Goal: Task Accomplishment & Management: Complete application form

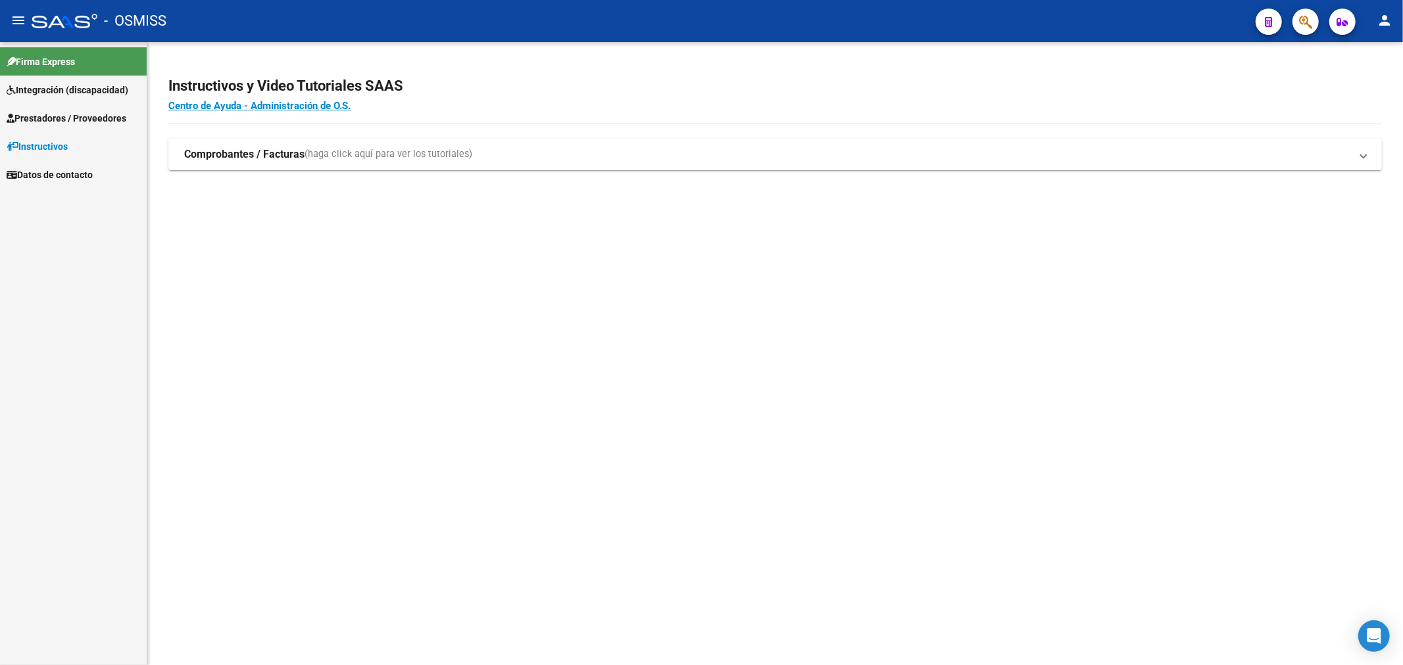
click at [31, 112] on span "Prestadores / Proveedores" at bounding box center [67, 118] width 120 height 14
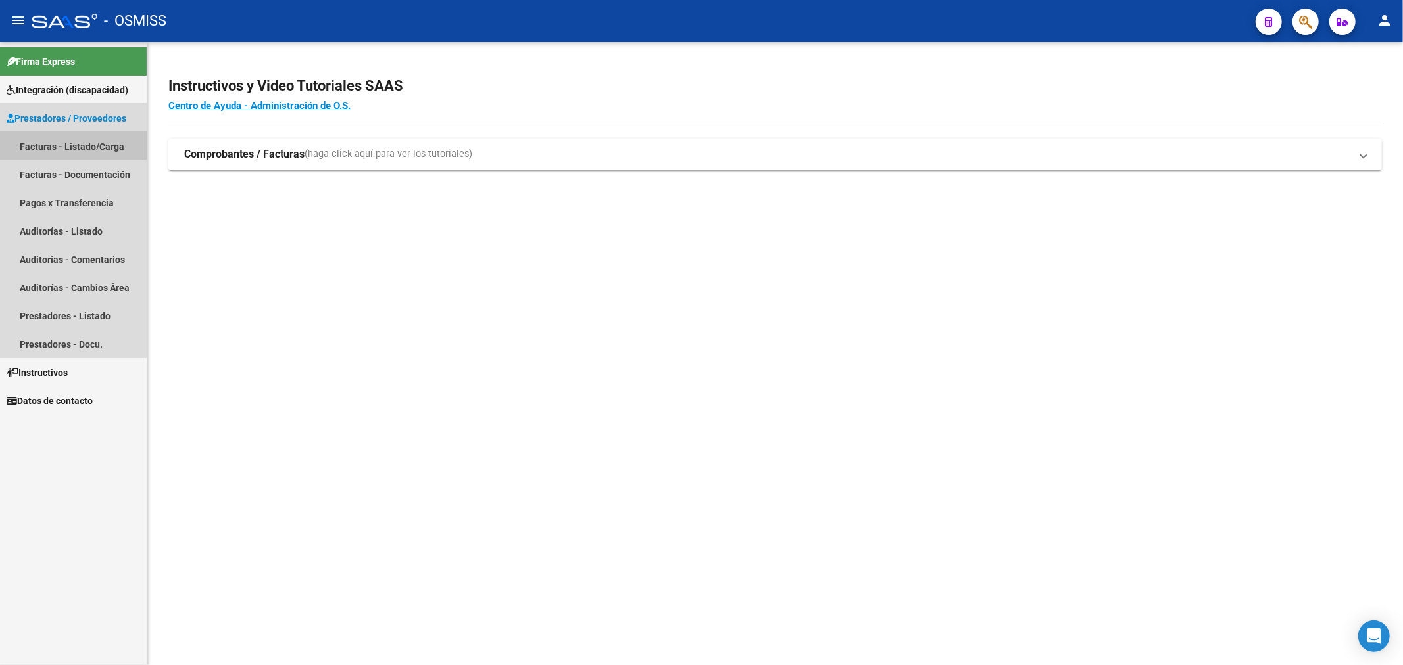
click at [70, 145] on link "Facturas - Listado/Carga" at bounding box center [73, 146] width 147 height 28
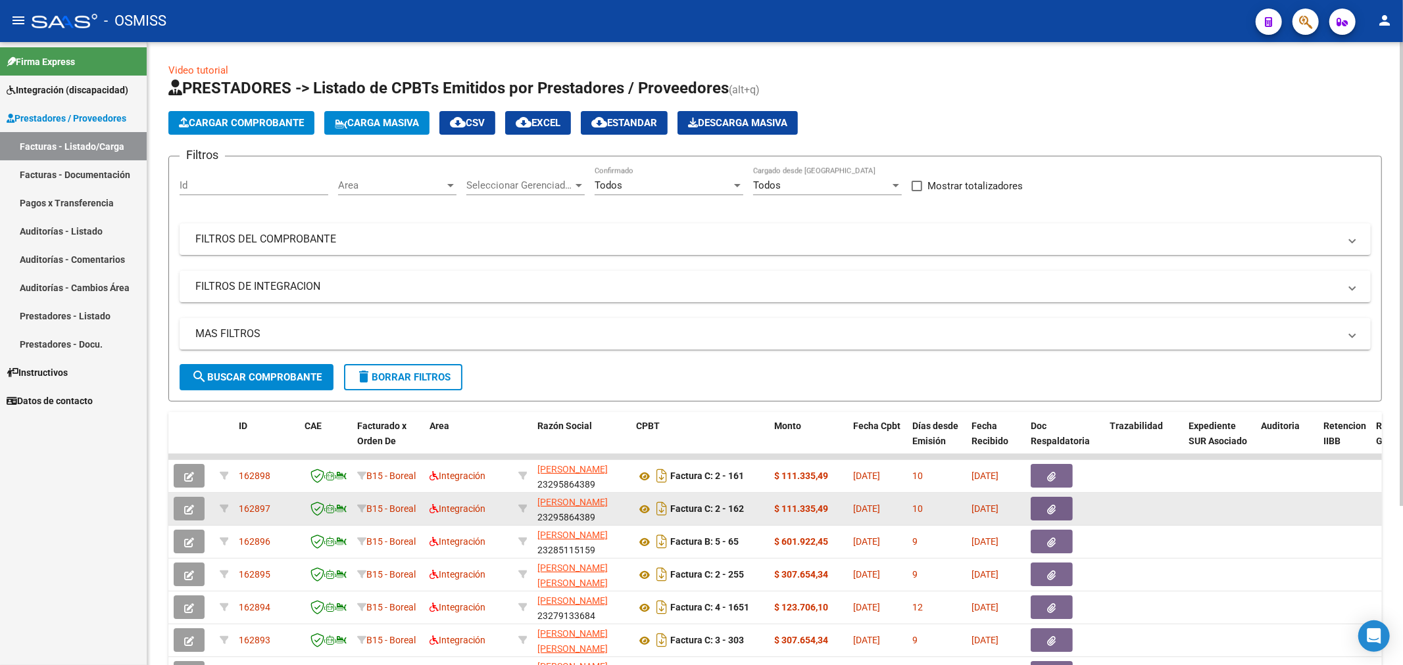
scroll to position [1, 0]
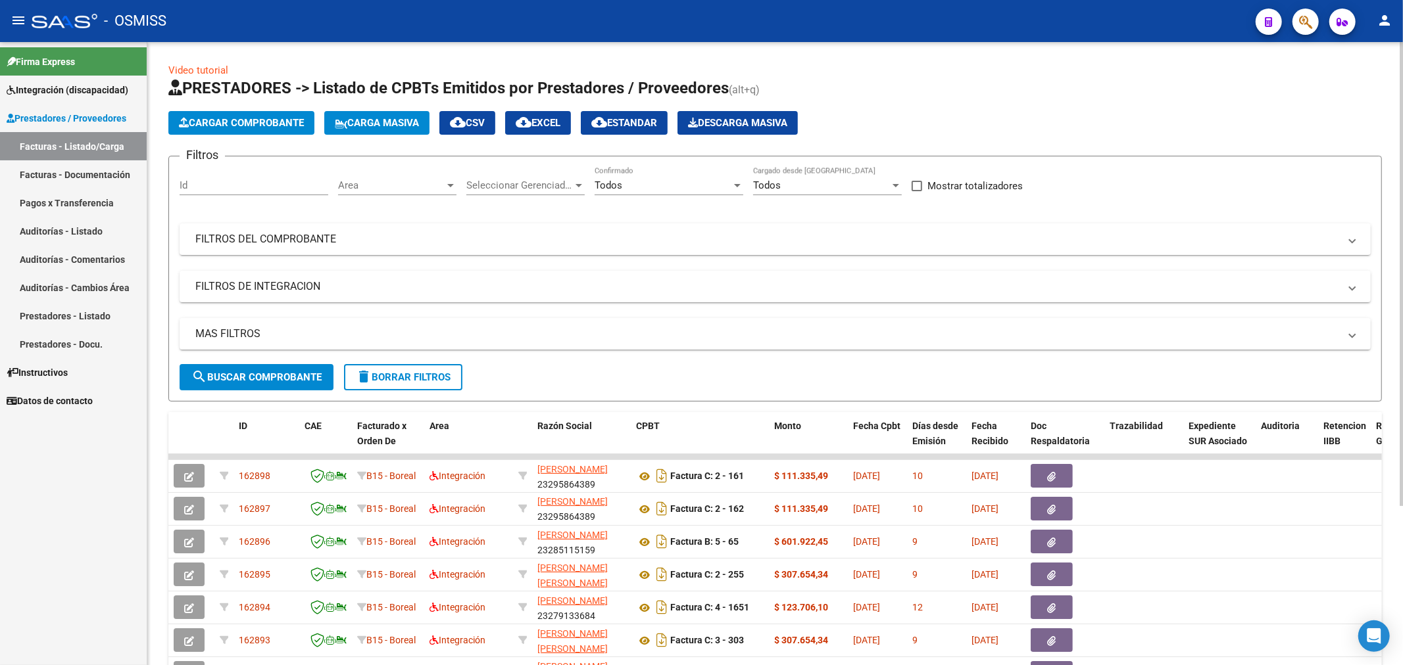
click at [539, 183] on span "Seleccionar Gerenciador" at bounding box center [519, 186] width 107 height 12
click at [384, 185] on div at bounding box center [701, 332] width 1403 height 665
click at [384, 185] on span "Area" at bounding box center [391, 186] width 107 height 12
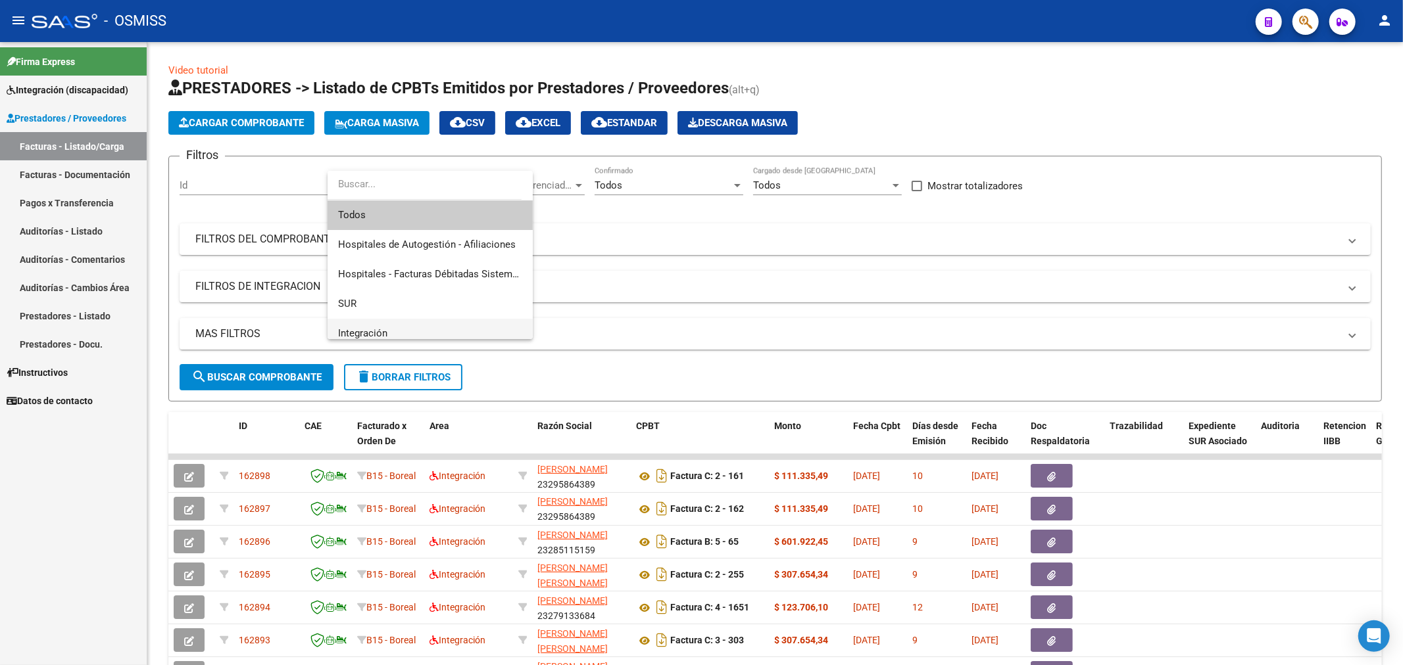
click at [393, 324] on span "Integración" at bounding box center [430, 334] width 184 height 30
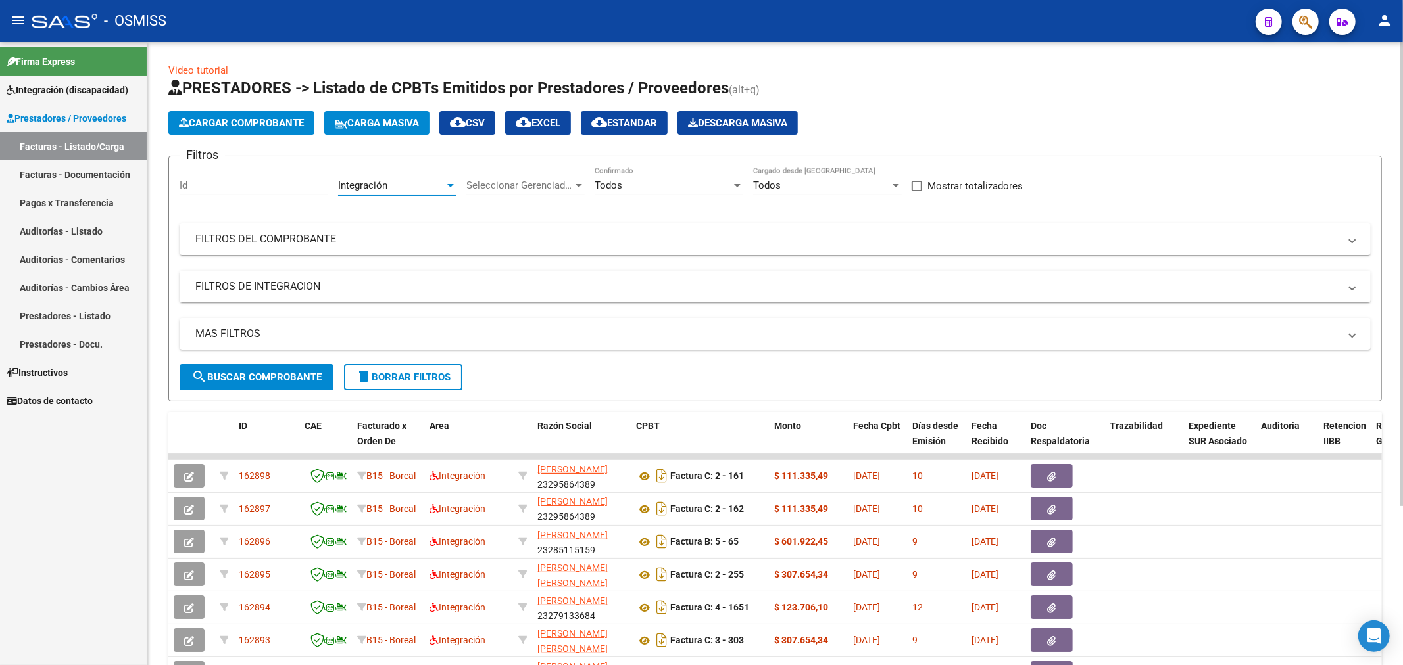
scroll to position [9, 0]
click at [655, 189] on div "Todos" at bounding box center [662, 186] width 137 height 12
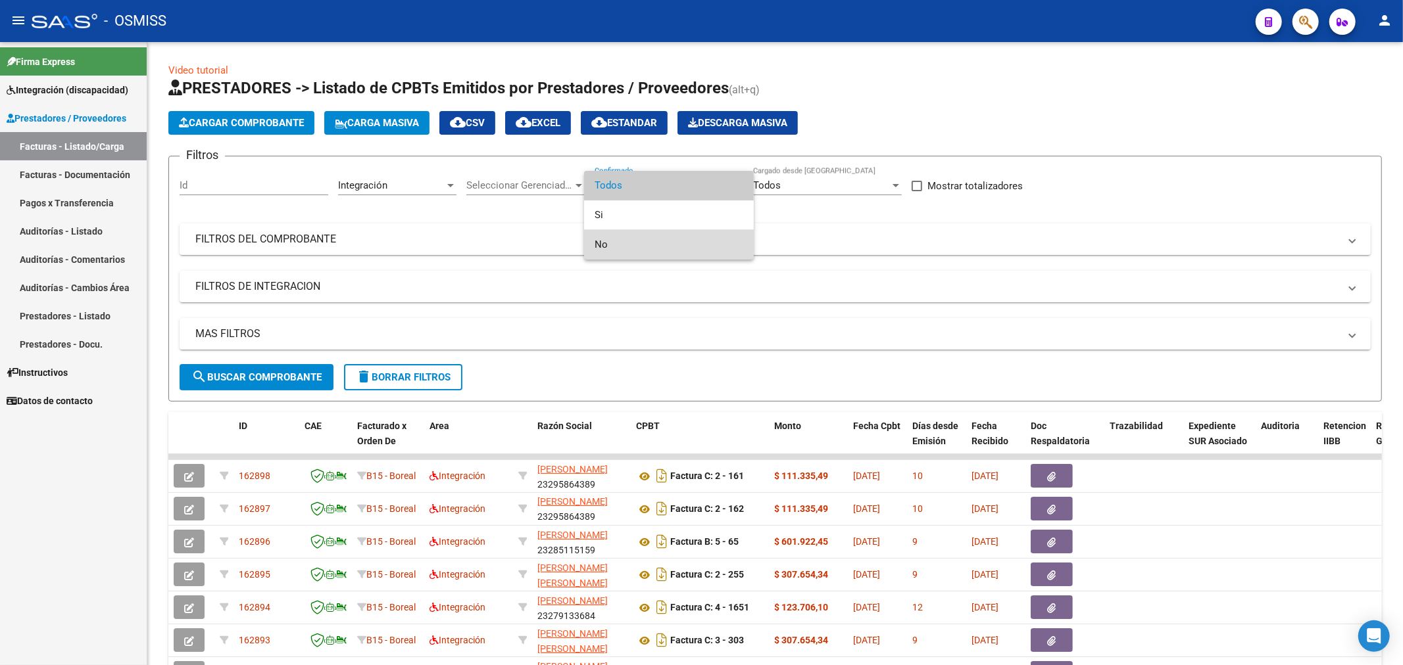
click at [622, 252] on span "No" at bounding box center [668, 245] width 149 height 30
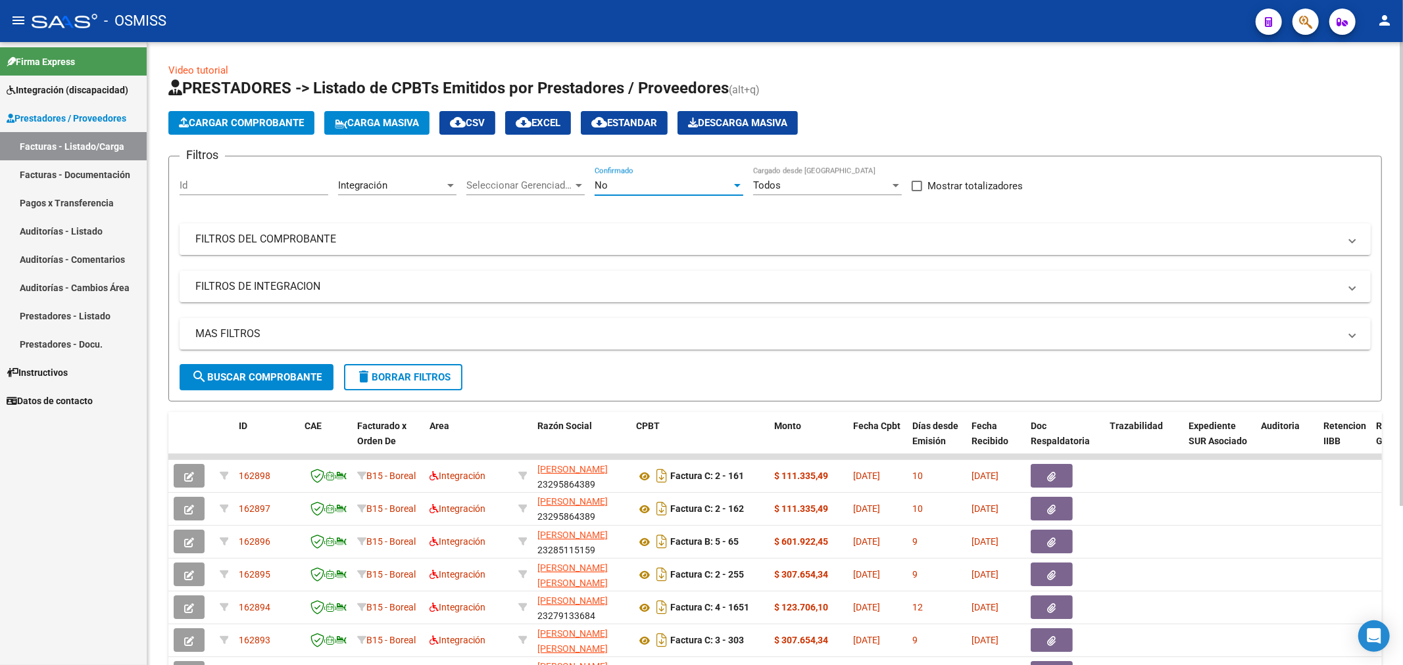
click at [289, 245] on mat-panel-title "FILTROS DEL COMPROBANTE" at bounding box center [767, 239] width 1144 height 14
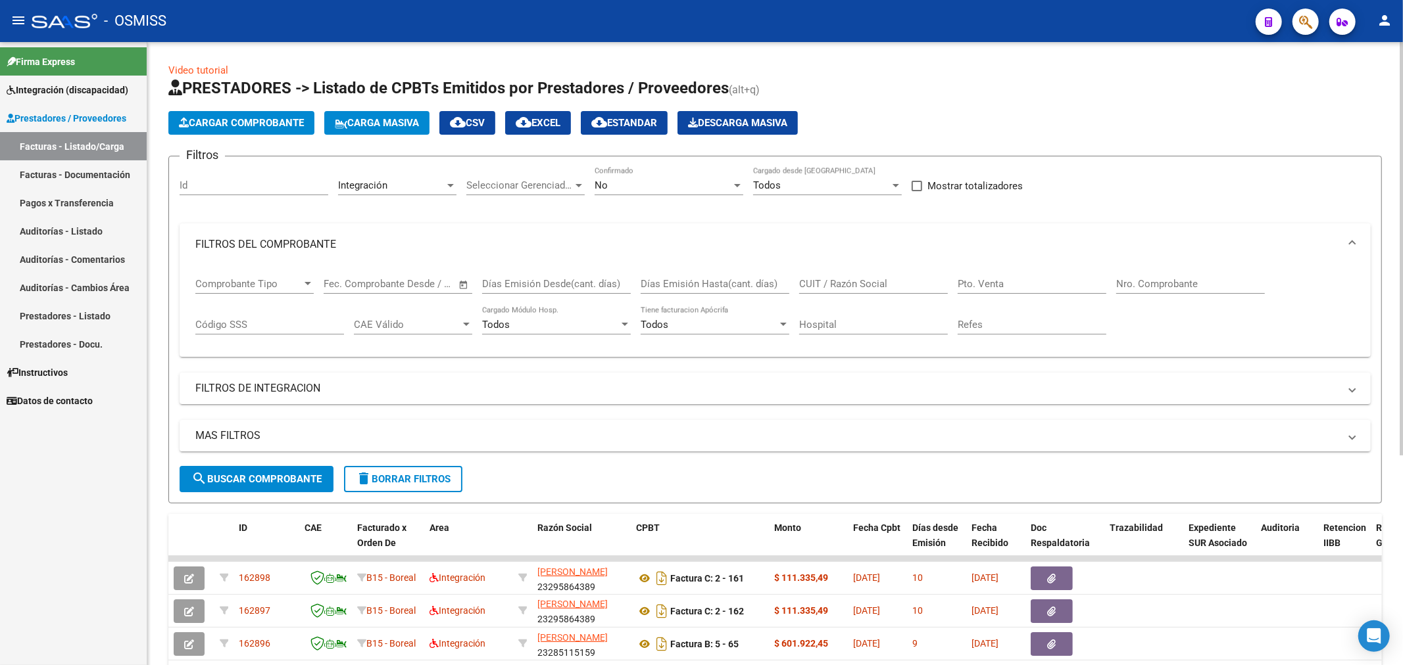
click at [290, 481] on span "search Buscar Comprobante" at bounding box center [256, 479] width 130 height 12
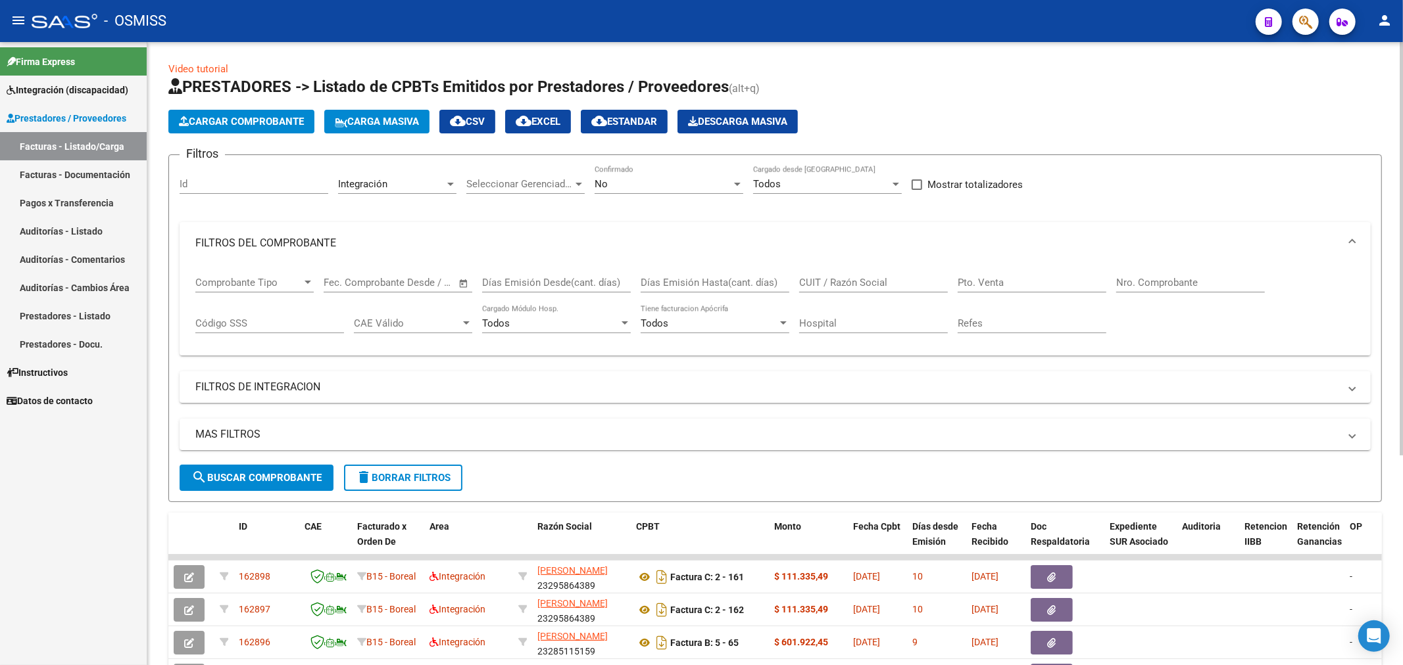
scroll to position [0, 0]
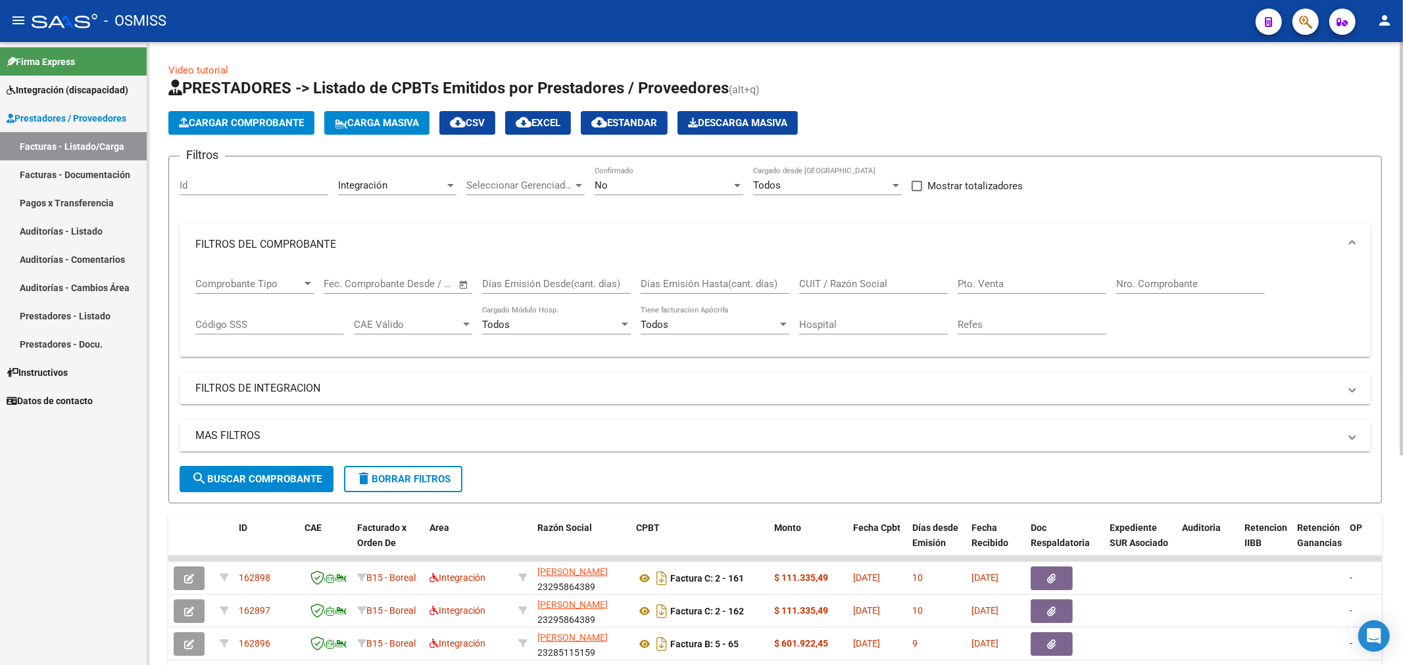
click at [668, 184] on div "No" at bounding box center [662, 186] width 137 height 12
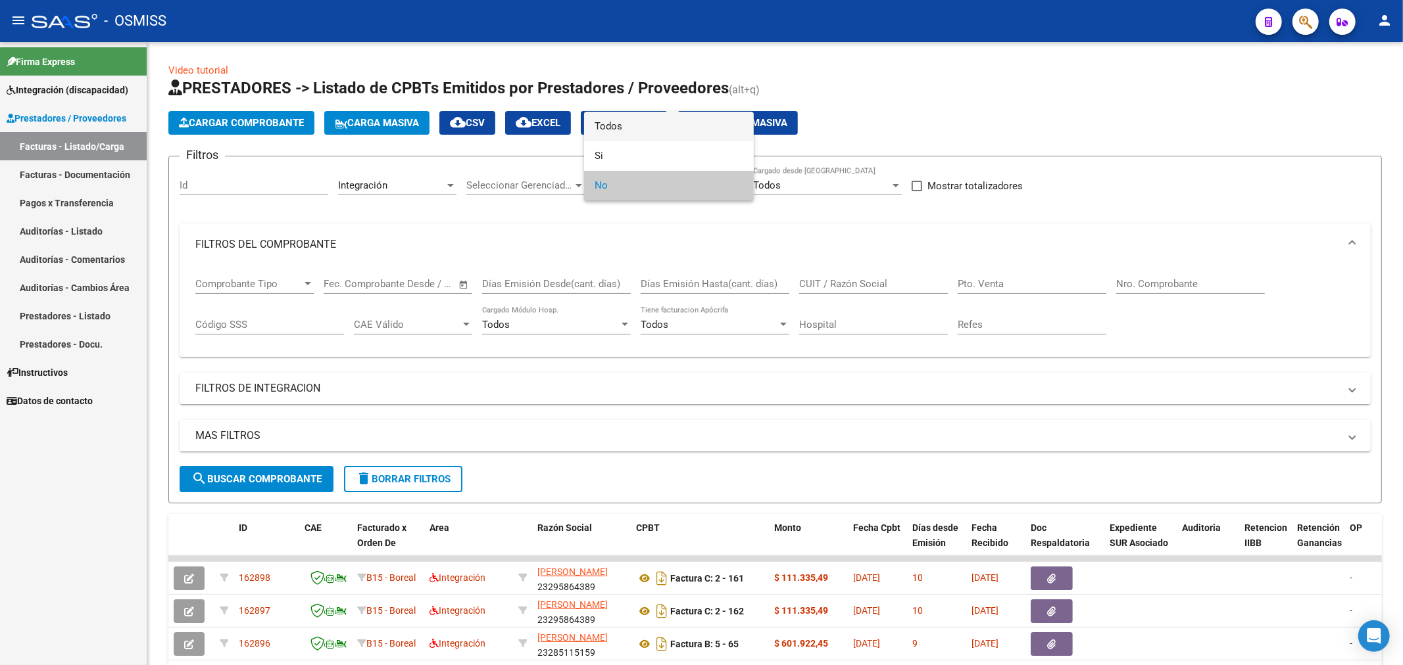
click at [652, 120] on span "Todos" at bounding box center [668, 127] width 149 height 30
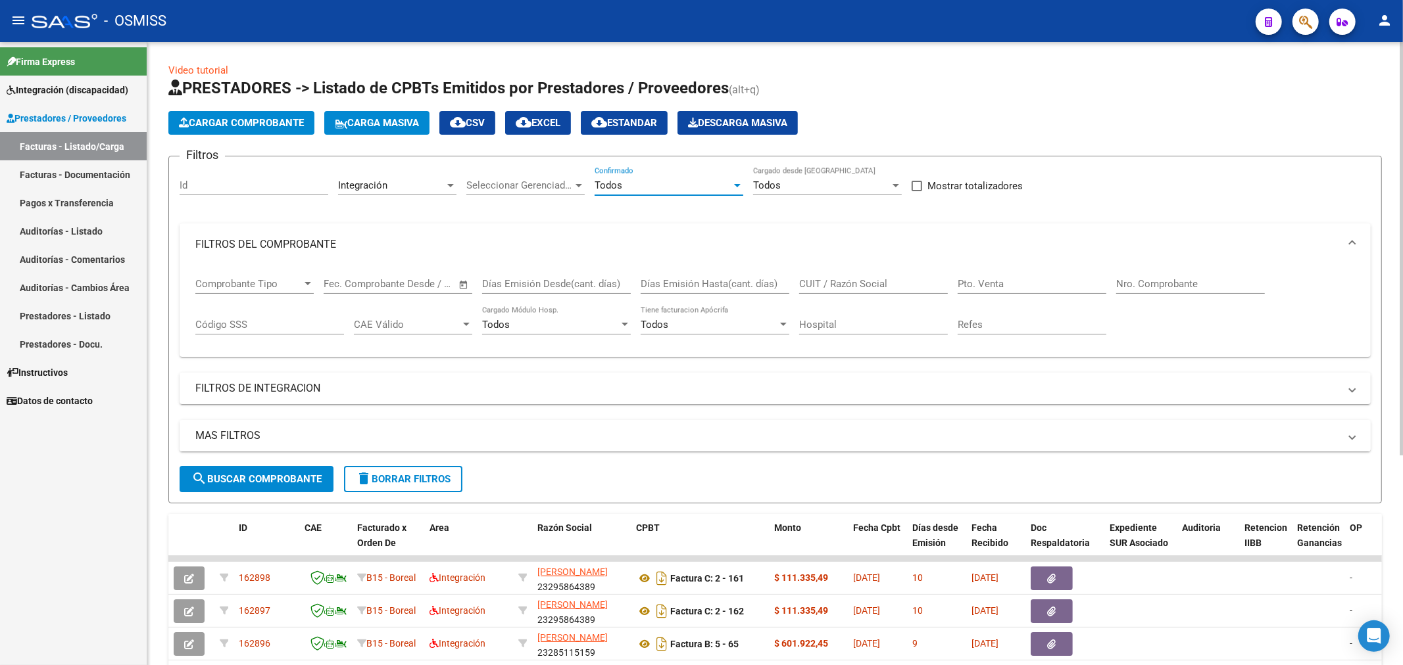
click at [261, 429] on mat-expansion-panel-header "MAS FILTROS" at bounding box center [775, 436] width 1191 height 32
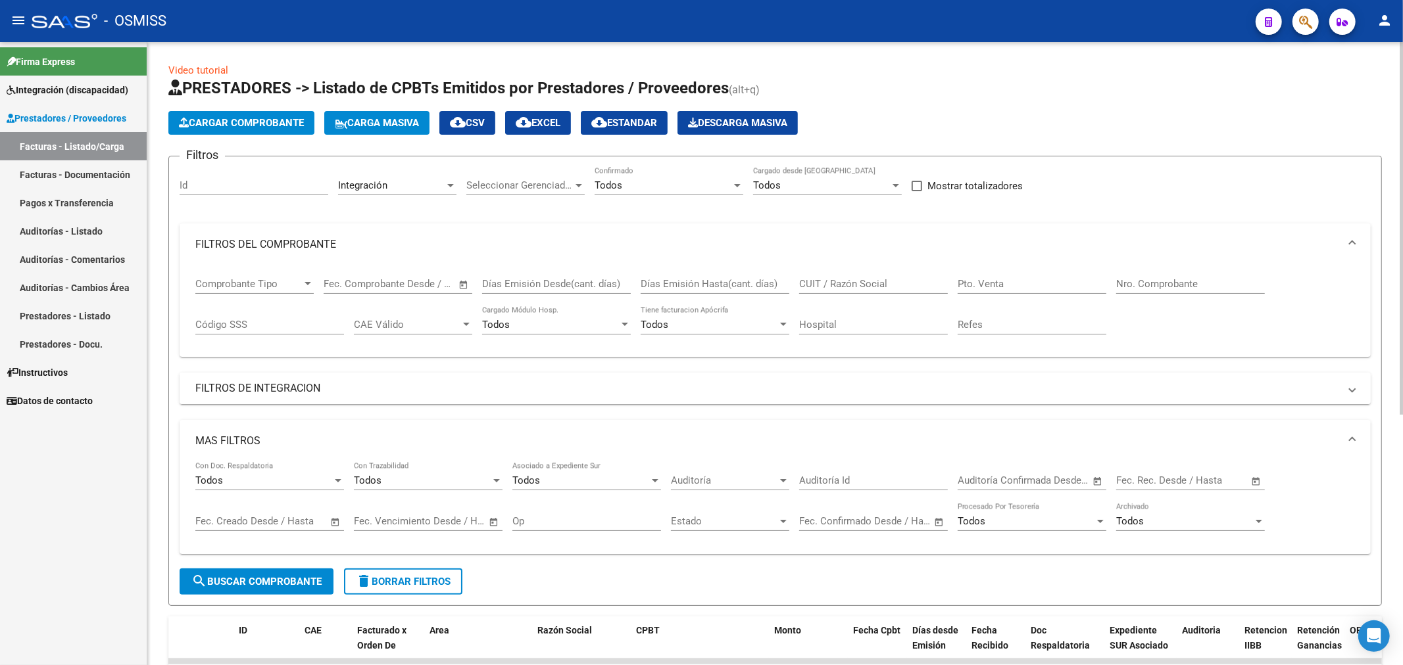
click at [279, 377] on mat-expansion-panel-header "FILTROS DE INTEGRACION" at bounding box center [775, 389] width 1191 height 32
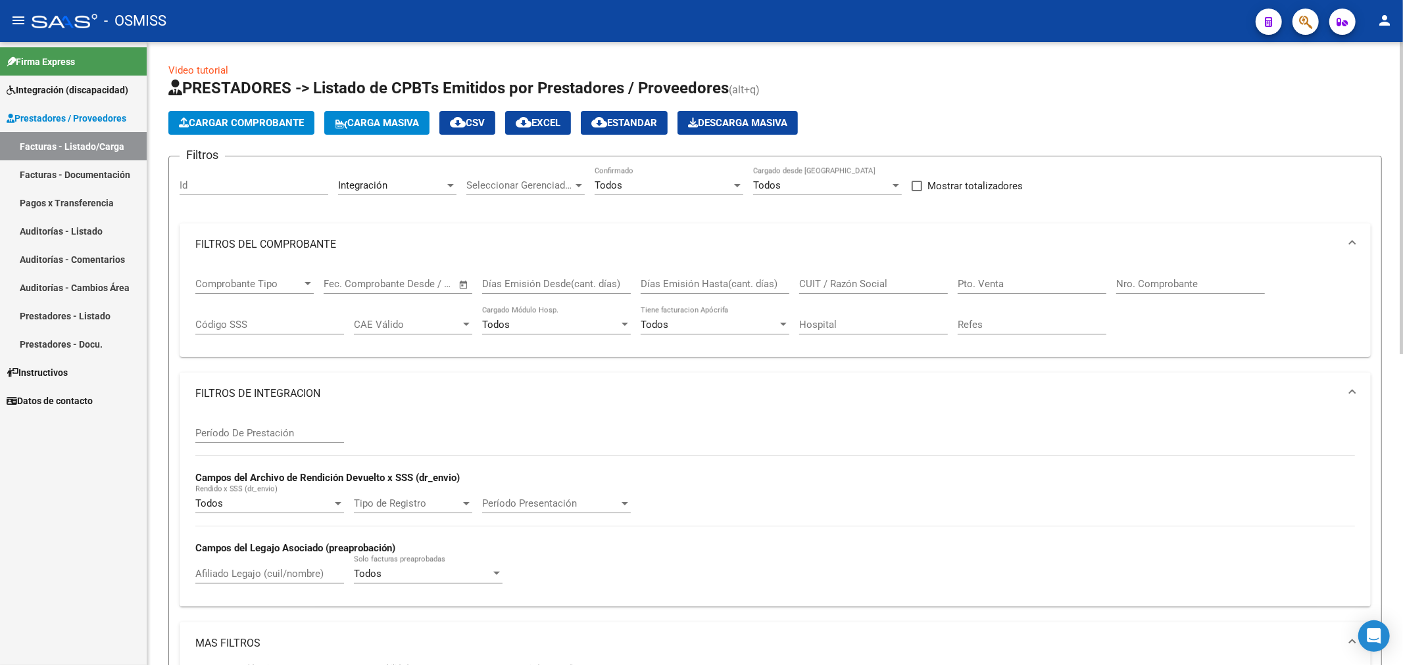
click at [395, 573] on div "Todos" at bounding box center [422, 574] width 137 height 12
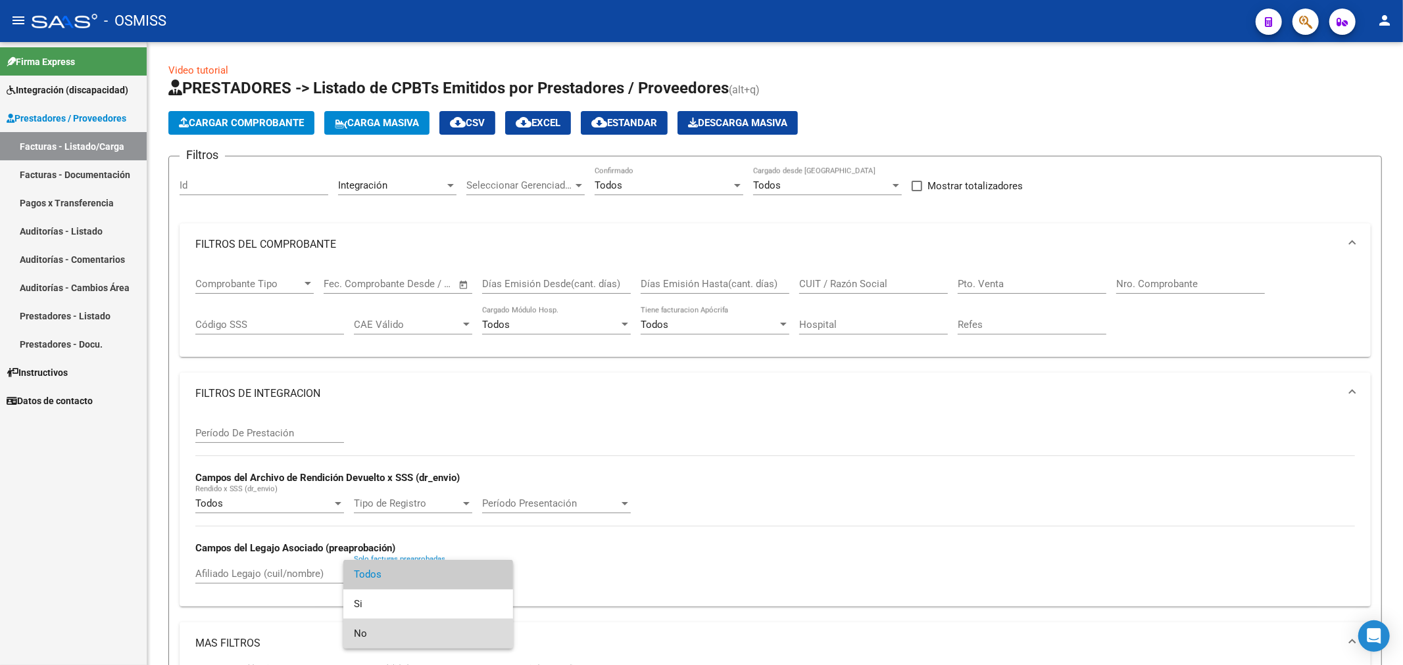
click at [378, 634] on span "No" at bounding box center [428, 634] width 149 height 30
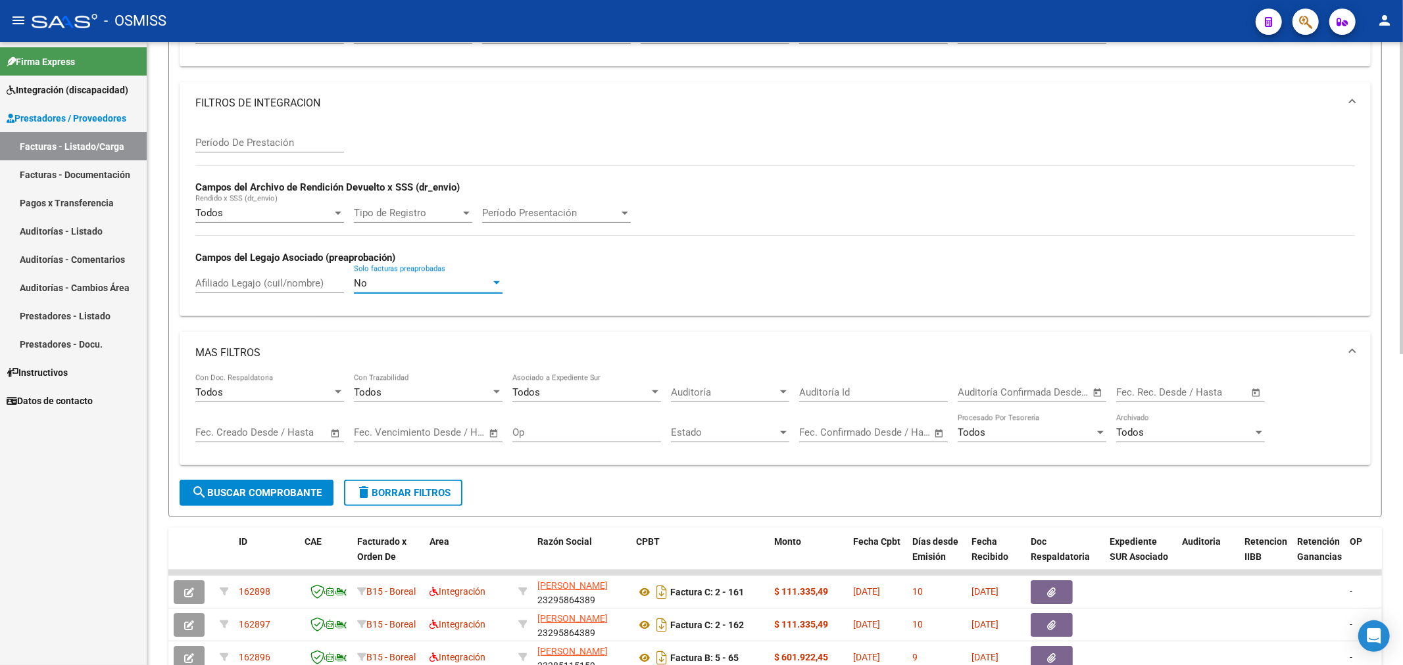
scroll to position [292, 0]
click at [270, 491] on span "search Buscar Comprobante" at bounding box center [256, 492] width 130 height 12
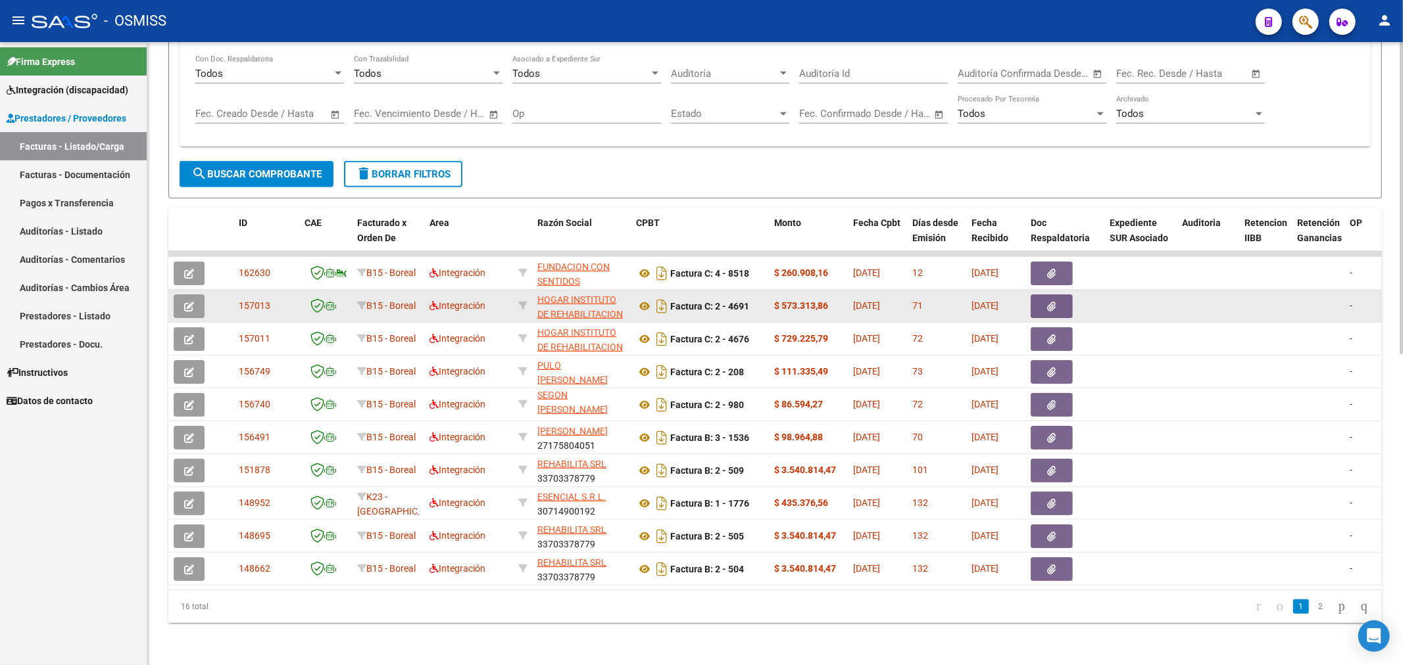
scroll to position [0, 0]
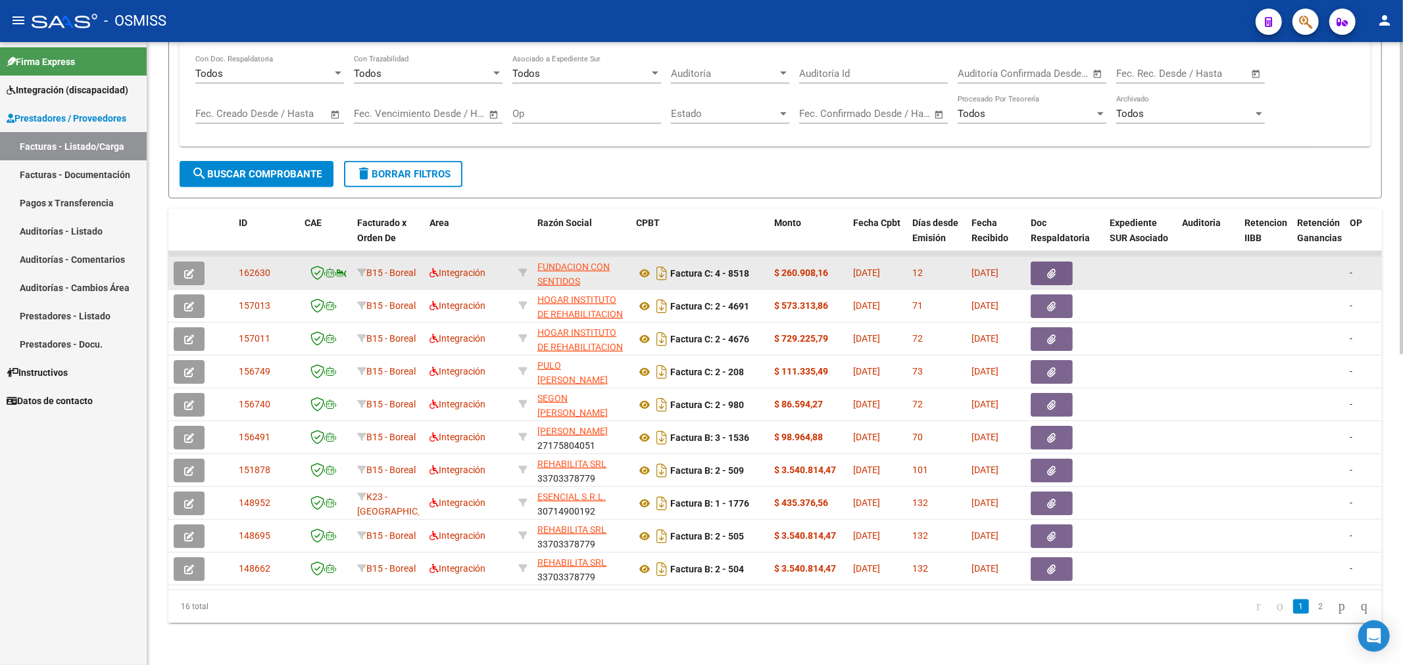
click at [199, 262] on button "button" at bounding box center [189, 274] width 31 height 24
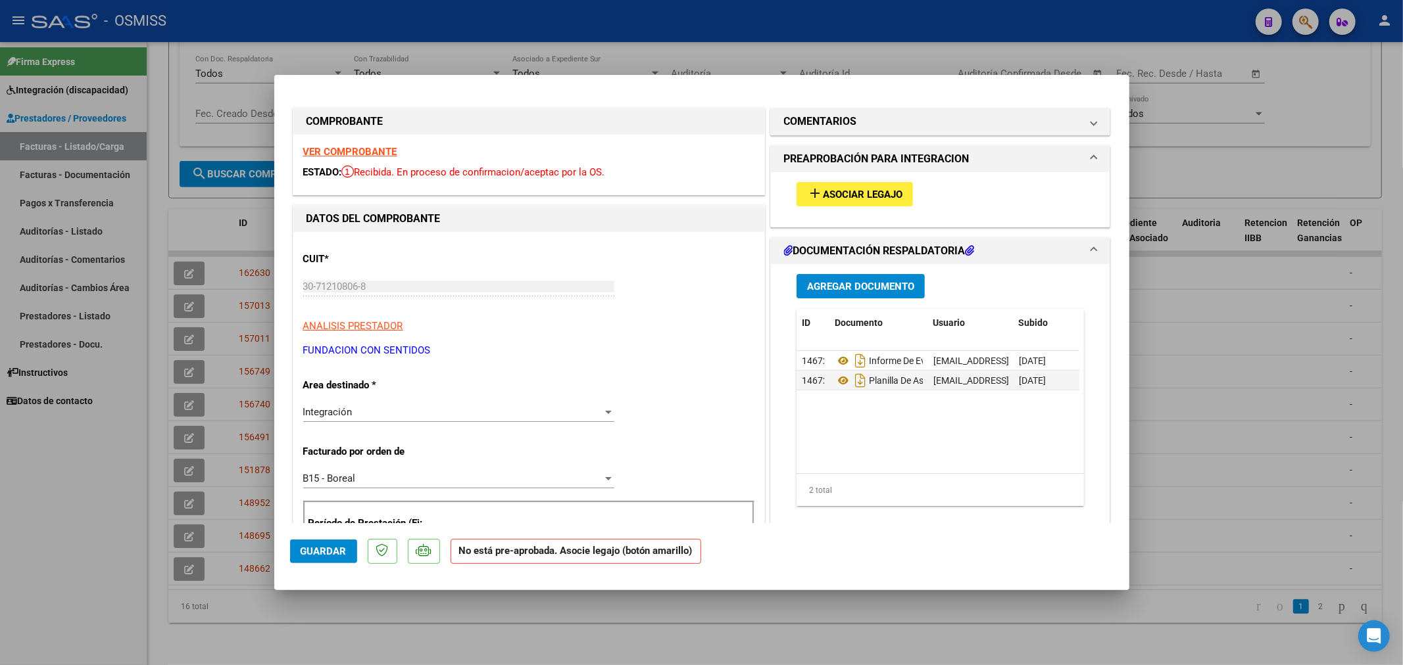
type input "$ 0,00"
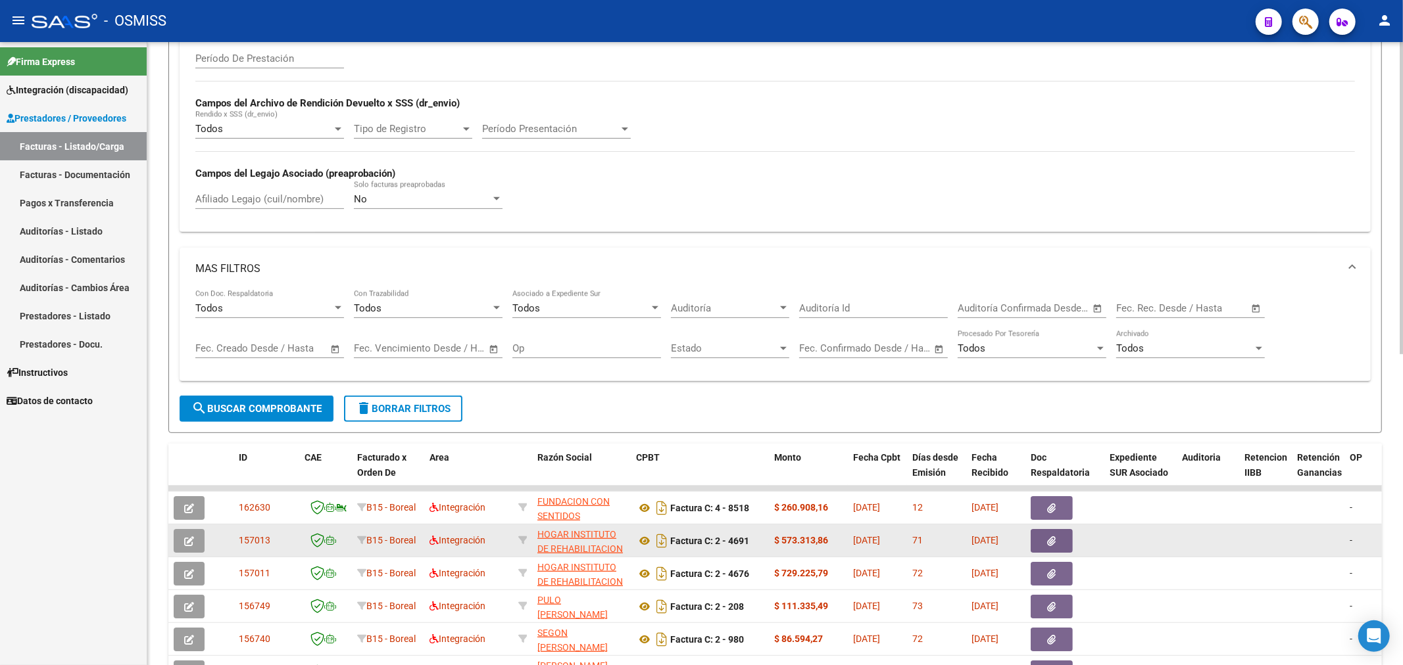
scroll to position [329, 0]
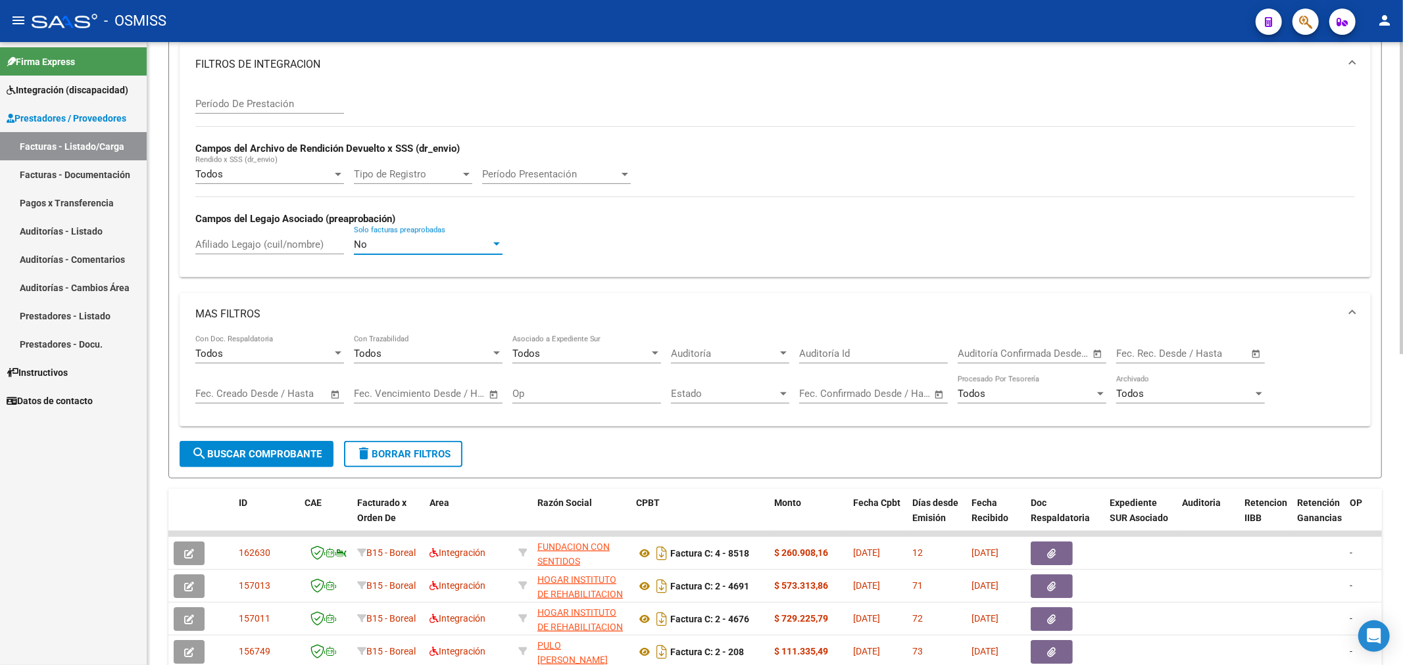
click at [465, 243] on div "No" at bounding box center [422, 245] width 137 height 12
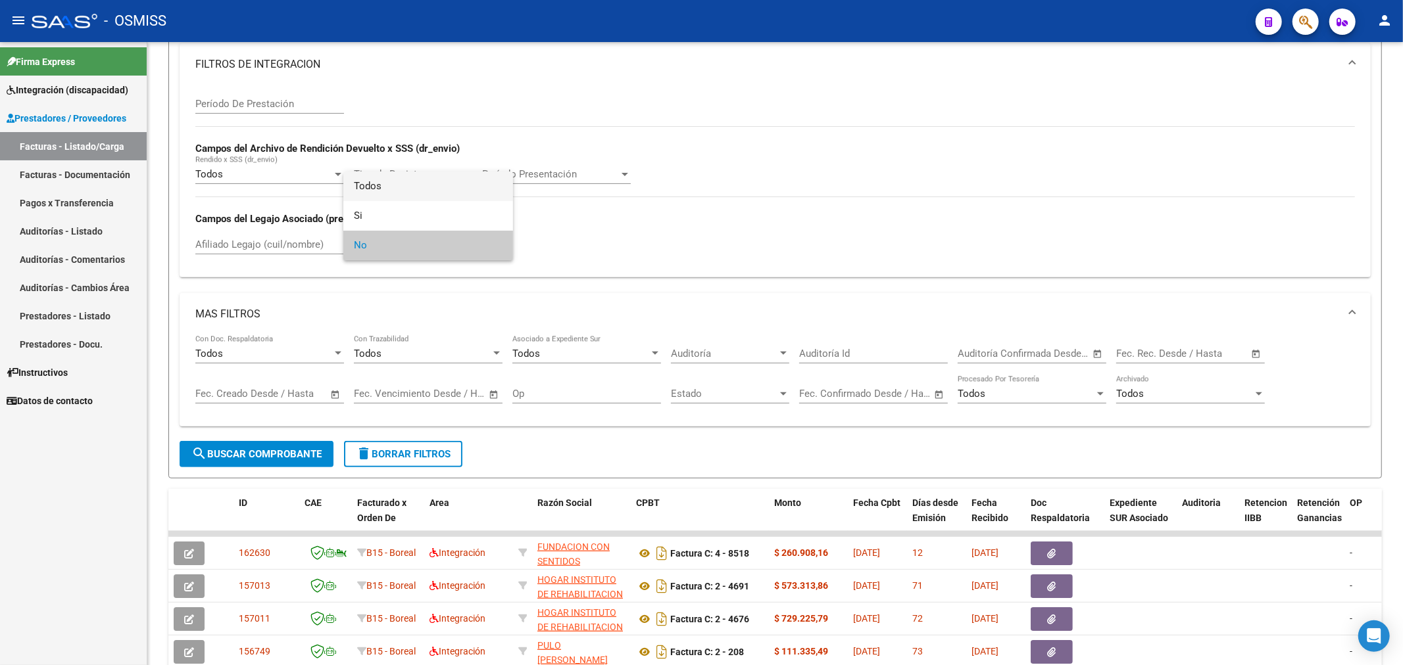
click at [442, 195] on span "Todos" at bounding box center [428, 187] width 149 height 30
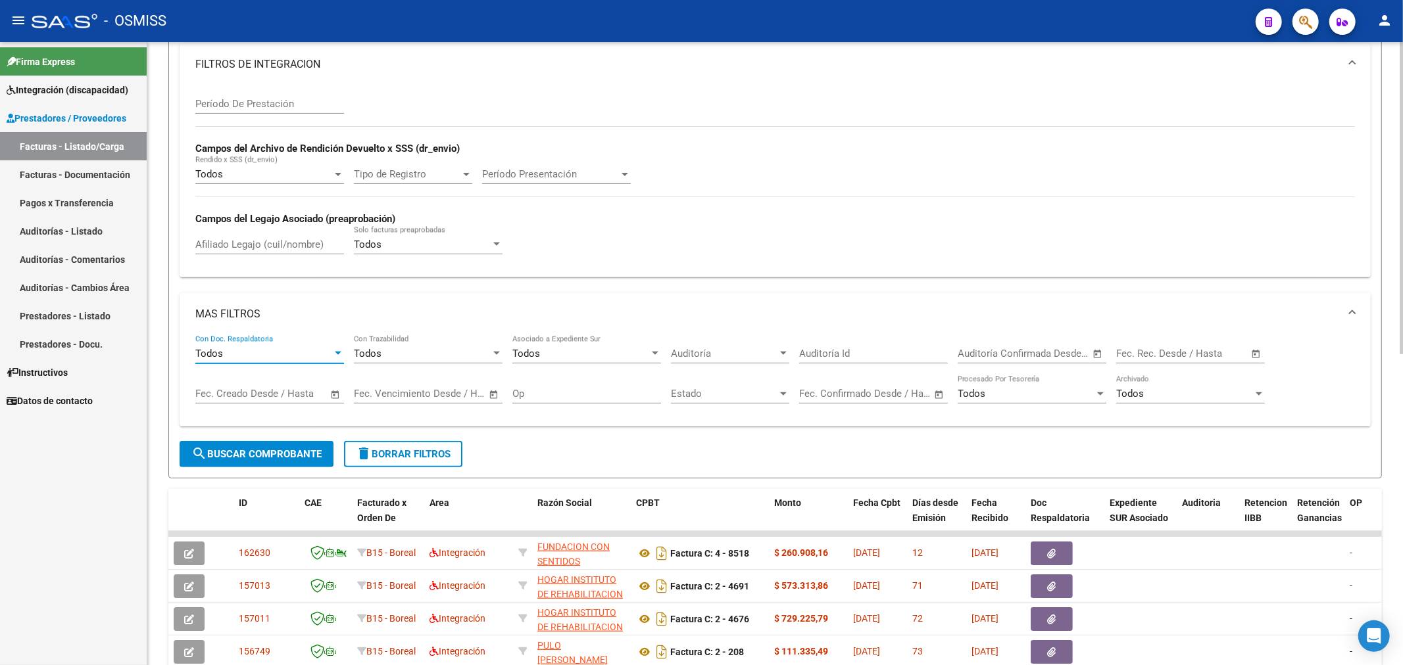
click at [316, 359] on div "Todos" at bounding box center [263, 354] width 137 height 12
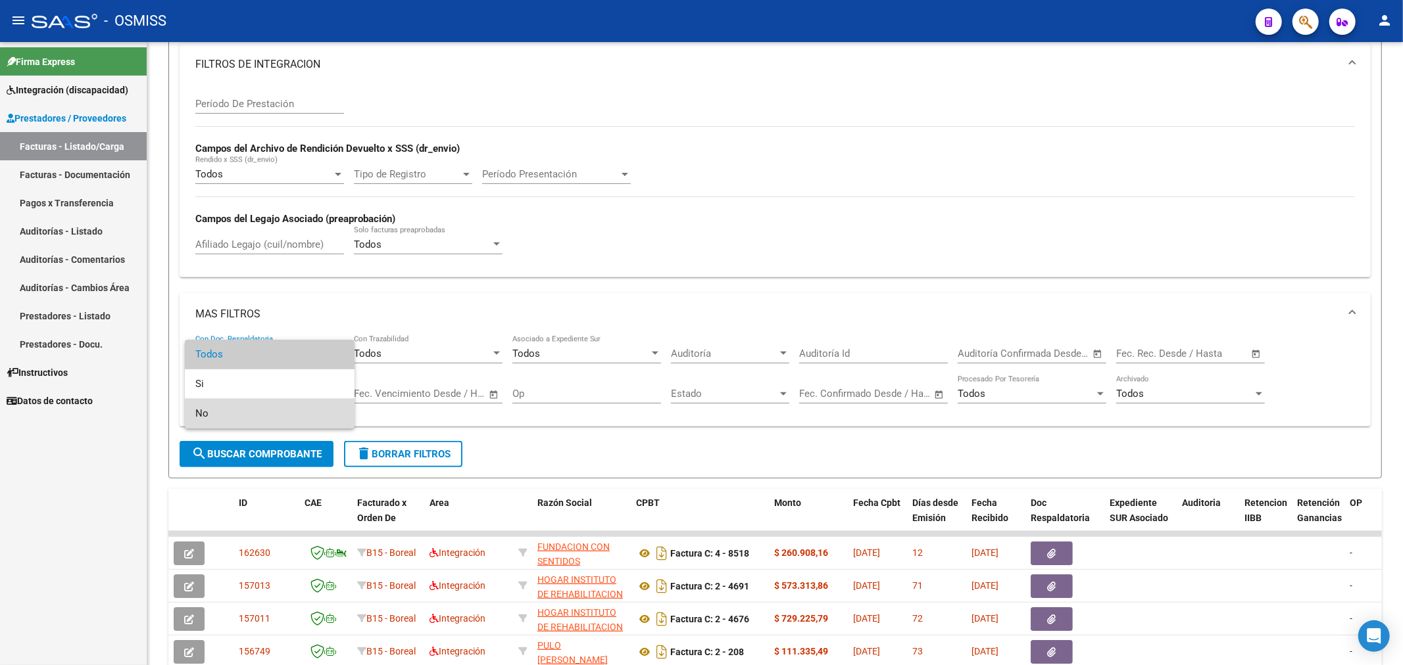
click at [253, 410] on span "No" at bounding box center [269, 414] width 149 height 30
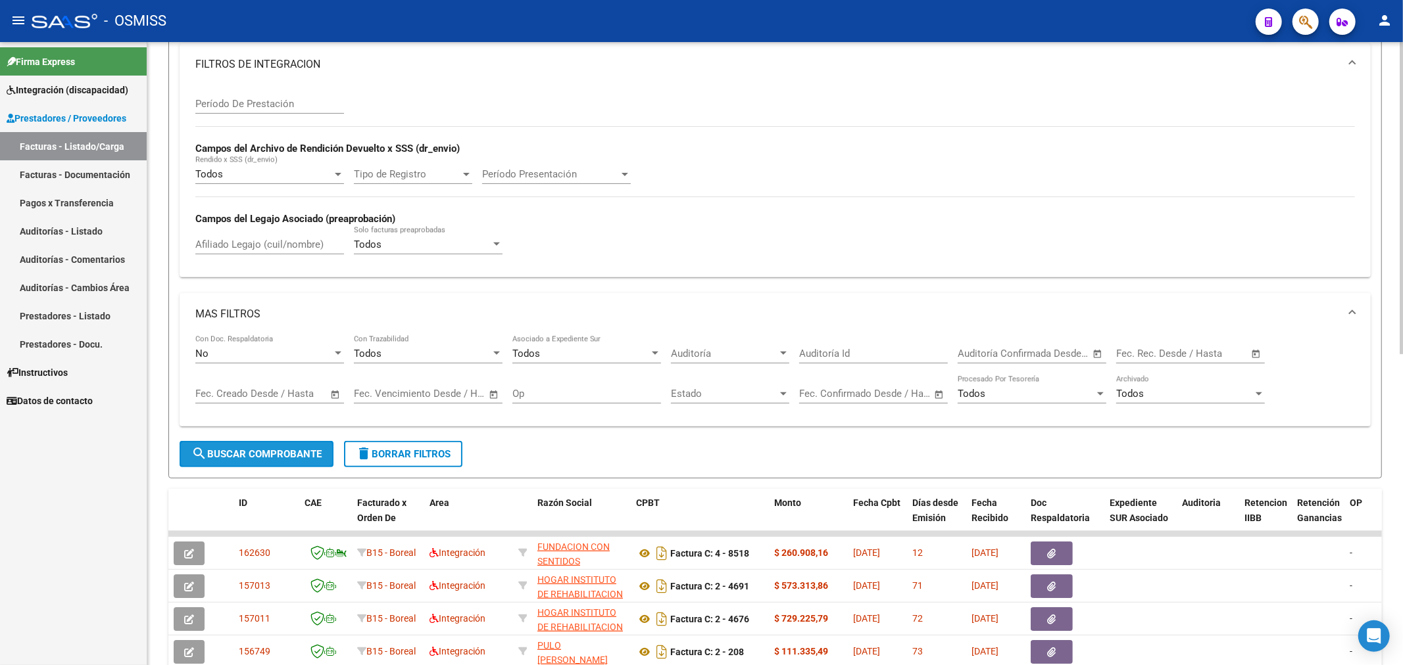
click at [260, 462] on button "search Buscar Comprobante" at bounding box center [257, 454] width 154 height 26
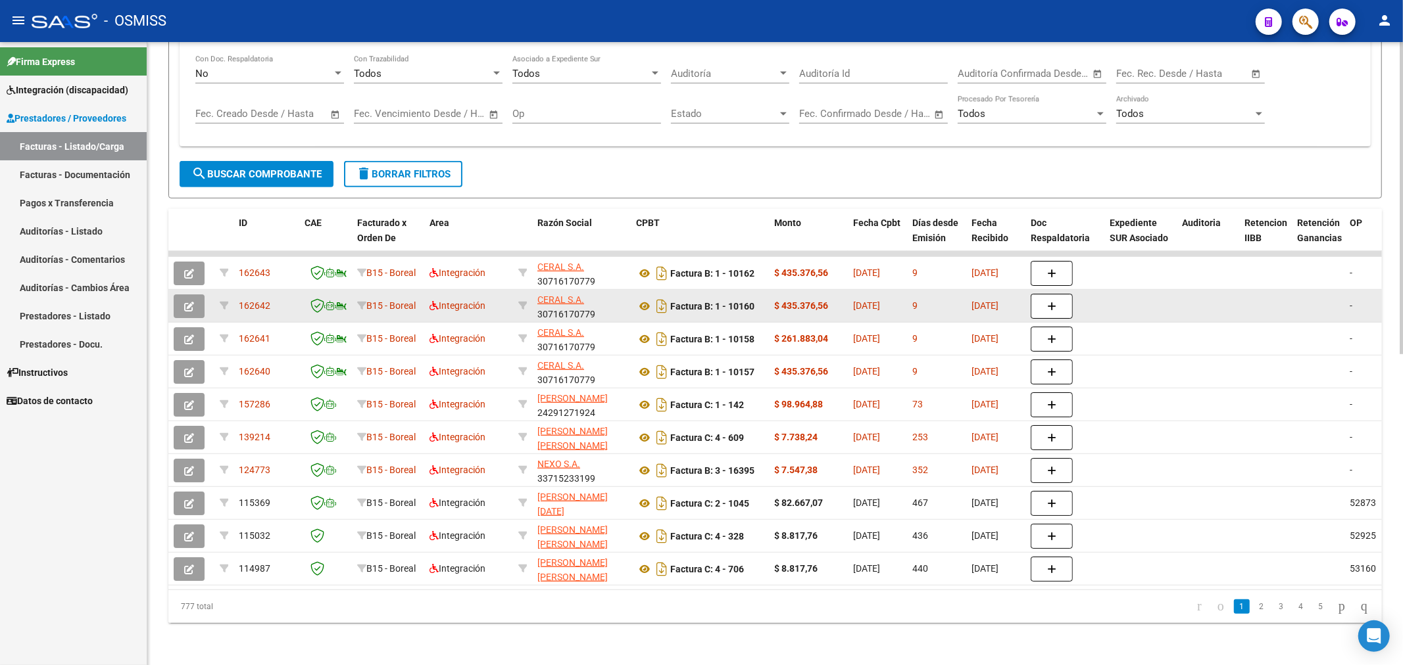
scroll to position [621, 0]
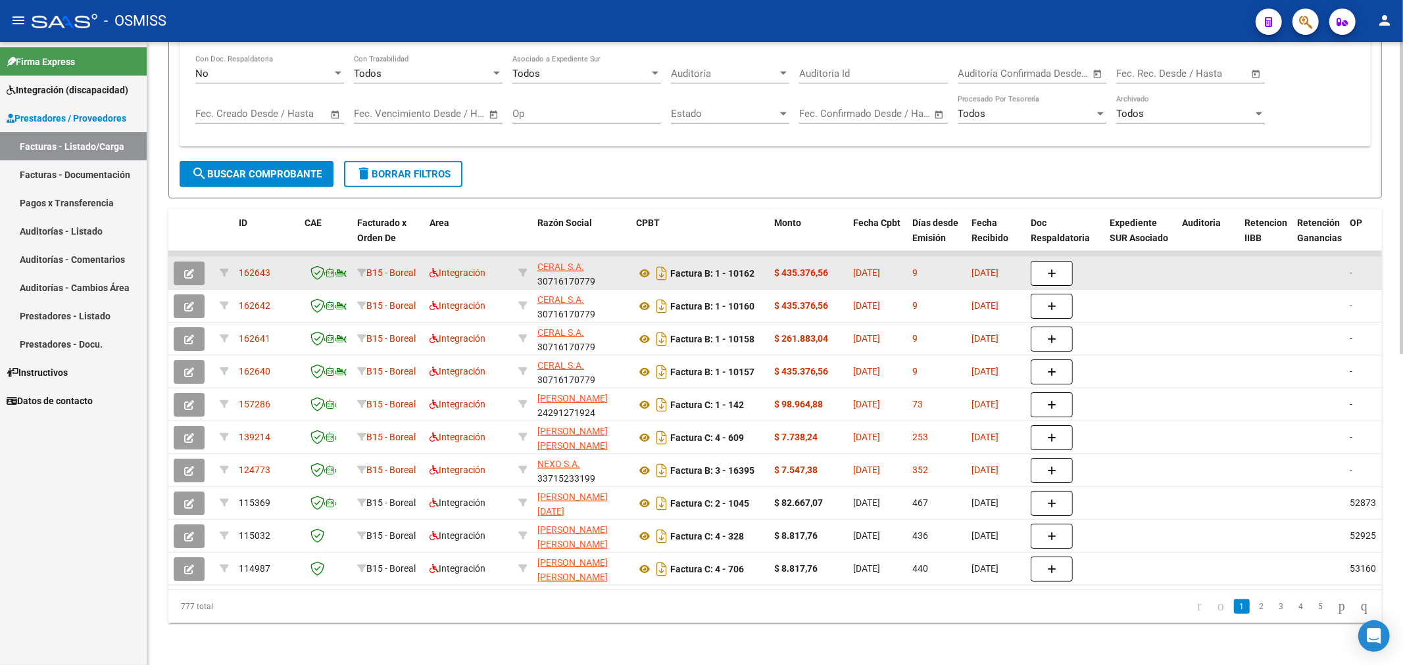
click at [191, 269] on icon "button" at bounding box center [189, 274] width 10 height 10
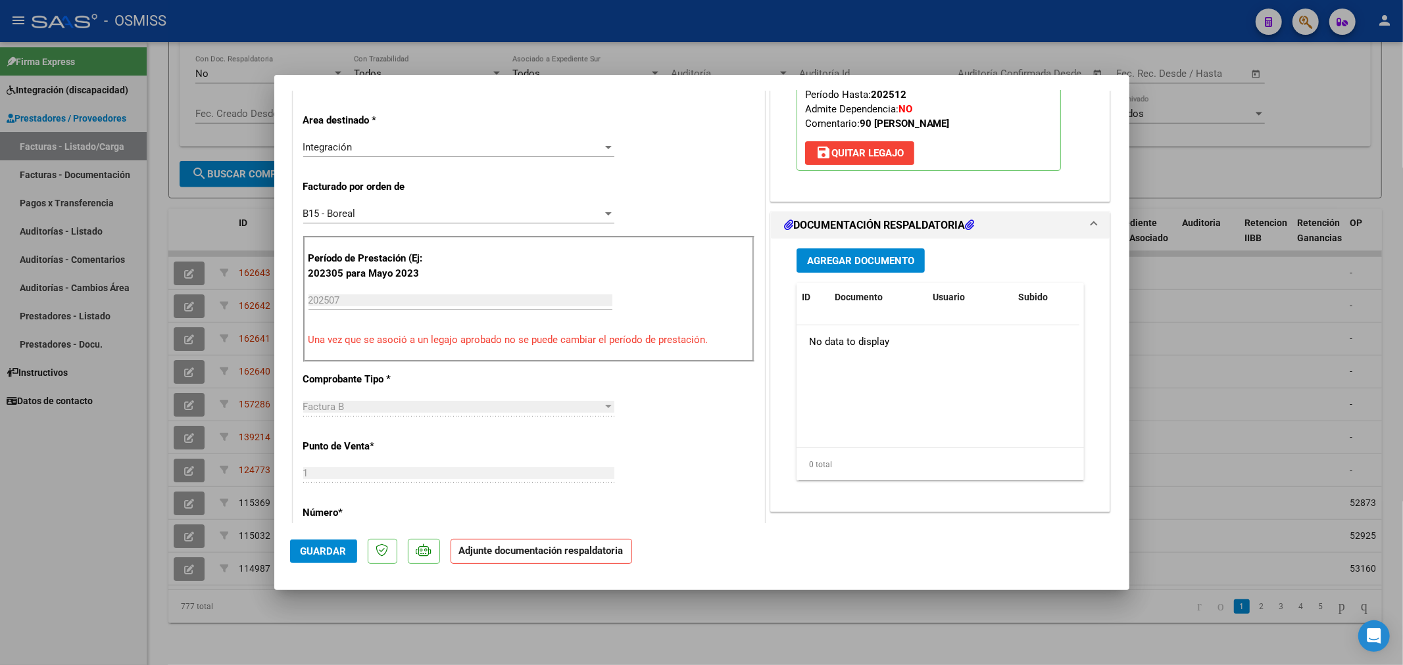
scroll to position [292, 0]
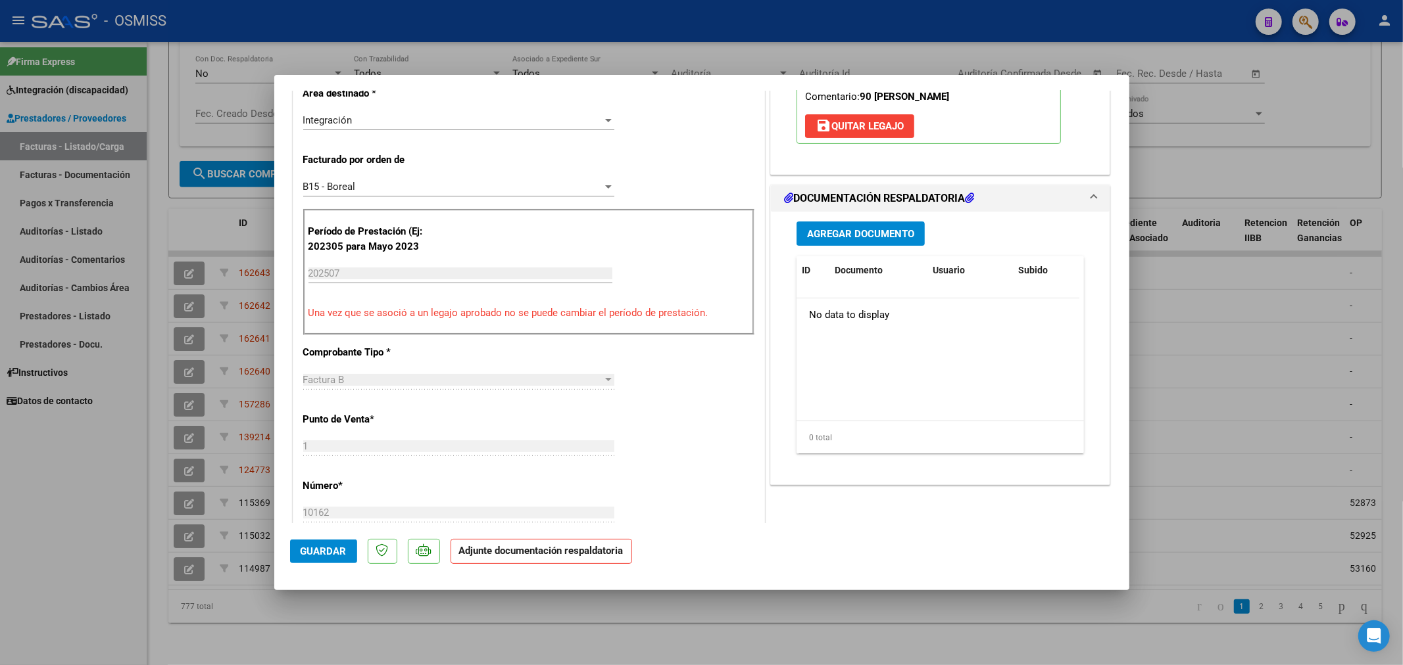
type input "$ 0,00"
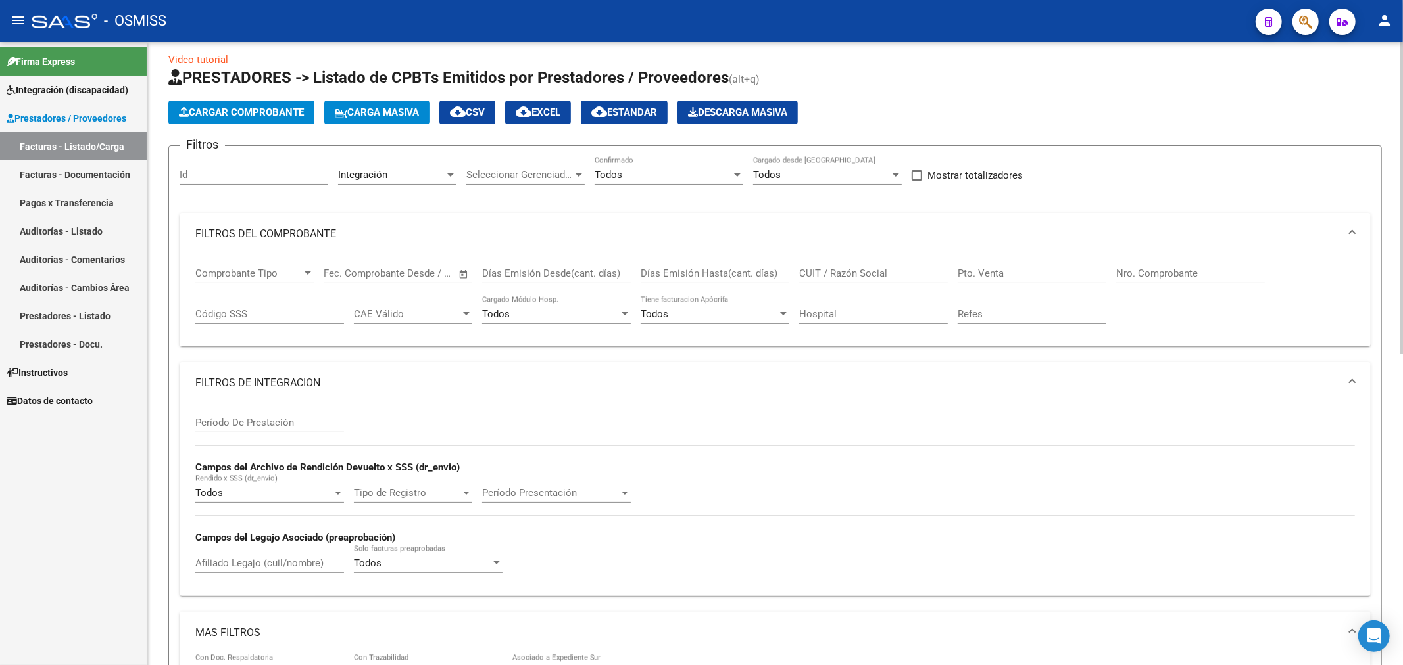
scroll to position [0, 0]
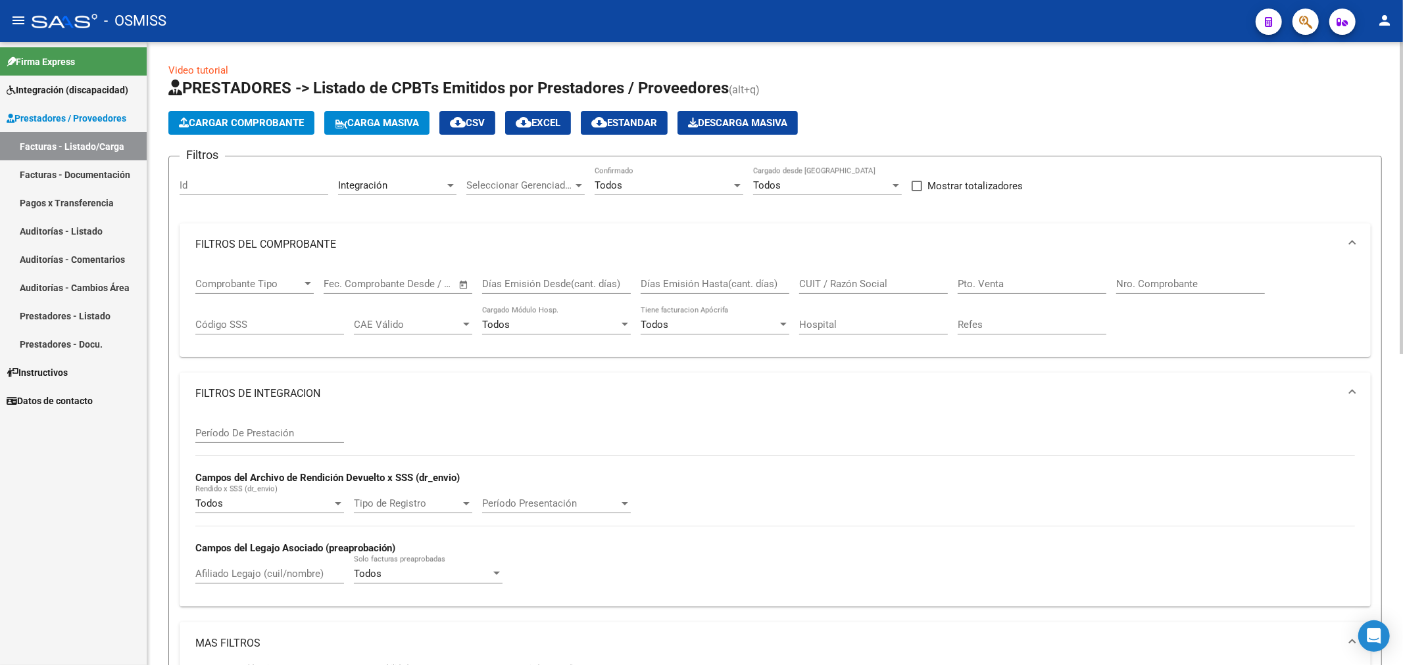
click at [548, 124] on span "cloud_download EXCEL" at bounding box center [538, 123] width 45 height 12
click at [222, 188] on input "Id" at bounding box center [254, 186] width 149 height 12
paste input "162643"
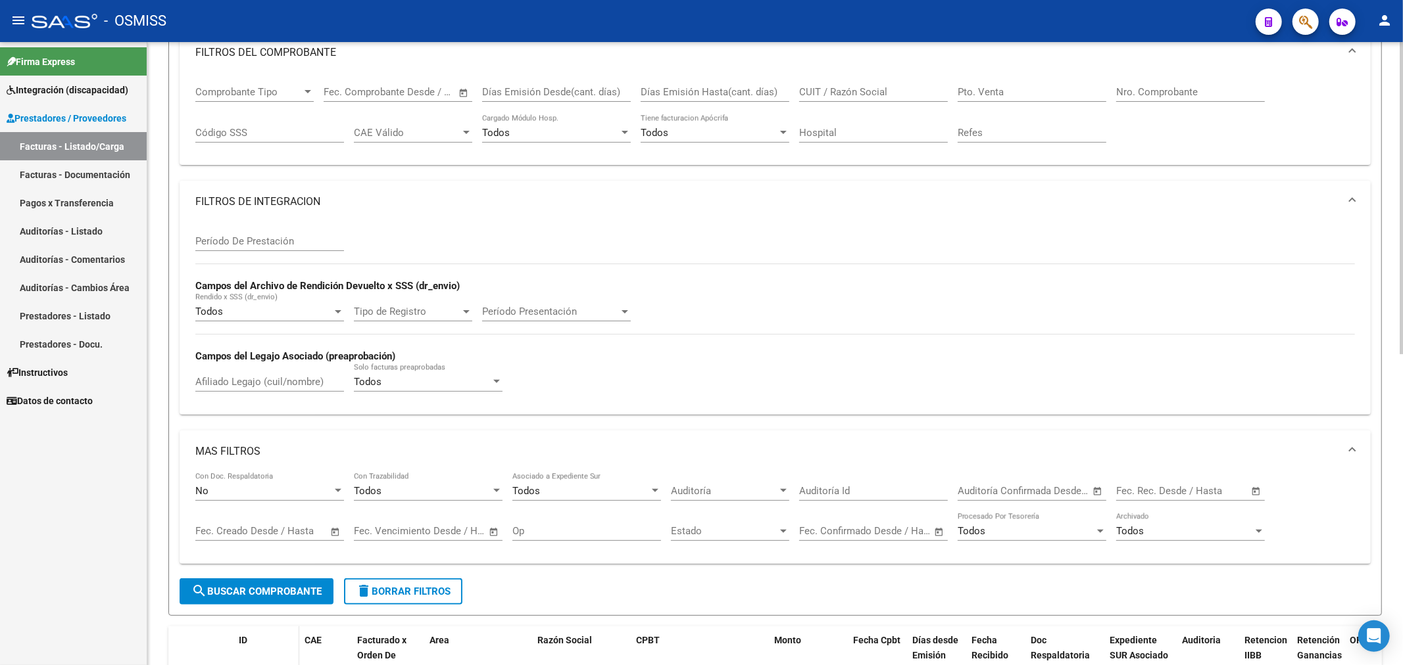
scroll to position [292, 0]
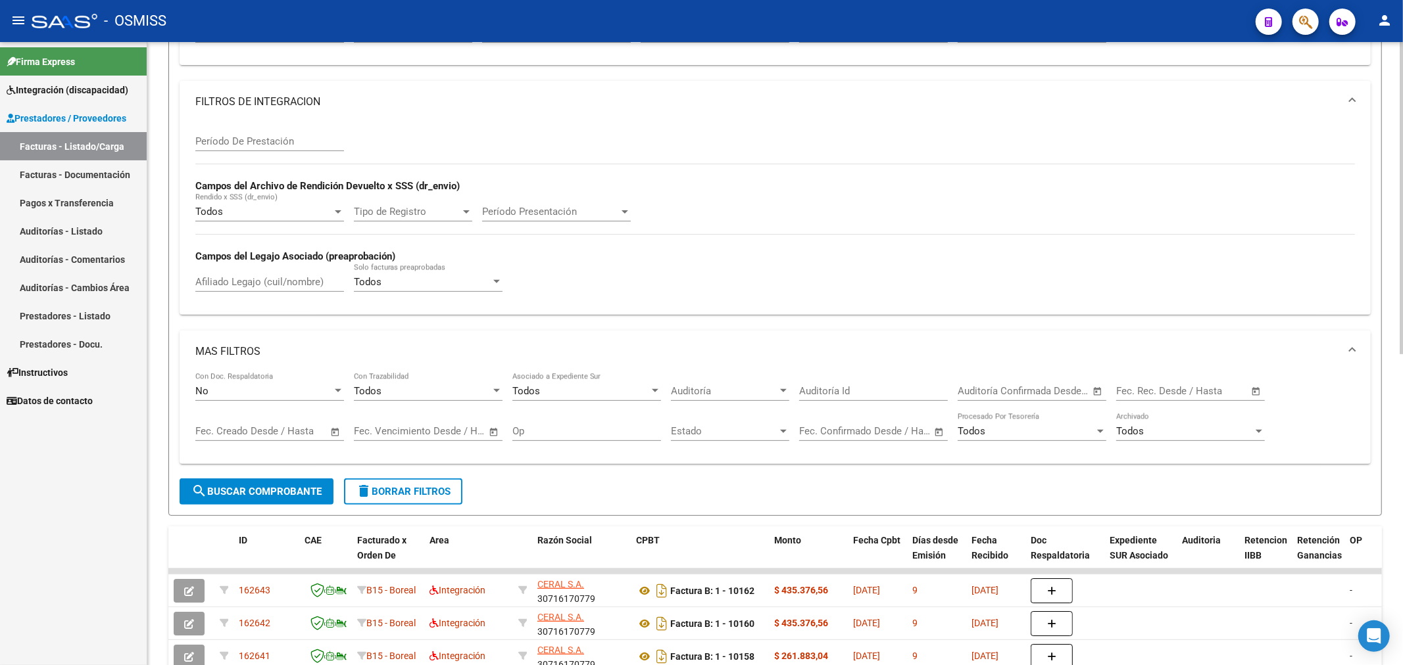
type input "162643"
click at [268, 480] on button "search Buscar Comprobante" at bounding box center [257, 492] width 154 height 26
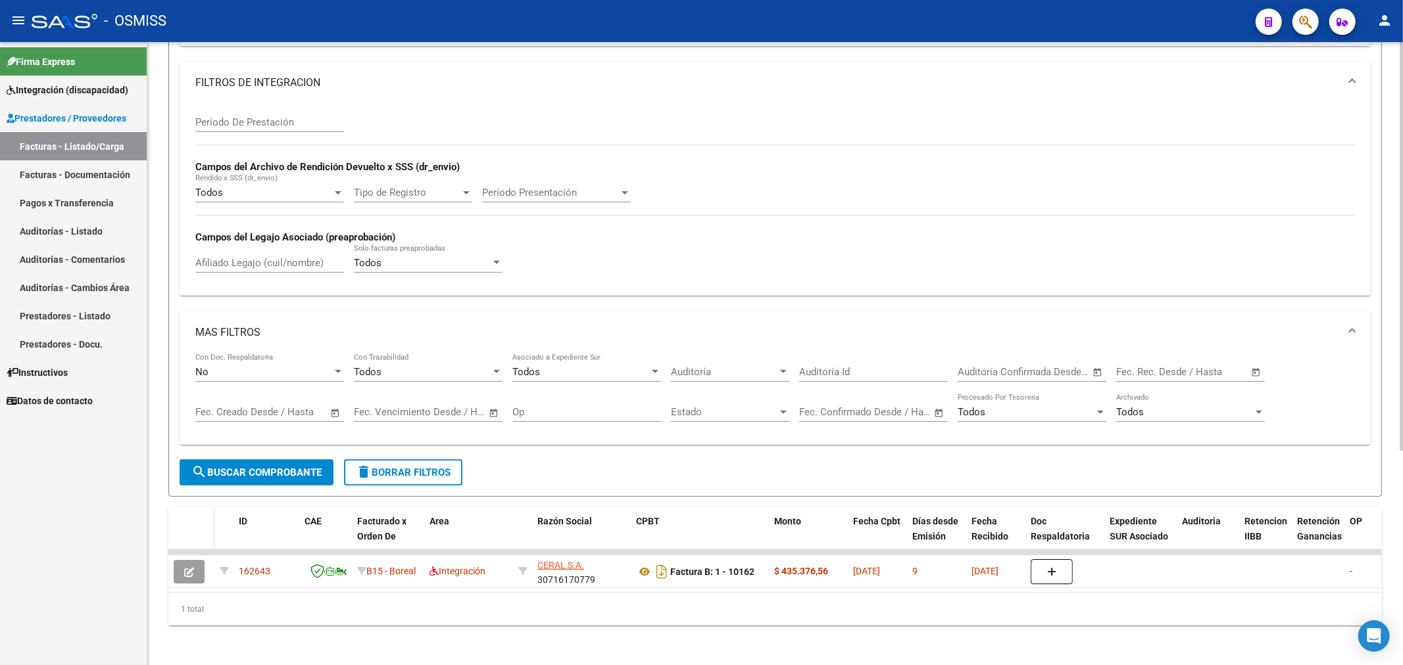
scroll to position [325, 0]
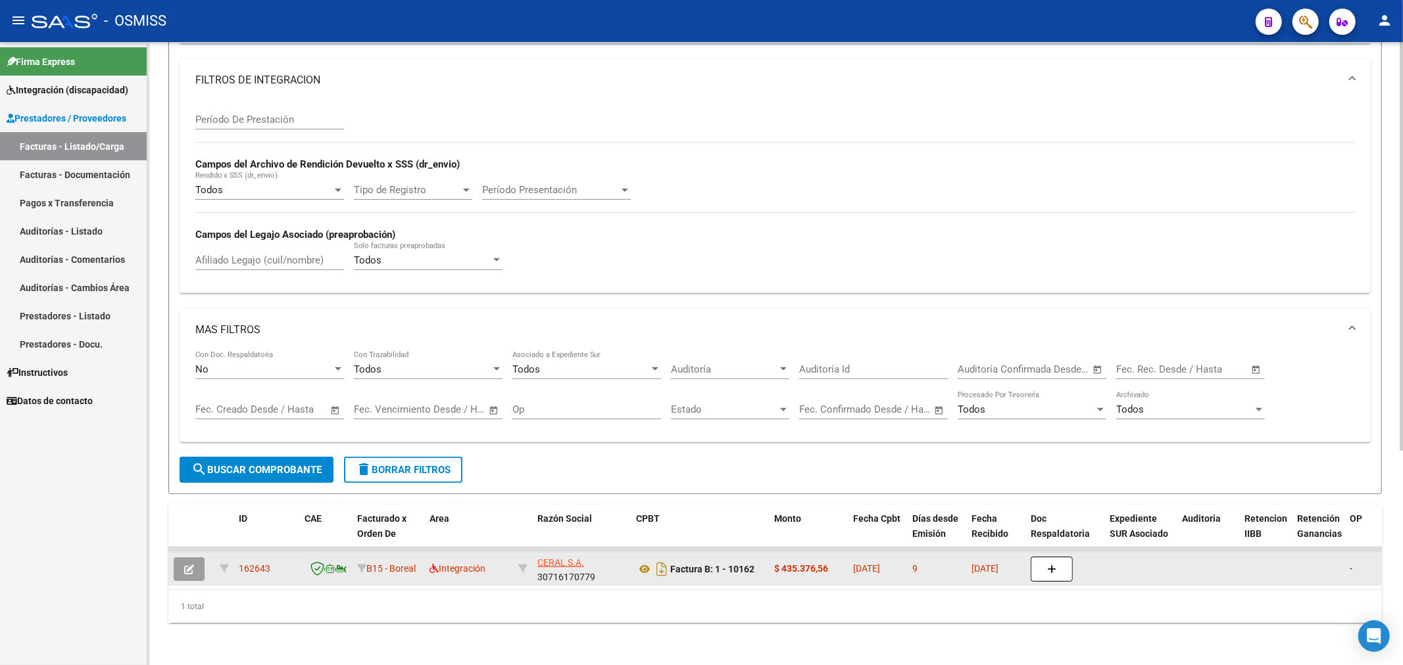
click at [192, 564] on span "button" at bounding box center [189, 570] width 10 height 12
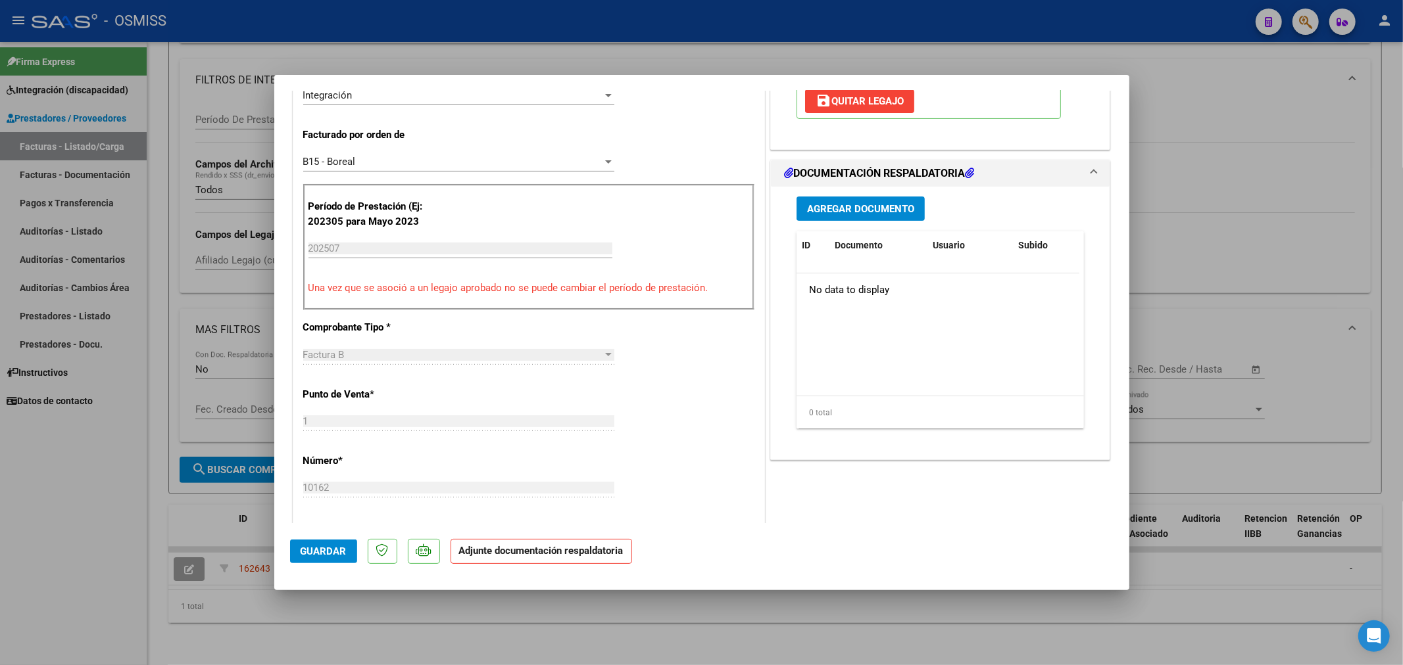
scroll to position [316, 0]
click at [857, 206] on span "Agregar Documento" at bounding box center [860, 210] width 107 height 12
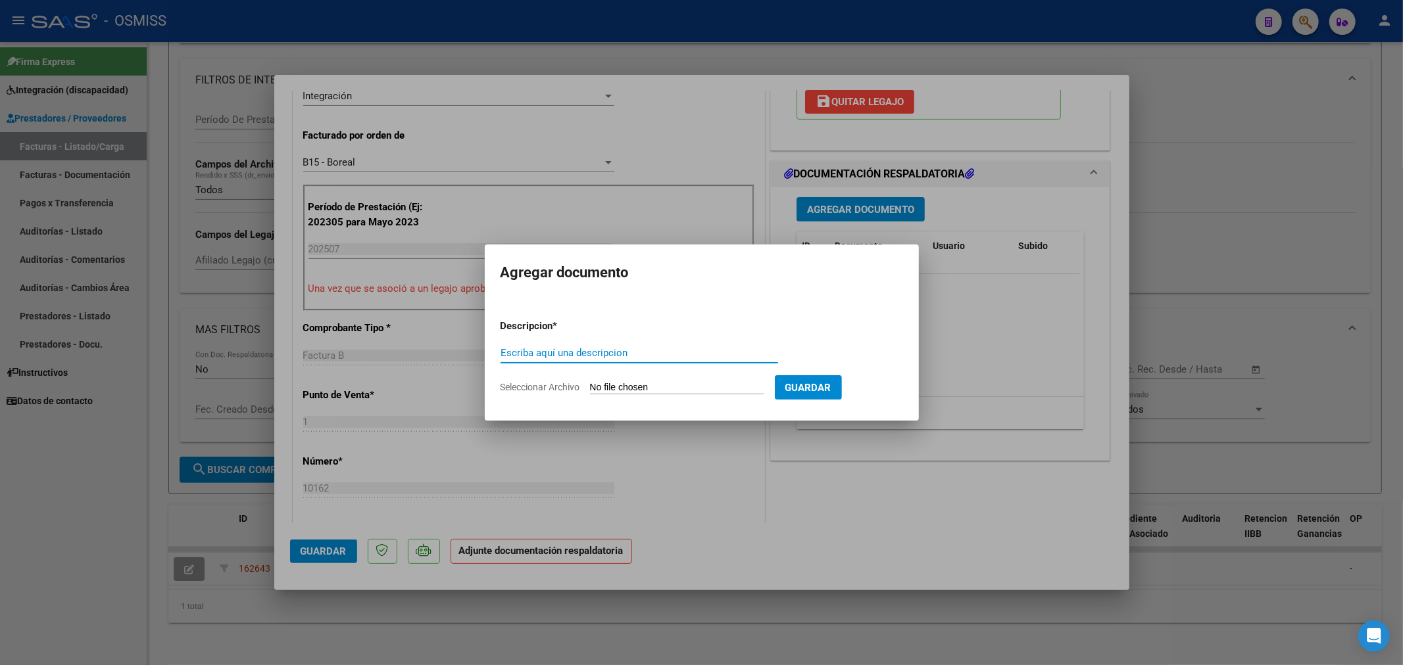
click at [613, 353] on input "Escriba aquí una descripcion" at bounding box center [638, 353] width 277 height 12
type input "planilla"
click at [639, 381] on app-file-uploader "Seleccionar Archivo" at bounding box center [637, 387] width 274 height 12
click at [640, 392] on input "Seleccionar Archivo" at bounding box center [677, 388] width 174 height 12
type input "C:\fakepath\30716170779_6_1_10162_Planilla de Asistencia_2.pdf"
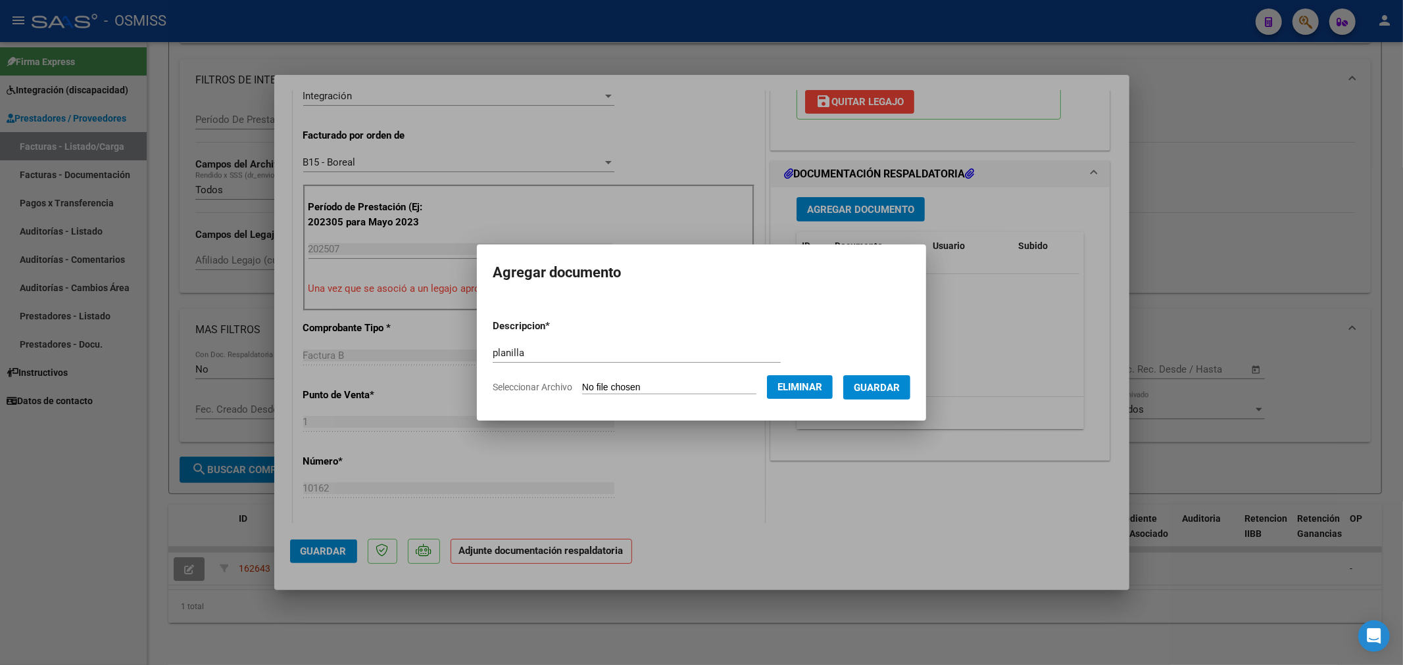
click at [892, 385] on span "Guardar" at bounding box center [877, 388] width 46 height 12
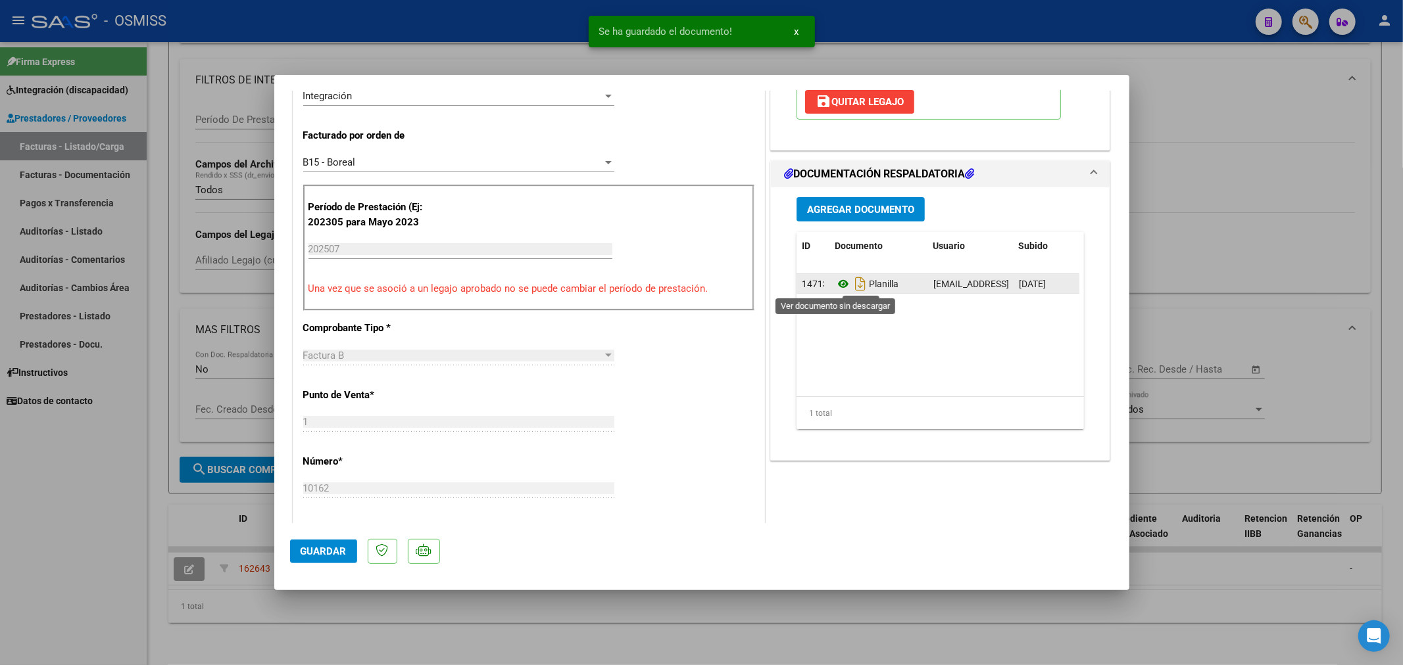
click at [838, 291] on icon at bounding box center [842, 284] width 17 height 16
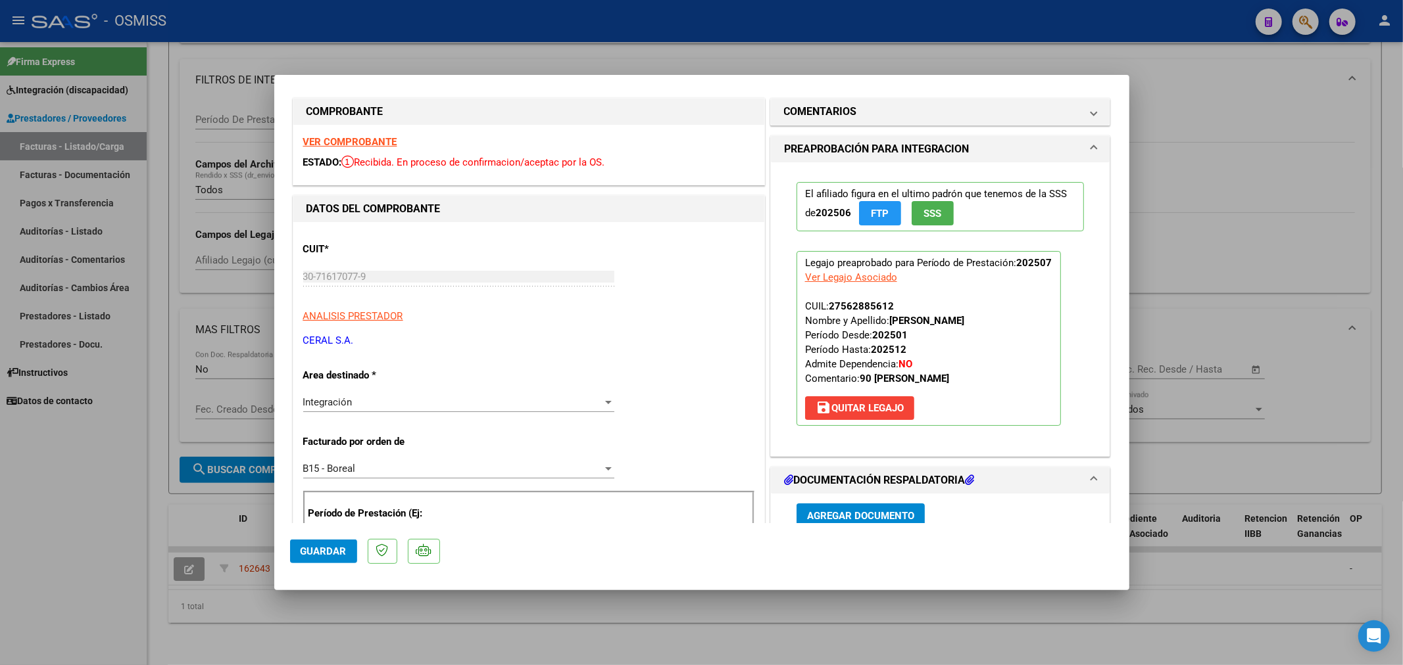
scroll to position [0, 0]
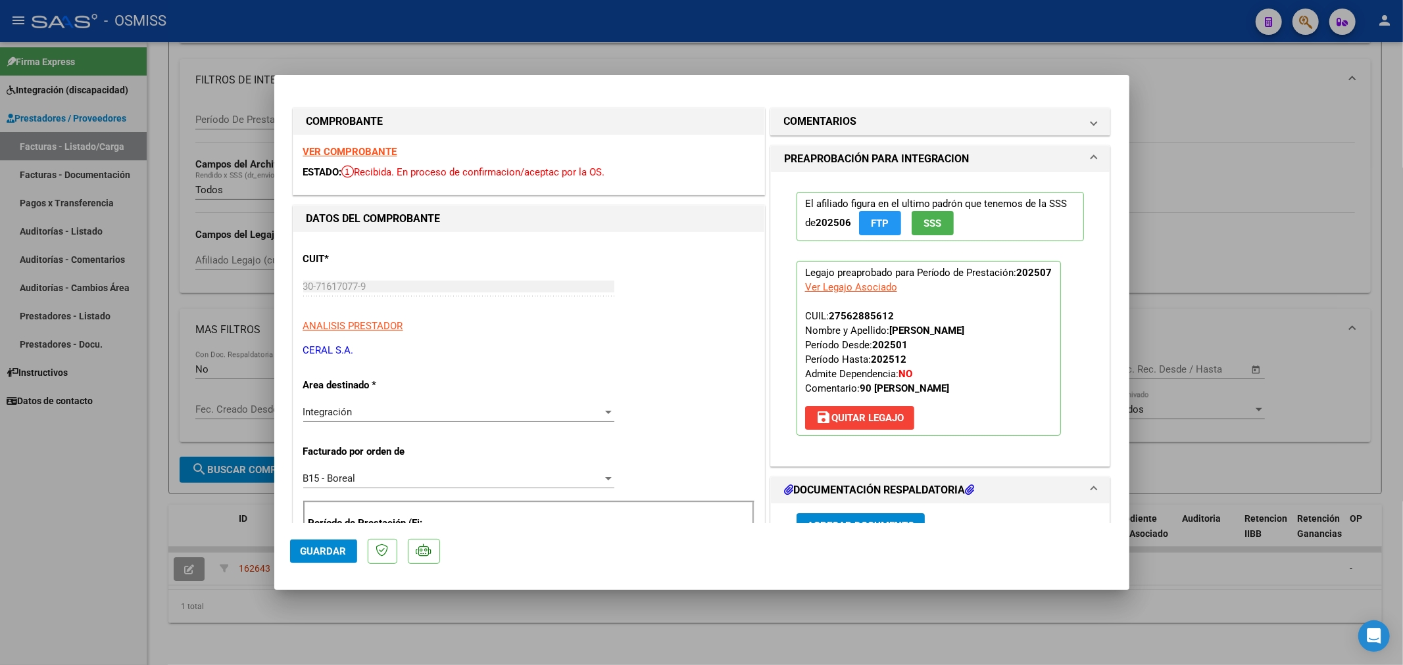
click at [1179, 141] on div at bounding box center [701, 332] width 1403 height 665
type input "$ 0,00"
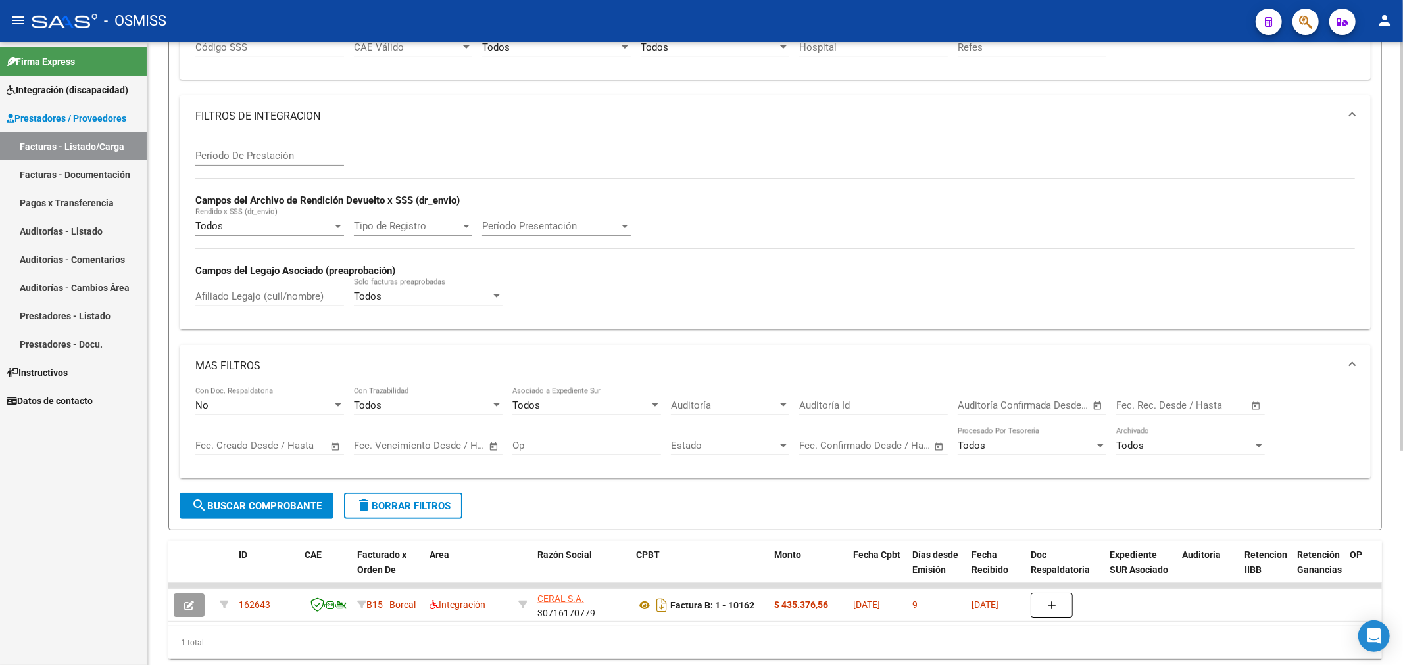
scroll to position [107, 0]
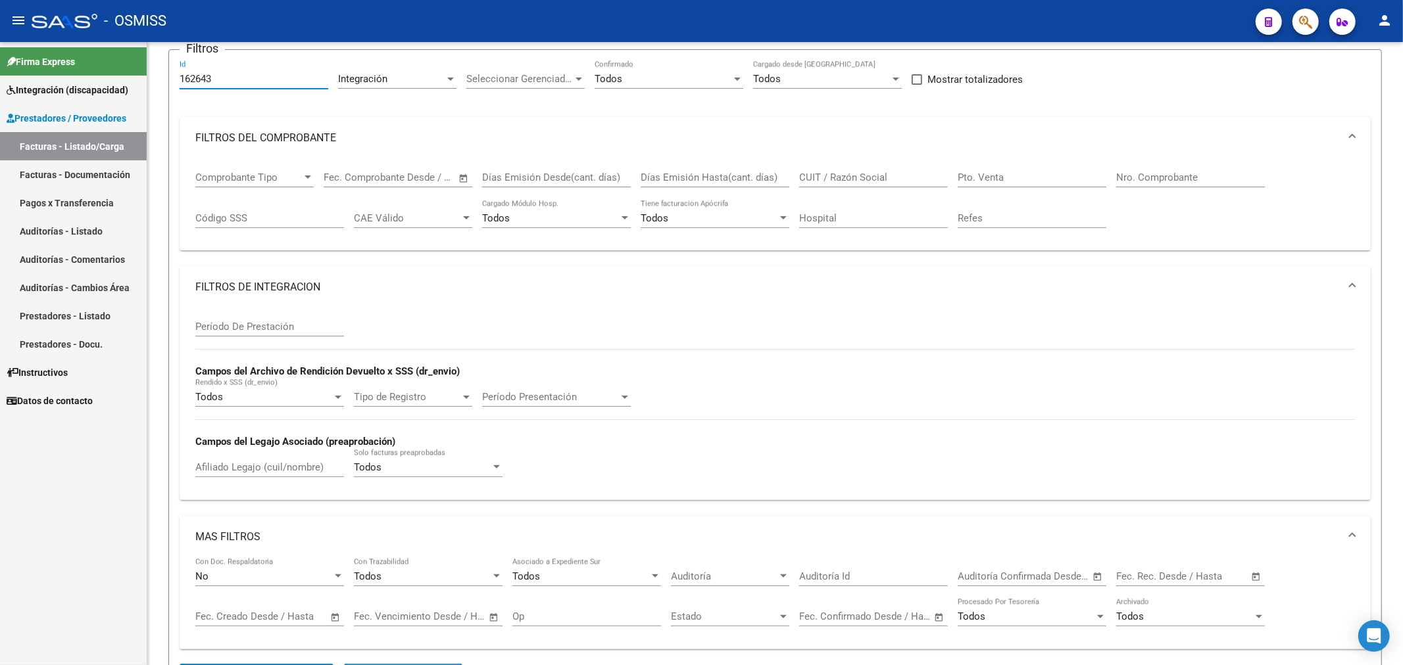
drag, startPoint x: 227, startPoint y: 82, endPoint x: 37, endPoint y: 129, distance: 195.2
click at [37, 129] on mat-sidenav-container "Firma Express Integración (discapacidad) Legajos Prestadores / Proveedores Fact…" at bounding box center [701, 353] width 1403 height 623
paste input "2"
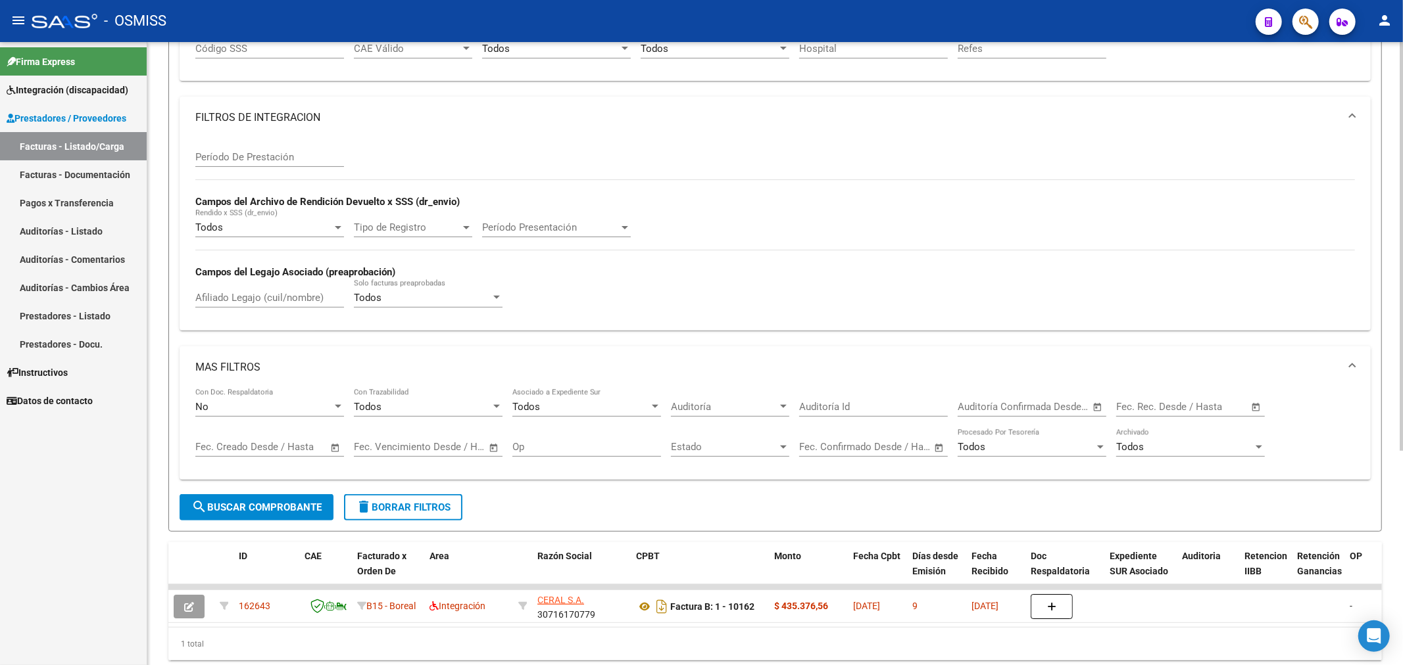
scroll to position [325, 0]
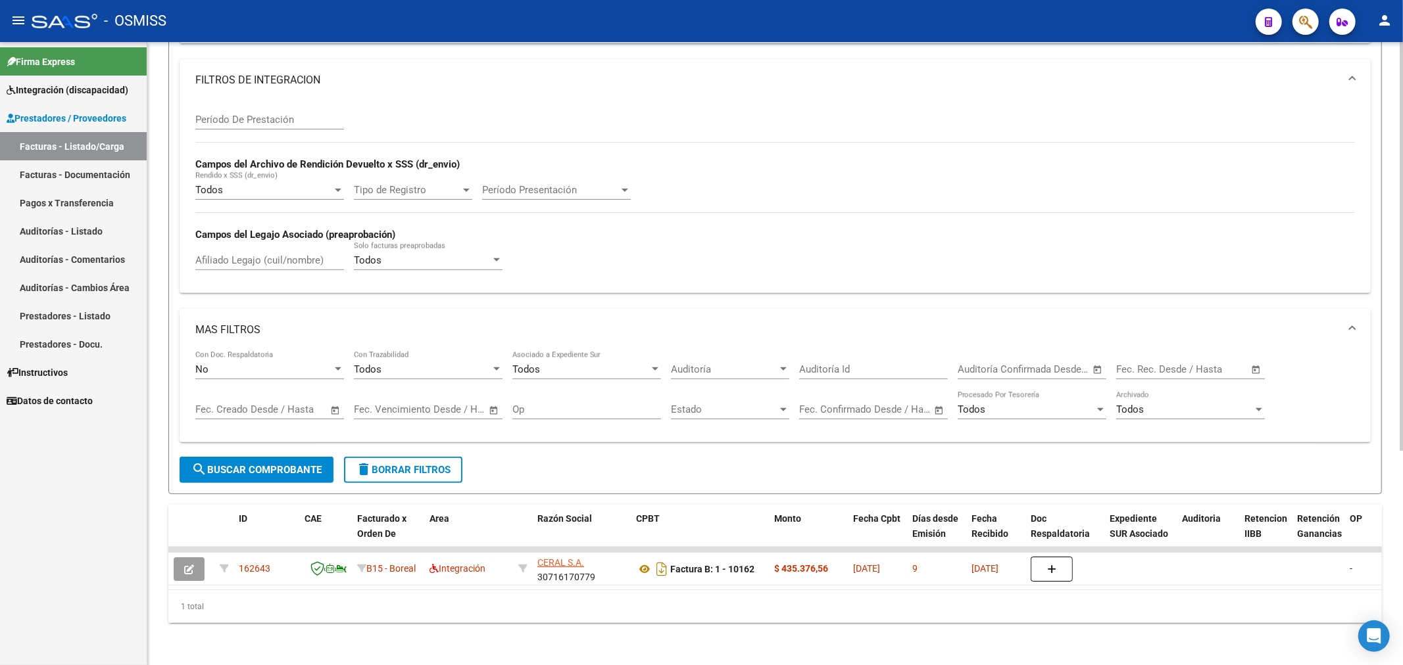
type input "162642"
click at [247, 457] on button "search Buscar Comprobante" at bounding box center [257, 470] width 154 height 26
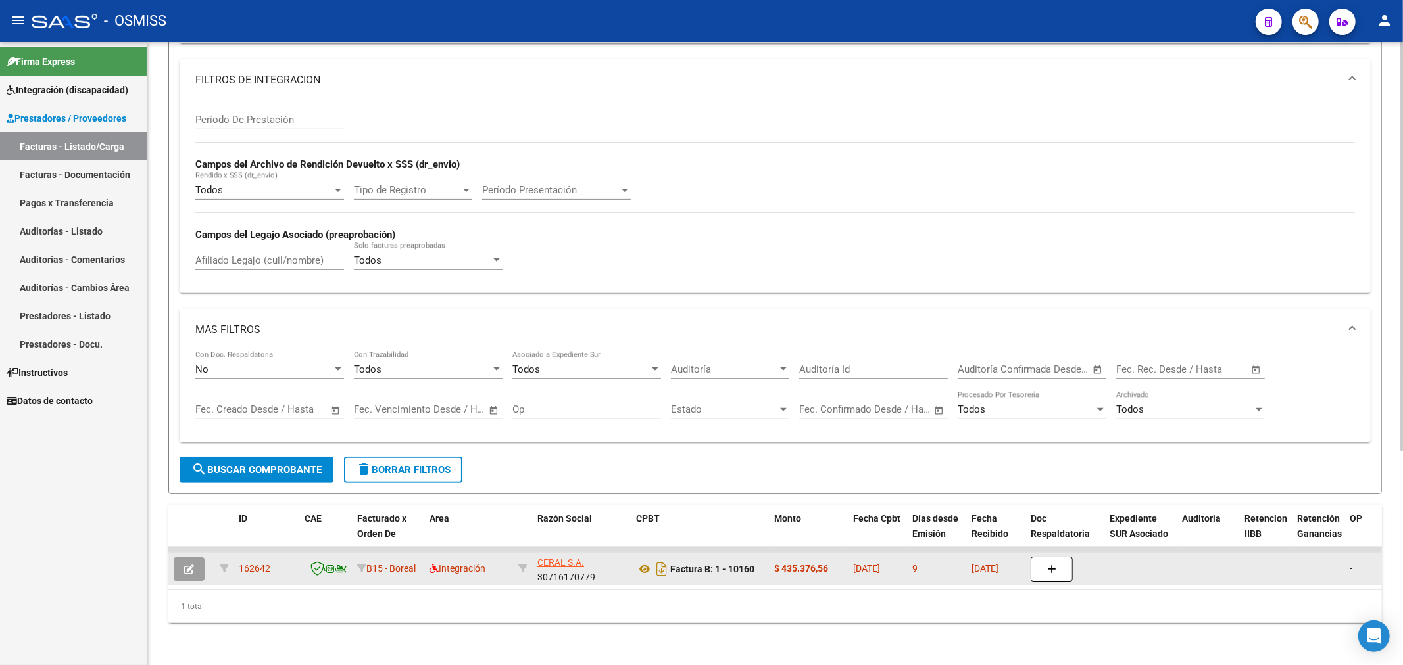
click at [189, 565] on icon "button" at bounding box center [189, 570] width 10 height 10
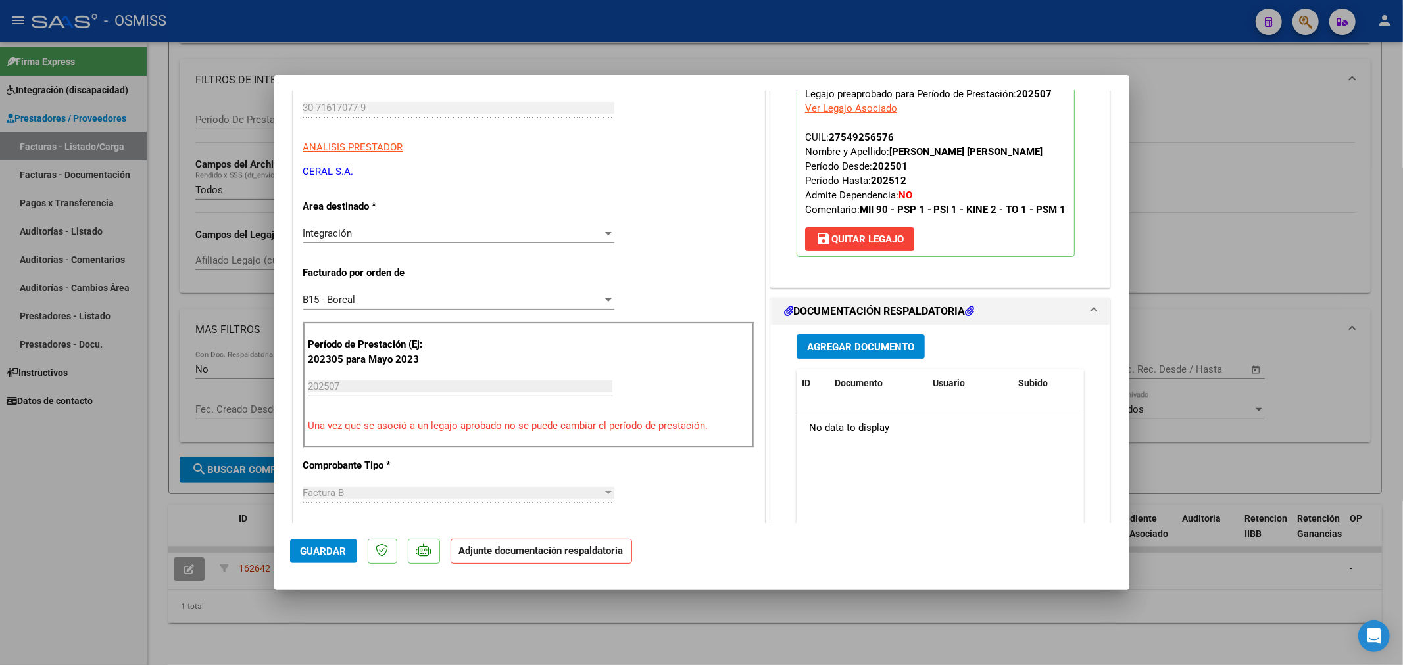
scroll to position [171, 0]
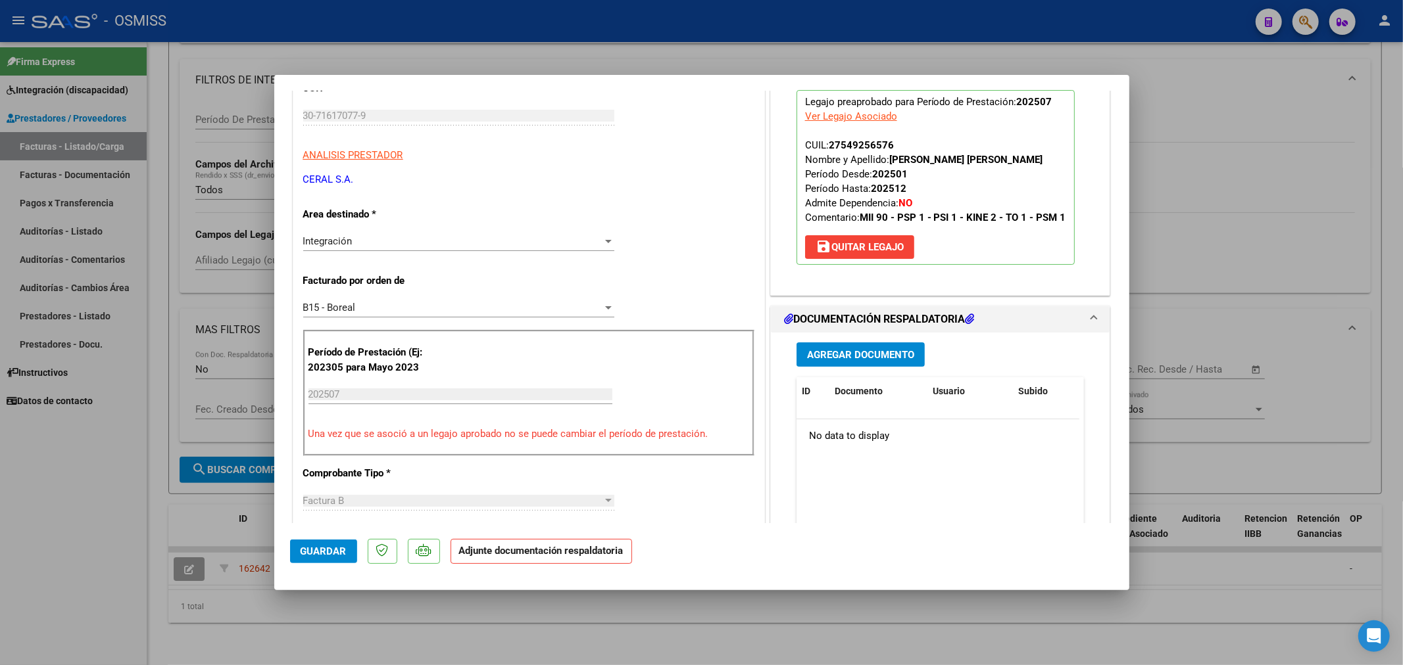
click at [832, 361] on span "Agregar Documento" at bounding box center [860, 355] width 107 height 12
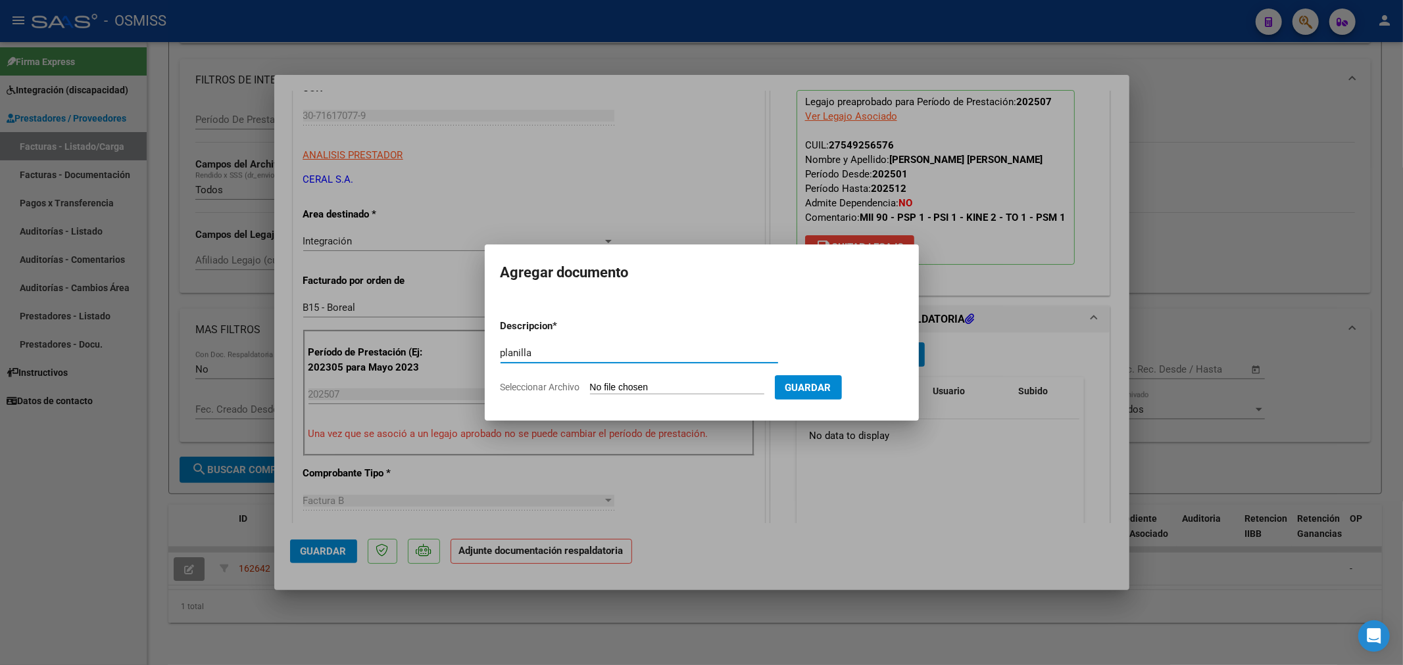
type input "planilla"
click at [628, 385] on input "Seleccionar Archivo" at bounding box center [677, 388] width 174 height 12
type input "C:\fakepath\30716170779_6_1_10160_Planilla de Asistencia_2.pdf"
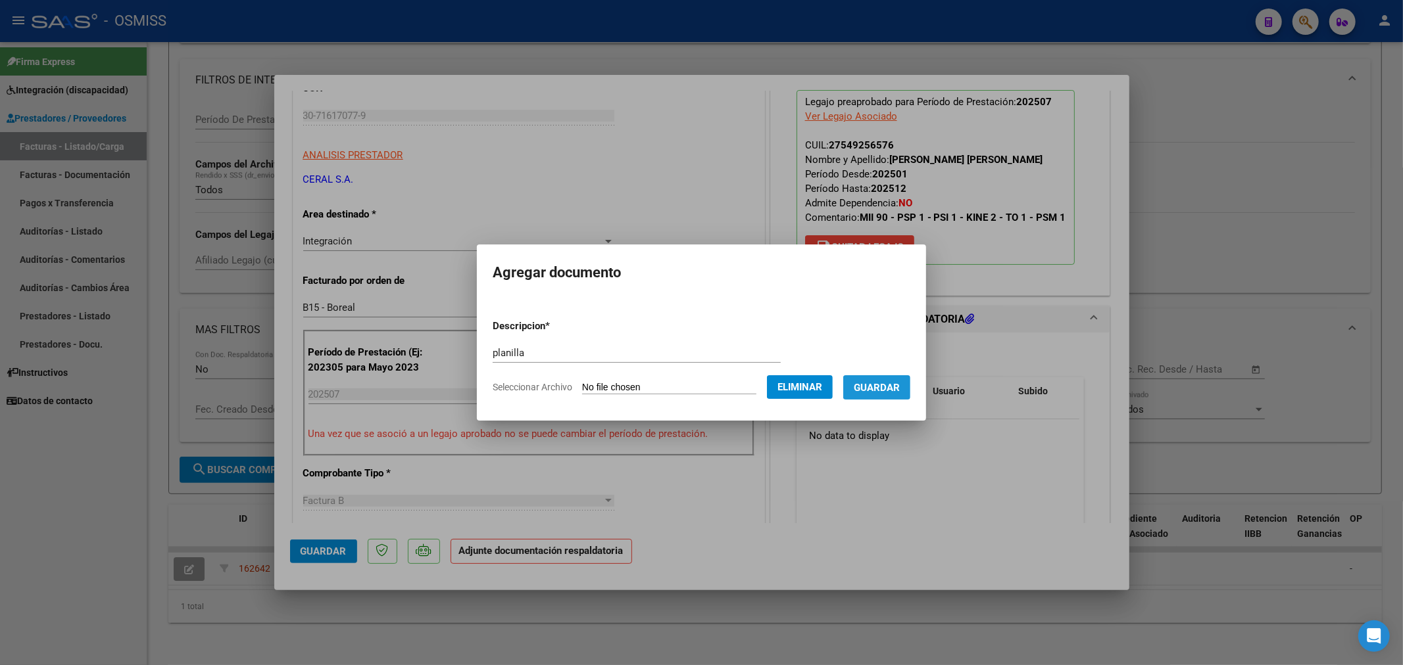
click at [895, 395] on button "Guardar" at bounding box center [876, 387] width 67 height 24
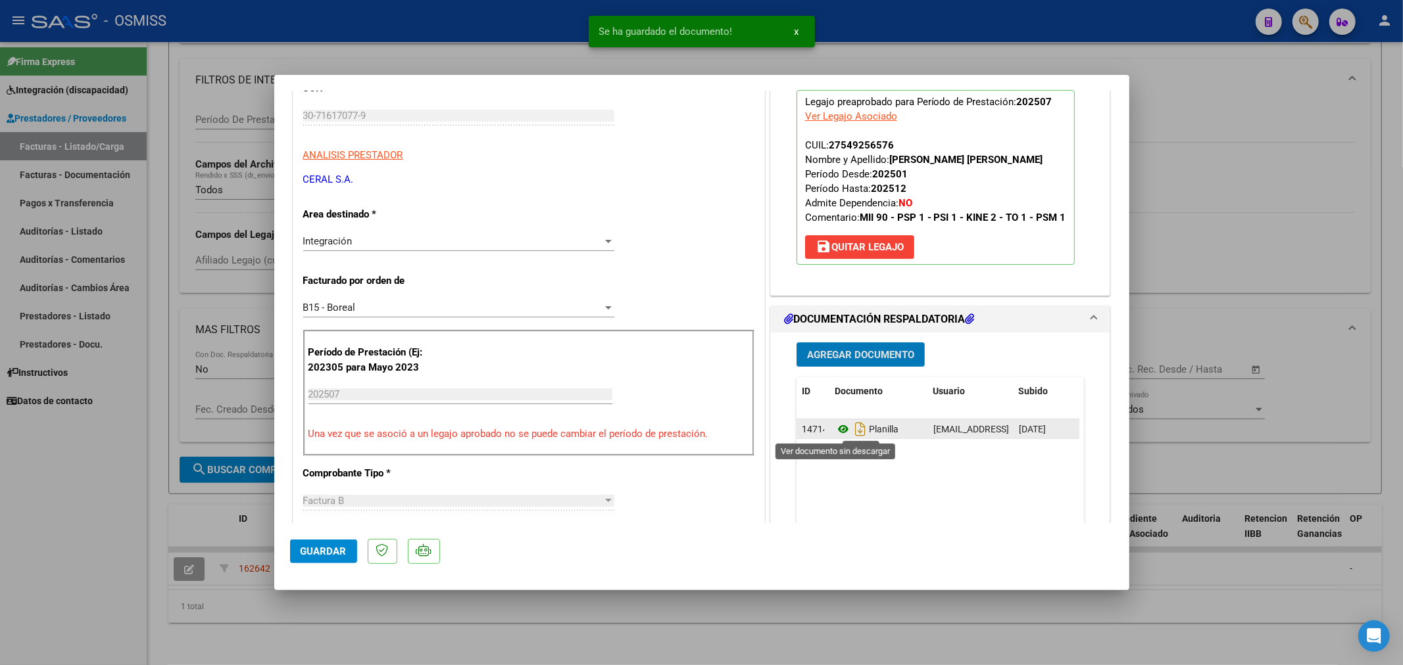
click at [840, 429] on icon at bounding box center [842, 430] width 17 height 16
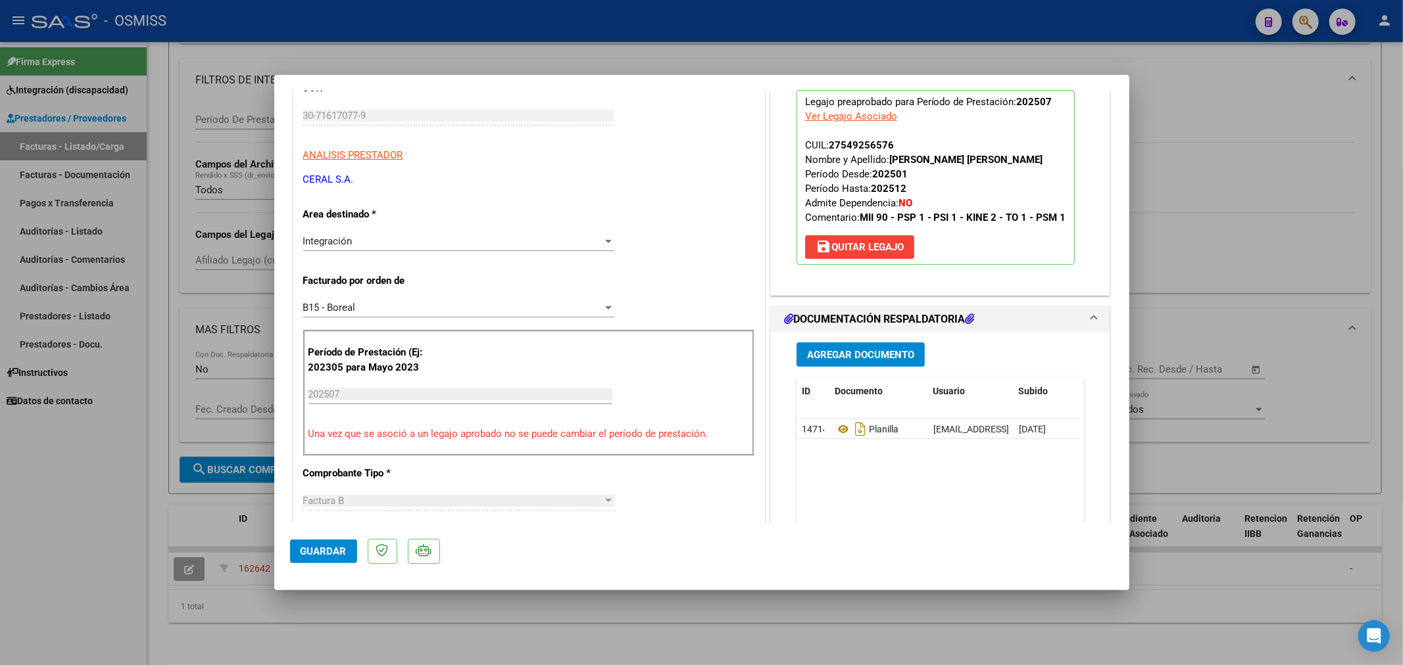
type input "$ 0,00"
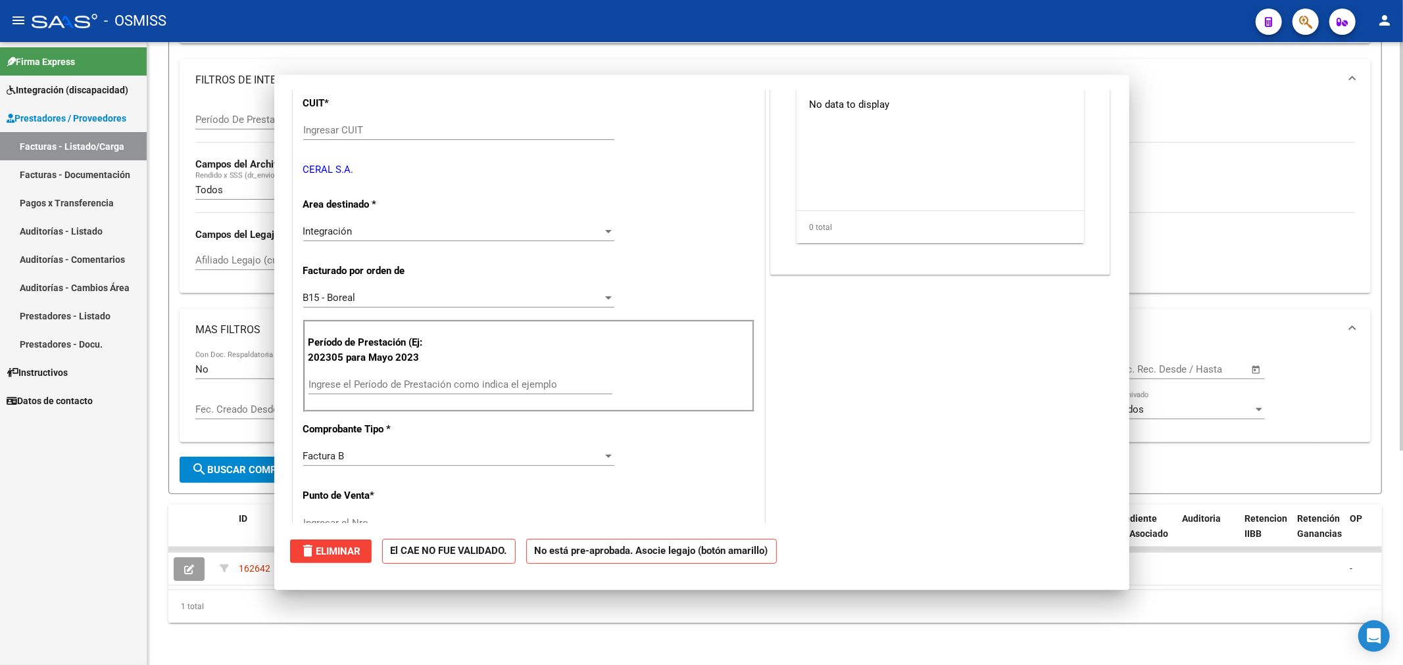
scroll to position [0, 0]
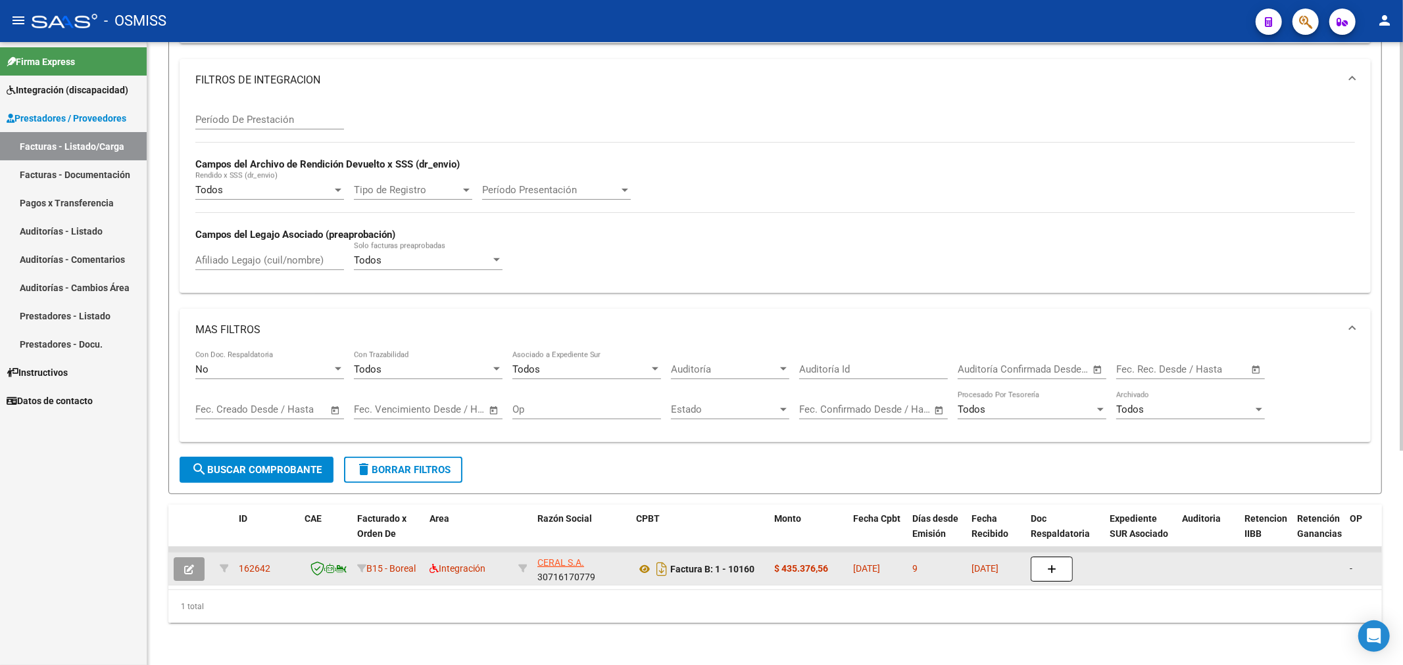
click at [184, 565] on icon "button" at bounding box center [189, 570] width 10 height 10
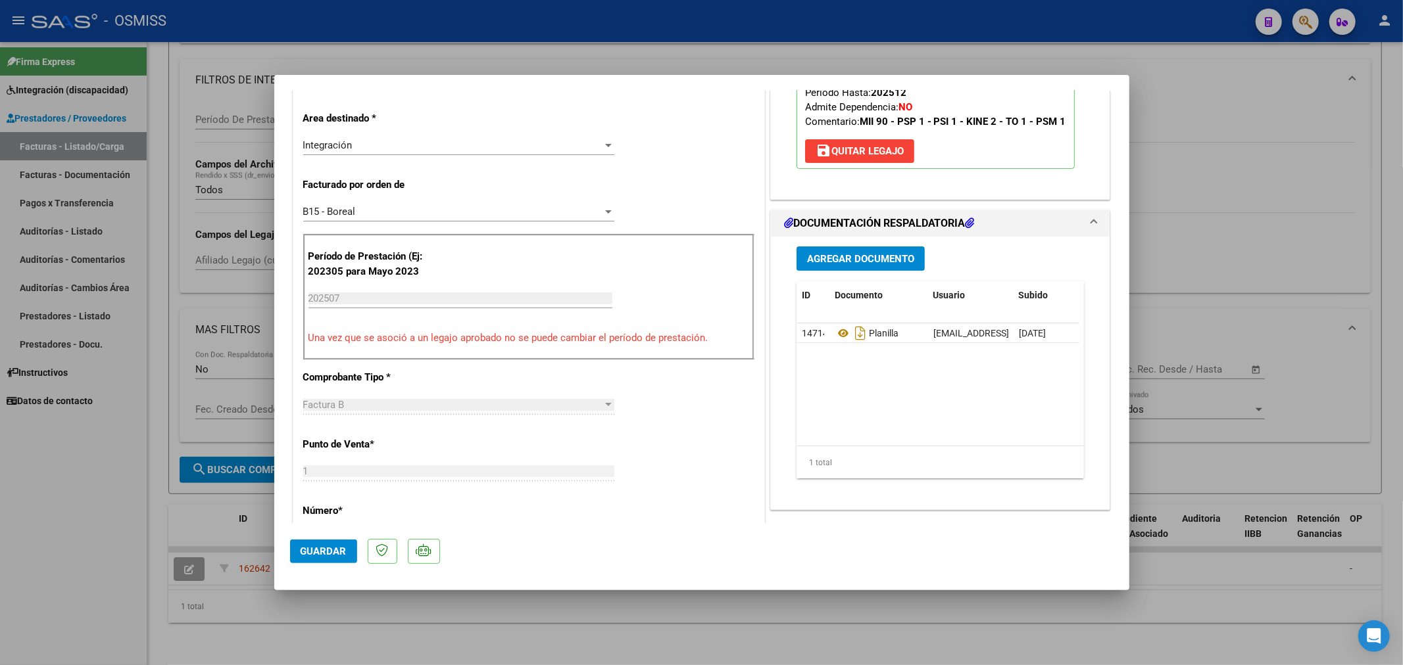
scroll to position [292, 0]
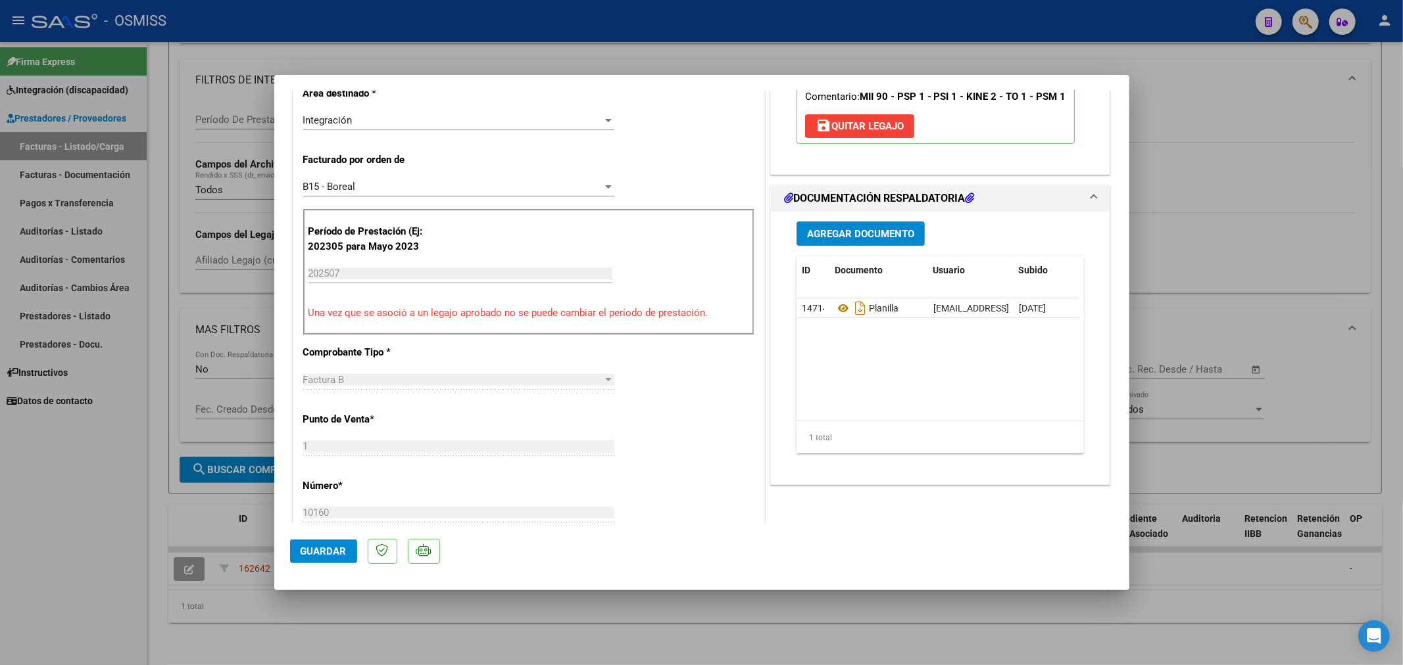
type input "$ 0,00"
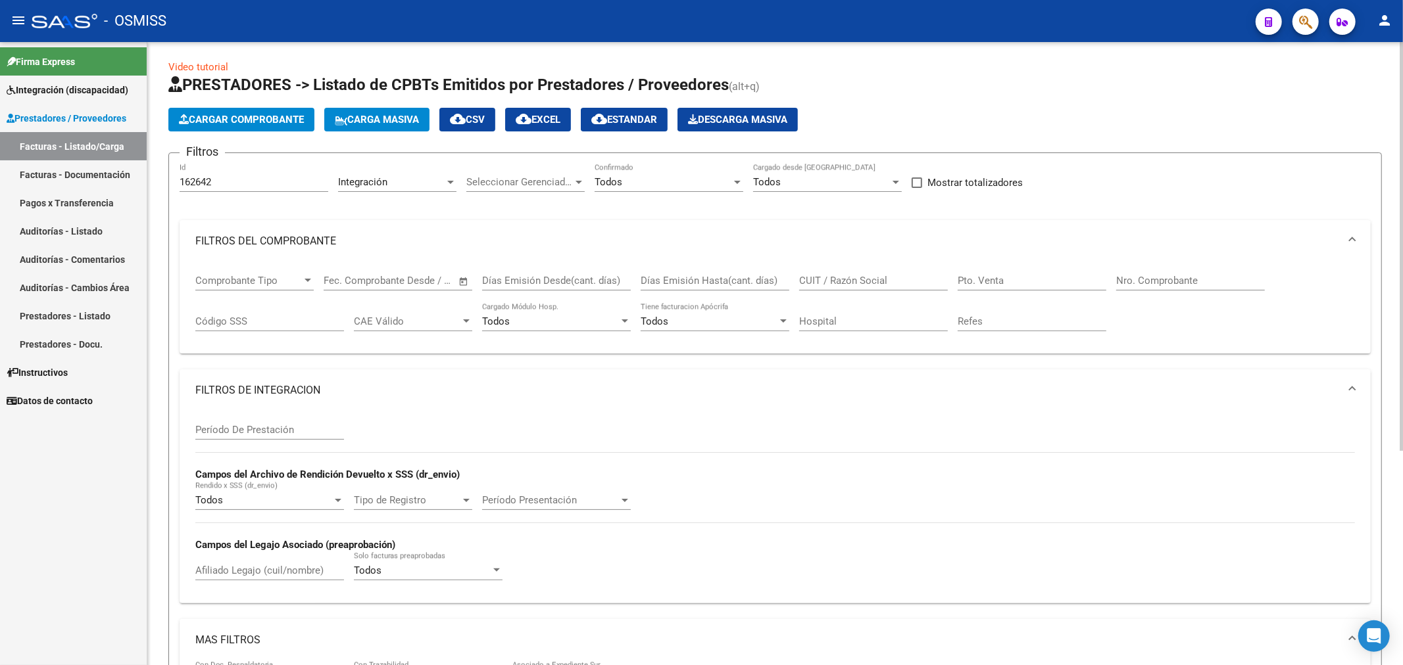
scroll to position [0, 0]
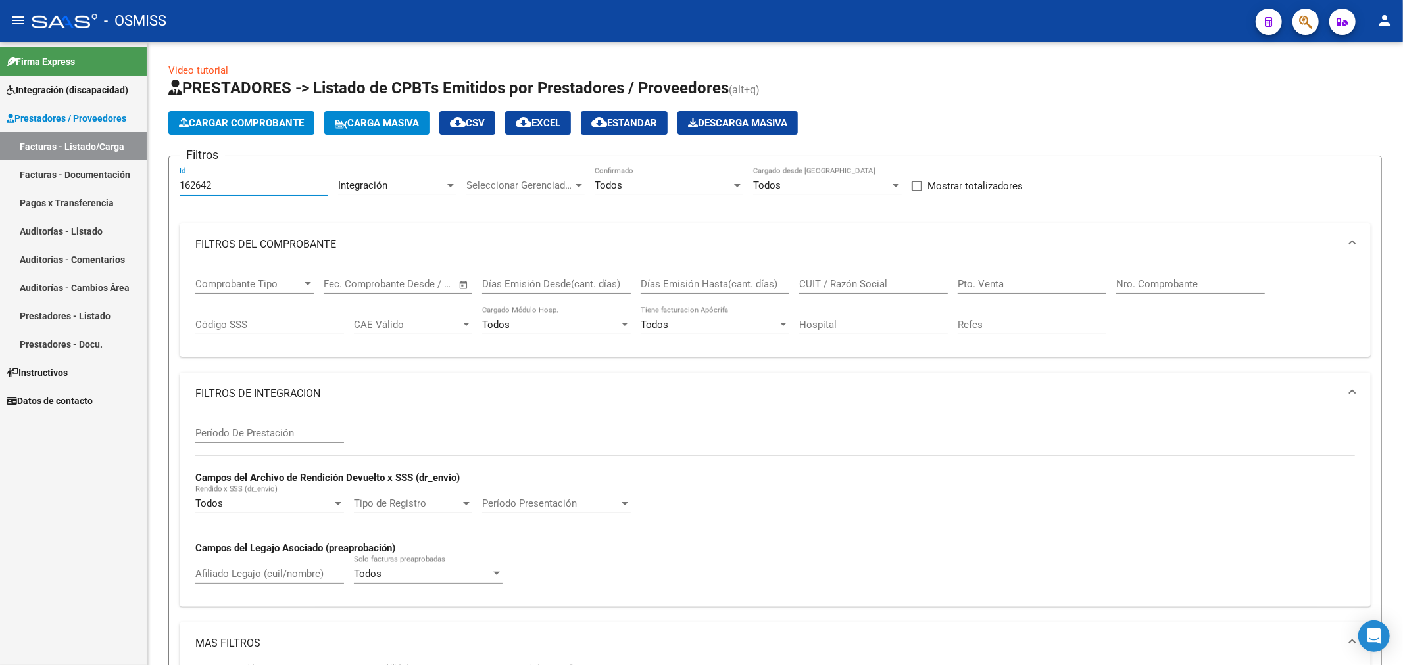
drag, startPoint x: 239, startPoint y: 181, endPoint x: 1, endPoint y: 278, distance: 257.2
click at [1, 279] on mat-sidenav-container "Firma Express Integración (discapacidad) Legajos Prestadores / Proveedores Fact…" at bounding box center [701, 353] width 1403 height 623
paste input "1"
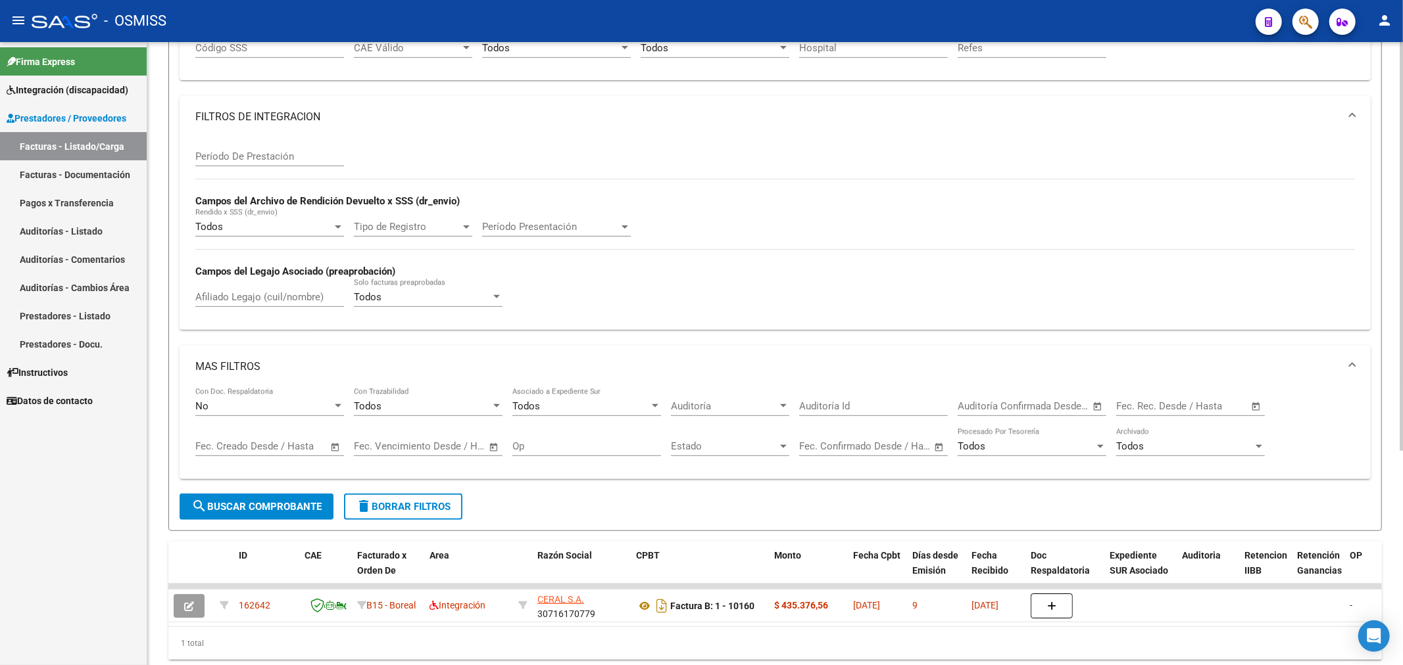
scroll to position [292, 0]
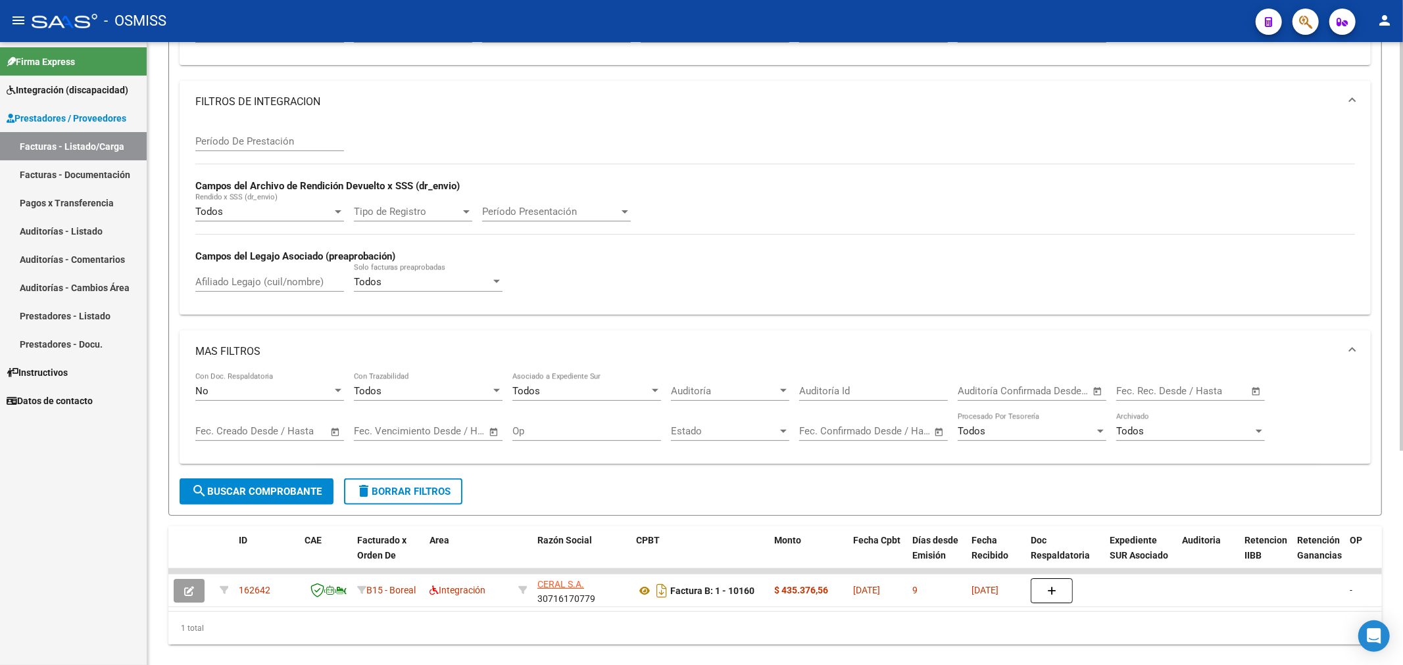
type input "162641"
click at [247, 483] on button "search Buscar Comprobante" at bounding box center [257, 492] width 154 height 26
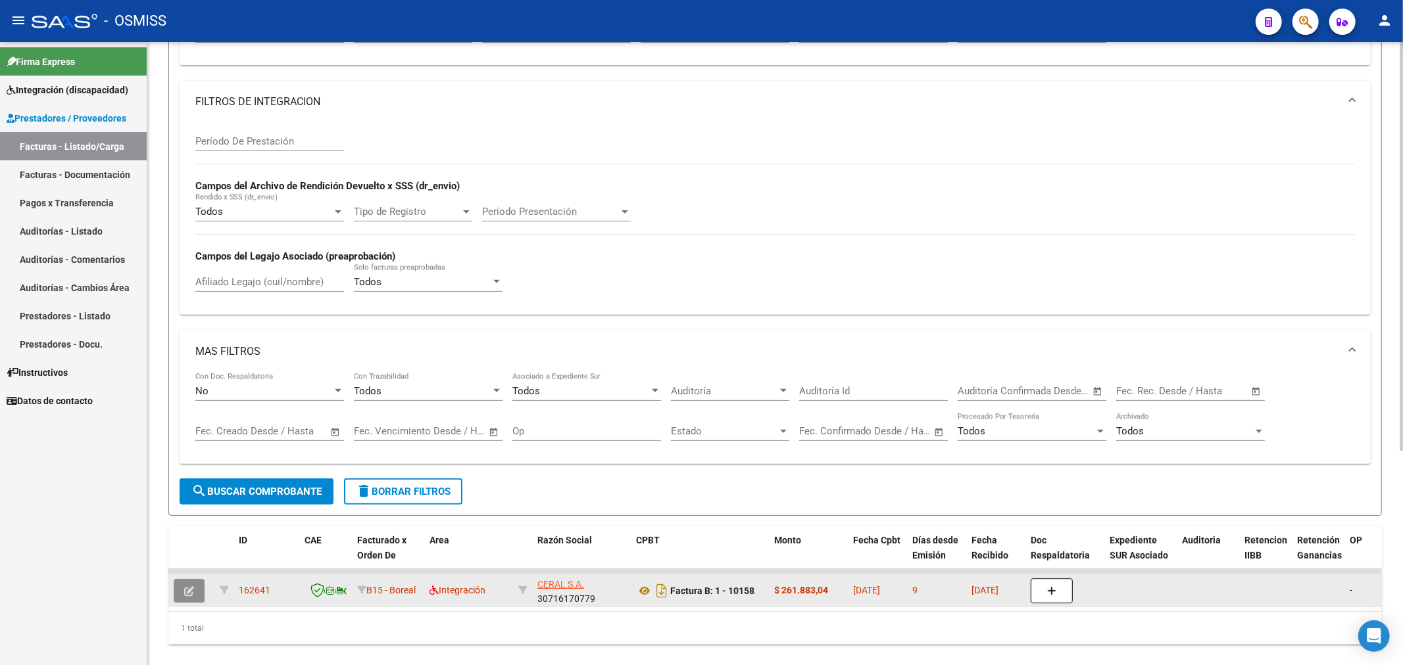
click at [186, 587] on icon "button" at bounding box center [189, 592] width 10 height 10
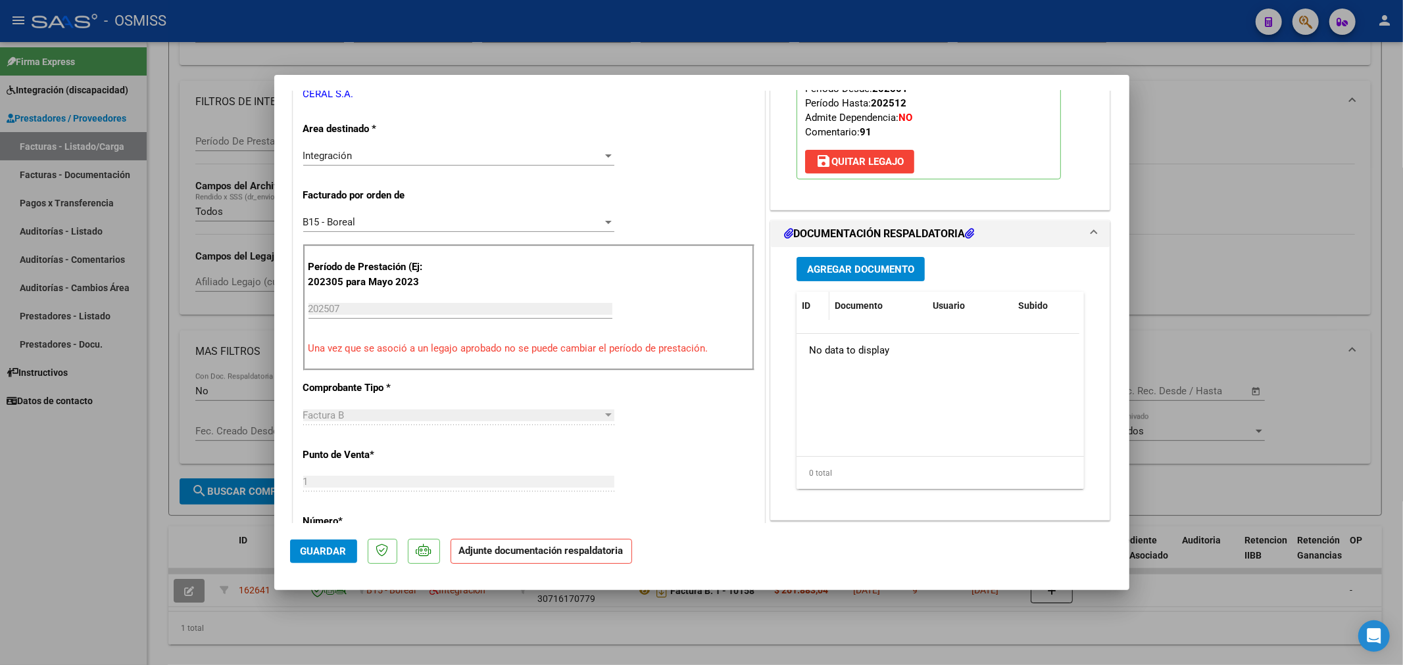
scroll to position [219, 0]
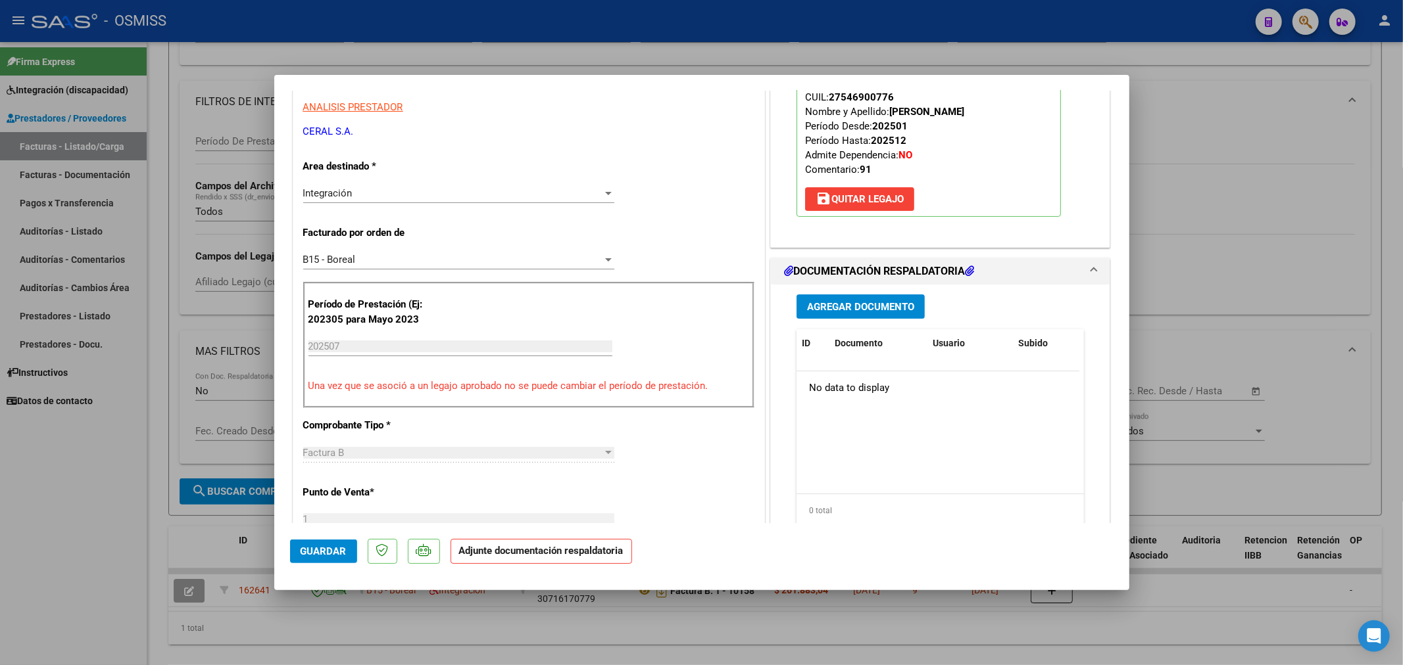
click at [833, 311] on span "Agregar Documento" at bounding box center [860, 307] width 107 height 12
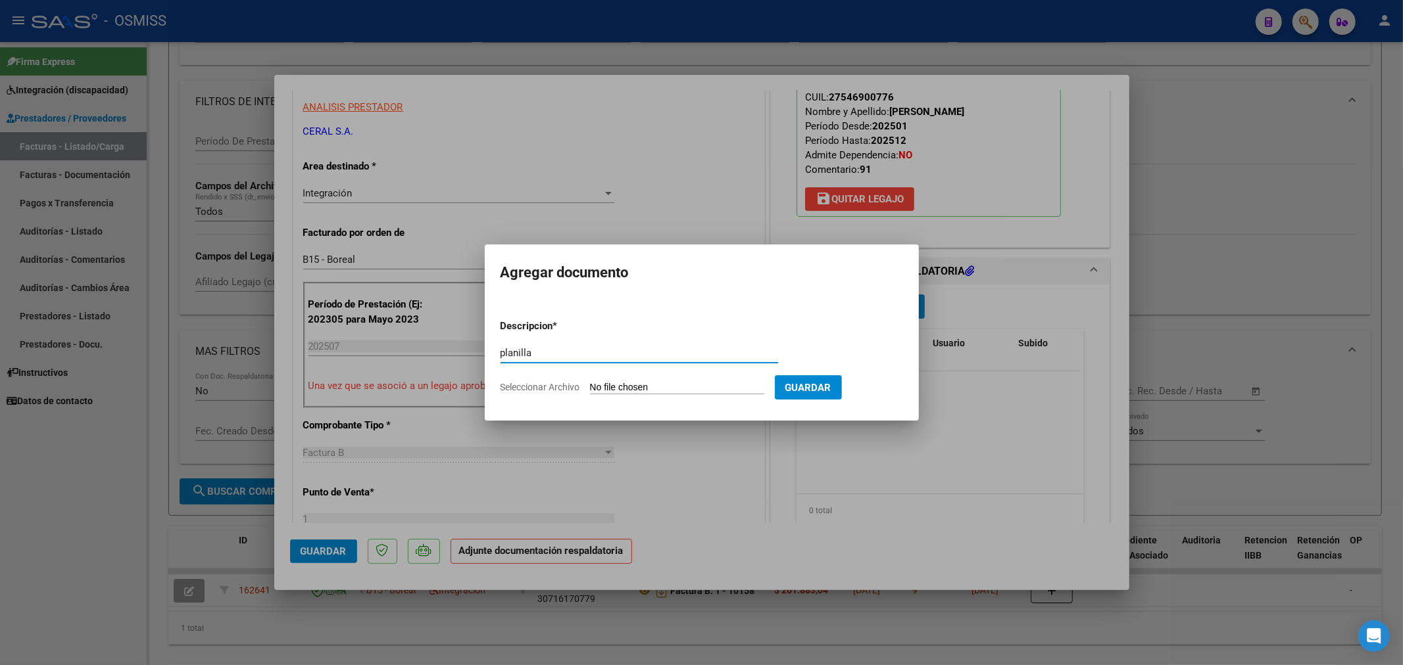
type input "planilla"
click at [629, 379] on form "Descripcion * planilla Escriba aquí una descripcion Seleccionar Archivo Guardar" at bounding box center [701, 357] width 402 height 96
click at [625, 384] on input "Seleccionar Archivo" at bounding box center [677, 388] width 174 height 12
type input "C:\fakepath\30716170779_6_1_10158_Planilla de Asistencia_2.pdf"
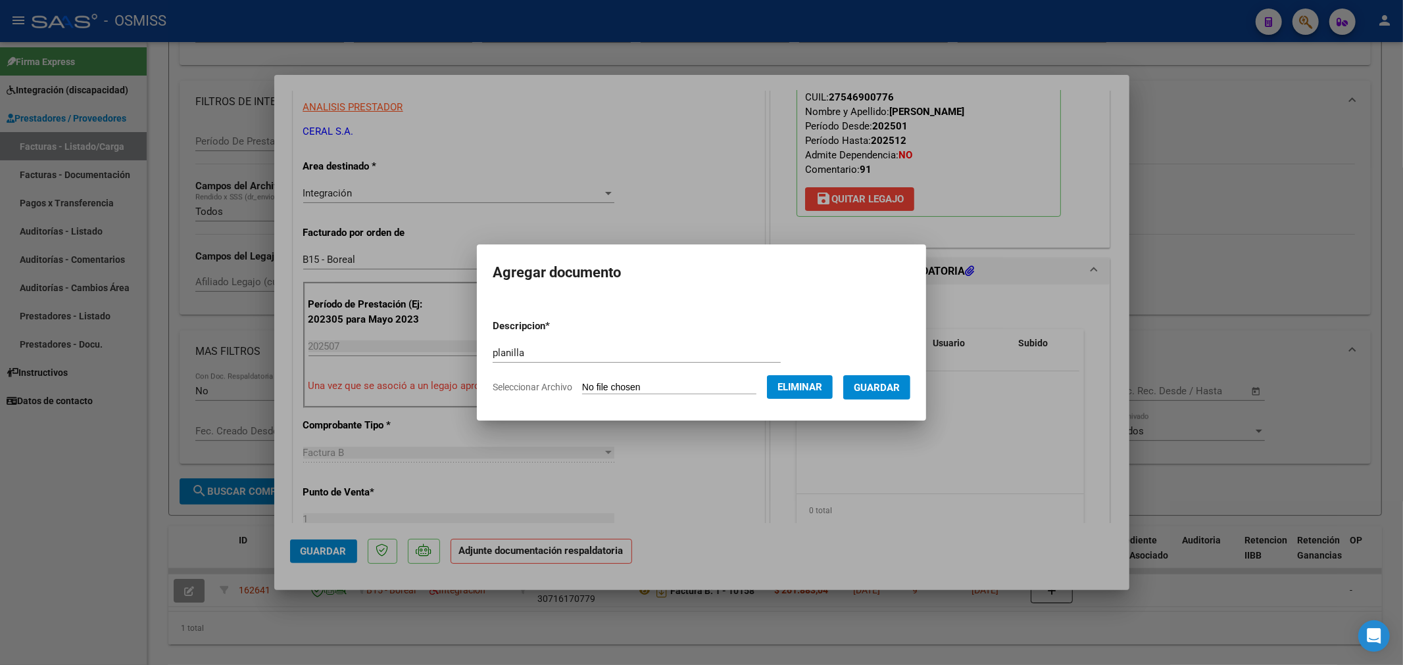
click at [884, 393] on span "Guardar" at bounding box center [877, 388] width 46 height 12
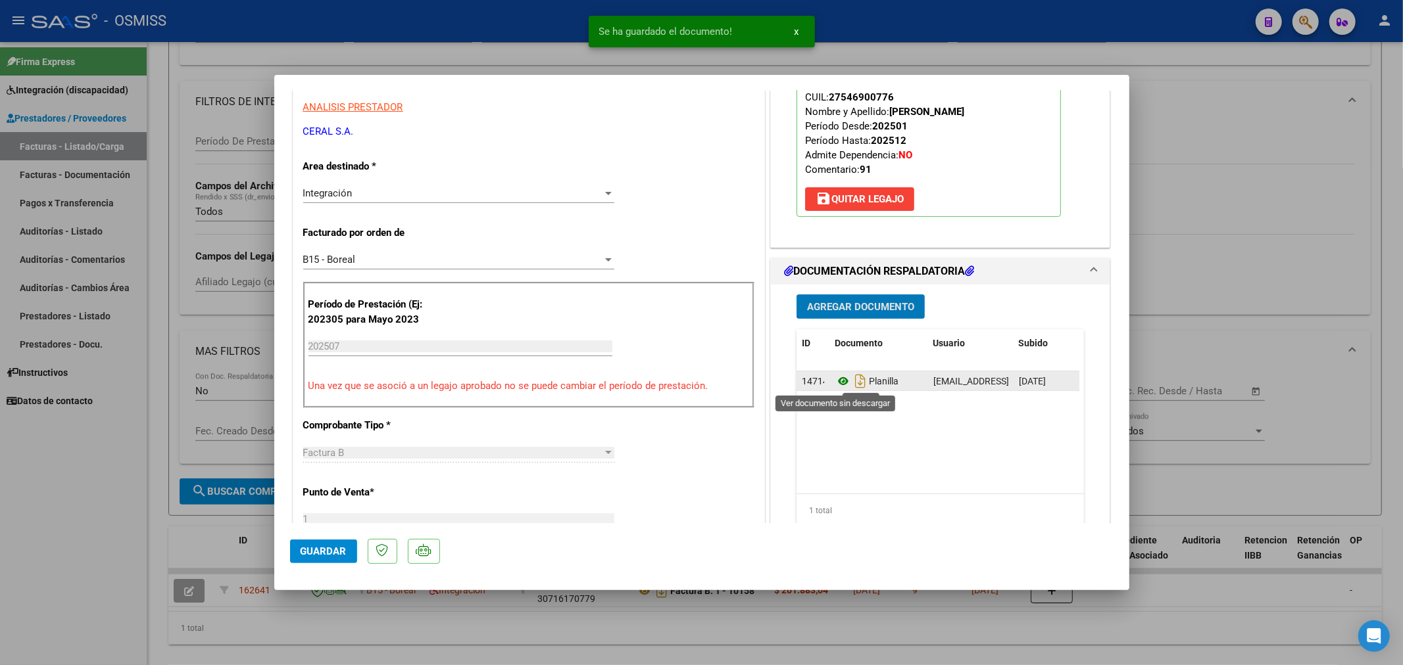
click at [838, 384] on icon at bounding box center [842, 381] width 17 height 16
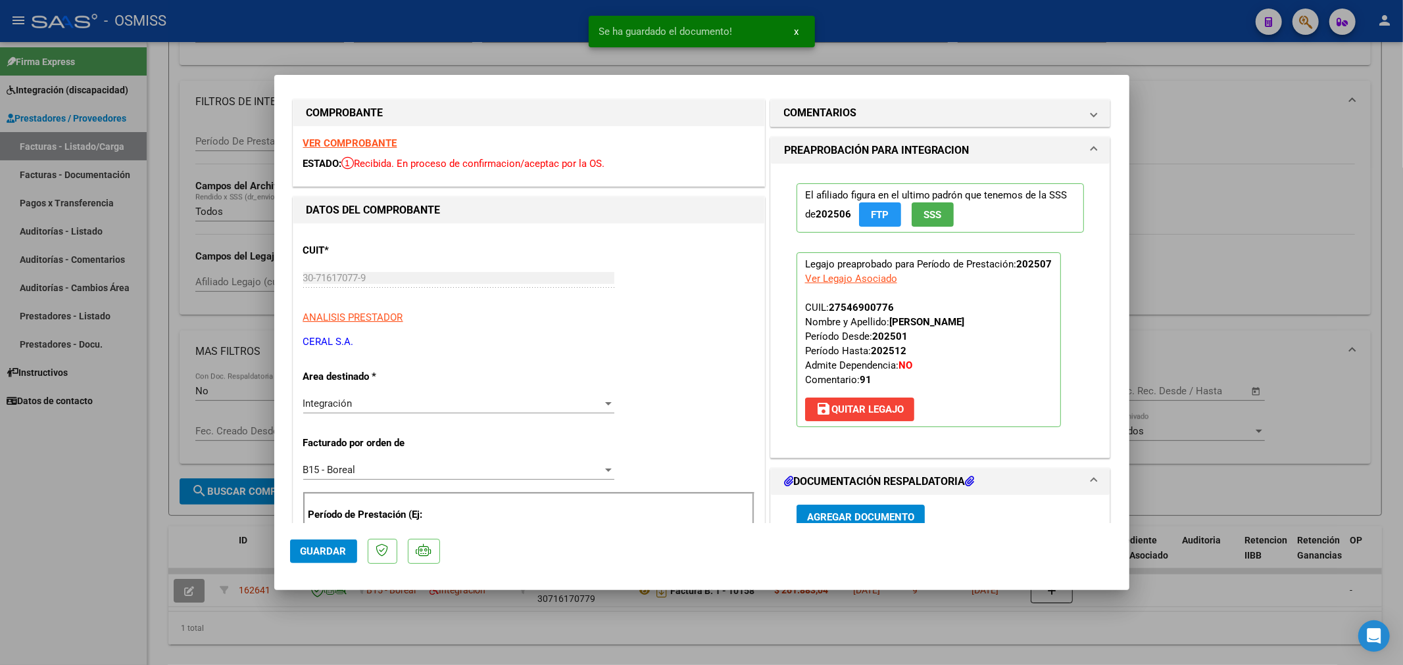
scroll to position [0, 0]
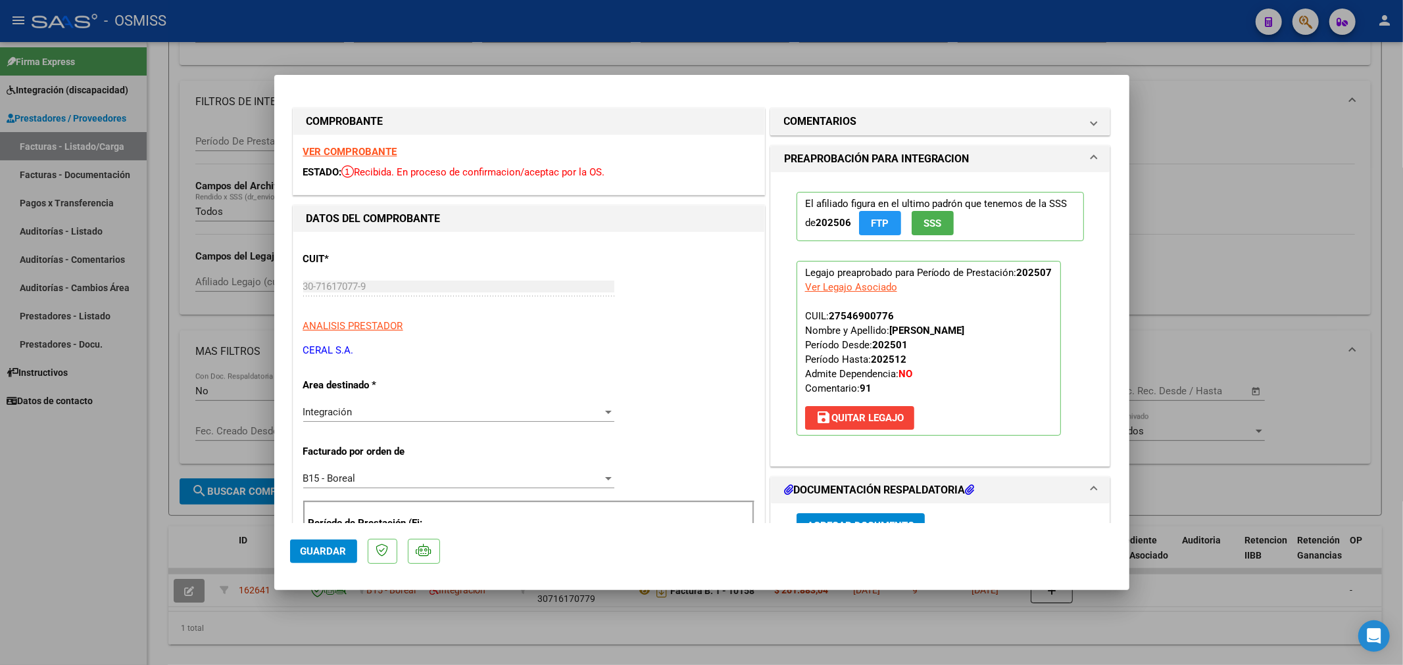
type input "$ 0,00"
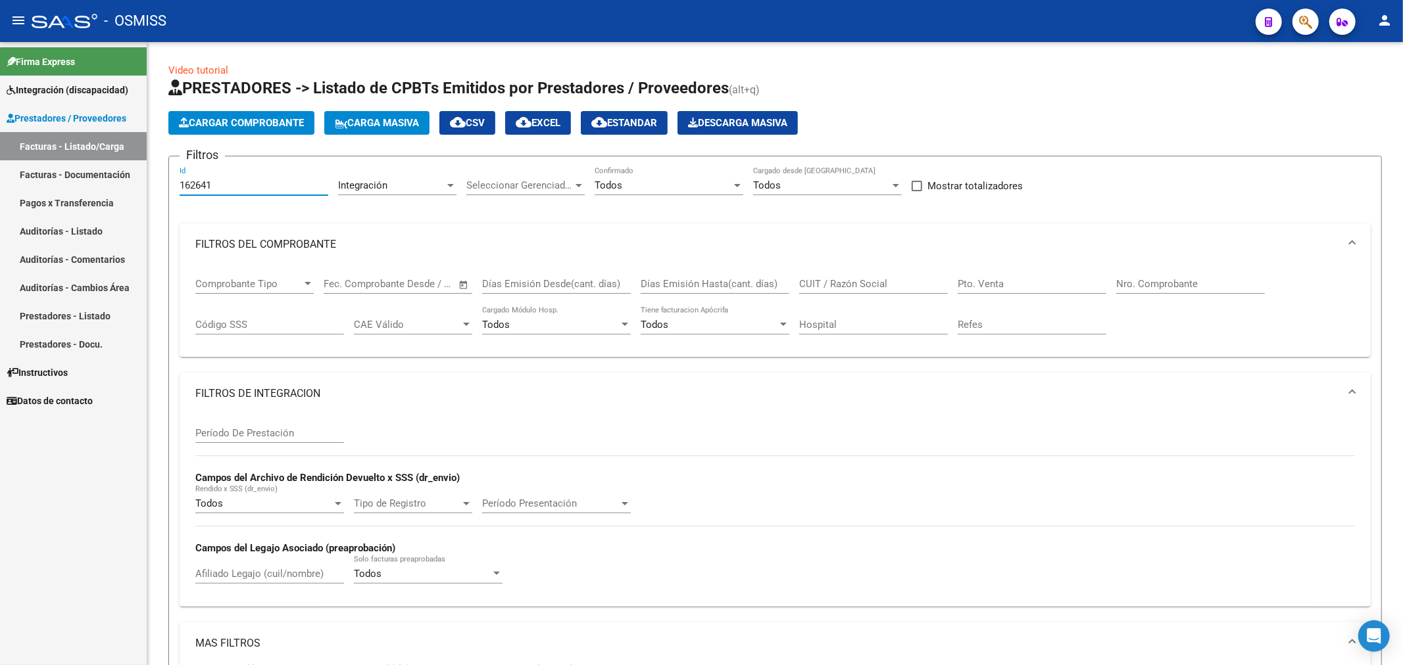
drag, startPoint x: 227, startPoint y: 180, endPoint x: 114, endPoint y: 229, distance: 123.4
click at [114, 229] on mat-sidenav-container "Firma Express Integración (discapacidad) Legajos Prestadores / Proveedores Fact…" at bounding box center [701, 353] width 1403 height 623
paste input "0"
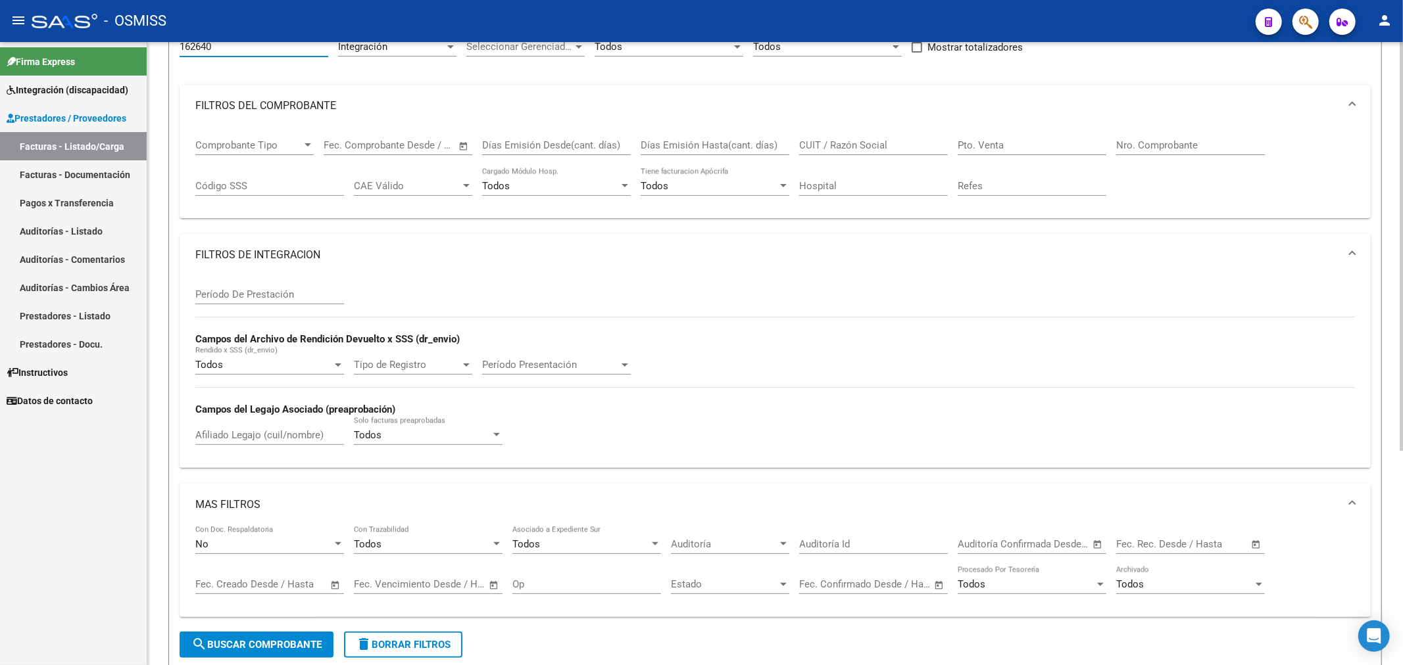
scroll to position [292, 0]
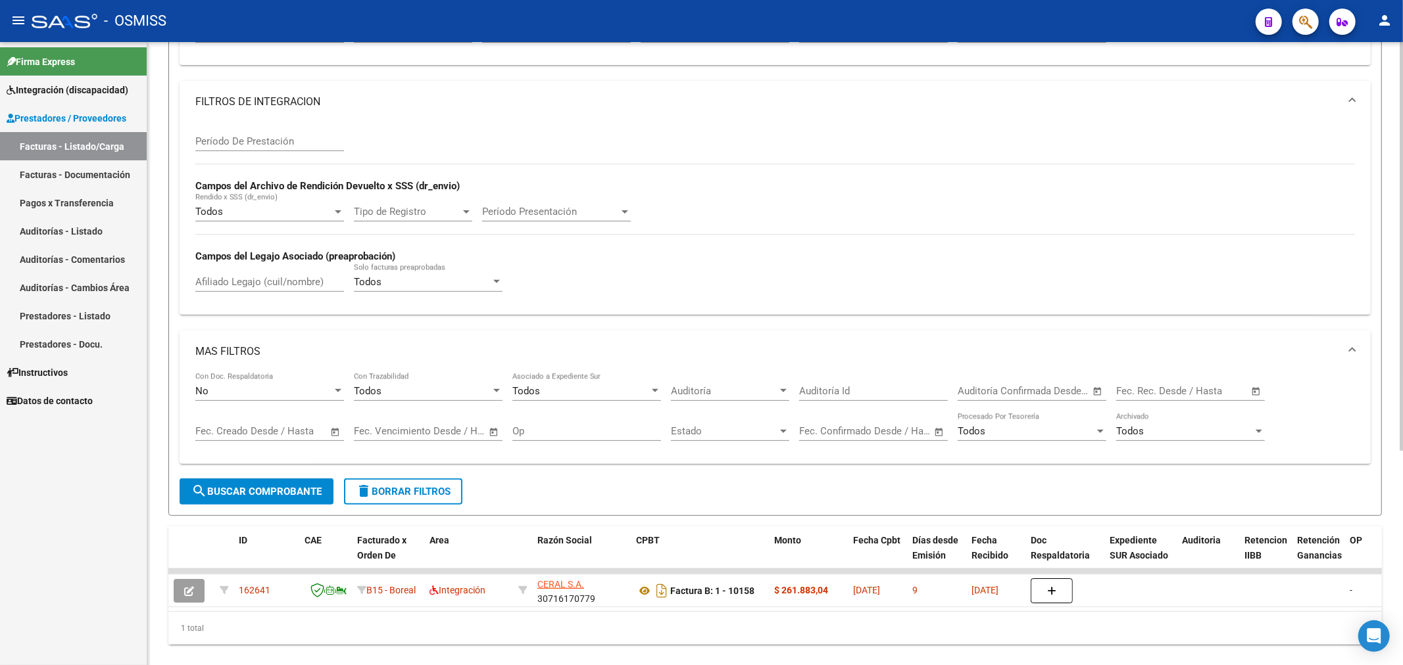
type input "162640"
click at [239, 494] on span "search Buscar Comprobante" at bounding box center [256, 492] width 130 height 12
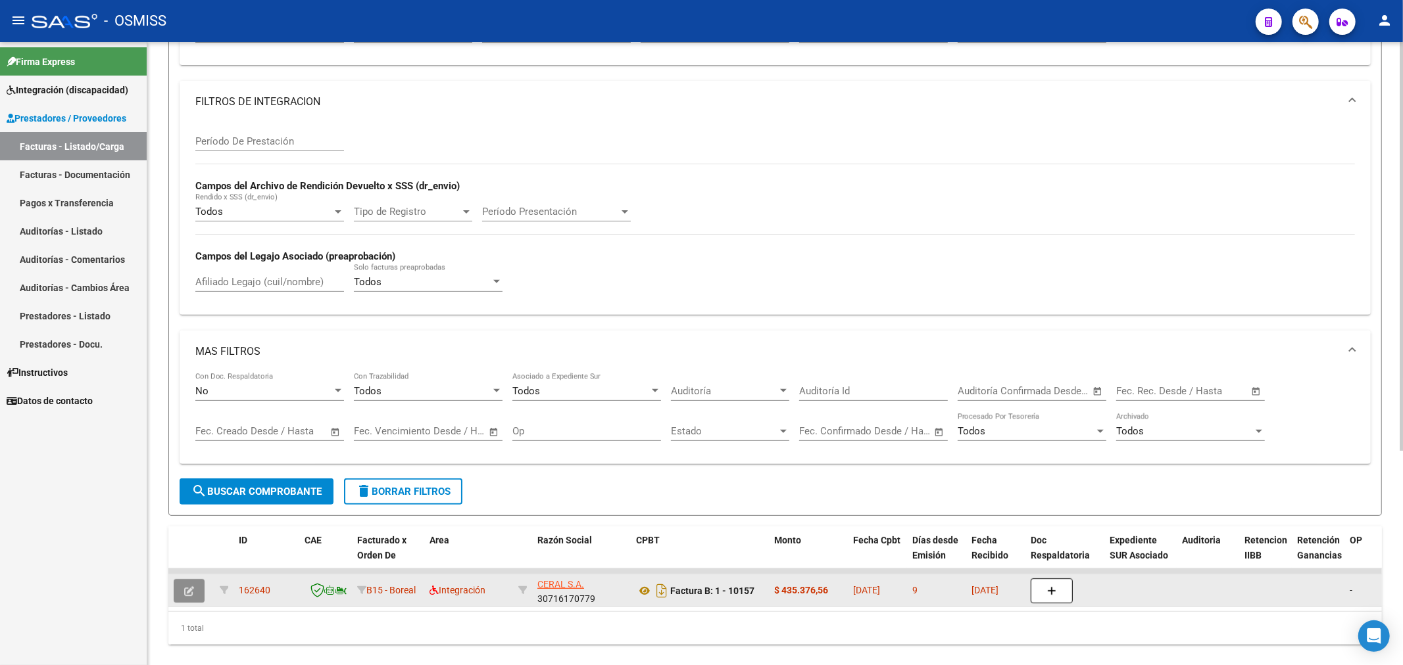
click at [181, 593] on button "button" at bounding box center [189, 591] width 31 height 24
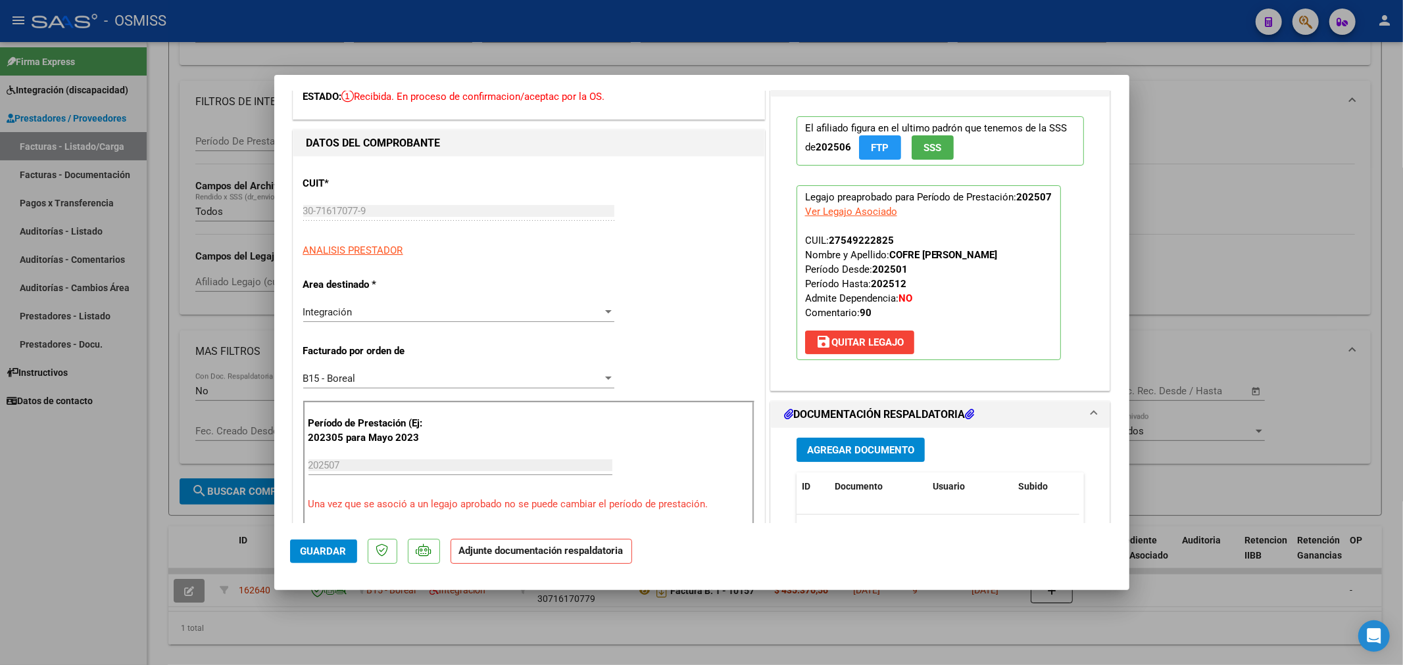
scroll to position [146, 0]
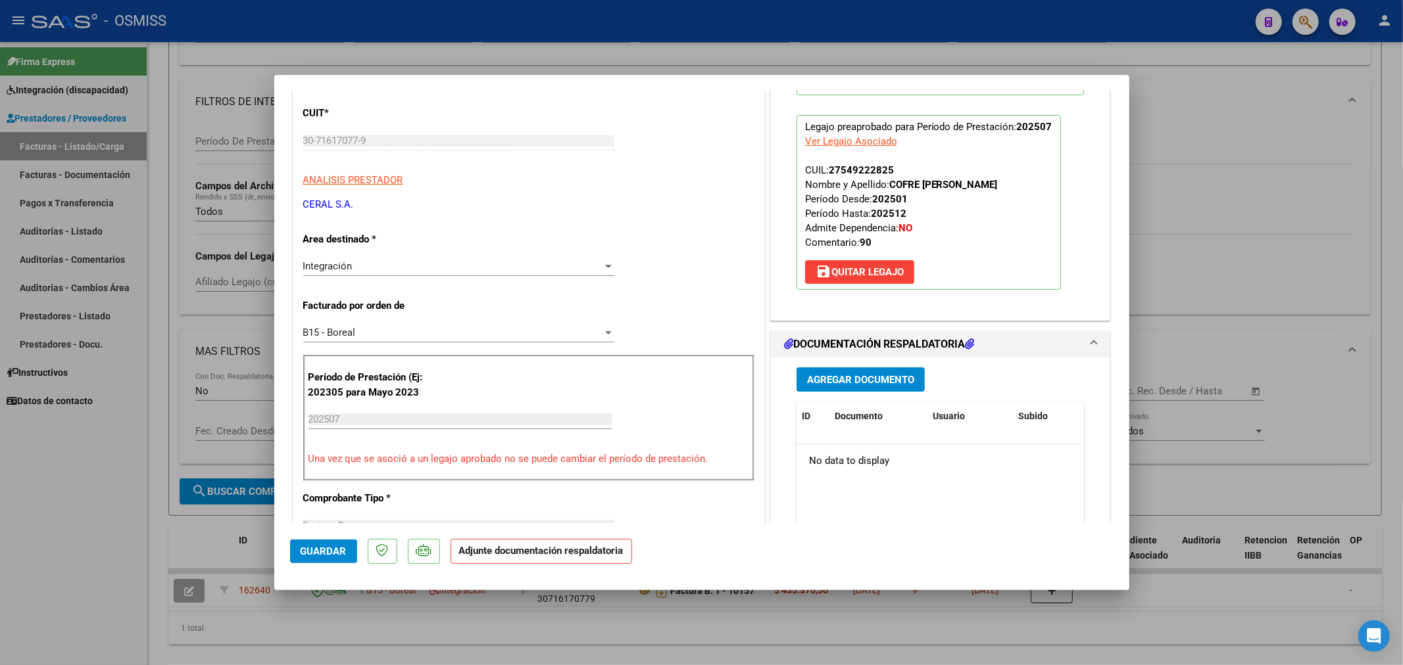
click at [870, 377] on span "Agregar Documento" at bounding box center [860, 380] width 107 height 12
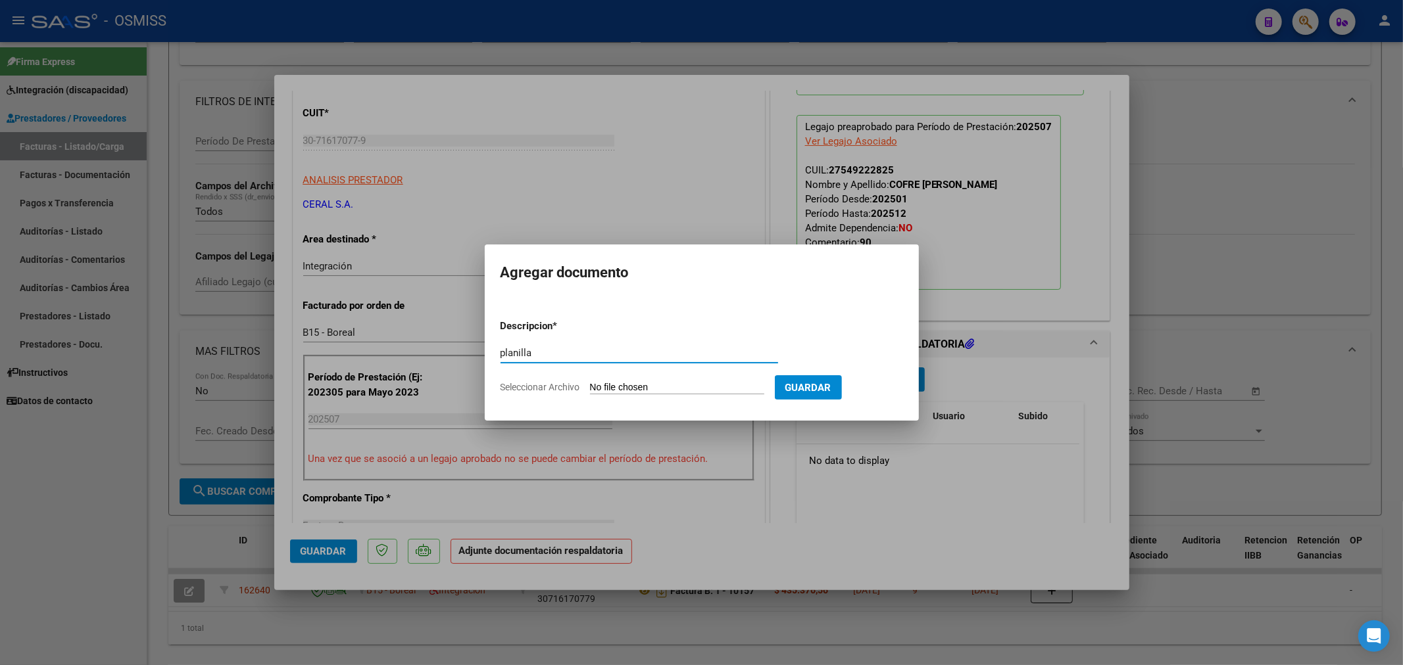
type input "planilla"
click at [639, 387] on input "Seleccionar Archivo" at bounding box center [677, 388] width 174 height 12
type input "C:\fakepath\30716170779_6_1_10157_Planilla de Asistencia_2.pdf"
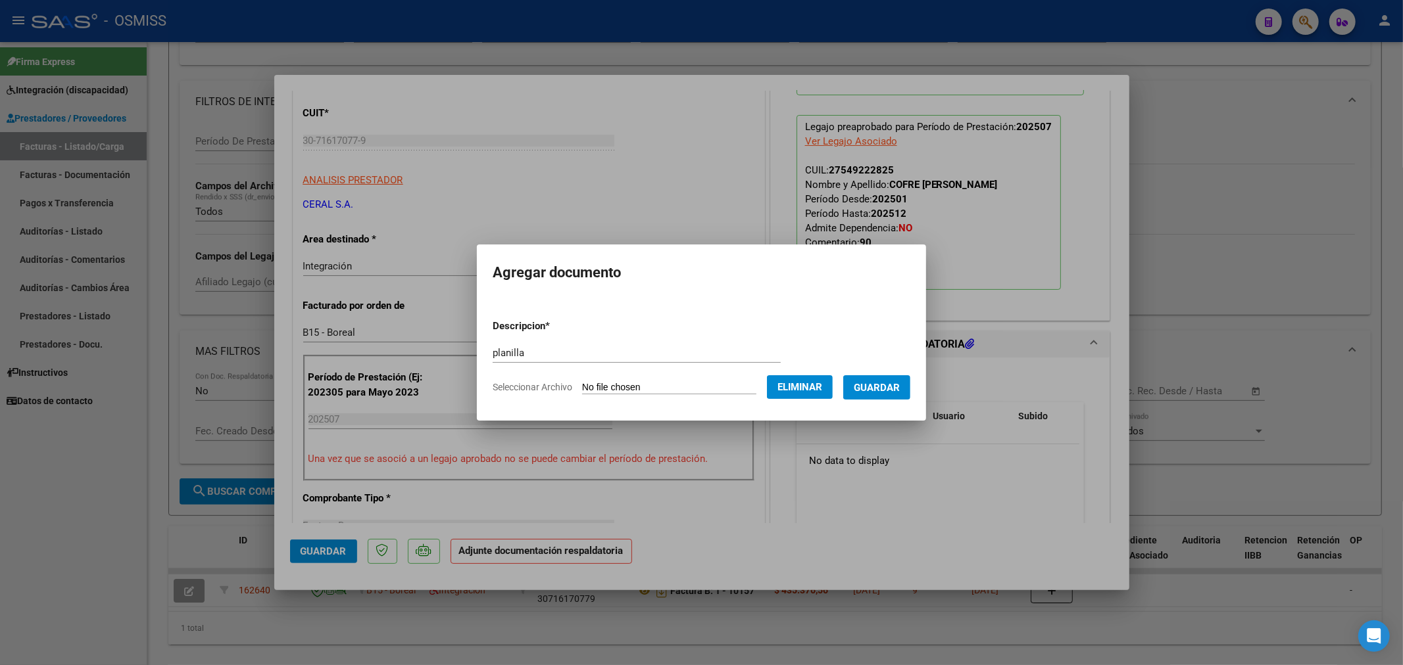
click at [875, 390] on span "Guardar" at bounding box center [877, 388] width 46 height 12
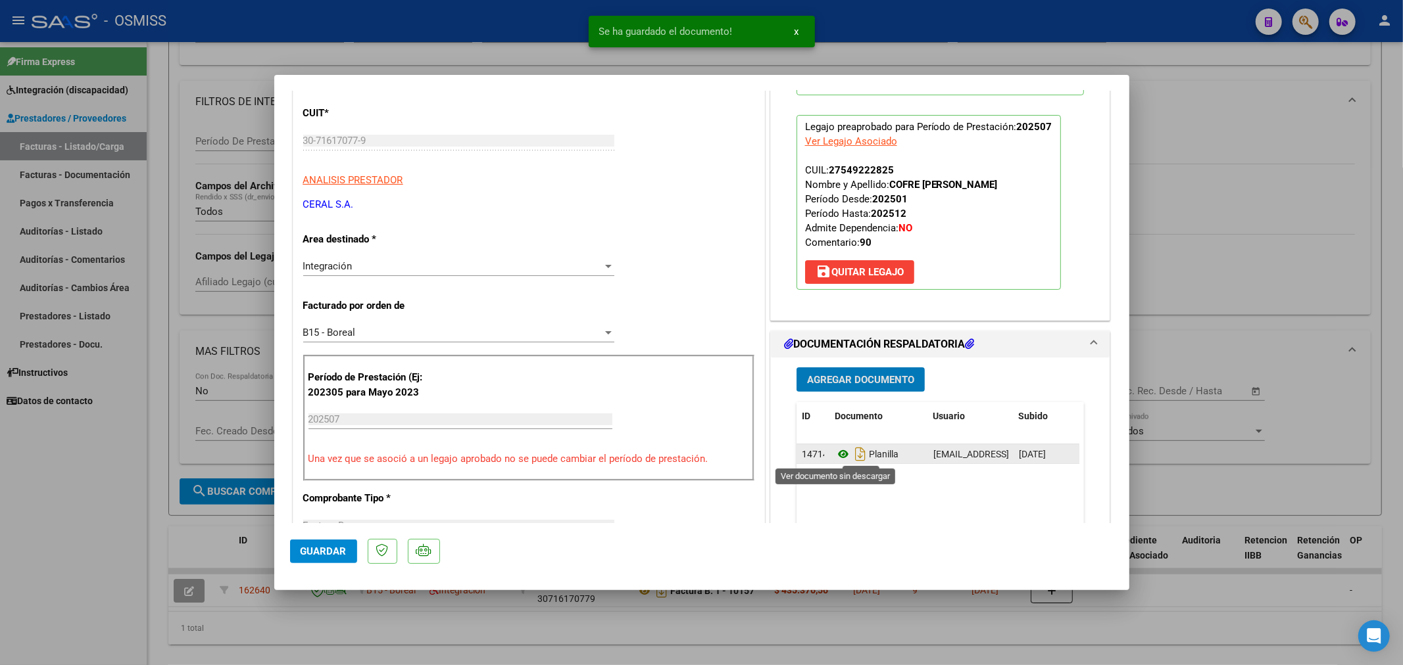
click at [837, 452] on icon at bounding box center [842, 454] width 17 height 16
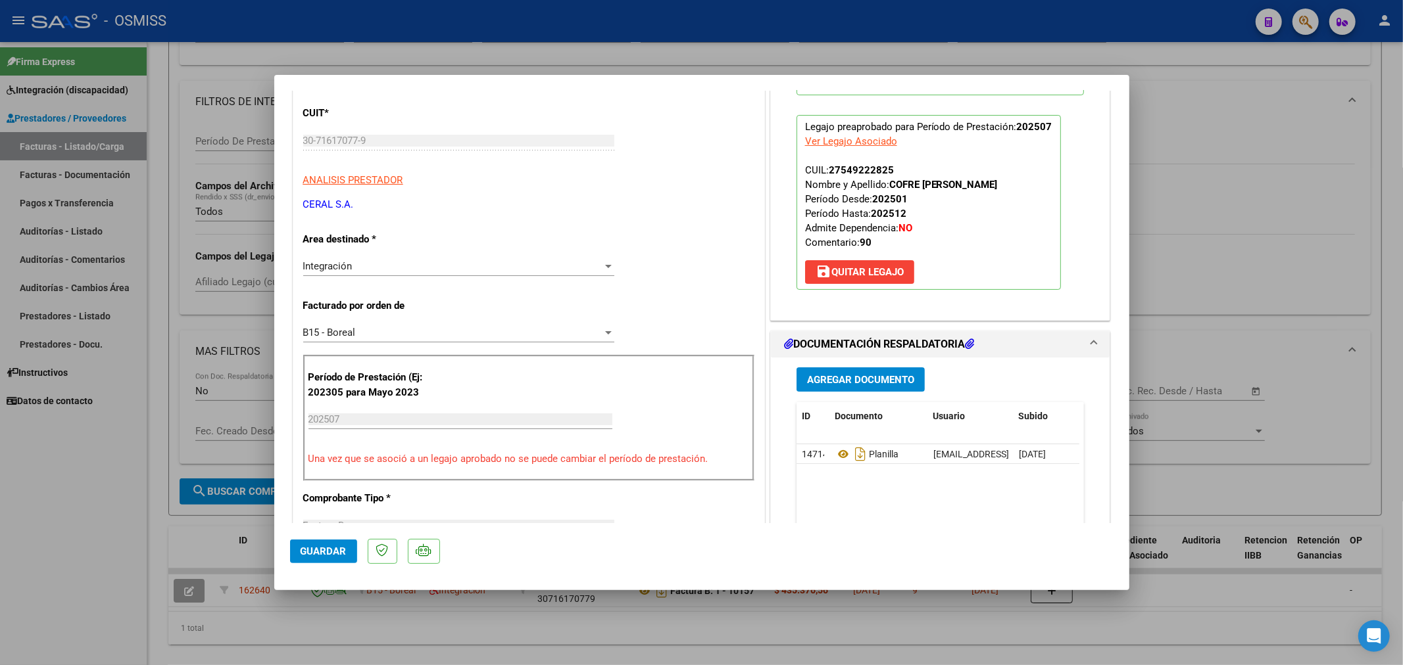
type input "$ 0,00"
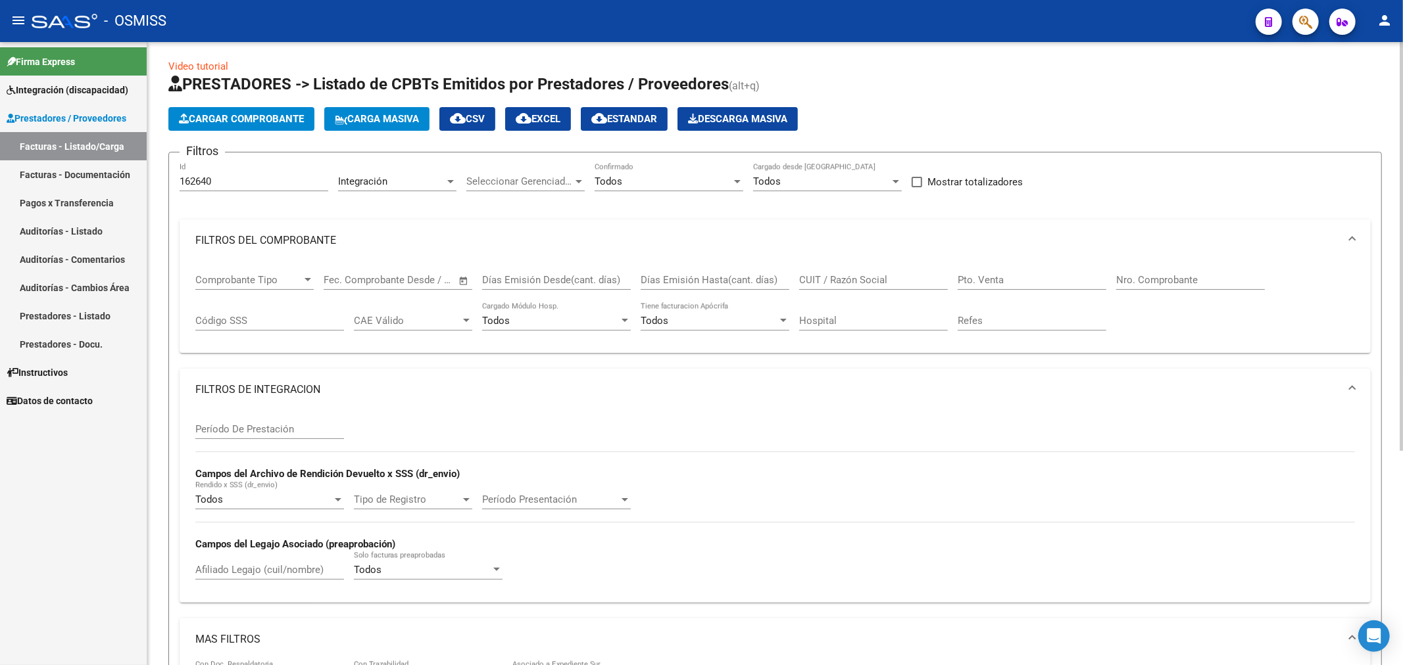
scroll to position [0, 0]
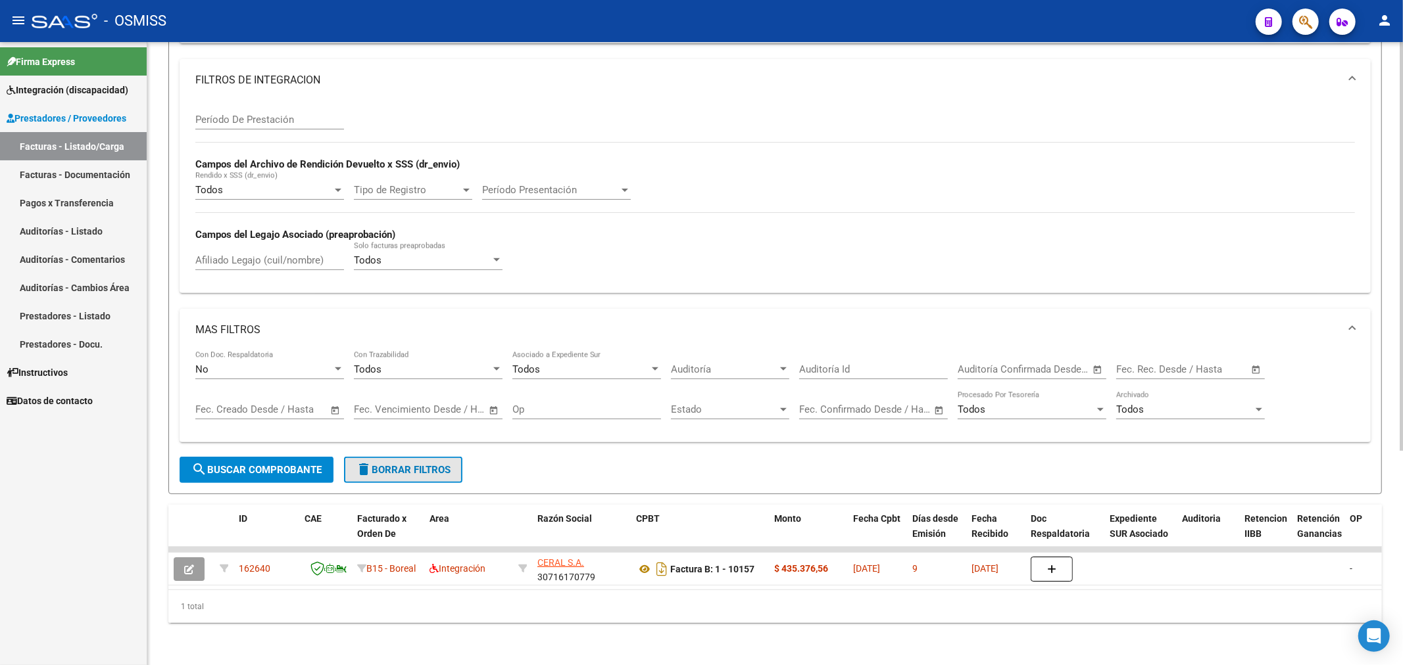
click at [409, 464] on span "delete Borrar Filtros" at bounding box center [403, 470] width 95 height 12
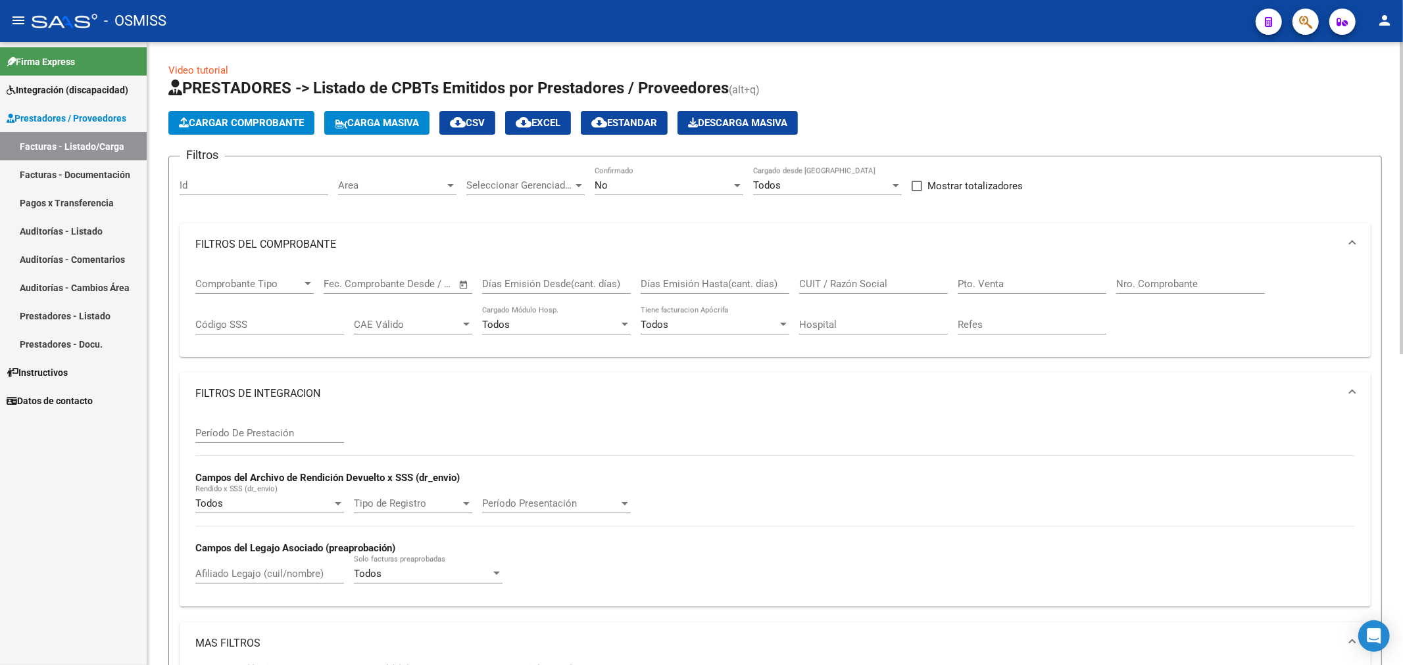
click at [533, 184] on span "Seleccionar Gerenciador" at bounding box center [519, 186] width 107 height 12
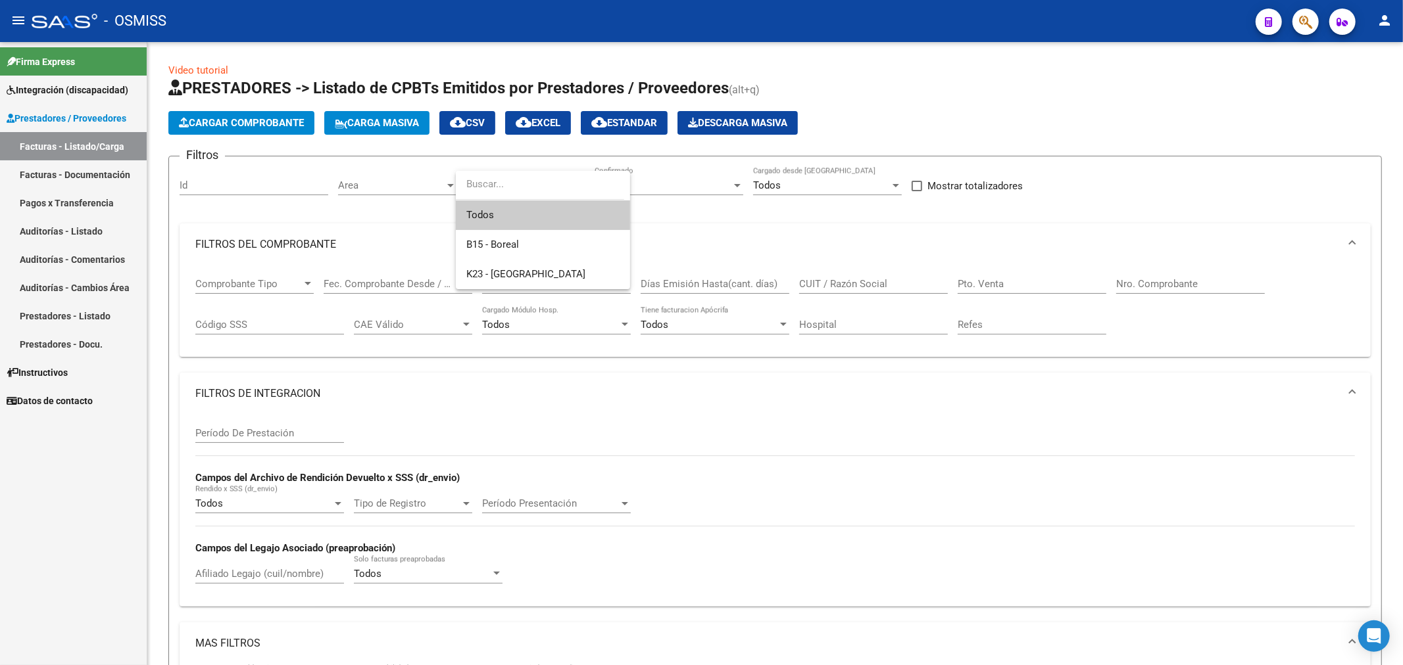
click at [669, 184] on div at bounding box center [701, 332] width 1403 height 665
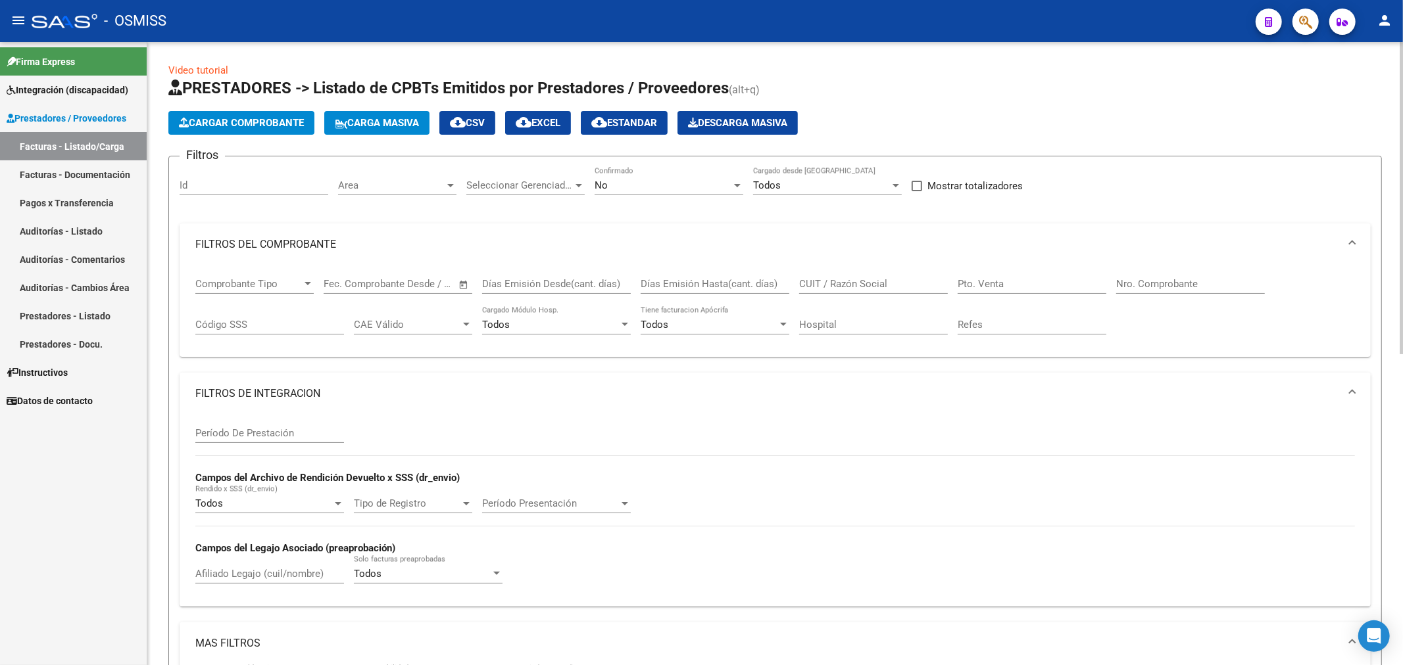
click at [408, 192] on div "Area Area" at bounding box center [397, 181] width 118 height 28
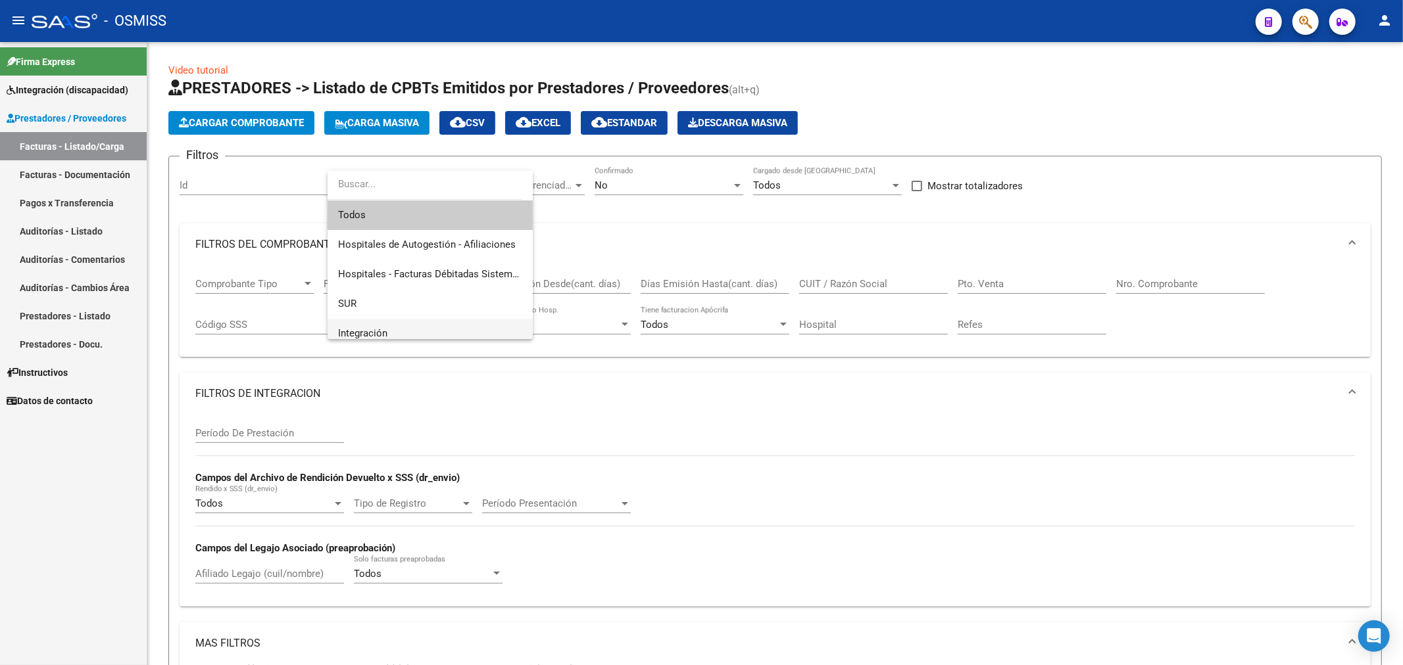
click at [423, 329] on span "Integración" at bounding box center [430, 334] width 184 height 30
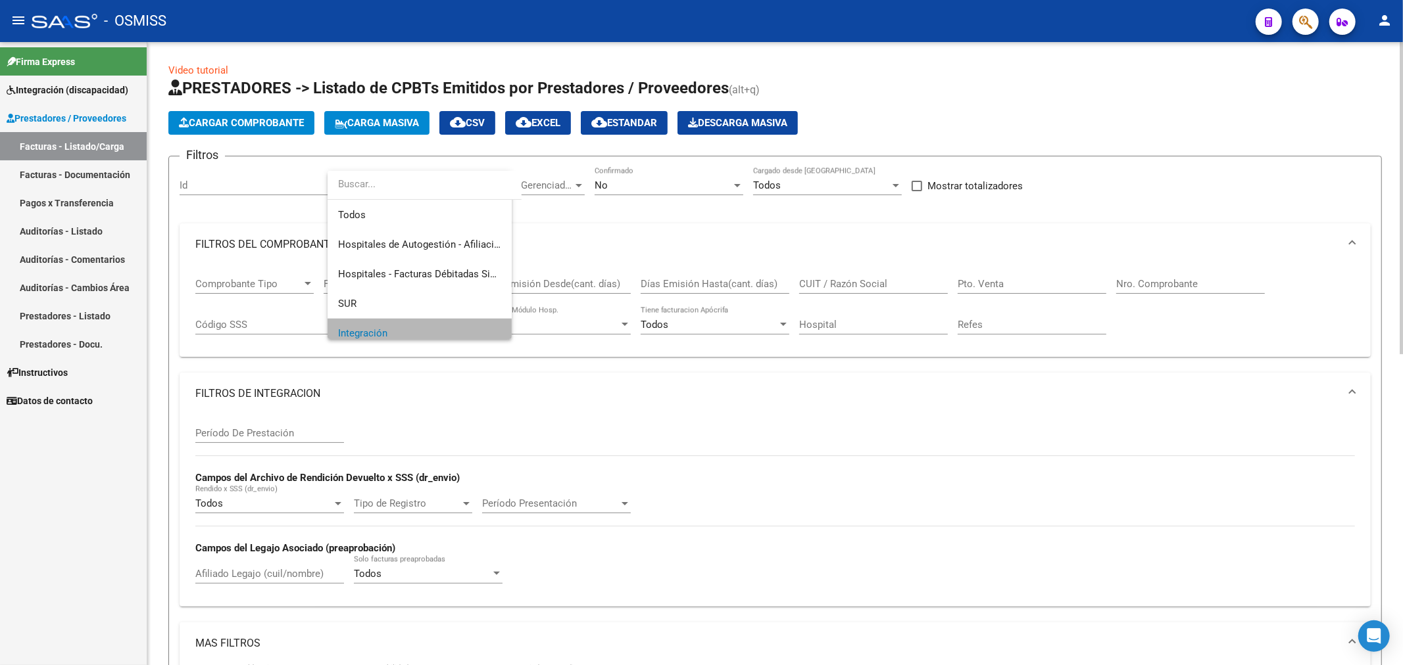
scroll to position [9, 0]
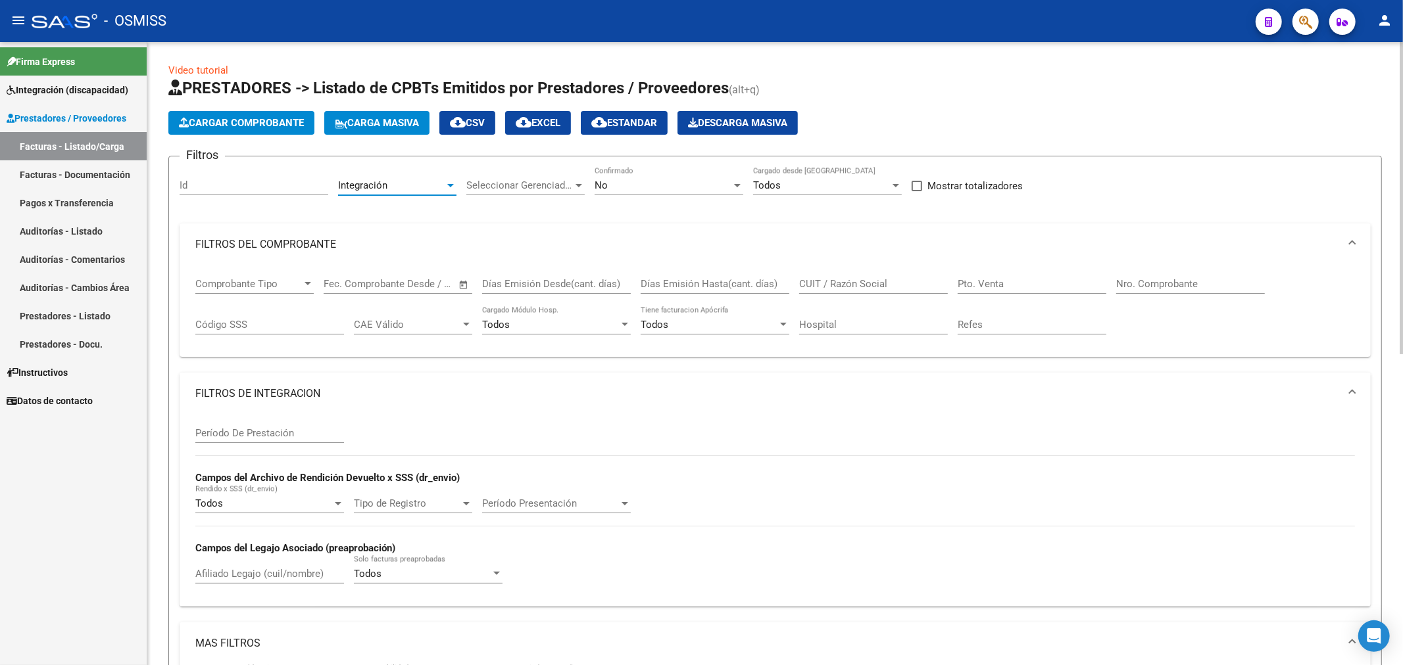
click at [638, 181] on div "No" at bounding box center [662, 186] width 137 height 12
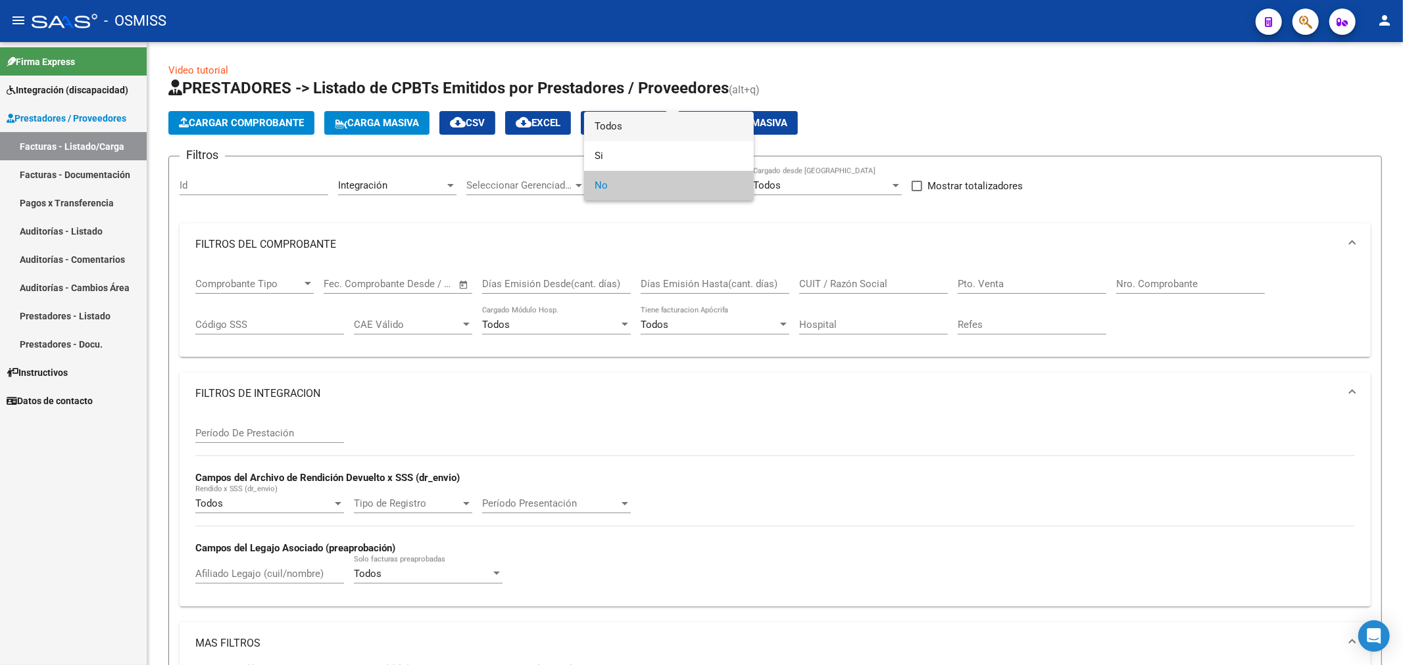
click at [650, 120] on span "Todos" at bounding box center [668, 127] width 149 height 30
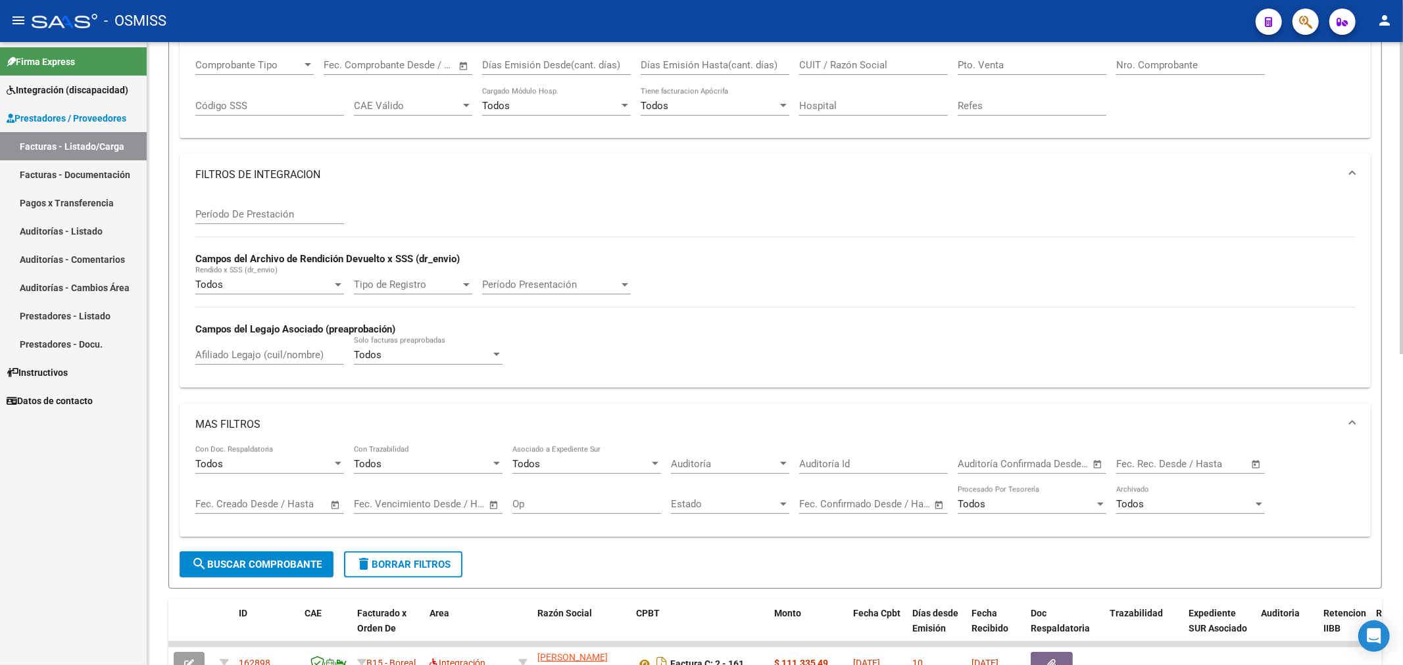
scroll to position [292, 0]
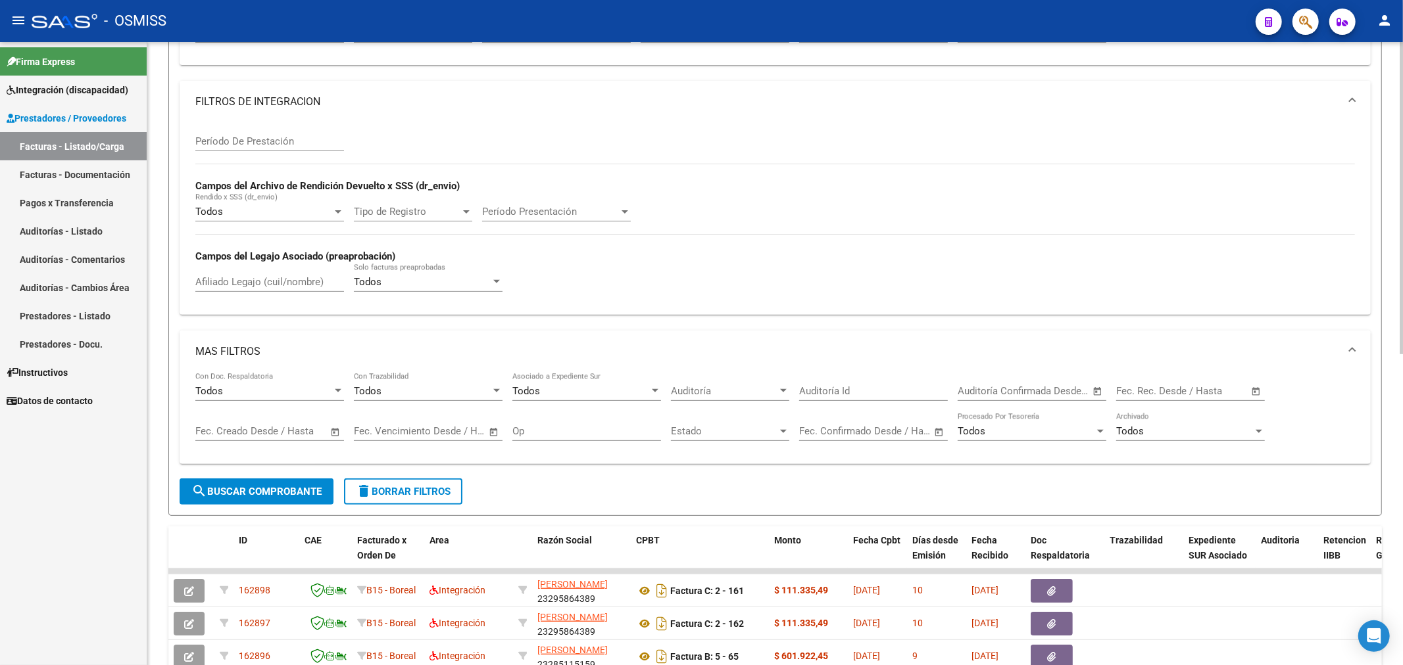
click at [419, 280] on div "Todos" at bounding box center [422, 282] width 137 height 12
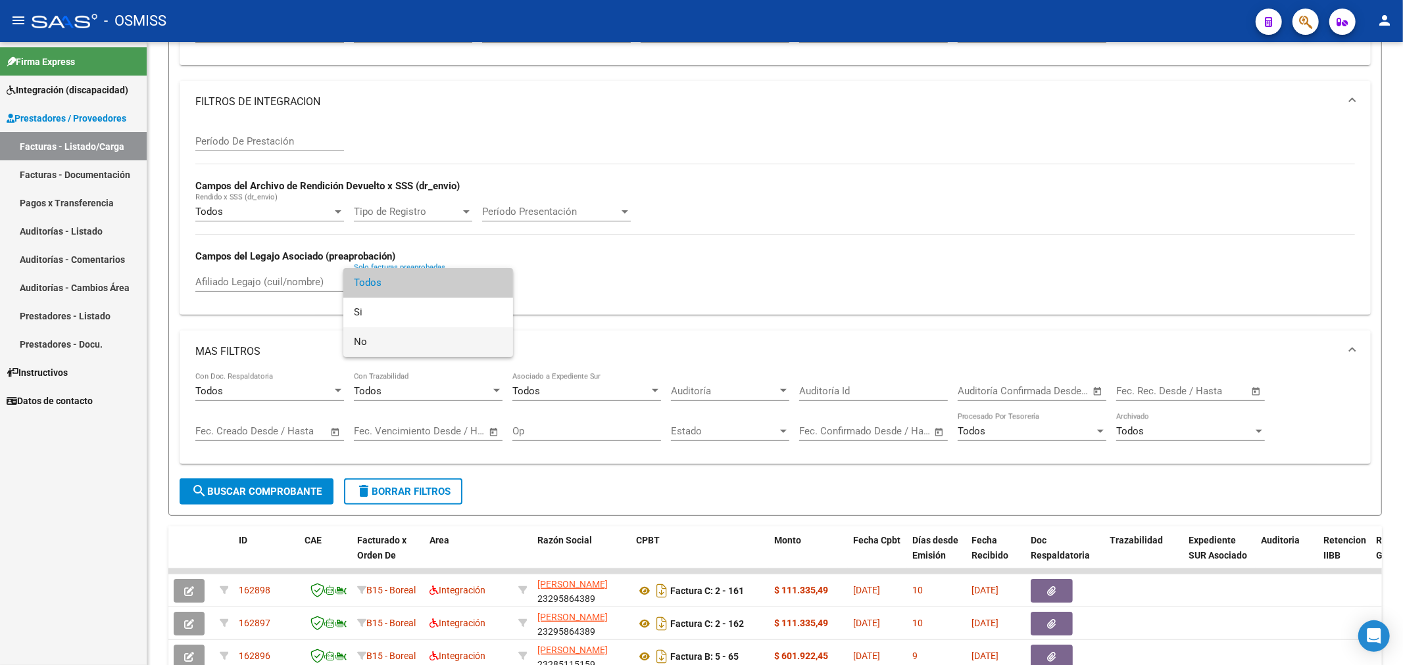
click at [389, 354] on span "No" at bounding box center [428, 342] width 149 height 30
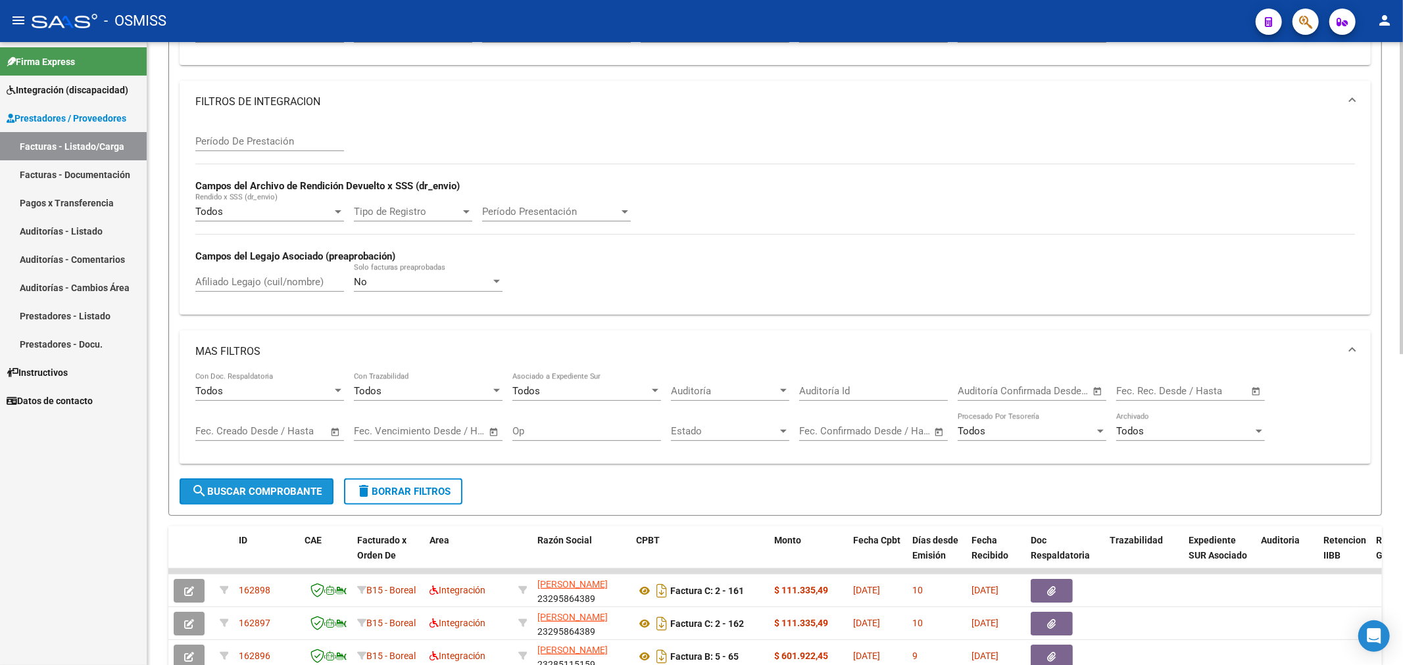
click at [266, 488] on span "search Buscar Comprobante" at bounding box center [256, 492] width 130 height 12
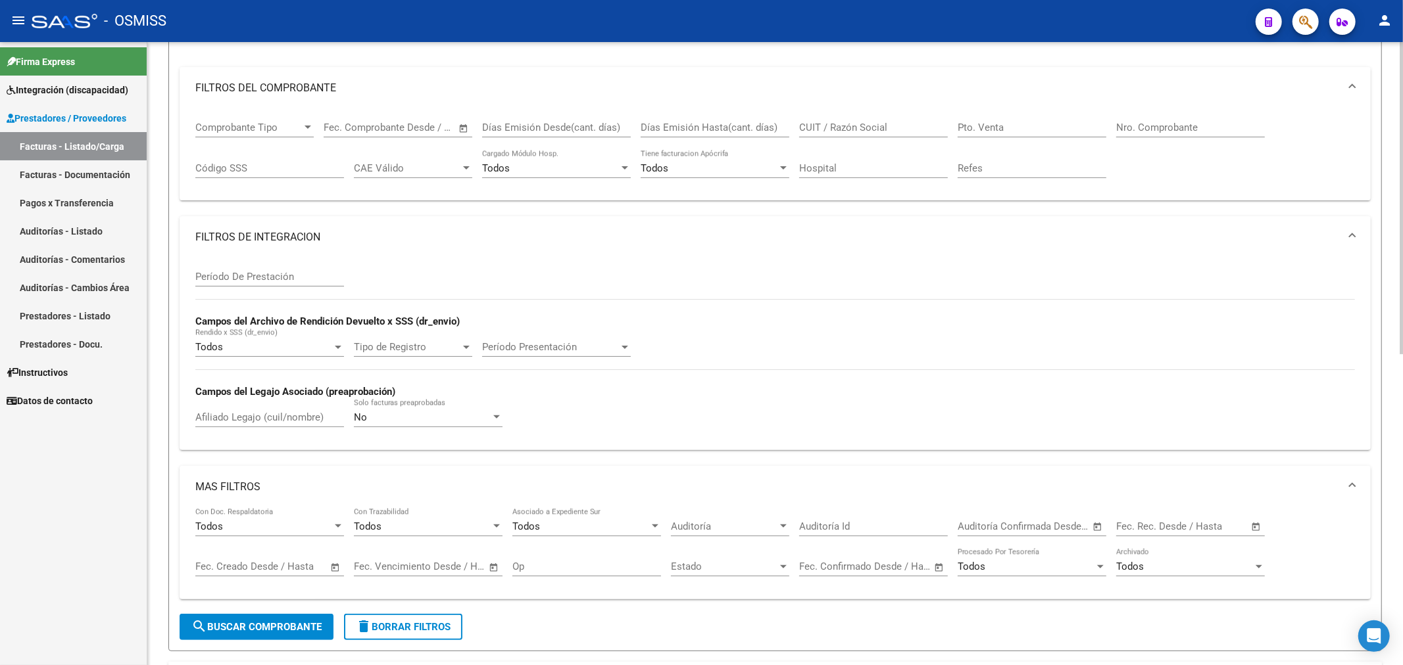
scroll to position [0, 0]
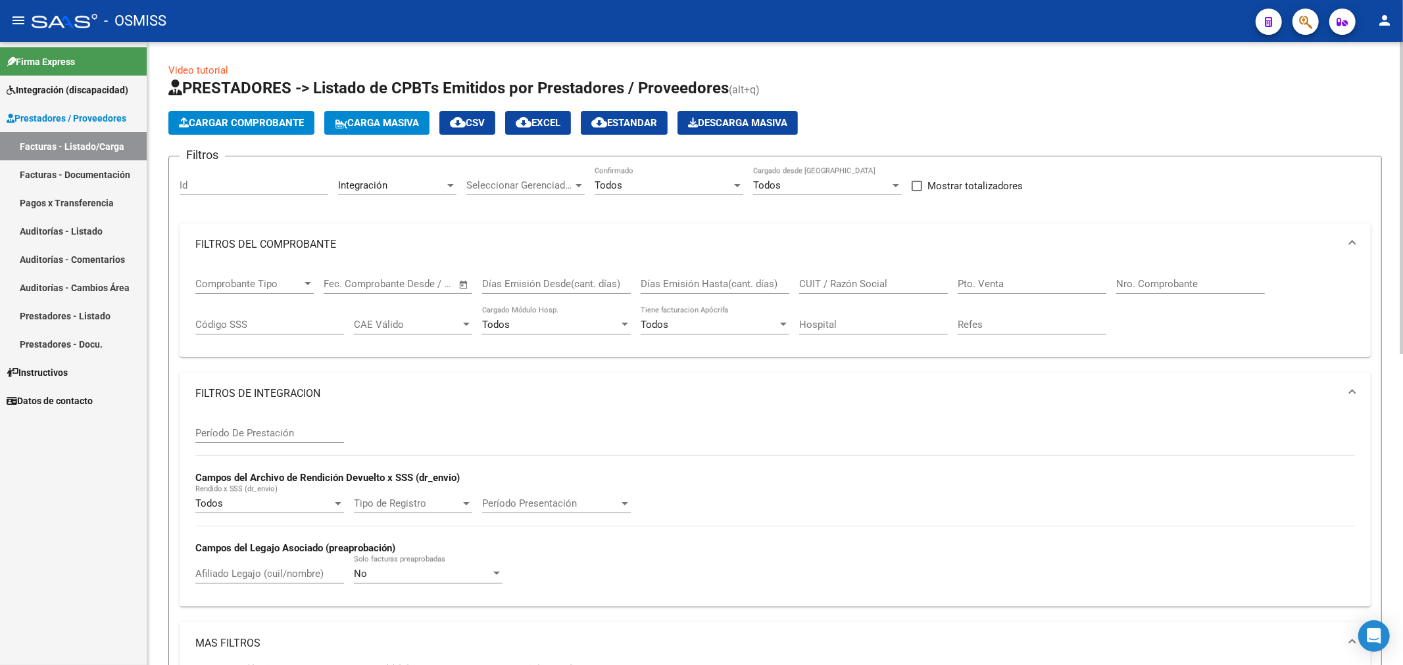
click at [554, 119] on span "cloud_download EXCEL" at bounding box center [538, 123] width 45 height 12
click at [237, 182] on input "Id" at bounding box center [254, 186] width 149 height 12
paste input "162630"
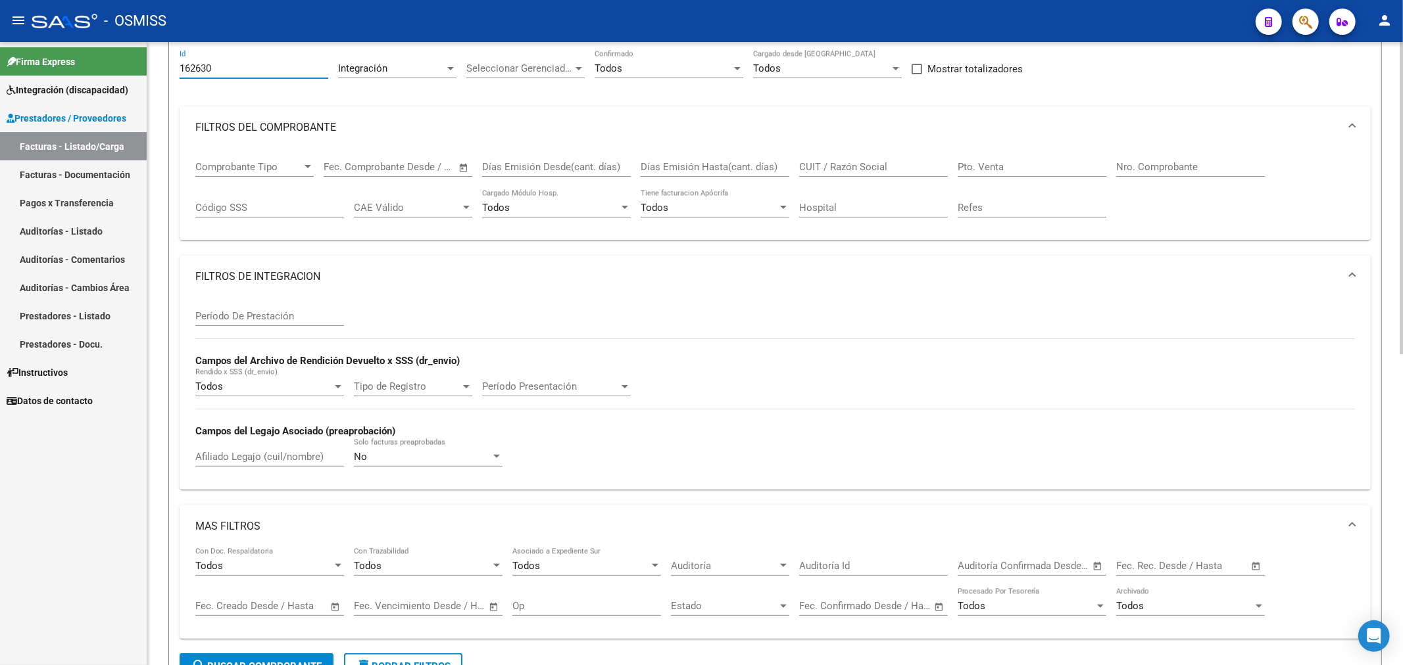
scroll to position [292, 0]
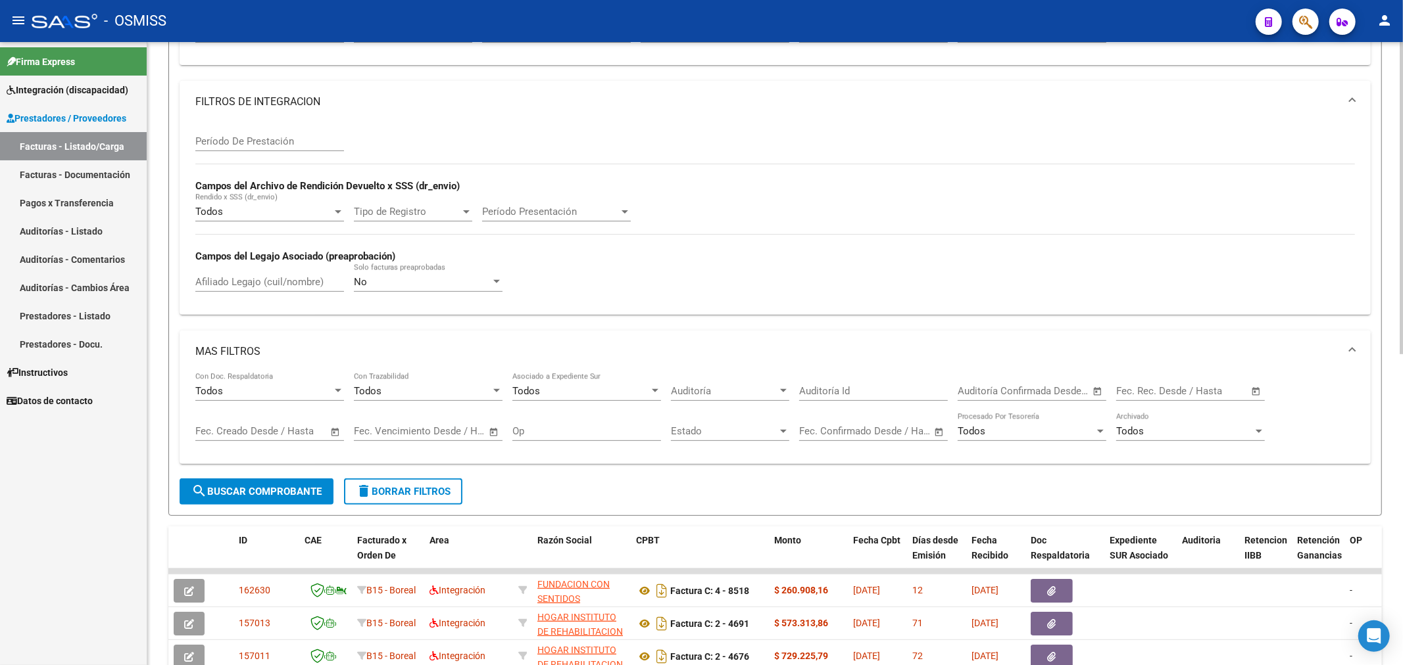
type input "162630"
click at [249, 491] on span "search Buscar Comprobante" at bounding box center [256, 492] width 130 height 12
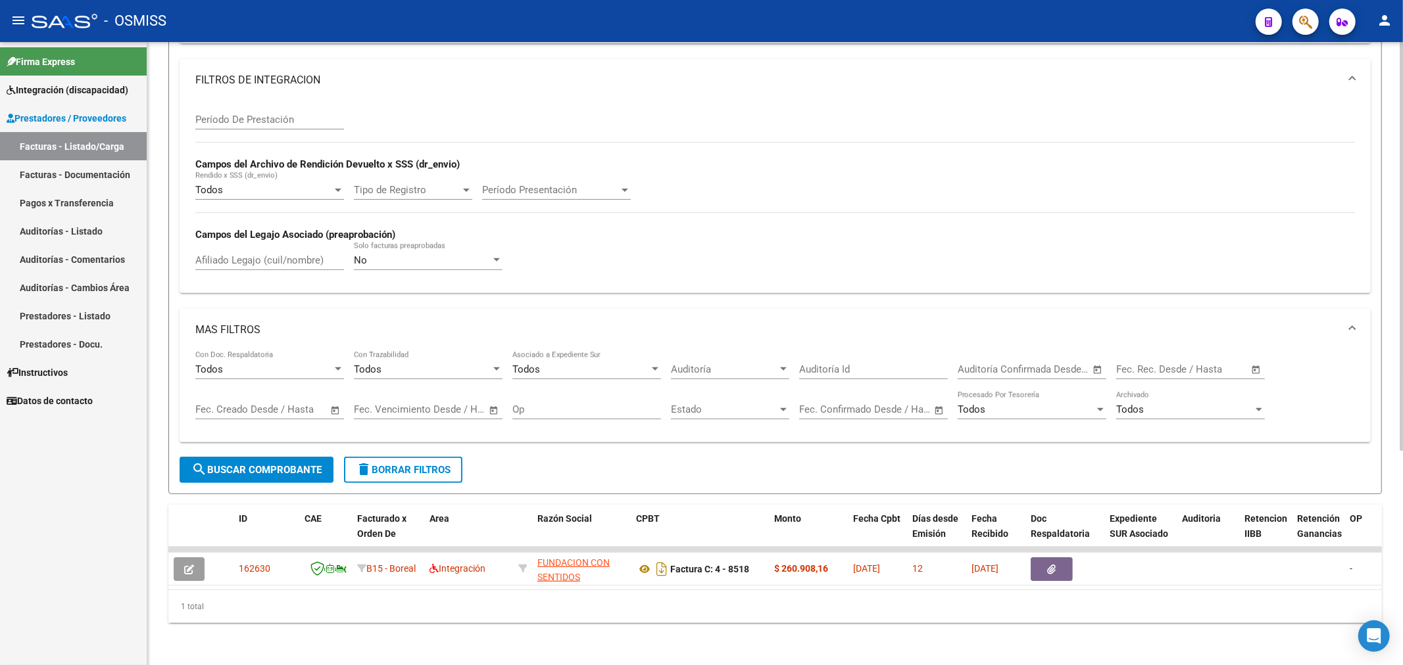
scroll to position [325, 0]
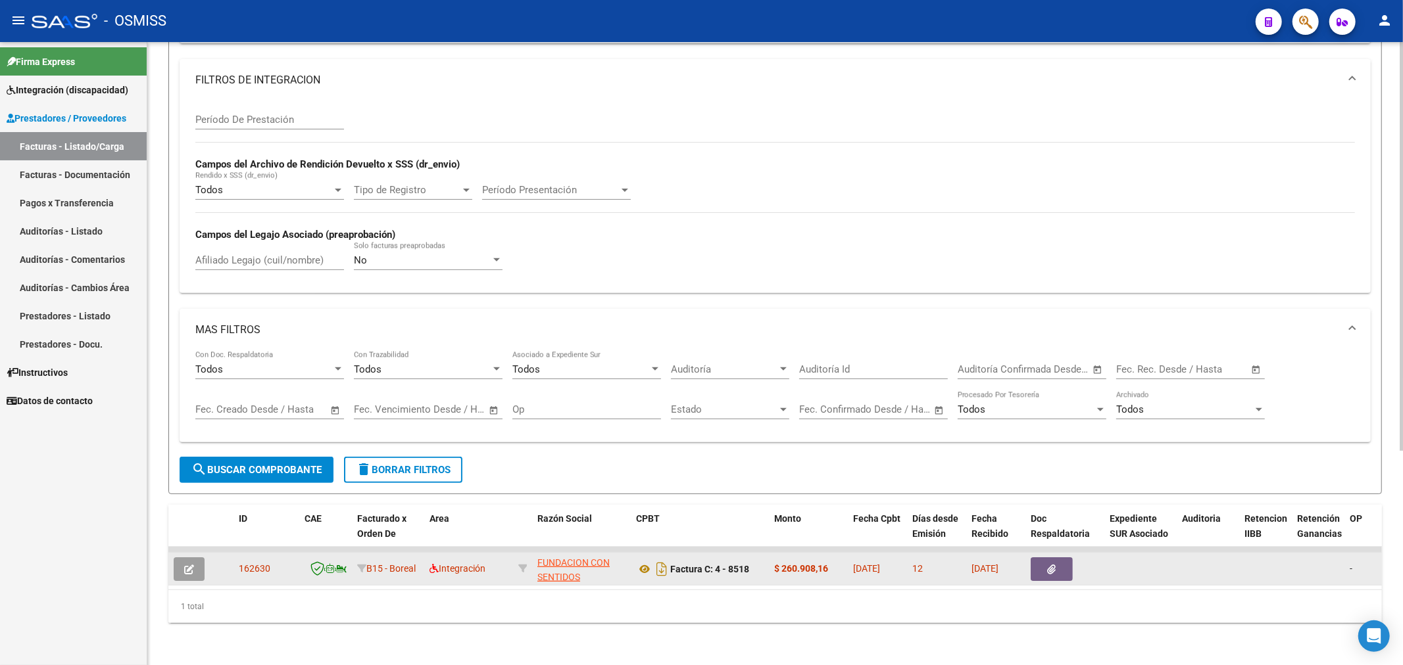
click at [201, 558] on button "button" at bounding box center [189, 570] width 31 height 24
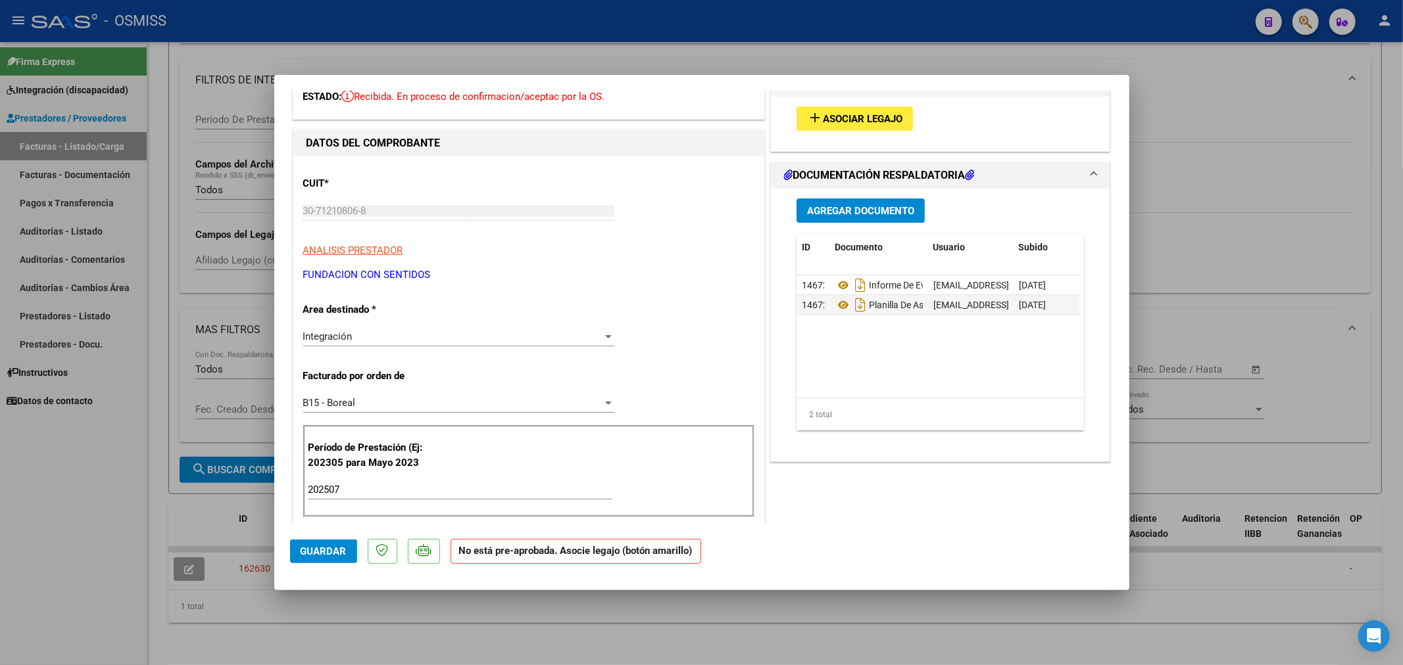
scroll to position [0, 0]
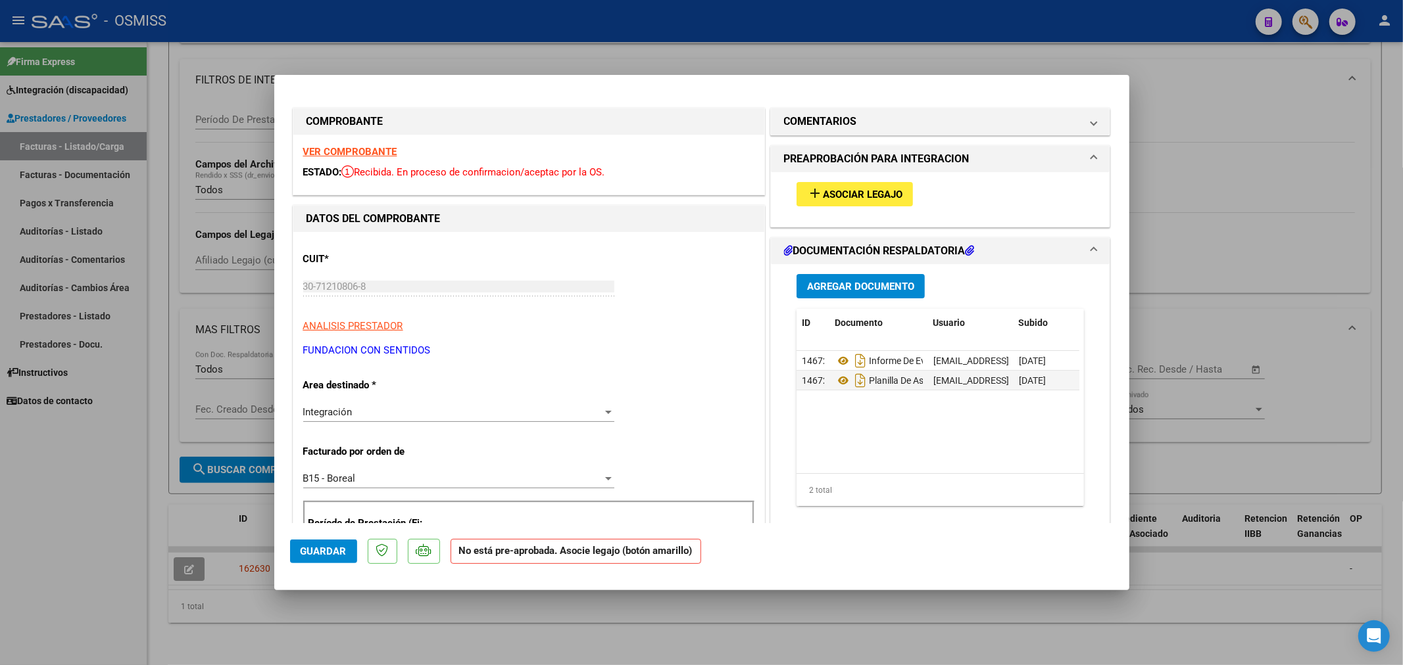
click at [354, 153] on strong "VER COMPROBANTE" at bounding box center [350, 152] width 94 height 12
click at [842, 187] on button "add Asociar Legajo" at bounding box center [854, 194] width 116 height 24
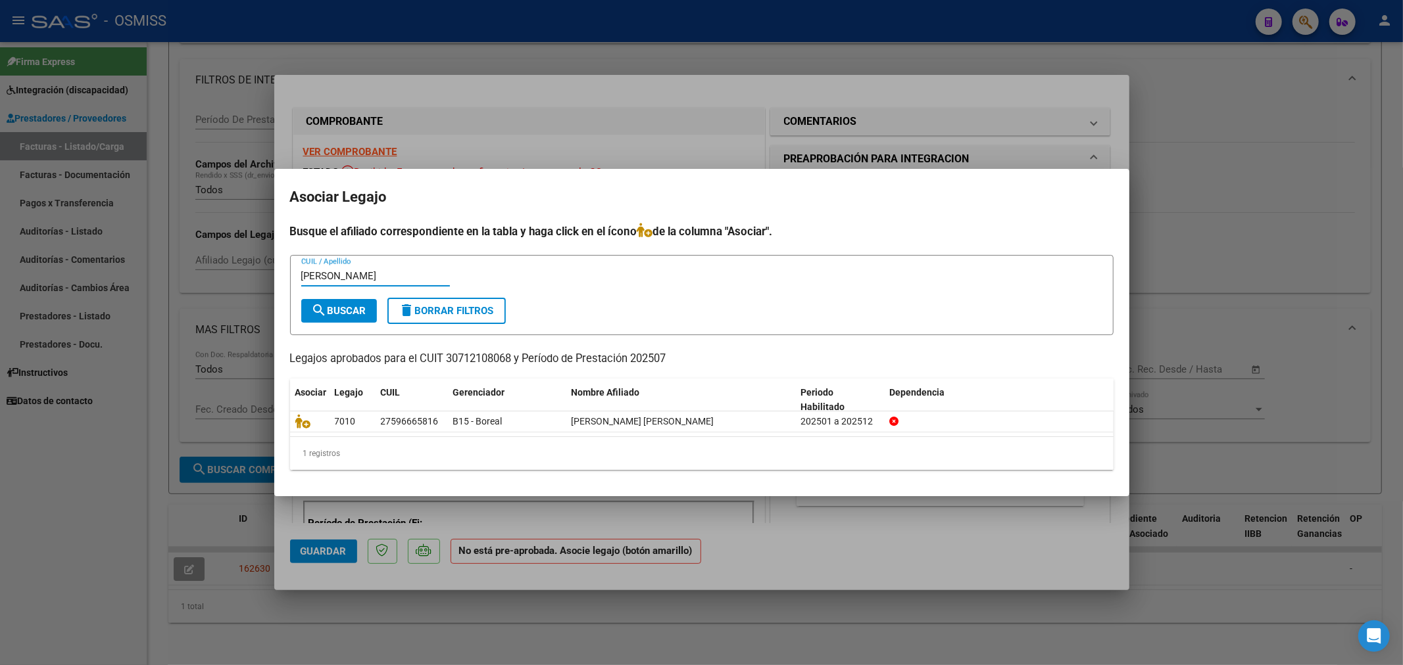
type input "paez"
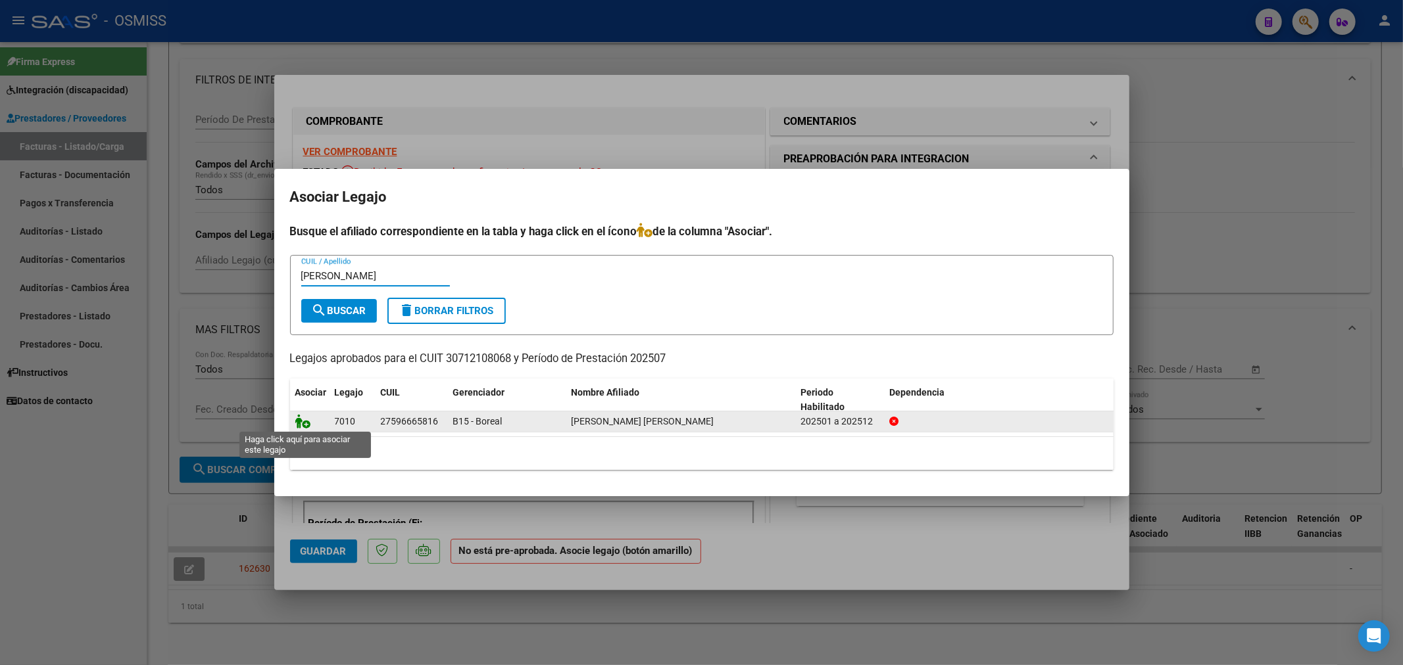
click at [302, 427] on icon at bounding box center [303, 421] width 16 height 14
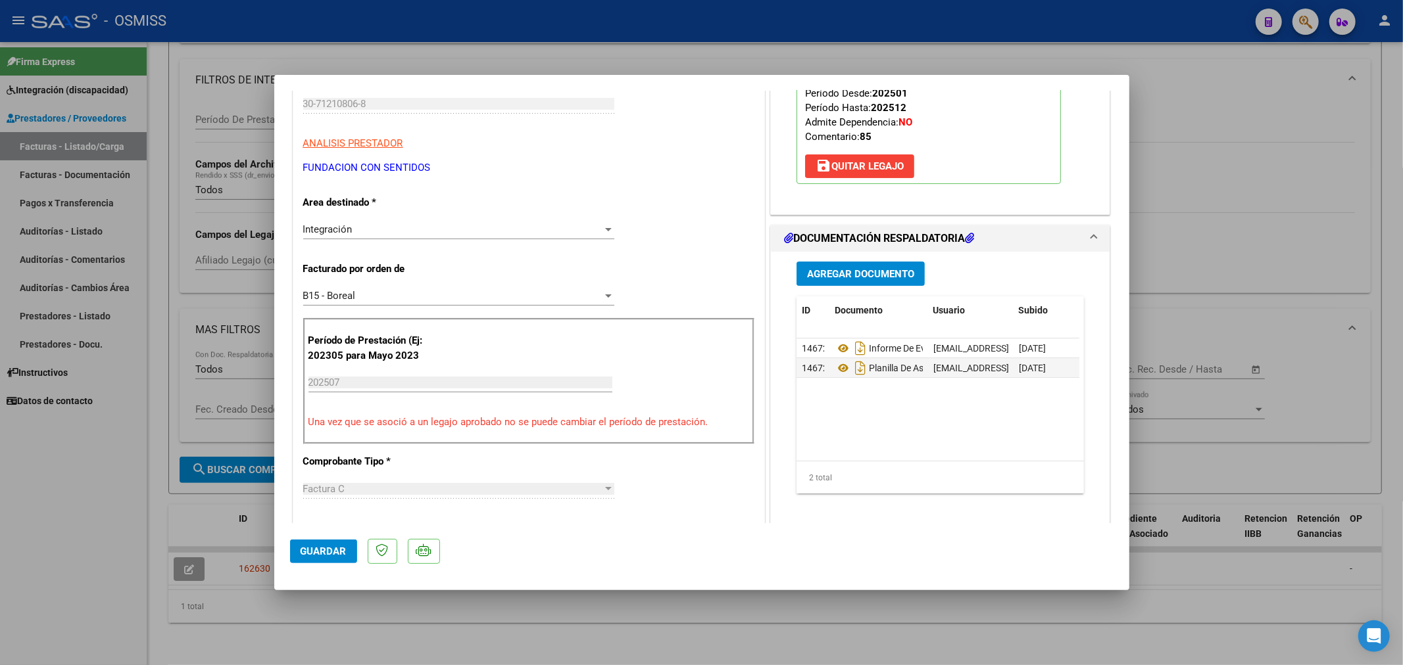
scroll to position [219, 0]
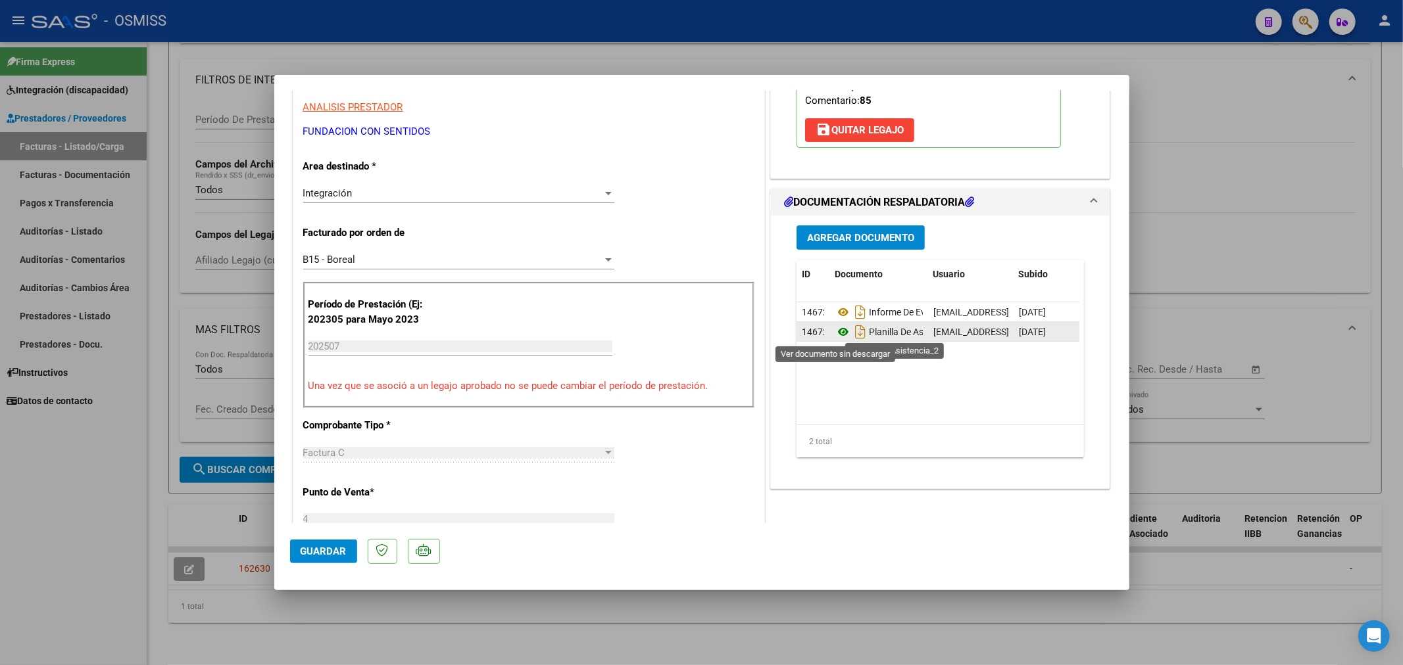
click at [838, 334] on icon at bounding box center [842, 332] width 17 height 16
type input "$ 0,00"
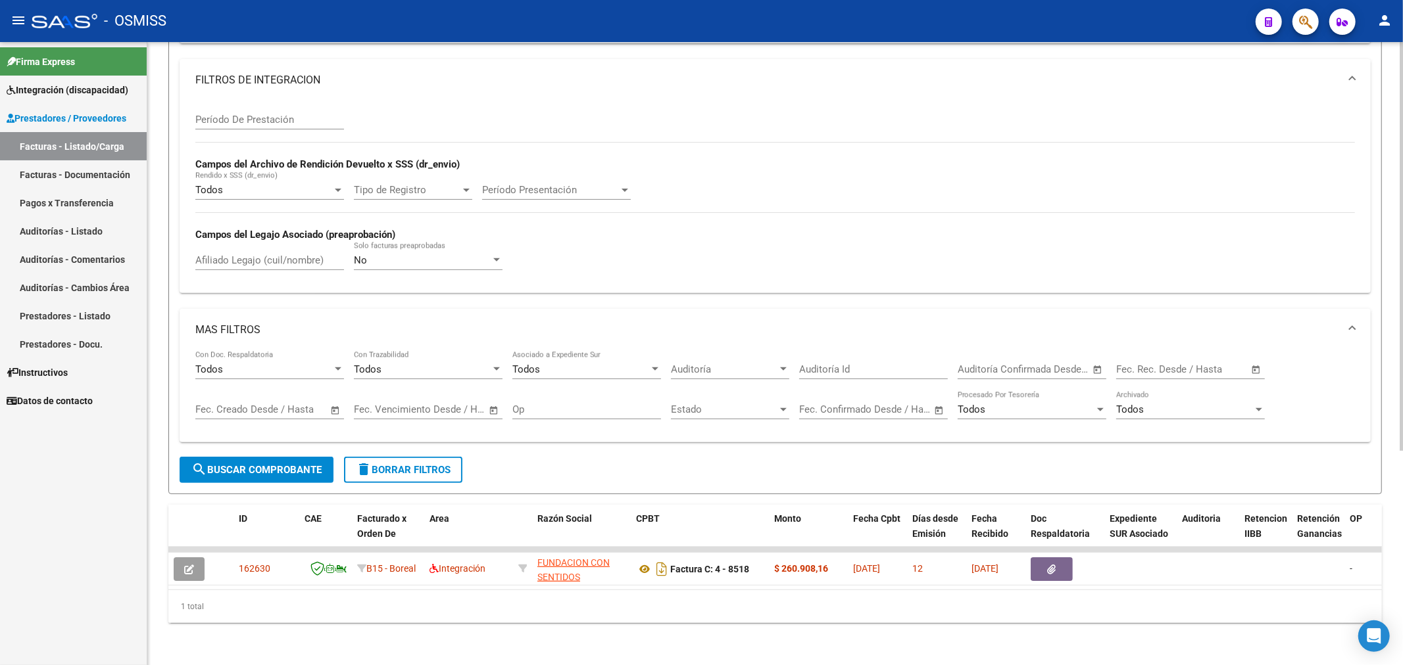
click at [392, 464] on span "delete Borrar Filtros" at bounding box center [403, 470] width 95 height 12
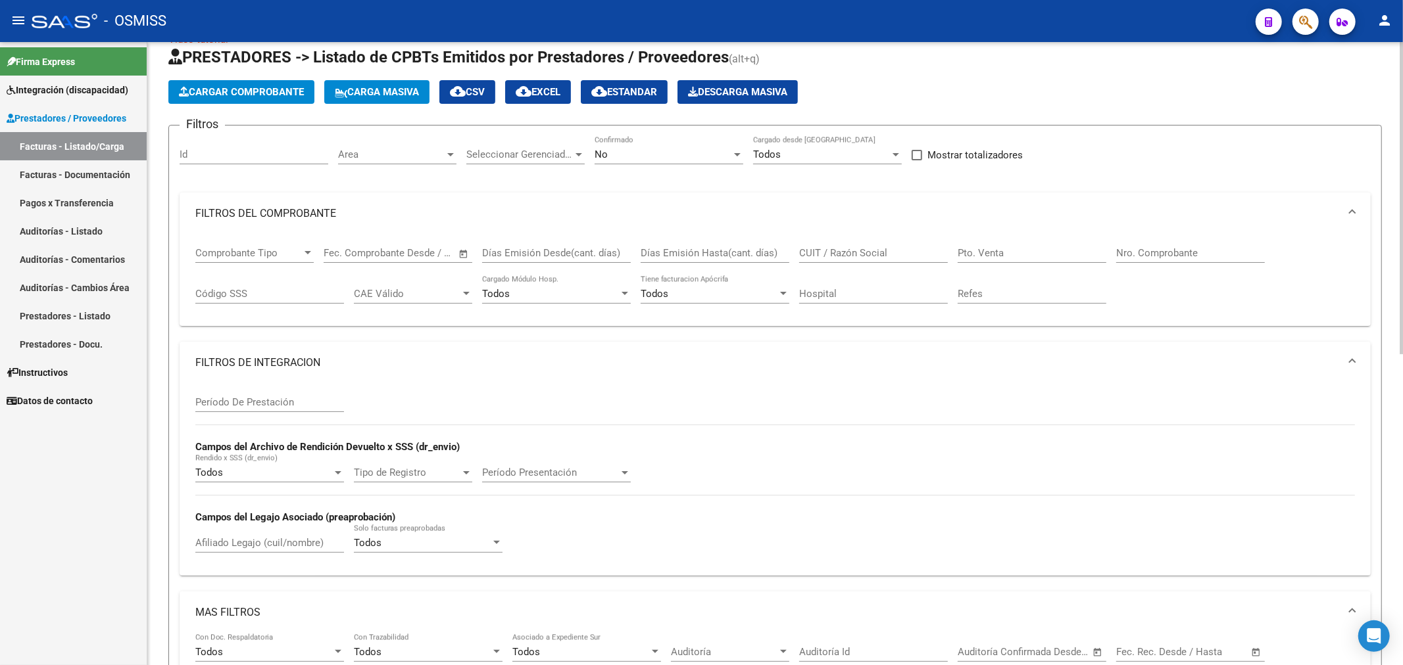
scroll to position [0, 0]
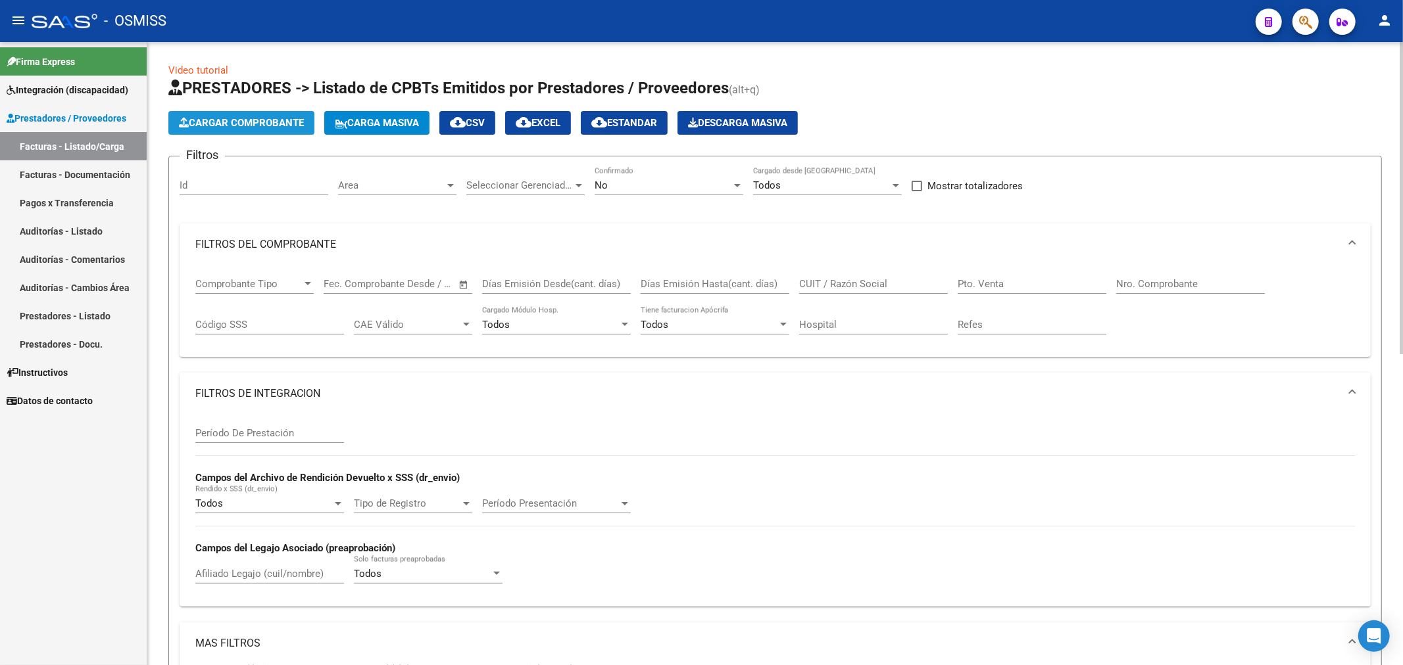
click at [242, 122] on span "Cargar Comprobante" at bounding box center [241, 123] width 125 height 12
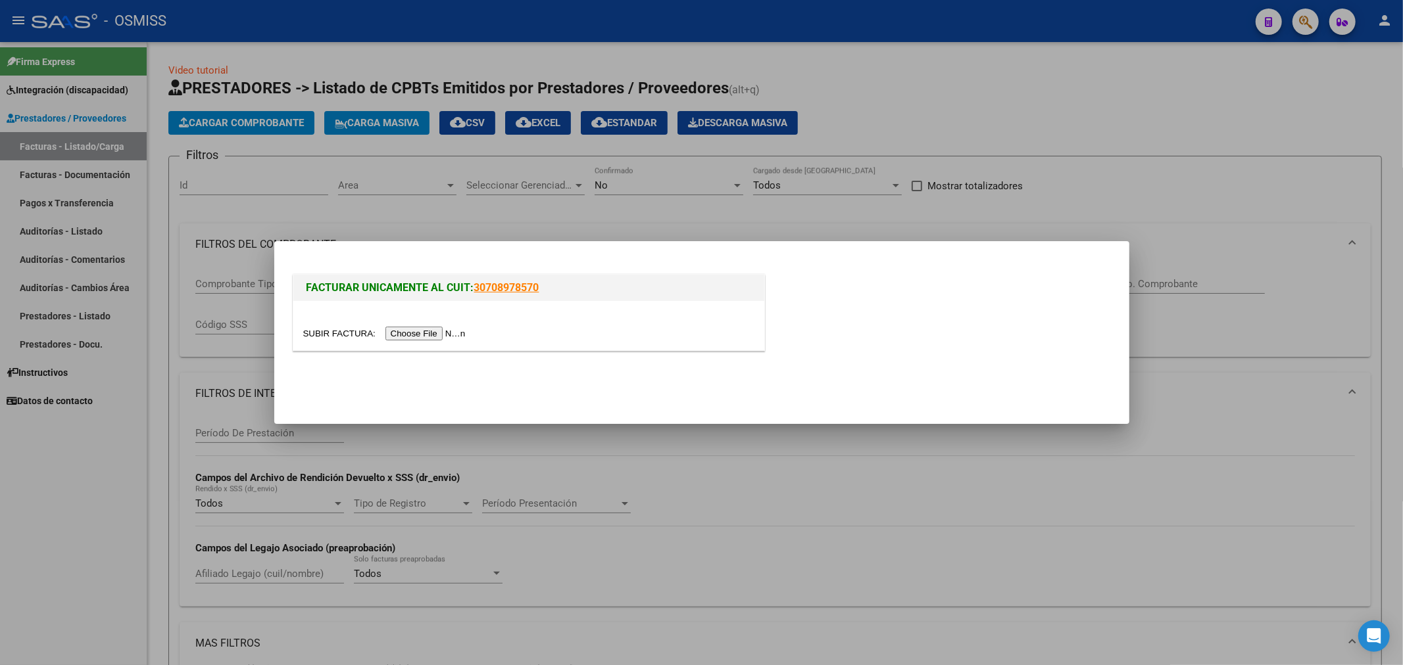
click at [406, 332] on input "file" at bounding box center [386, 334] width 166 height 14
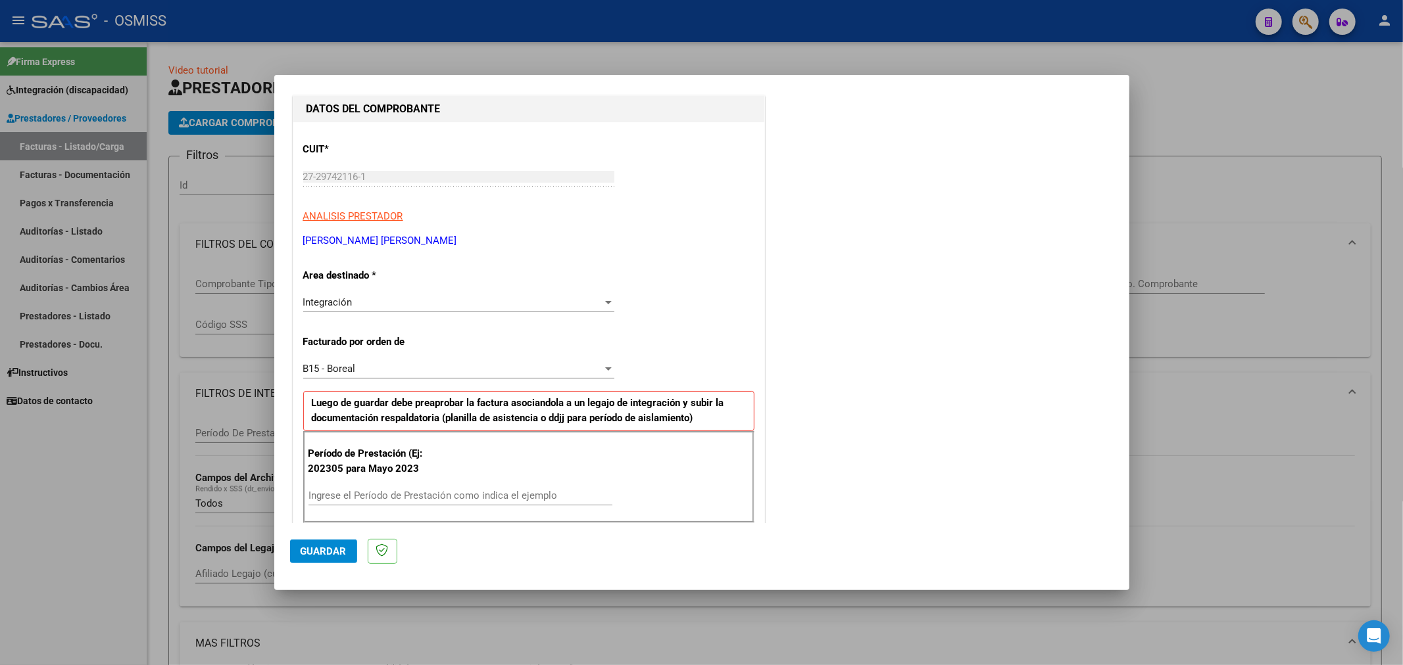
scroll to position [219, 0]
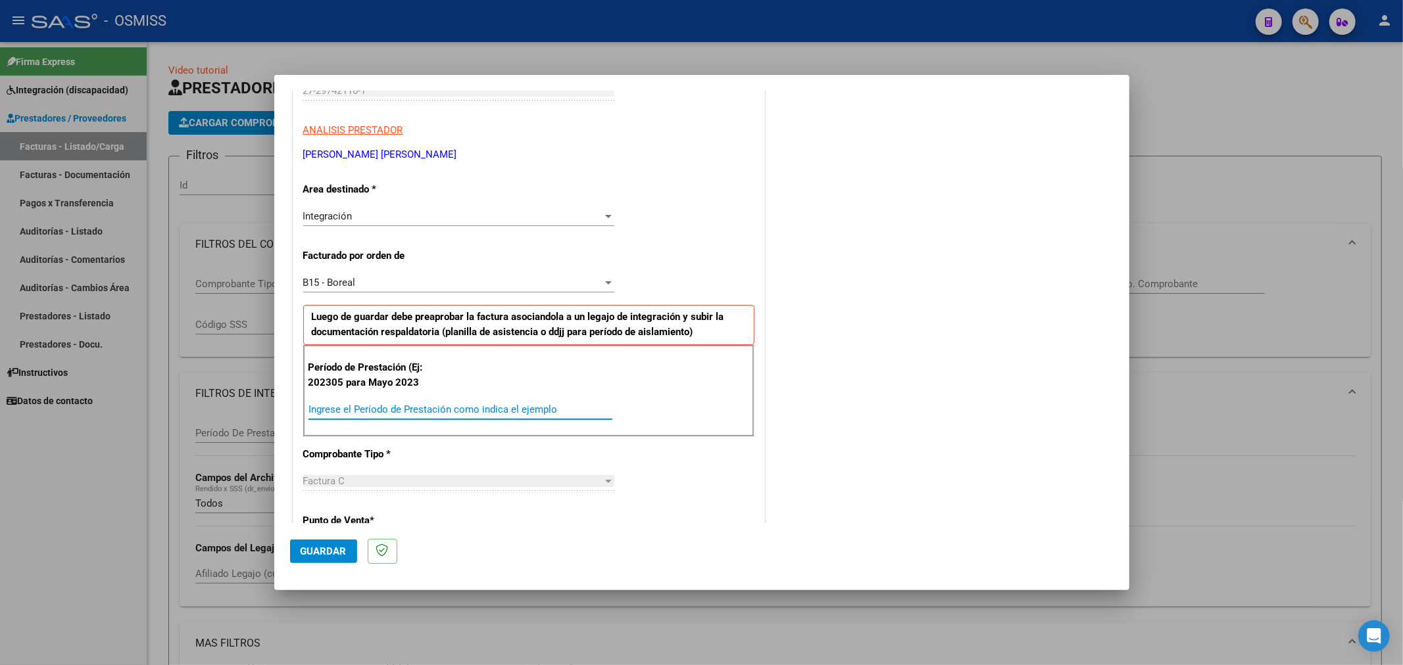
click at [395, 412] on input "Ingrese el Período de Prestación como indica el ejemplo" at bounding box center [460, 410] width 304 height 12
type input "202507"
click at [319, 547] on span "Guardar" at bounding box center [324, 552] width 46 height 12
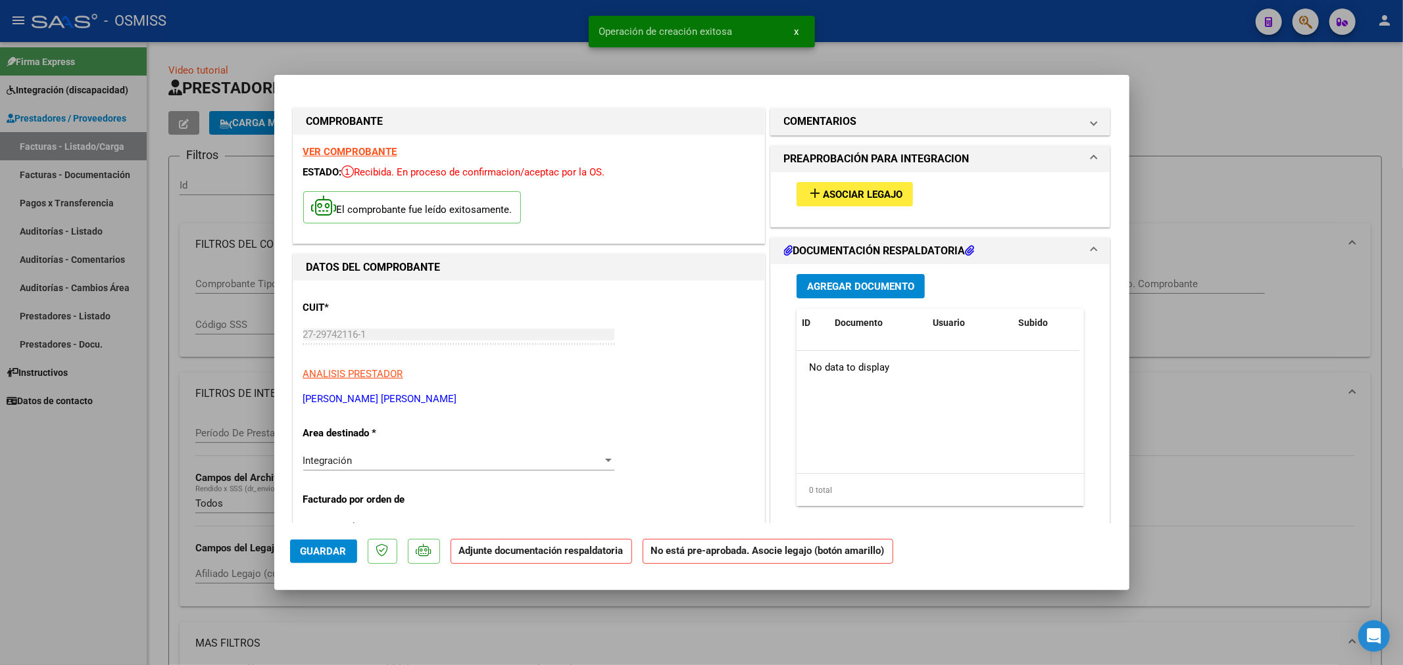
click at [856, 193] on span "Asociar Legajo" at bounding box center [863, 195] width 80 height 12
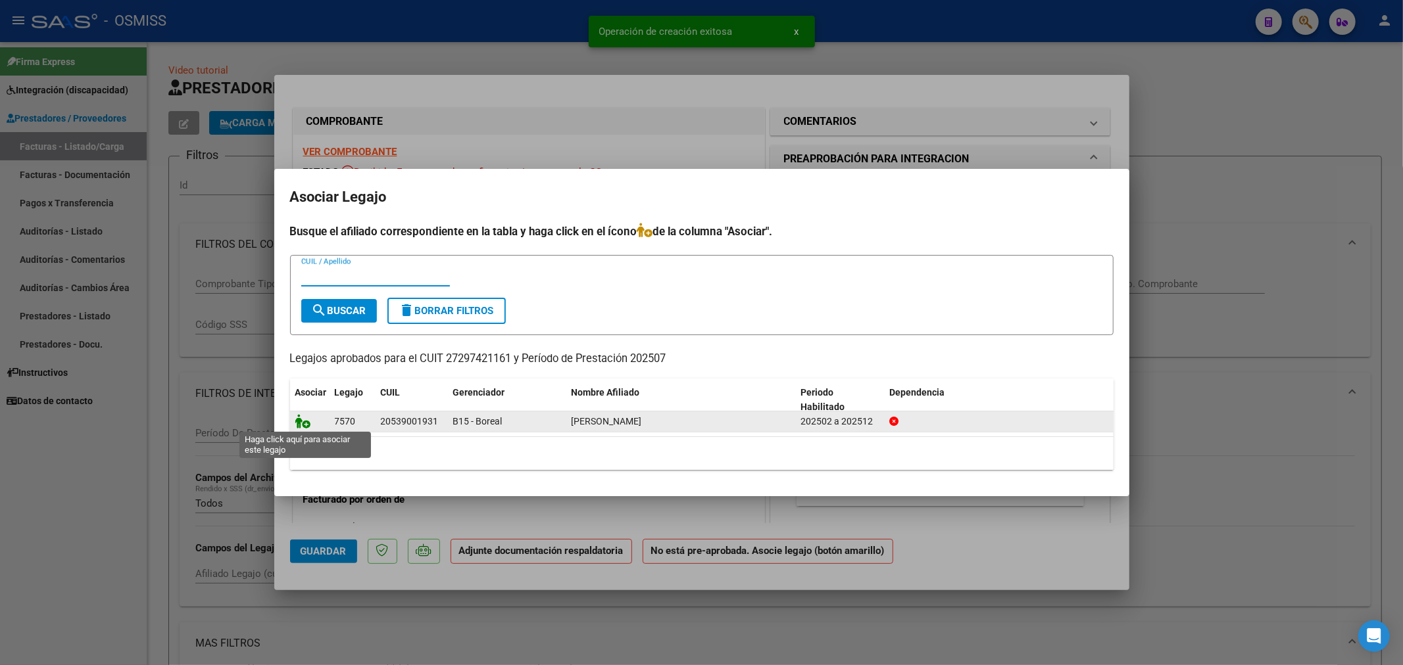
click at [304, 422] on icon at bounding box center [303, 421] width 16 height 14
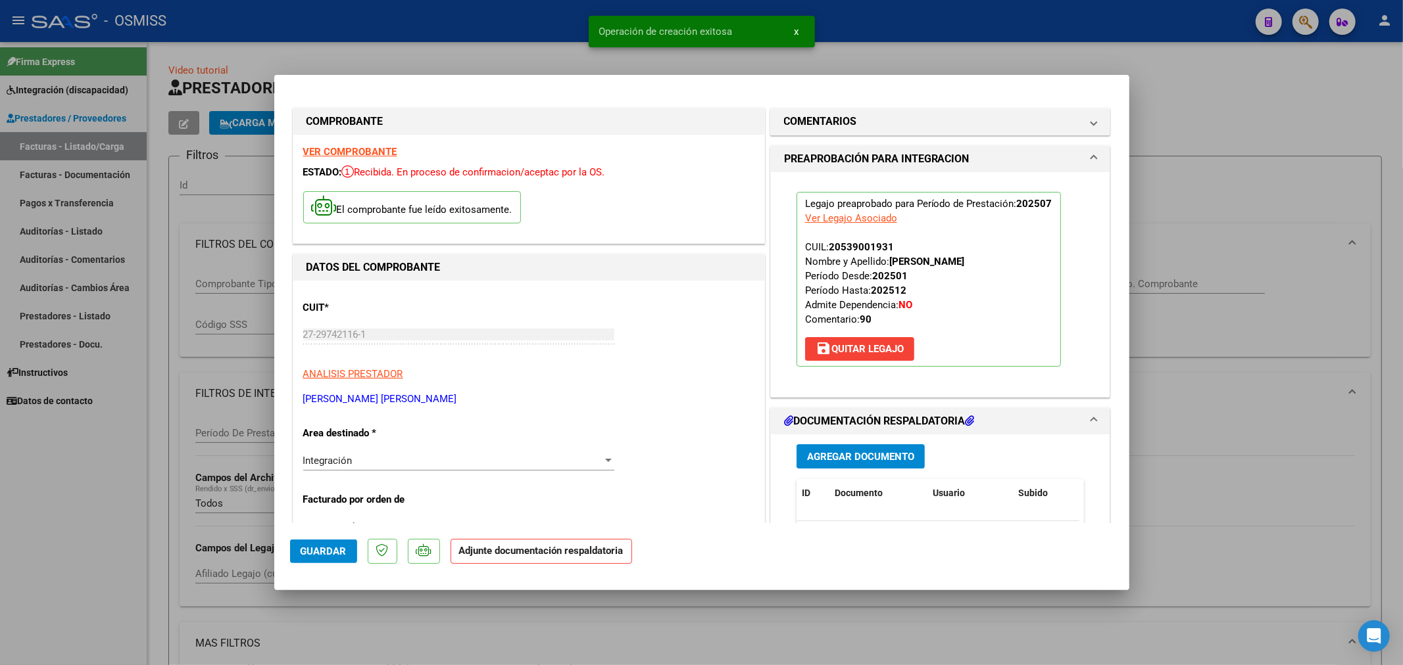
click at [855, 462] on span "Agregar Documento" at bounding box center [860, 457] width 107 height 12
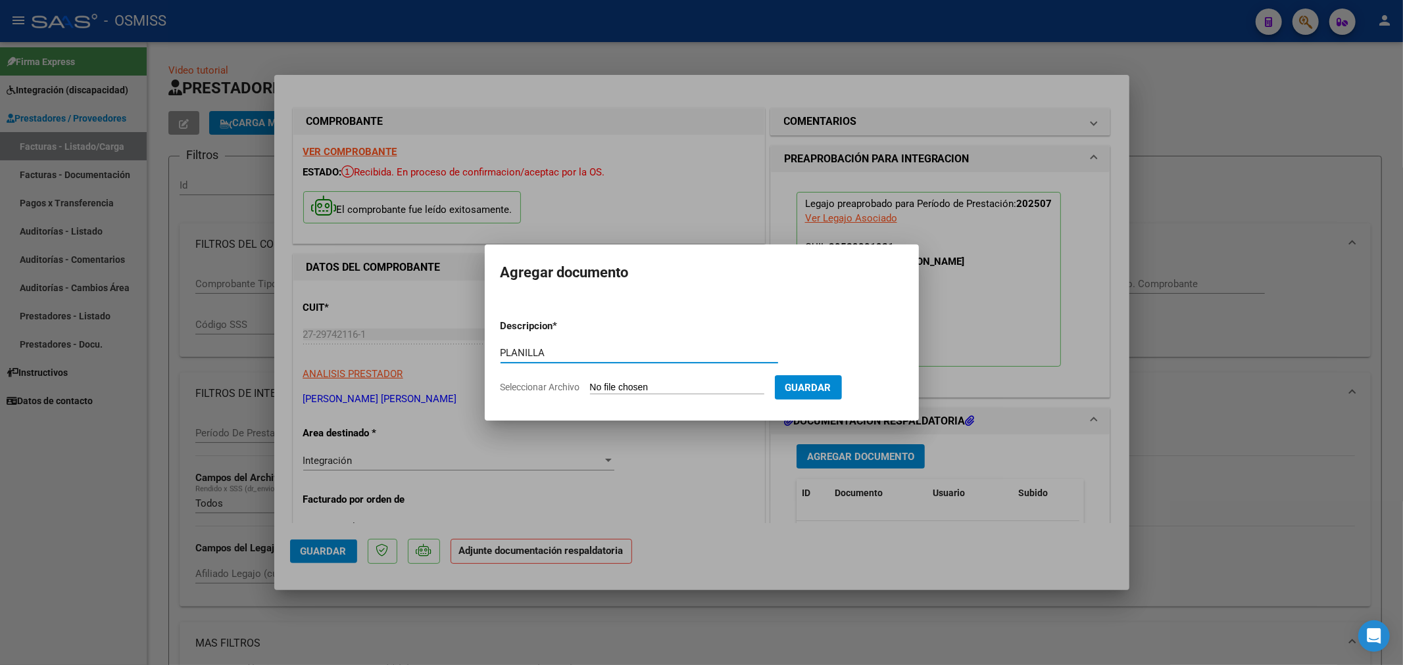
type input "PLANILLA"
click at [631, 393] on input "Seleccionar Archivo" at bounding box center [677, 388] width 174 height 12
type input "C:\fakepath\27297421161_11_1_369_Planilla de Asistencia_2.pdf"
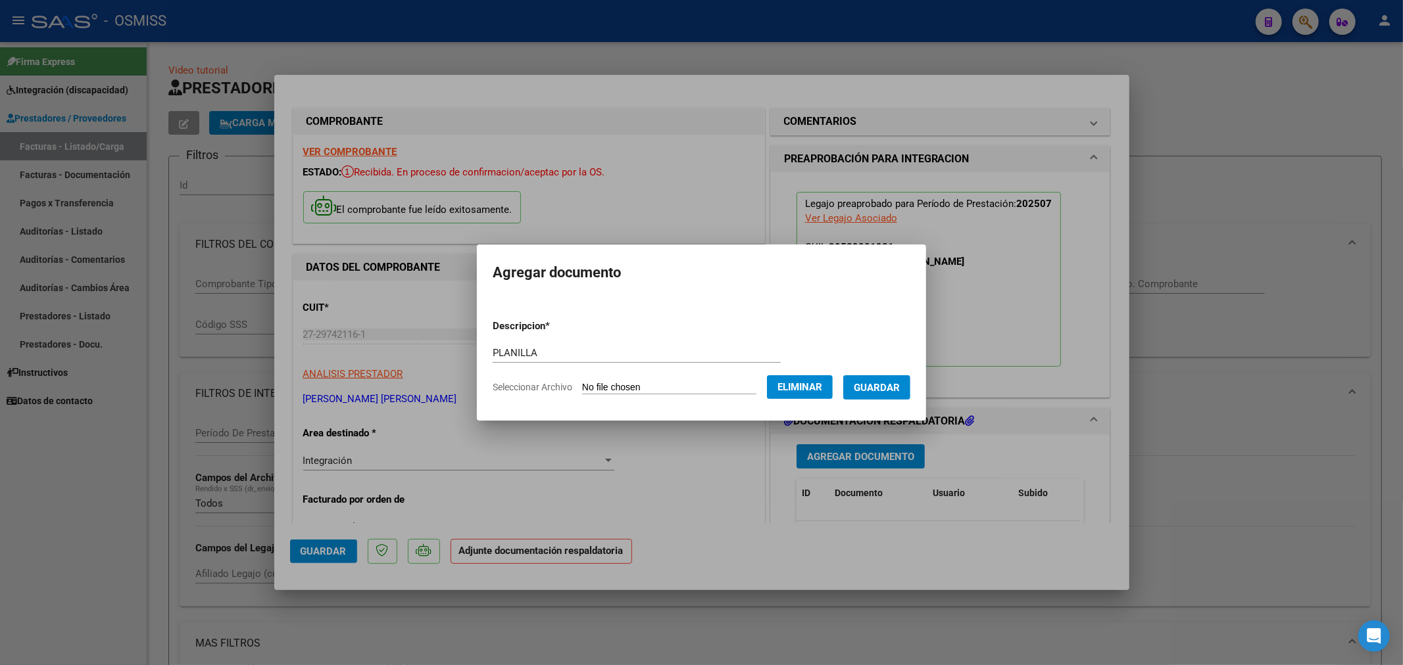
click at [900, 388] on span "Guardar" at bounding box center [877, 388] width 46 height 12
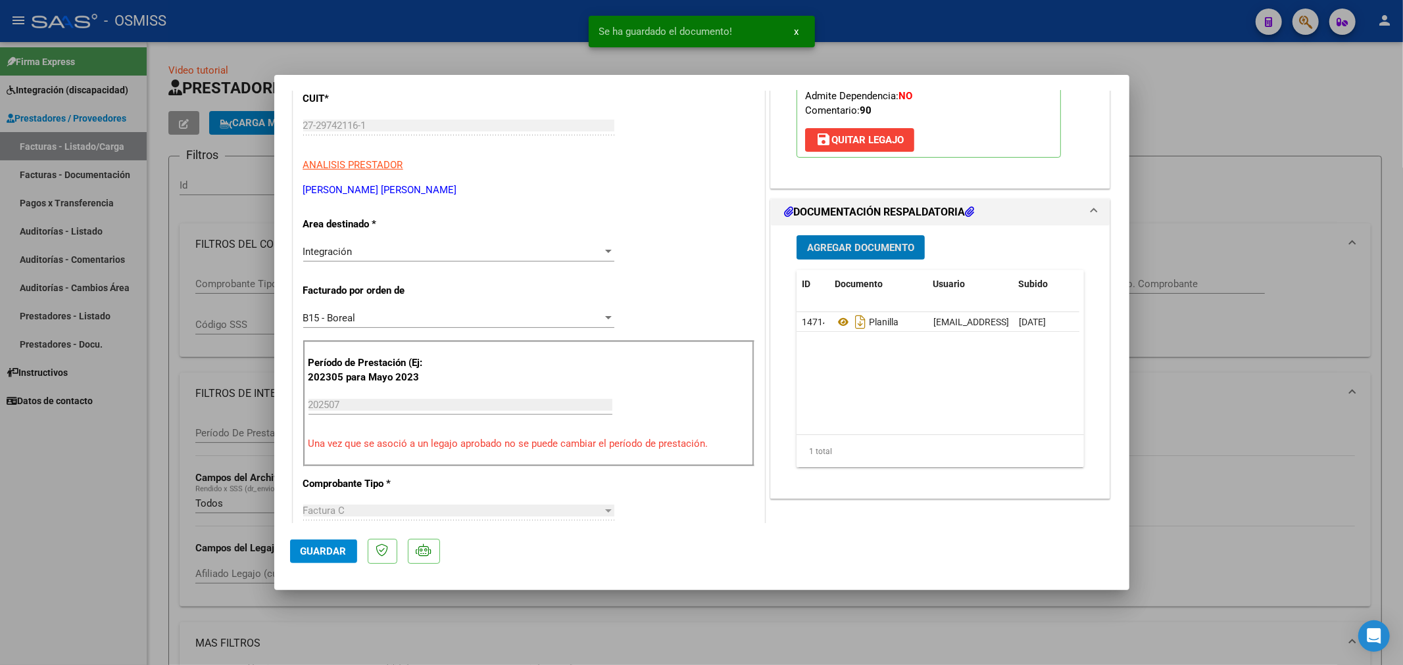
scroll to position [292, 0]
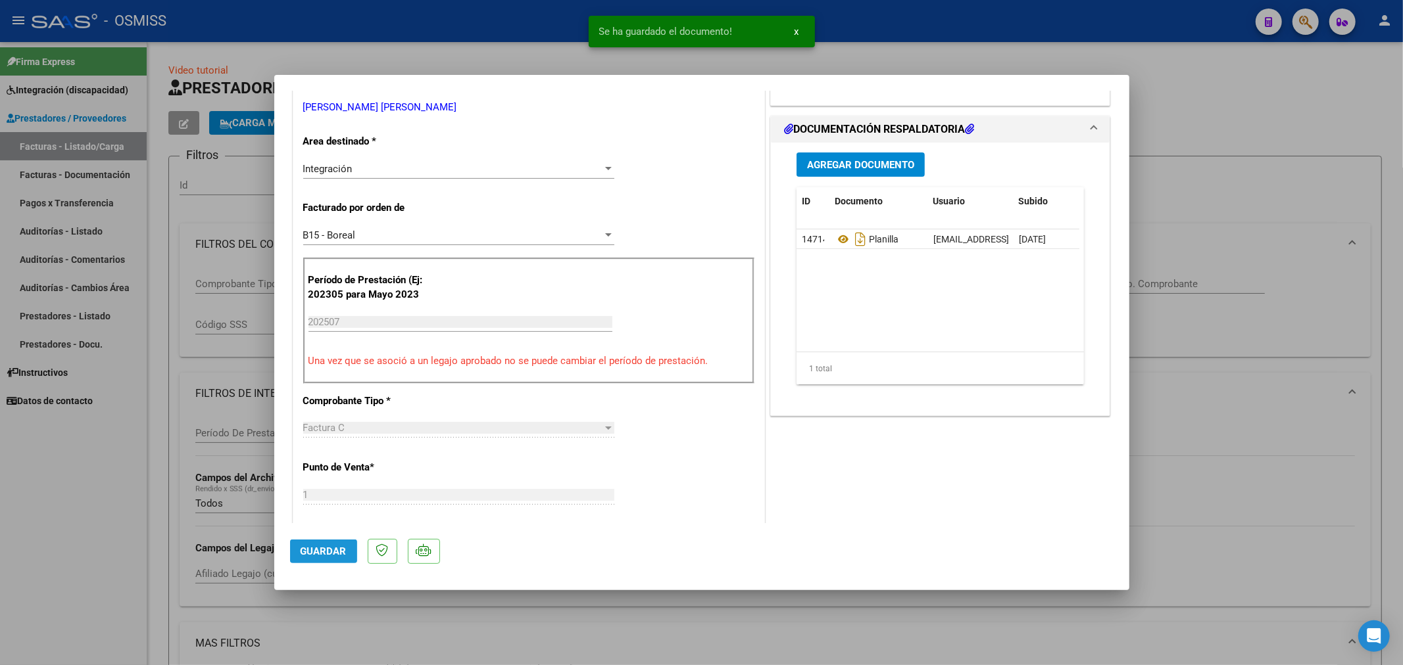
click at [312, 548] on span "Guardar" at bounding box center [324, 552] width 46 height 12
type input "$ 0,00"
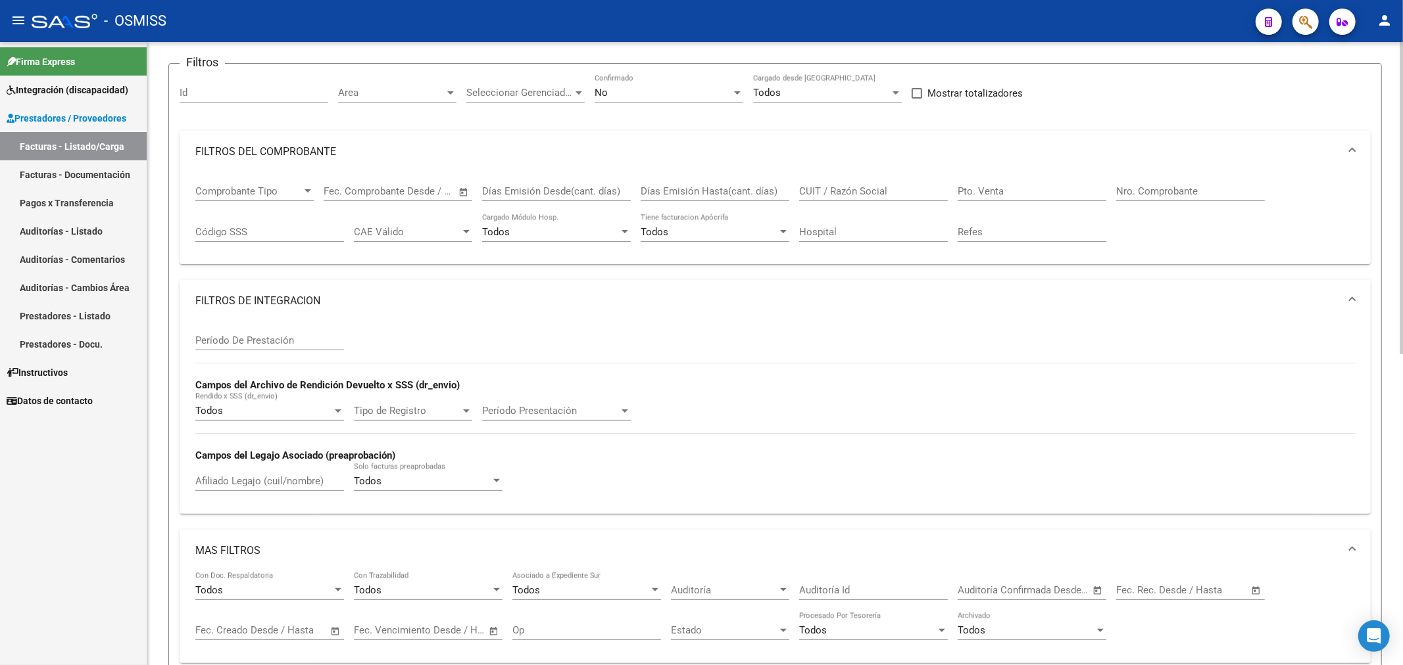
scroll to position [0, 0]
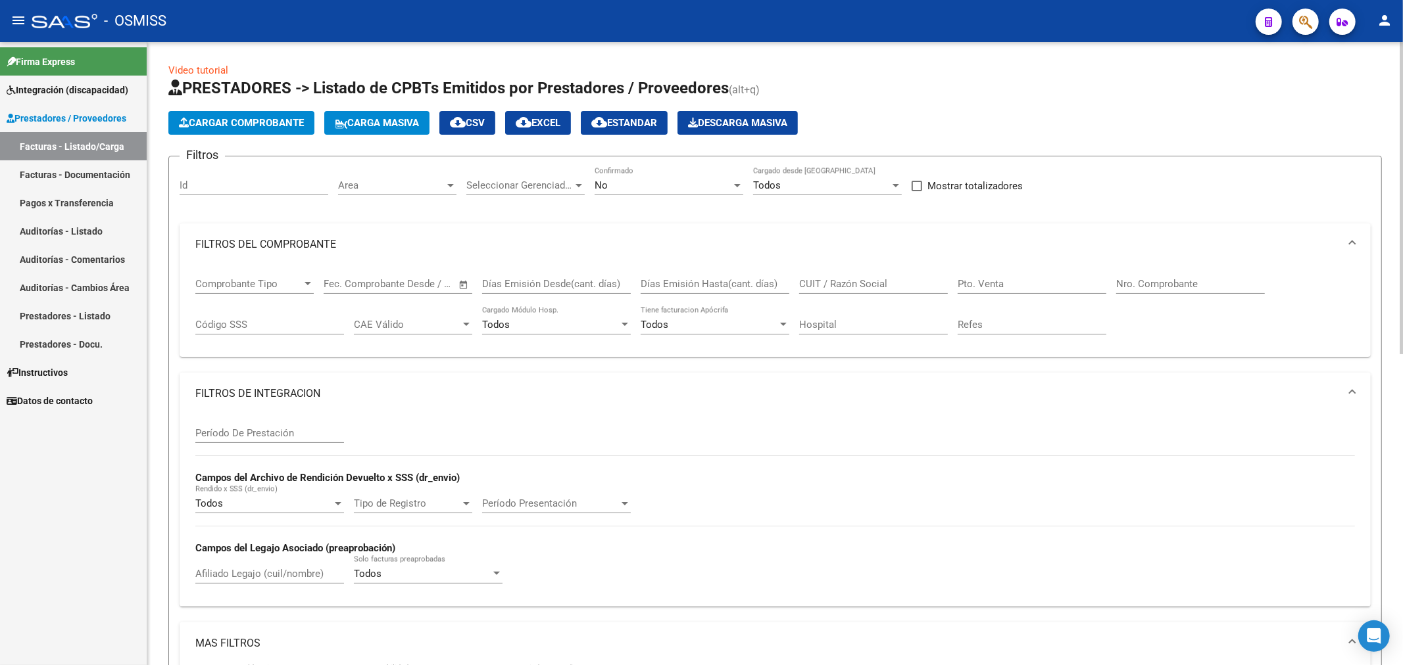
click at [248, 128] on span "Cargar Comprobante" at bounding box center [241, 123] width 125 height 12
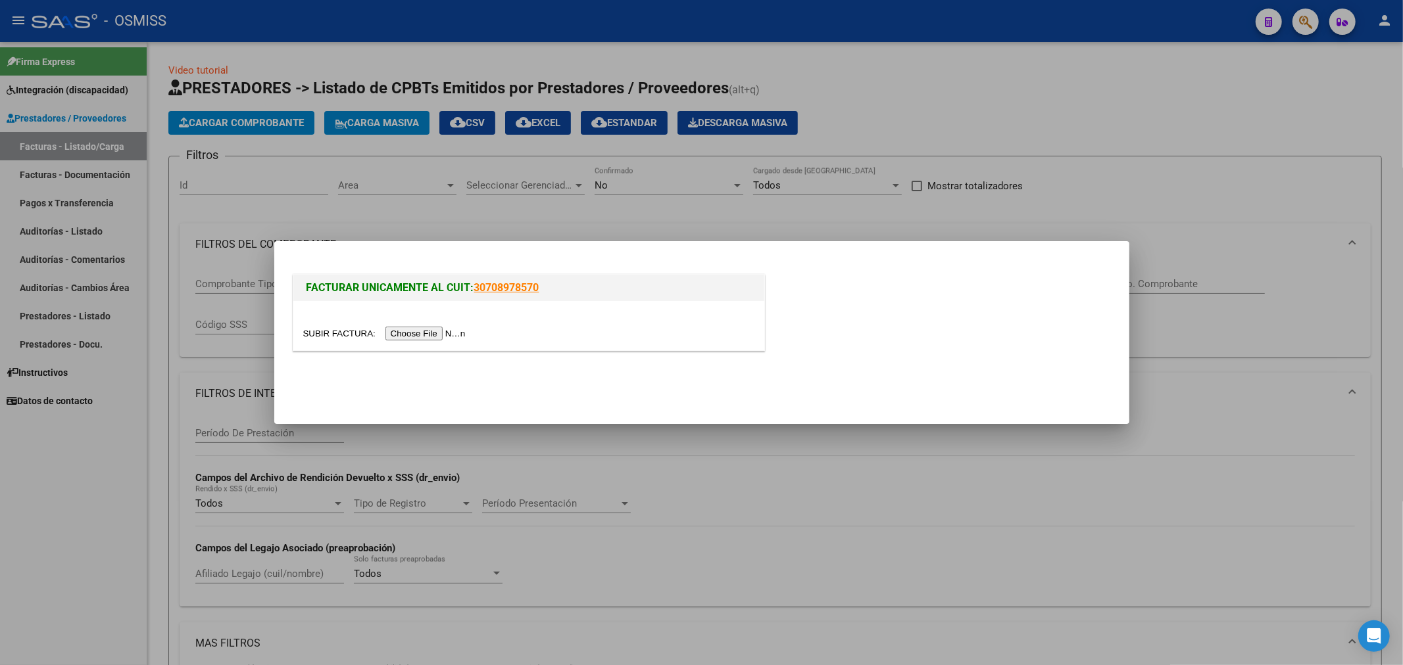
click at [431, 331] on input "file" at bounding box center [386, 334] width 166 height 14
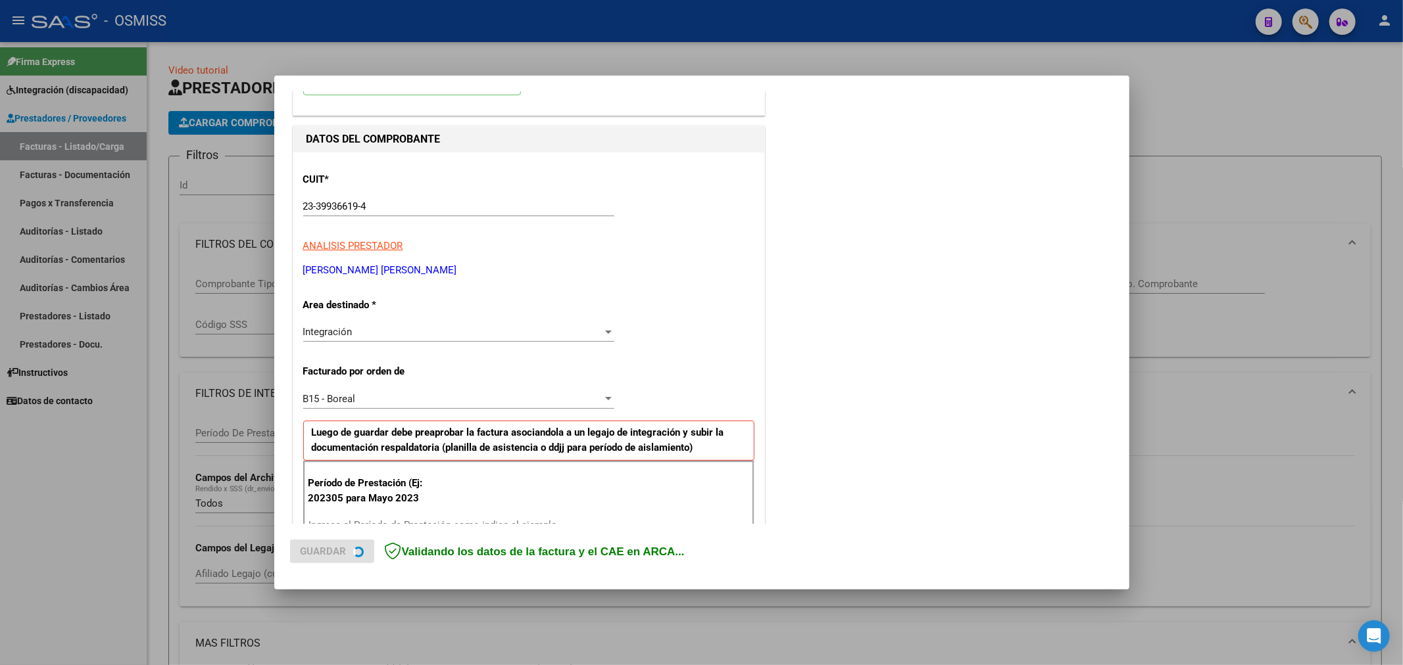
scroll to position [219, 0]
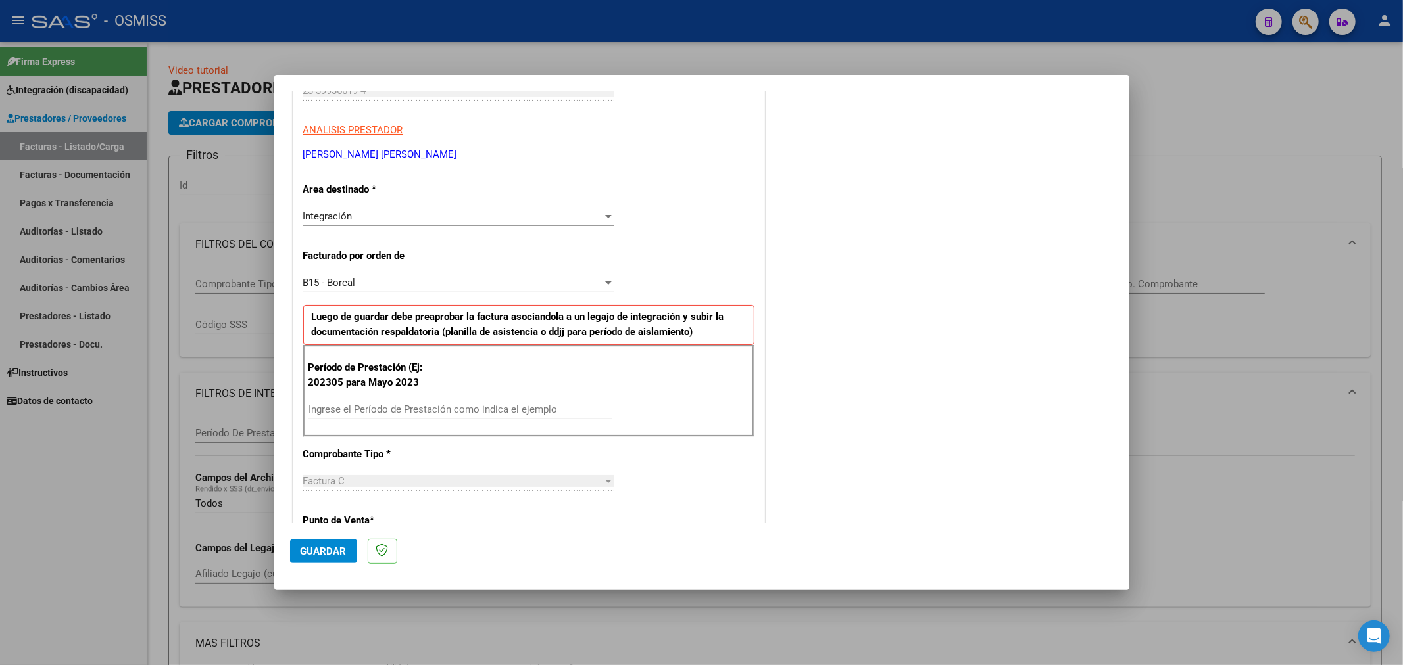
click at [395, 408] on input "Ingrese el Período de Prestación como indica el ejemplo" at bounding box center [460, 410] width 304 height 12
type input "202507"
click at [331, 549] on span "Guardar" at bounding box center [324, 552] width 46 height 12
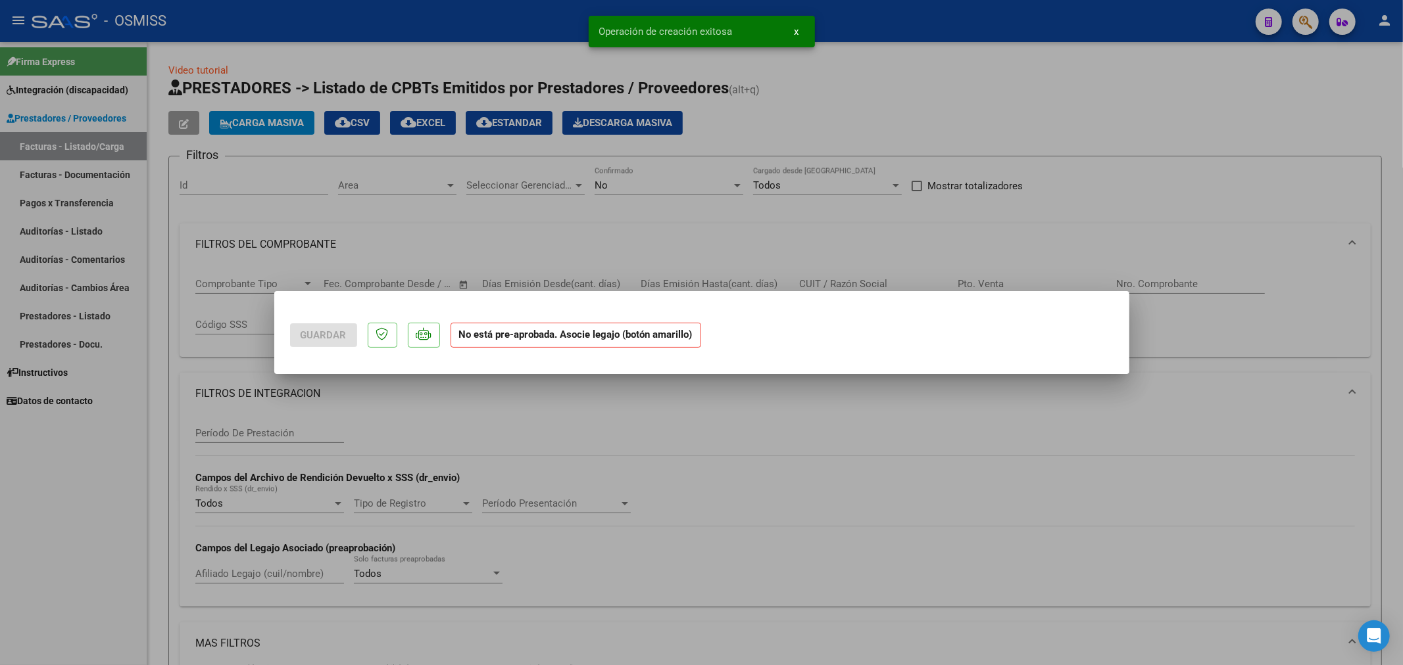
scroll to position [0, 0]
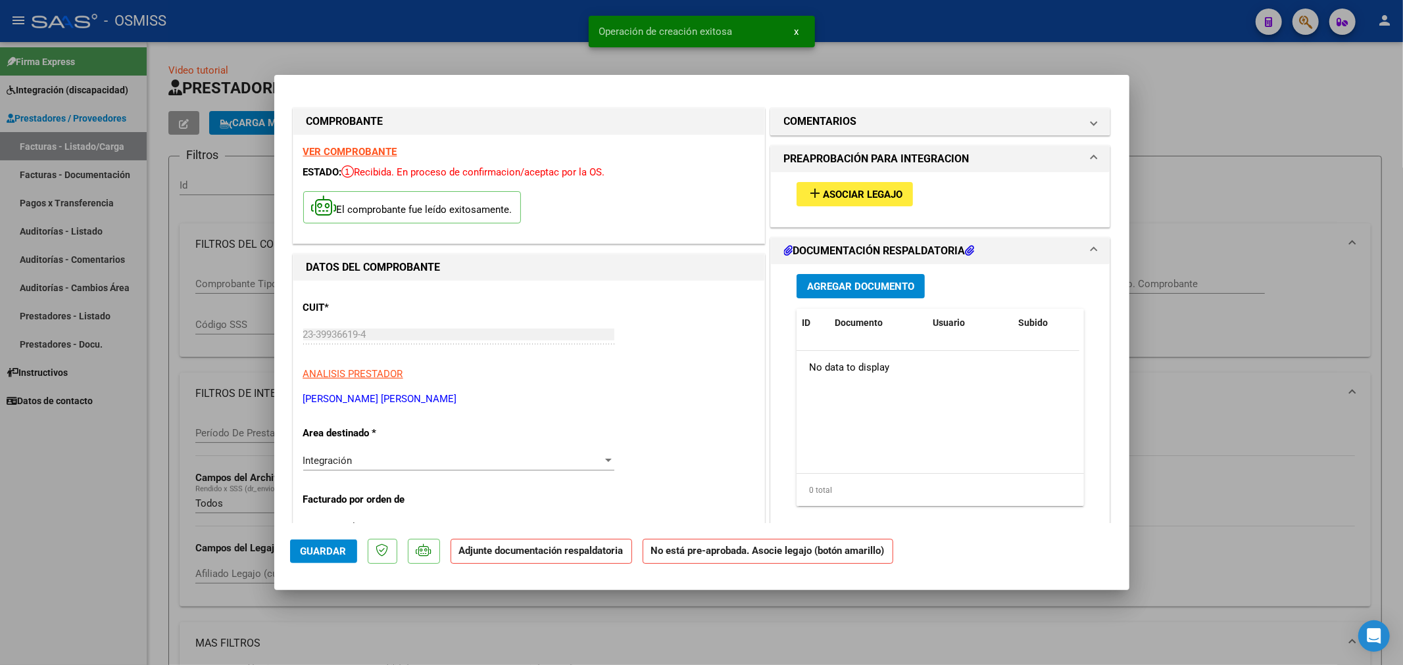
click at [855, 201] on button "add Asociar Legajo" at bounding box center [854, 194] width 116 height 24
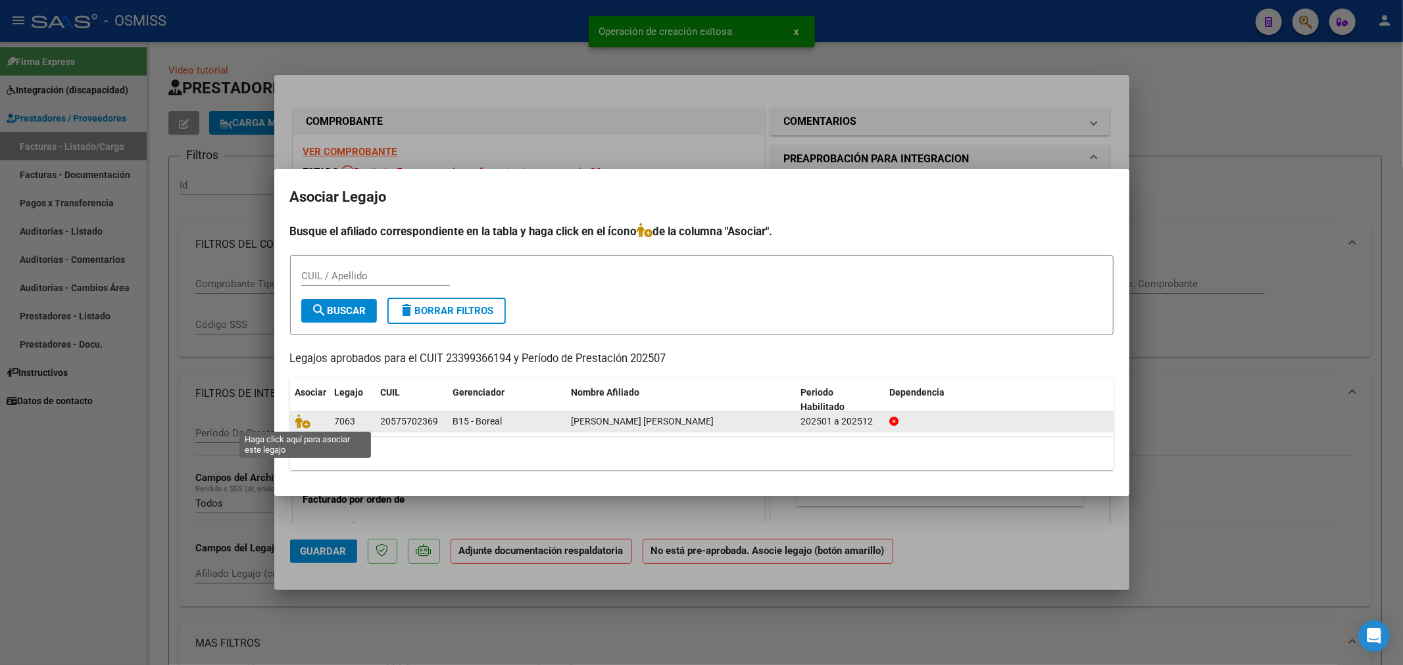
click at [310, 418] on span at bounding box center [305, 421] width 20 height 11
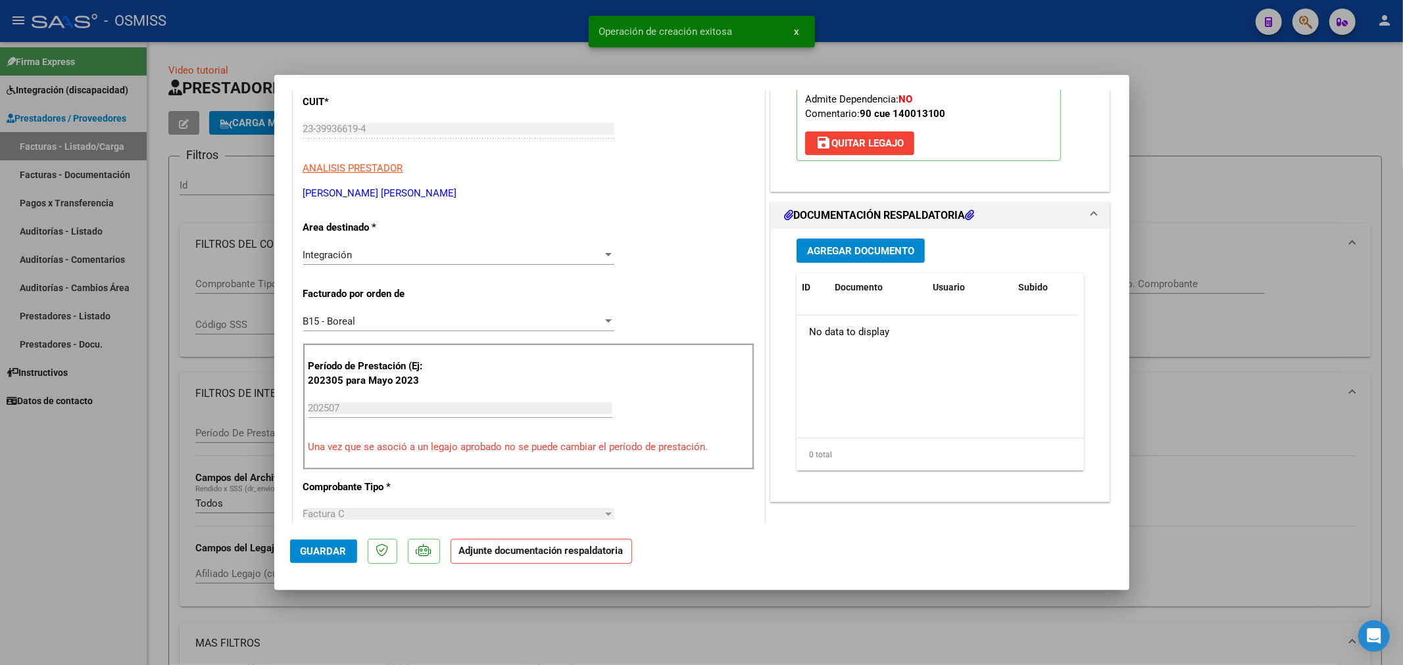
scroll to position [219, 0]
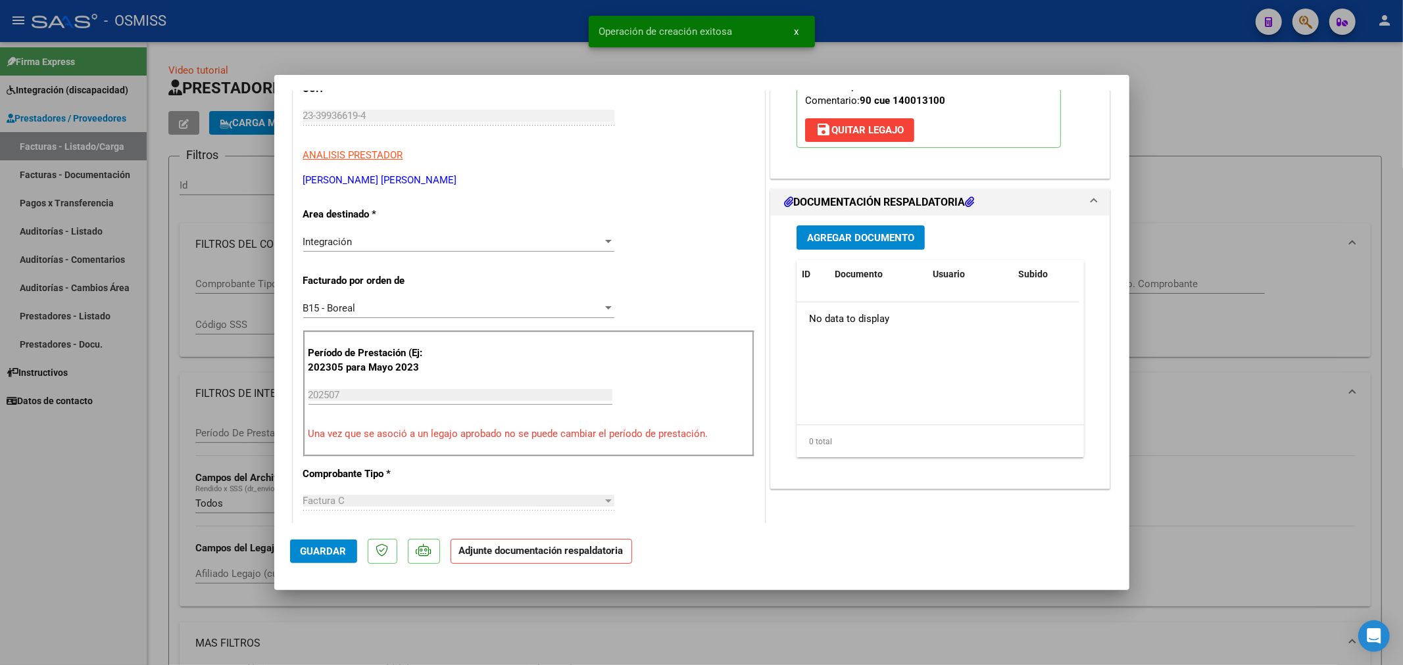
click at [870, 249] on button "Agregar Documento" at bounding box center [860, 238] width 128 height 24
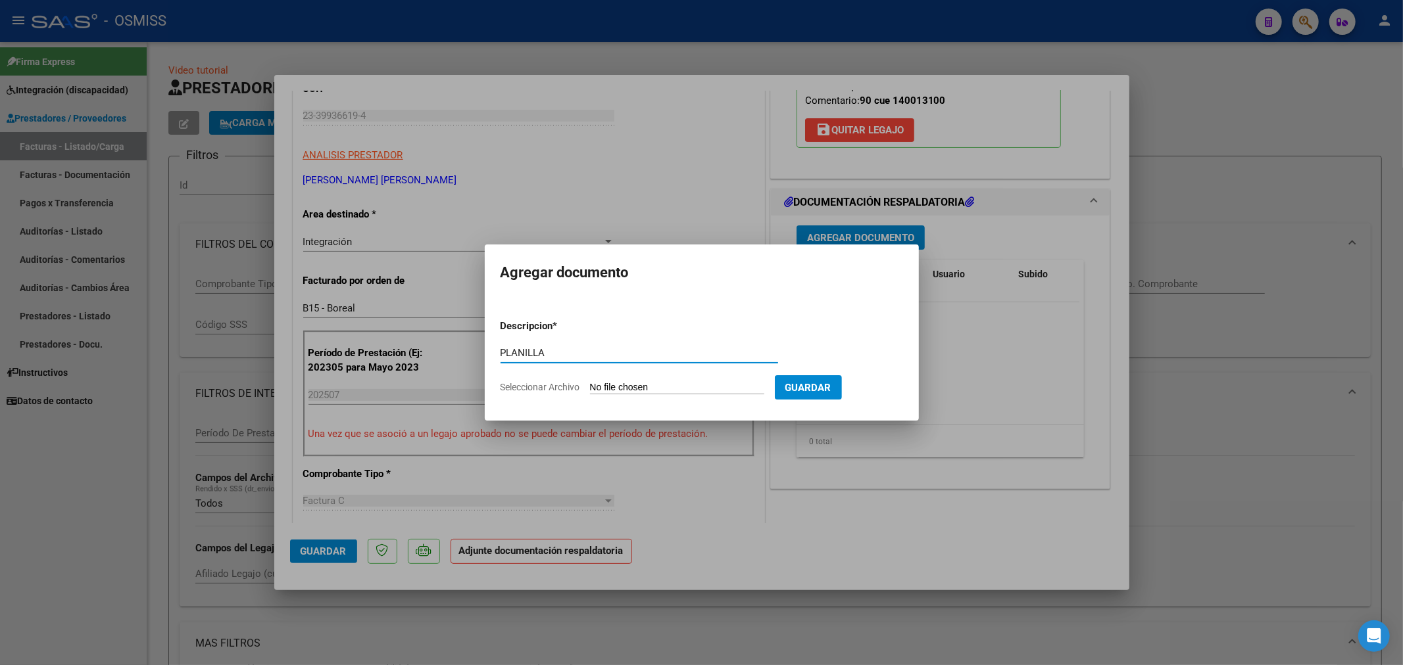
type input "PLANILLA"
click at [650, 388] on input "Seleccionar Archivo" at bounding box center [677, 388] width 174 height 12
type input "C:\fakepath\23399366194_11_1_452_Planilla de Asistencia_4..pdf"
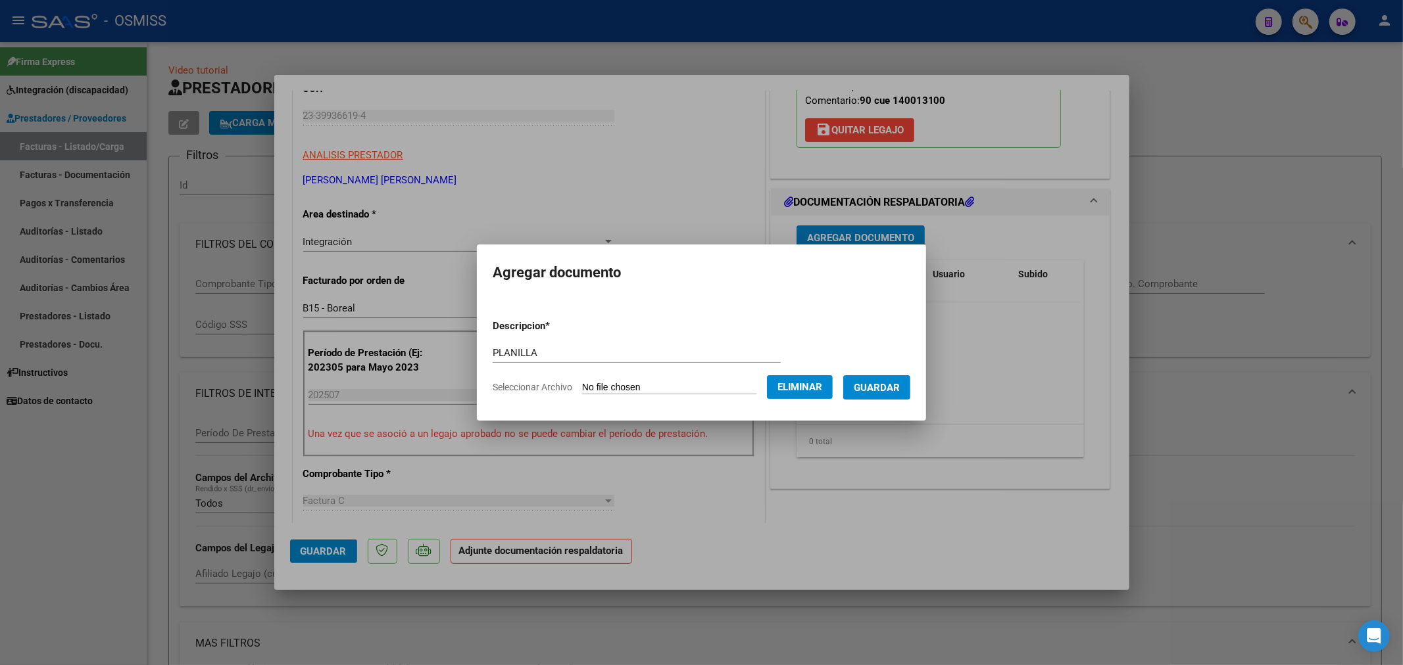
click at [900, 388] on span "Guardar" at bounding box center [877, 388] width 46 height 12
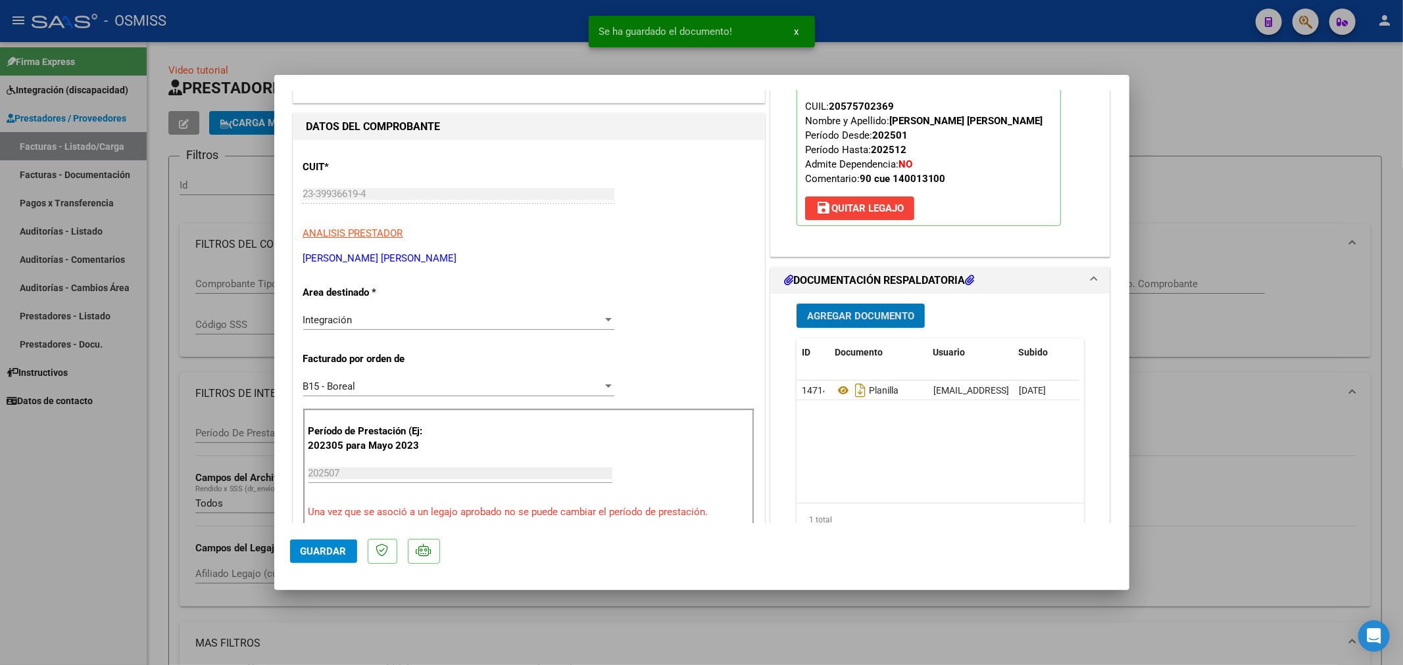
scroll to position [73, 0]
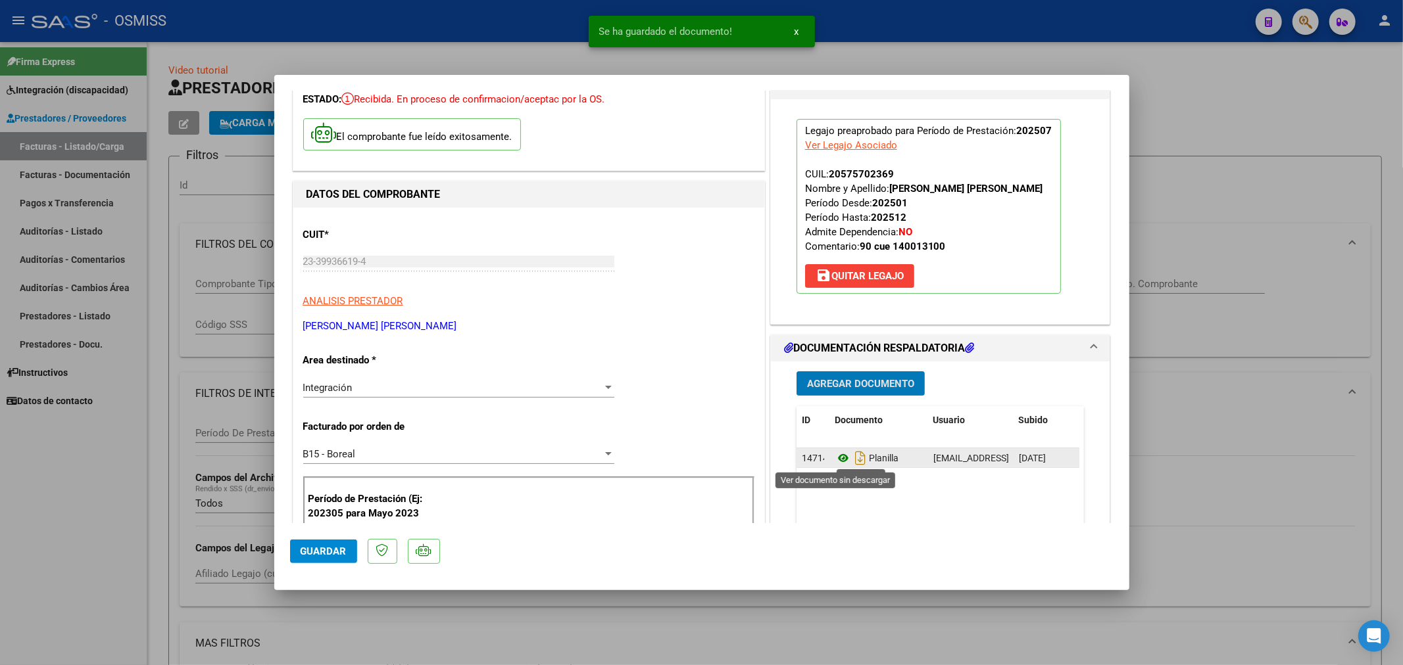
click at [835, 460] on icon at bounding box center [842, 458] width 17 height 16
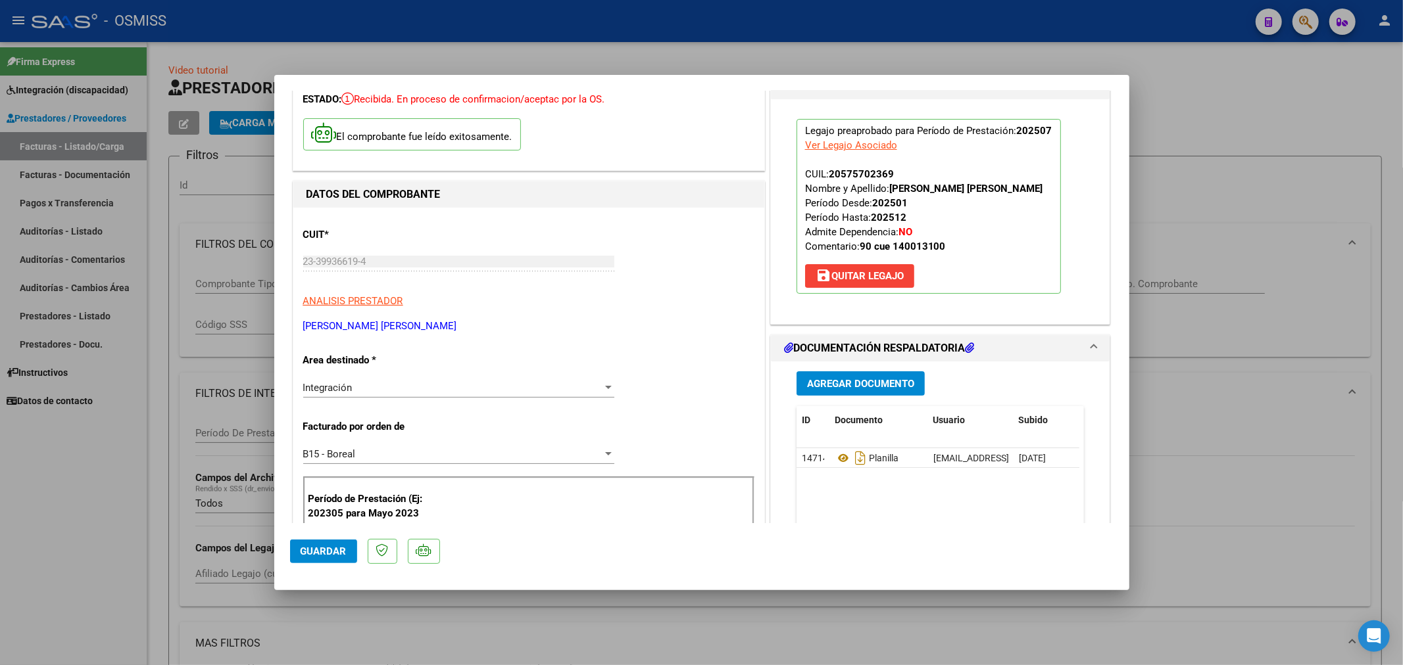
type input "$ 0,00"
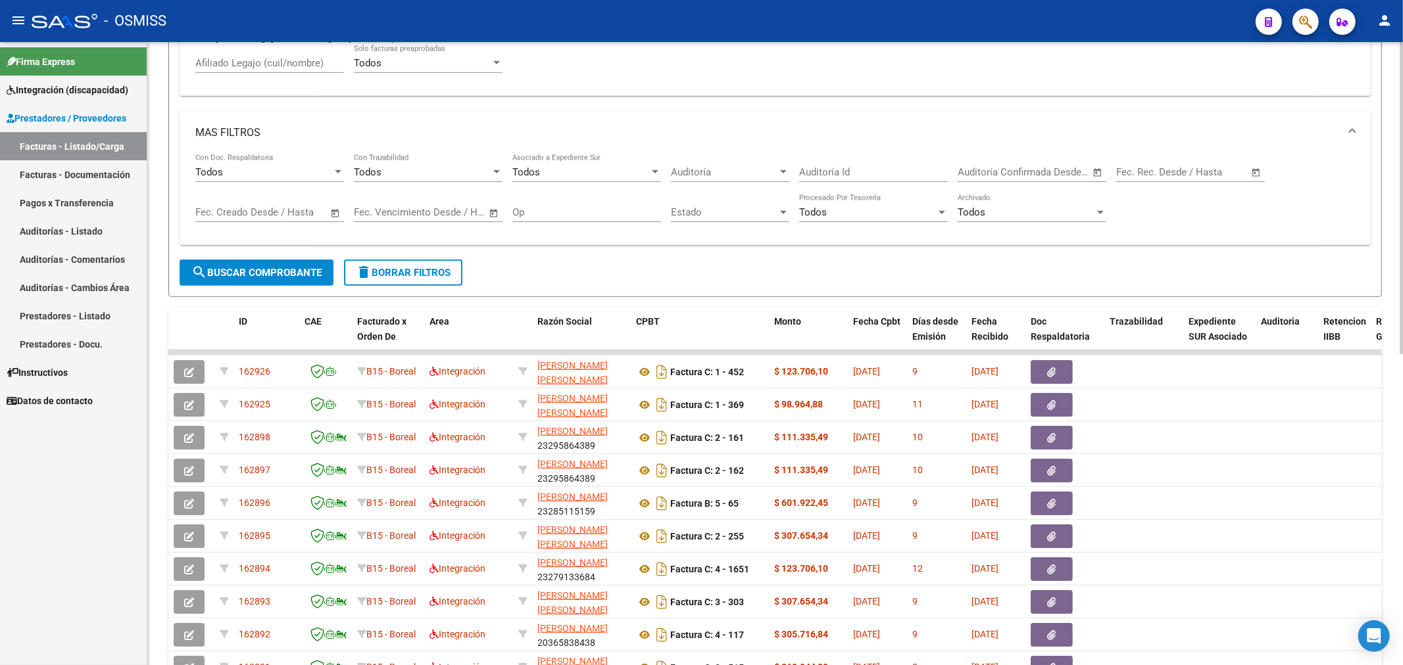
click at [397, 277] on span "delete Borrar Filtros" at bounding box center [403, 273] width 95 height 12
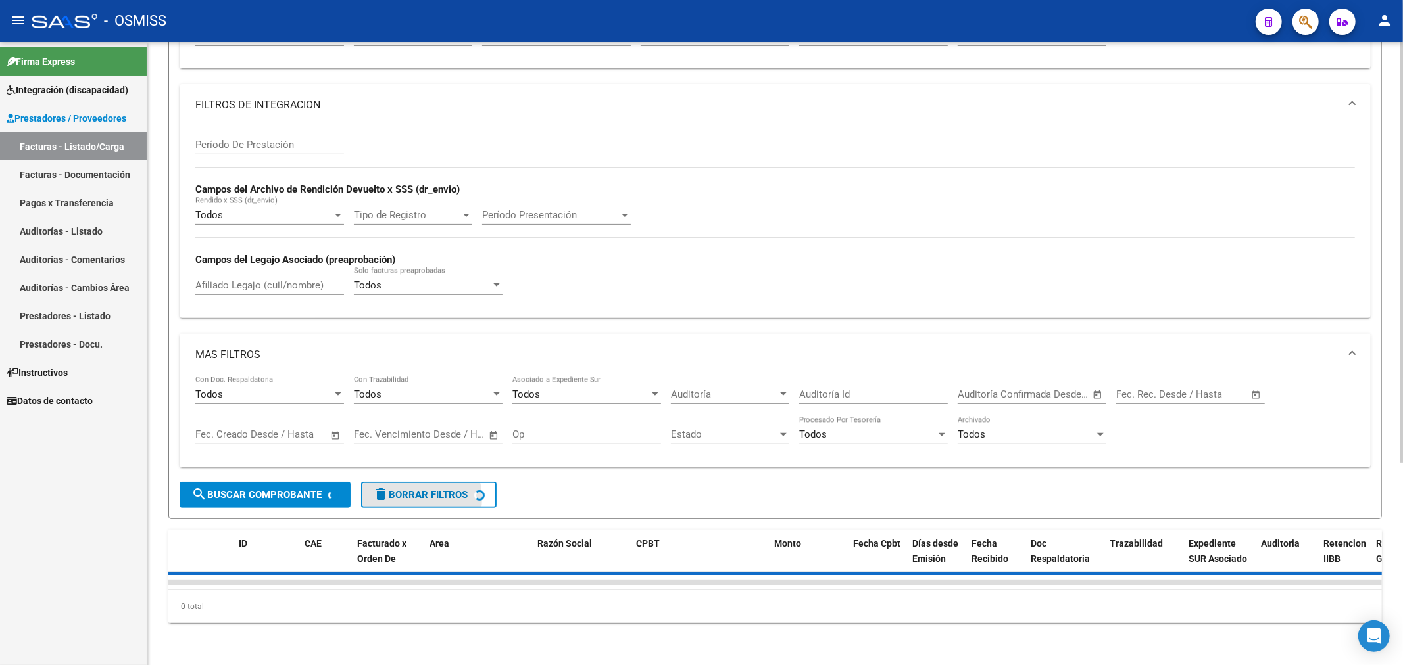
scroll to position [301, 0]
click at [397, 279] on div "Todos" at bounding box center [422, 285] width 137 height 12
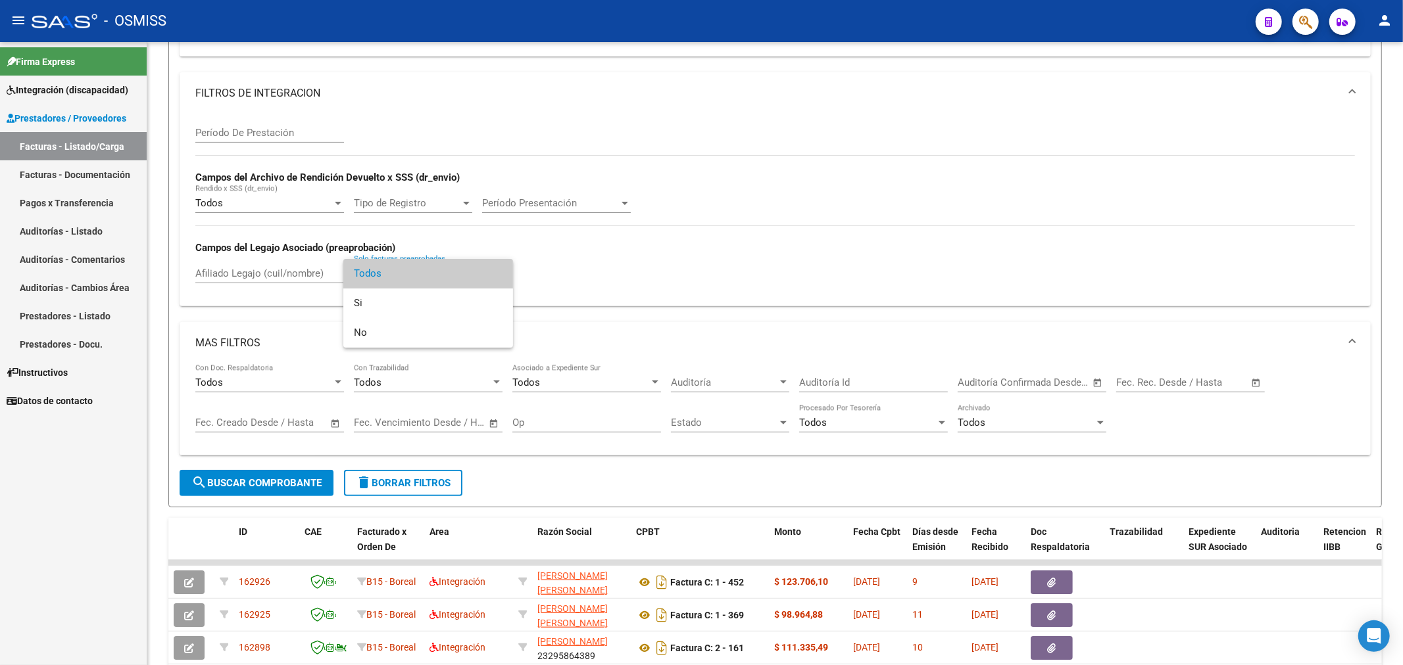
click at [398, 477] on div at bounding box center [701, 332] width 1403 height 665
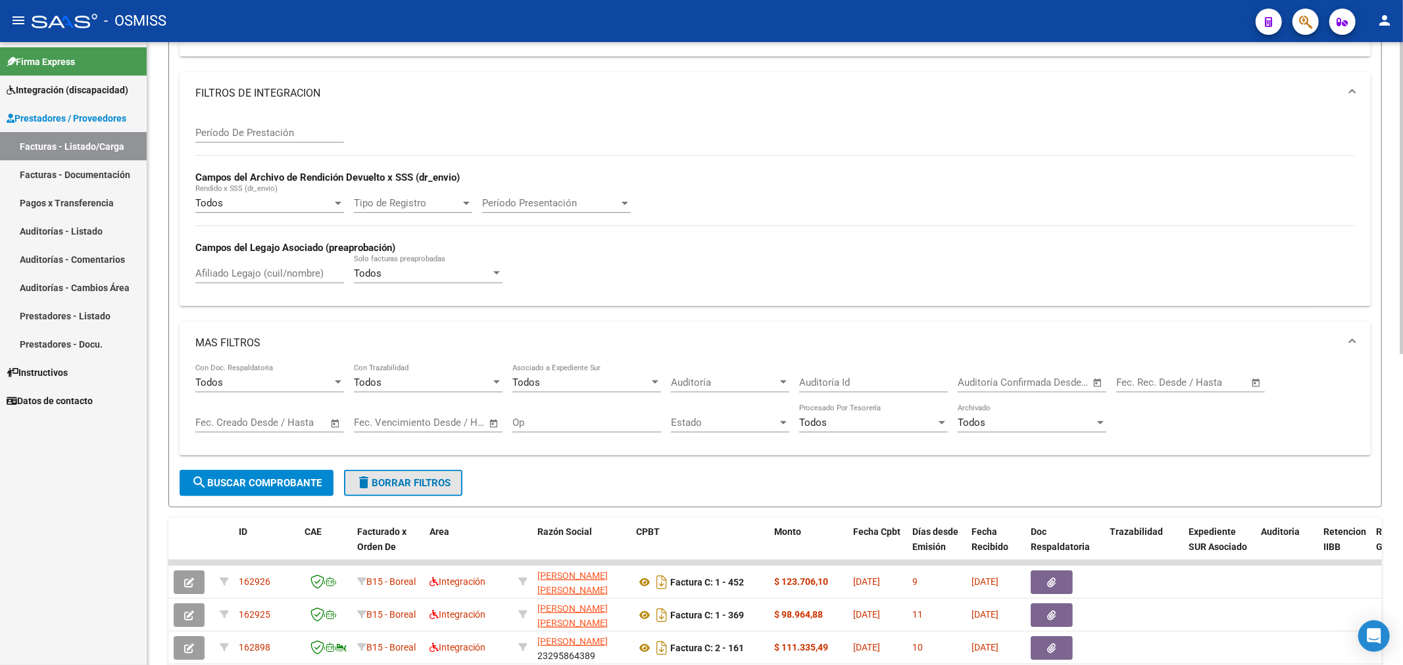
click at [401, 482] on span "delete Borrar Filtros" at bounding box center [403, 483] width 95 height 12
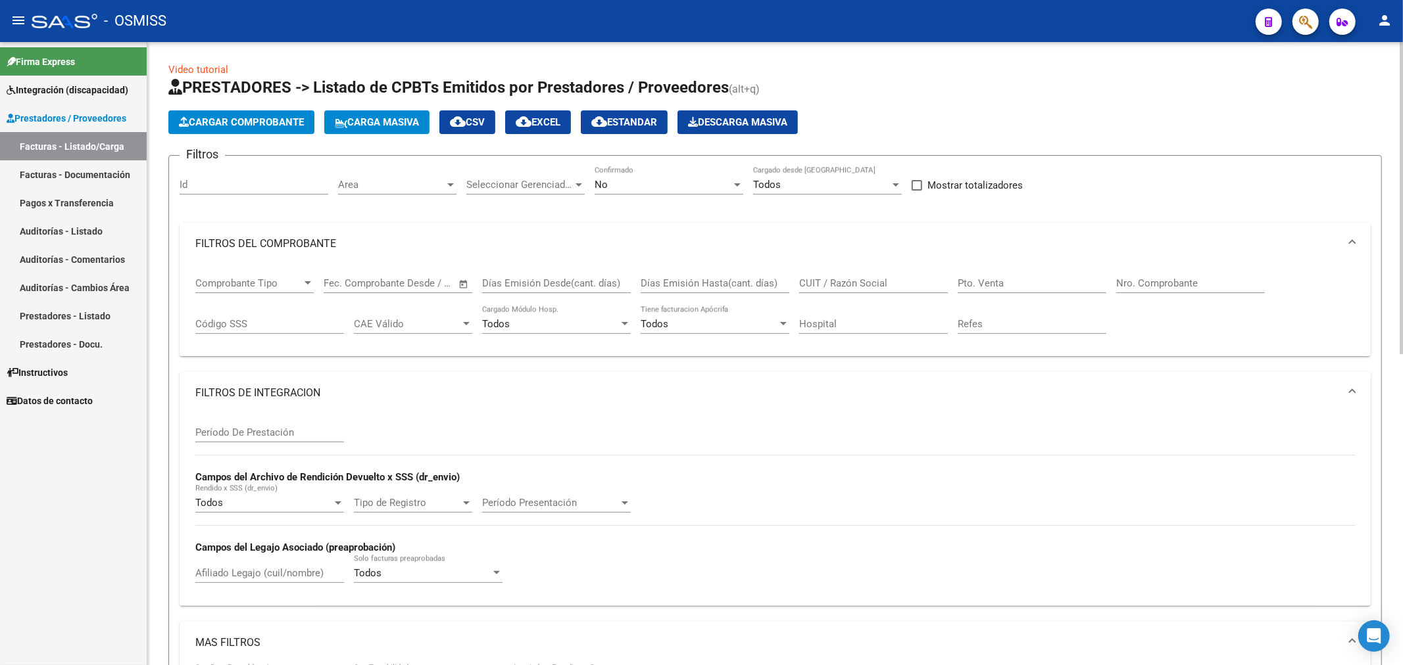
scroll to position [0, 0]
click at [245, 434] on input "Período De Prestación" at bounding box center [269, 433] width 149 height 12
click at [516, 508] on span "Período Presentación" at bounding box center [550, 504] width 137 height 12
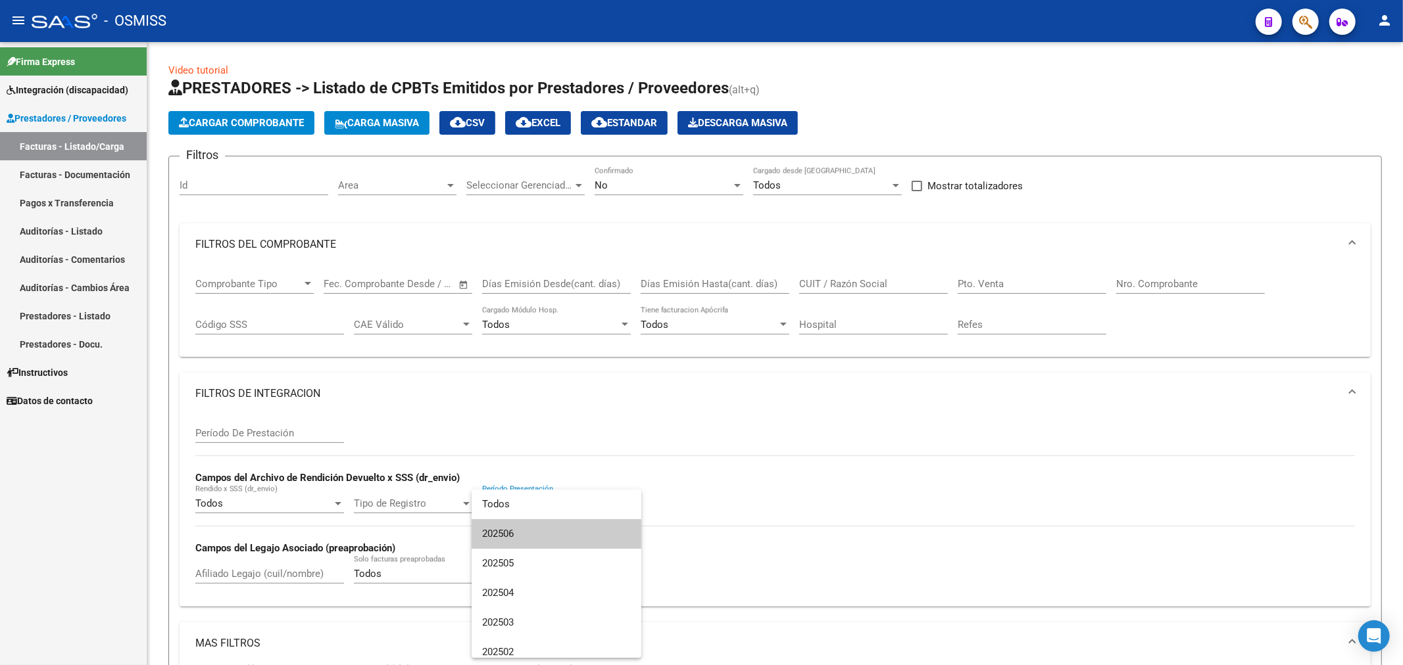
click at [957, 549] on div at bounding box center [701, 332] width 1403 height 665
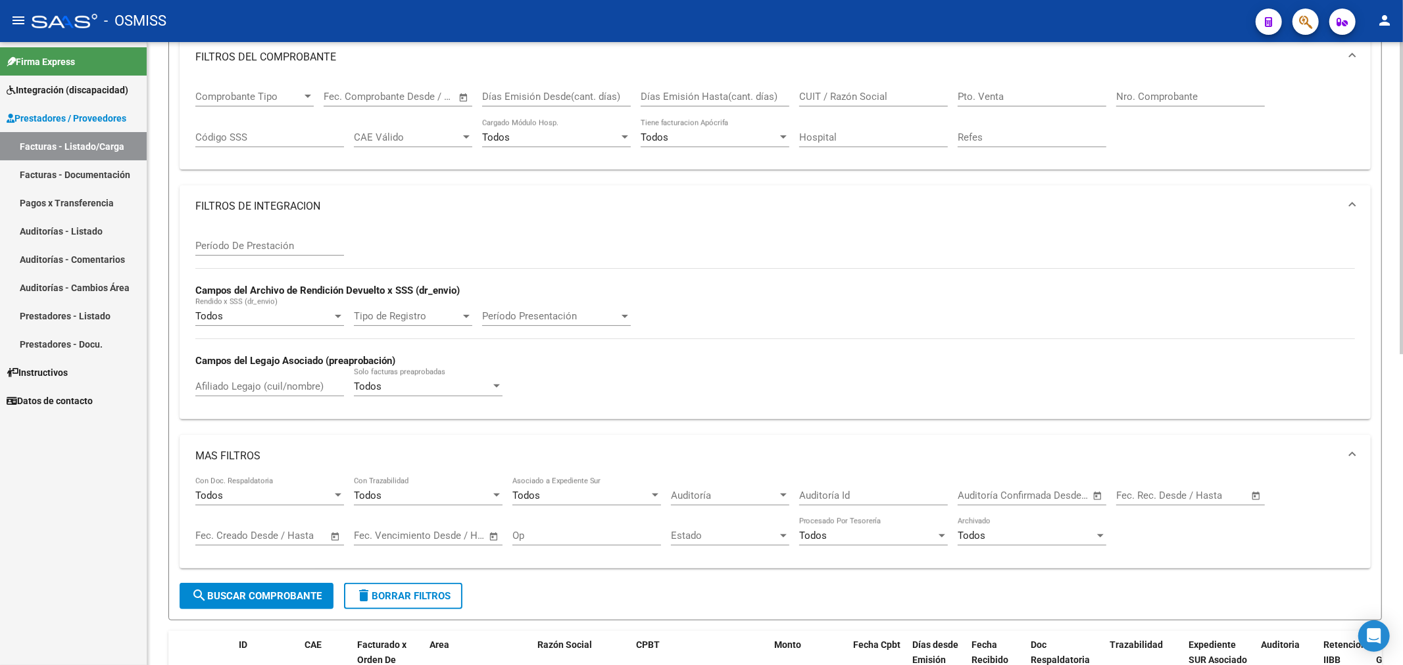
scroll to position [292, 0]
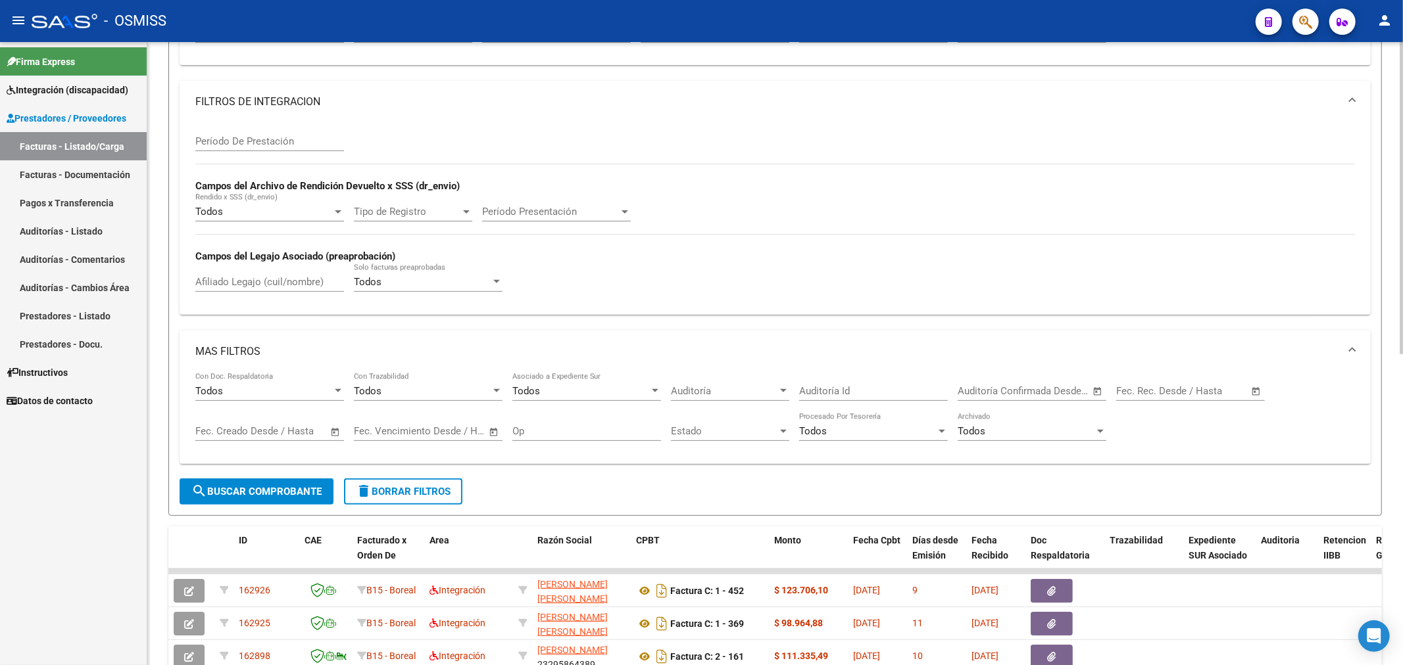
click at [409, 498] on span "delete Borrar Filtros" at bounding box center [403, 492] width 95 height 12
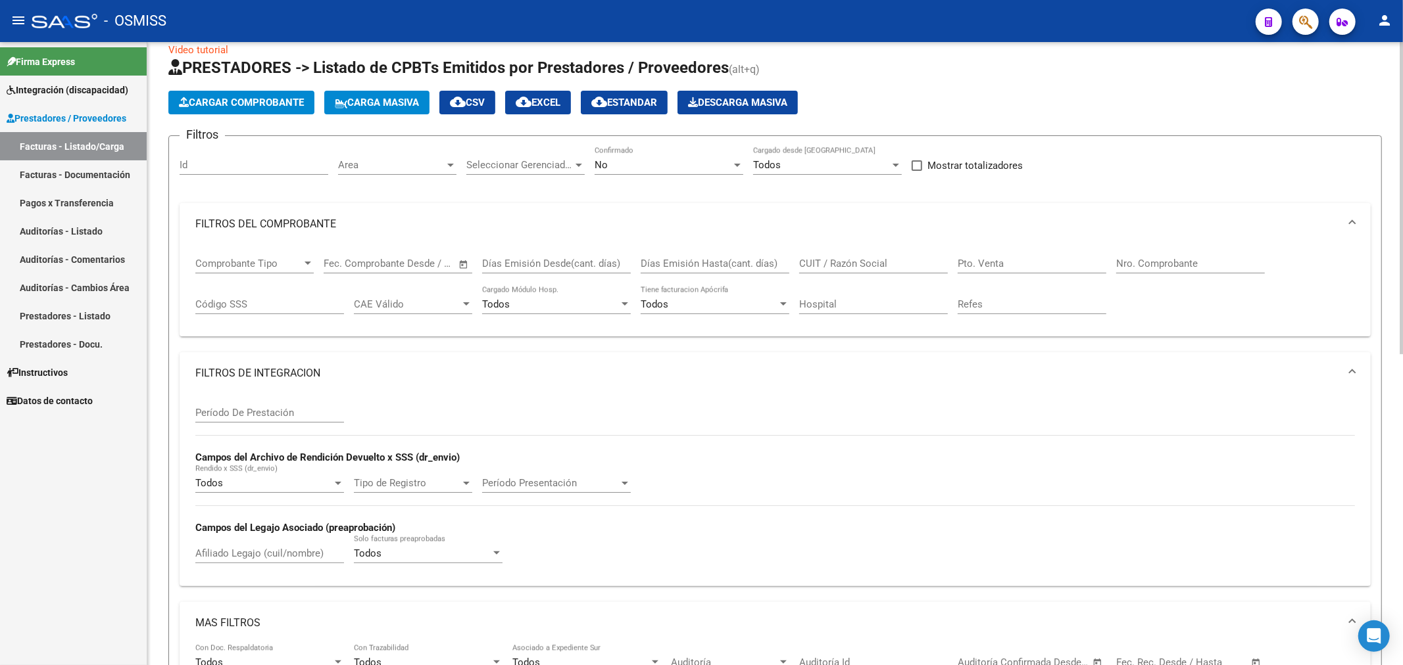
scroll to position [0, 0]
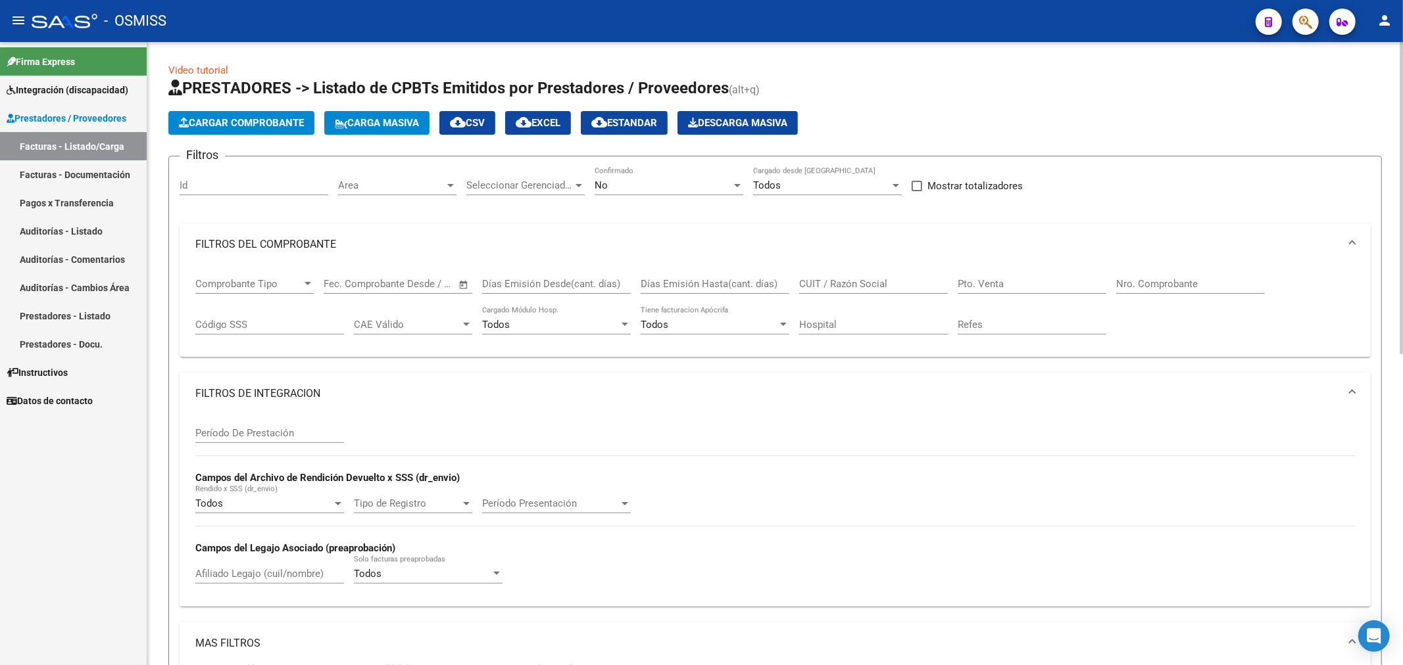
click at [377, 187] on span "Area" at bounding box center [391, 186] width 107 height 12
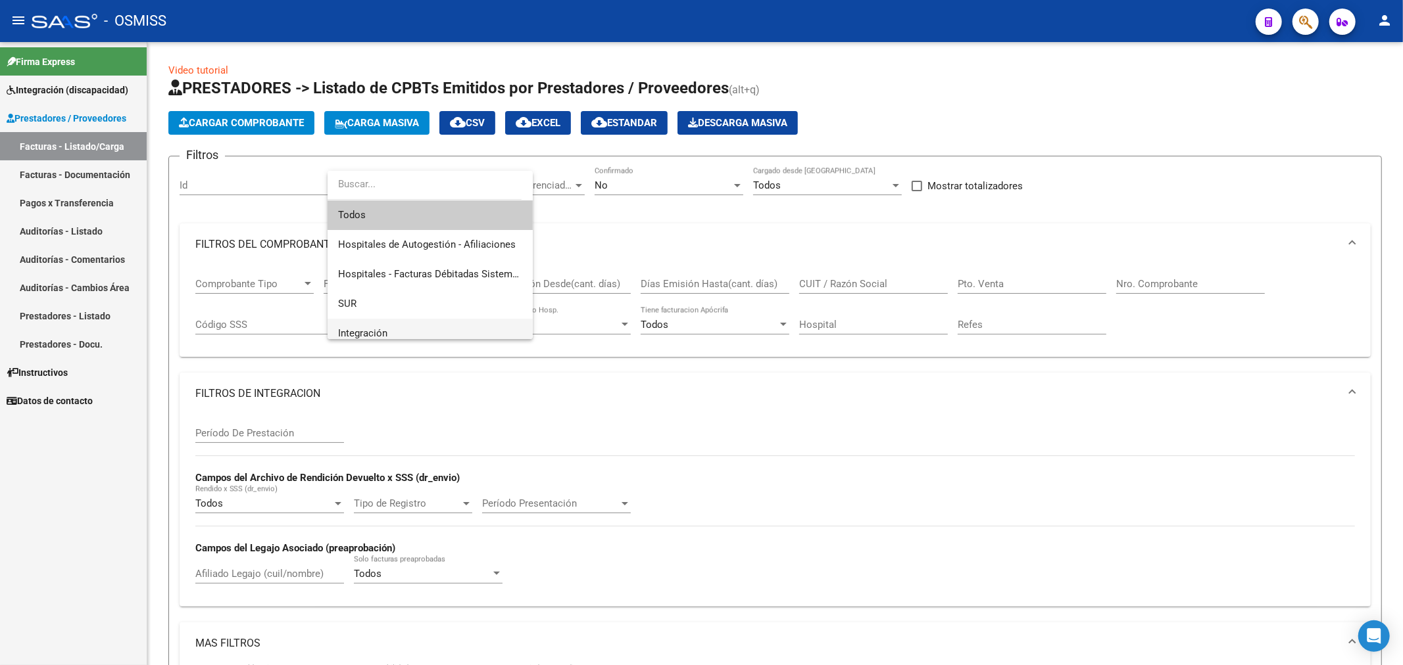
click at [418, 327] on span "Integración" at bounding box center [430, 334] width 184 height 30
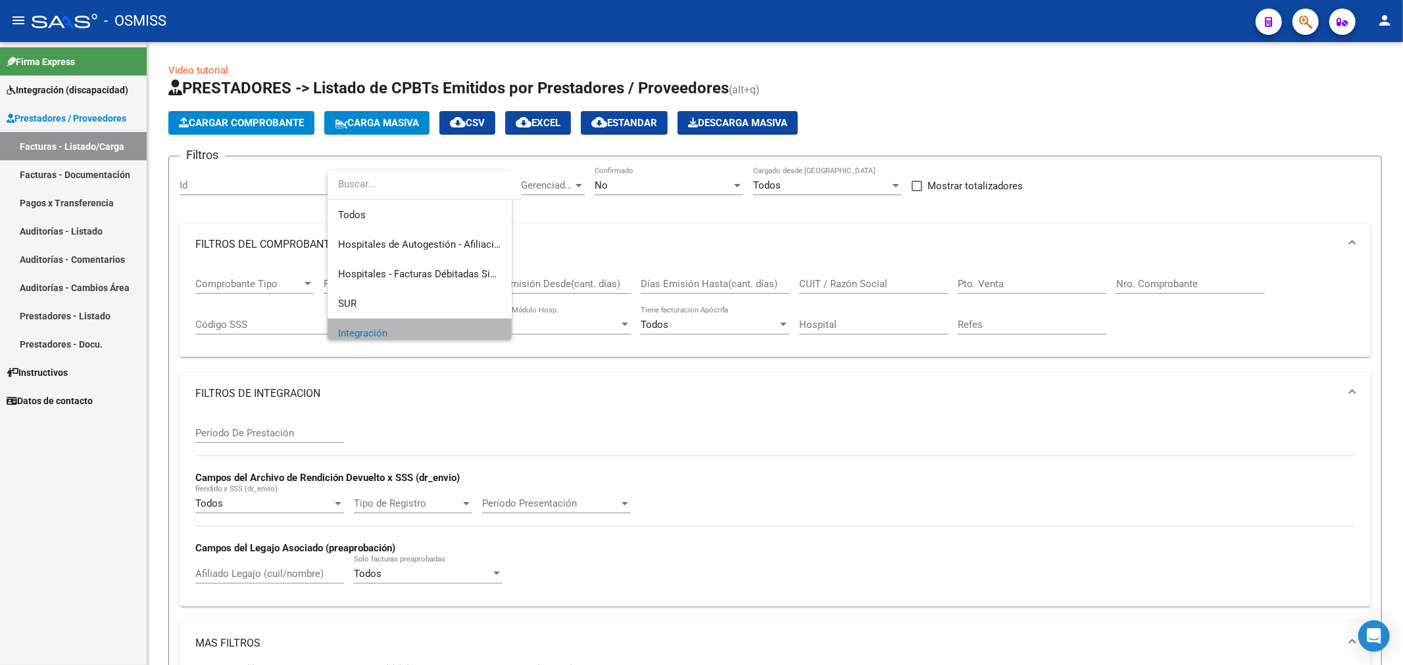
scroll to position [9, 0]
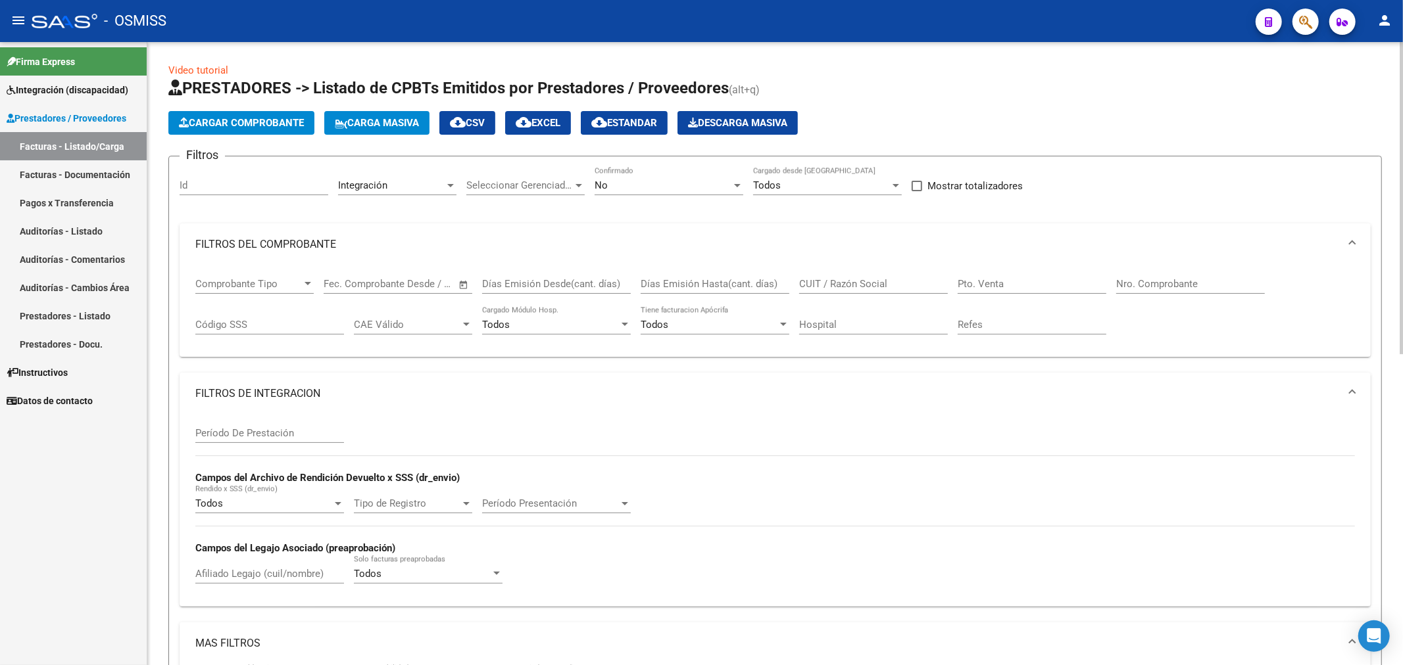
click at [626, 192] on div "No Confirmado" at bounding box center [668, 181] width 149 height 28
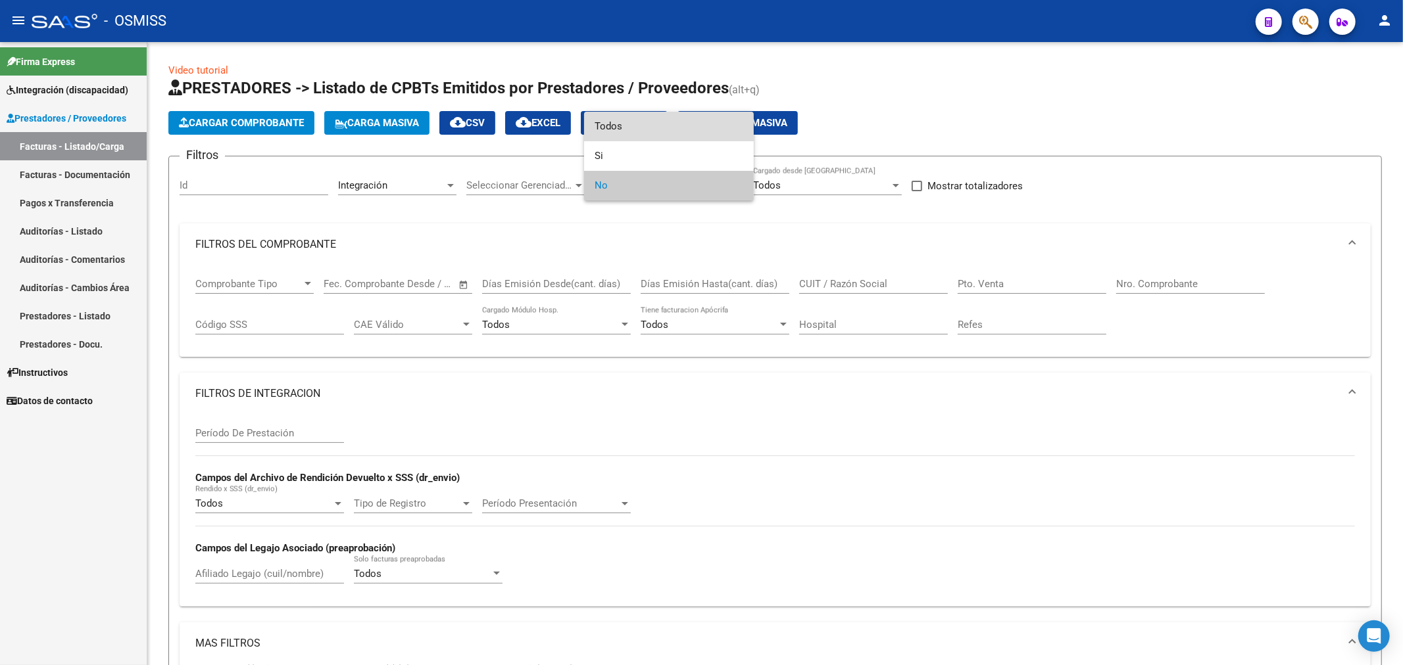
click at [636, 127] on span "Todos" at bounding box center [668, 127] width 149 height 30
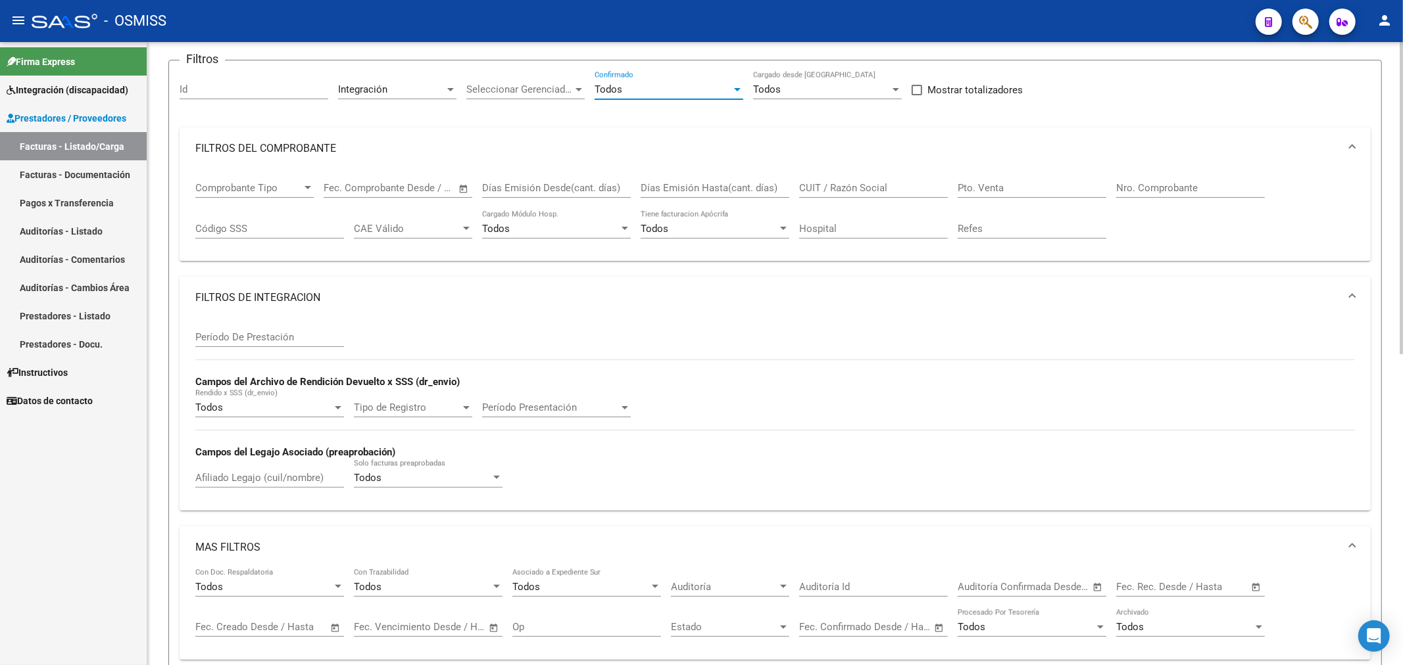
scroll to position [73, 0]
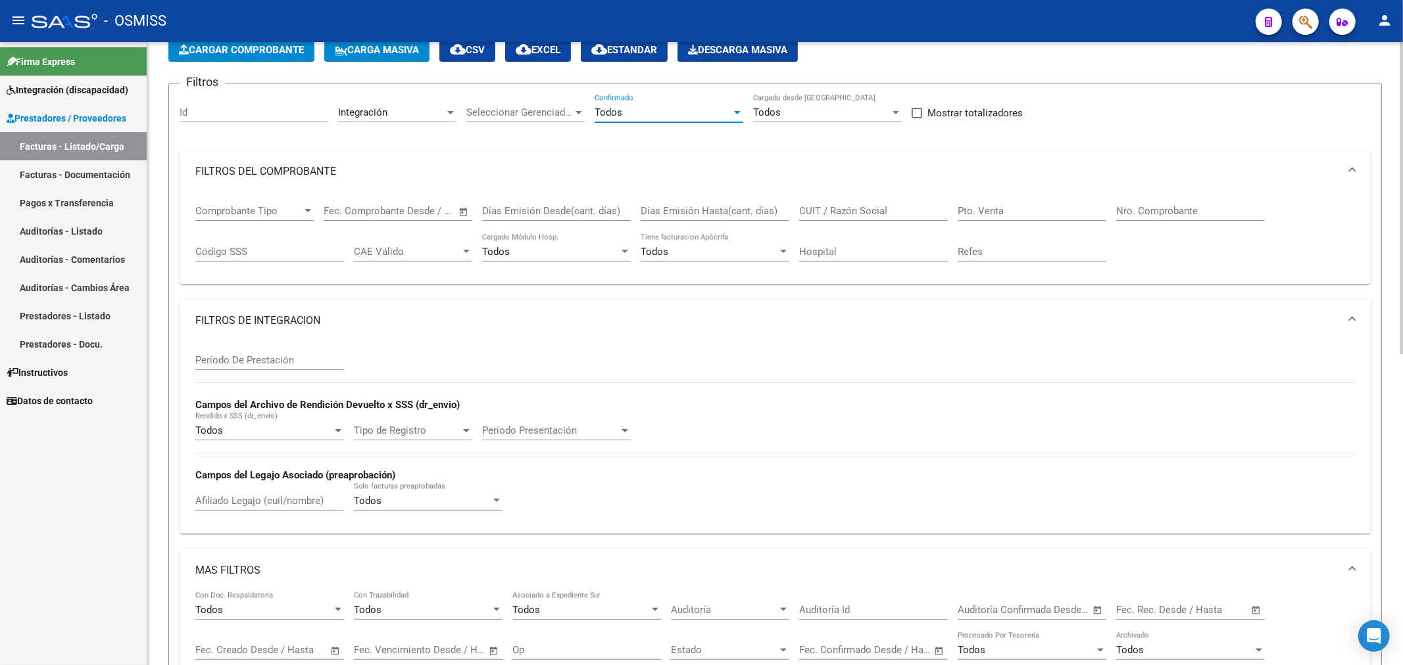
click at [581, 428] on span "Período Presentación" at bounding box center [550, 431] width 137 height 12
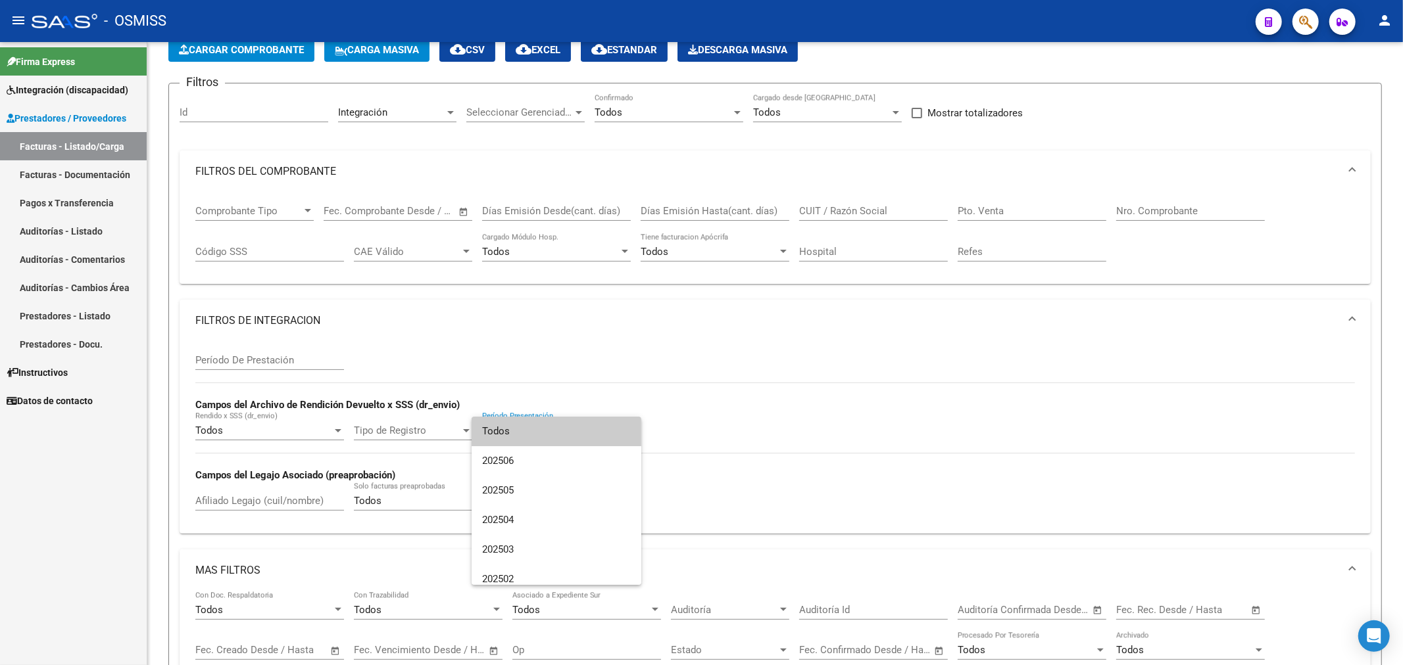
click at [805, 439] on div at bounding box center [701, 332] width 1403 height 665
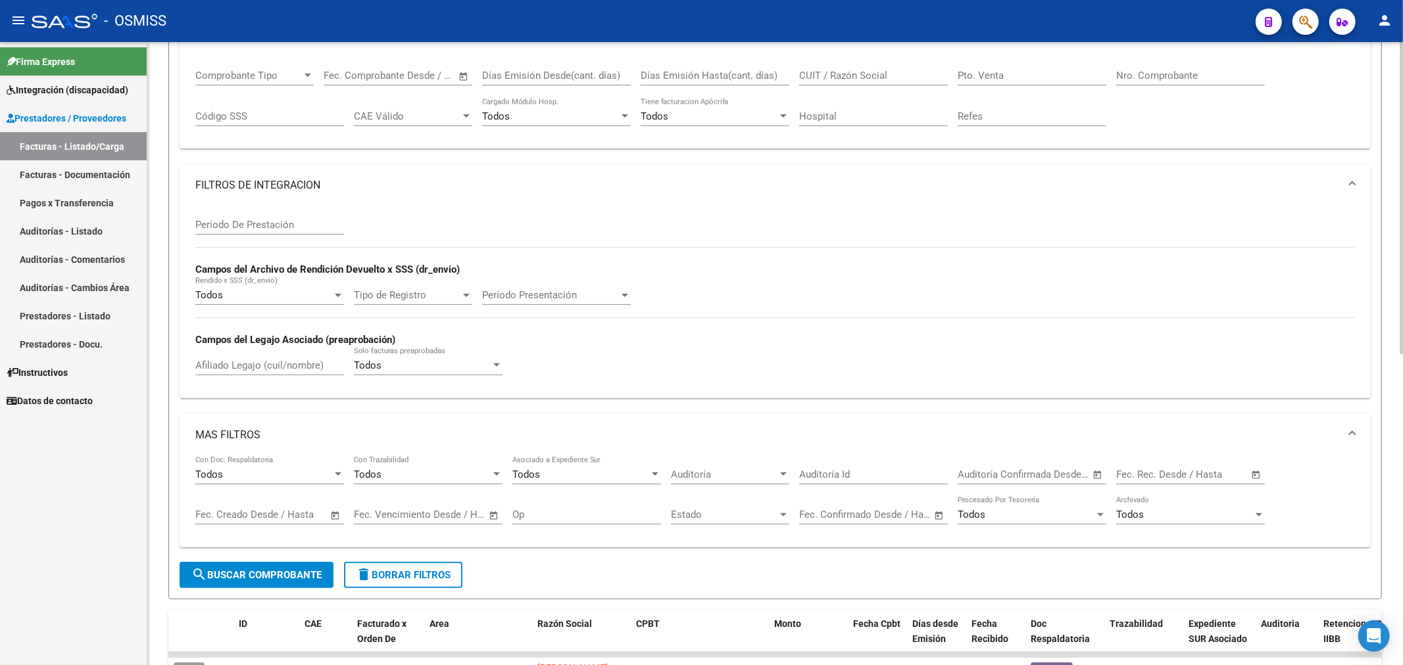
scroll to position [292, 0]
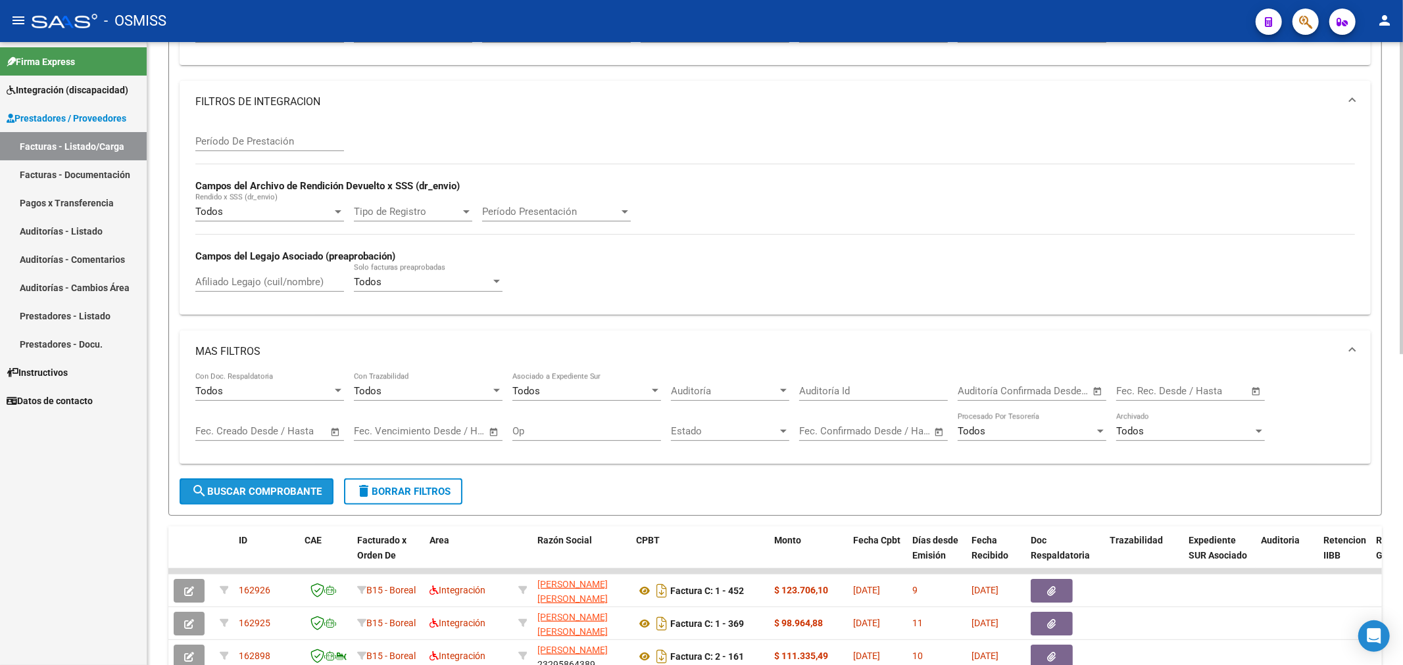
click at [260, 483] on button "search Buscar Comprobante" at bounding box center [257, 492] width 154 height 26
click at [1120, 389] on input "text" at bounding box center [1137, 391] width 43 height 12
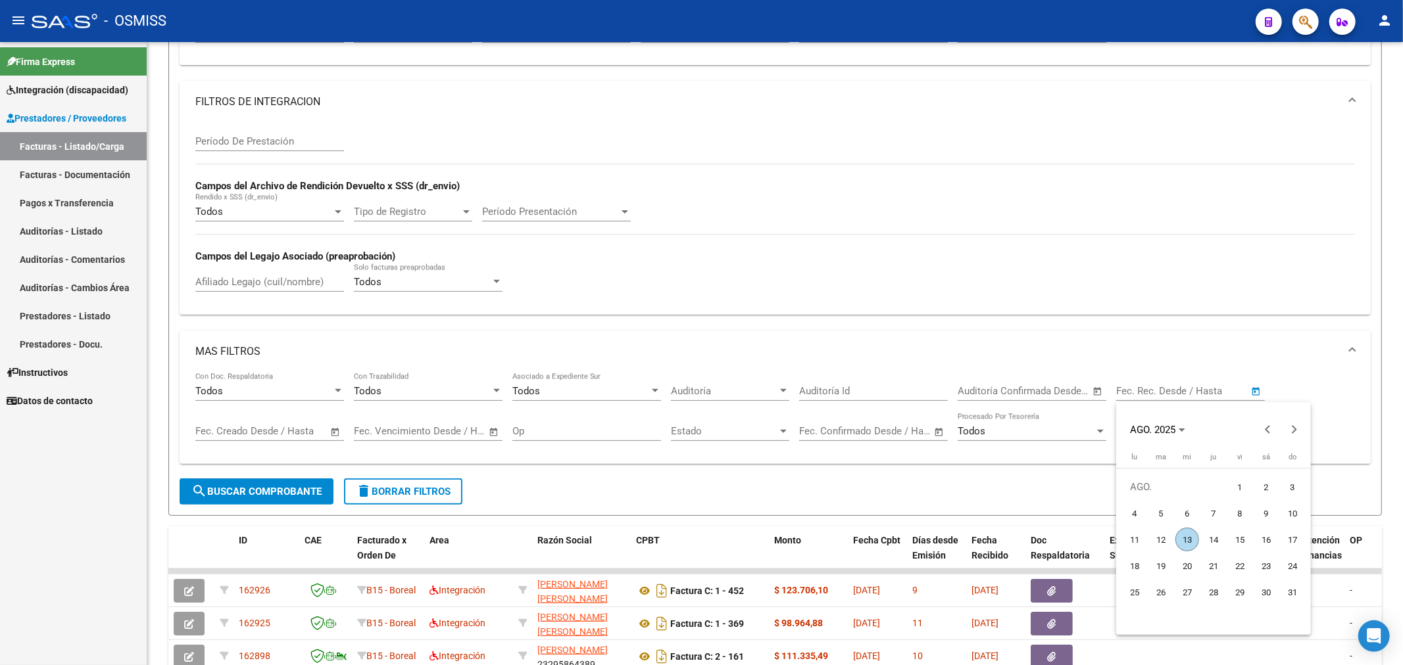
click at [1240, 483] on span "1" at bounding box center [1240, 487] width 24 height 24
type input "[DATE]"
click at [1191, 539] on span "13" at bounding box center [1187, 540] width 24 height 24
type input "[DATE]"
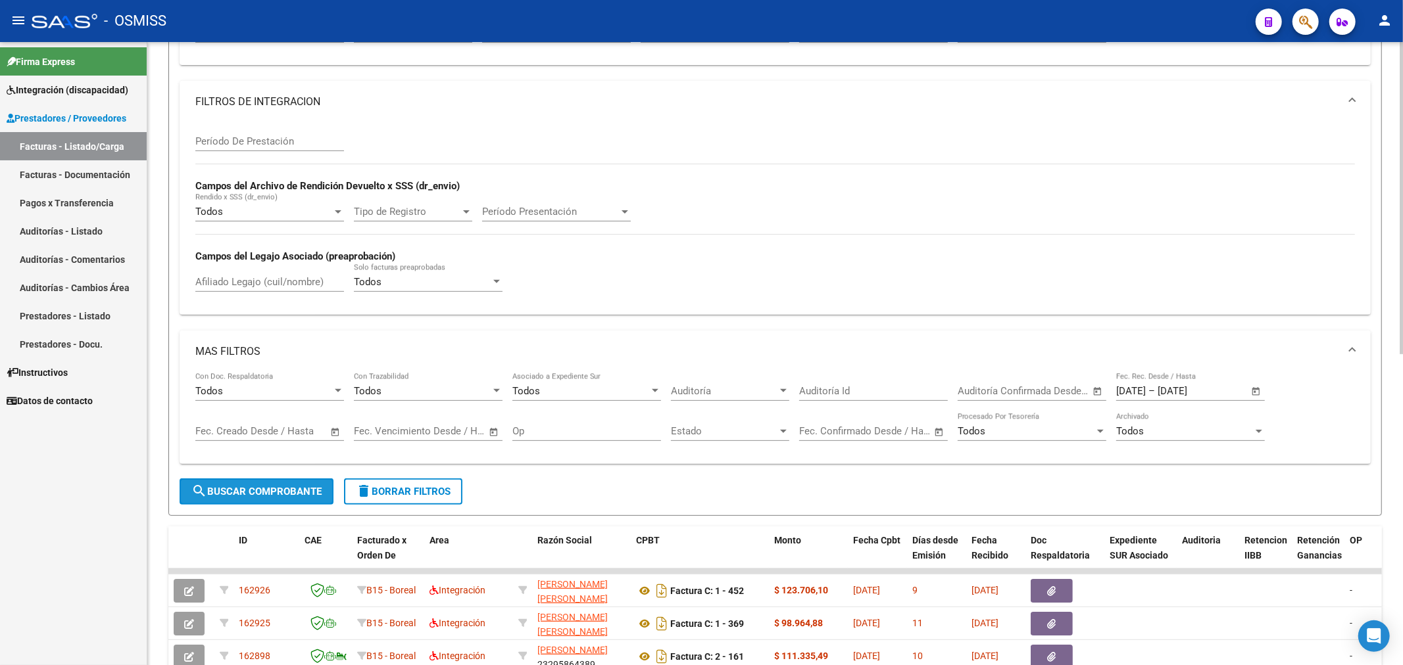
click at [249, 494] on span "search Buscar Comprobante" at bounding box center [256, 492] width 130 height 12
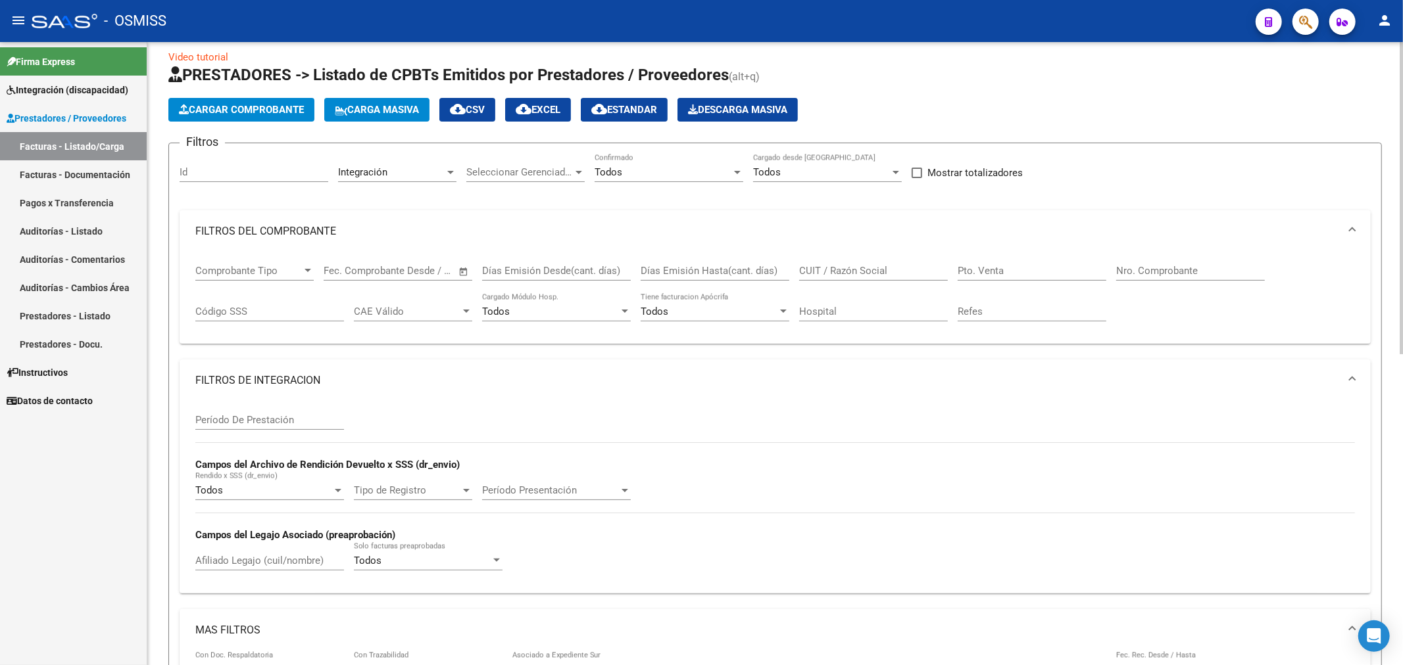
scroll to position [0, 0]
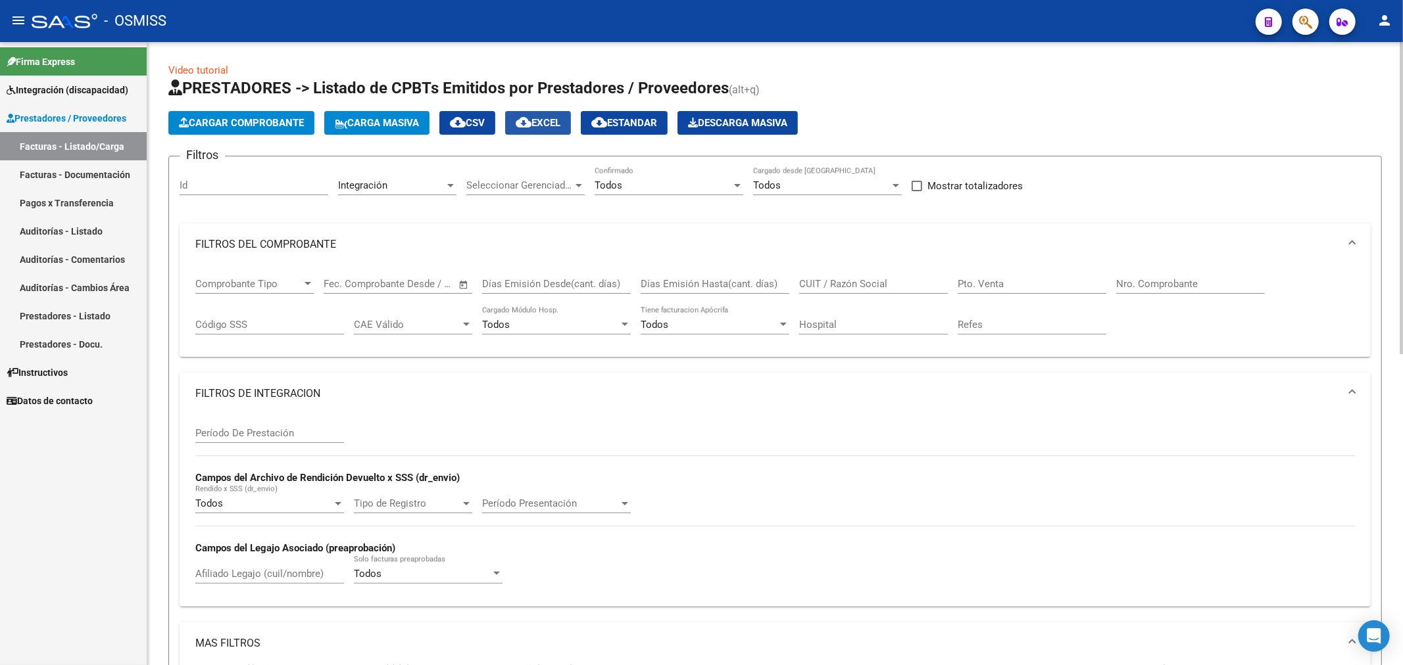
click at [559, 122] on span "cloud_download EXCEL" at bounding box center [538, 123] width 45 height 12
click at [227, 115] on button "Cargar Comprobante" at bounding box center [241, 123] width 146 height 24
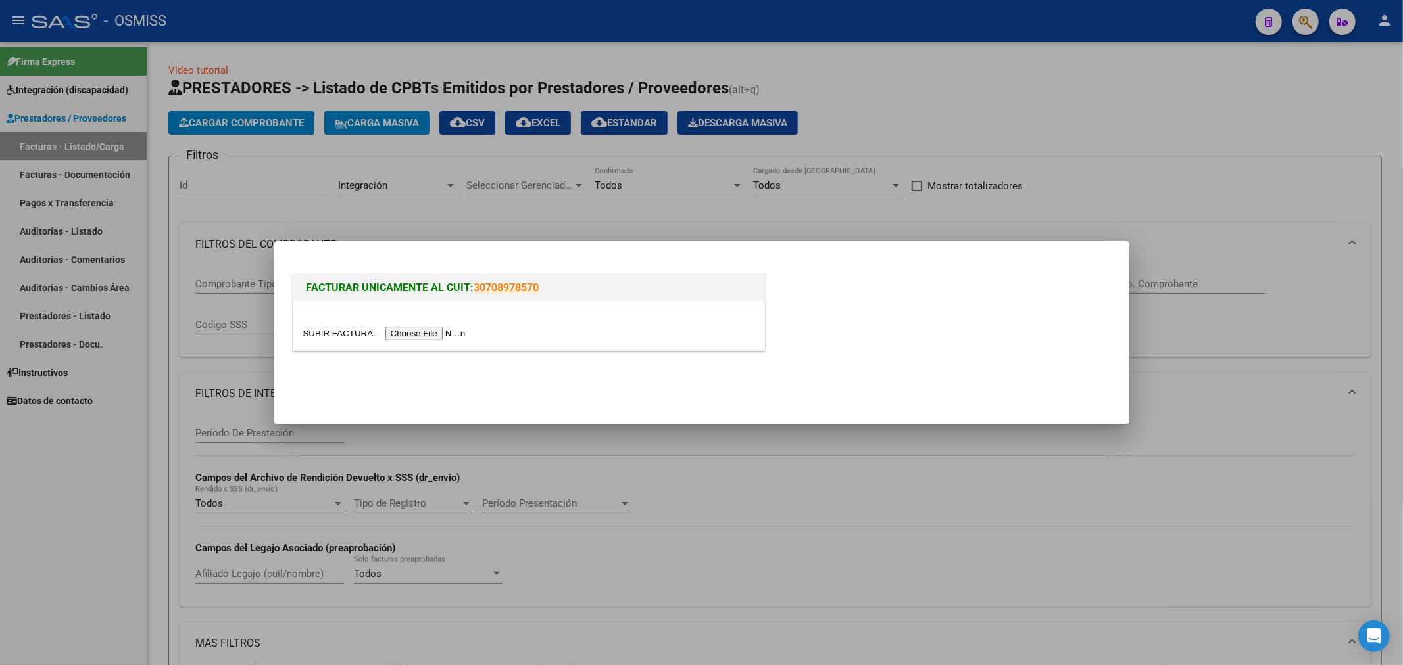
click at [452, 336] on input "file" at bounding box center [386, 334] width 166 height 14
click at [418, 339] on input "file" at bounding box center [386, 334] width 166 height 14
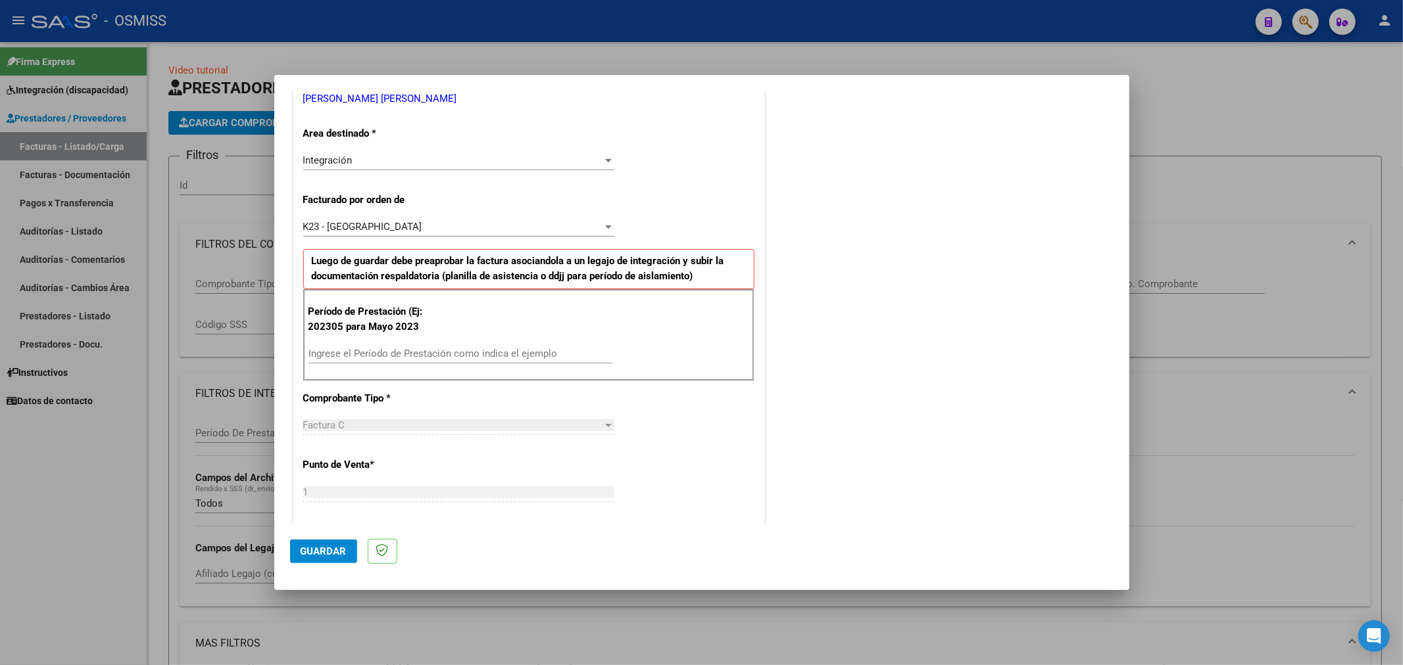
scroll to position [292, 0]
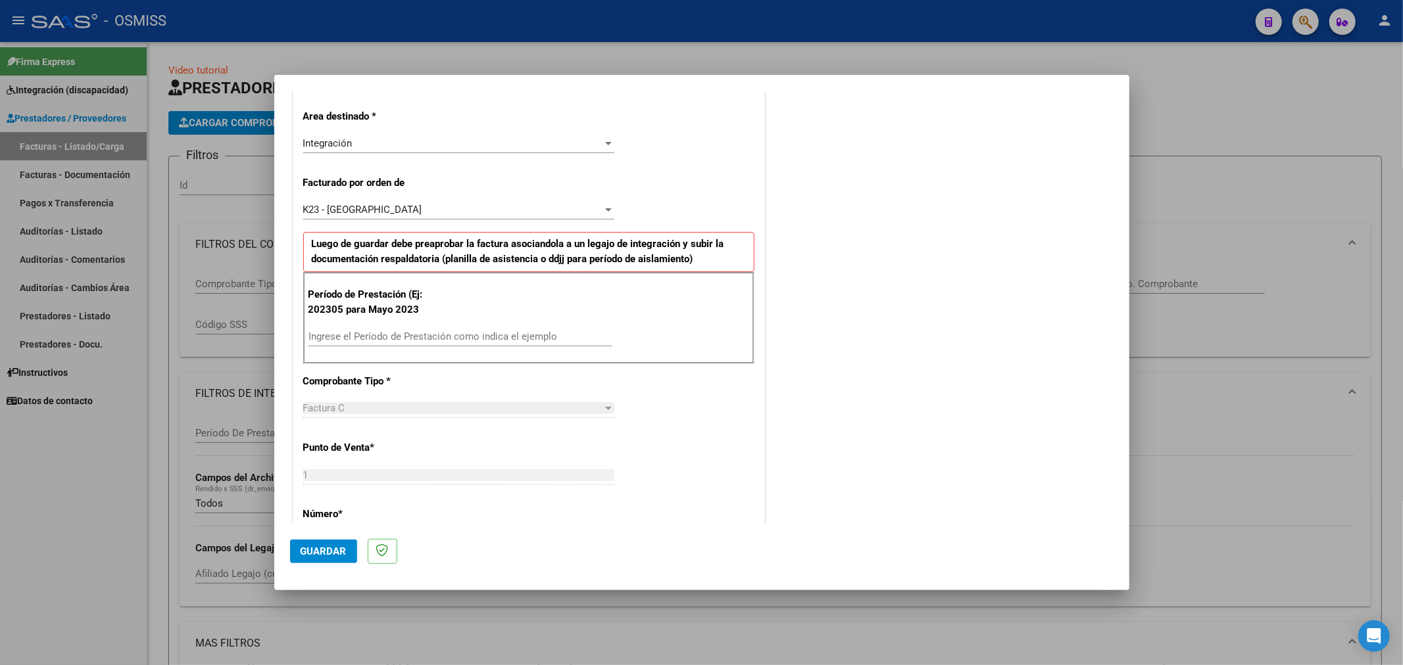
click at [415, 337] on input "Ingrese el Período de Prestación como indica el ejemplo" at bounding box center [460, 337] width 304 height 12
type input "202507"
click at [304, 546] on span "Guardar" at bounding box center [324, 552] width 46 height 12
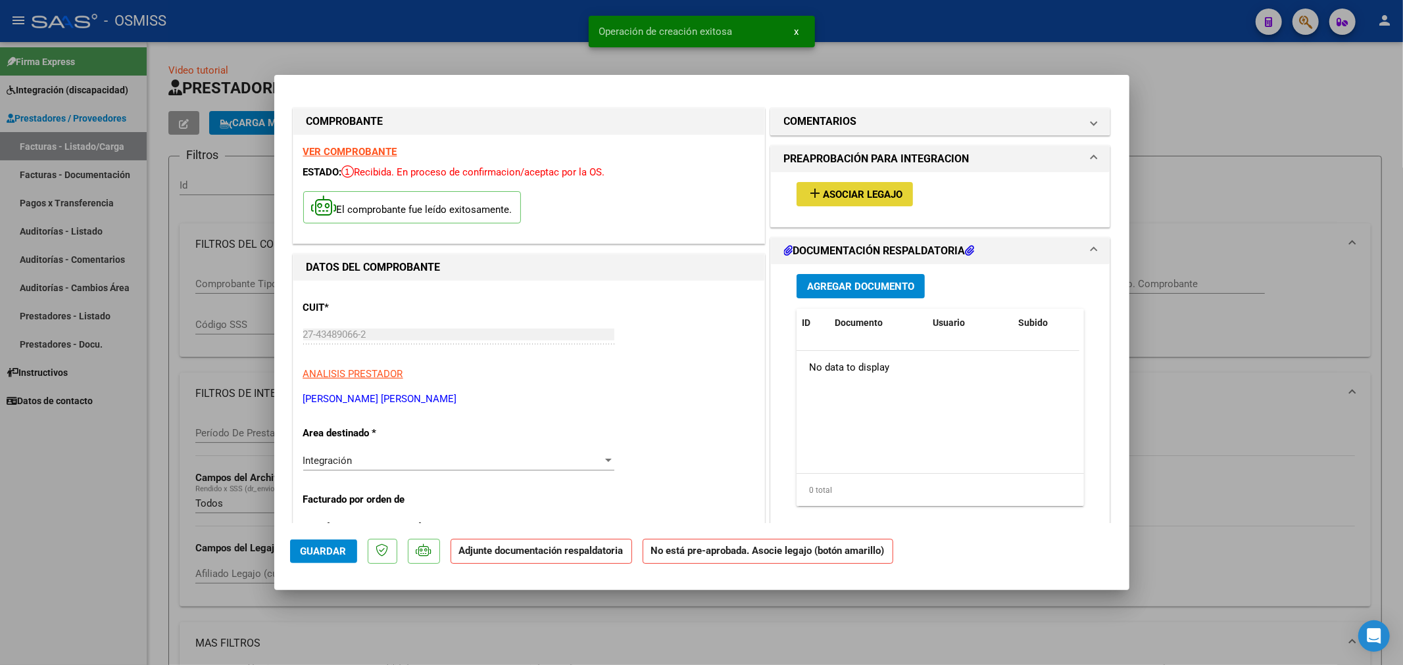
click at [839, 197] on span "Asociar Legajo" at bounding box center [863, 195] width 80 height 12
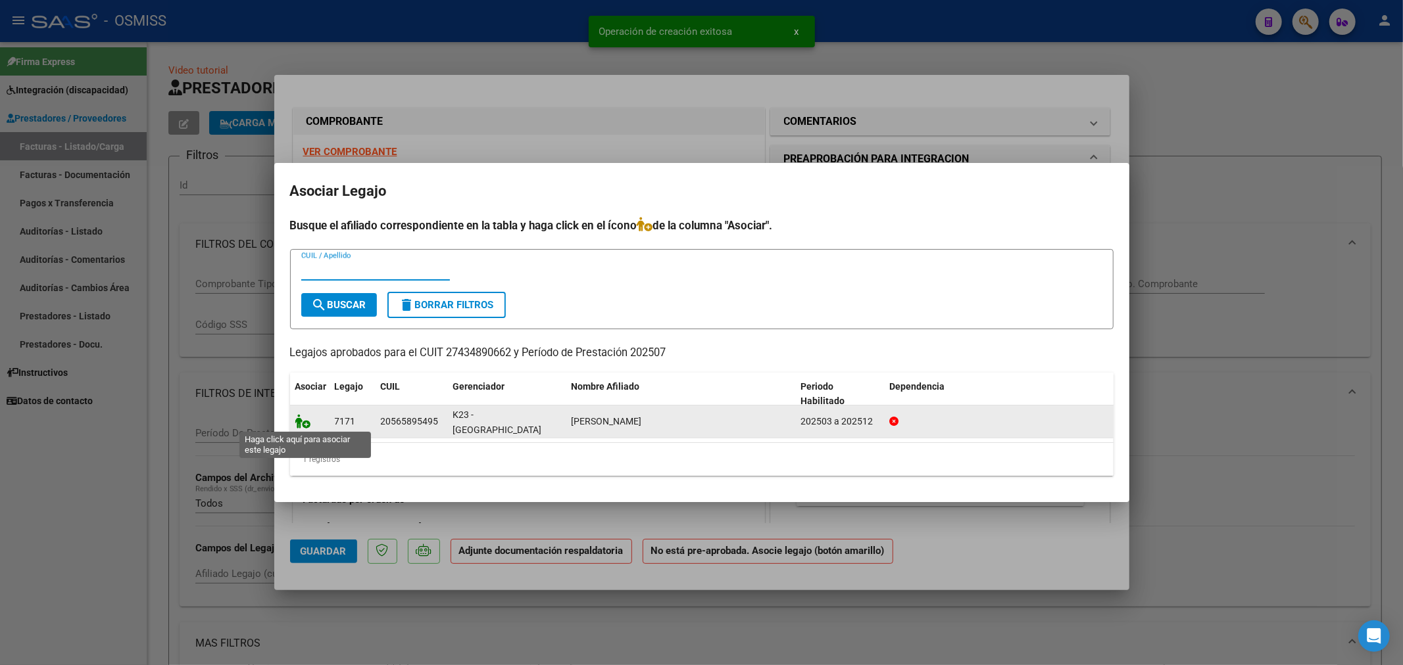
click at [307, 424] on icon at bounding box center [303, 421] width 16 height 14
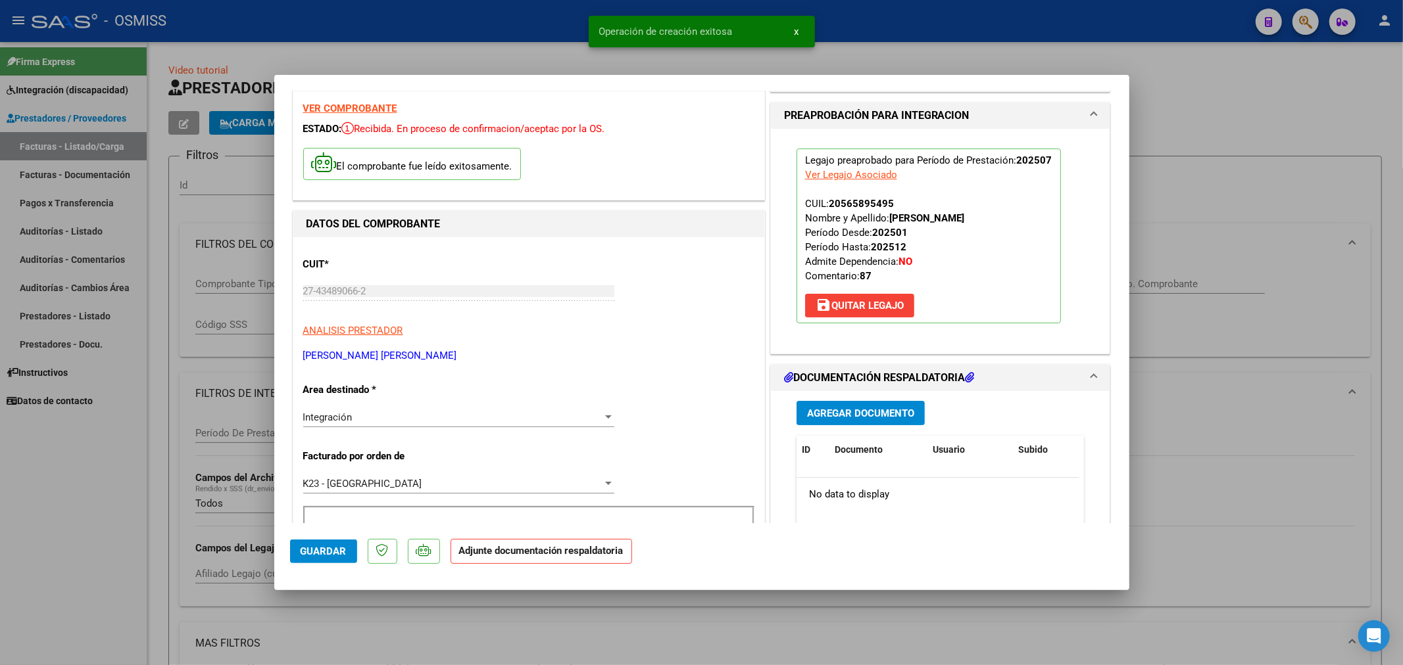
scroll to position [219, 0]
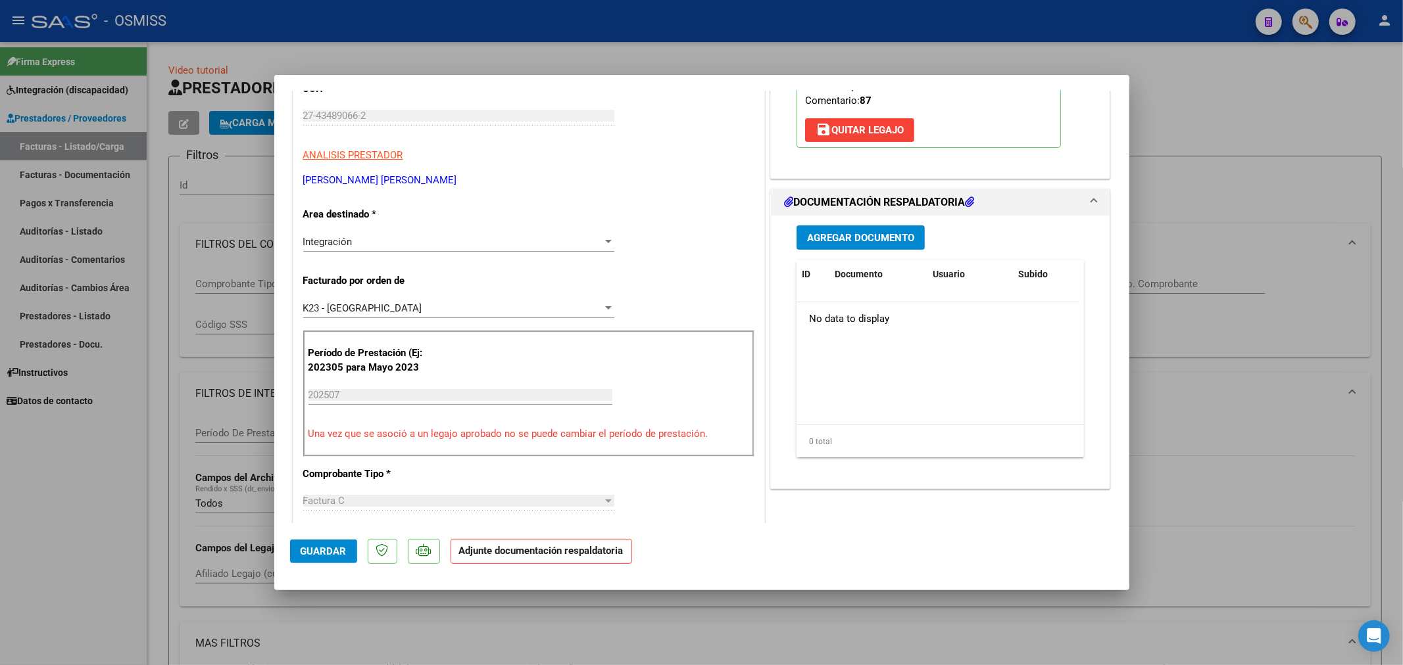
click at [852, 241] on span "Agregar Documento" at bounding box center [860, 238] width 107 height 12
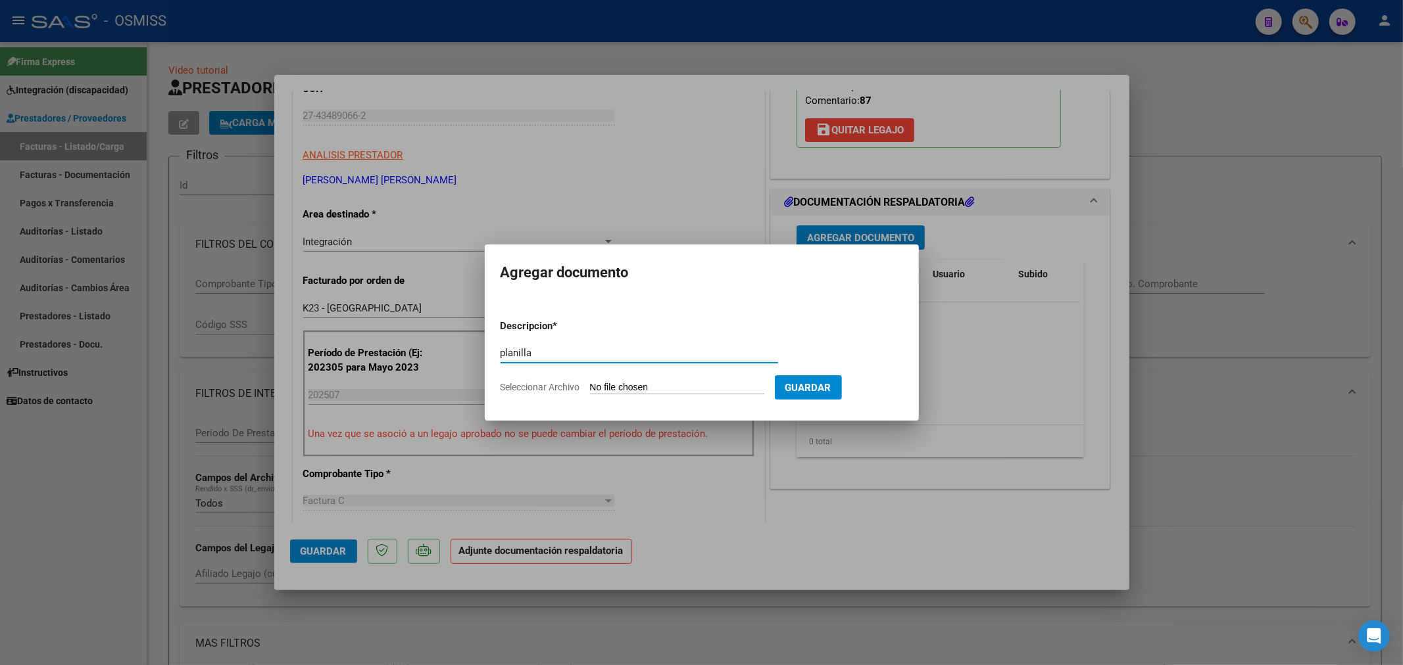
type input "planilla"
click at [623, 393] on input "Seleccionar Archivo" at bounding box center [677, 388] width 174 height 12
type input "C:\fakepath\planilla.pdf"
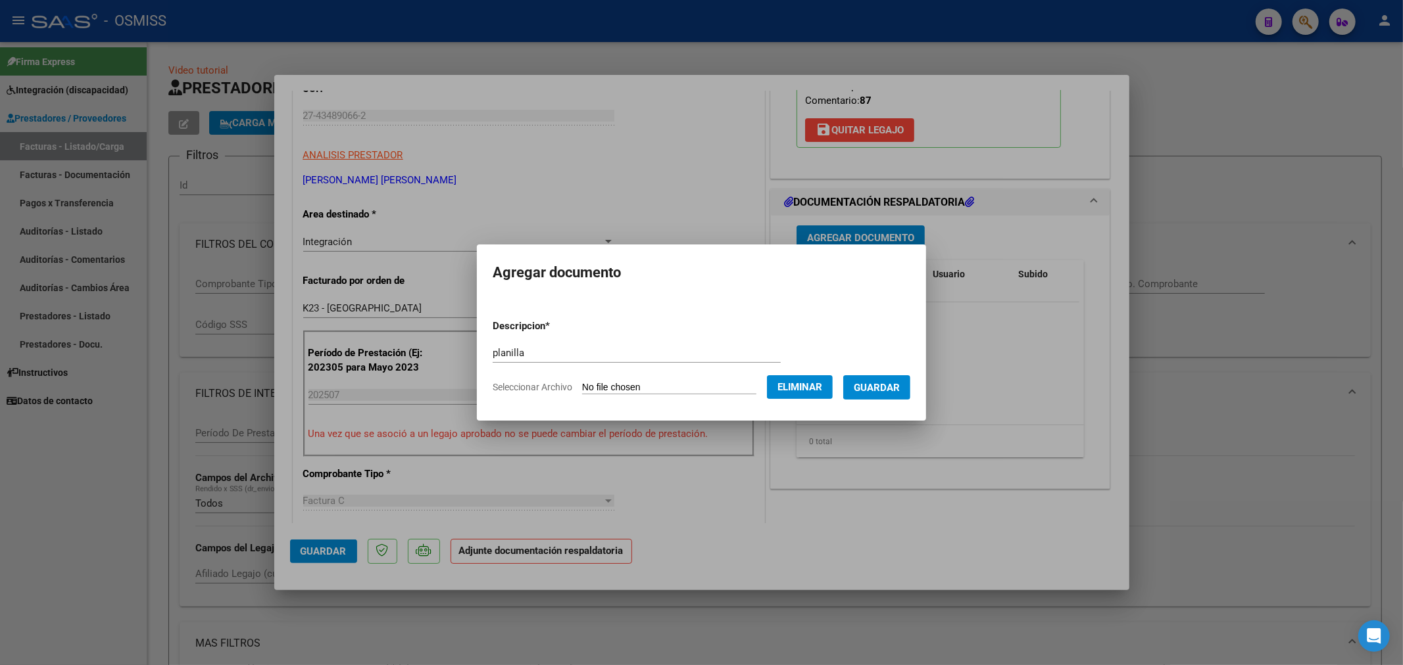
click at [885, 386] on span "Guardar" at bounding box center [877, 388] width 46 height 12
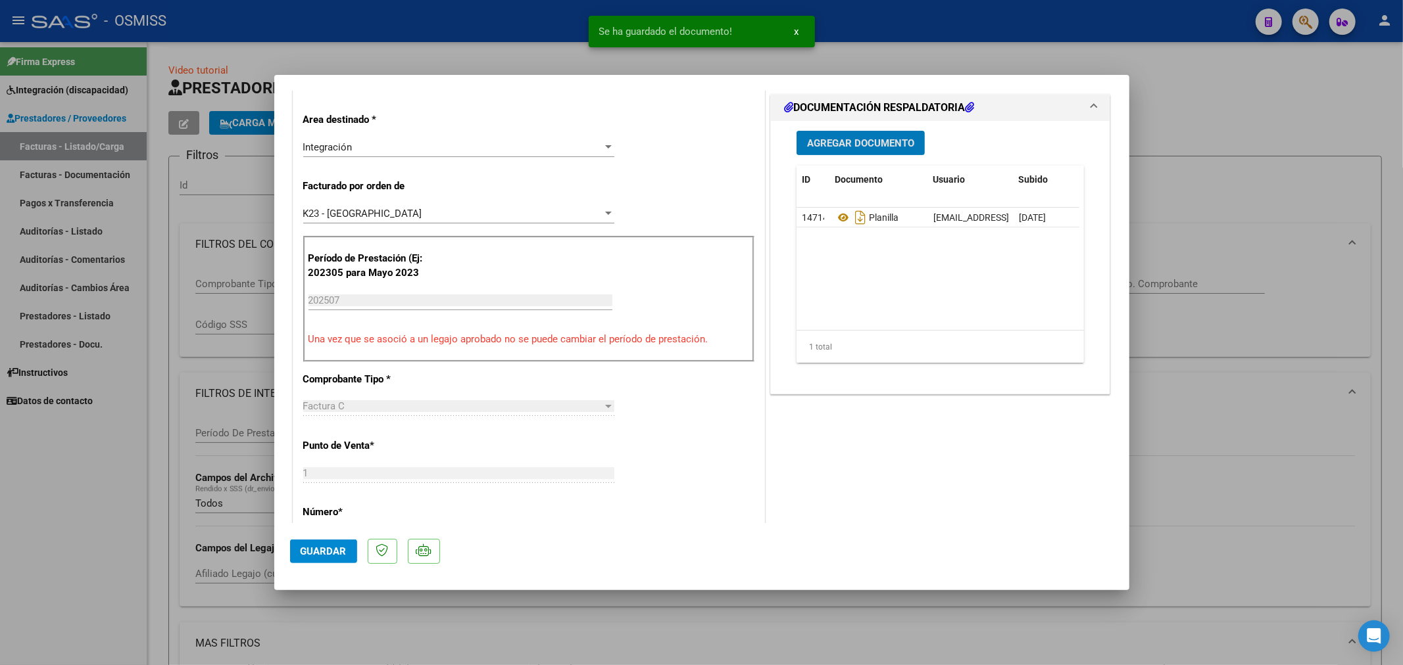
scroll to position [365, 0]
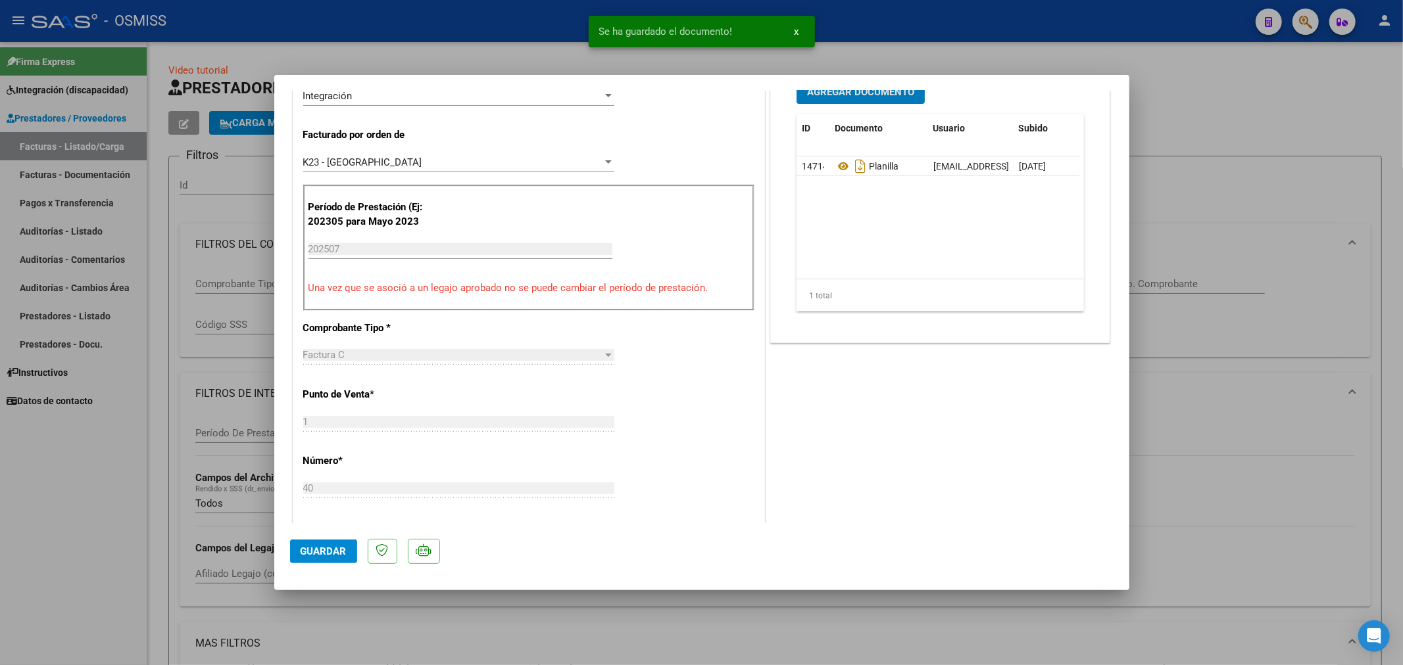
click at [330, 549] on span "Guardar" at bounding box center [324, 552] width 46 height 12
type input "$ 0,00"
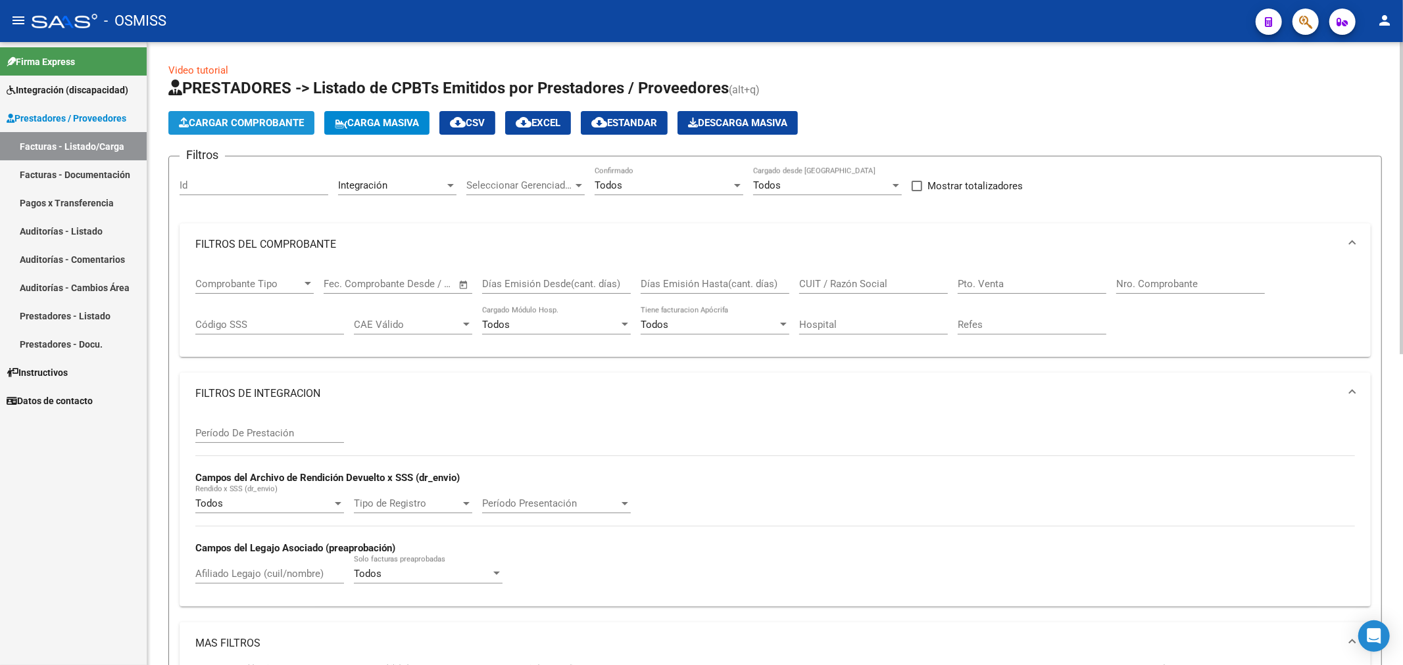
click at [250, 112] on button "Cargar Comprobante" at bounding box center [241, 123] width 146 height 24
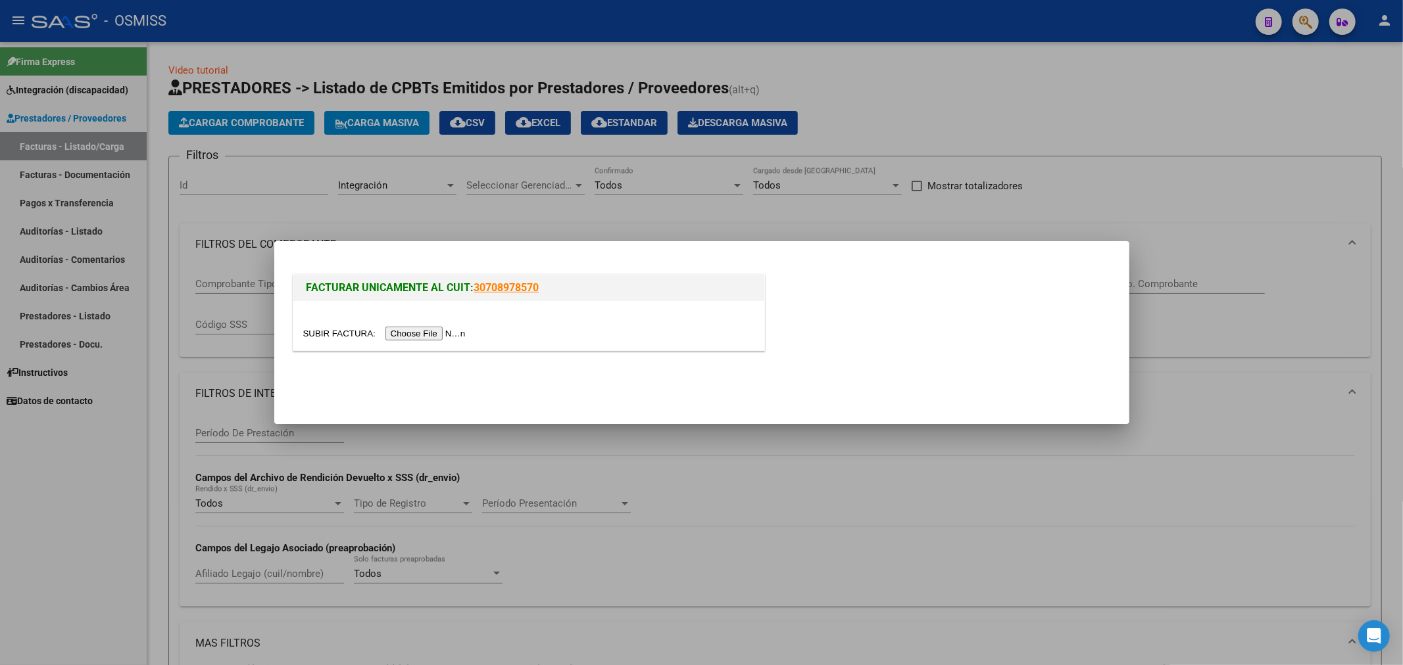
click at [441, 326] on div at bounding box center [528, 333] width 451 height 15
click at [419, 327] on input "file" at bounding box center [386, 334] width 166 height 14
click at [408, 336] on input "file" at bounding box center [386, 334] width 166 height 14
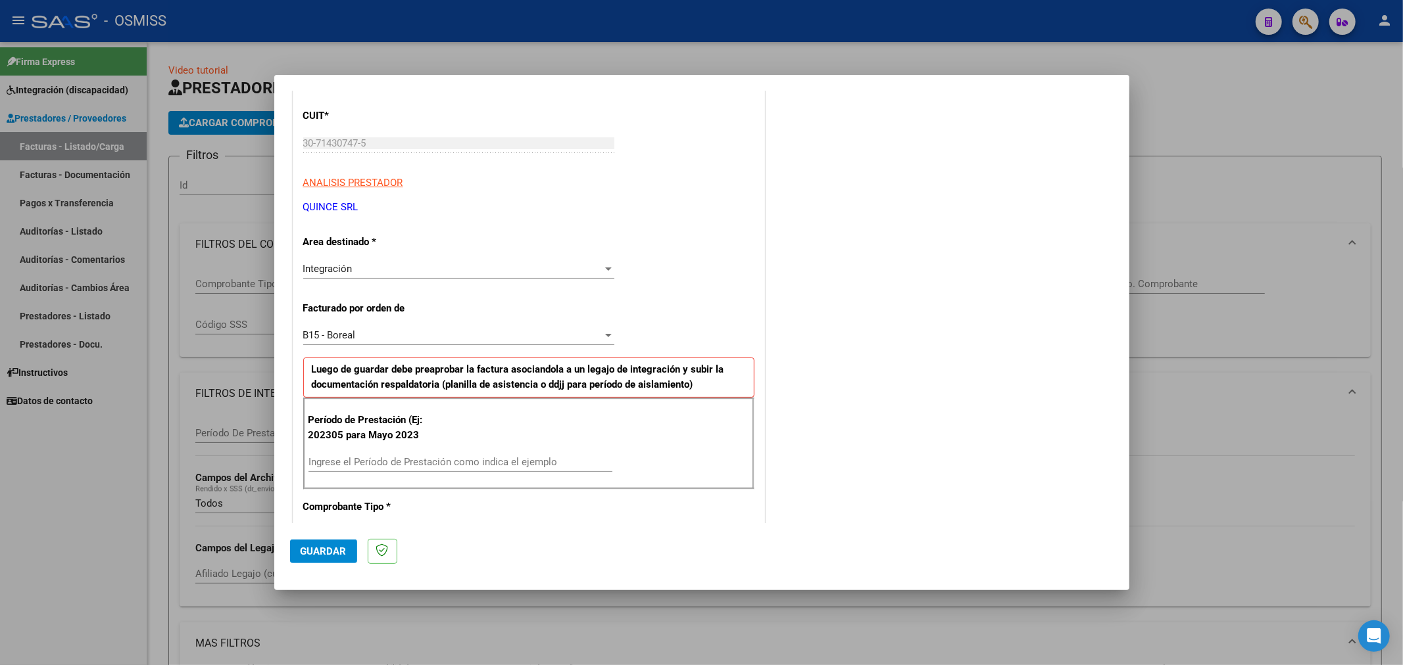
scroll to position [219, 0]
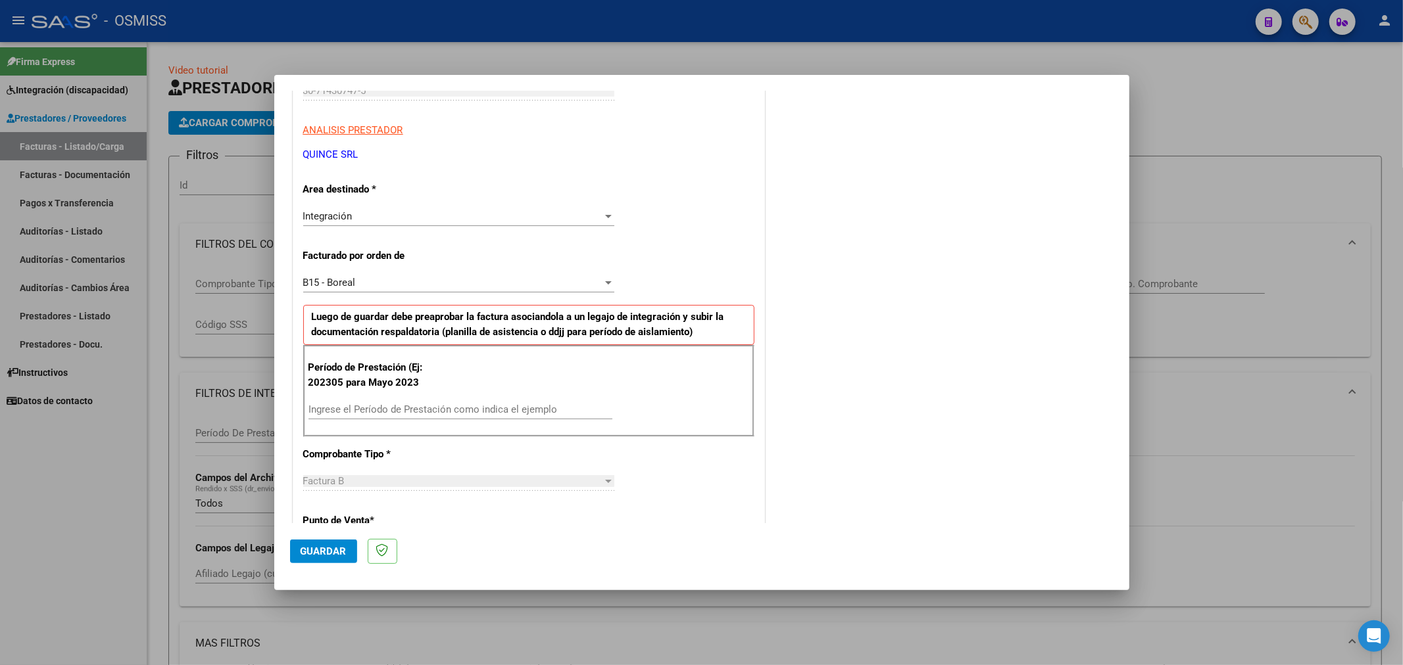
click at [469, 415] on div "Ingrese el Período de Prestación como indica el ejemplo" at bounding box center [460, 410] width 304 height 20
click at [469, 412] on input "Ingrese el Período de Prestación como indica el ejemplo" at bounding box center [460, 410] width 304 height 12
type input "202507"
click at [362, 281] on div "B15 - Boreal" at bounding box center [452, 283] width 299 height 12
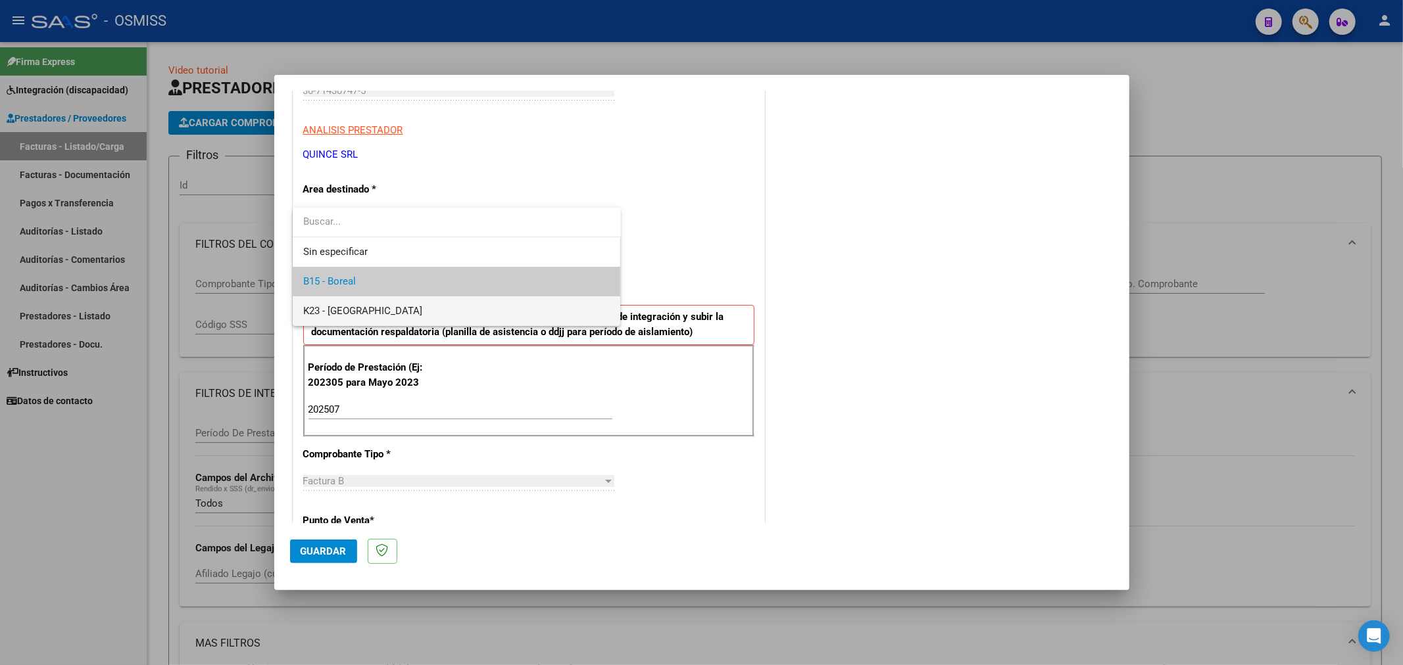
click at [373, 304] on span "K23 - [GEOGRAPHIC_DATA]" at bounding box center [456, 312] width 307 height 30
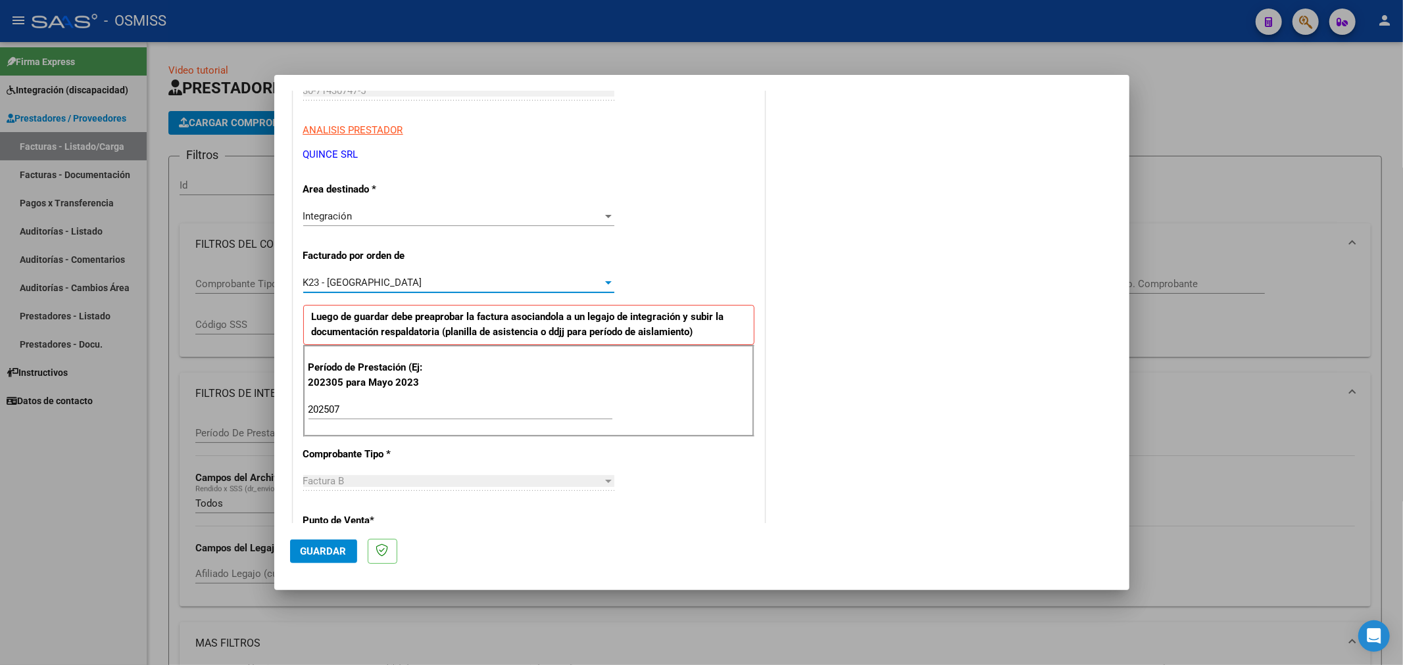
click at [373, 277] on span "K23 - [GEOGRAPHIC_DATA]" at bounding box center [362, 283] width 119 height 12
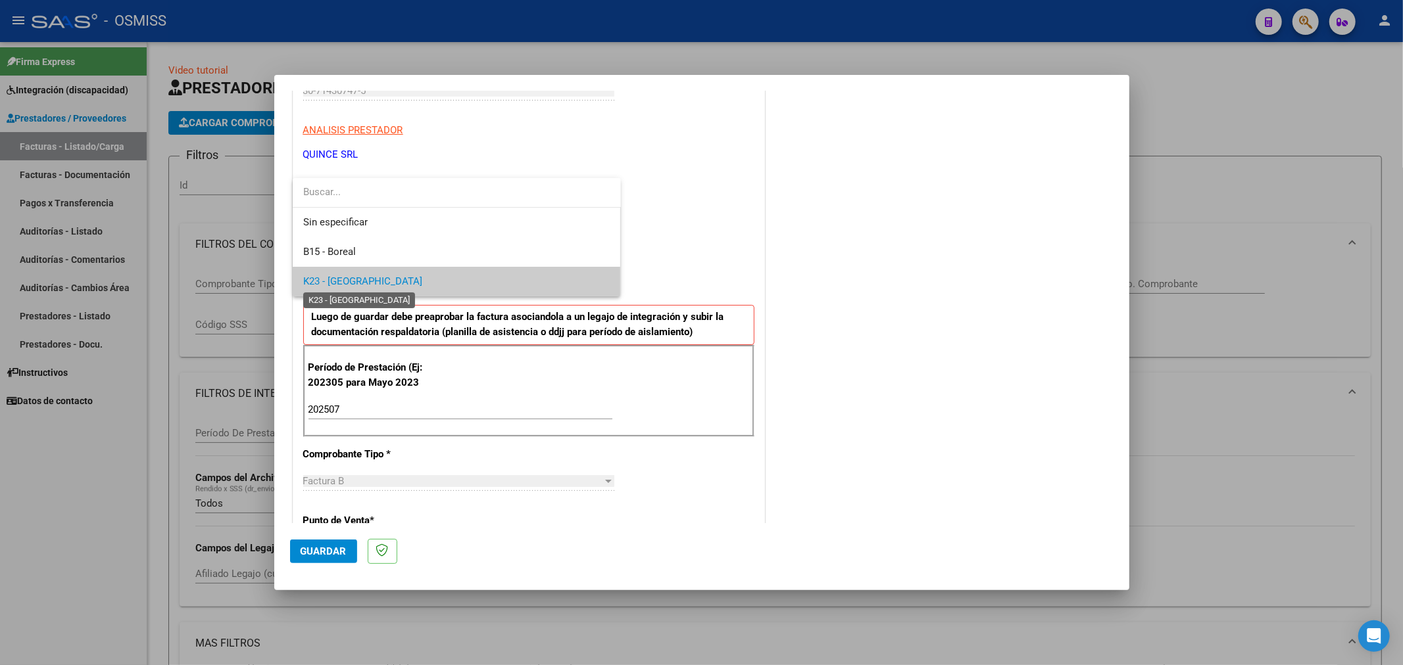
click at [373, 276] on span "K23 - [GEOGRAPHIC_DATA]" at bounding box center [362, 282] width 119 height 12
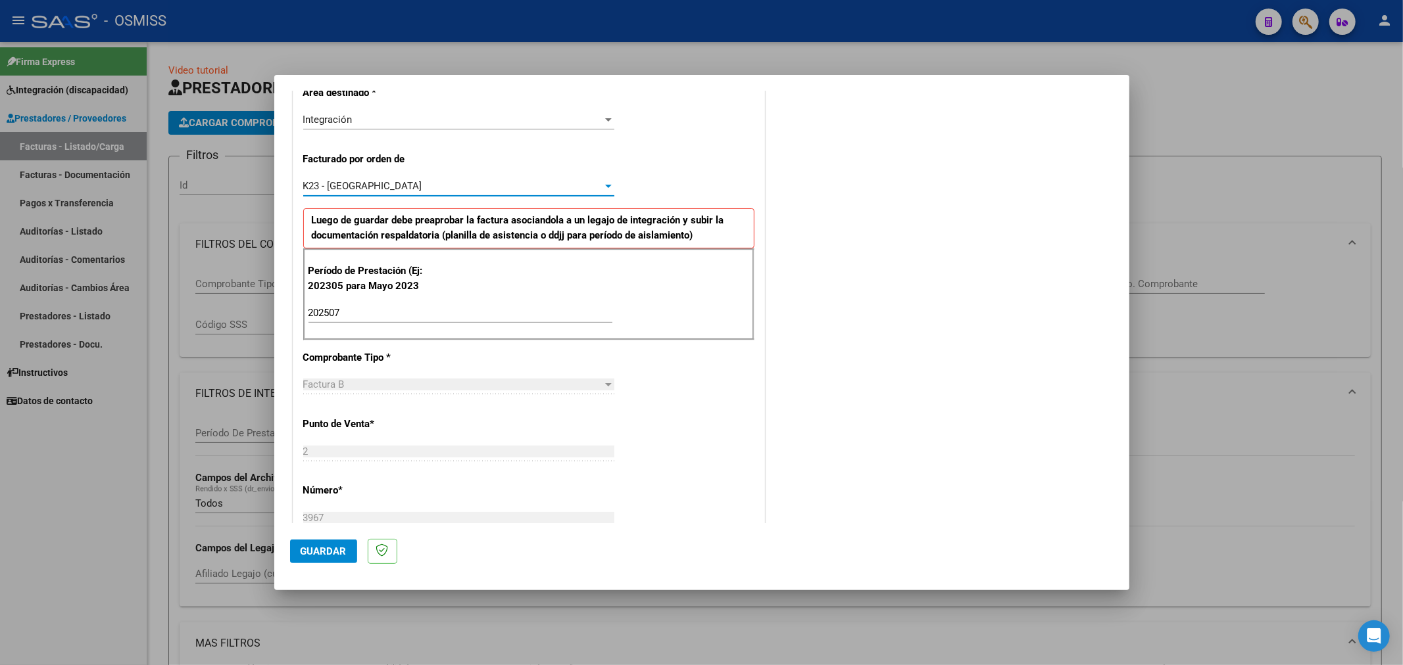
scroll to position [365, 0]
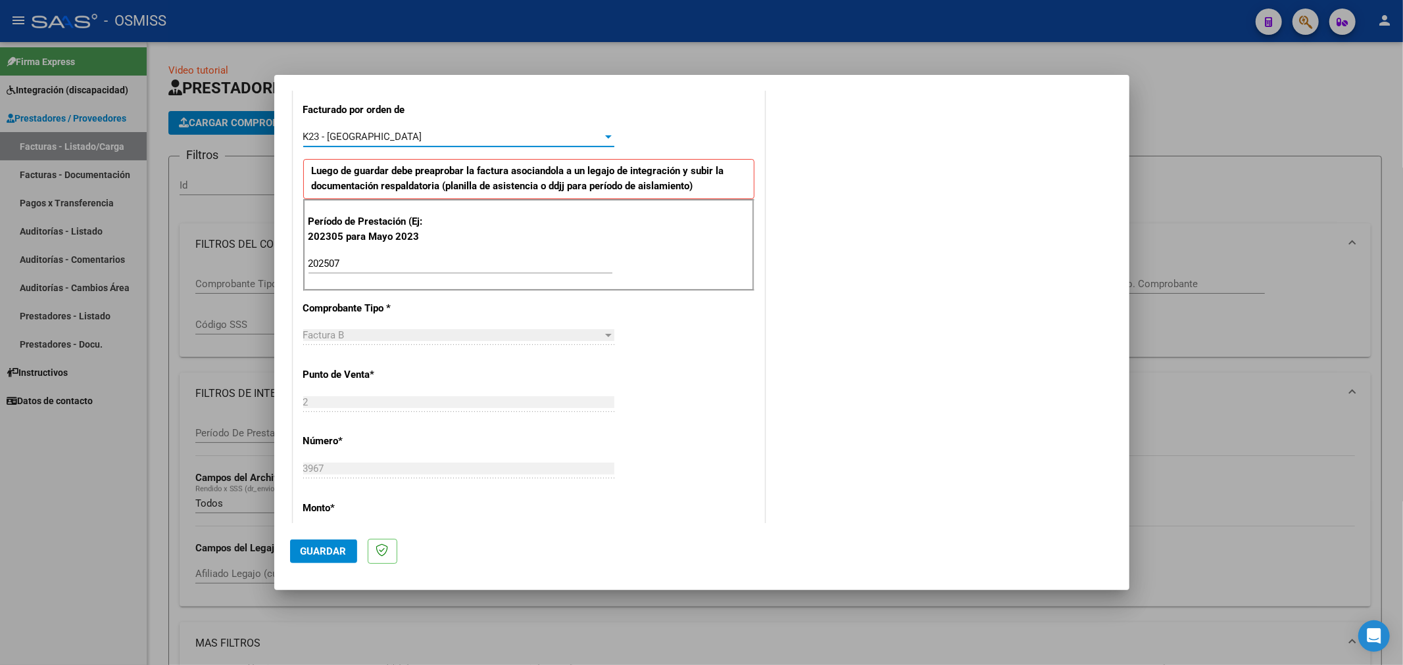
click at [322, 548] on span "Guardar" at bounding box center [324, 552] width 46 height 12
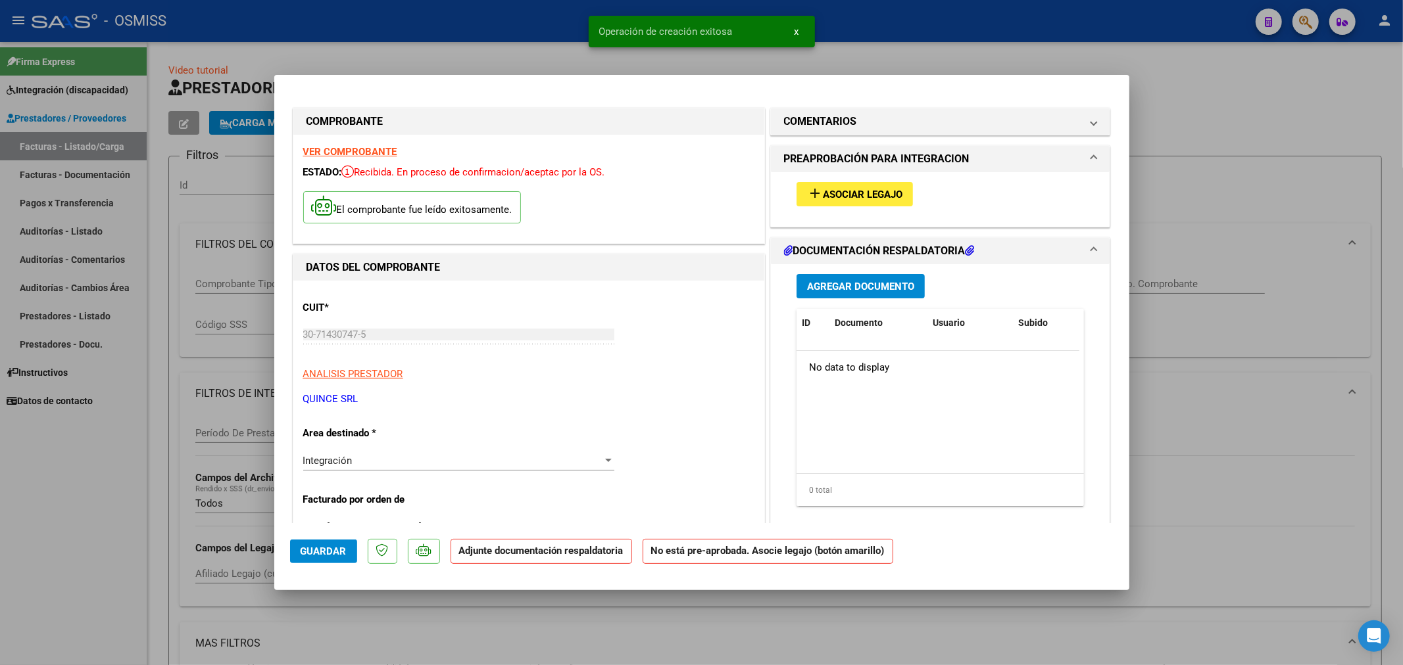
click at [836, 194] on span "Asociar Legajo" at bounding box center [863, 195] width 80 height 12
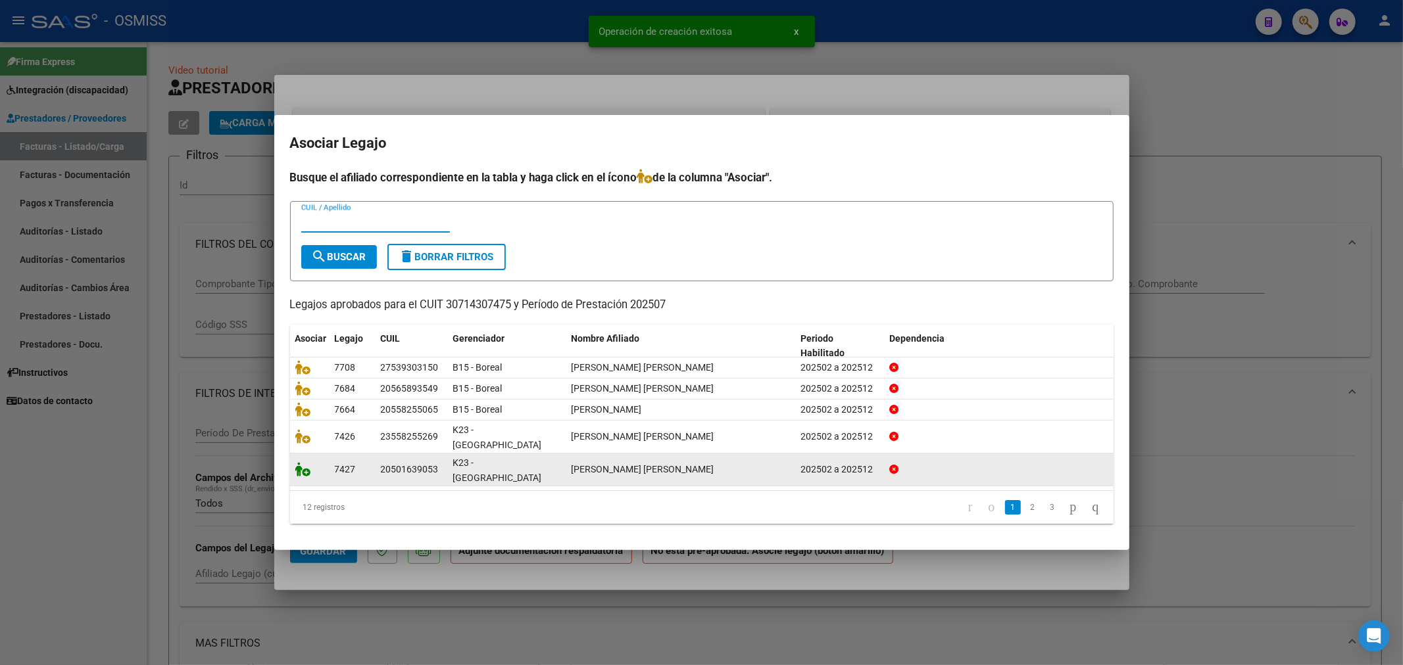
click at [295, 467] on icon at bounding box center [303, 469] width 16 height 14
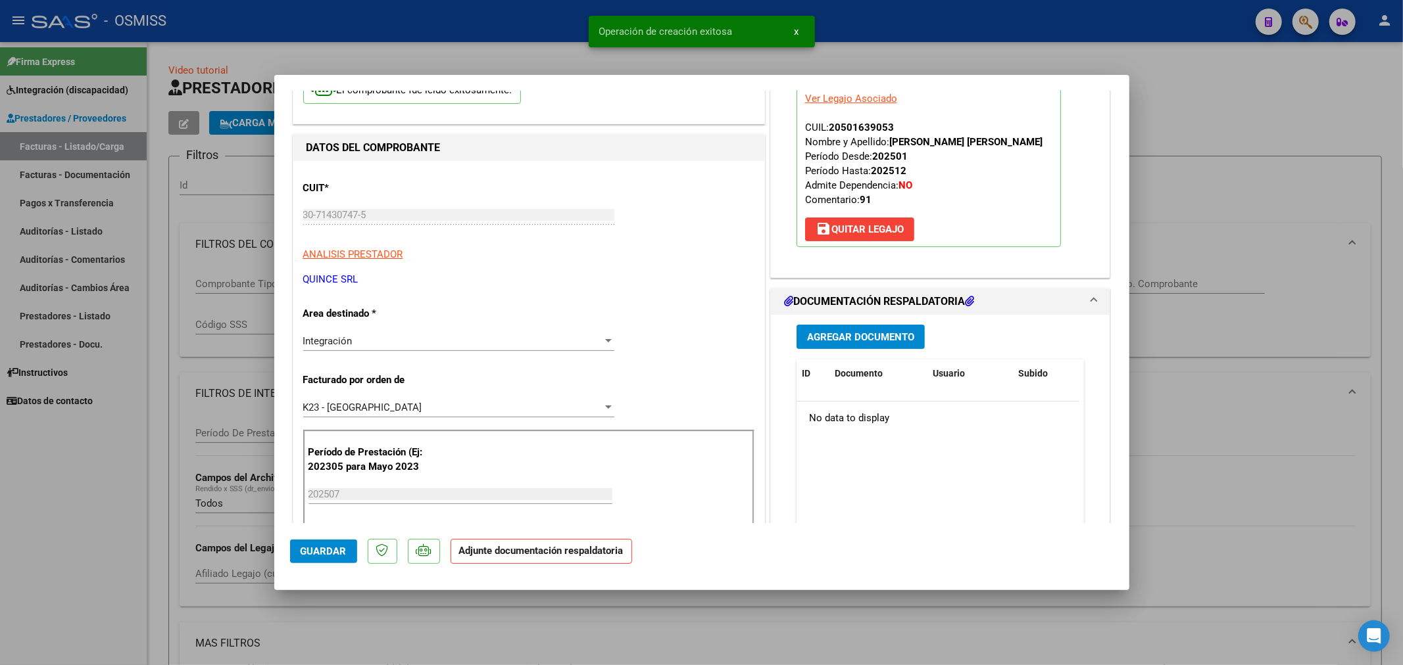
scroll to position [146, 0]
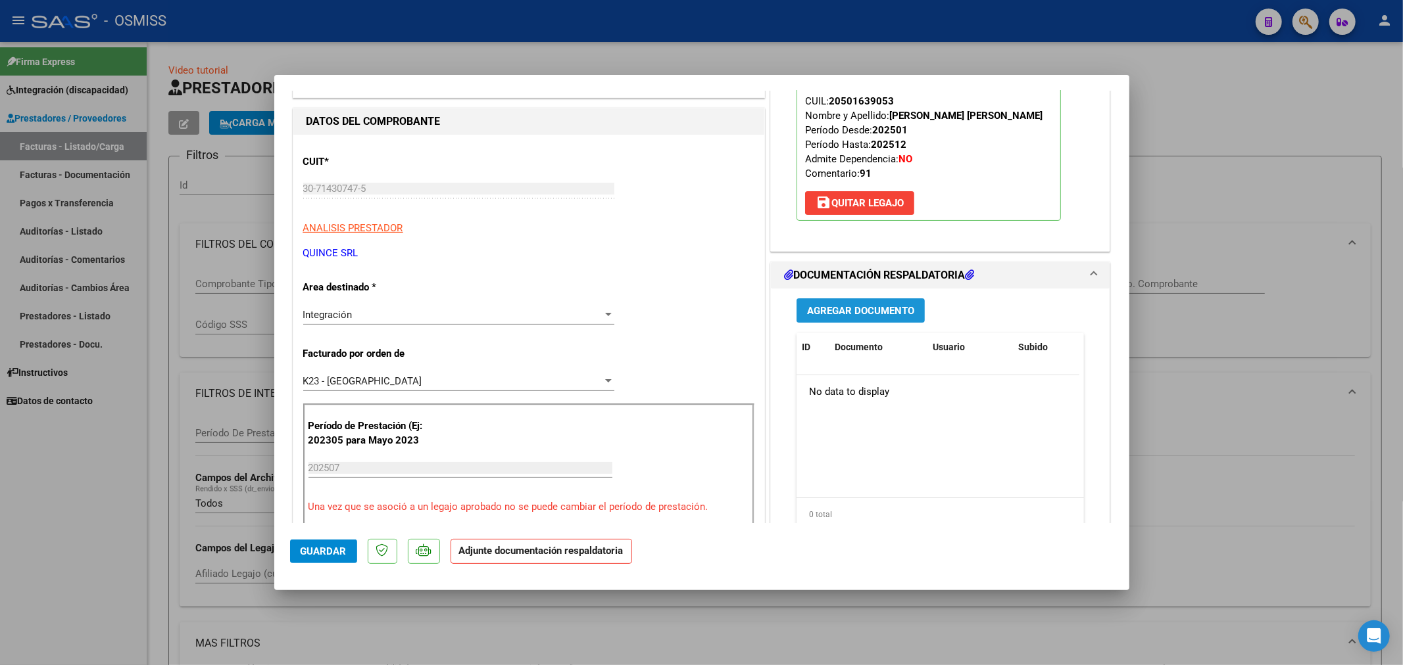
click at [827, 312] on span "Agregar Documento" at bounding box center [860, 311] width 107 height 12
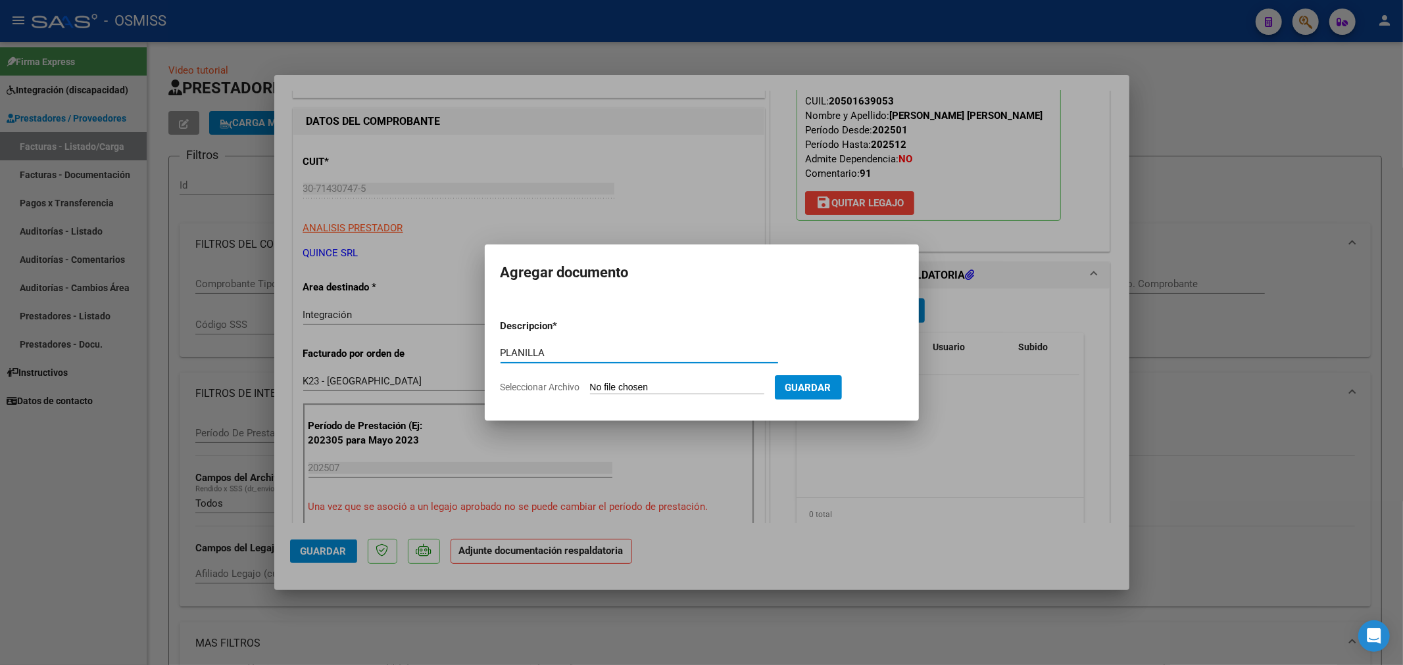
type input "PLANILLA"
click at [621, 381] on app-file-uploader "Seleccionar Archivo" at bounding box center [637, 387] width 274 height 12
click at [597, 389] on input "Seleccionar Archivo" at bounding box center [677, 388] width 174 height 12
type input "C:\fakepath\2025_JULIO_PROTEO_OSMISS_DOC_RESPALDATORIA_ALVAREZ_GIMENEZ_ANGELO_G…"
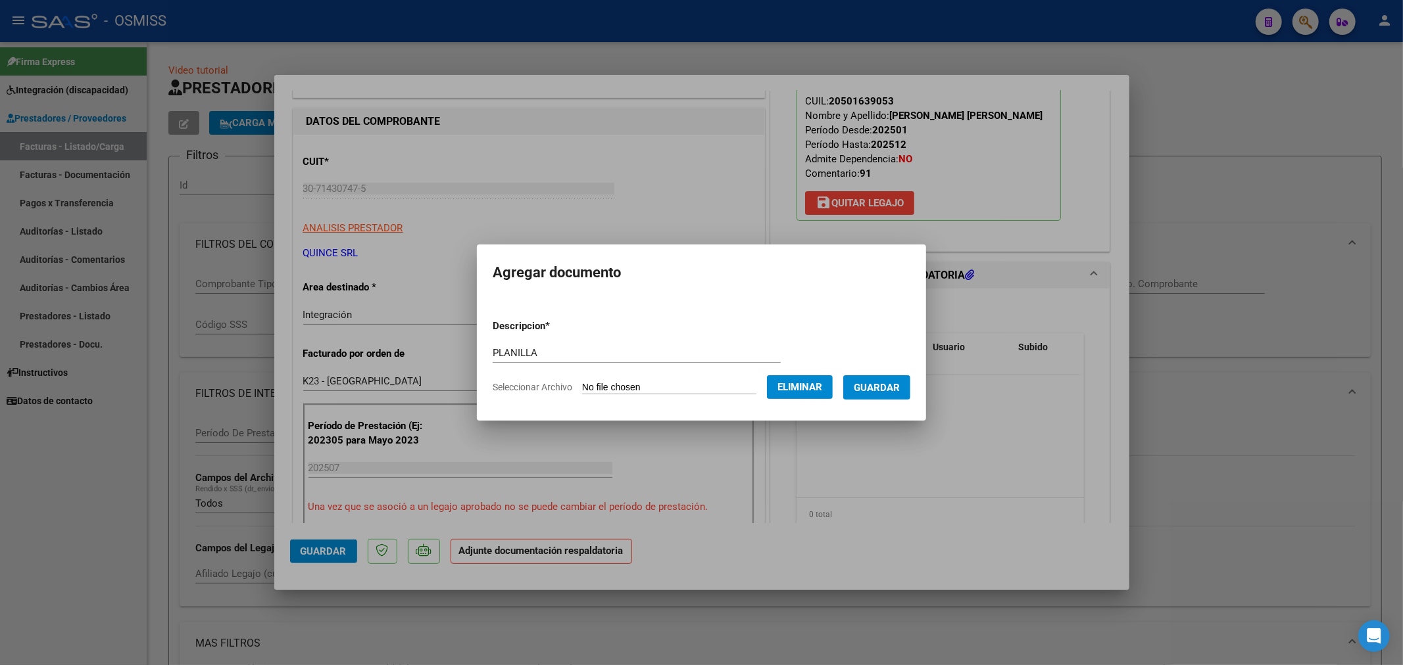
click at [889, 398] on button "Guardar" at bounding box center [876, 387] width 67 height 24
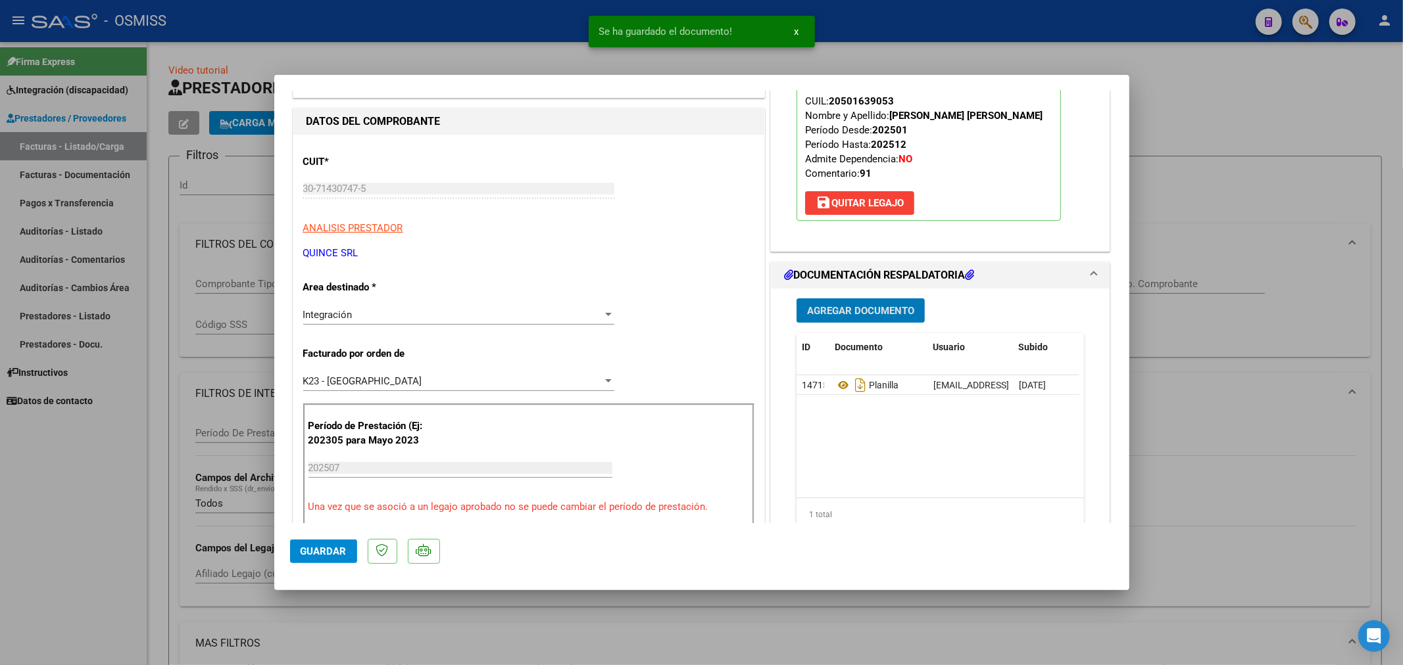
click at [322, 548] on span "Guardar" at bounding box center [324, 552] width 46 height 12
type input "$ 0,00"
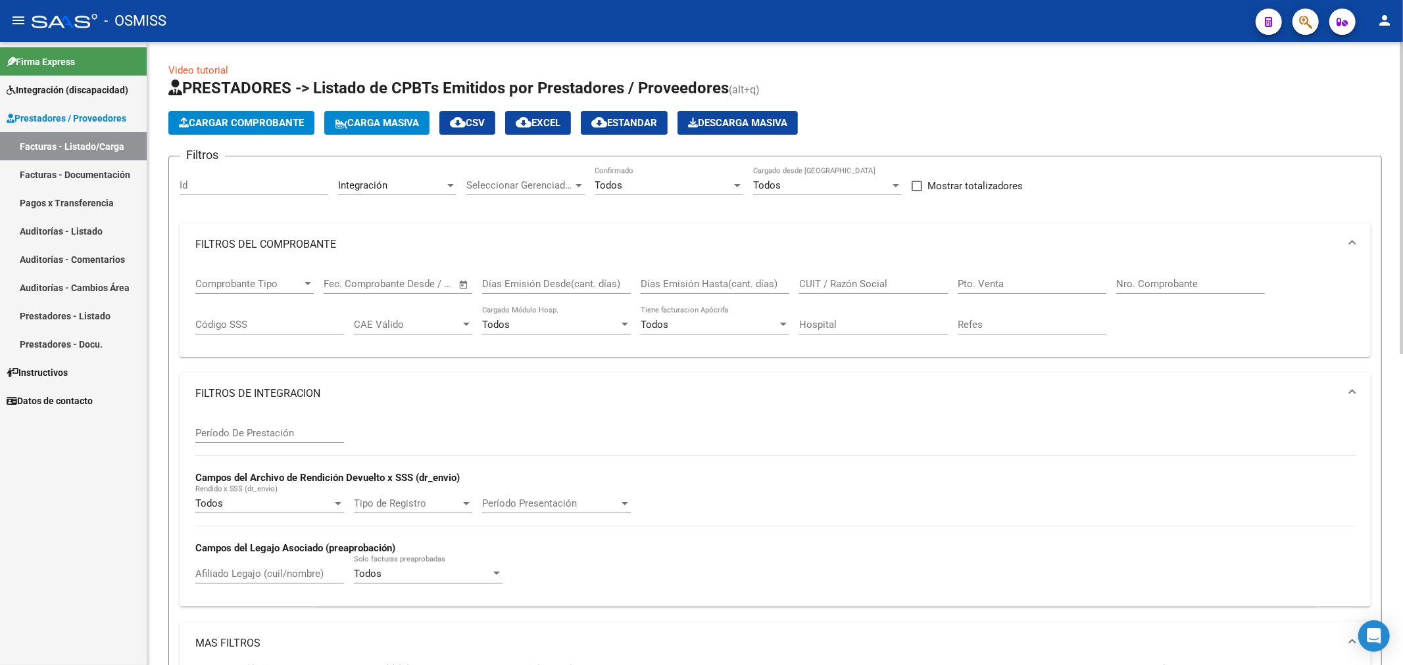
click at [227, 128] on span "Cargar Comprobante" at bounding box center [241, 123] width 125 height 12
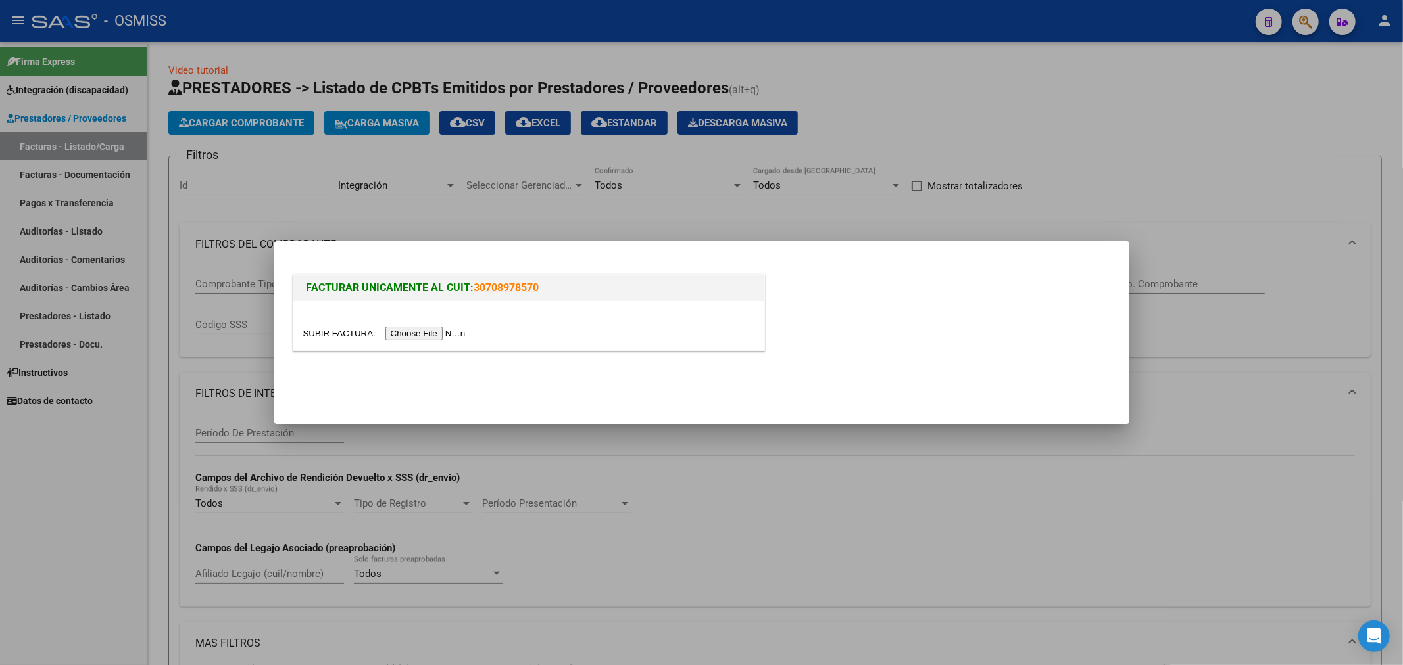
click at [428, 332] on input "file" at bounding box center [386, 334] width 166 height 14
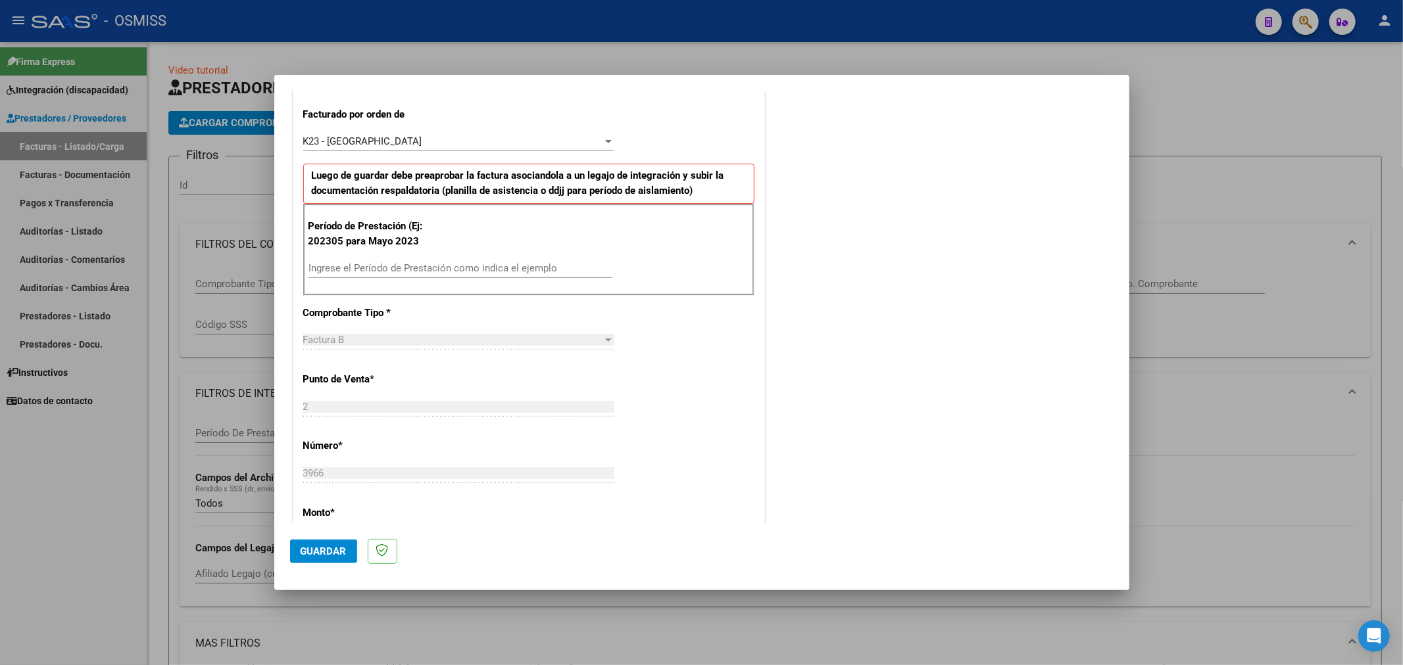
scroll to position [365, 0]
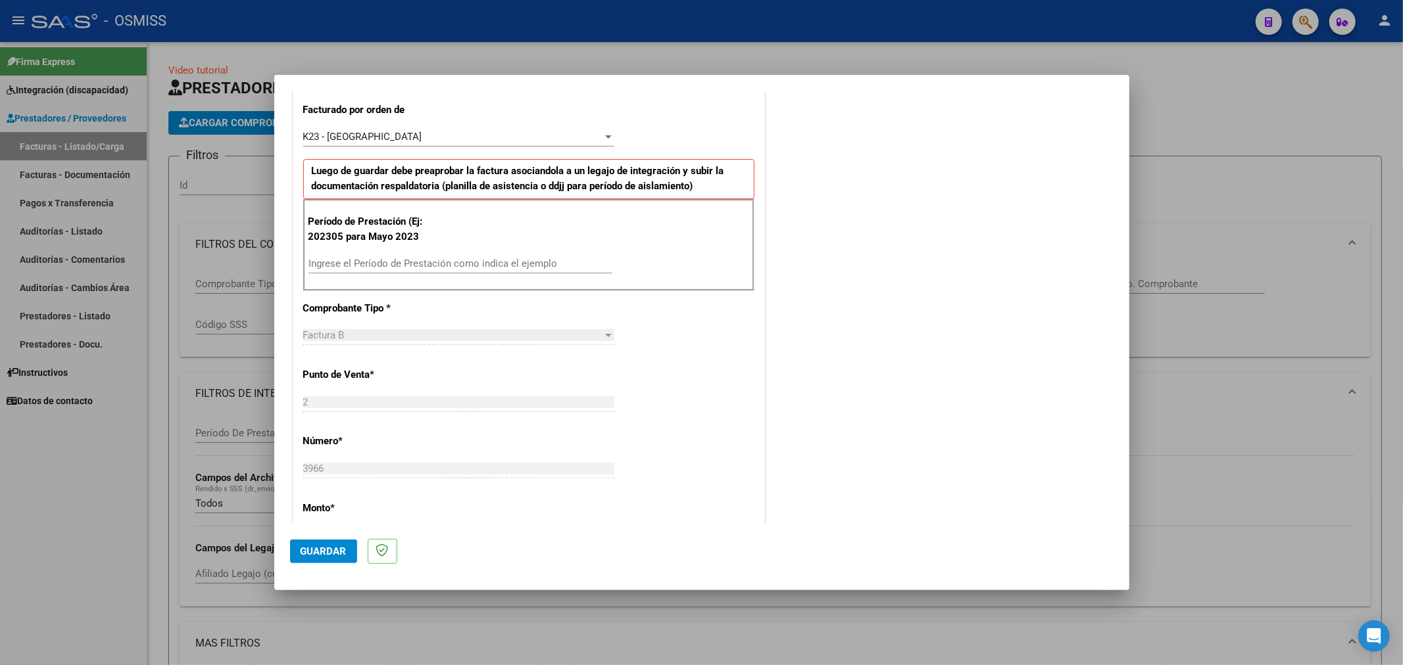
click at [439, 260] on input "Ingrese el Período de Prestación como indica el ejemplo" at bounding box center [460, 264] width 304 height 12
type input "202507"
click at [339, 546] on span "Guardar" at bounding box center [324, 552] width 46 height 12
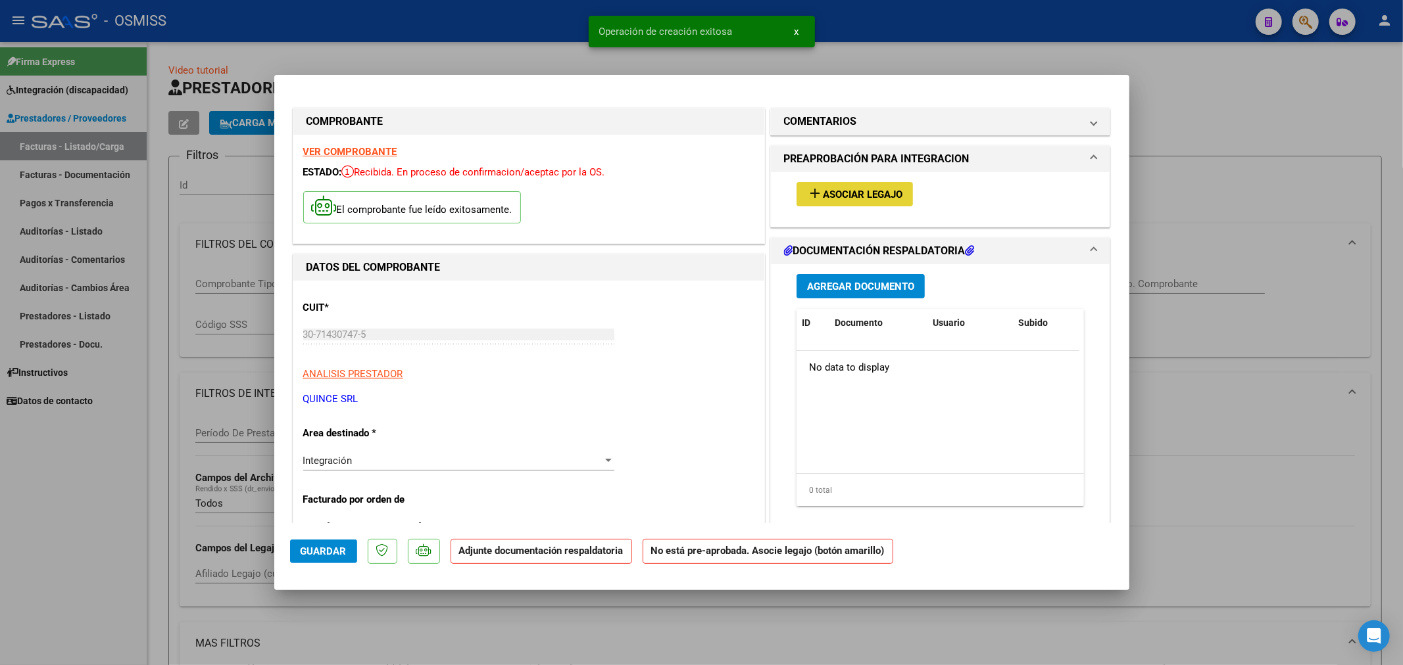
click at [827, 189] on span "Asociar Legajo" at bounding box center [863, 195] width 80 height 12
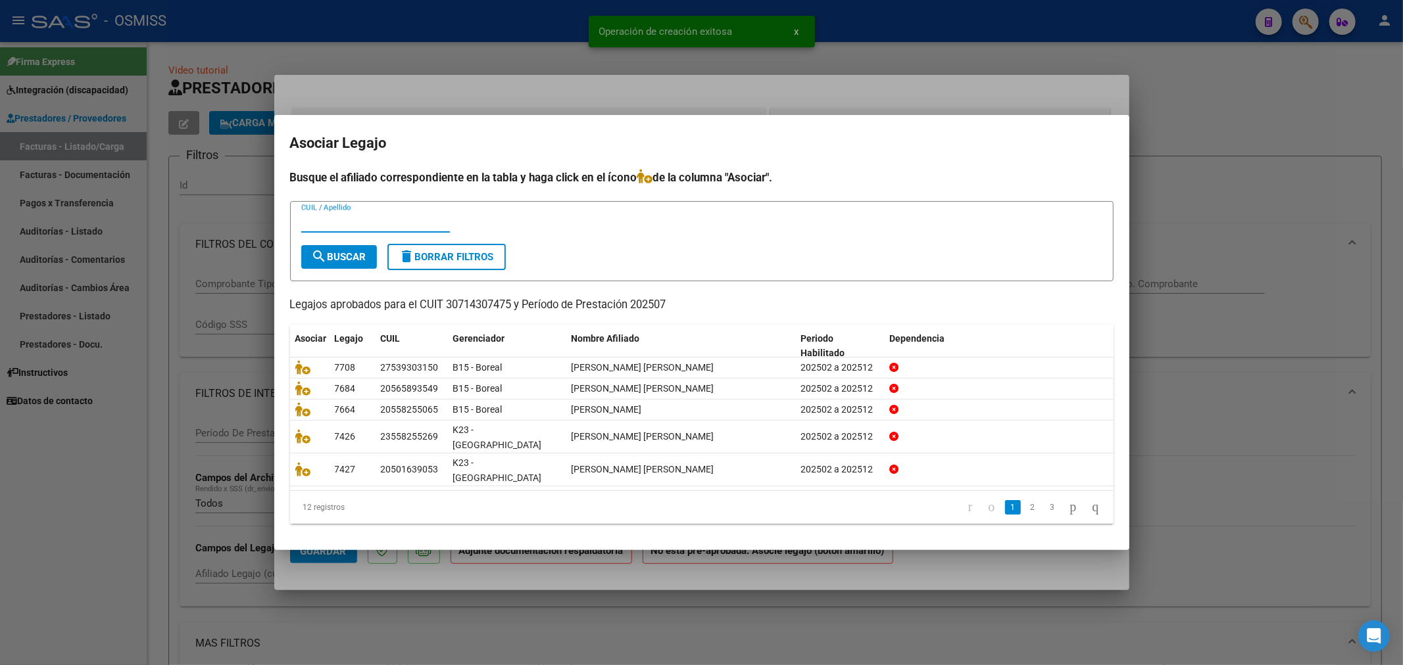
click at [362, 228] on input "CUIL / Apellido" at bounding box center [375, 222] width 149 height 12
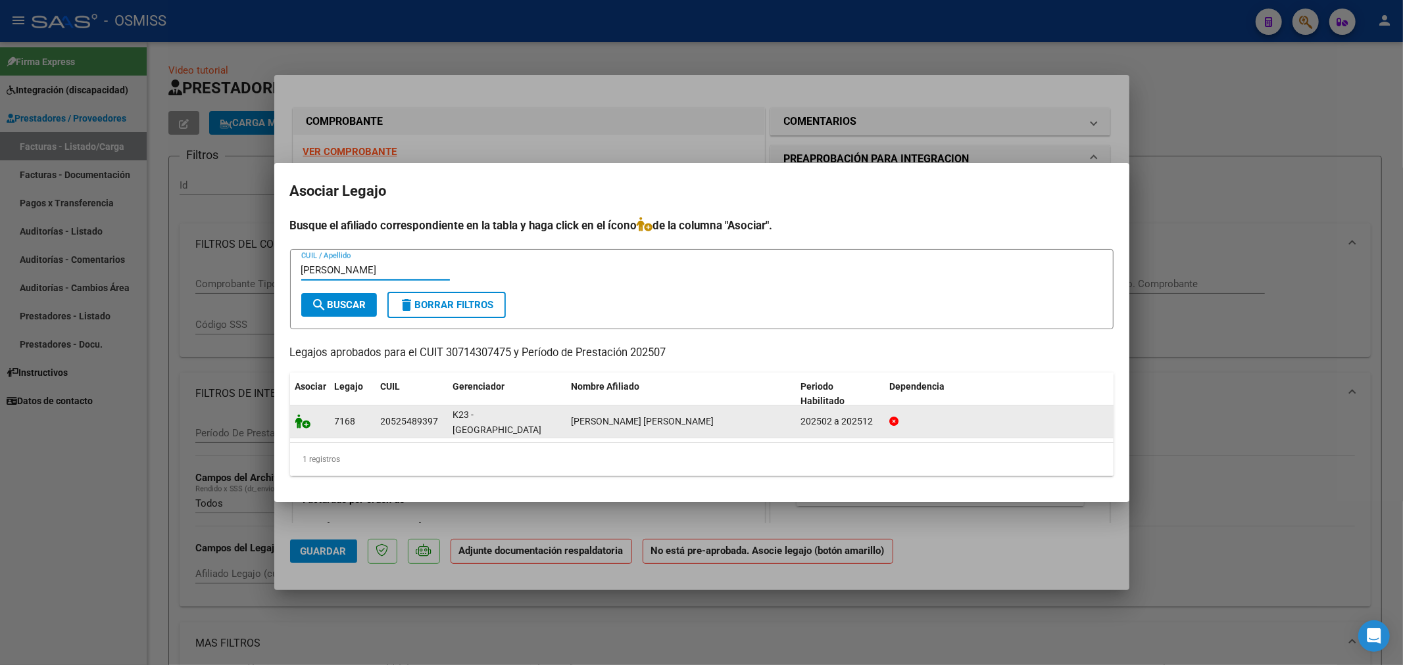
type input "ORREGO"
click at [304, 425] on icon at bounding box center [303, 421] width 16 height 14
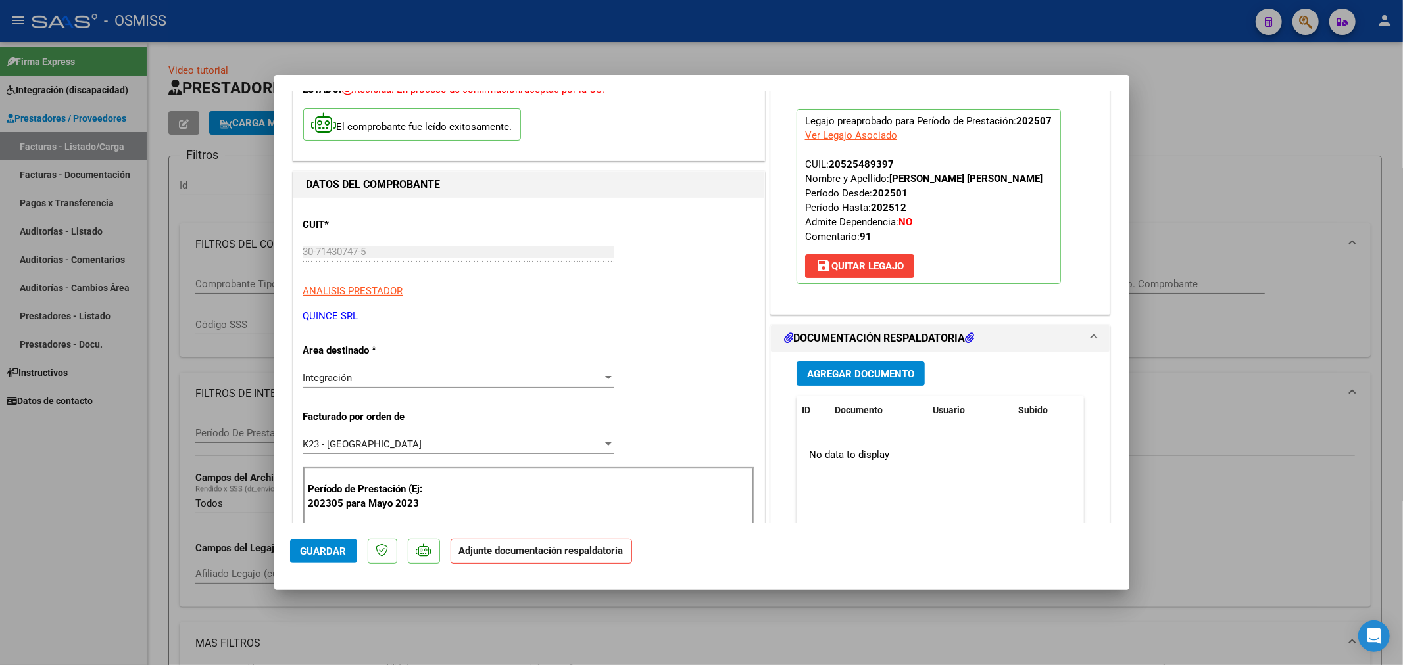
scroll to position [146, 0]
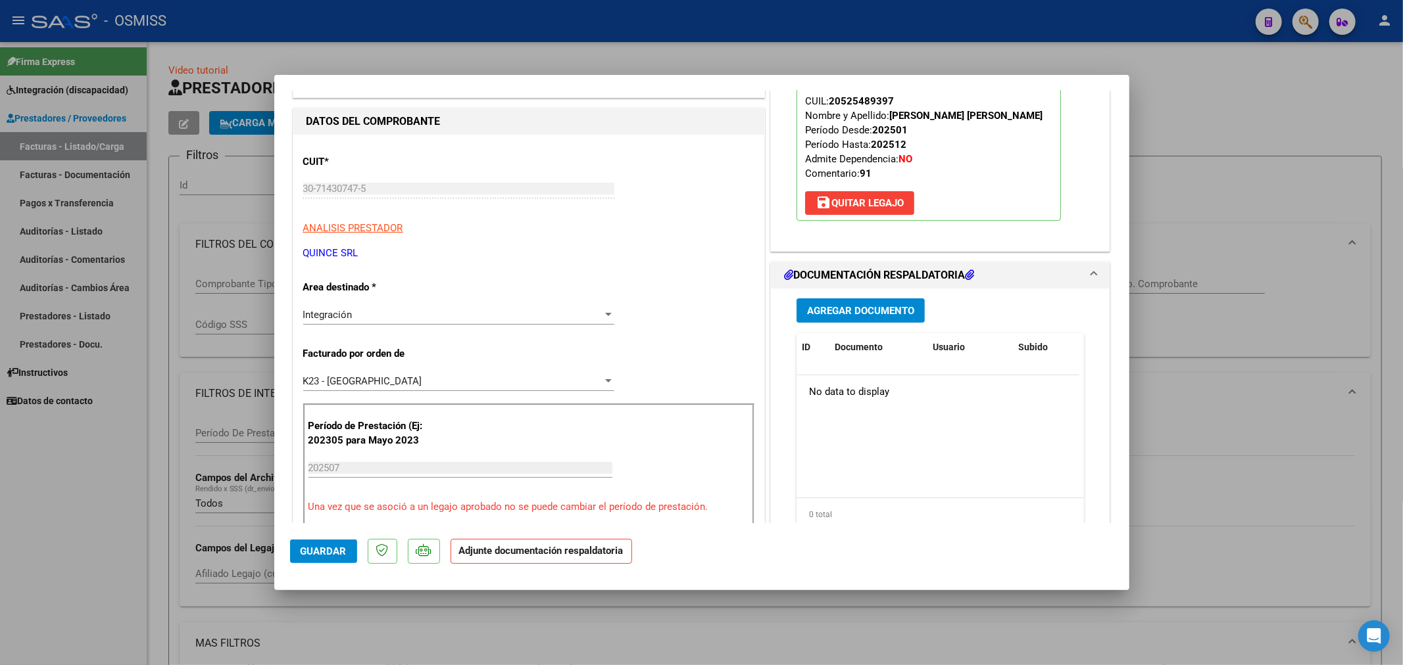
click at [872, 318] on button "Agregar Documento" at bounding box center [860, 311] width 128 height 24
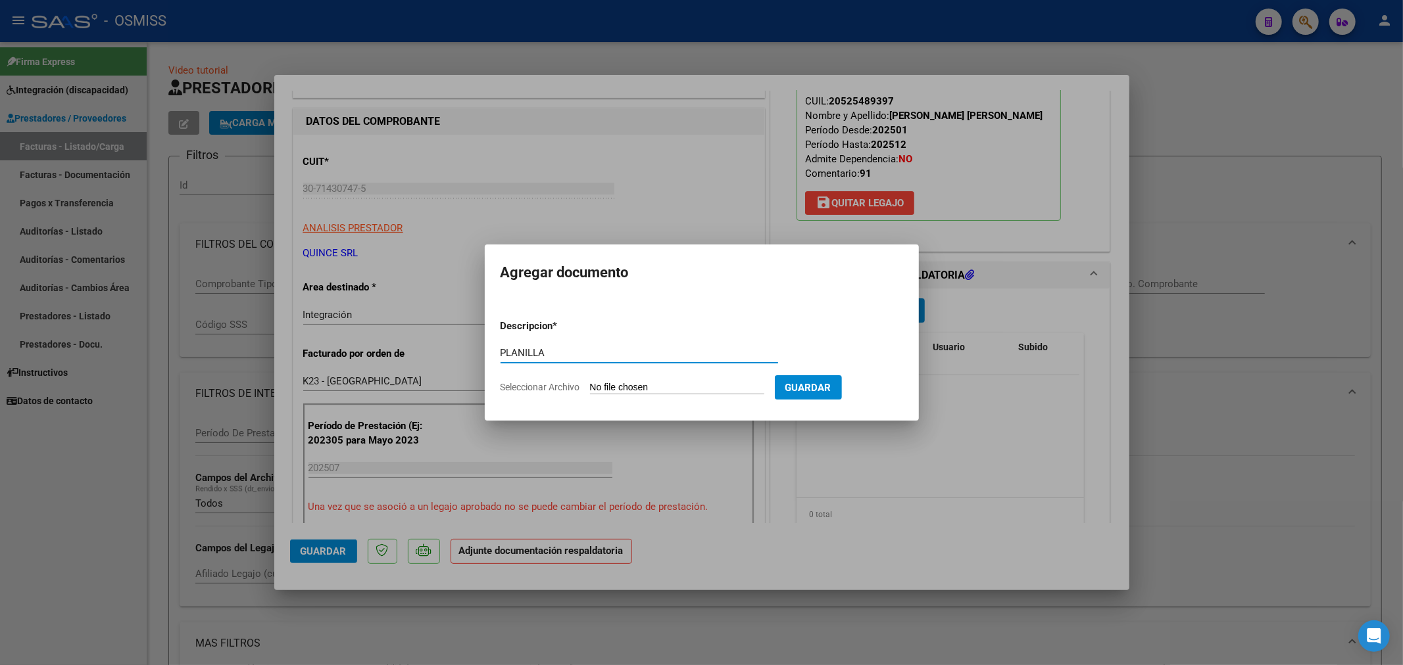
type input "PLANILLA"
click at [642, 385] on input "Seleccionar Archivo" at bounding box center [677, 388] width 174 height 12
type input "C:\fakepath\2025_JULIO_PROTEO_OSMISS_DOC_RESPALDATORIA_ORREGO_SOSA_GIOVANNI_BEN…"
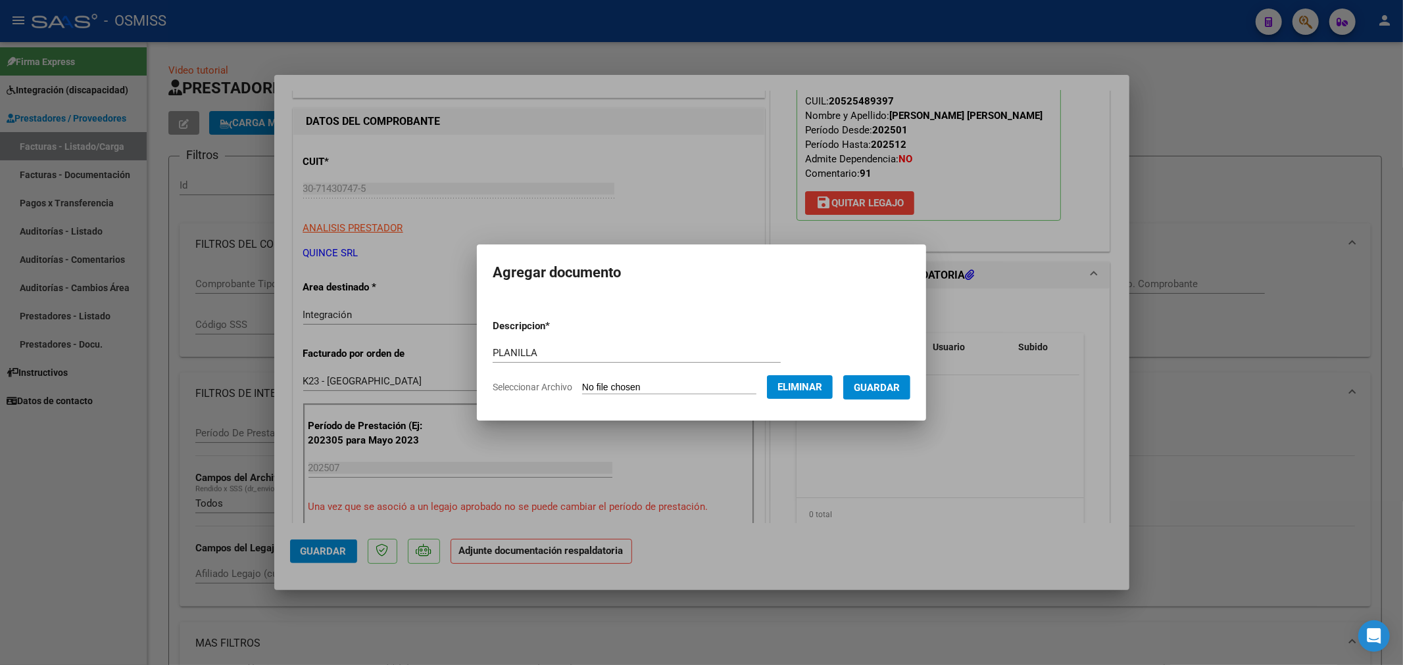
click at [900, 386] on span "Guardar" at bounding box center [877, 388] width 46 height 12
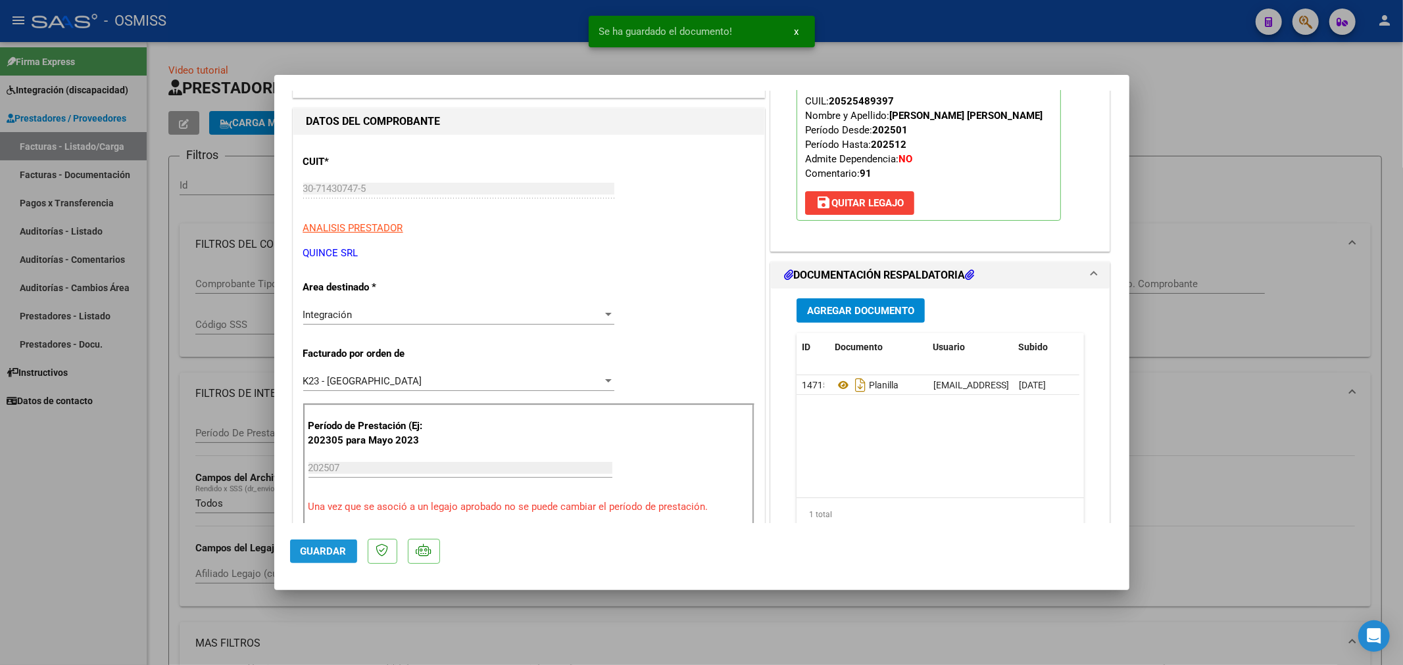
click at [331, 556] on span "Guardar" at bounding box center [324, 552] width 46 height 12
type input "$ 0,00"
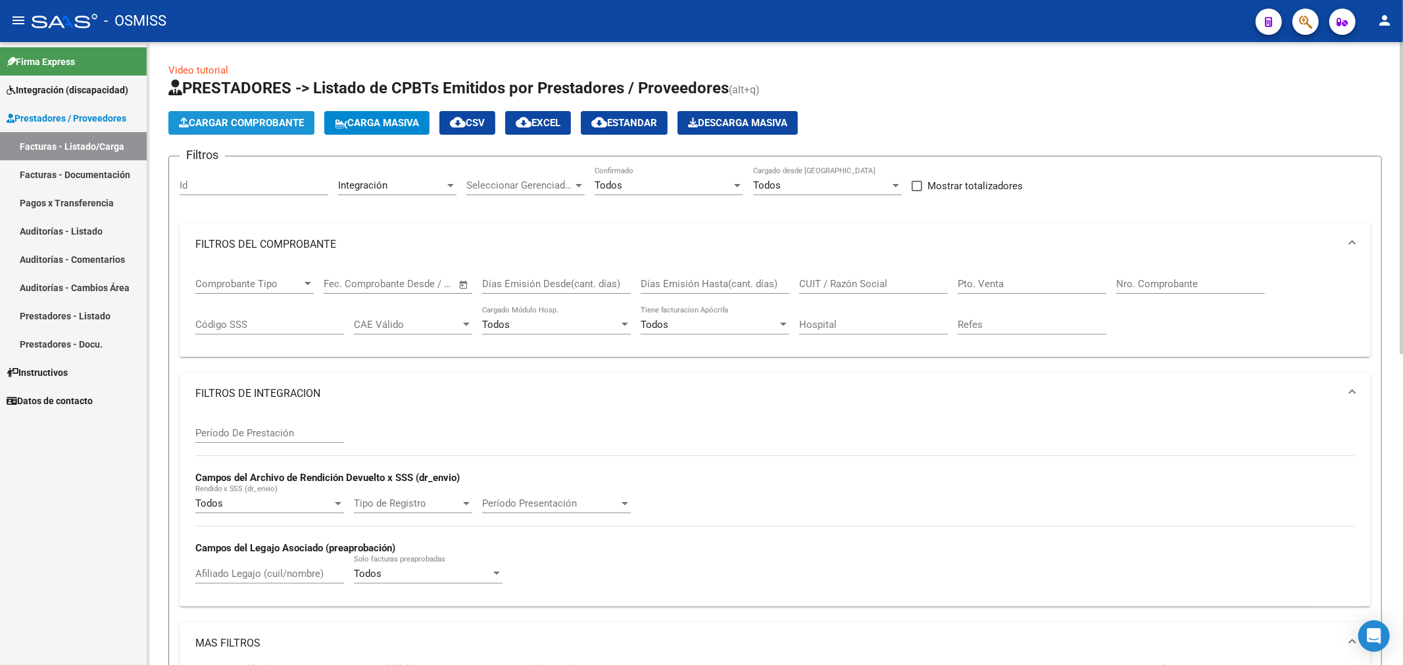
click at [254, 116] on button "Cargar Comprobante" at bounding box center [241, 123] width 146 height 24
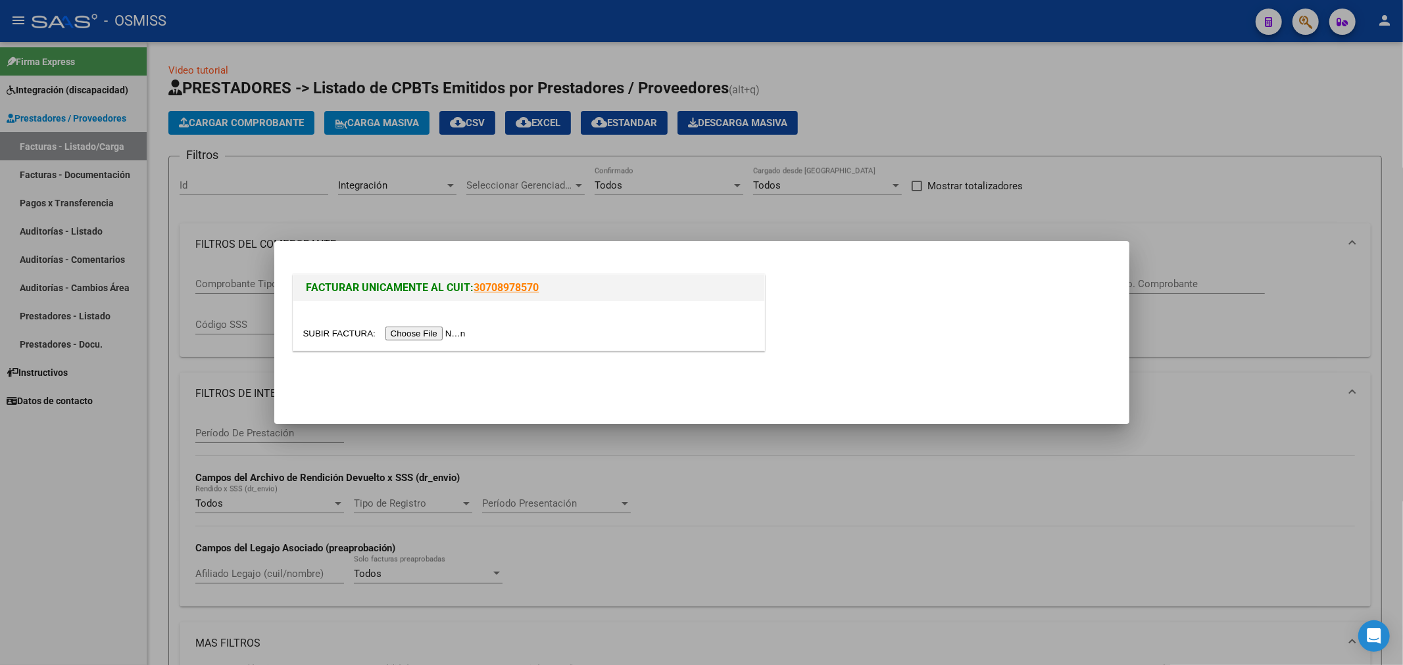
click at [429, 336] on input "file" at bounding box center [386, 334] width 166 height 14
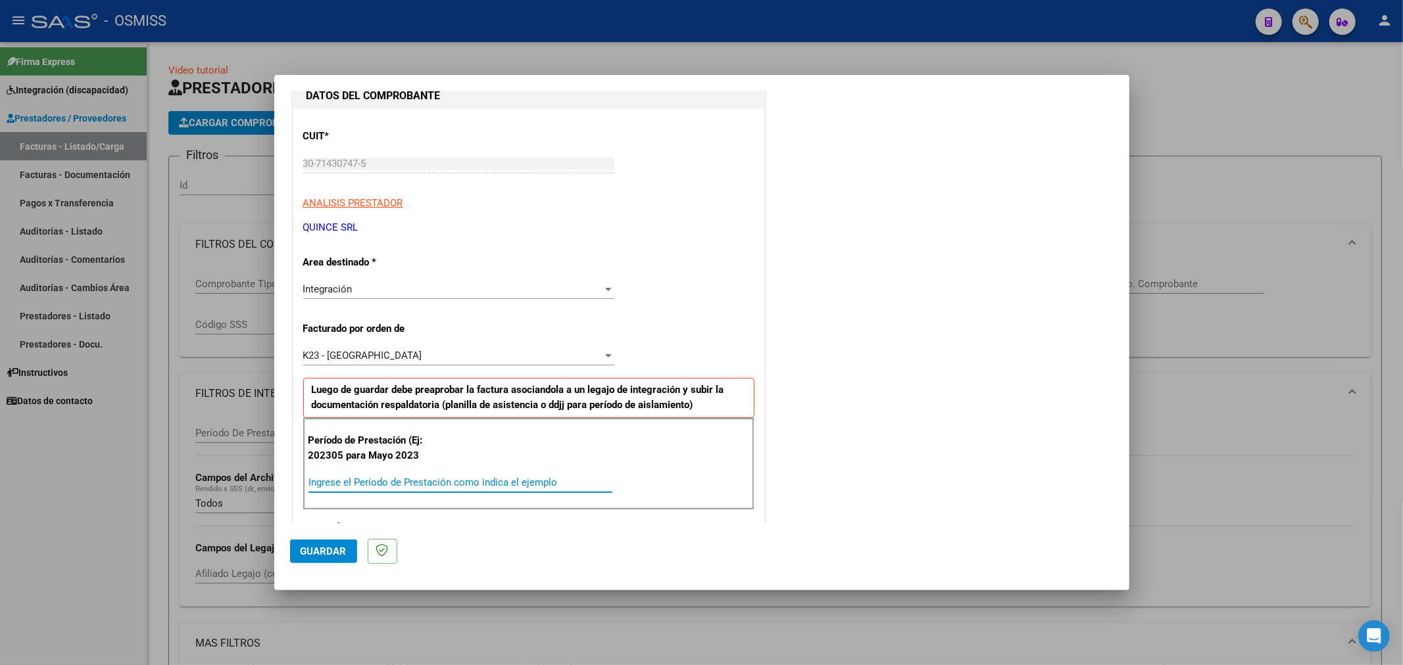
click at [409, 485] on input "Ingrese el Período de Prestación como indica el ejemplo" at bounding box center [460, 483] width 304 height 12
type input "202507"
click at [318, 548] on span "Guardar" at bounding box center [324, 552] width 46 height 12
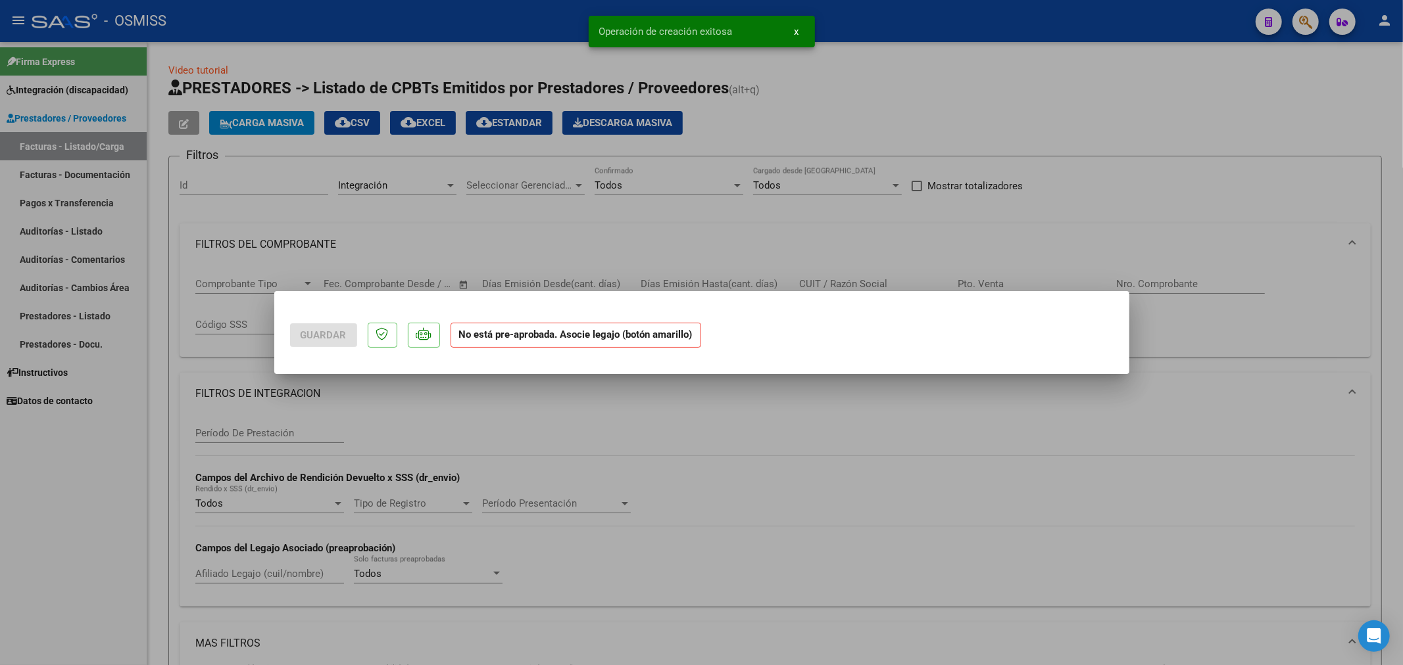
scroll to position [0, 0]
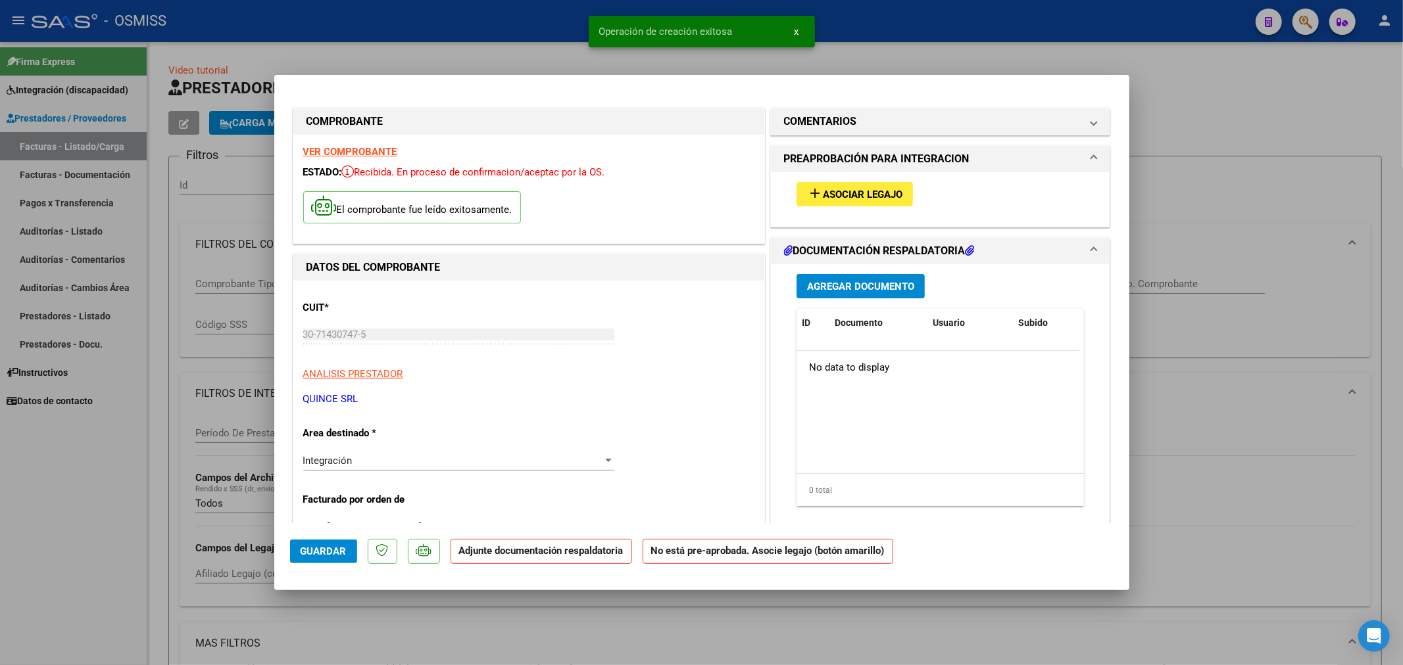
click at [836, 189] on span "Asociar Legajo" at bounding box center [863, 195] width 80 height 12
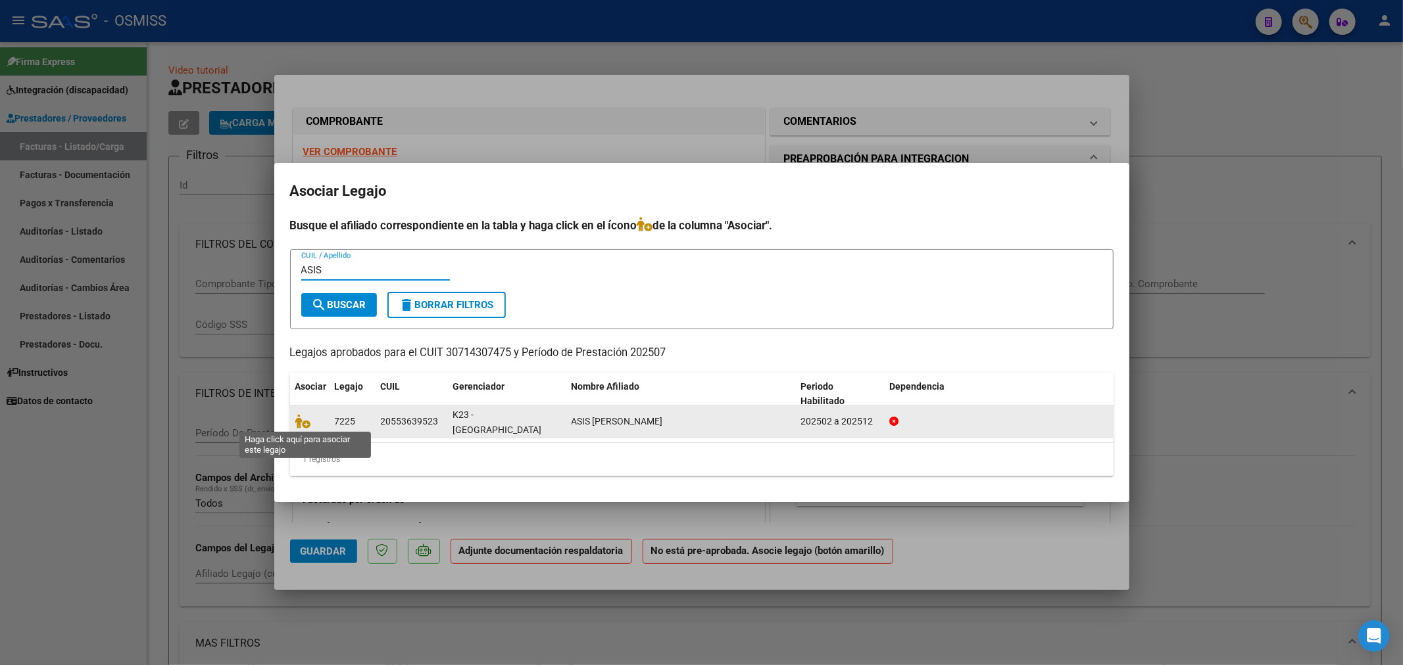
type input "ASIS"
click at [310, 418] on span at bounding box center [305, 421] width 20 height 11
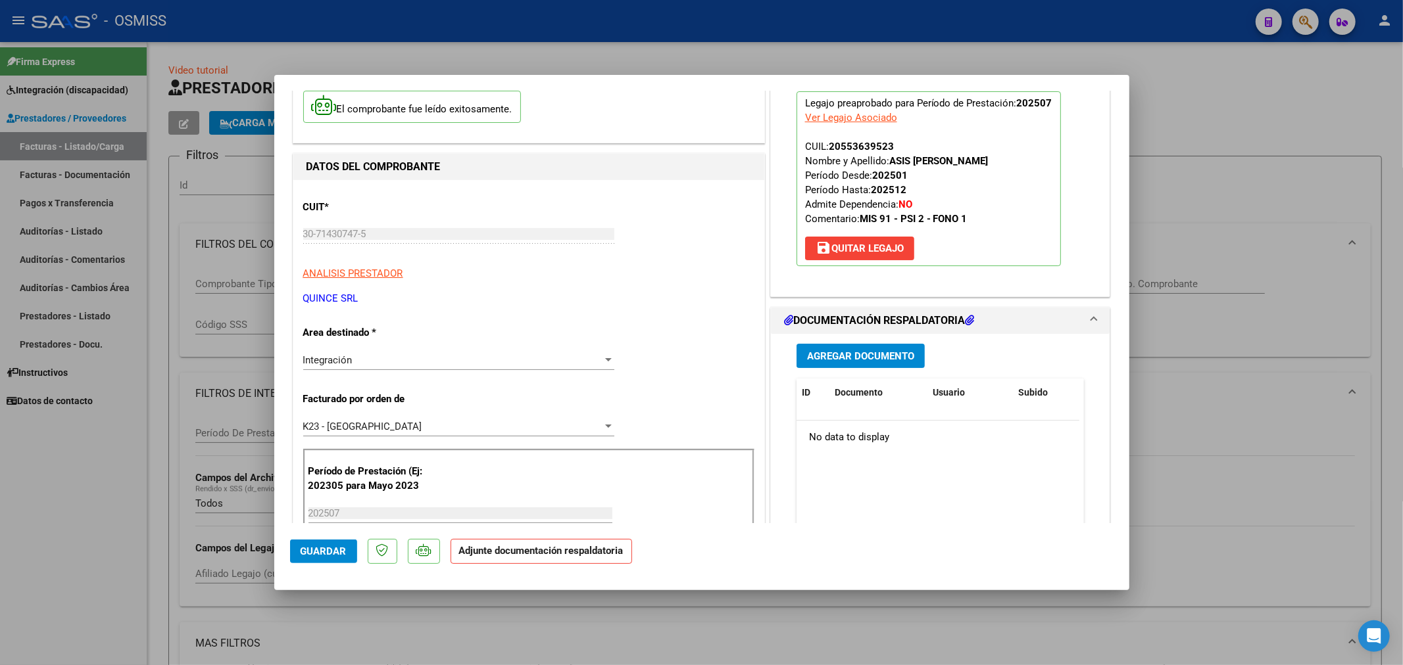
scroll to position [146, 0]
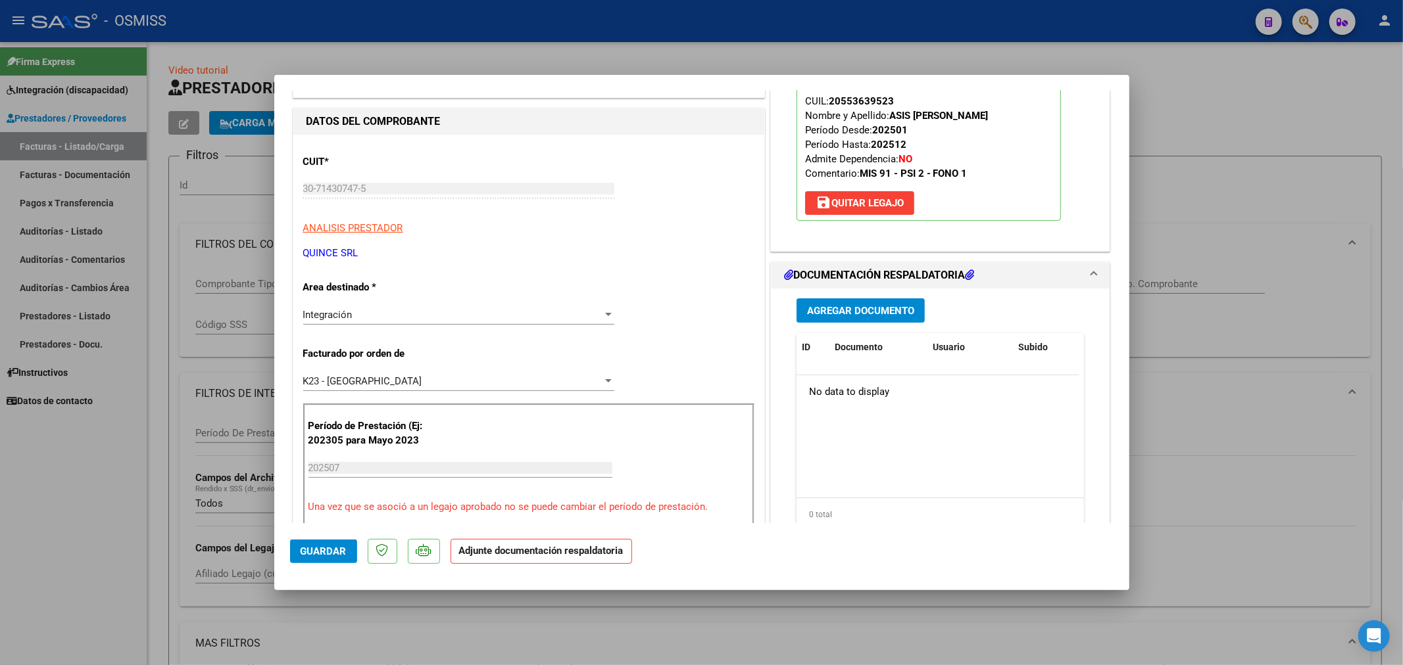
click at [852, 314] on span "Agregar Documento" at bounding box center [860, 311] width 107 height 12
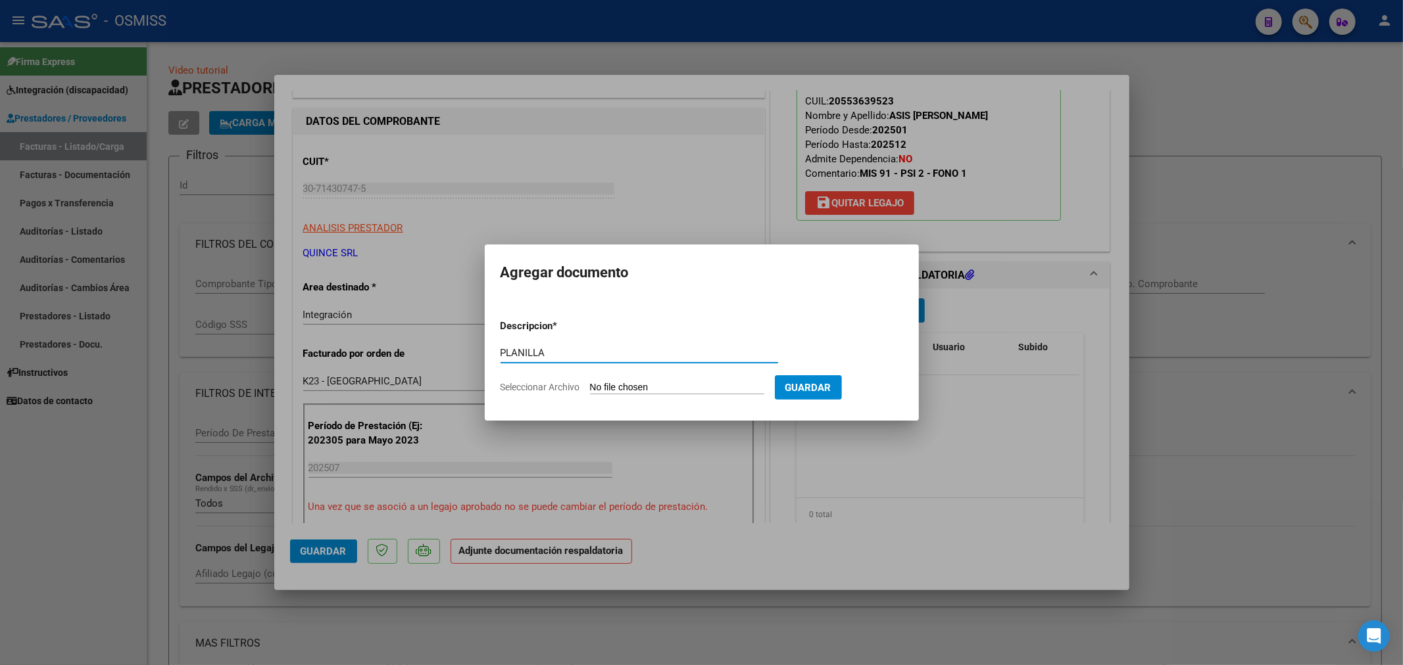
type input "PLANILLA"
click at [615, 380] on form "Descripcion * PLANILLA Escriba aquí una descripcion Seleccionar Archivo Guardar" at bounding box center [701, 357] width 402 height 96
click at [607, 385] on input "Seleccionar Archivo" at bounding box center [677, 388] width 174 height 12
type input "C:\fakepath\2025_JULIO_PROTEO_OSMISS_DOC_RESPALDATORIA_ASIS_IGNACIO_GABRIEL[1].…"
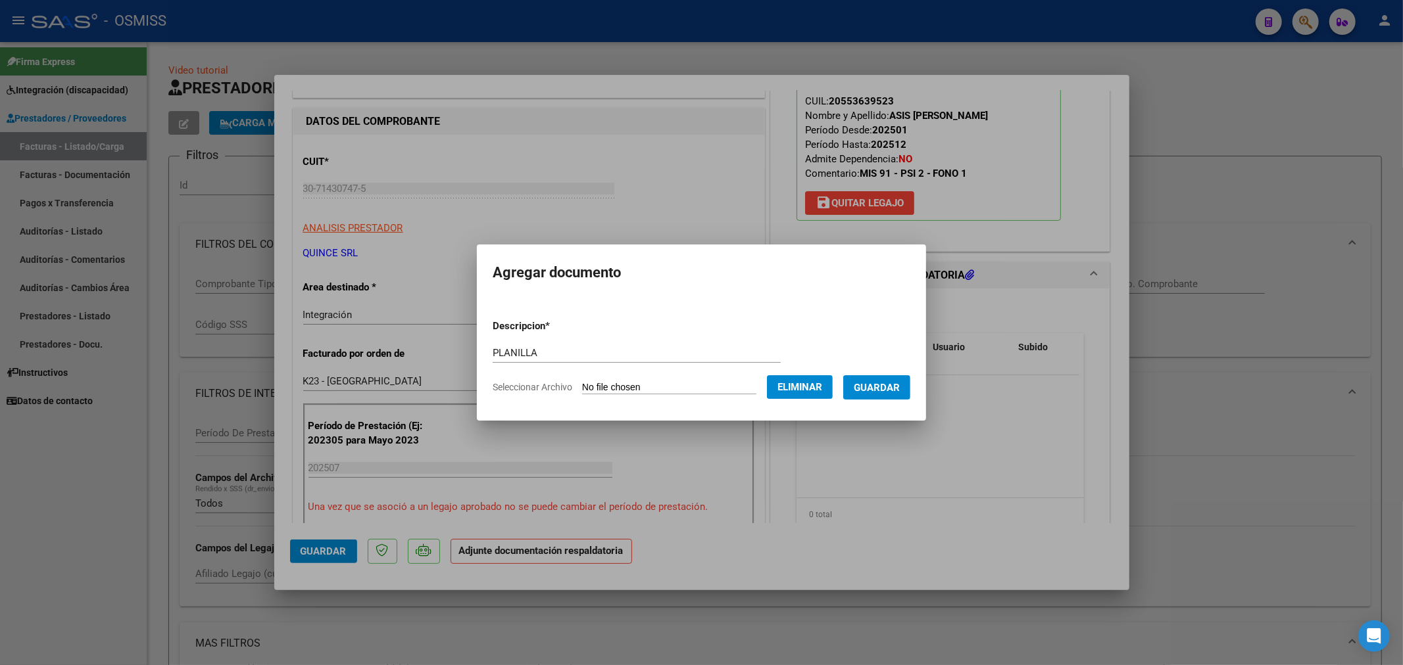
click at [885, 395] on button "Guardar" at bounding box center [876, 387] width 67 height 24
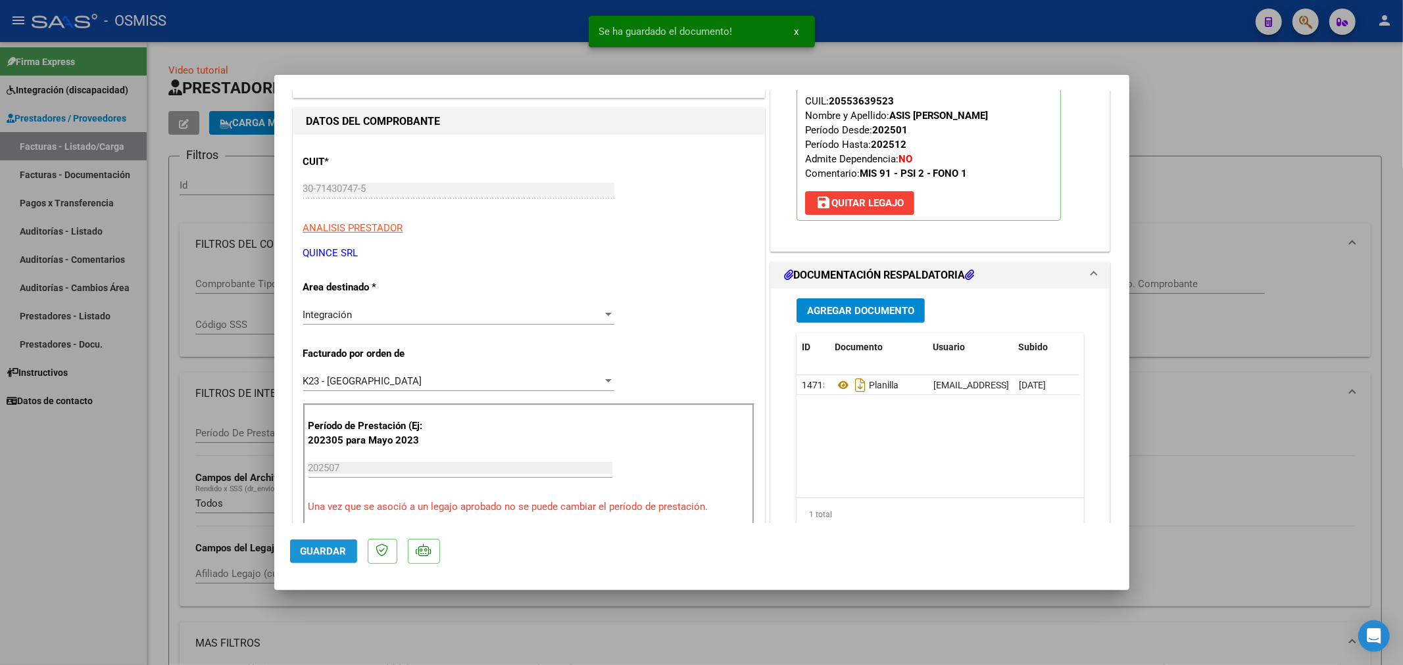
click at [325, 548] on span "Guardar" at bounding box center [324, 552] width 46 height 12
type input "$ 0,00"
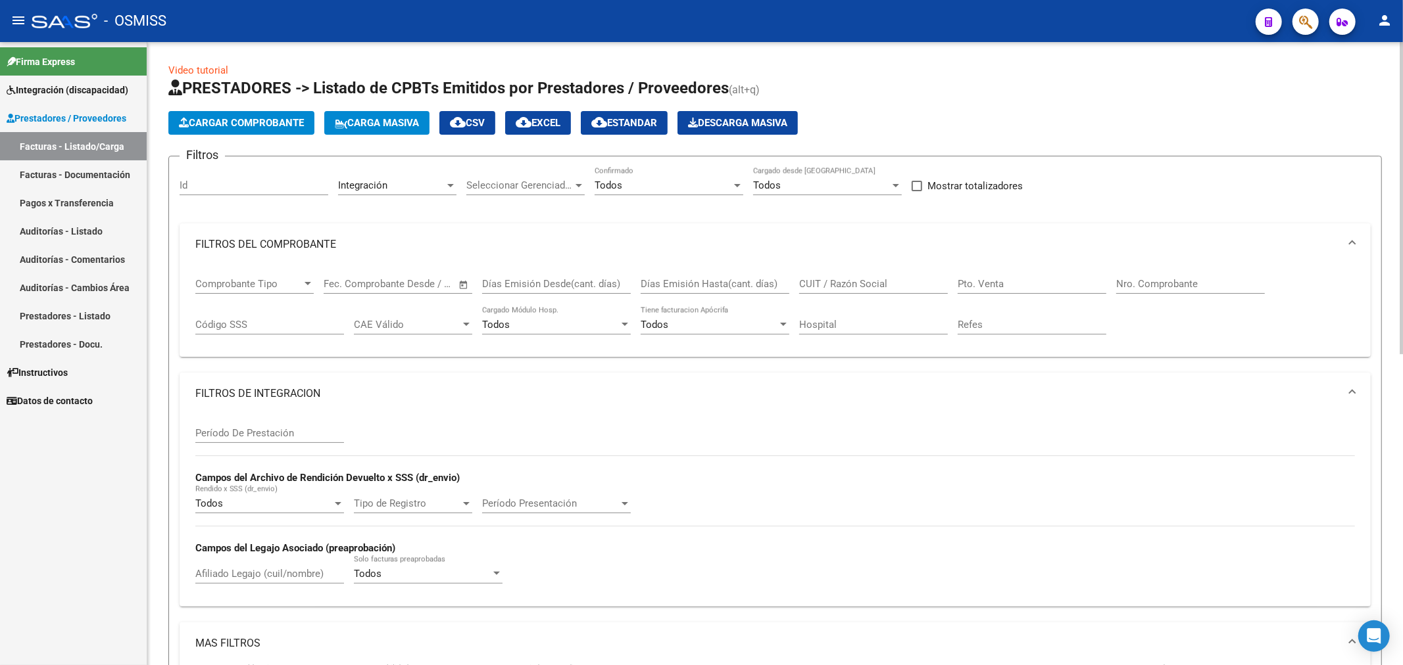
click at [288, 114] on button "Cargar Comprobante" at bounding box center [241, 123] width 146 height 24
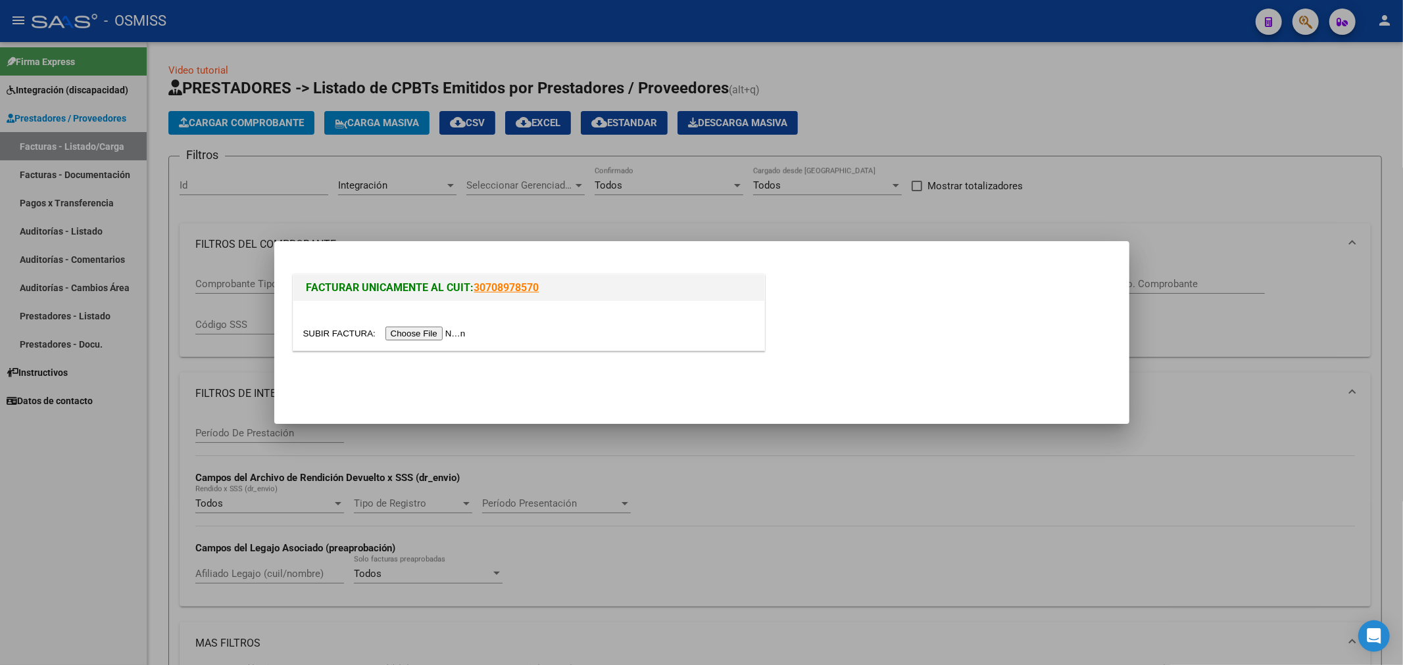
click at [430, 337] on input "file" at bounding box center [386, 334] width 166 height 14
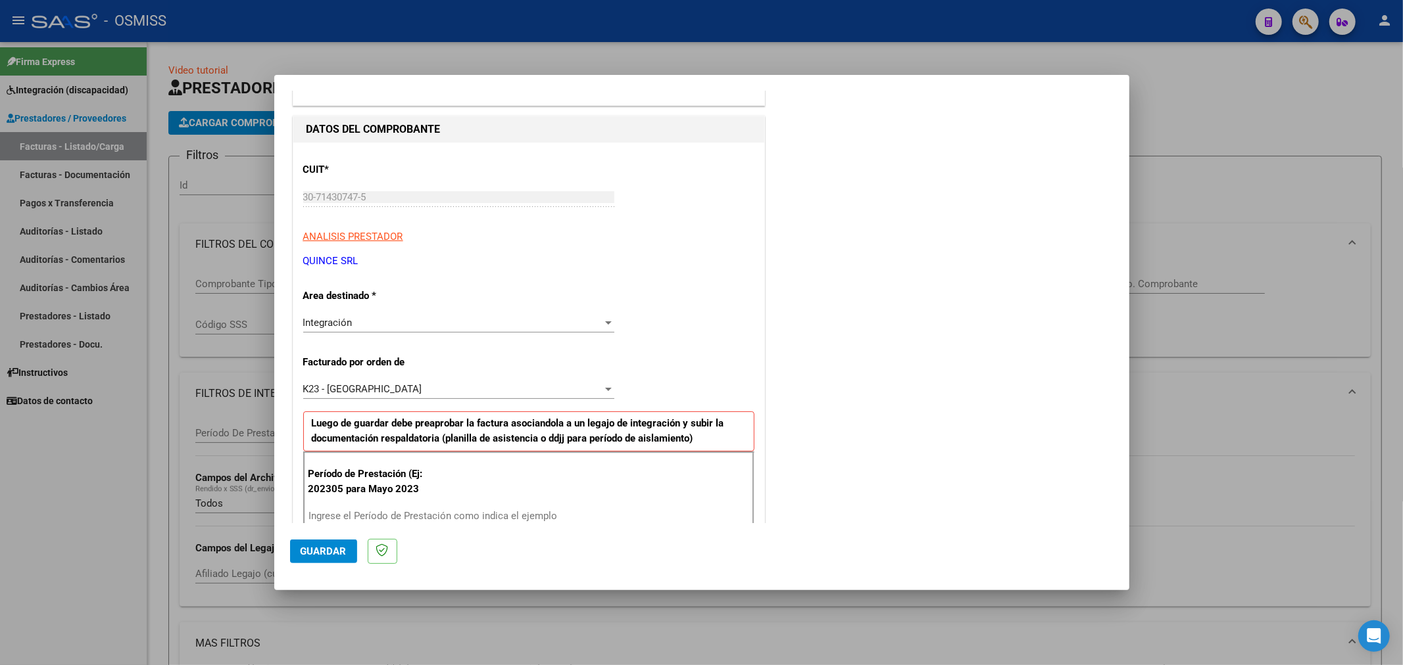
scroll to position [219, 0]
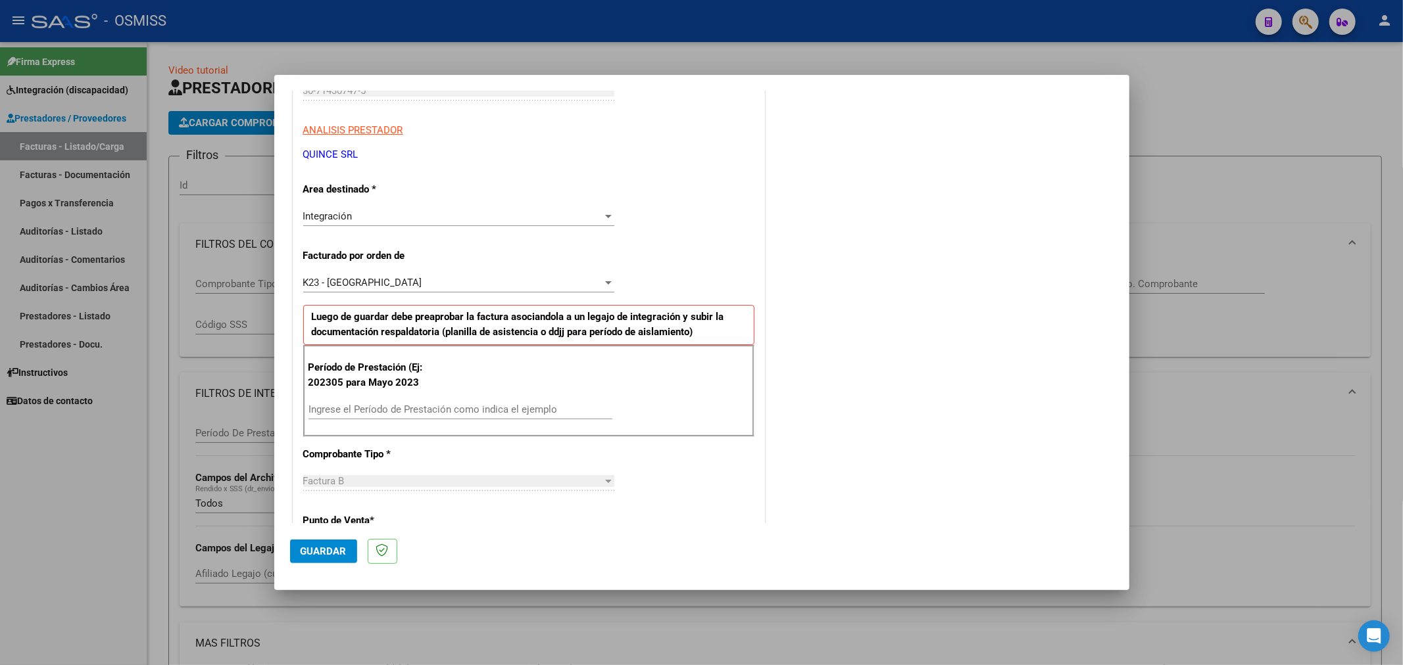
click at [409, 397] on div "Período de Prestación (Ej: 202305 para Mayo 2023 Ingrese el Período de Prestaci…" at bounding box center [528, 391] width 451 height 92
click at [409, 412] on input "Ingrese el Período de Prestación como indica el ejemplo" at bounding box center [460, 410] width 304 height 12
type input "202507"
click at [314, 546] on span "Guardar" at bounding box center [324, 552] width 46 height 12
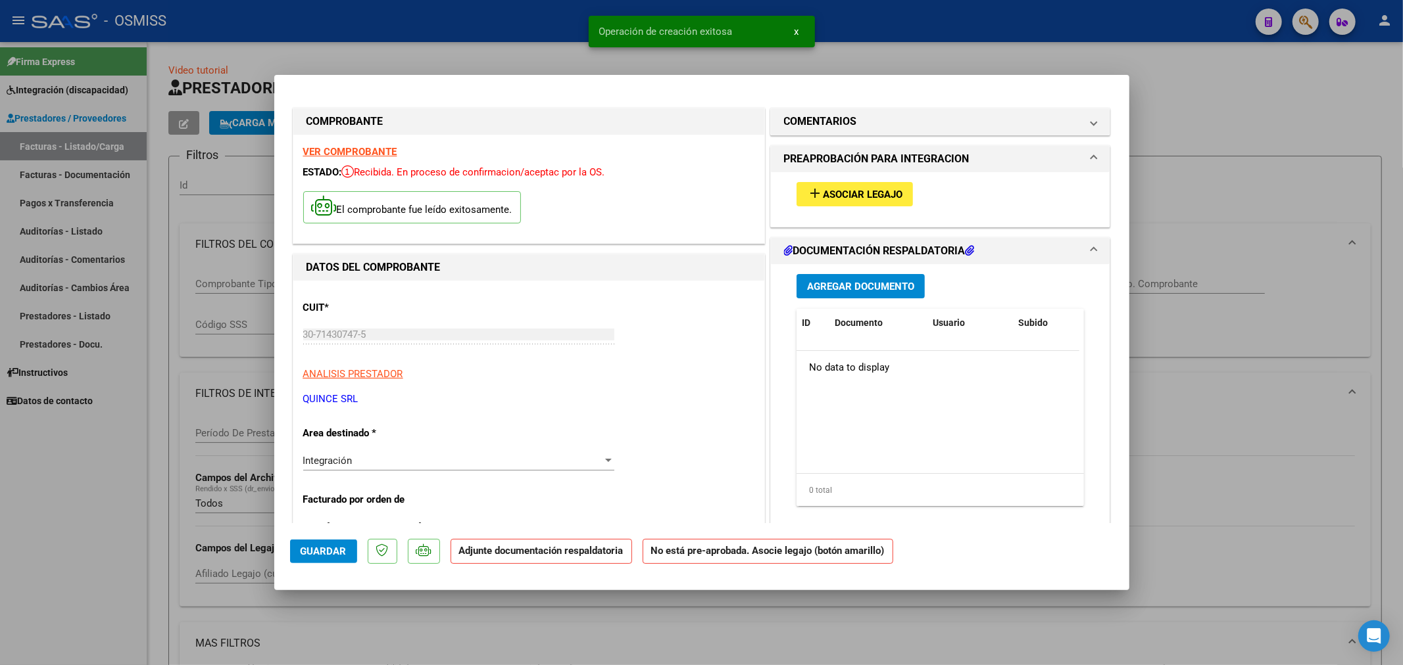
click at [837, 188] on span "add Asociar Legajo" at bounding box center [854, 194] width 95 height 12
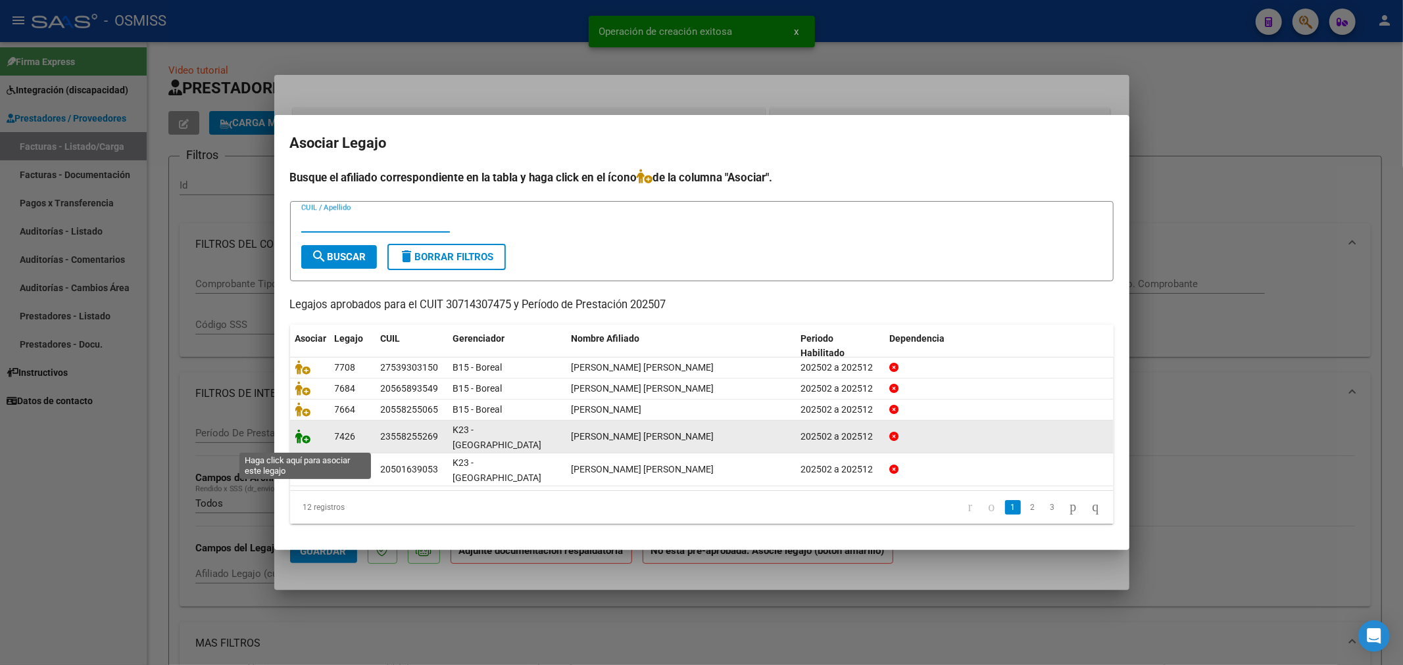
click at [301, 442] on icon at bounding box center [303, 436] width 16 height 14
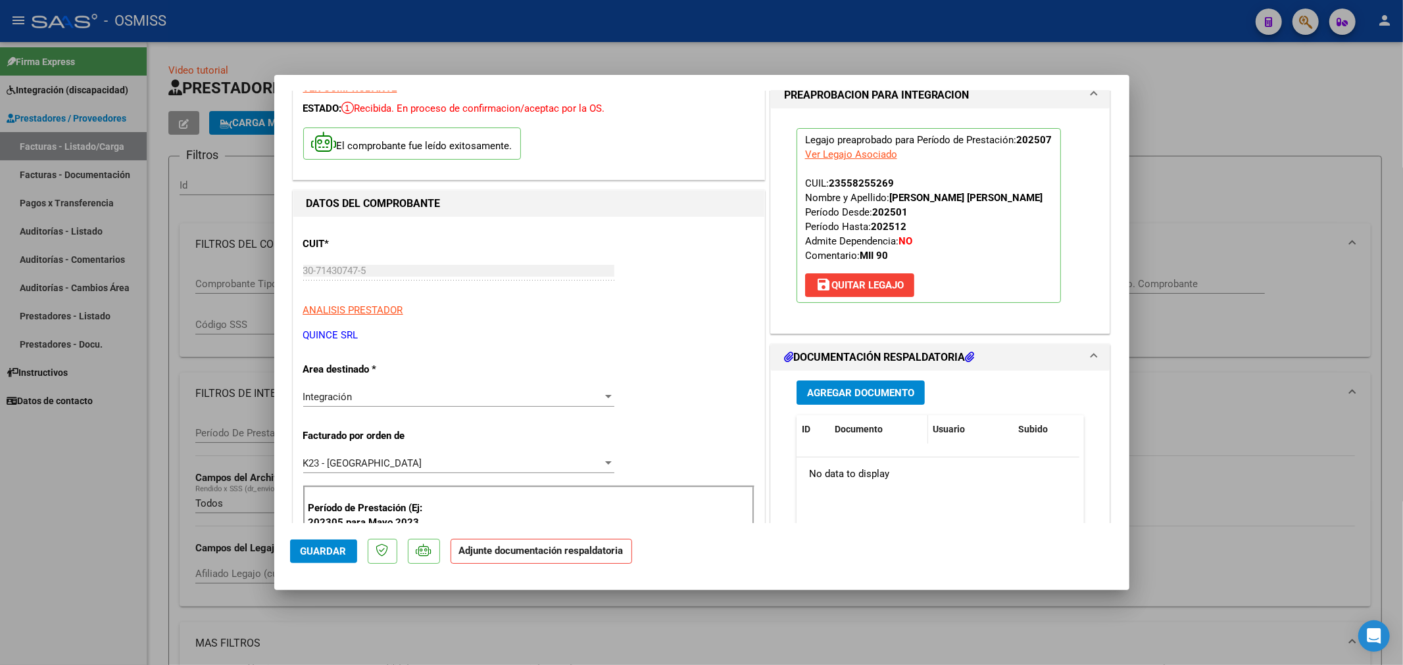
scroll to position [73, 0]
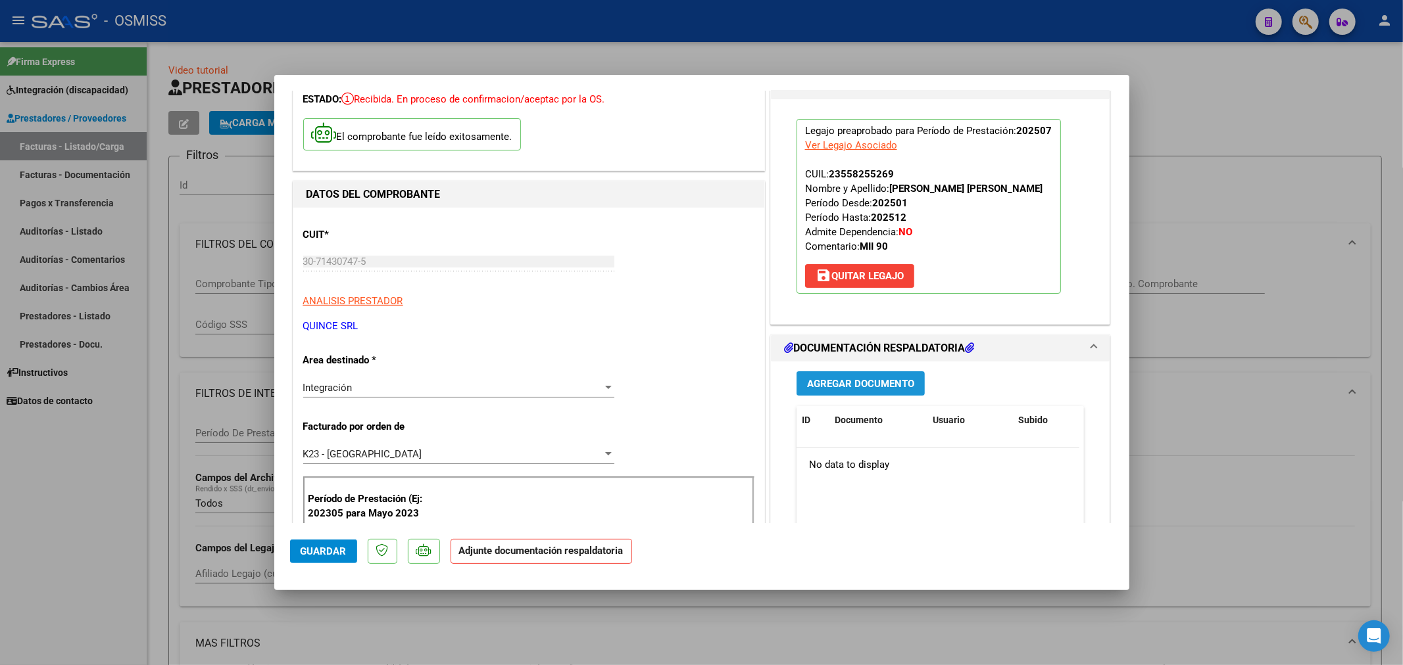
click at [854, 378] on span "Agregar Documento" at bounding box center [860, 384] width 107 height 12
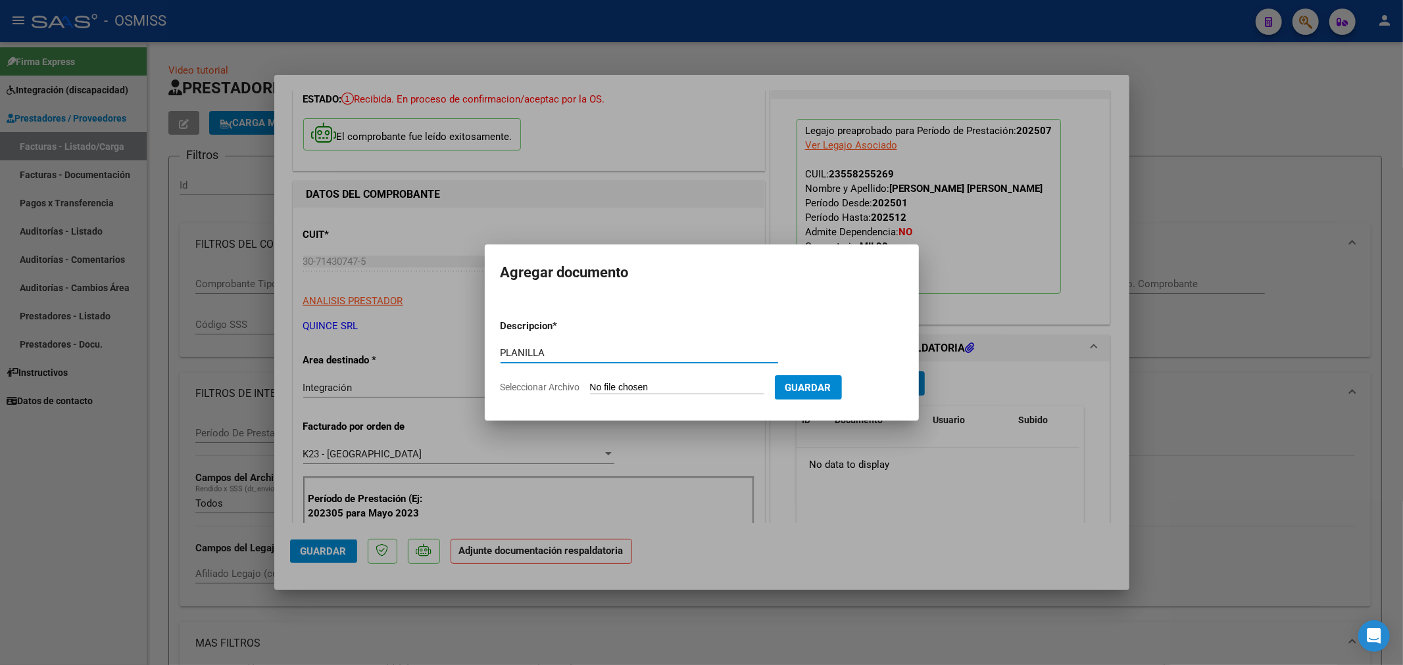
type input "PLANILLA"
click at [633, 395] on input "Seleccionar Archivo" at bounding box center [677, 388] width 174 height 12
type input "C:\fakepath\2025_JULIO_PROTEO_OSMISS_DOC_RESPALDATORIA_TOBARES_GUZMAN_AGUSTIN_J…"
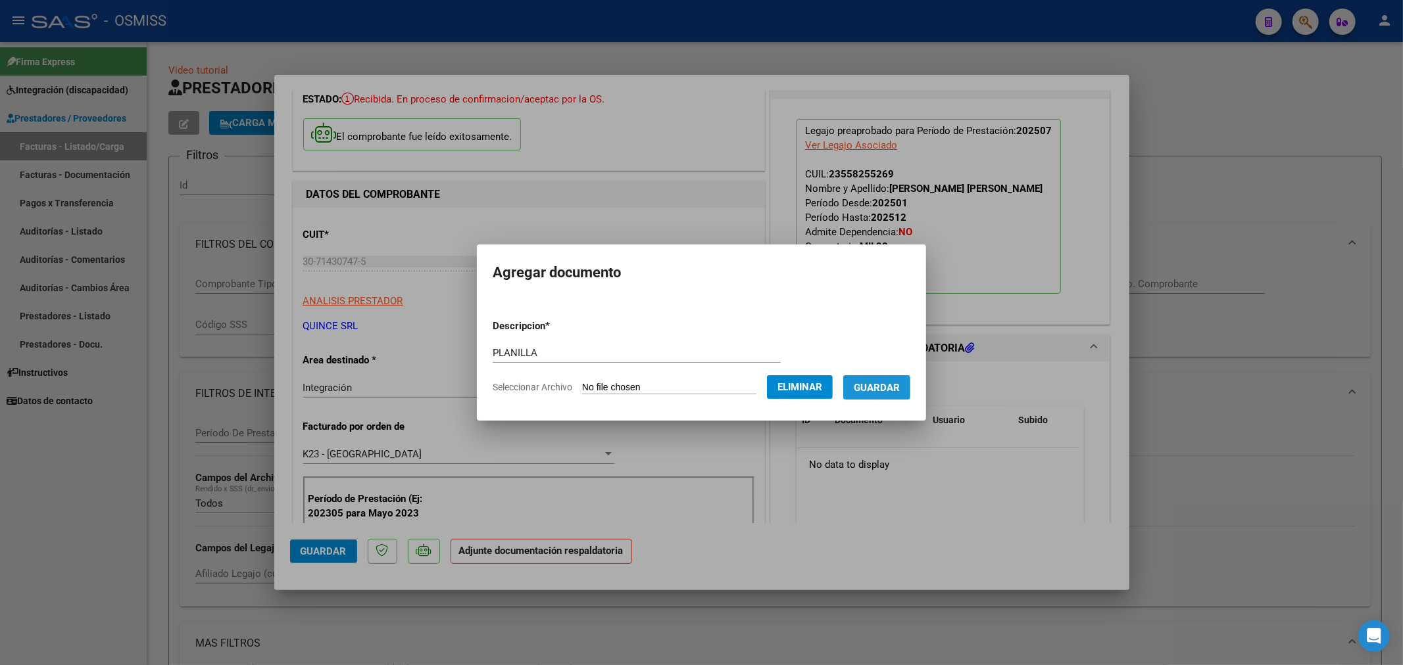
click at [895, 398] on button "Guardar" at bounding box center [876, 387] width 67 height 24
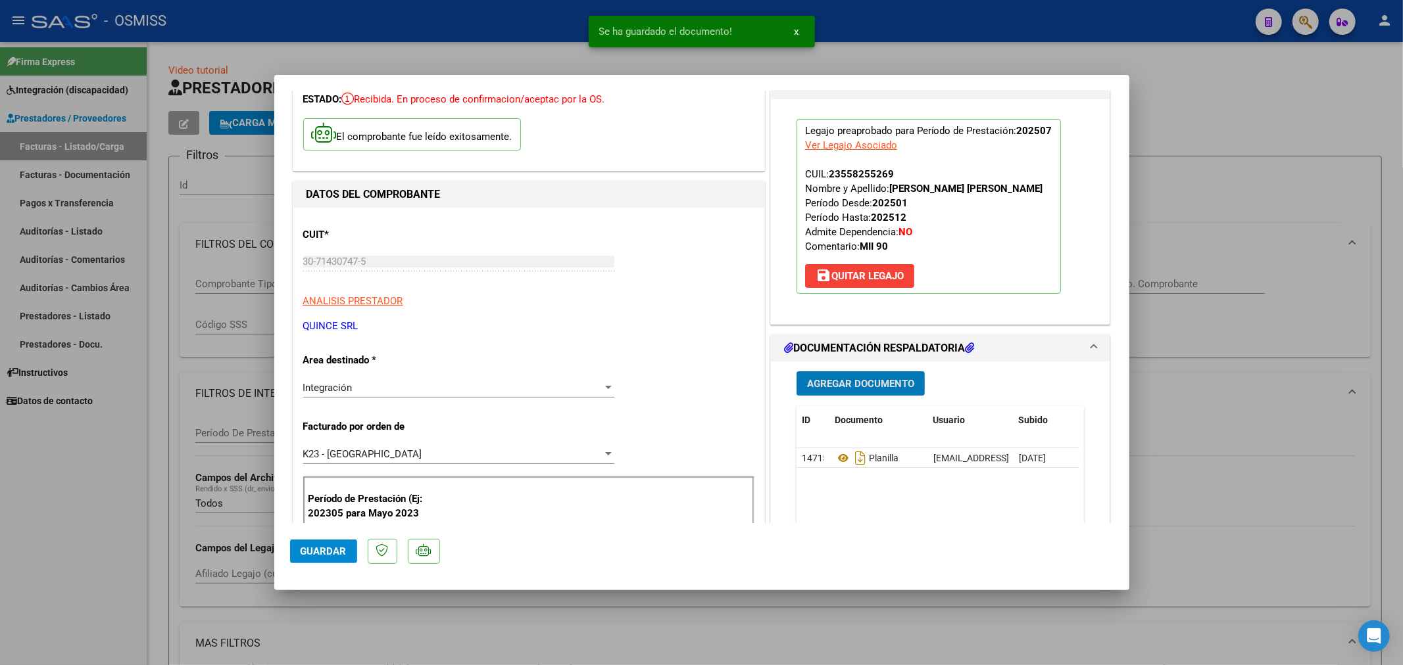
click at [332, 556] on span "Guardar" at bounding box center [324, 552] width 46 height 12
type input "$ 0,00"
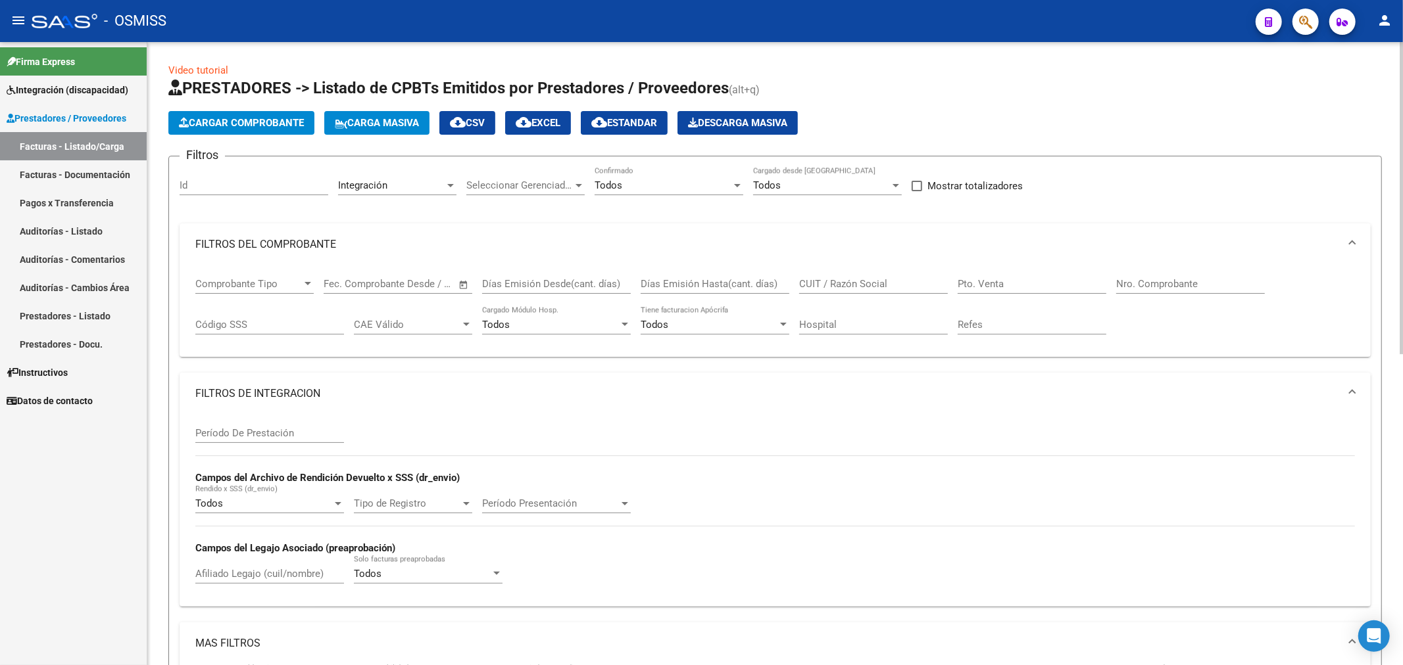
click at [224, 119] on span "Cargar Comprobante" at bounding box center [241, 123] width 125 height 12
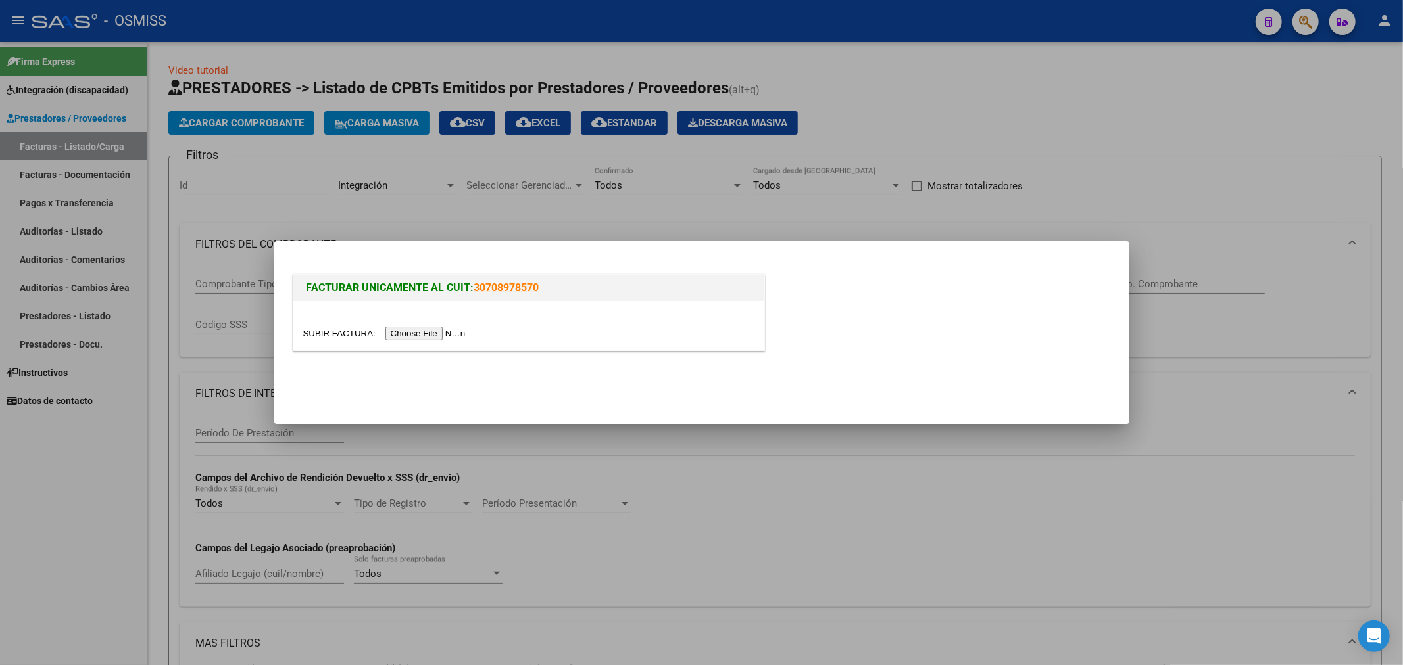
click at [421, 333] on input "file" at bounding box center [386, 334] width 166 height 14
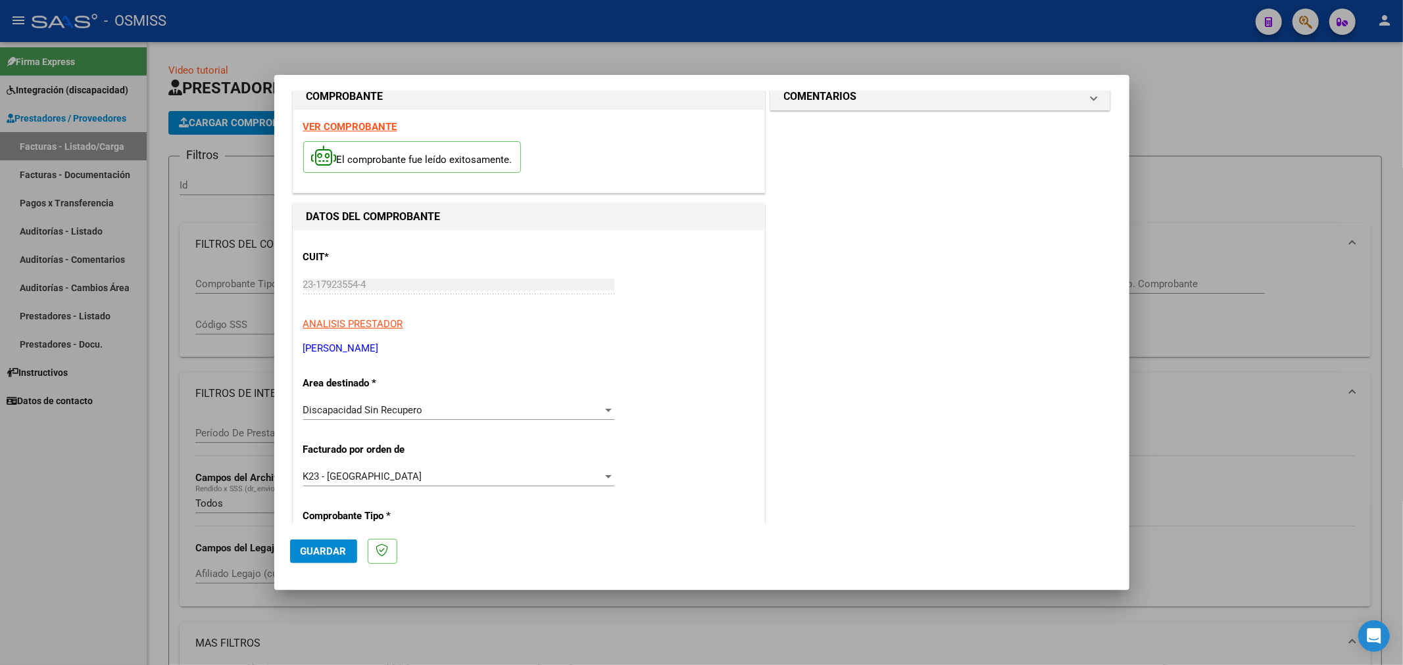
scroll to position [0, 0]
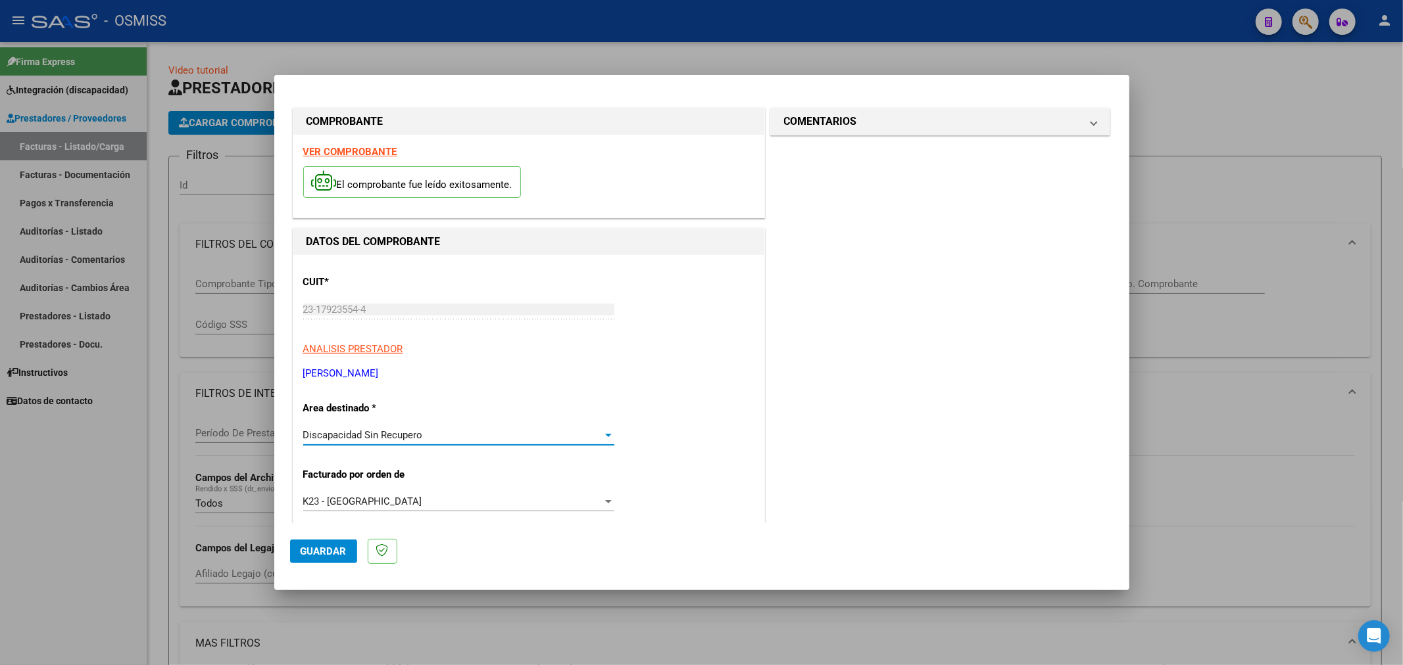
click at [432, 435] on div "Discapacidad Sin Recupero" at bounding box center [452, 435] width 299 height 12
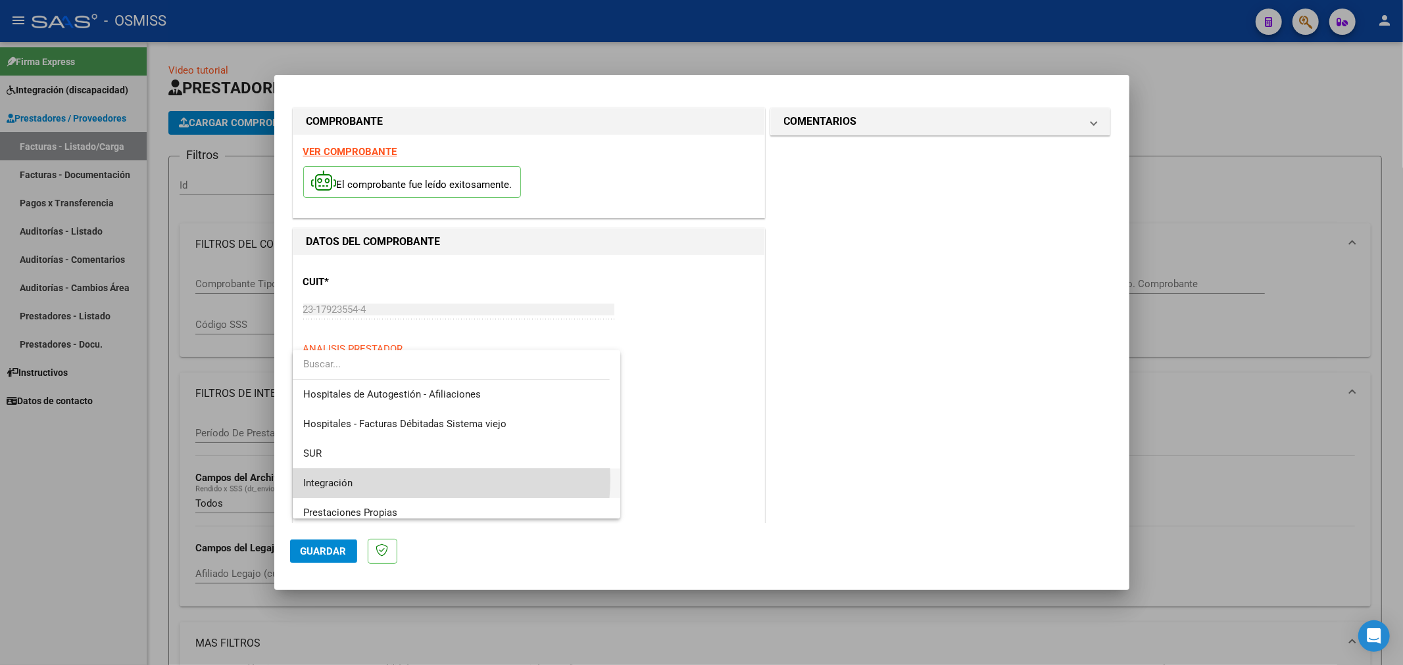
click at [432, 480] on span "Integración" at bounding box center [456, 484] width 307 height 30
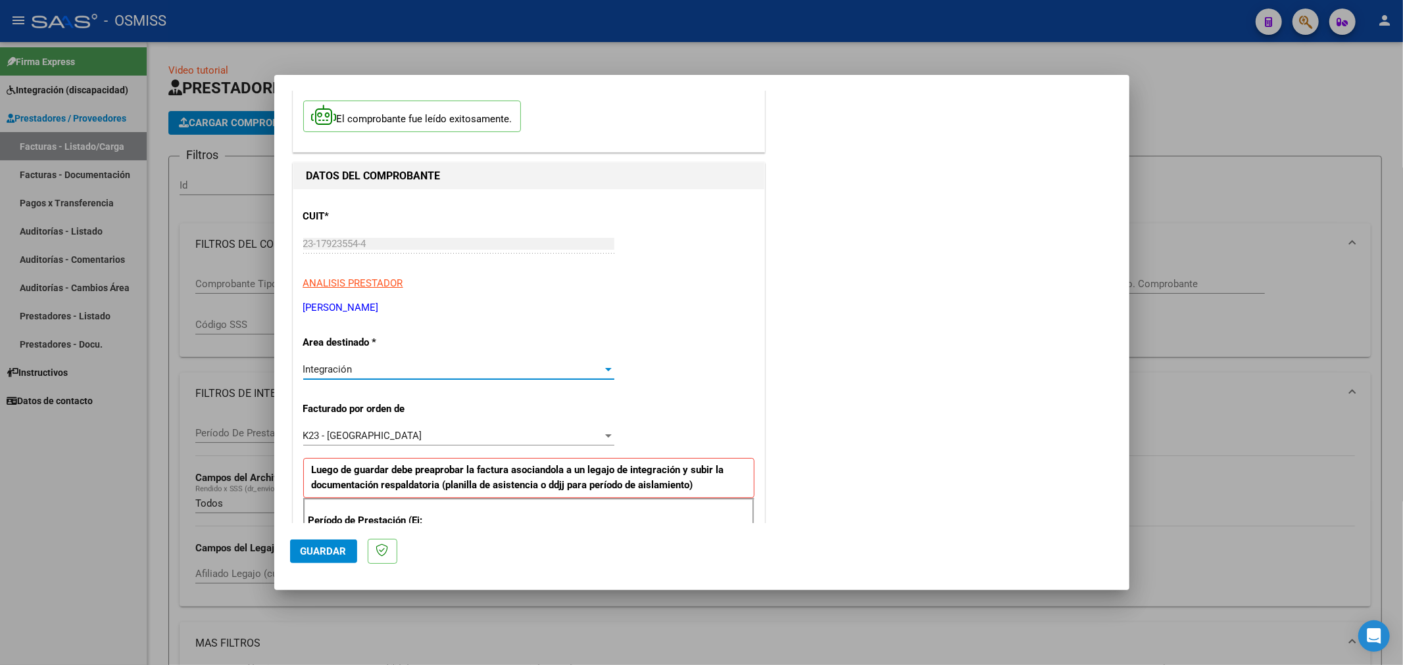
scroll to position [146, 0]
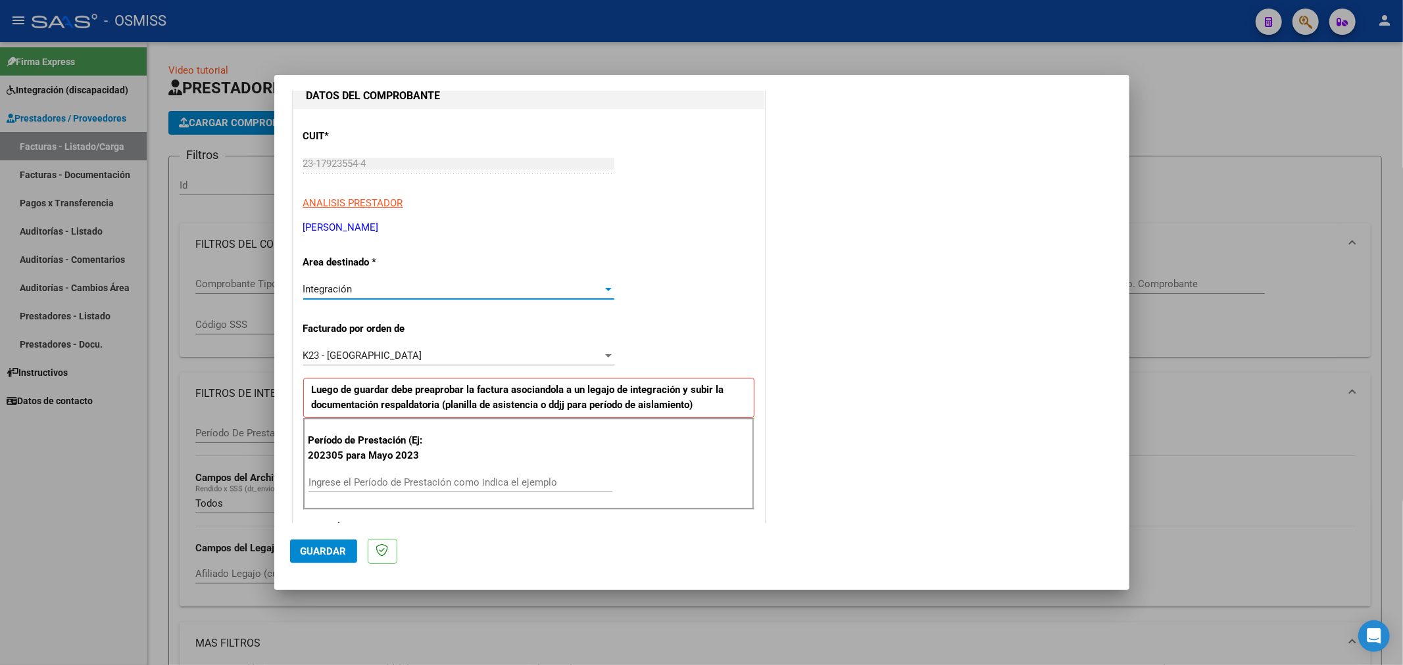
click at [392, 483] on input "Ingrese el Período de Prestación como indica el ejemplo" at bounding box center [460, 483] width 304 height 12
type input "202507"
click at [324, 556] on span "Guardar" at bounding box center [324, 552] width 46 height 12
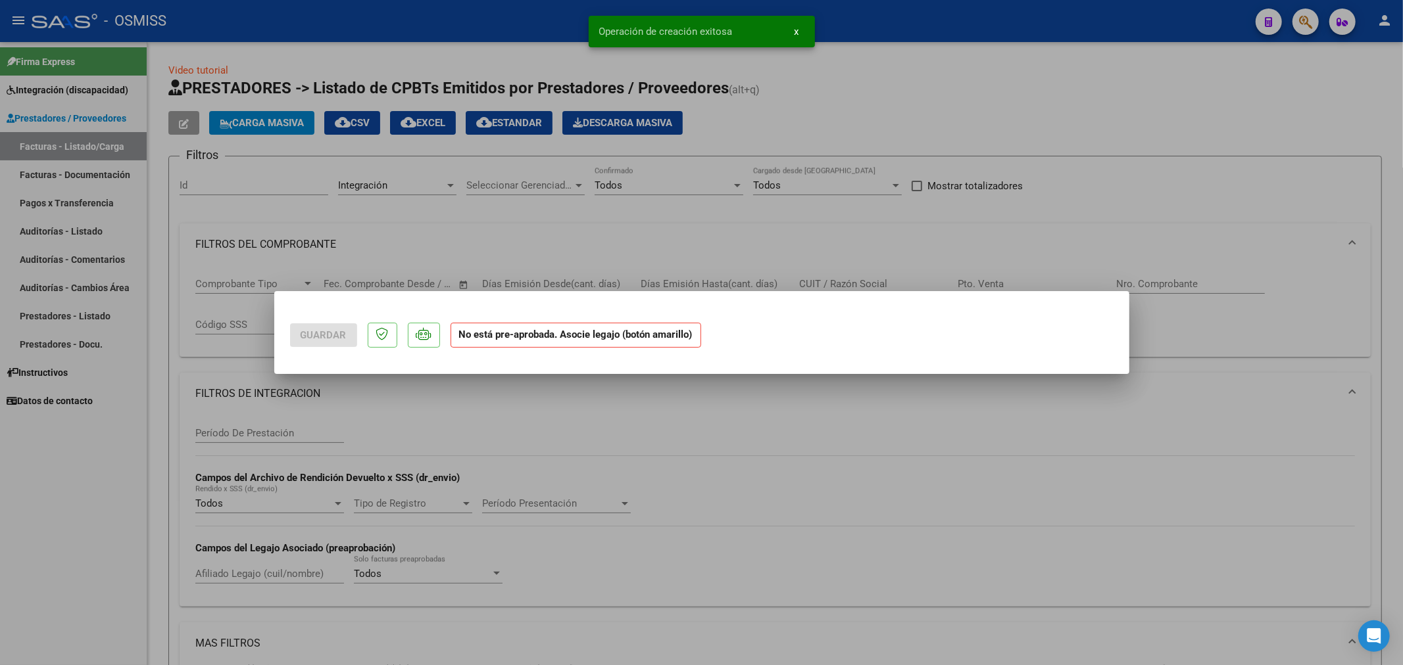
scroll to position [0, 0]
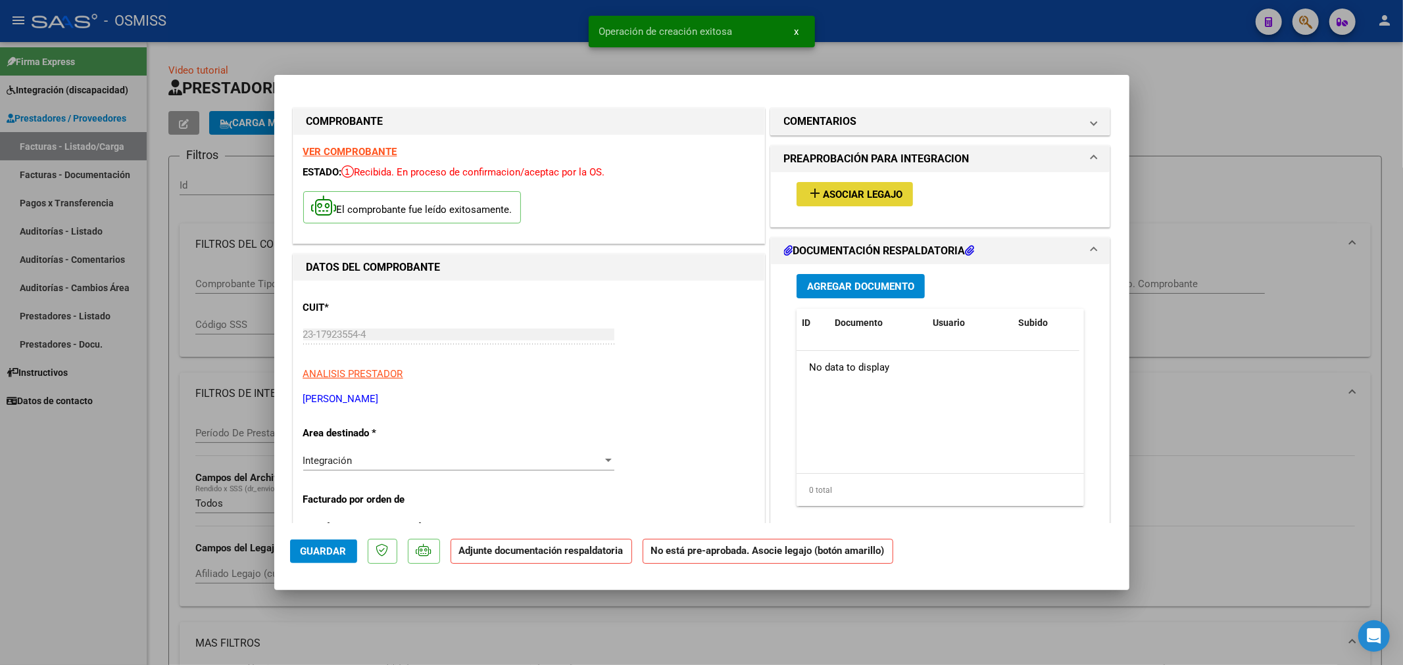
click at [847, 194] on span "Asociar Legajo" at bounding box center [863, 195] width 80 height 12
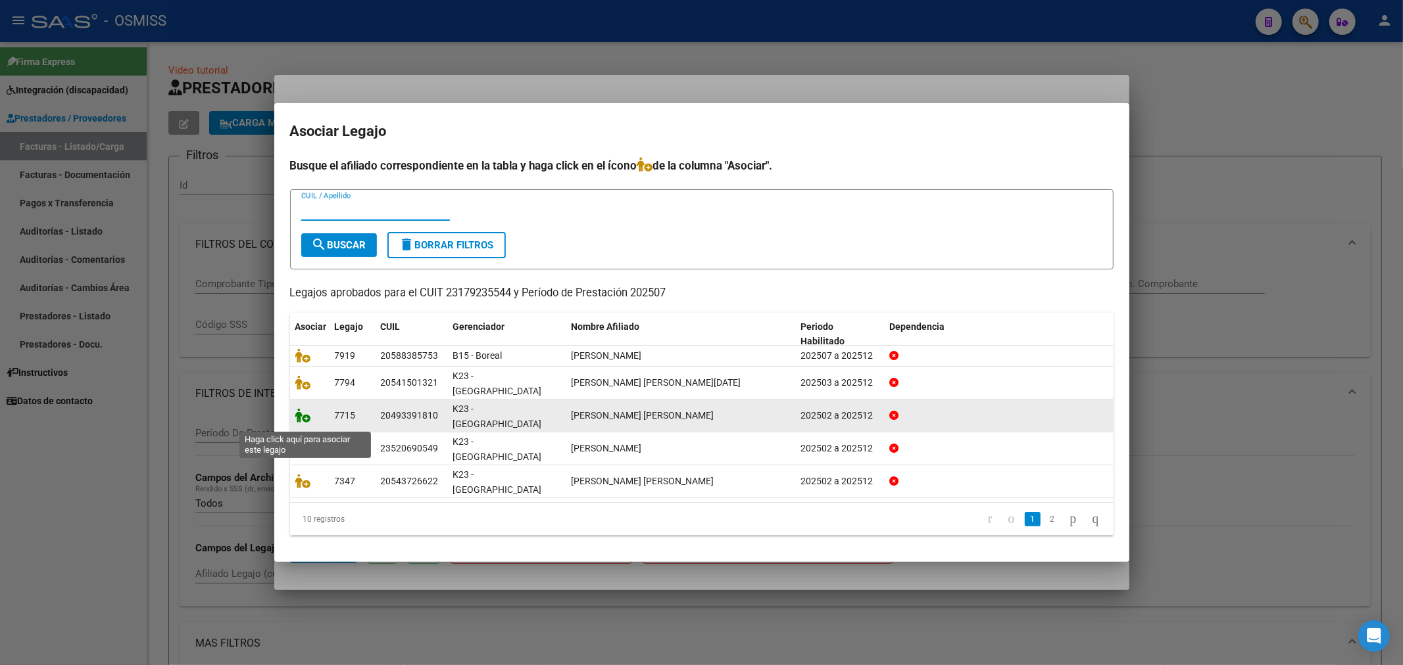
click at [299, 423] on icon at bounding box center [303, 415] width 16 height 14
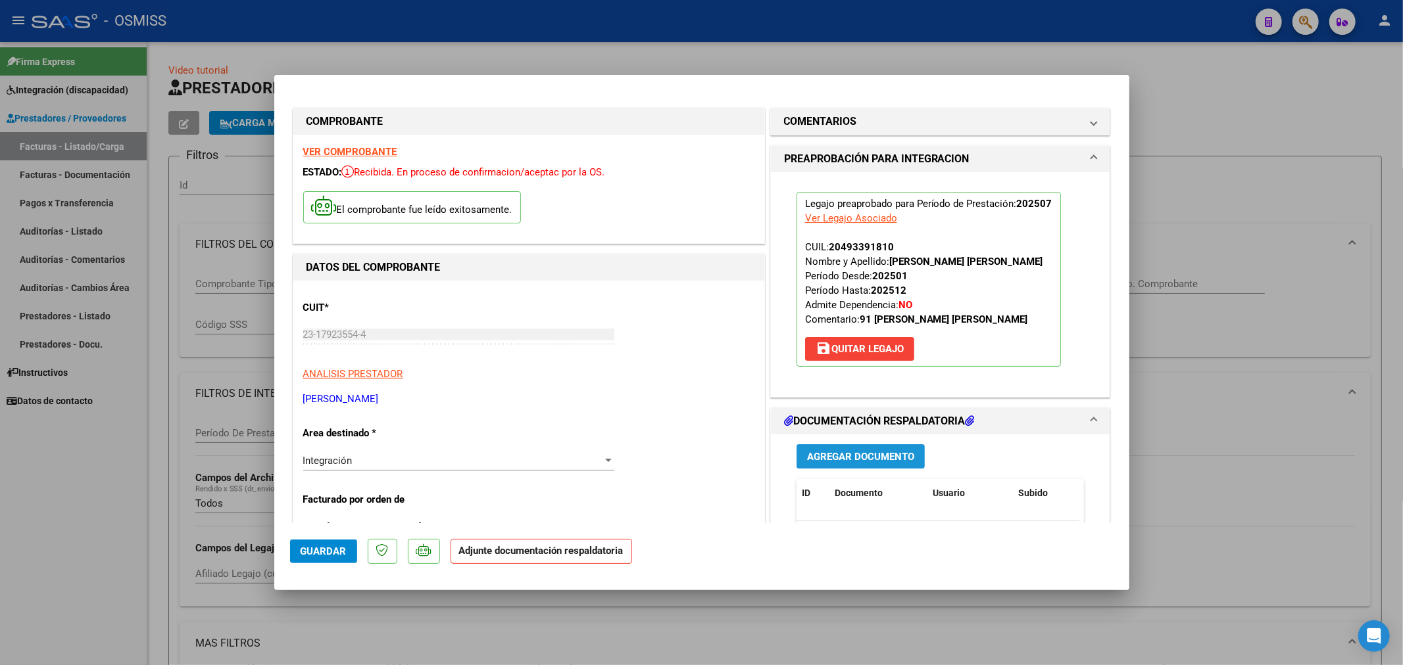
click at [868, 460] on span "Agregar Documento" at bounding box center [860, 457] width 107 height 12
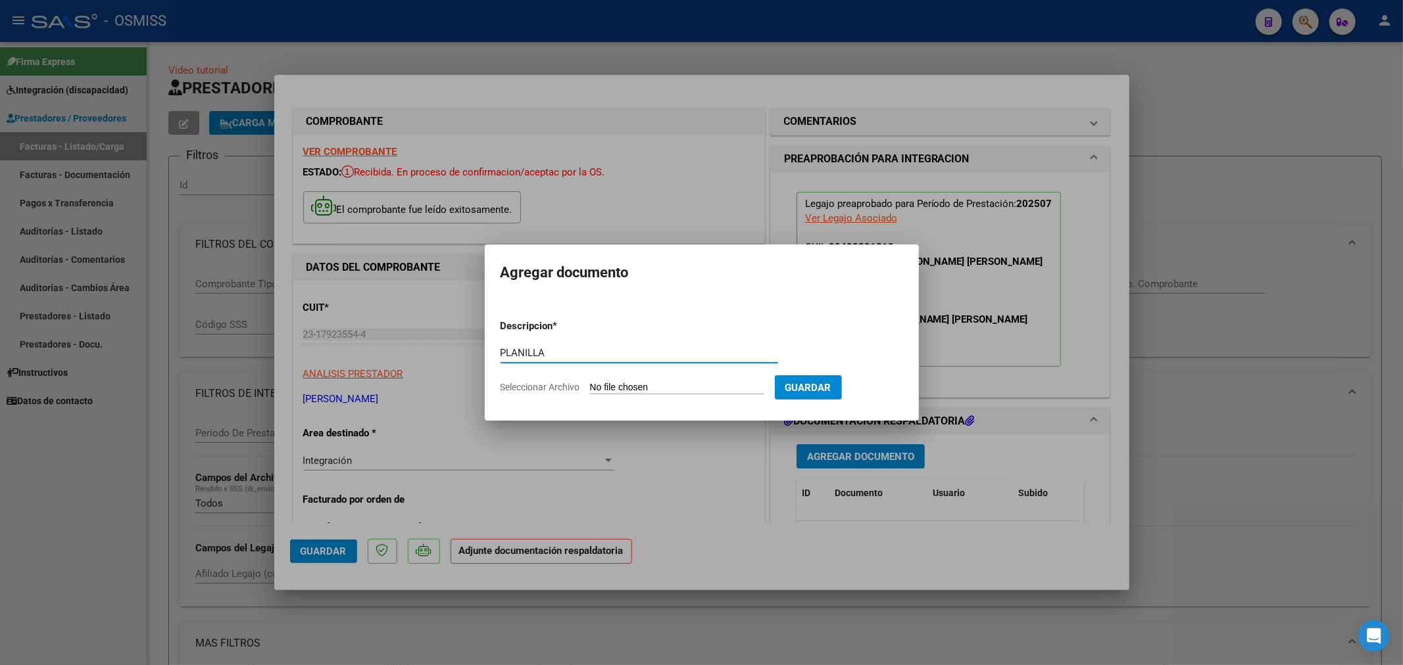
type input "PLANILLA"
click at [617, 391] on input "Seleccionar Archivo" at bounding box center [677, 388] width 174 height 12
type input "C:\fakepath\Ramos_Thiago_07[1].pdf"
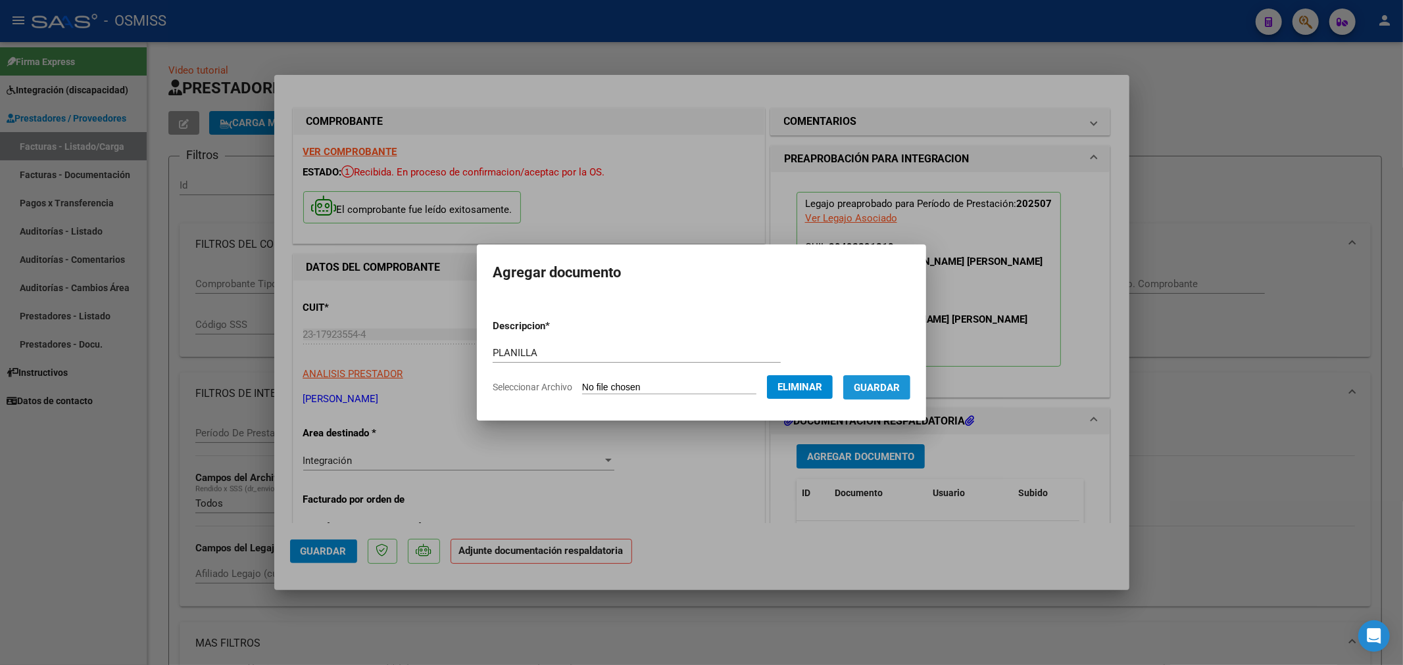
click at [892, 391] on span "Guardar" at bounding box center [877, 388] width 46 height 12
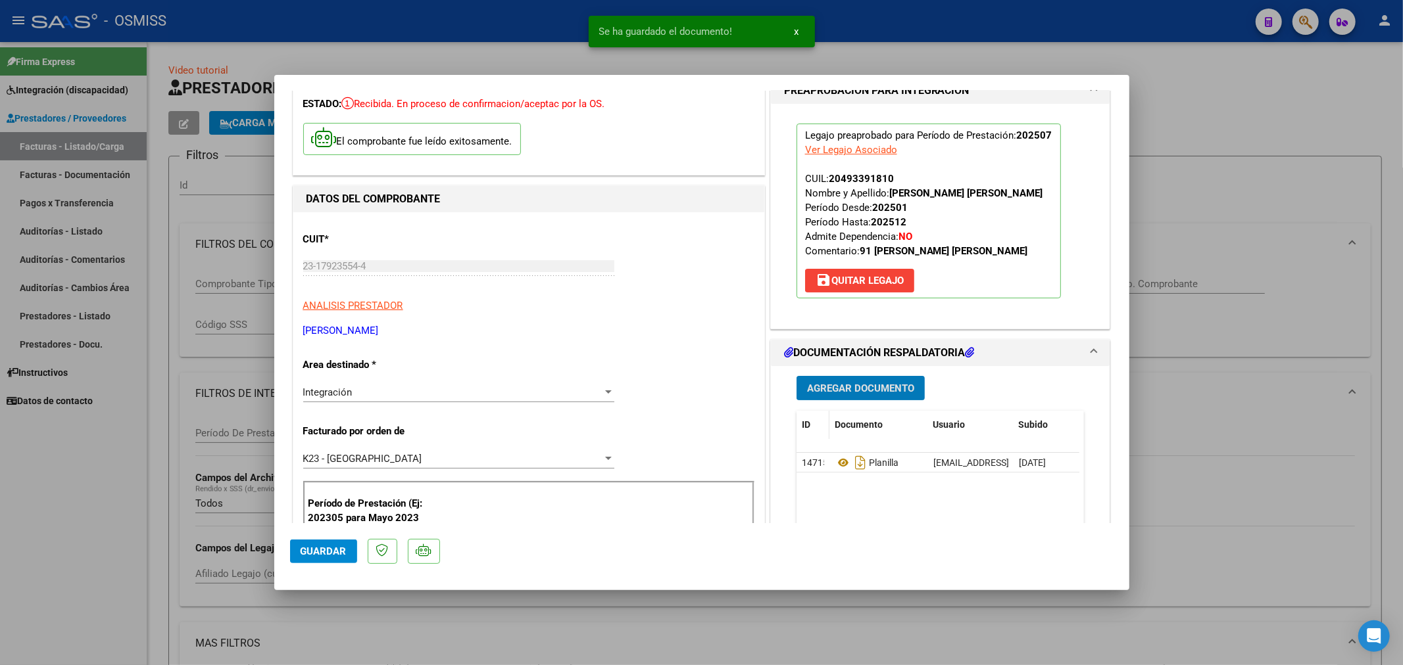
scroll to position [219, 0]
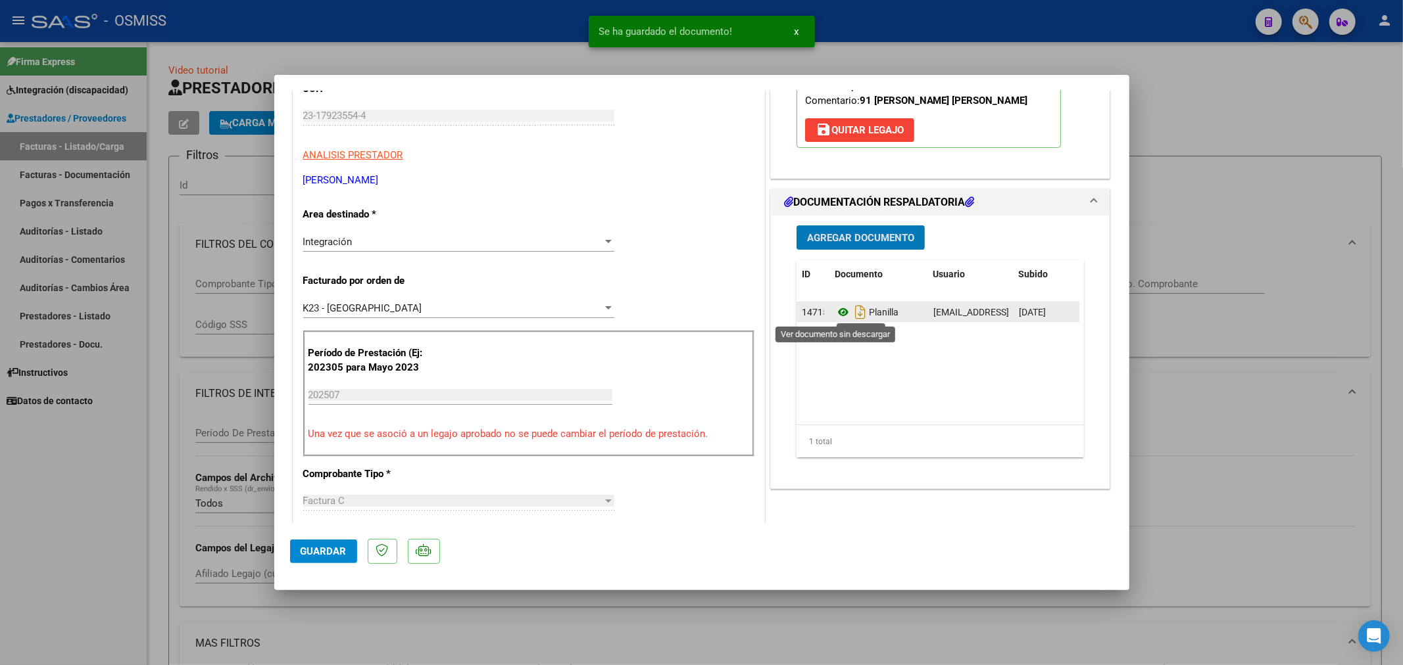
click at [840, 312] on icon at bounding box center [842, 312] width 17 height 16
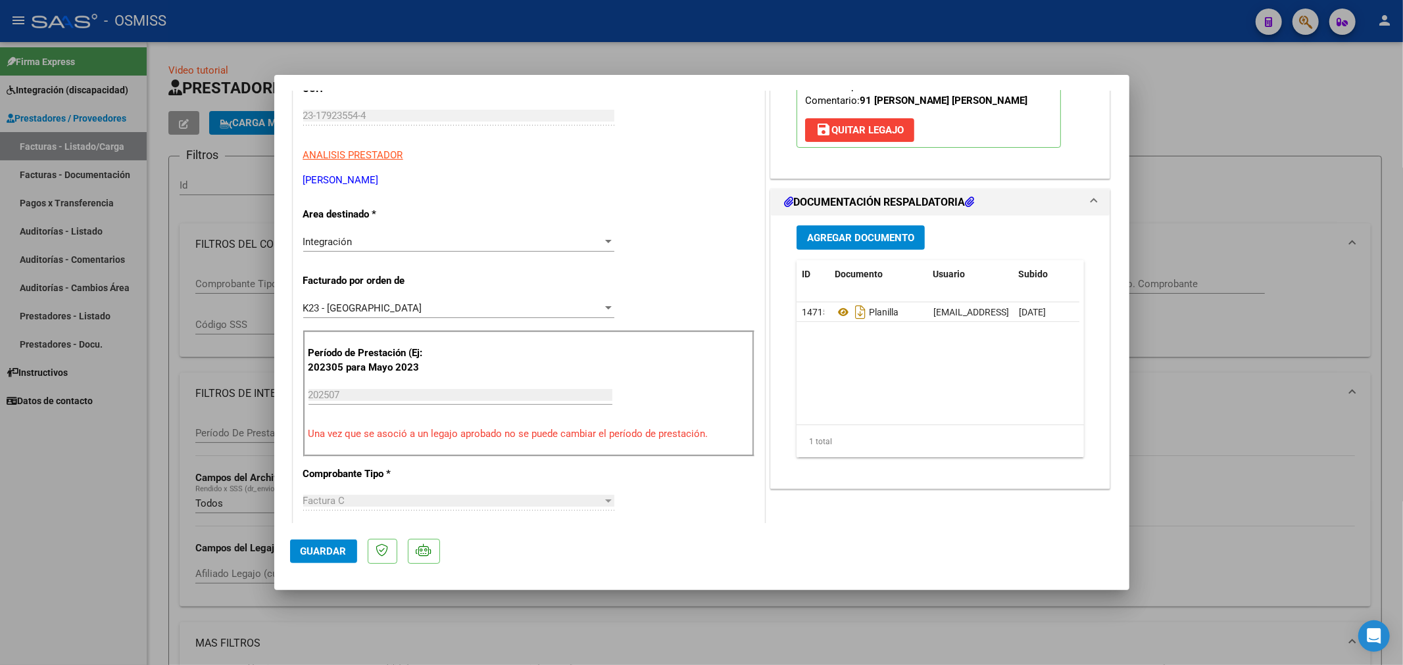
type input "$ 0,00"
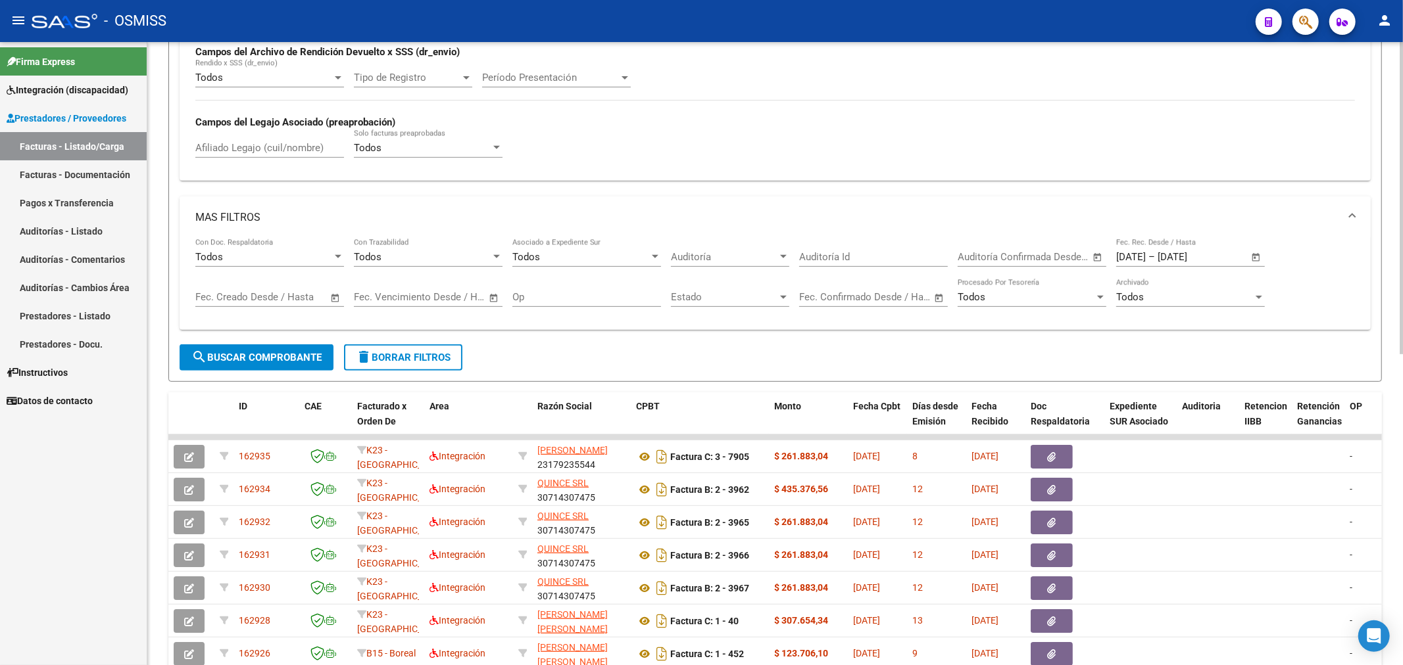
scroll to position [438, 0]
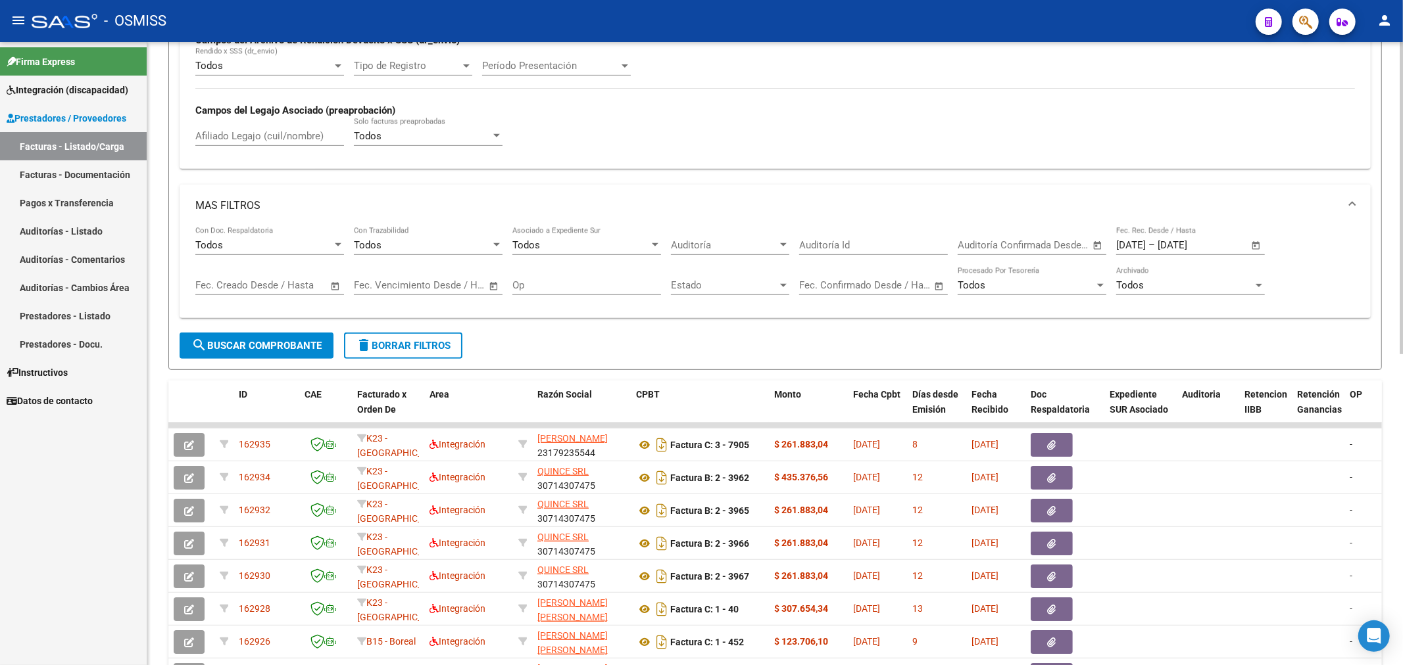
click at [373, 338] on button "delete Borrar Filtros" at bounding box center [403, 346] width 118 height 26
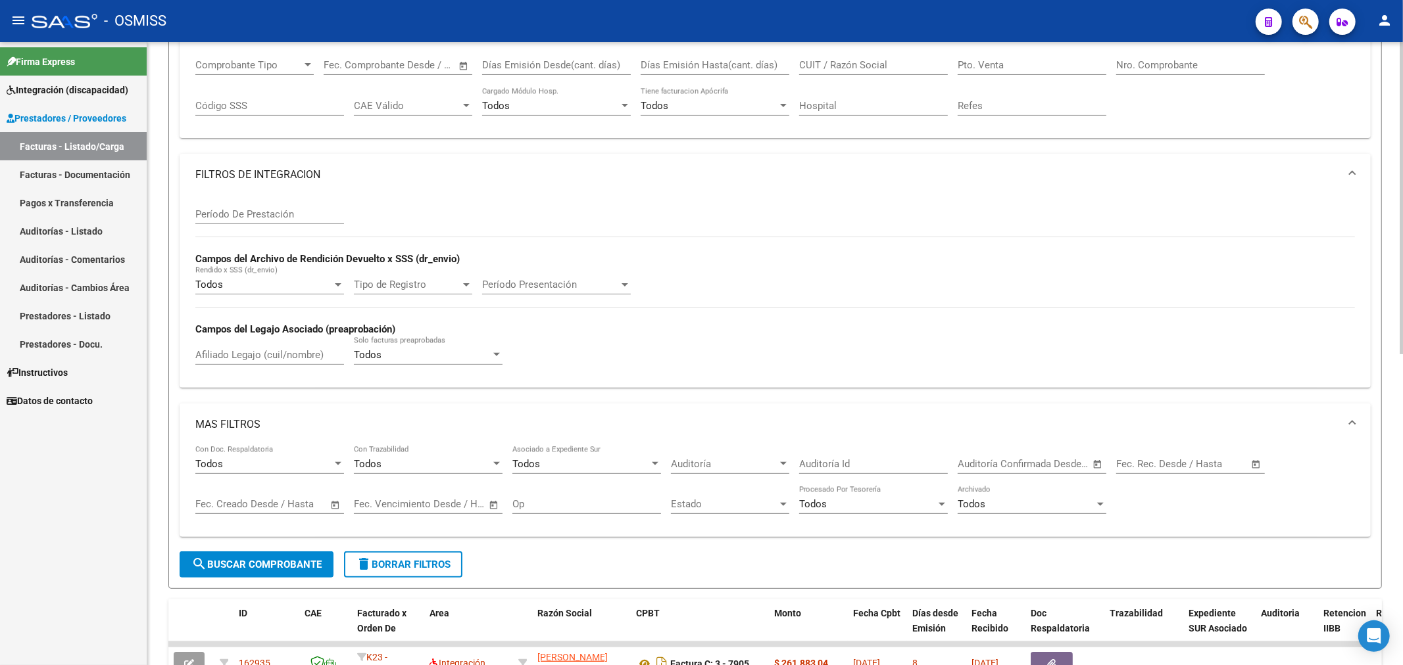
scroll to position [0, 0]
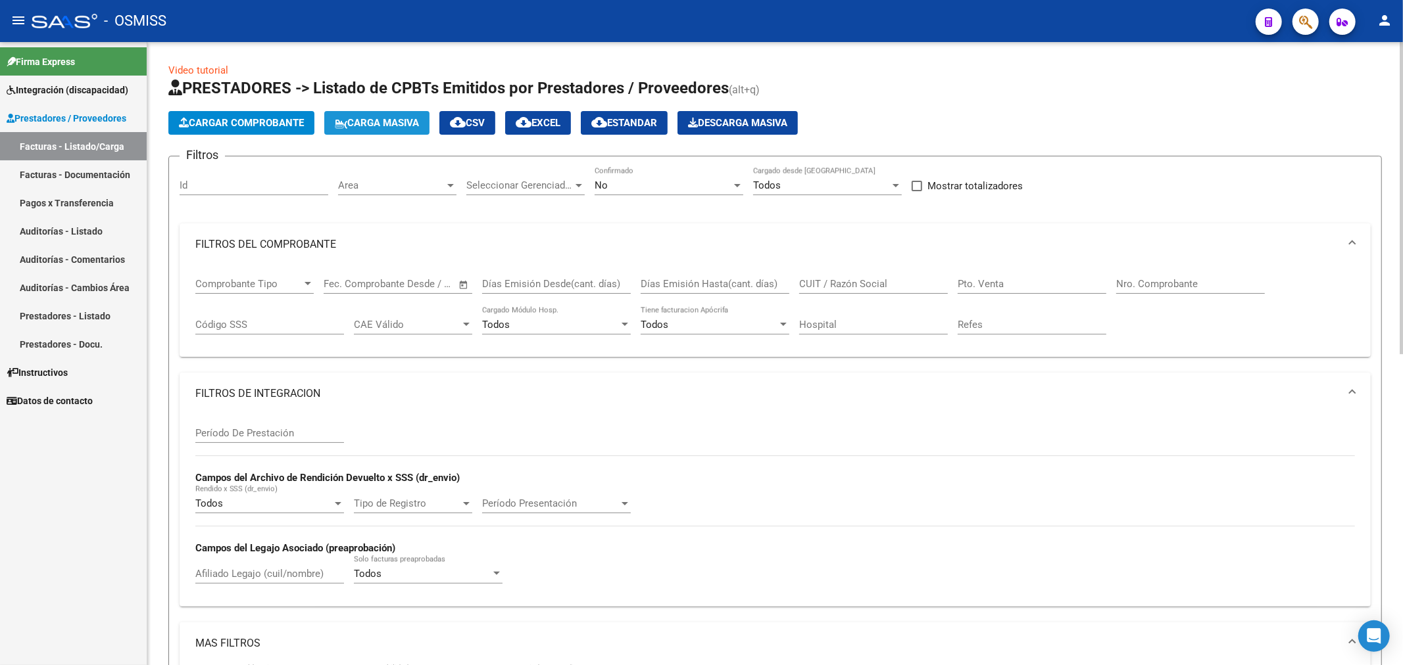
click at [404, 120] on span "Carga Masiva" at bounding box center [377, 123] width 84 height 12
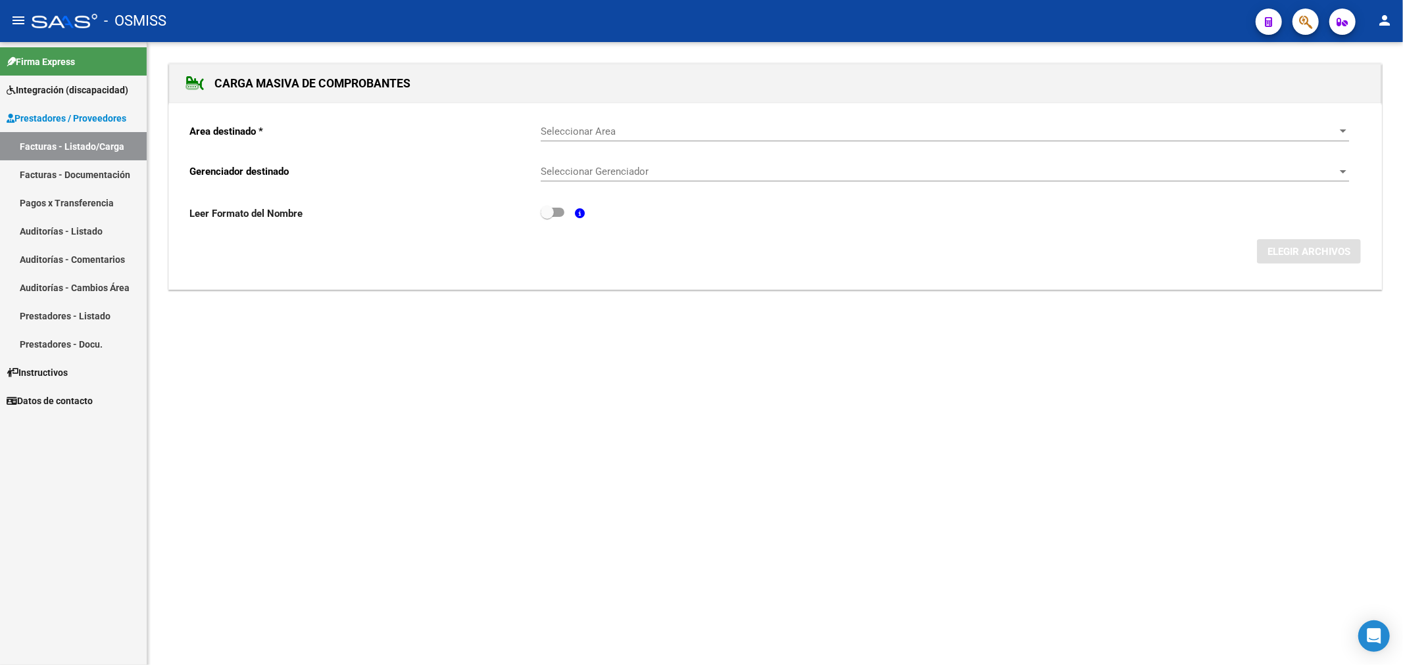
click at [579, 138] on div "Seleccionar Area Seleccionar Area" at bounding box center [945, 127] width 808 height 28
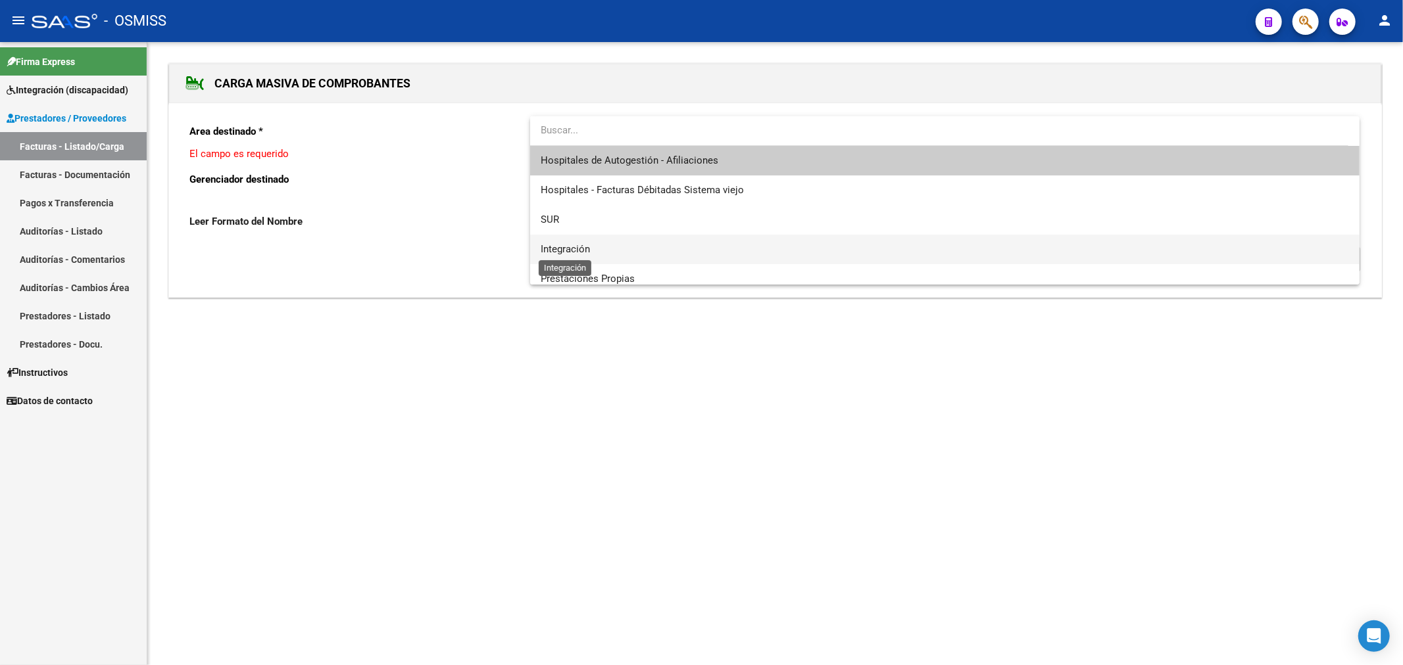
click at [573, 247] on span "Integración" at bounding box center [565, 249] width 49 height 12
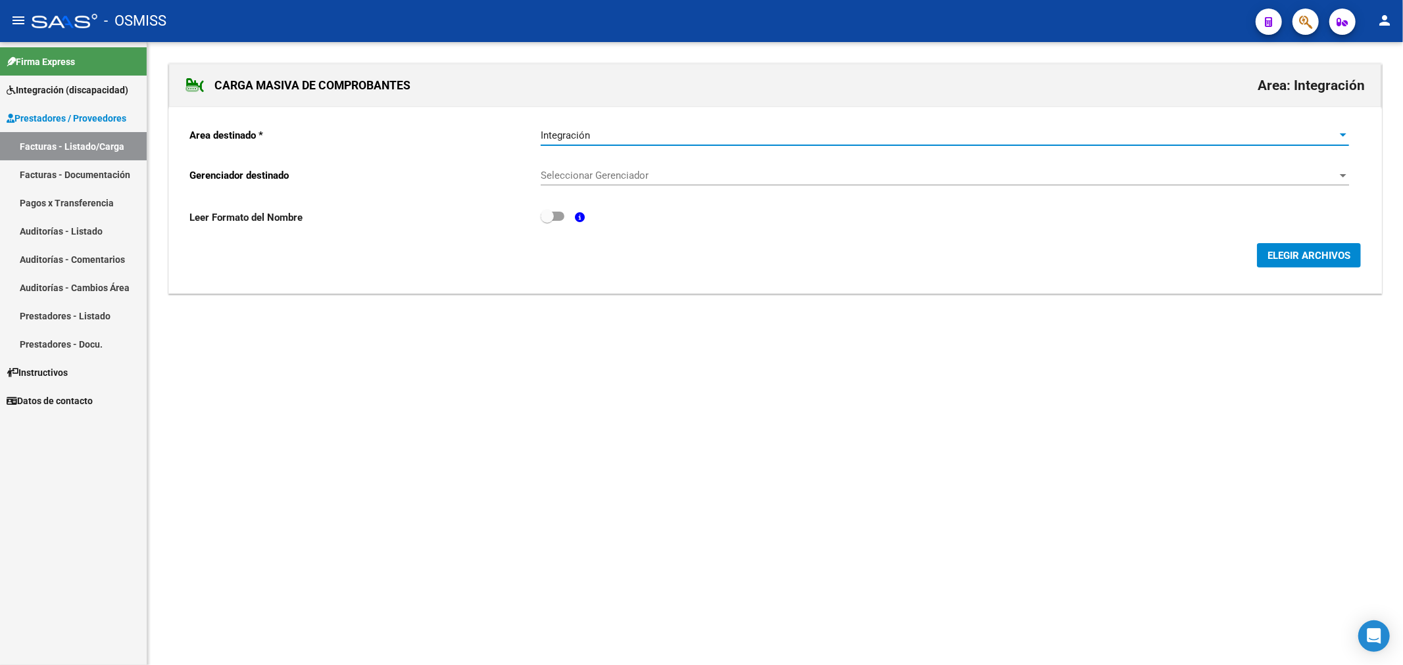
click at [642, 174] on span "Seleccionar Gerenciador" at bounding box center [939, 176] width 796 height 12
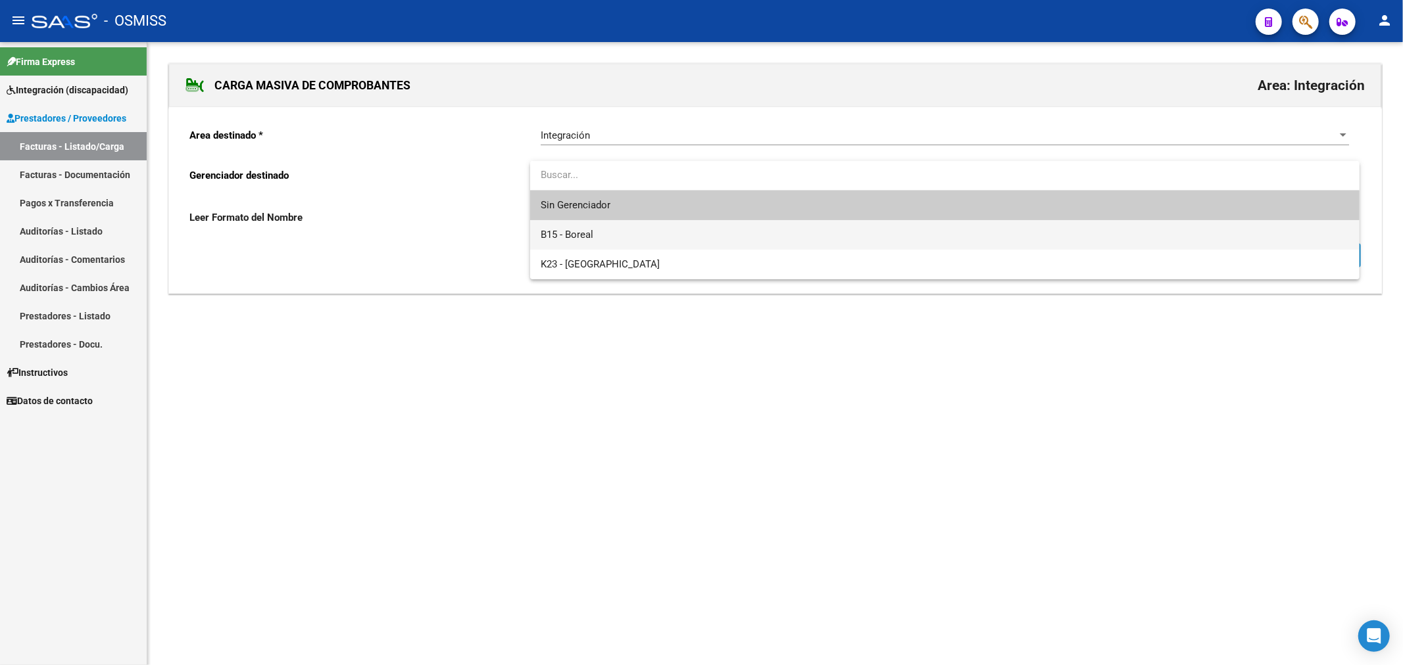
click at [612, 233] on span "B15 - Boreal" at bounding box center [945, 235] width 808 height 30
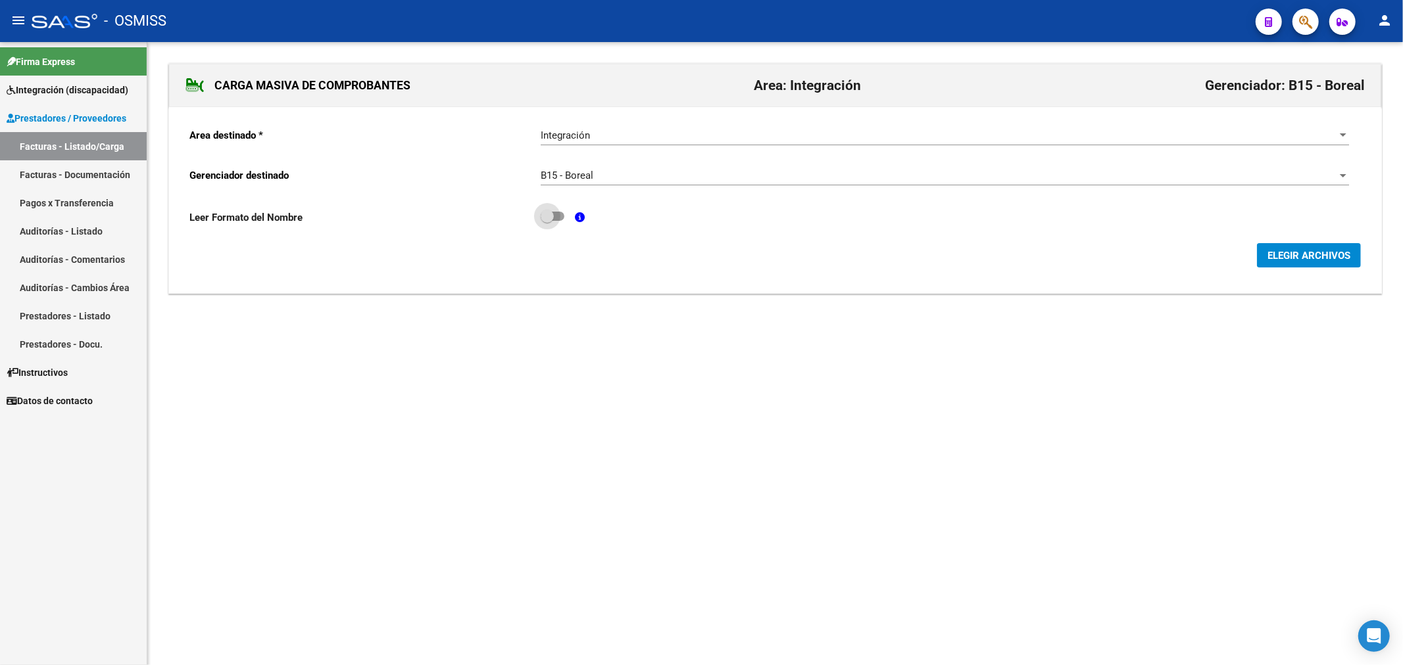
click at [562, 216] on span at bounding box center [553, 216] width 24 height 9
click at [547, 221] on input "checkbox" at bounding box center [546, 221] width 1 height 1
checkbox input "true"
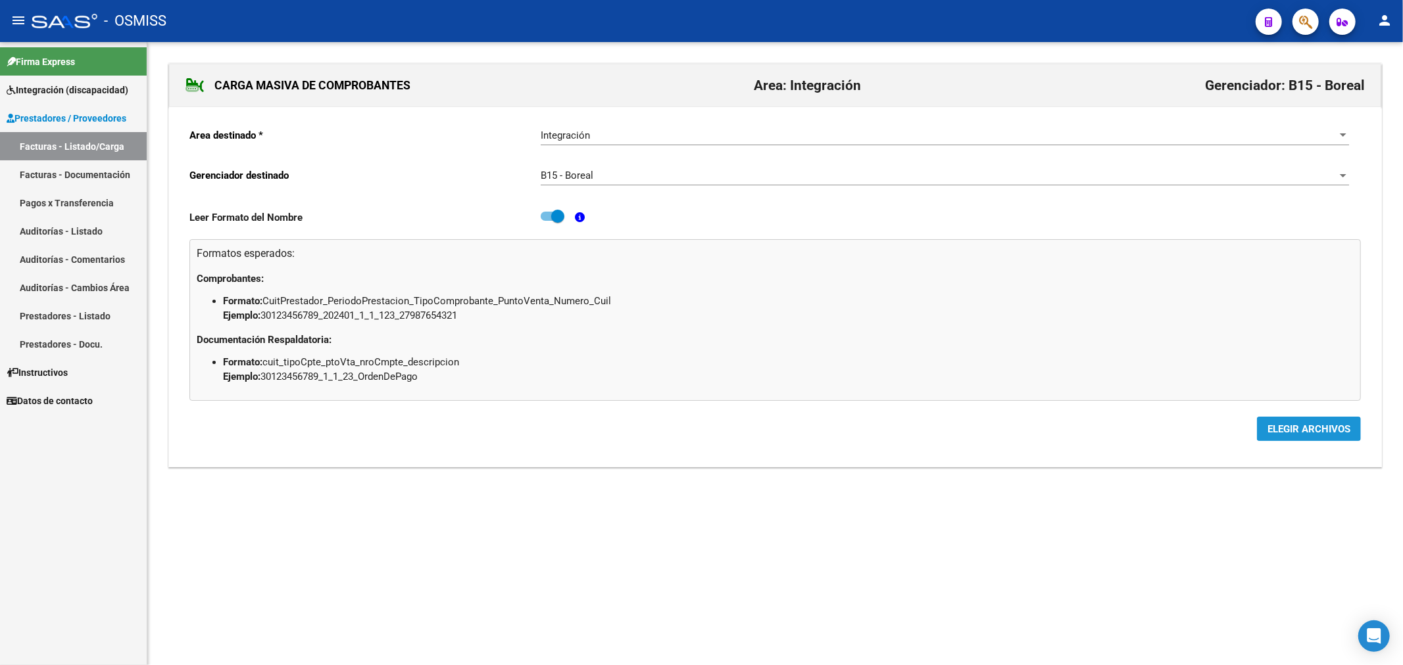
click at [1322, 428] on span "ELEGIR ARCHIVOS" at bounding box center [1308, 429] width 83 height 12
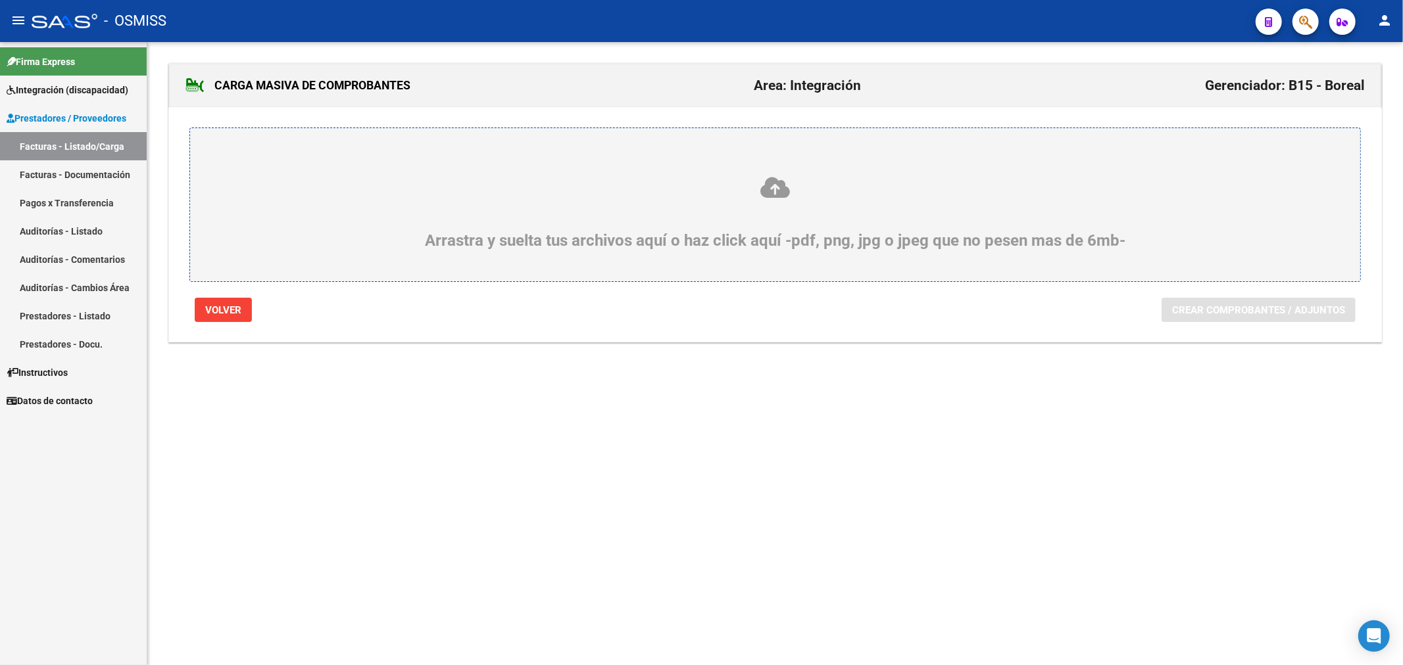
click at [715, 228] on div "Arrastra y suelta tus archivos aquí o haz click aquí -pdf, png, jpg o jpeg que …" at bounding box center [775, 213] width 1107 height 74
click at [0, 0] on input "Arrastra y suelta tus archivos aquí o haz click aquí -pdf, png, jpg o jpeg que …" at bounding box center [0, 0] width 0 height 0
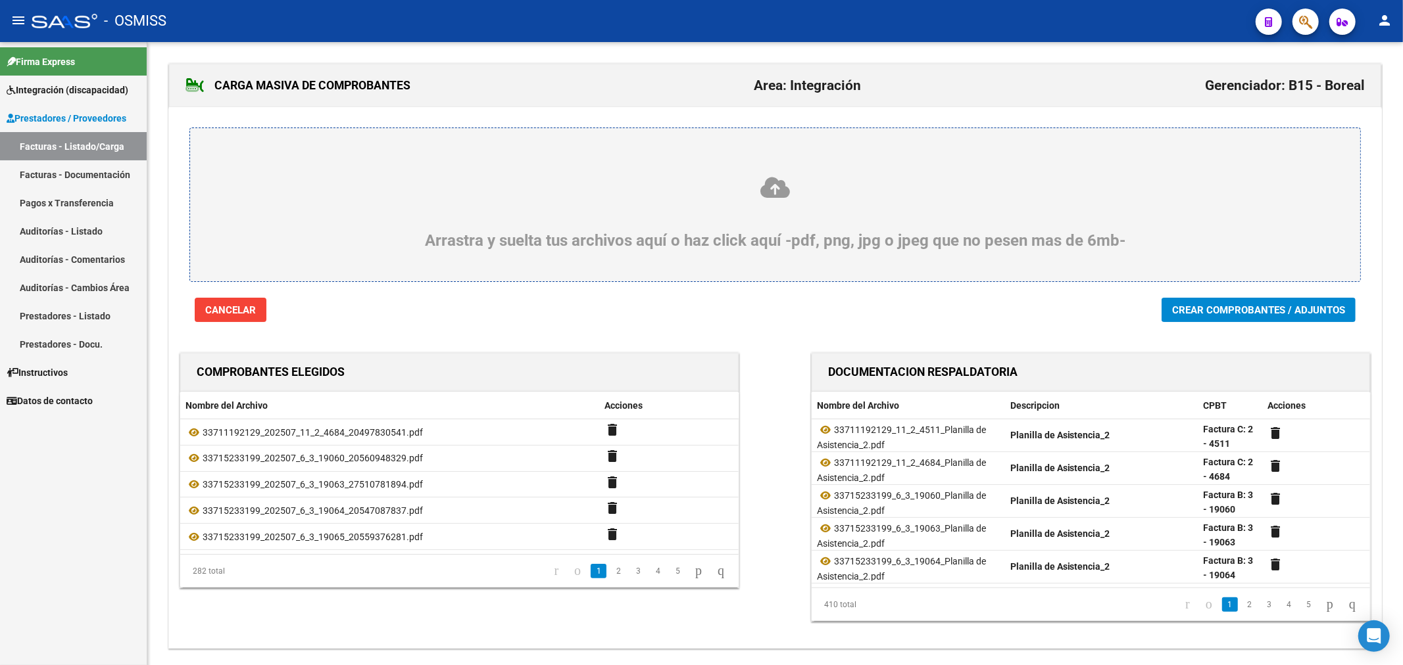
click at [1191, 303] on button "Crear Comprobantes / Adjuntos" at bounding box center [1258, 310] width 194 height 24
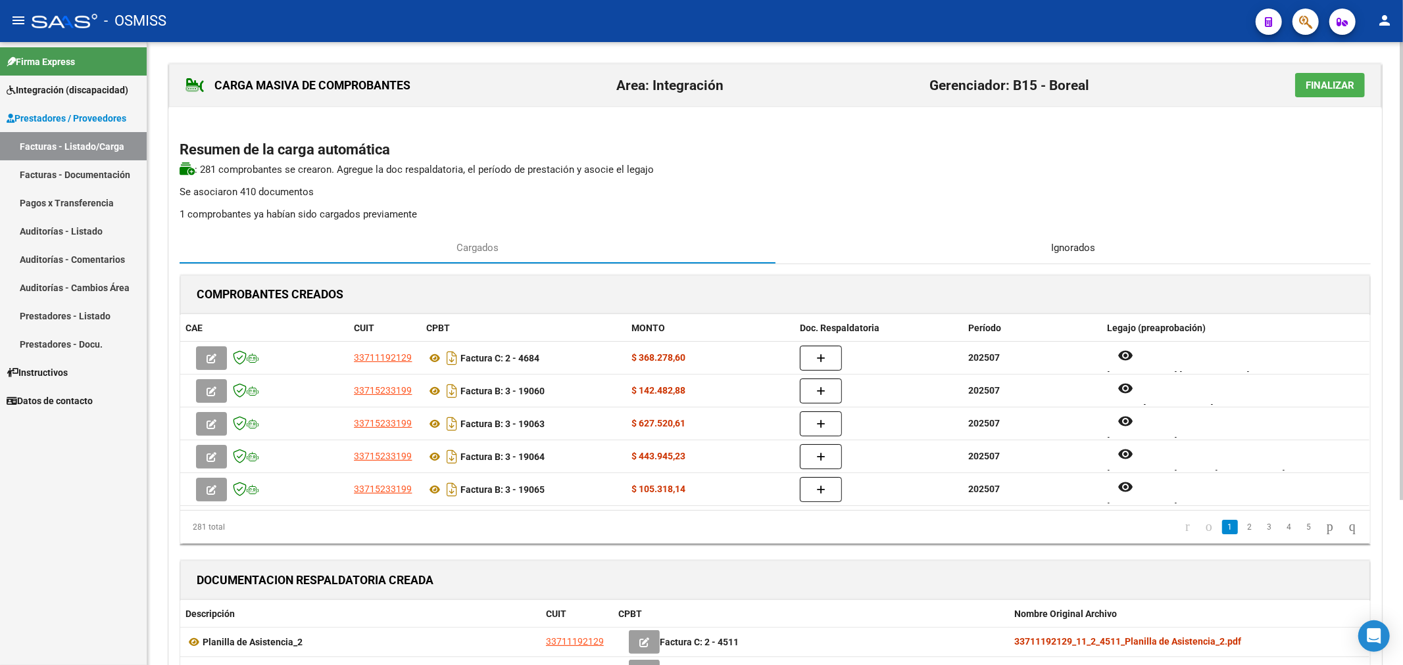
click at [1064, 243] on span "Ignorados" at bounding box center [1073, 248] width 44 height 14
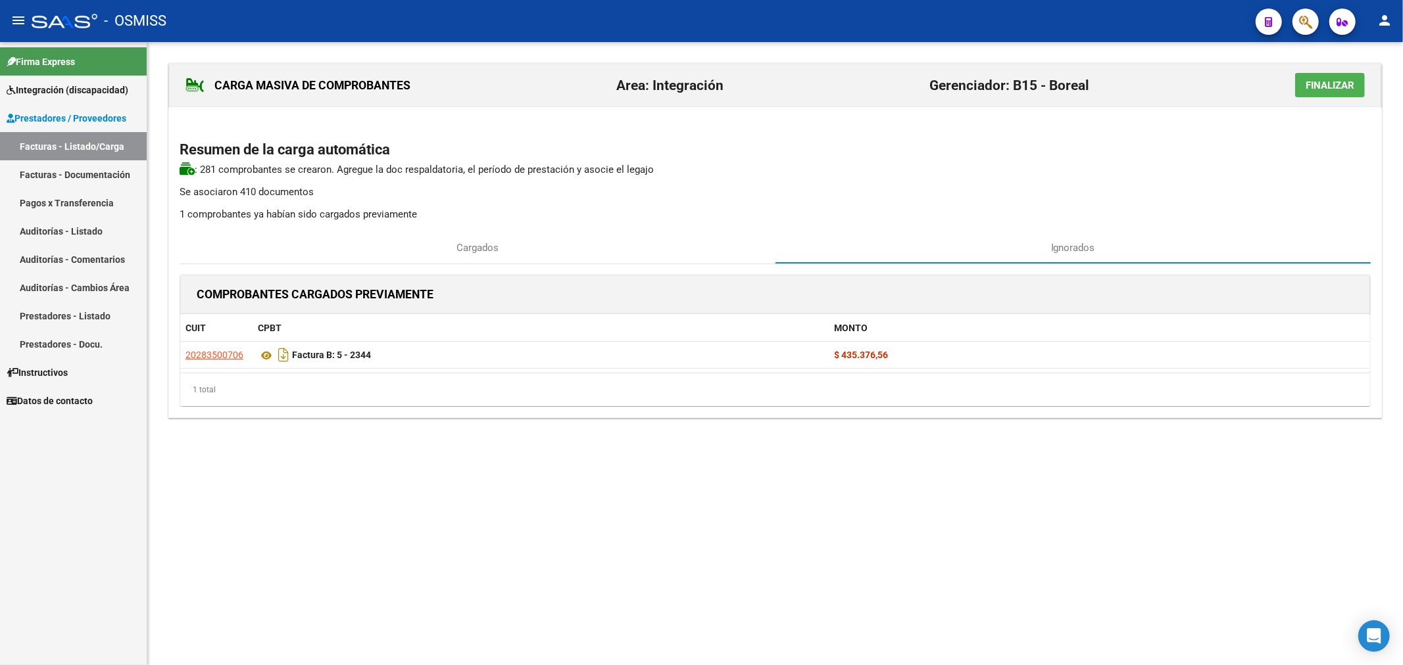
click at [1343, 84] on span "Finalizar" at bounding box center [1329, 86] width 49 height 12
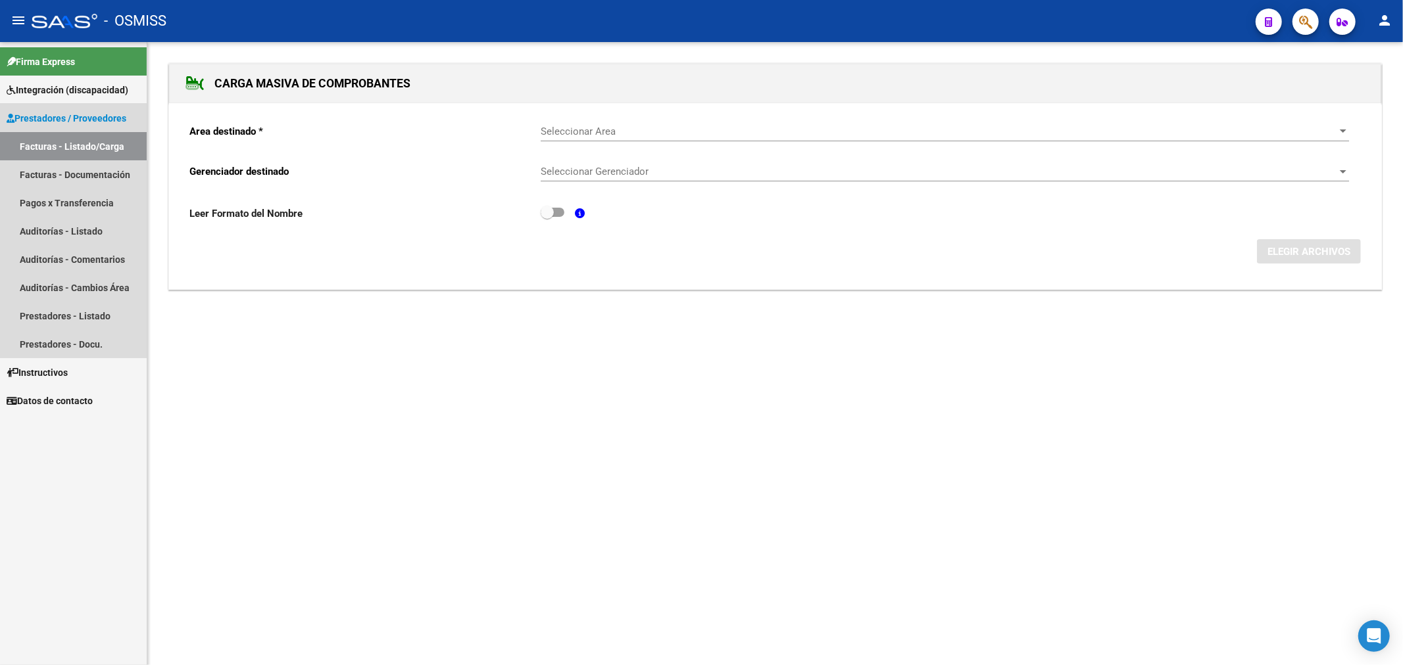
click at [78, 120] on span "Prestadores / Proveedores" at bounding box center [67, 118] width 120 height 14
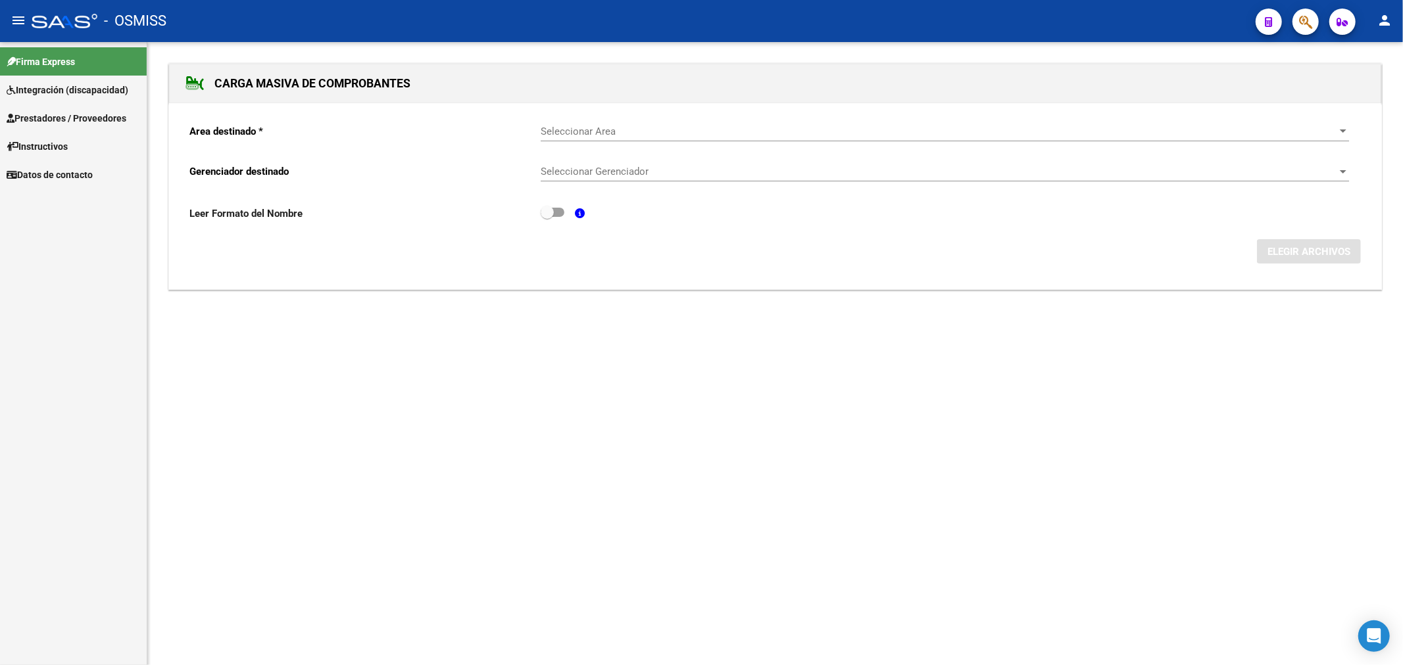
click at [78, 120] on span "Prestadores / Proveedores" at bounding box center [67, 118] width 120 height 14
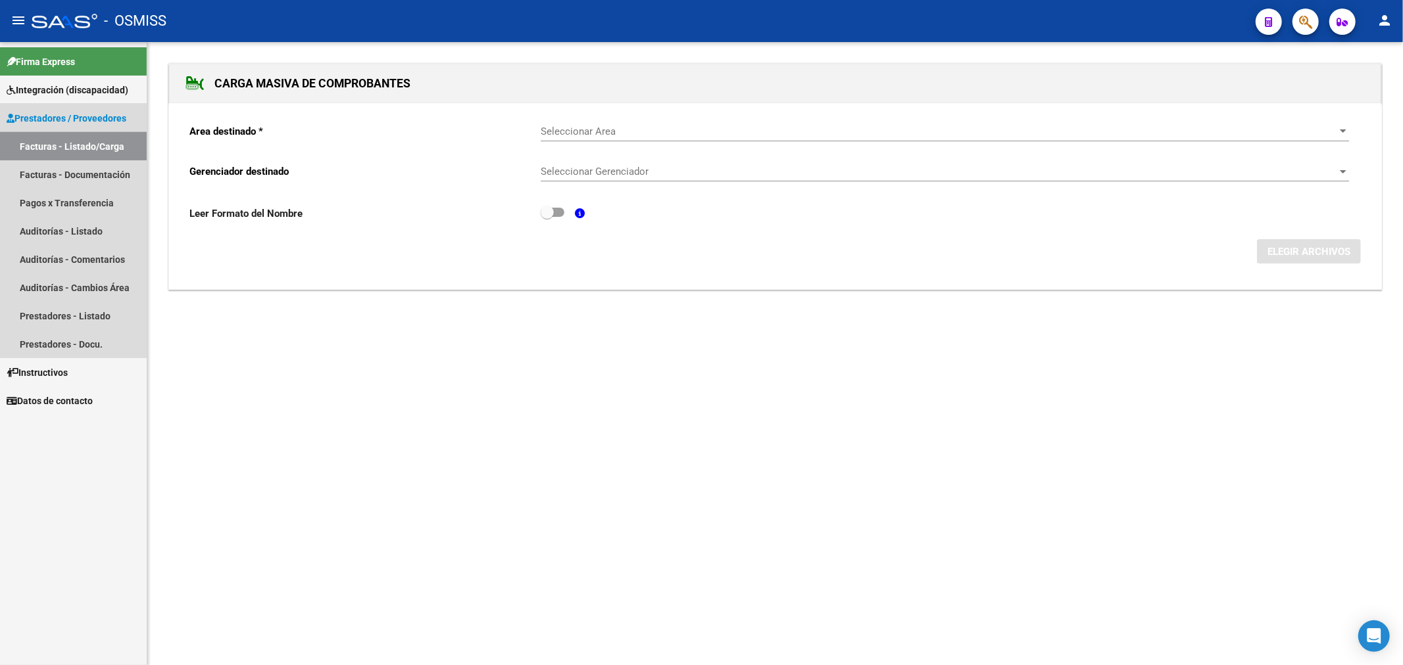
click at [61, 145] on link "Facturas - Listado/Carga" at bounding box center [73, 146] width 147 height 28
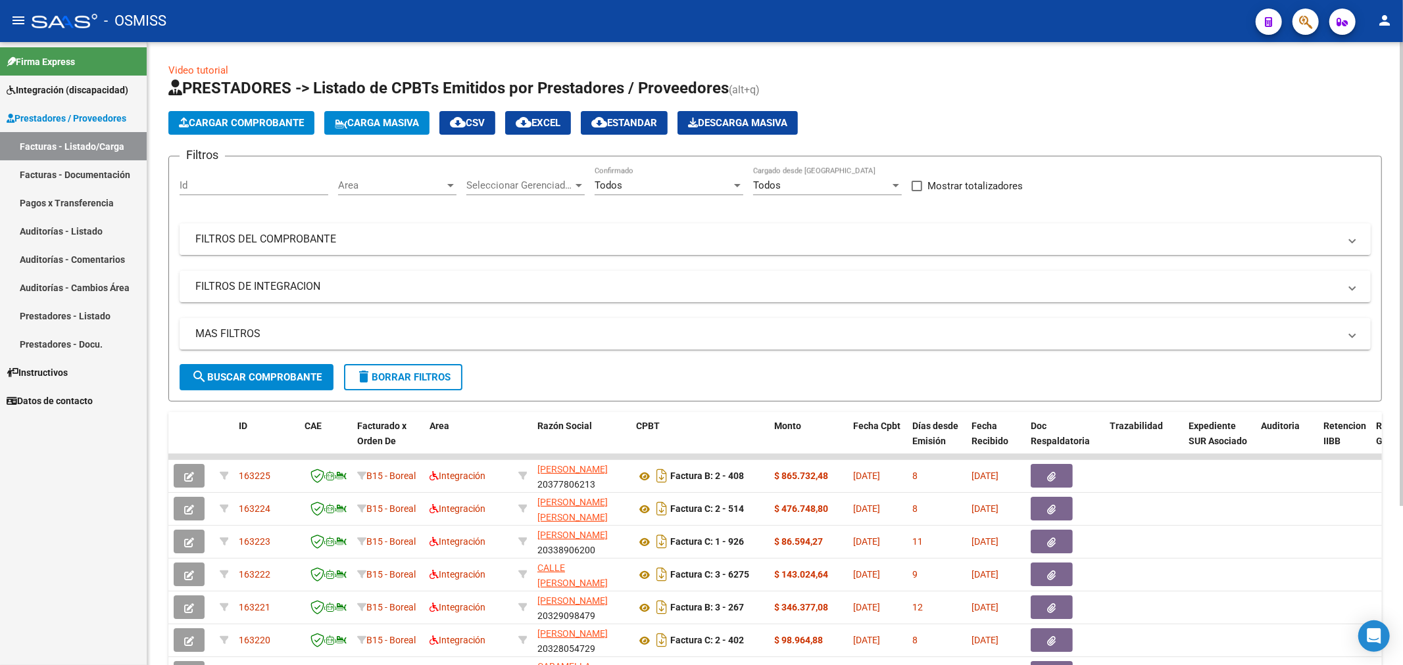
click at [240, 253] on mat-expansion-panel-header "FILTROS DEL COMPROBANTE" at bounding box center [775, 240] width 1191 height 32
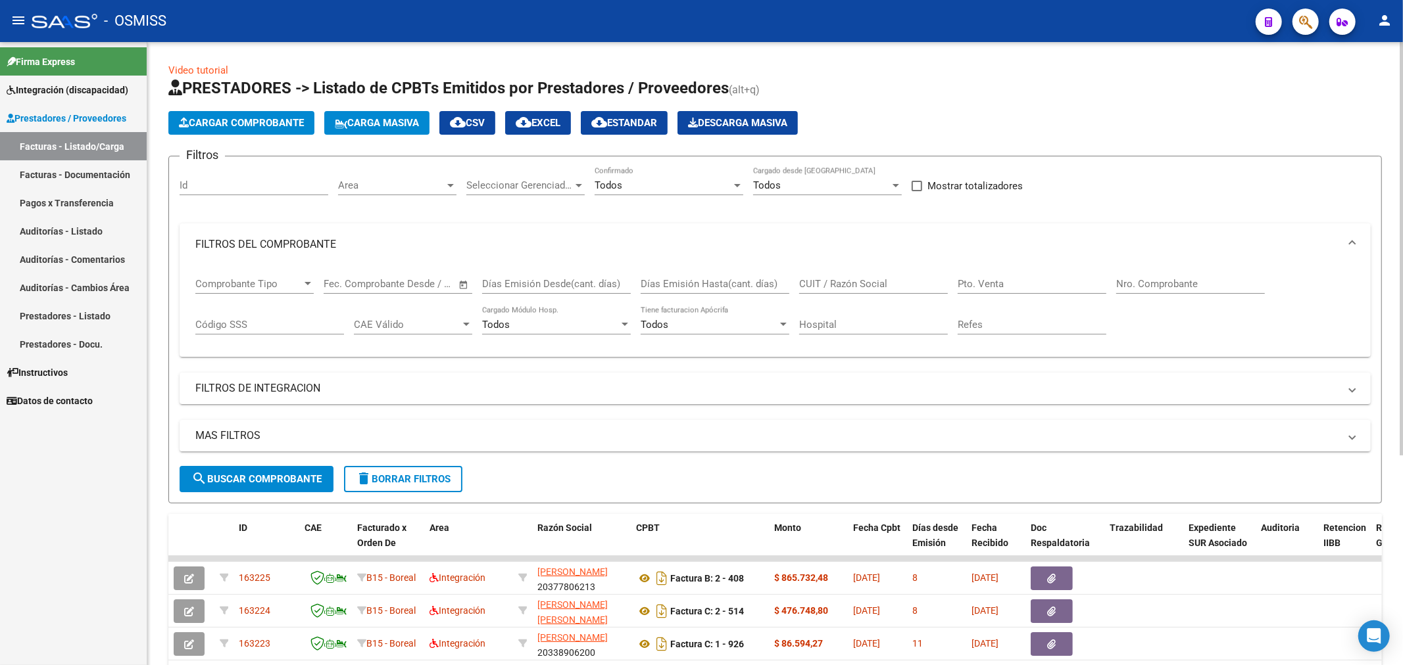
click at [1138, 287] on input "Nro. Comprobante" at bounding box center [1190, 284] width 149 height 12
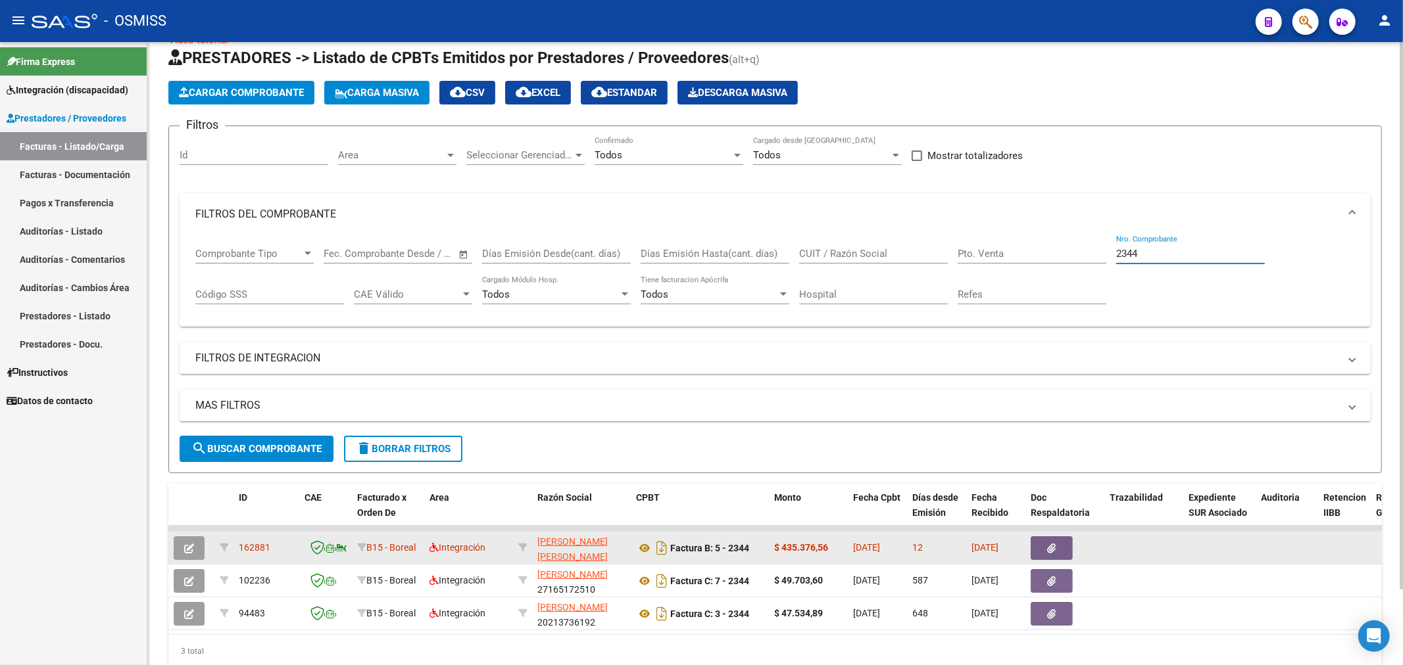
scroll to position [73, 0]
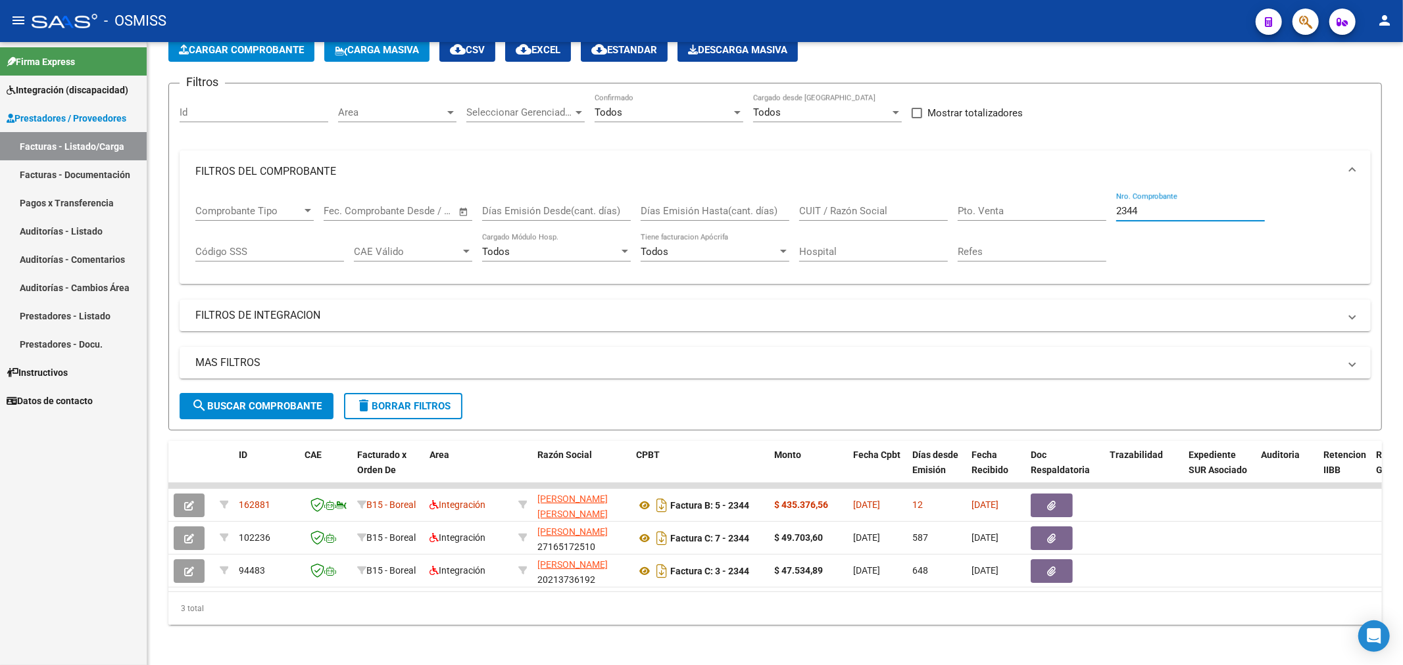
type input "2344"
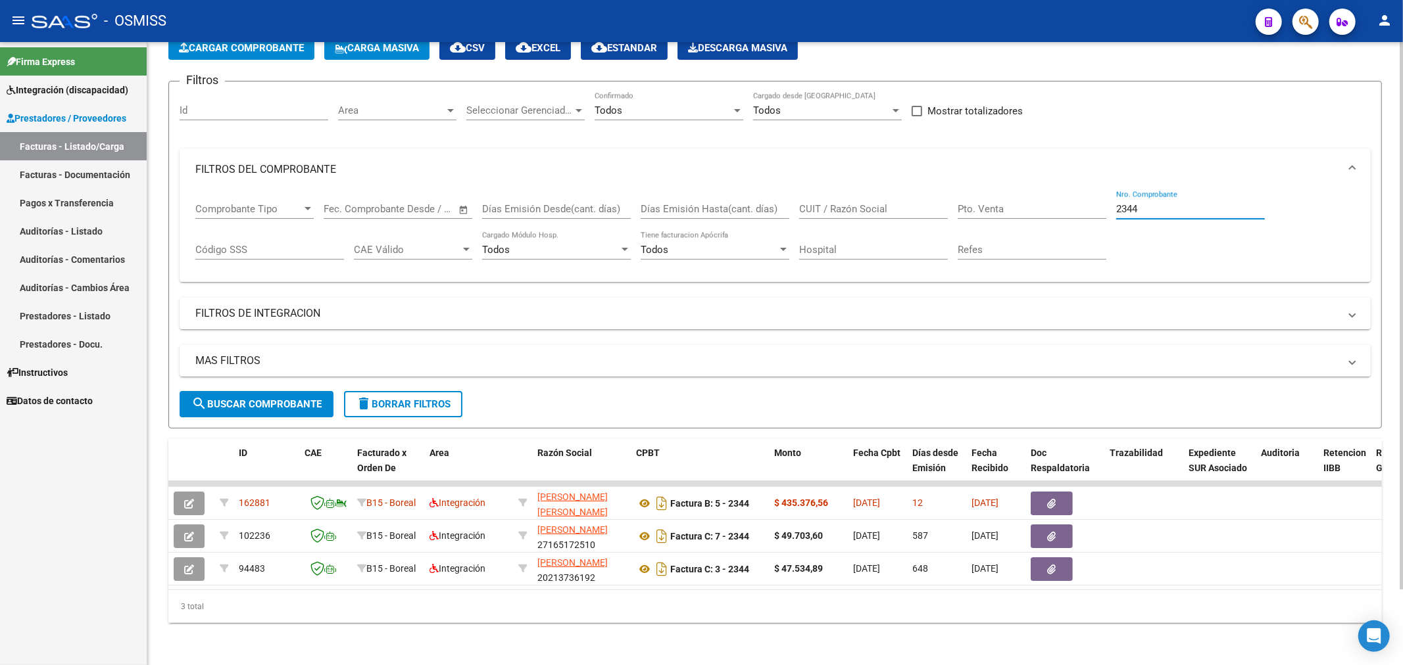
click at [424, 398] on span "delete Borrar Filtros" at bounding box center [403, 404] width 95 height 12
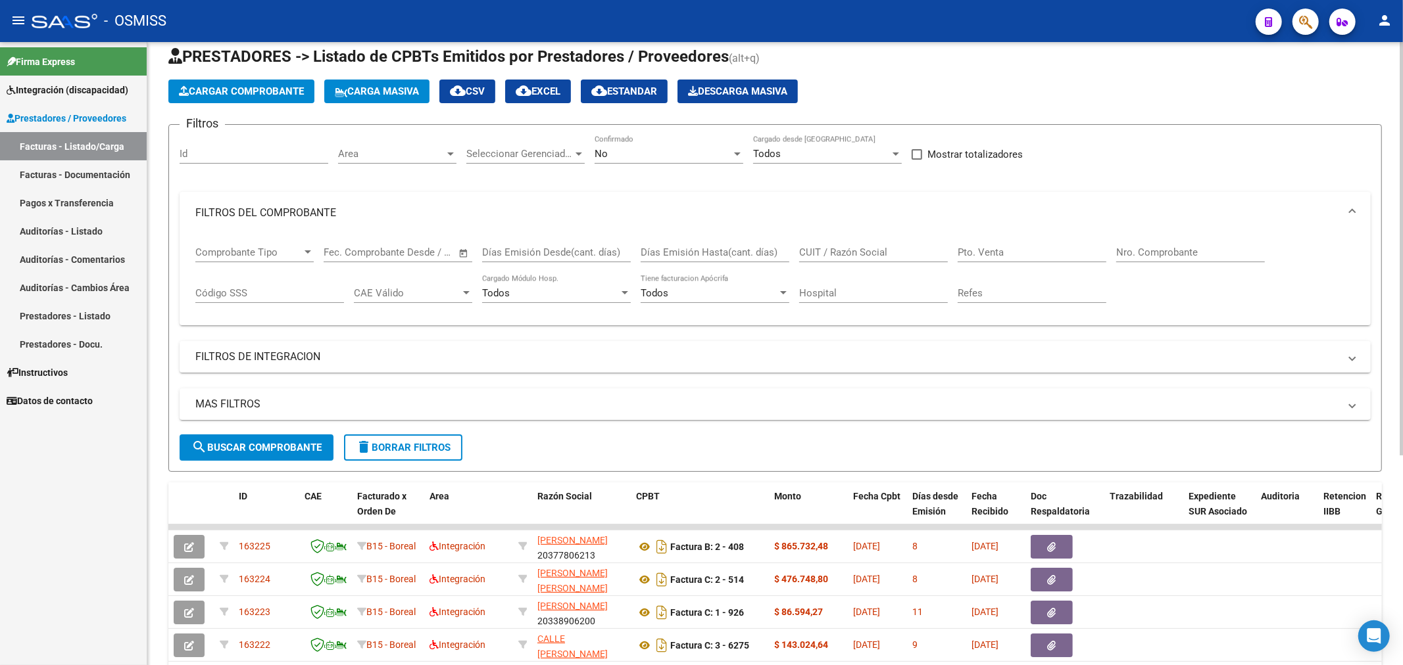
scroll to position [0, 0]
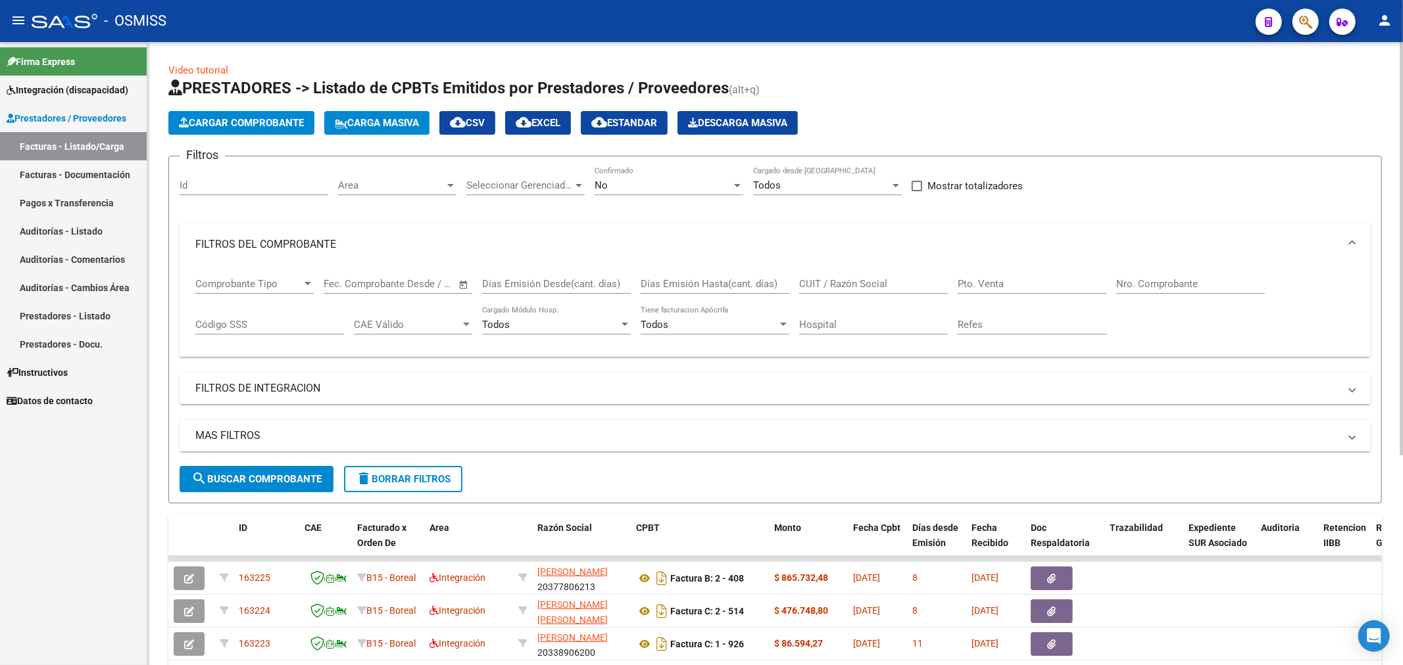
click at [364, 185] on span "Area" at bounding box center [391, 186] width 107 height 12
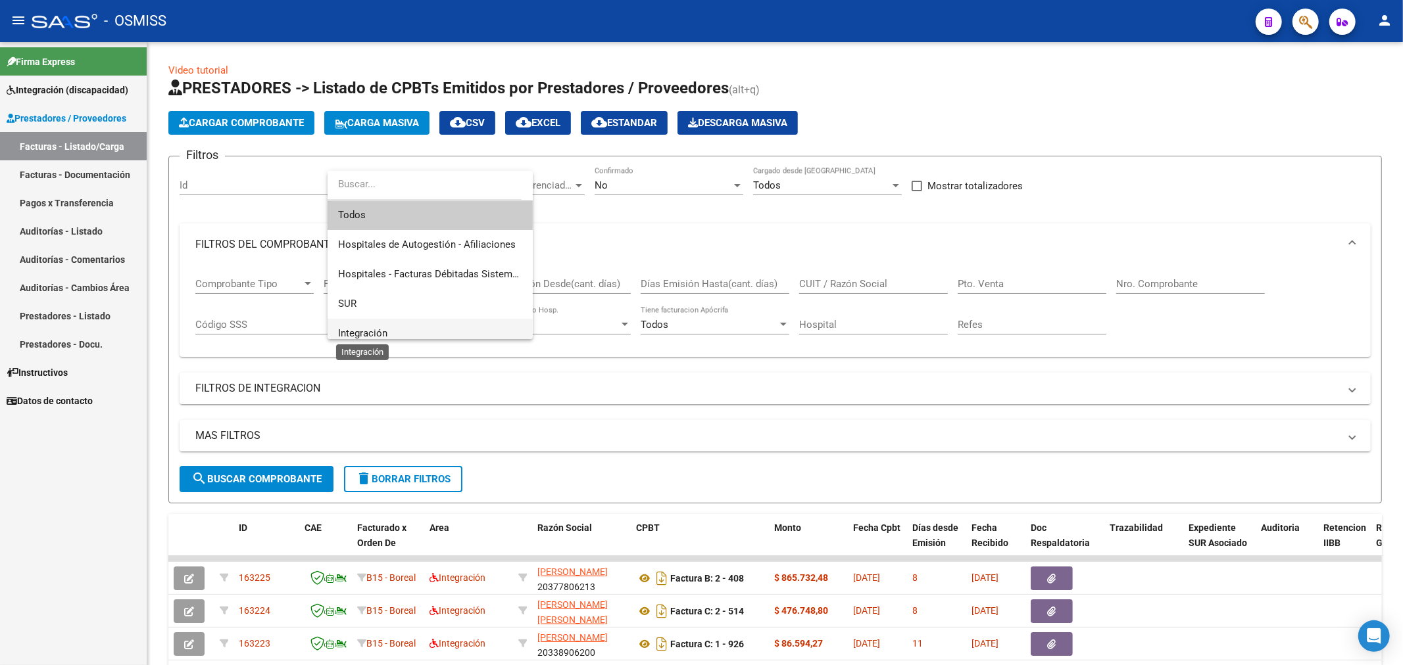
click at [375, 331] on span "Integración" at bounding box center [362, 333] width 49 height 12
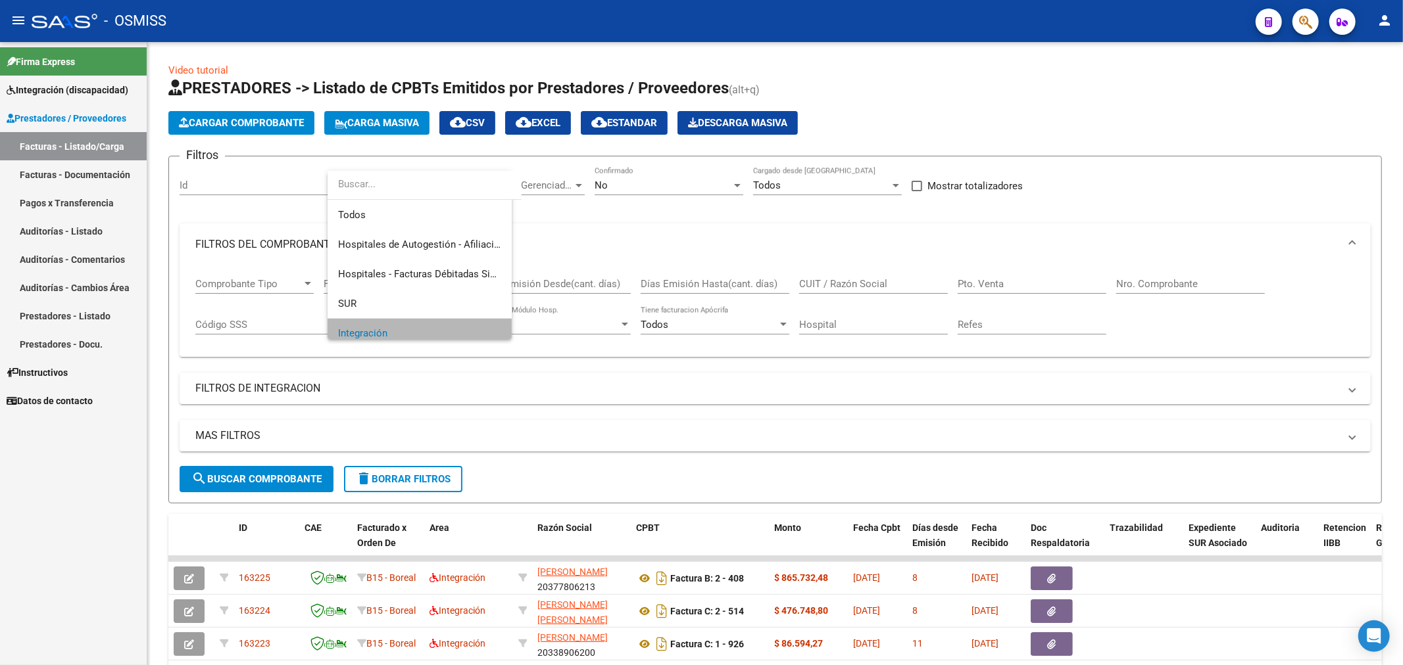
scroll to position [9, 0]
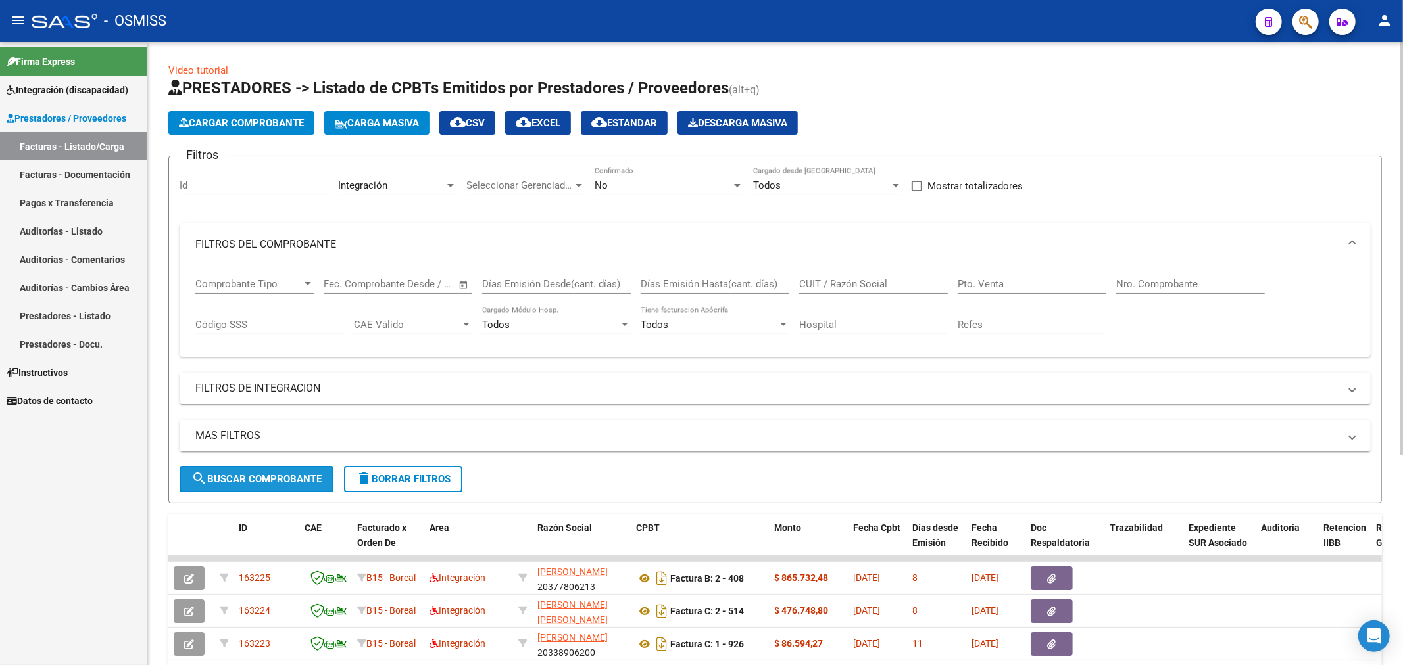
click at [284, 472] on button "search Buscar Comprobante" at bounding box center [257, 479] width 154 height 26
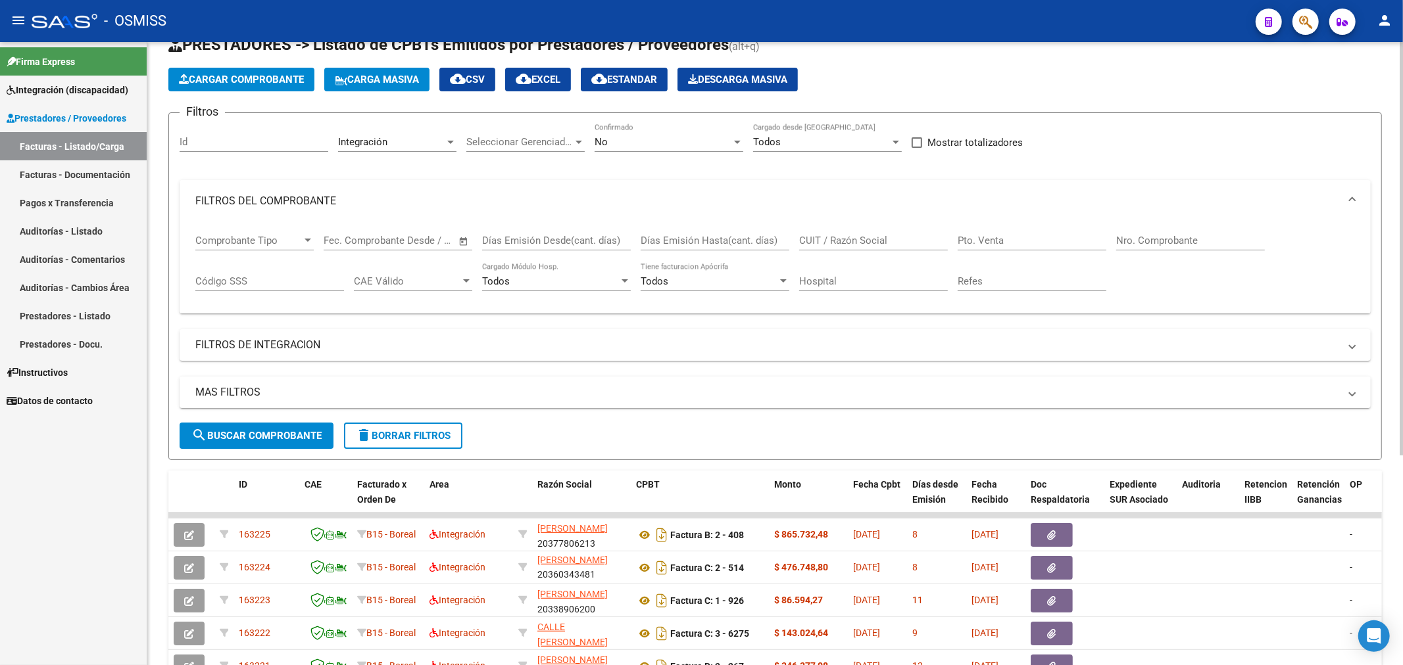
scroll to position [0, 0]
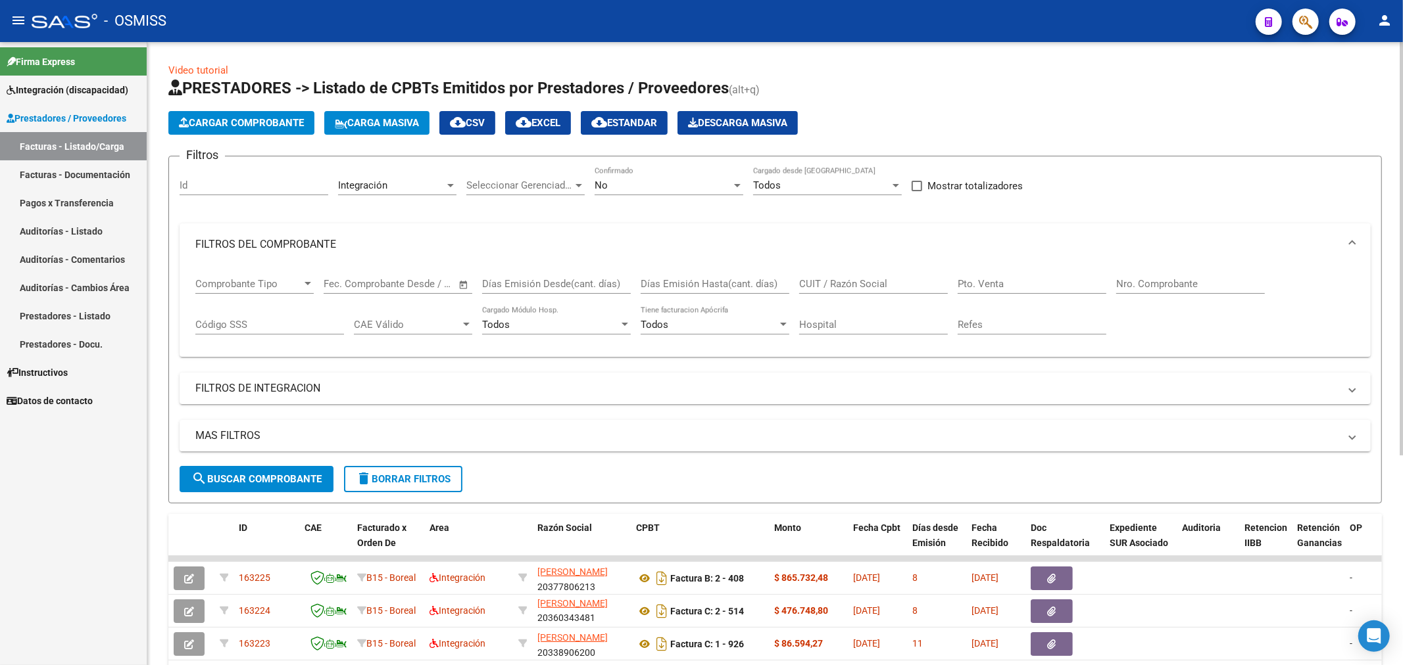
click at [697, 191] on div "No" at bounding box center [662, 186] width 137 height 12
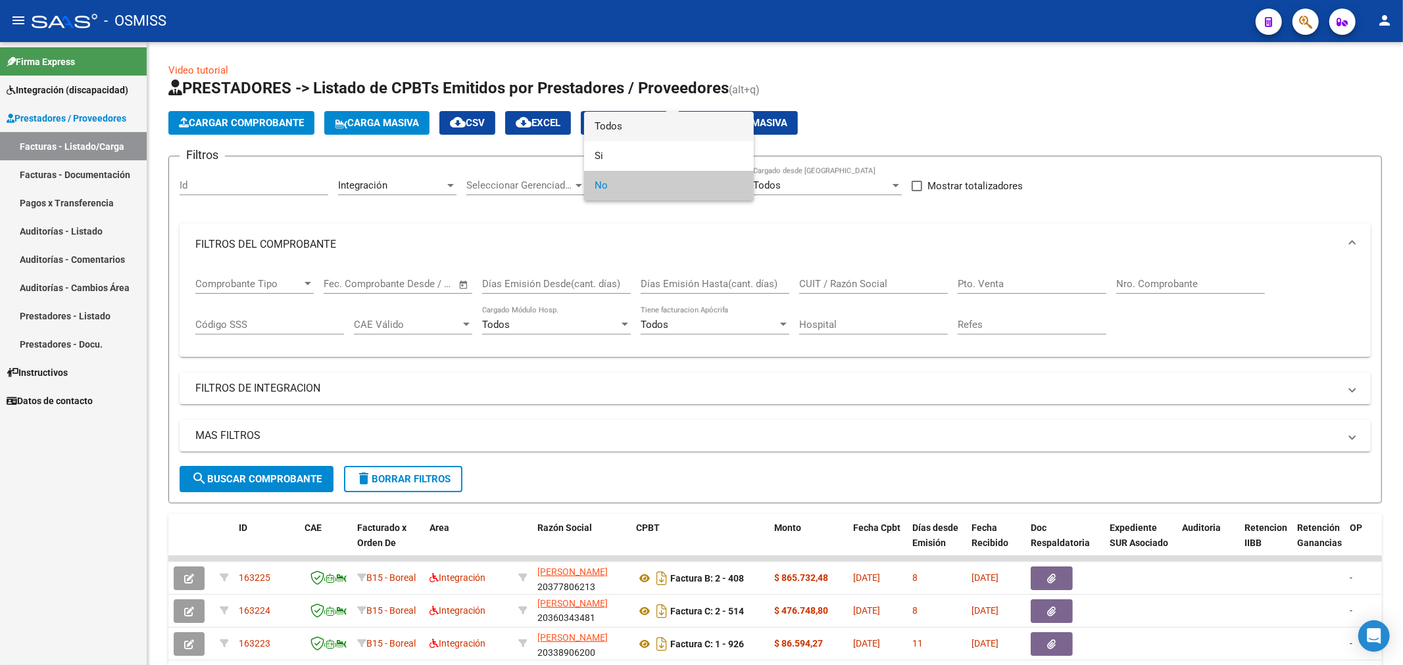
click at [658, 125] on span "Todos" at bounding box center [668, 127] width 149 height 30
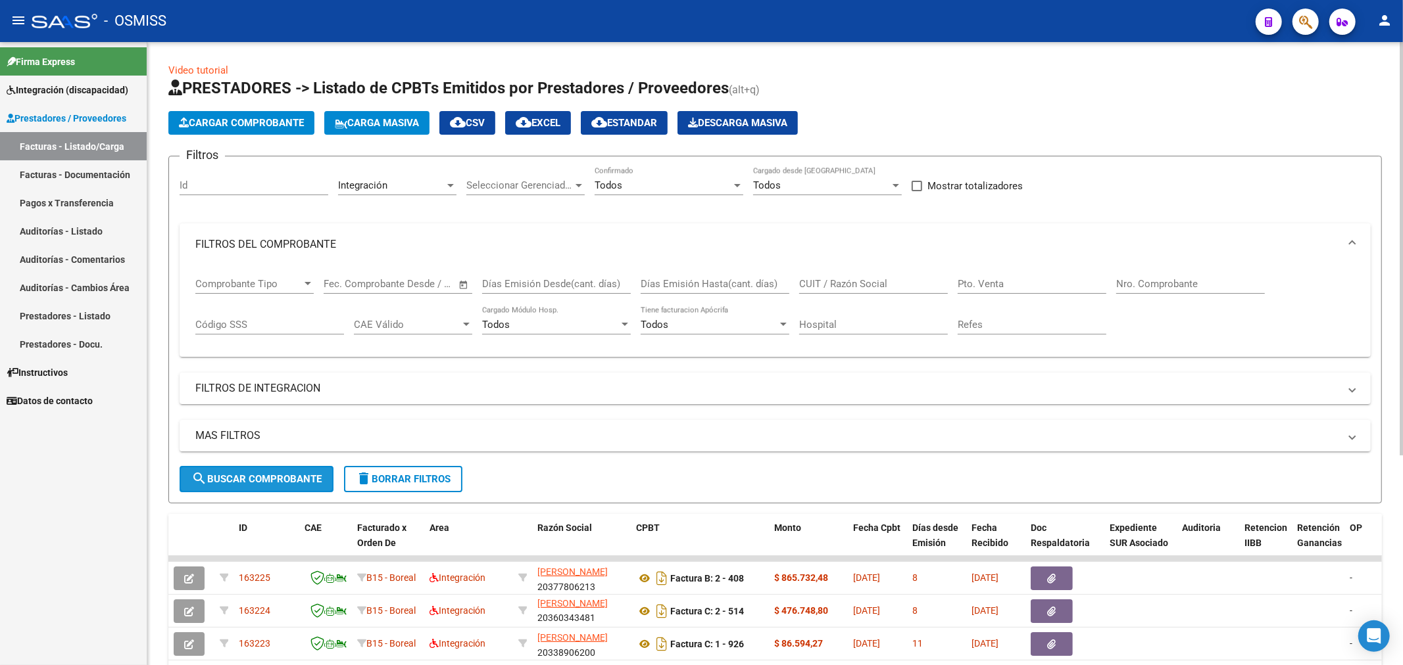
click at [210, 478] on span "search Buscar Comprobante" at bounding box center [256, 479] width 130 height 12
click at [241, 393] on mat-panel-title "FILTROS DE INTEGRACION" at bounding box center [767, 388] width 1144 height 14
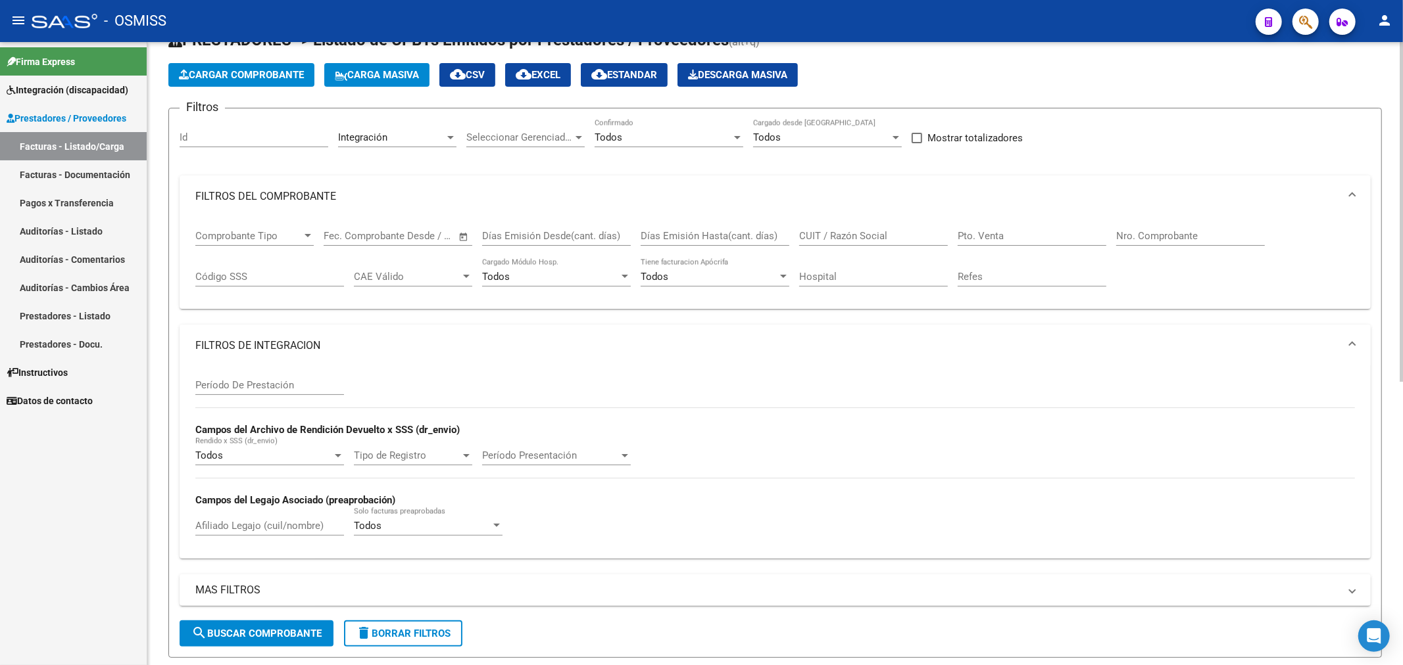
scroll to position [73, 0]
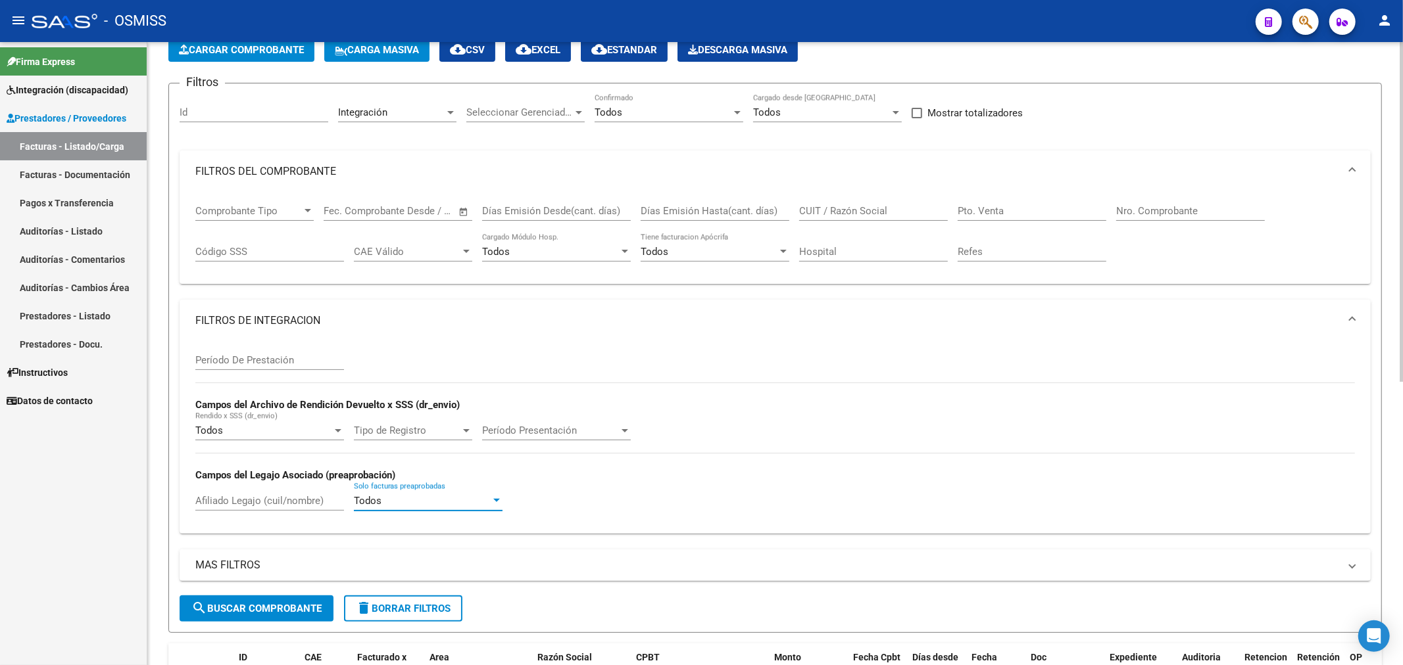
click at [397, 498] on div "Todos" at bounding box center [422, 501] width 137 height 12
click at [377, 557] on span "No" at bounding box center [428, 561] width 149 height 30
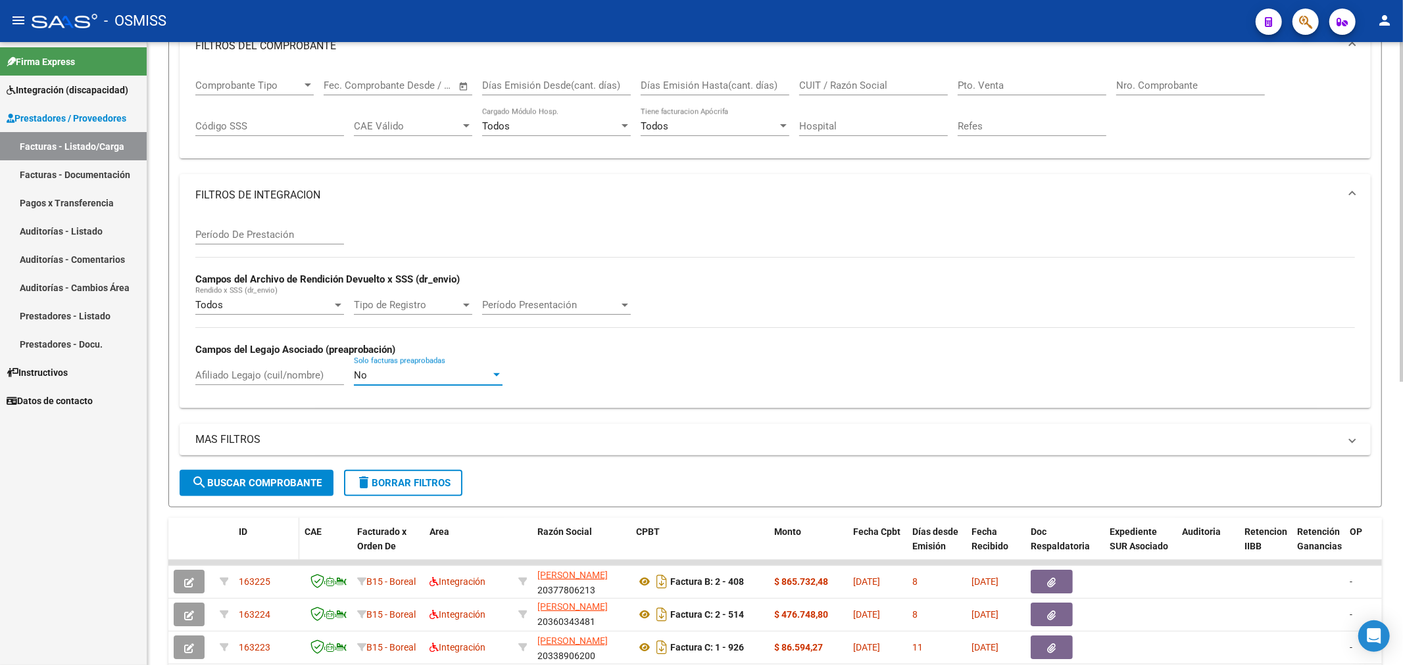
scroll to position [219, 0]
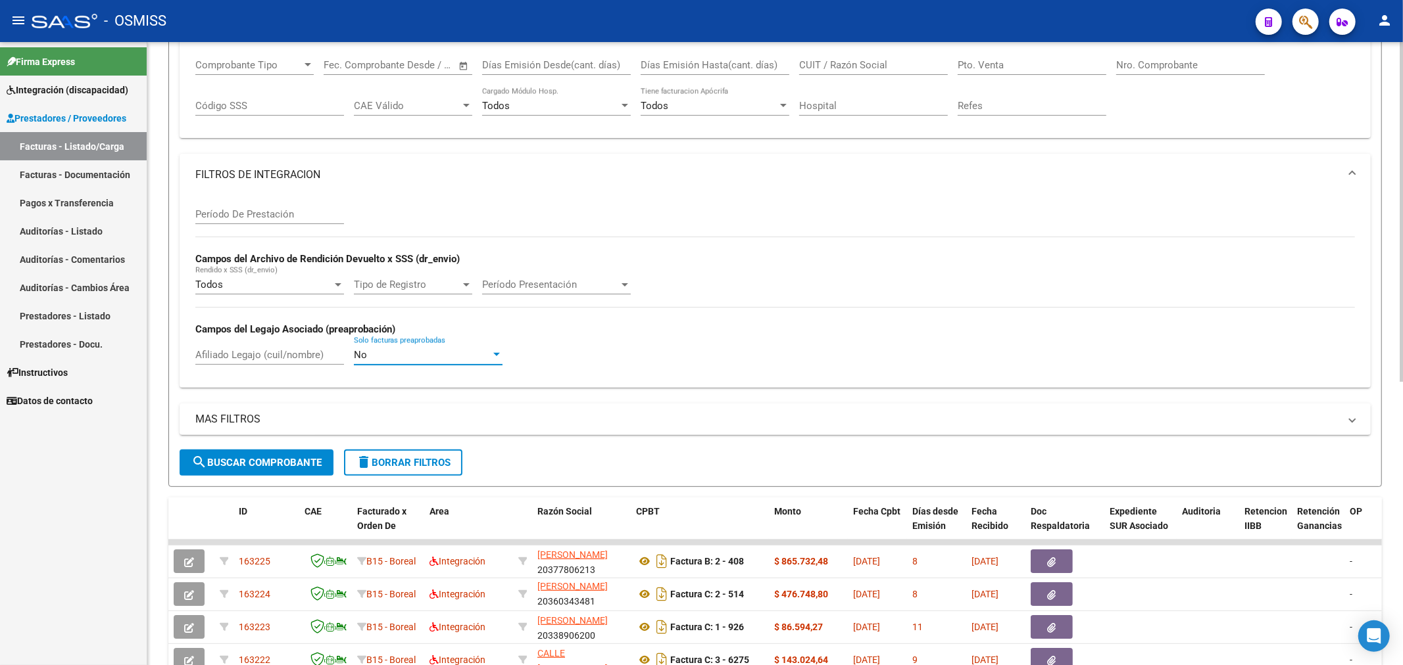
click at [265, 465] on span "search Buscar Comprobante" at bounding box center [256, 463] width 130 height 12
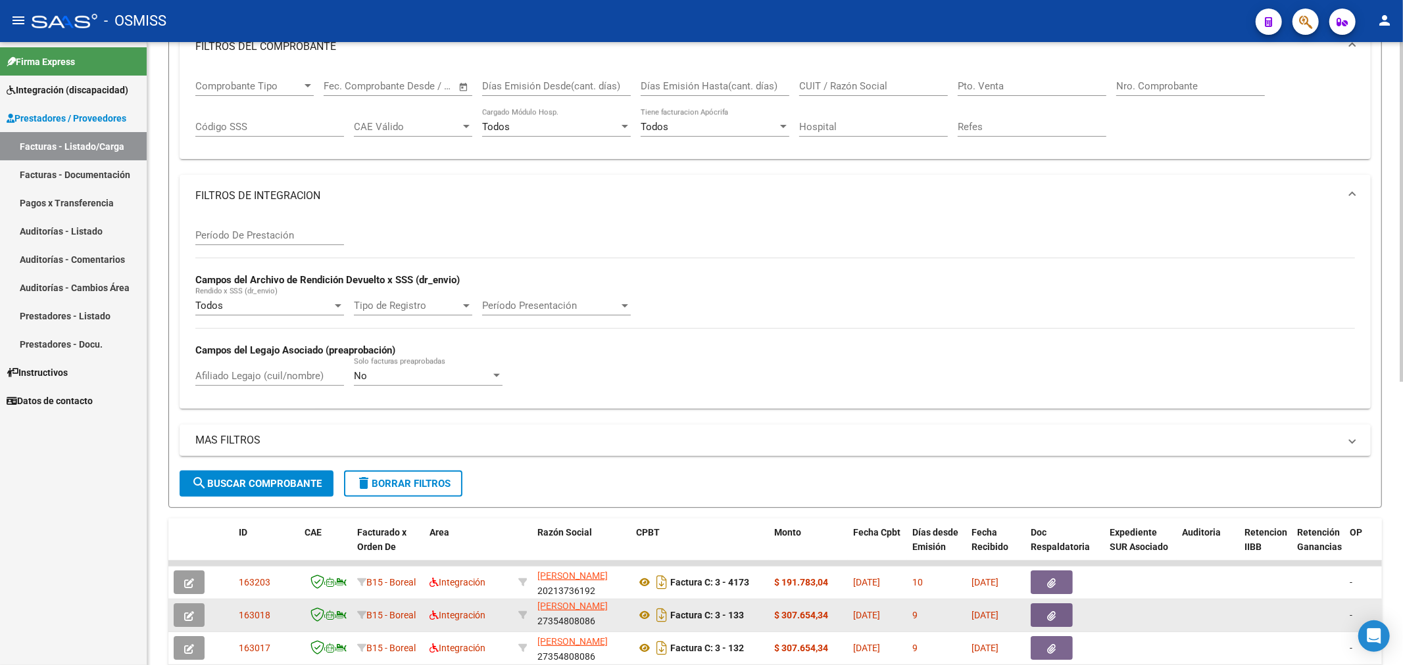
scroll to position [146, 0]
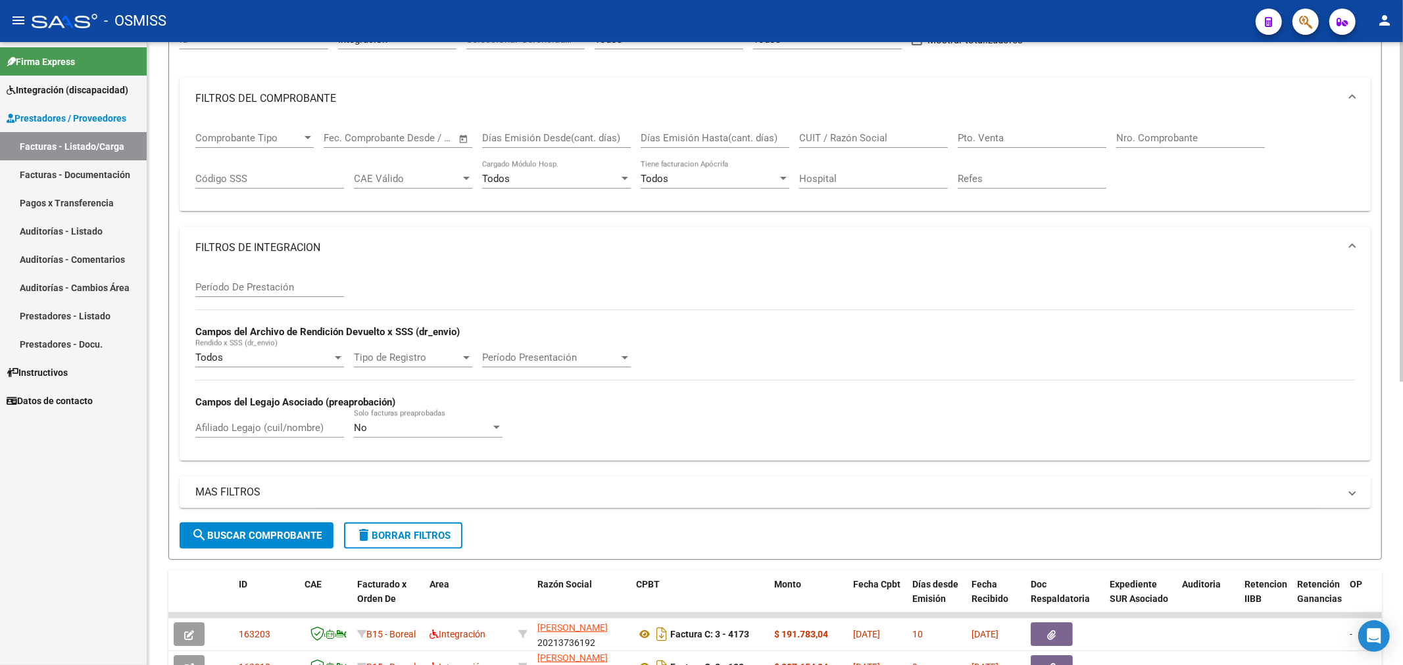
click at [233, 492] on mat-panel-title "MAS FILTROS" at bounding box center [767, 492] width 1144 height 14
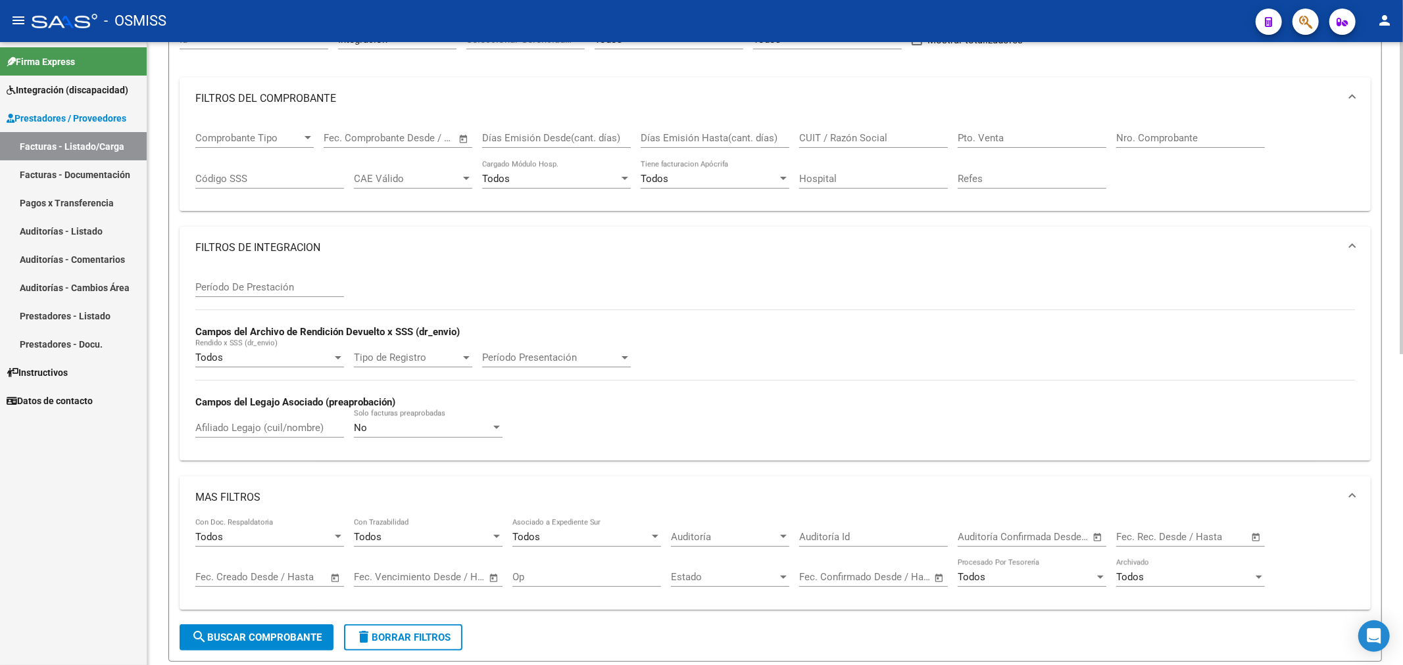
click at [1026, 534] on input "text" at bounding box center [1044, 537] width 64 height 12
click at [1132, 533] on div at bounding box center [701, 332] width 1403 height 665
click at [1134, 539] on input "text" at bounding box center [1137, 537] width 43 height 12
click at [1245, 367] on span "1" at bounding box center [1240, 372] width 24 height 24
type input "[DATE]"
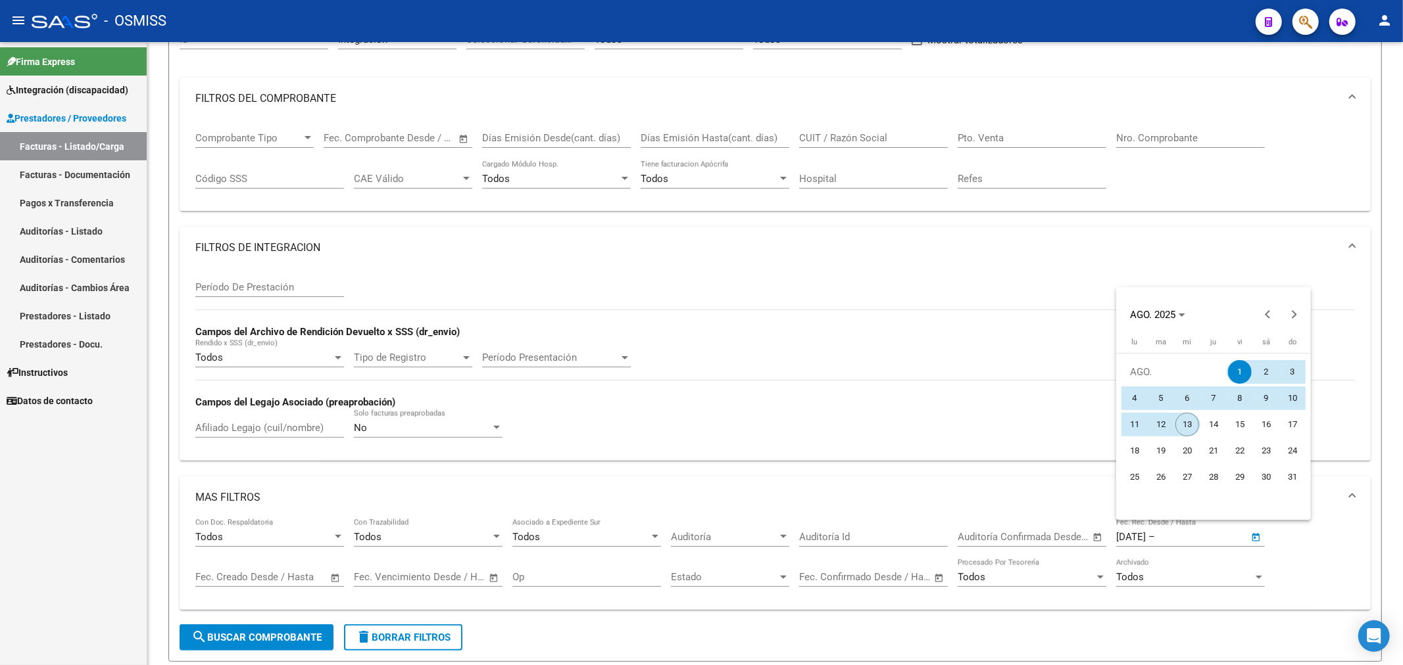
click at [1186, 432] on span "13" at bounding box center [1187, 425] width 24 height 24
type input "[DATE]"
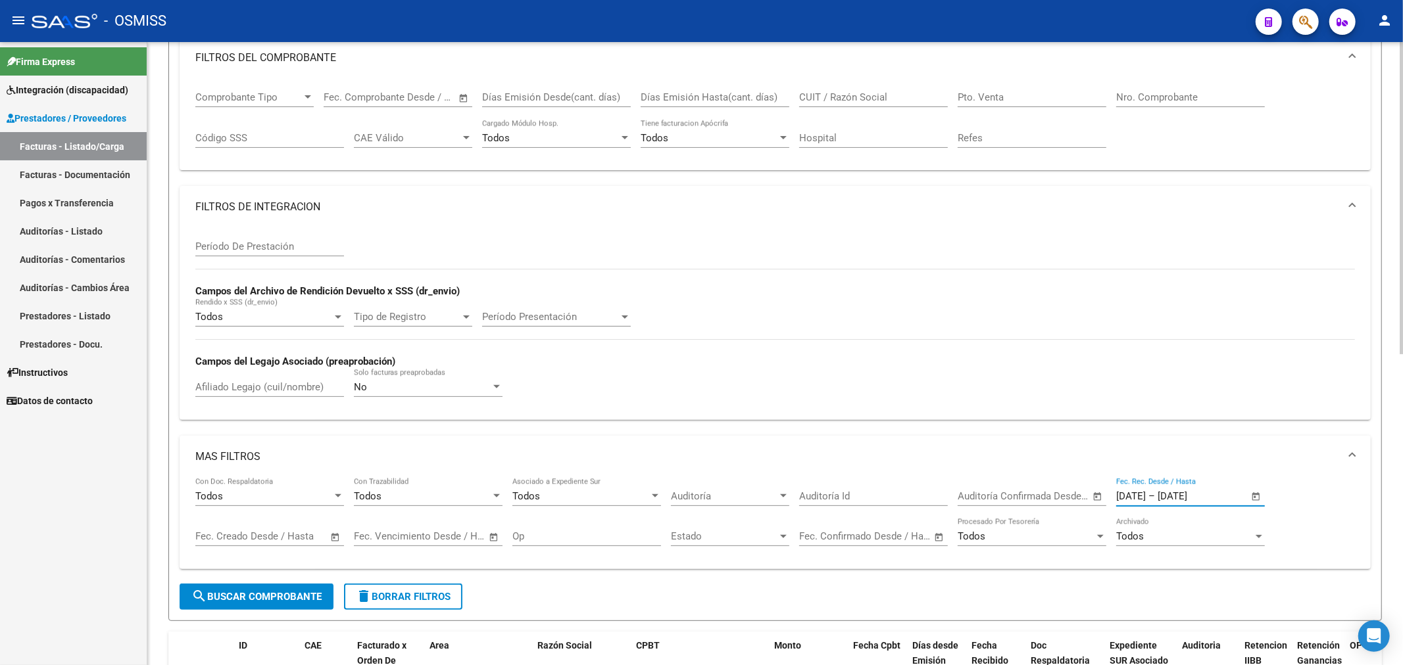
scroll to position [219, 0]
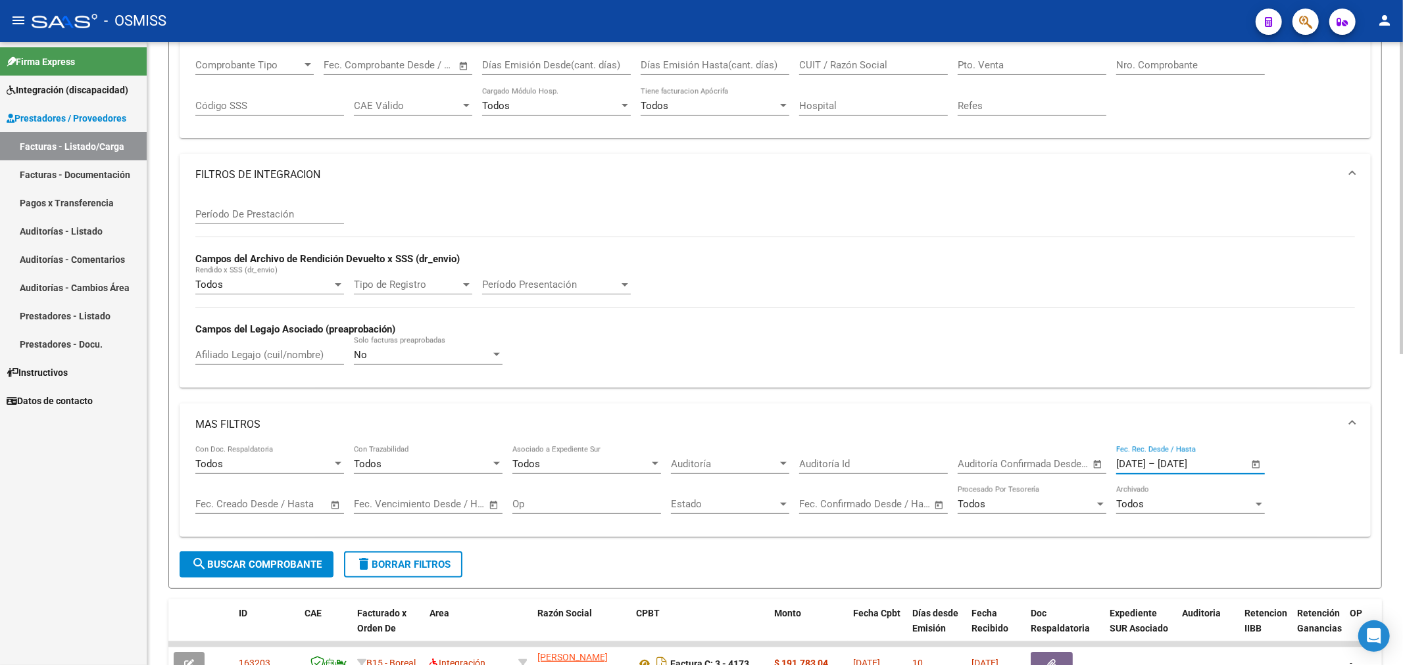
click at [260, 564] on span "search Buscar Comprobante" at bounding box center [256, 565] width 130 height 12
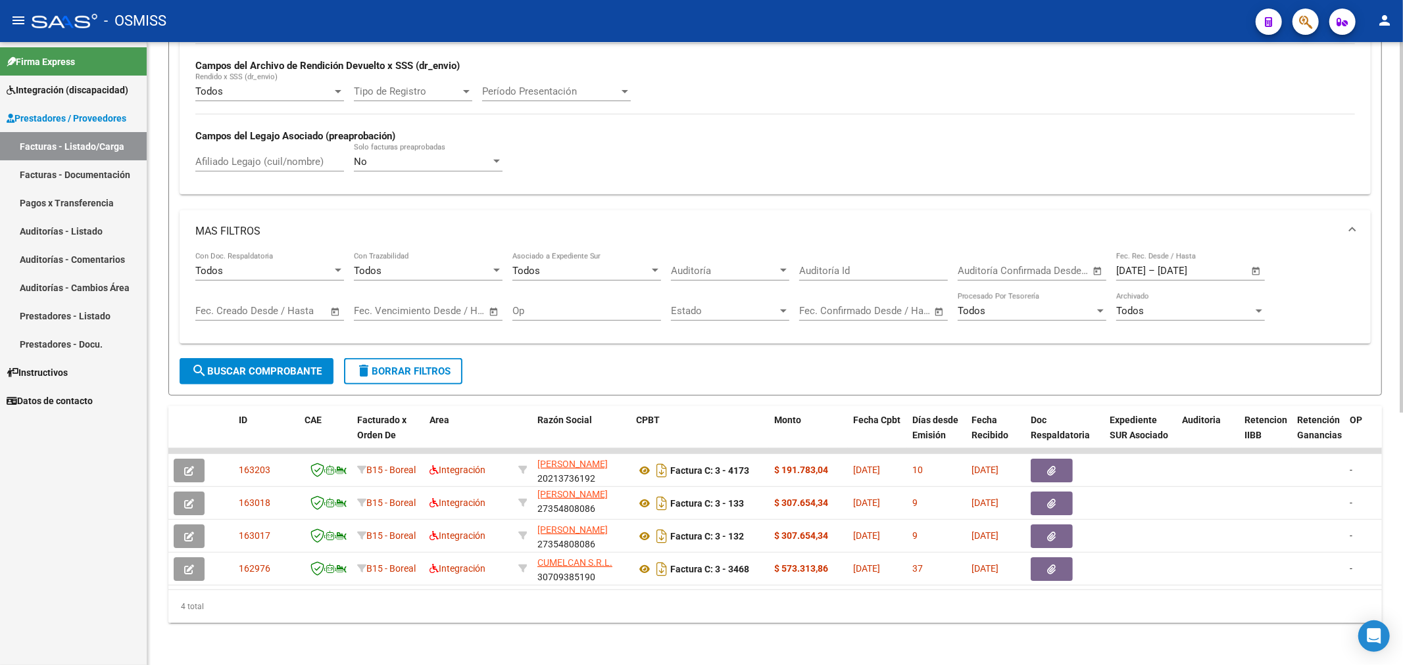
scroll to position [424, 0]
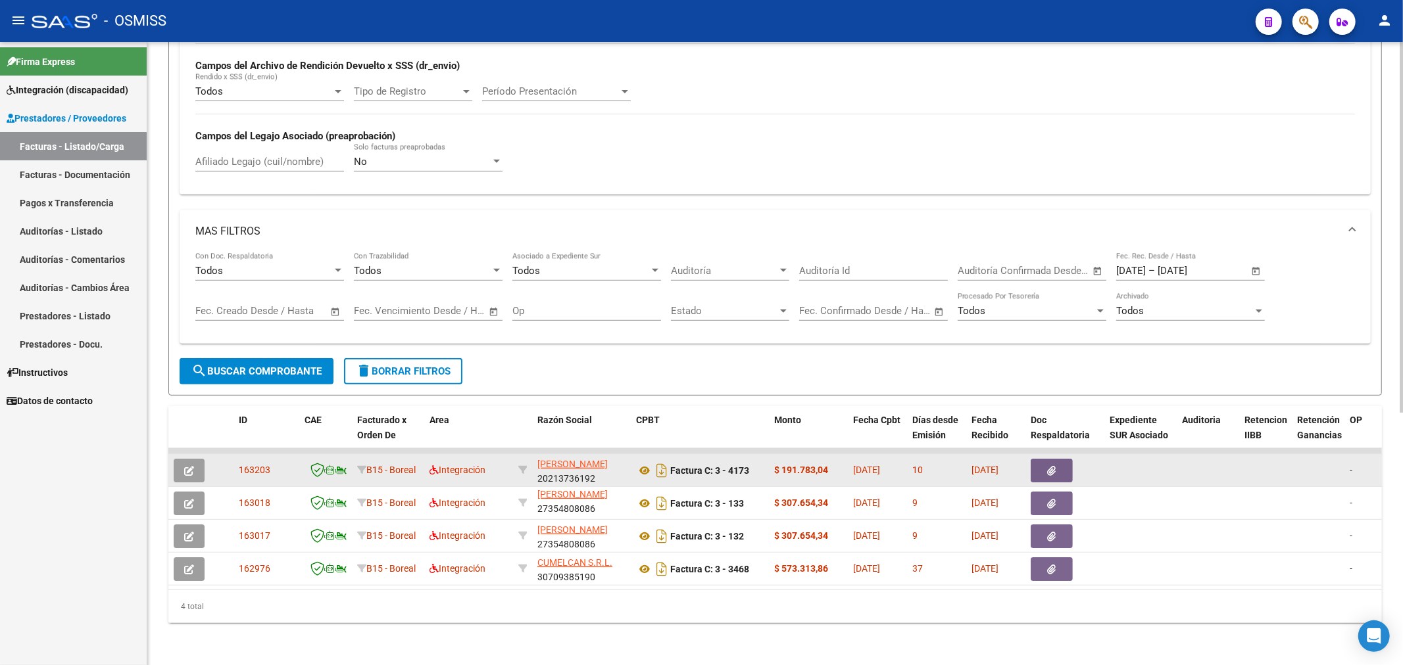
click at [192, 459] on button "button" at bounding box center [189, 471] width 31 height 24
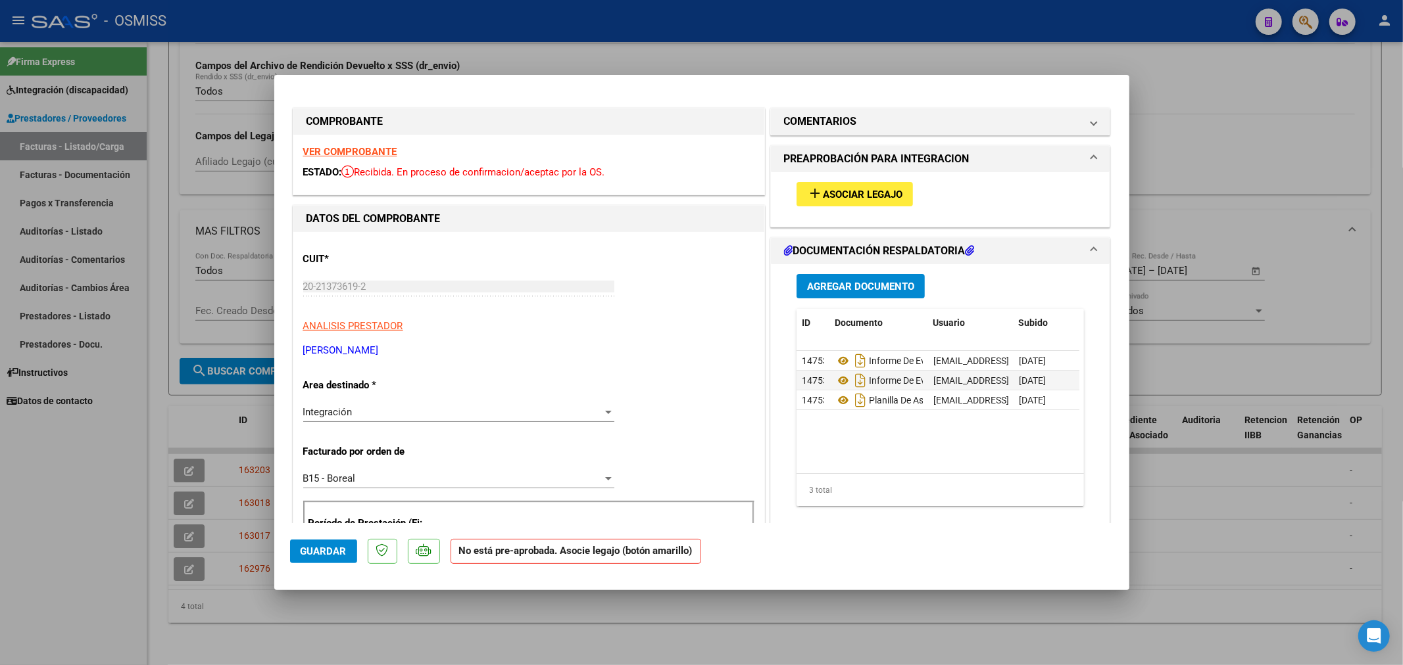
click at [359, 151] on strong "VER COMPROBANTE" at bounding box center [350, 152] width 94 height 12
click at [832, 197] on span "Asociar Legajo" at bounding box center [863, 195] width 80 height 12
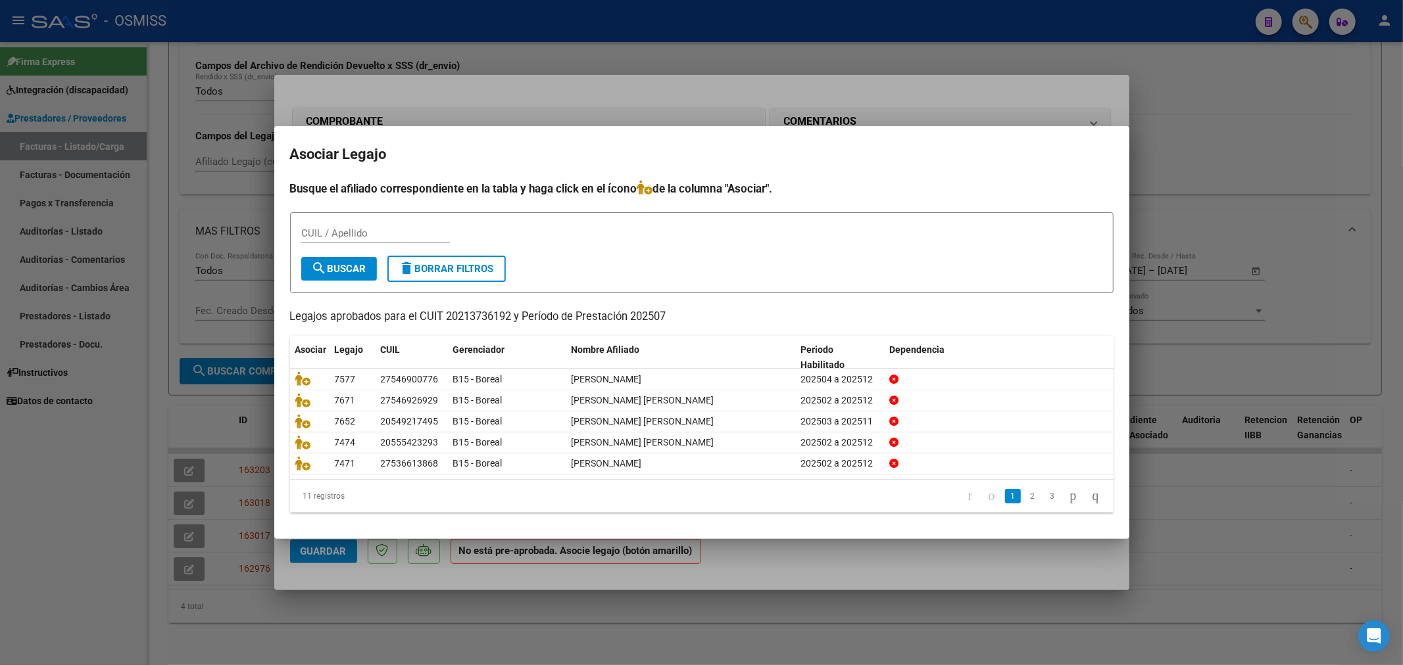
click at [408, 240] on div "CUIL / Apellido" at bounding box center [375, 234] width 149 height 20
type input "paz"
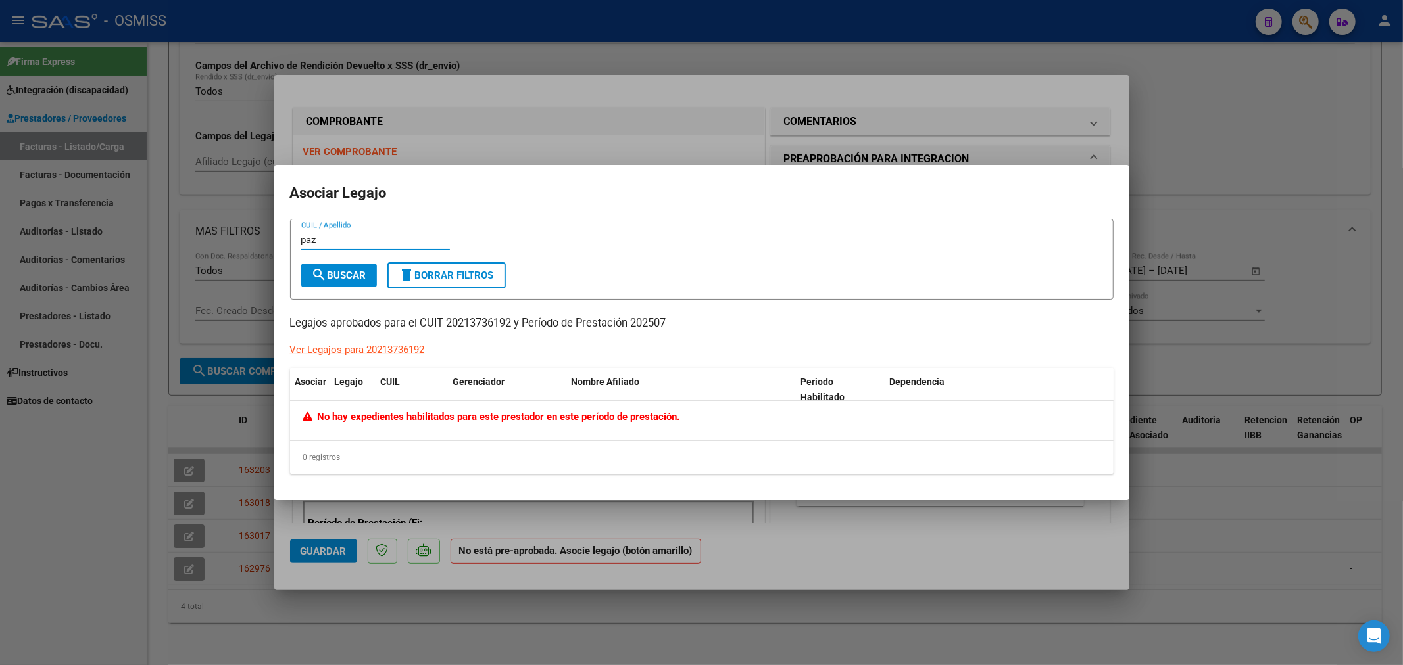
drag, startPoint x: 381, startPoint y: 237, endPoint x: 258, endPoint y: 276, distance: 128.9
click at [258, 276] on div "COMPROBANTE VER COMPROBANTE ESTADO: Recibida. En proceso de confirmacion/acepta…" at bounding box center [701, 332] width 1403 height 665
click at [338, 234] on input "CUIL / Apellido" at bounding box center [375, 240] width 149 height 12
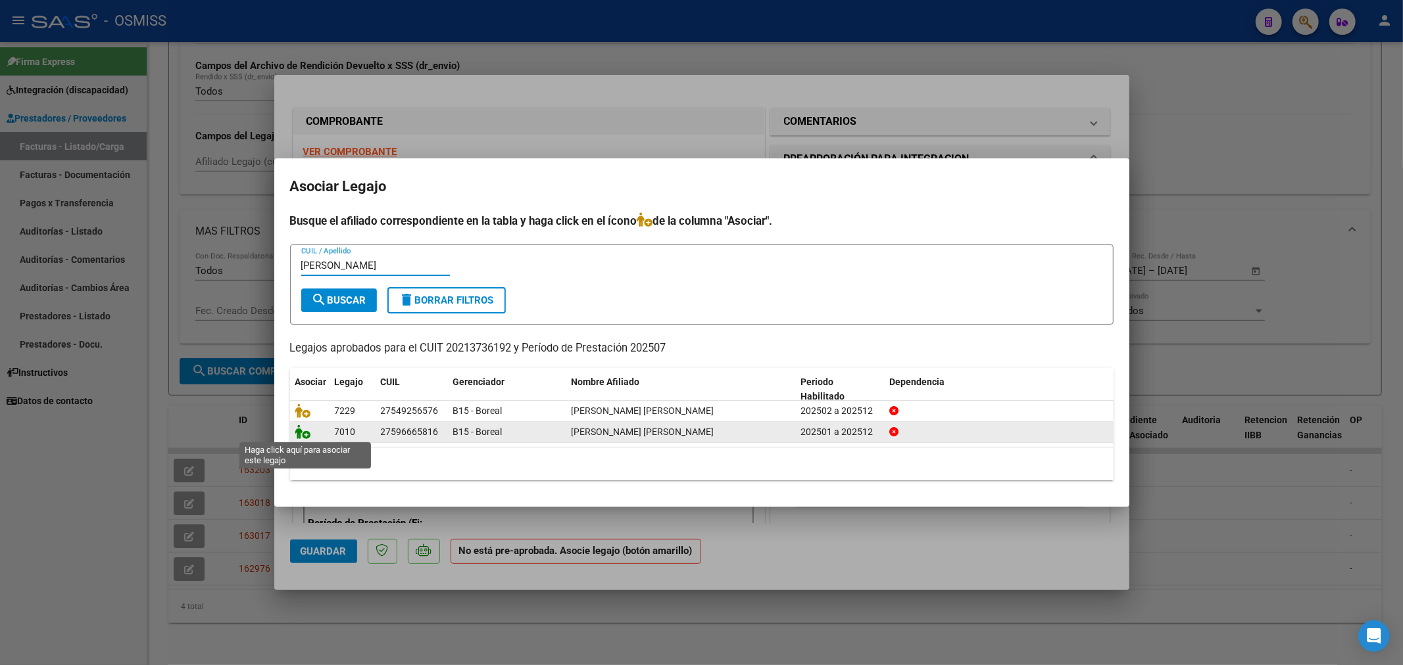
type input "paez"
click at [304, 432] on icon at bounding box center [303, 432] width 16 height 14
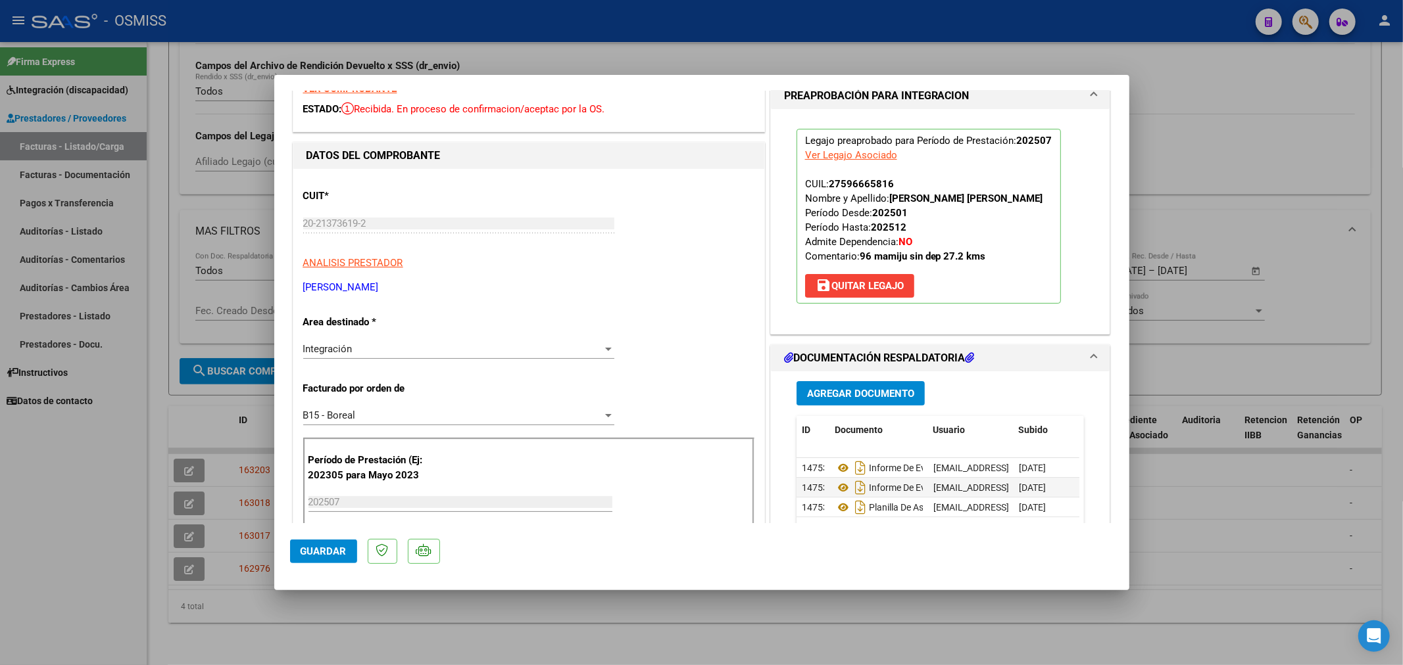
scroll to position [219, 0]
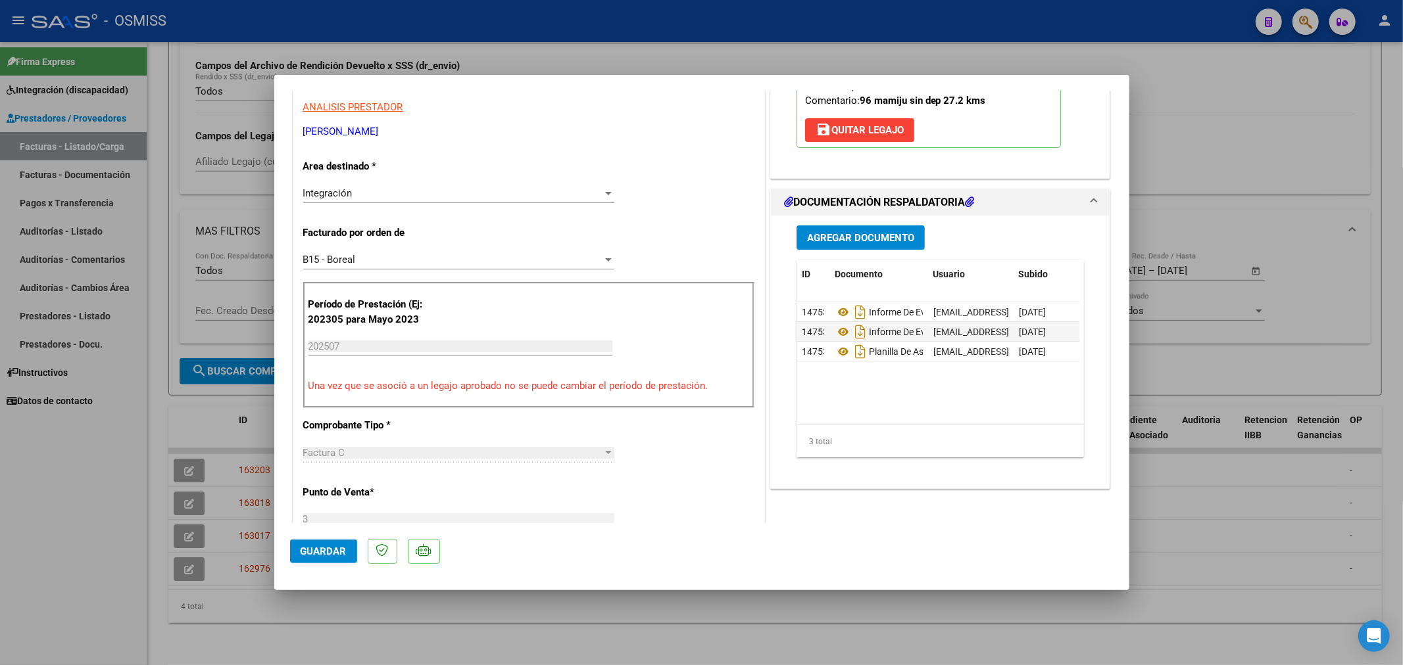
click at [323, 552] on span "Guardar" at bounding box center [324, 552] width 46 height 12
type input "$ 0,00"
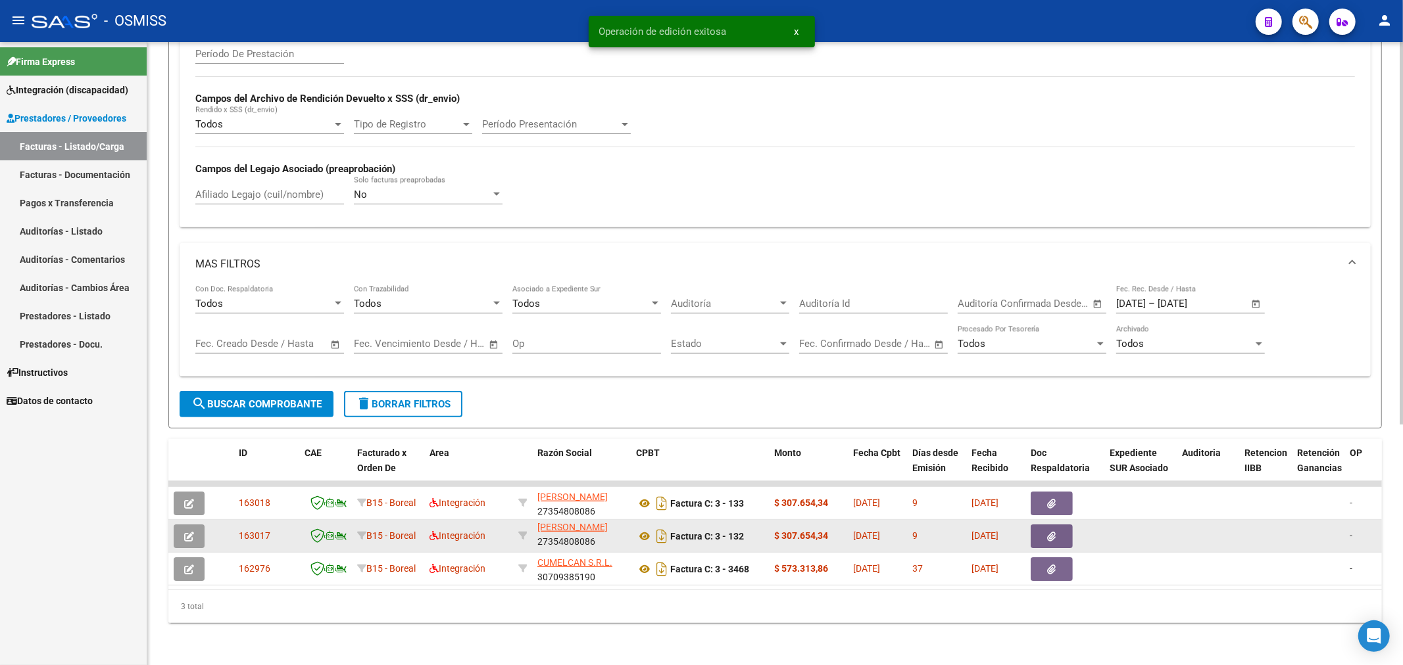
scroll to position [391, 0]
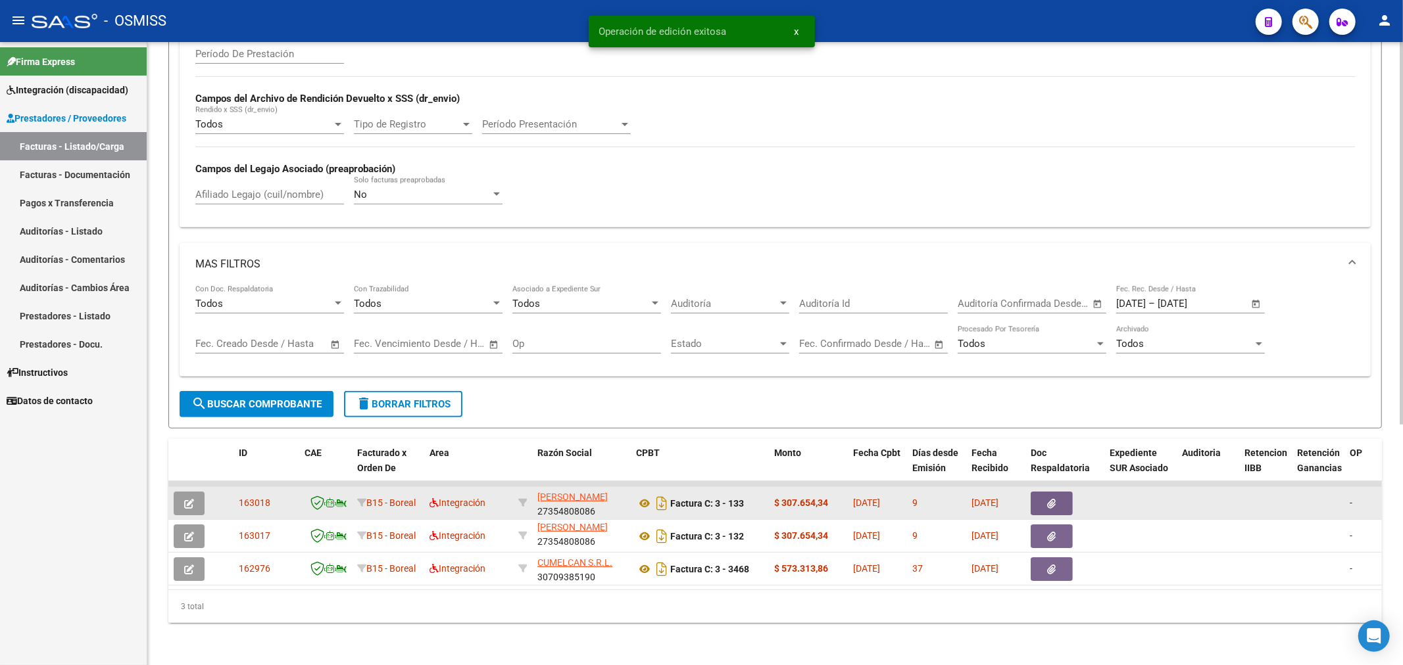
click at [195, 493] on button "button" at bounding box center [189, 504] width 31 height 24
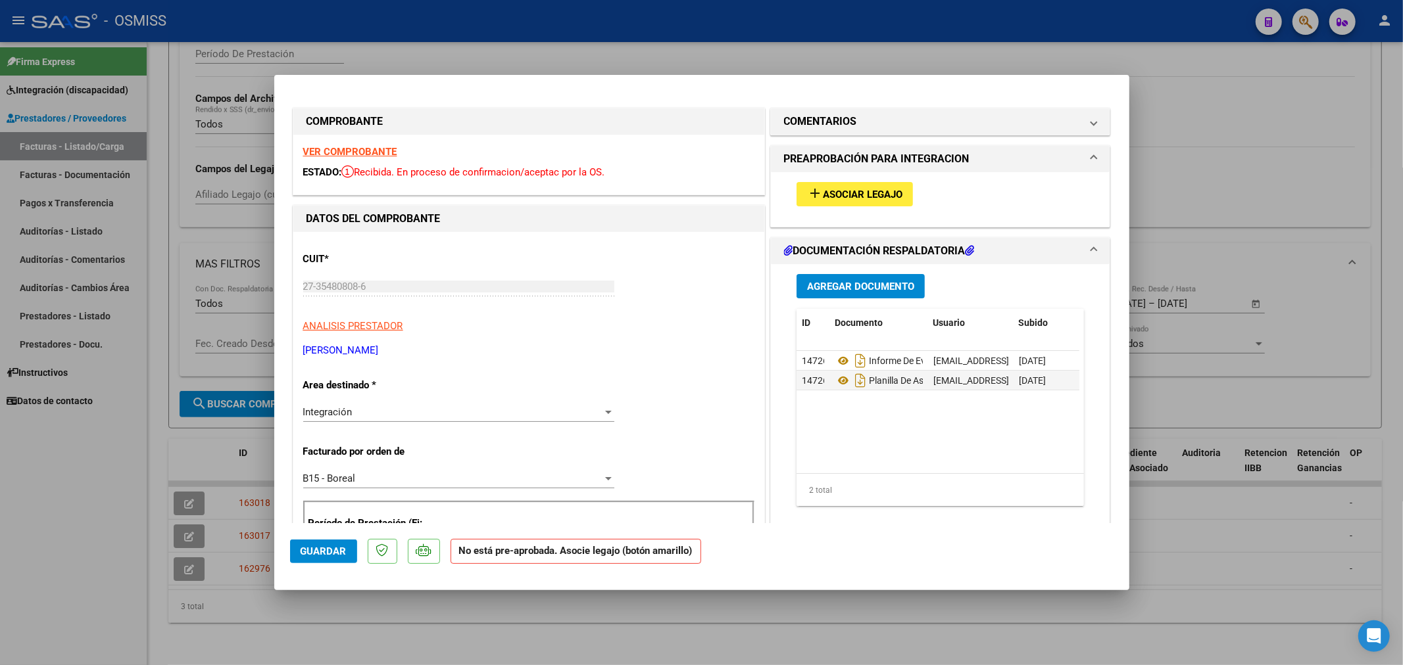
click at [367, 155] on strong "VER COMPROBANTE" at bounding box center [350, 152] width 94 height 12
click at [857, 193] on span "Asociar Legajo" at bounding box center [863, 195] width 80 height 12
click at [824, 128] on h1 "COMENTARIOS" at bounding box center [820, 122] width 73 height 16
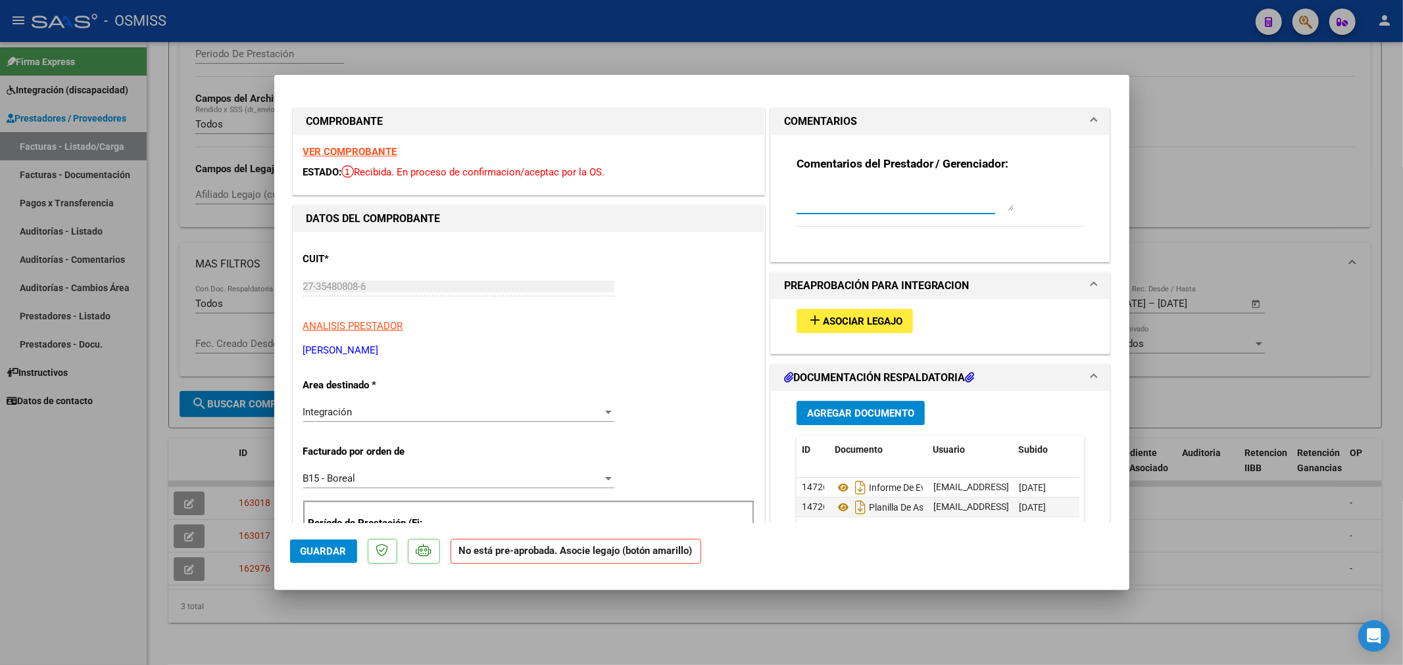
click at [825, 200] on textarea at bounding box center [904, 198] width 217 height 26
click at [888, 189] on textarea "MILO SANCHEZ" at bounding box center [904, 198] width 217 height 26
type textarea "MILO SANCHEZ ESPINOSA"
click at [342, 551] on span "Guardar" at bounding box center [324, 552] width 46 height 12
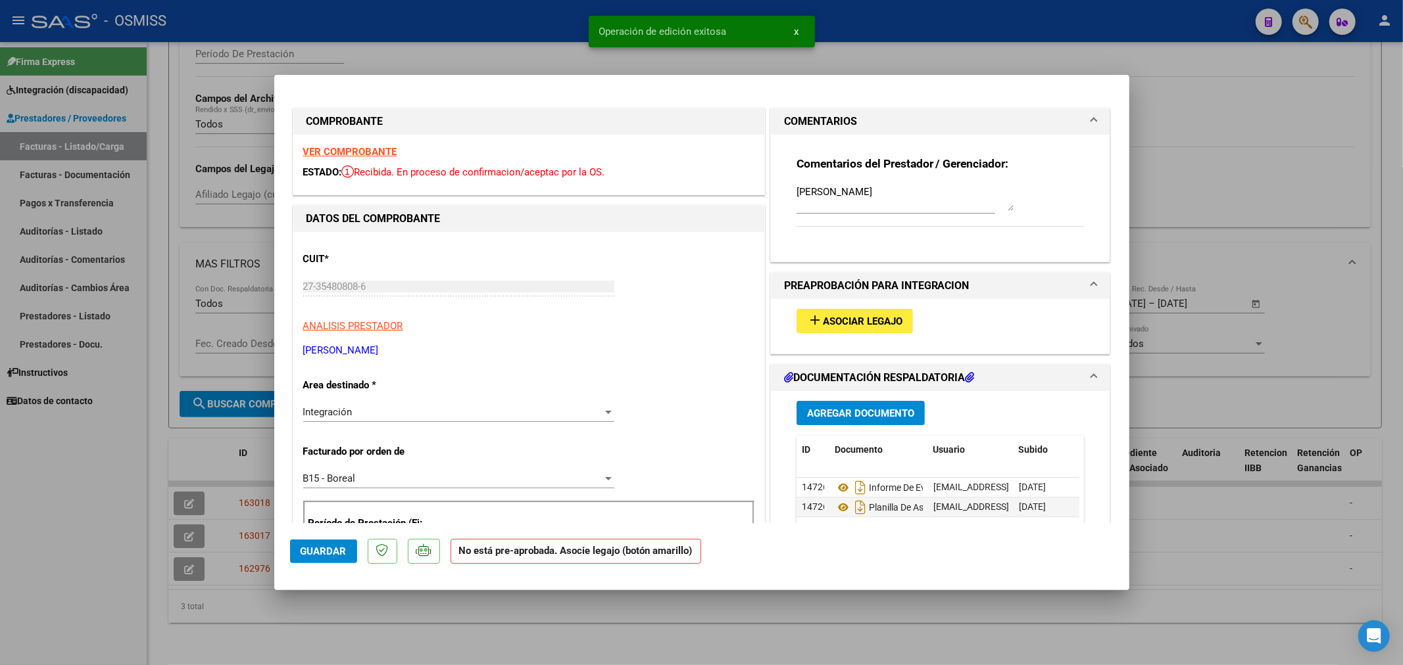
type input "$ 0,00"
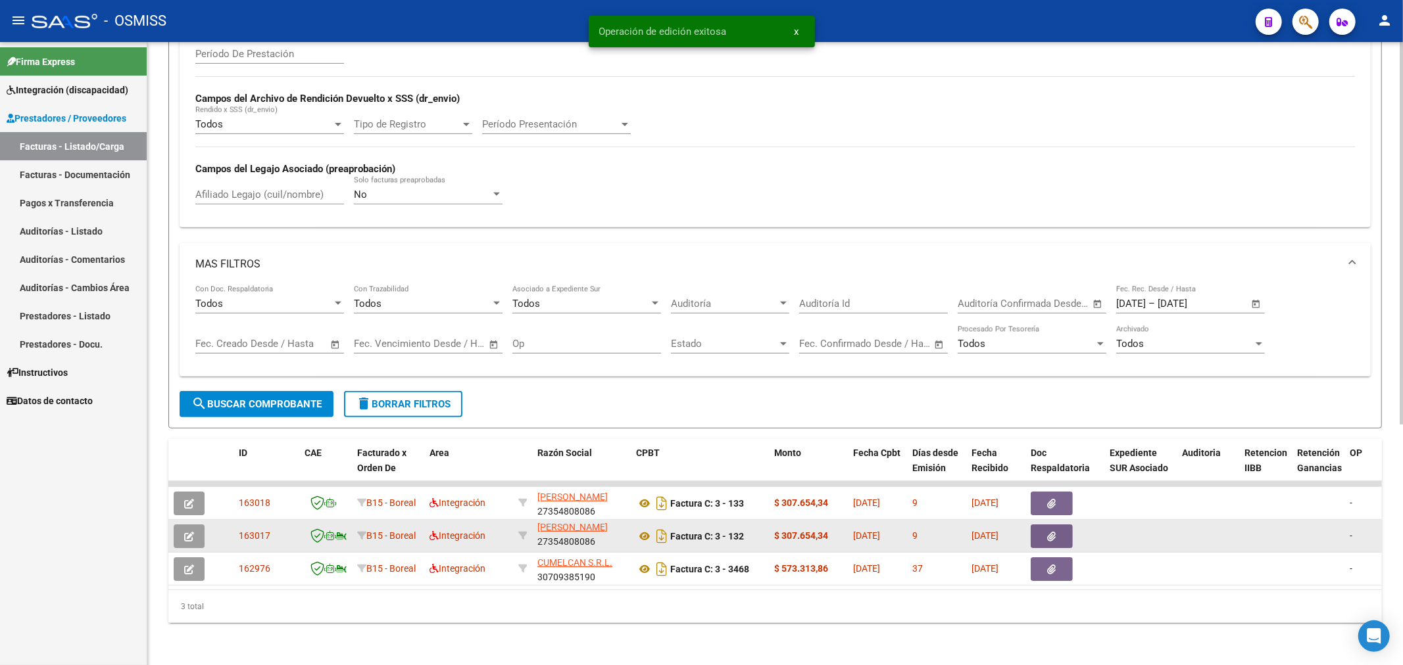
click at [193, 532] on icon "button" at bounding box center [189, 537] width 10 height 10
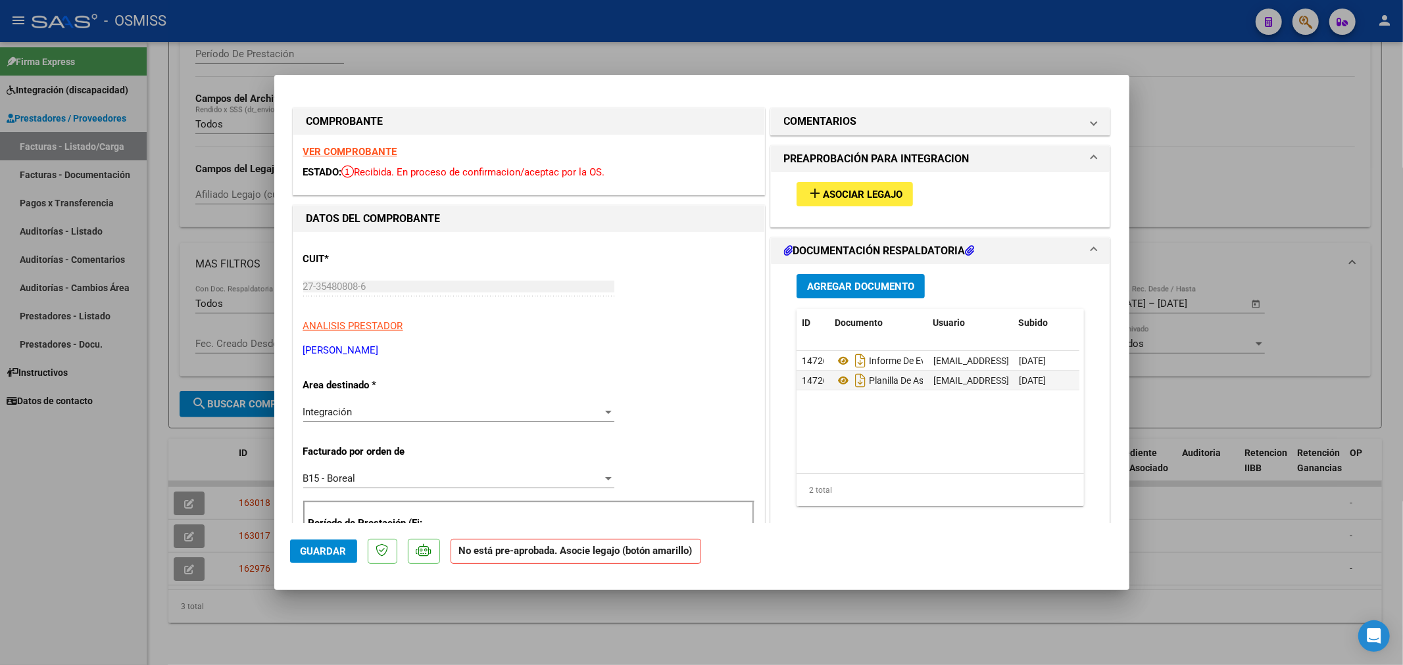
click at [363, 147] on strong "VER COMPROBANTE" at bounding box center [350, 152] width 94 height 12
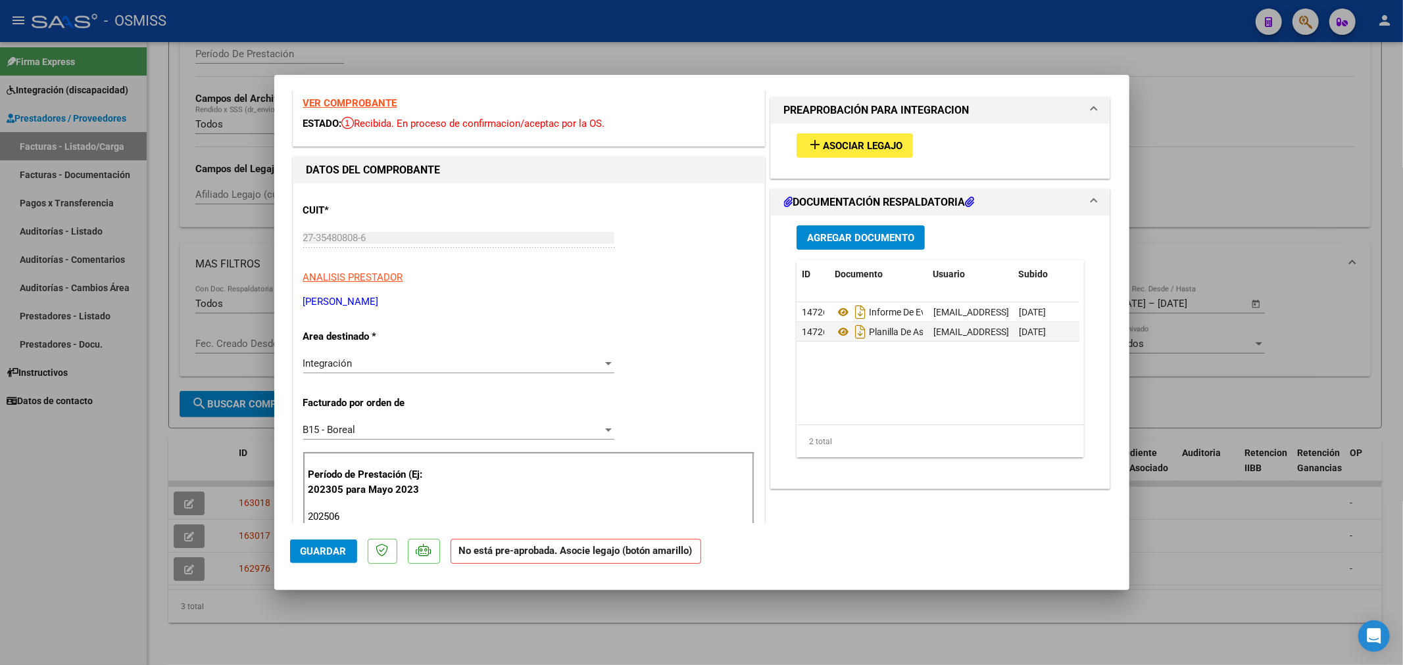
scroll to position [0, 0]
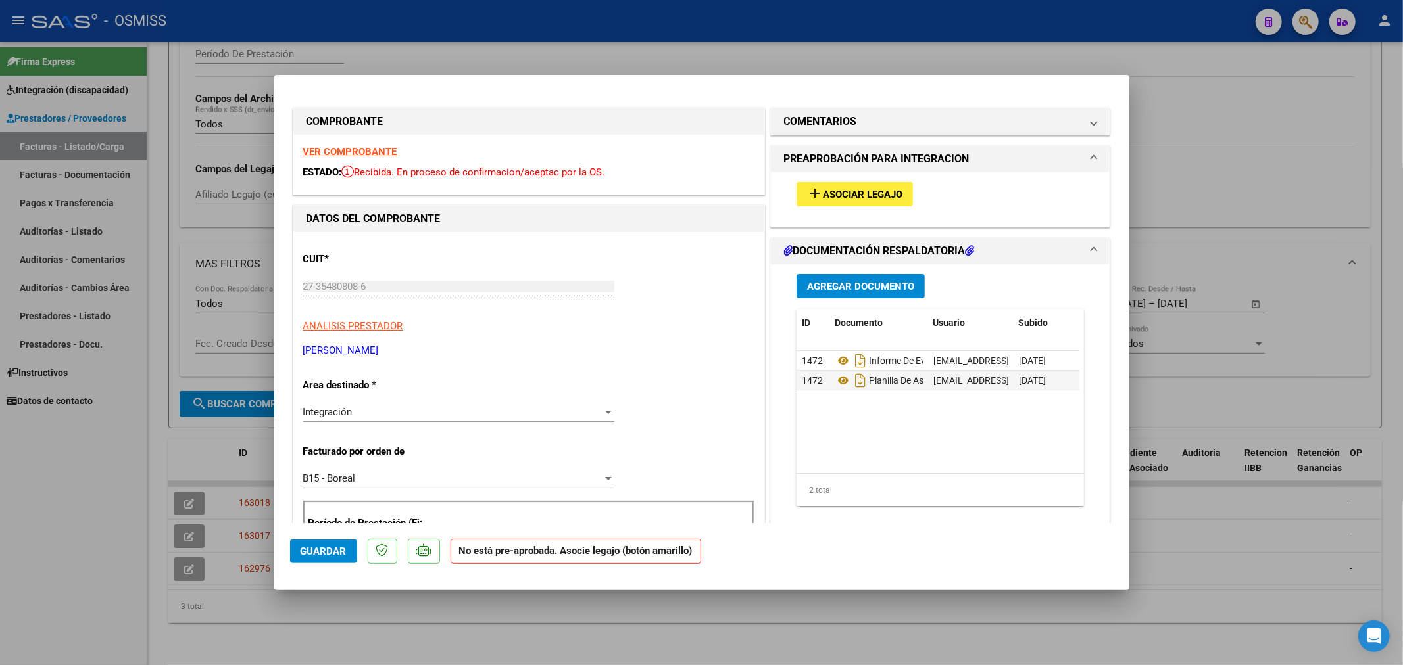
click at [865, 196] on span "Asociar Legajo" at bounding box center [863, 195] width 80 height 12
click at [835, 126] on h1 "COMENTARIOS" at bounding box center [820, 122] width 73 height 16
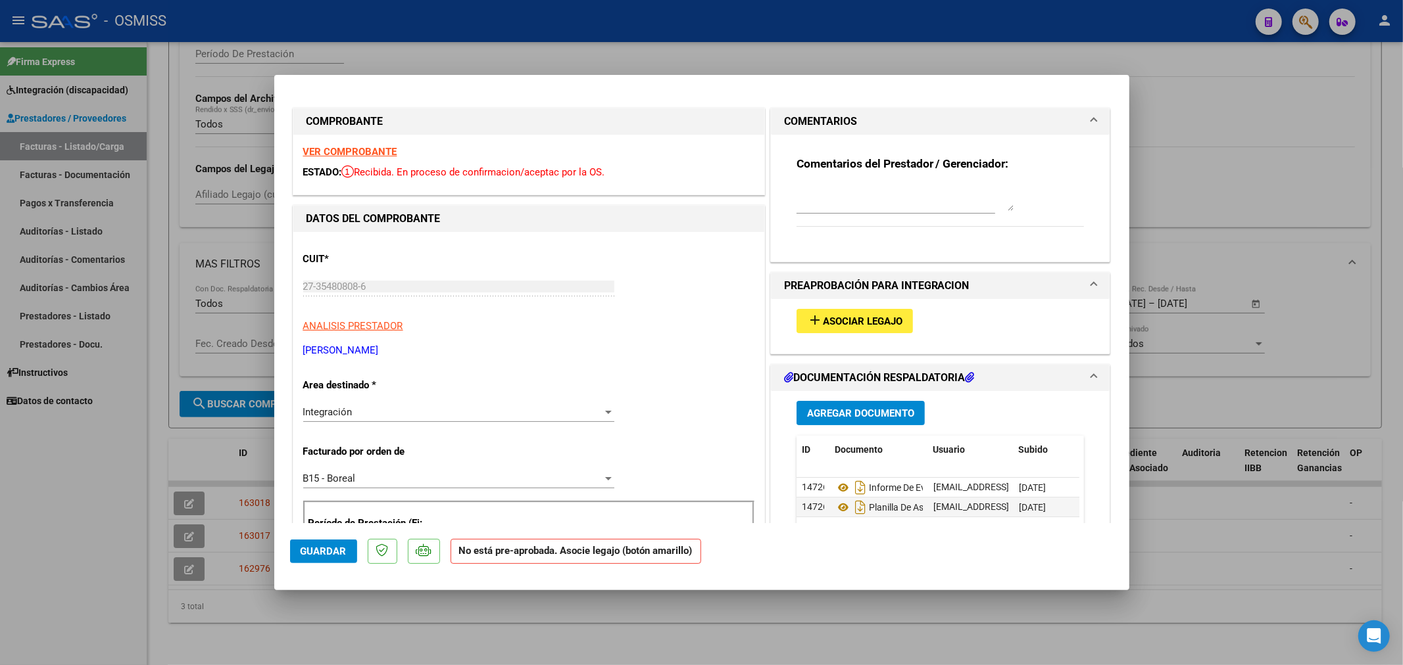
click at [801, 205] on textarea at bounding box center [904, 198] width 217 height 26
type textarea "MILO SANCHEZ ESPINOSA"
click at [318, 552] on span "Guardar" at bounding box center [324, 552] width 46 height 12
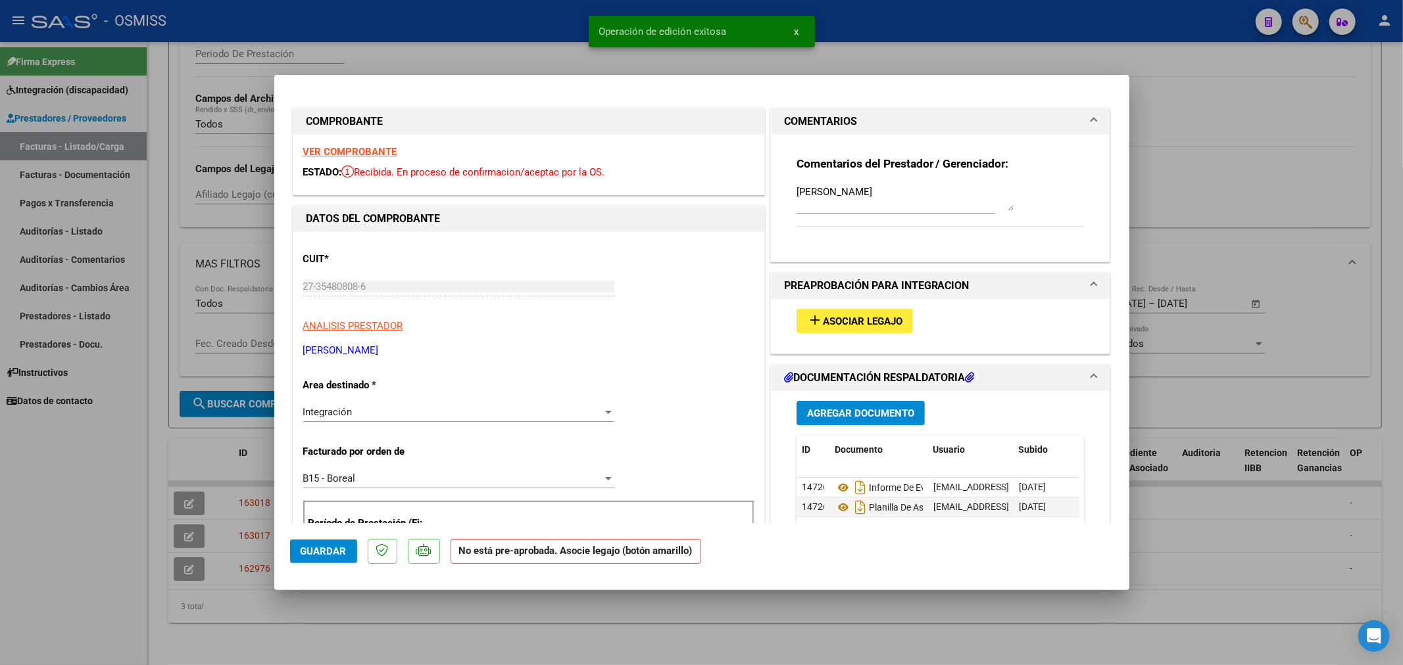
type input "$ 0,00"
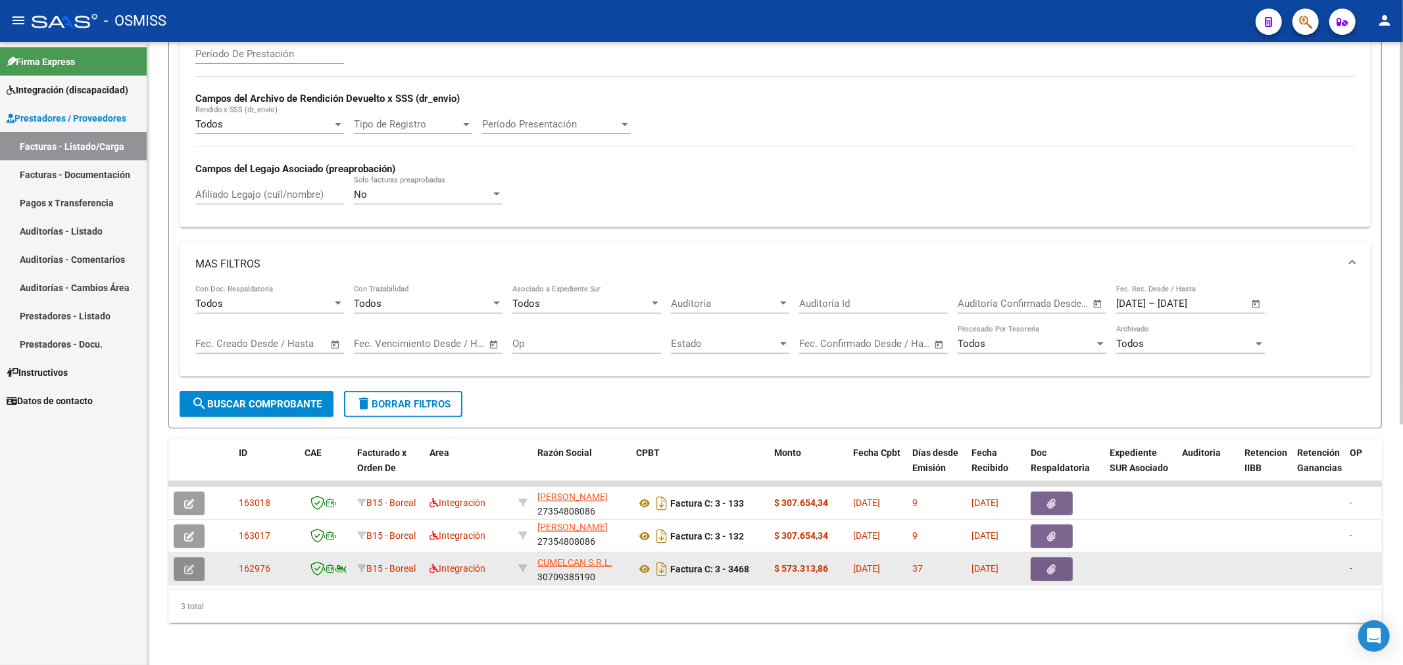
click at [191, 565] on icon "button" at bounding box center [189, 570] width 10 height 10
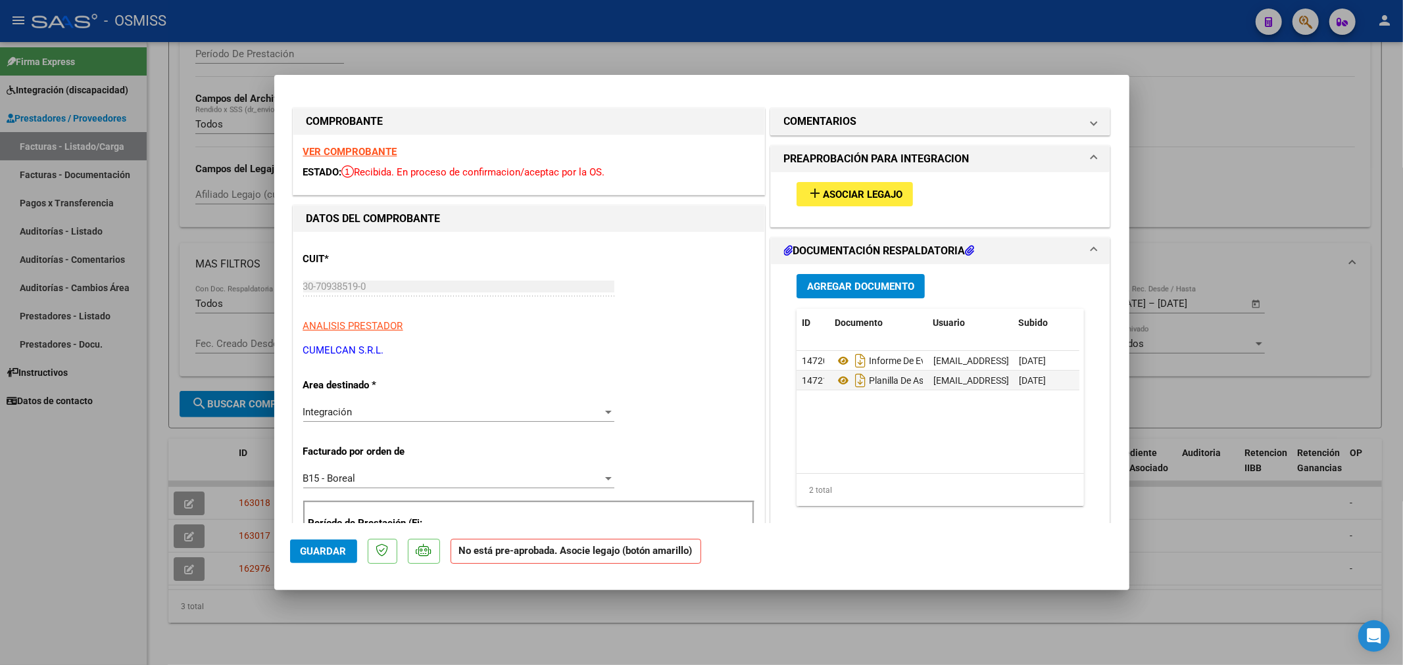
click at [345, 154] on strong "VER COMPROBANTE" at bounding box center [350, 152] width 94 height 12
click at [833, 195] on span "Asociar Legajo" at bounding box center [863, 195] width 80 height 12
click at [820, 119] on h1 "COMENTARIOS" at bounding box center [820, 122] width 73 height 16
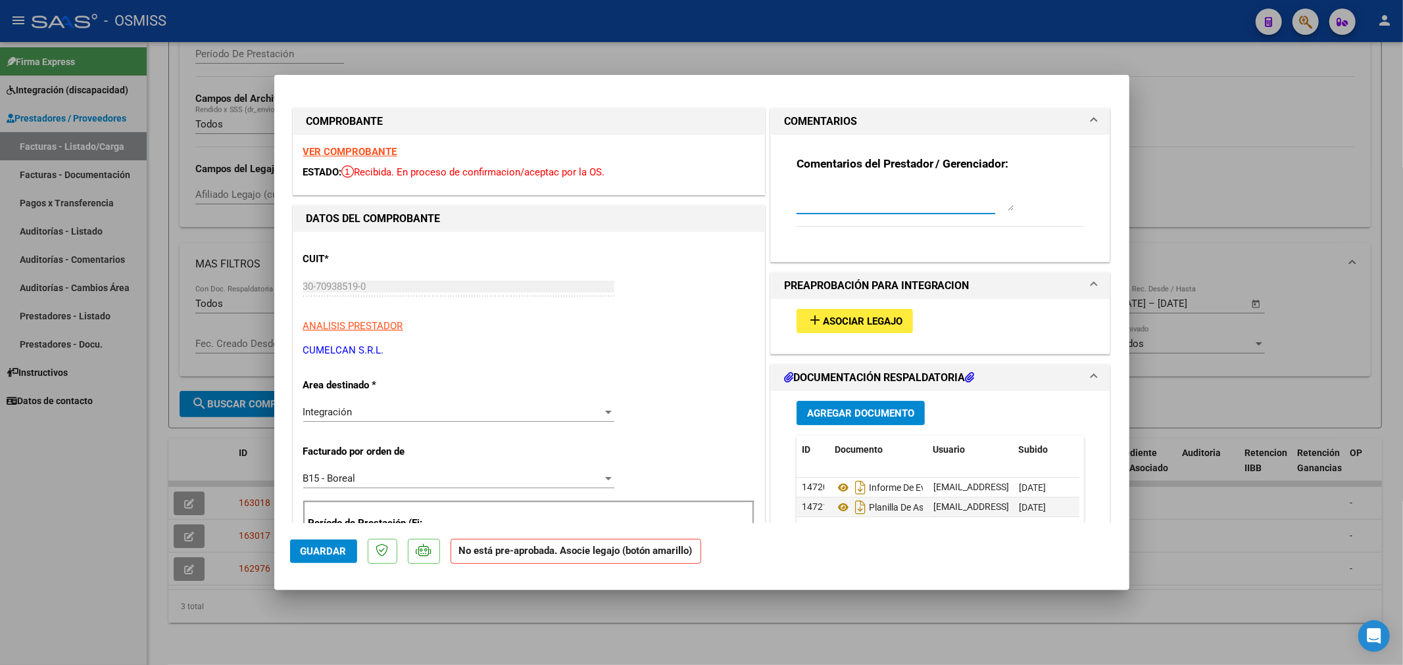
click at [813, 204] on textarea at bounding box center [904, 198] width 217 height 26
type textarea "ROMERO GAEL DAVID"
click at [335, 551] on span "Guardar" at bounding box center [324, 552] width 46 height 12
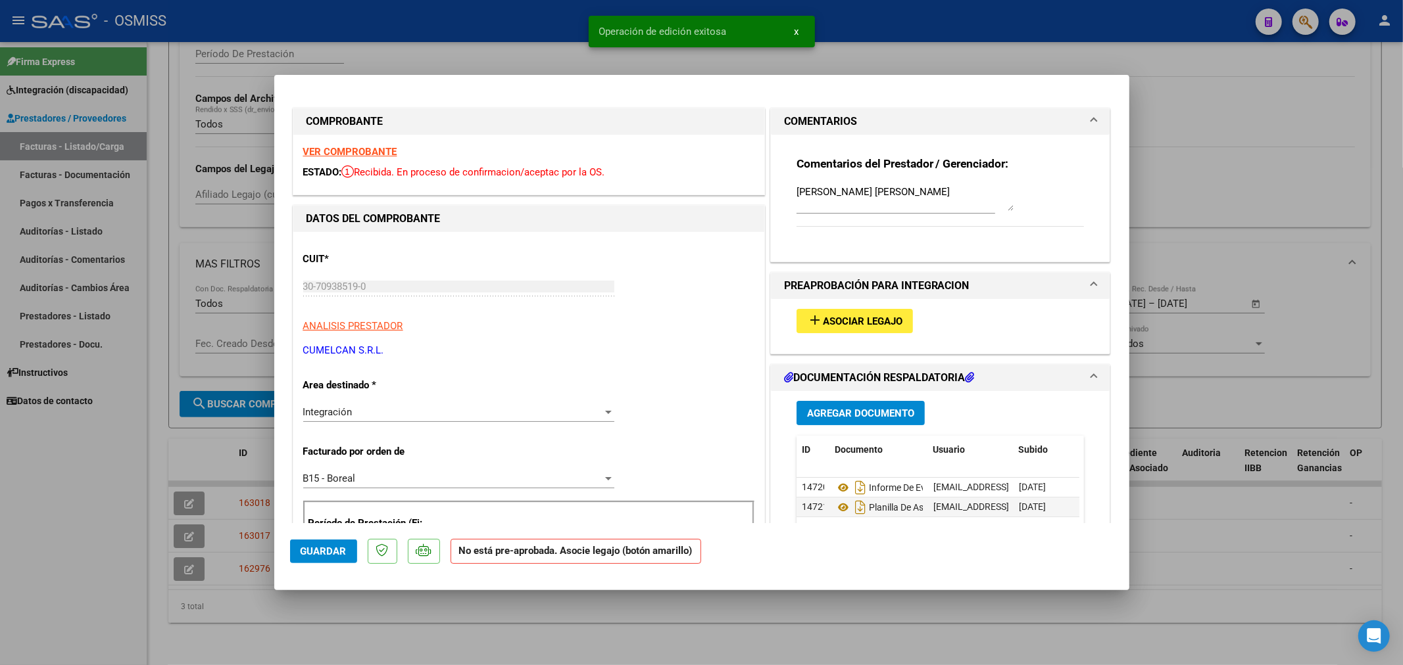
type input "$ 0,00"
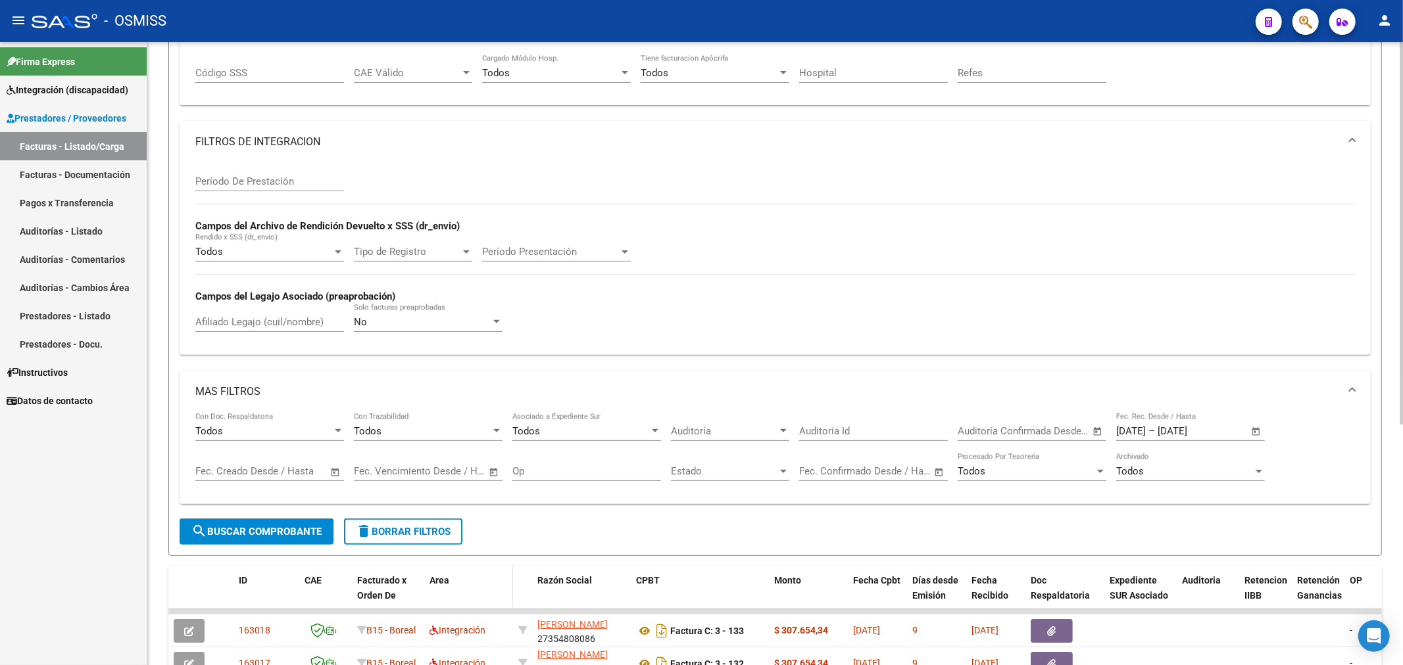
scroll to position [245, 0]
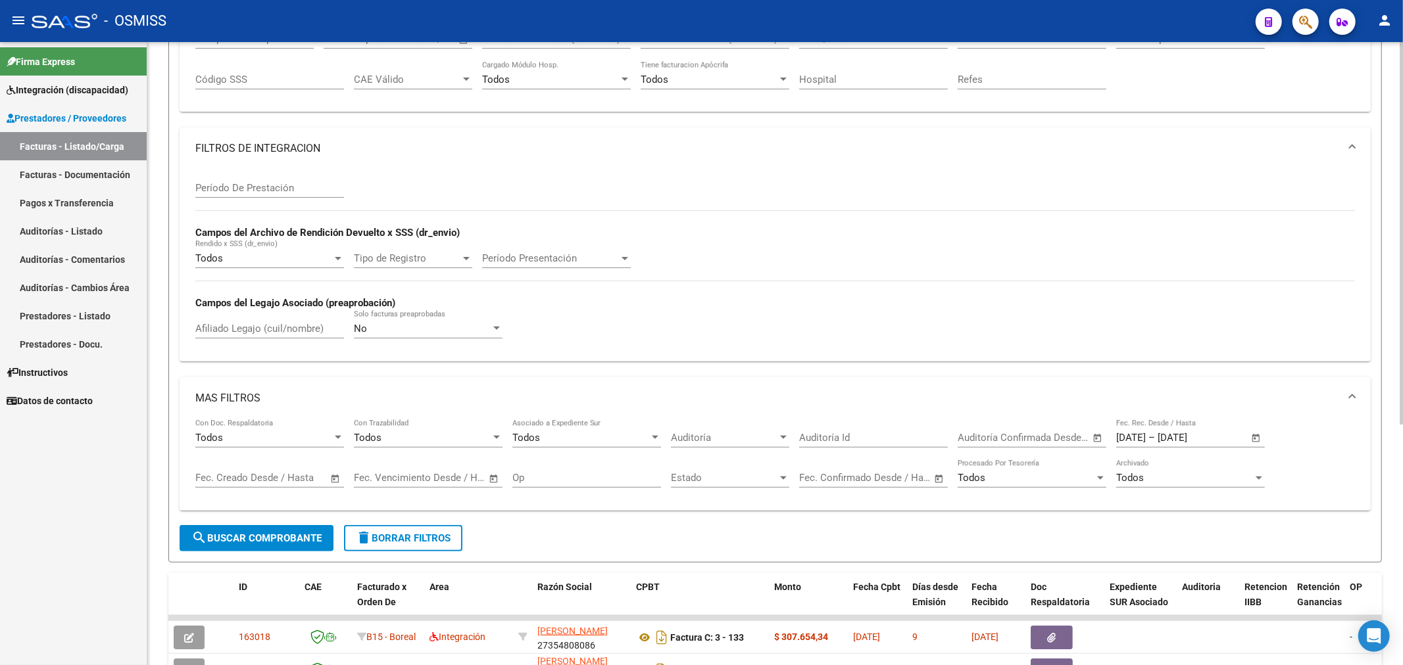
click at [418, 541] on span "delete Borrar Filtros" at bounding box center [403, 539] width 95 height 12
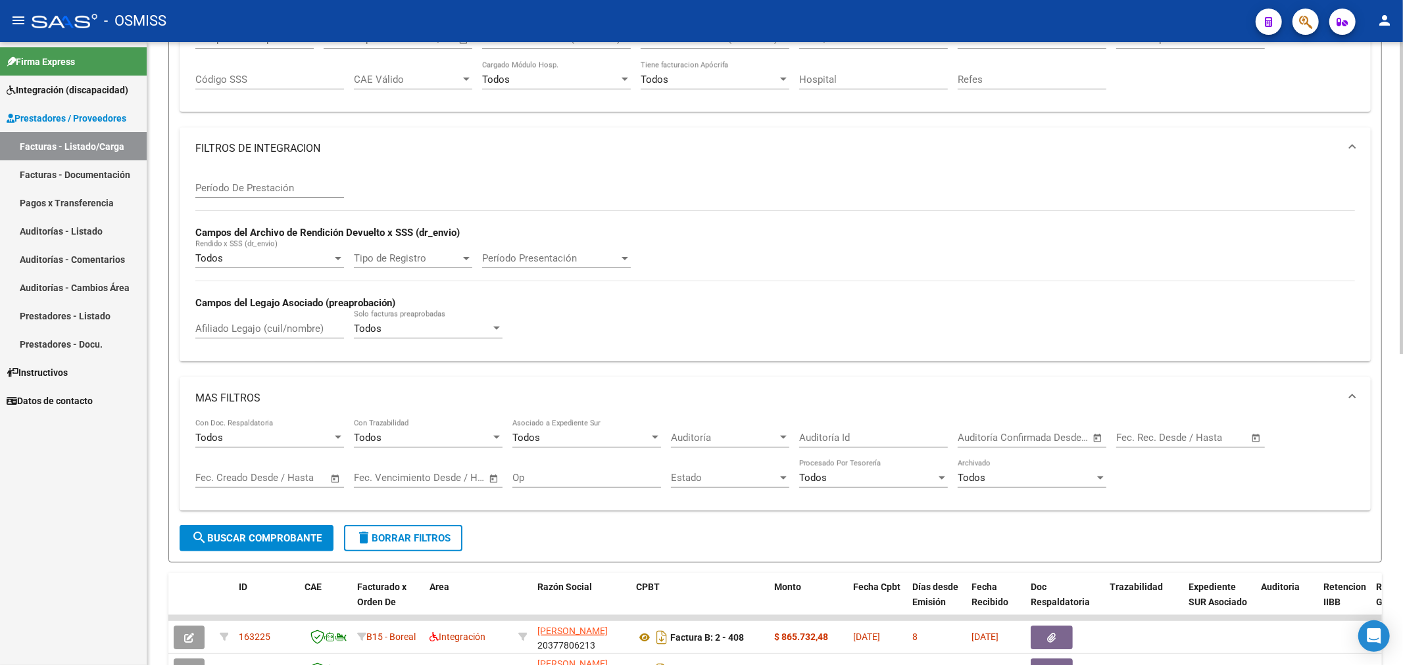
scroll to position [0, 0]
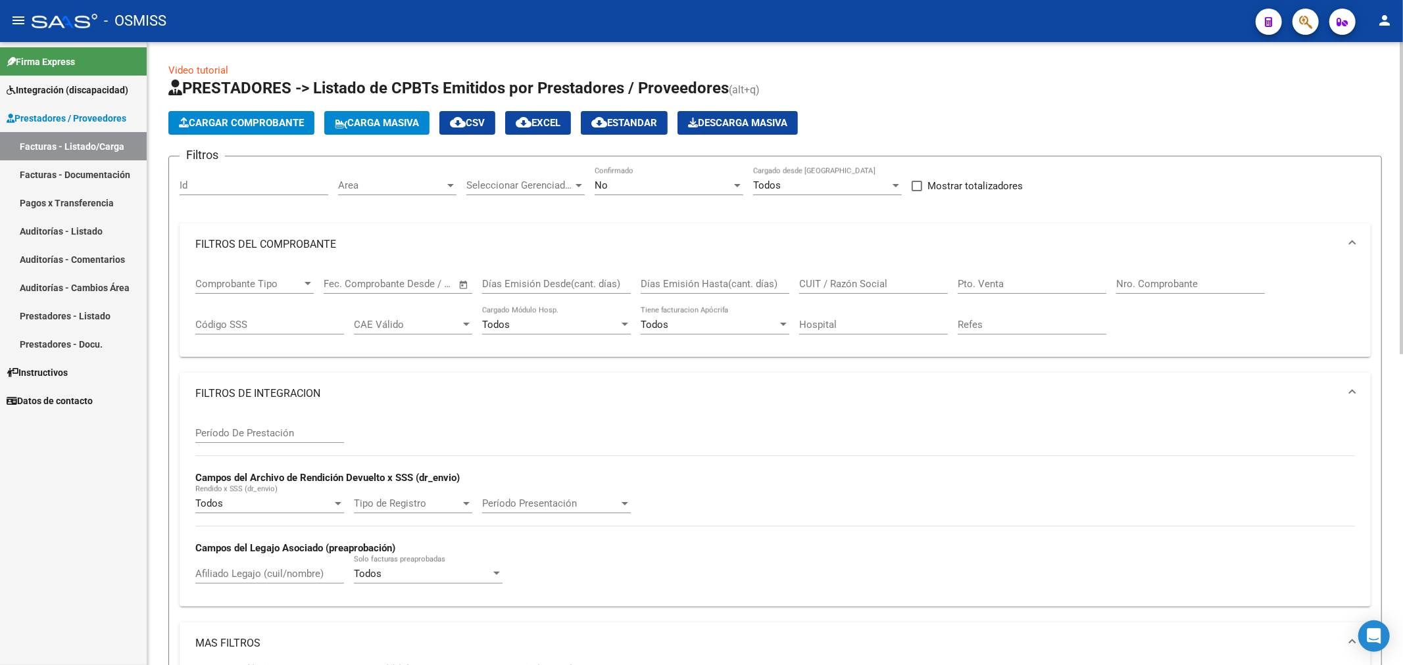
click at [412, 187] on span "Area" at bounding box center [391, 186] width 107 height 12
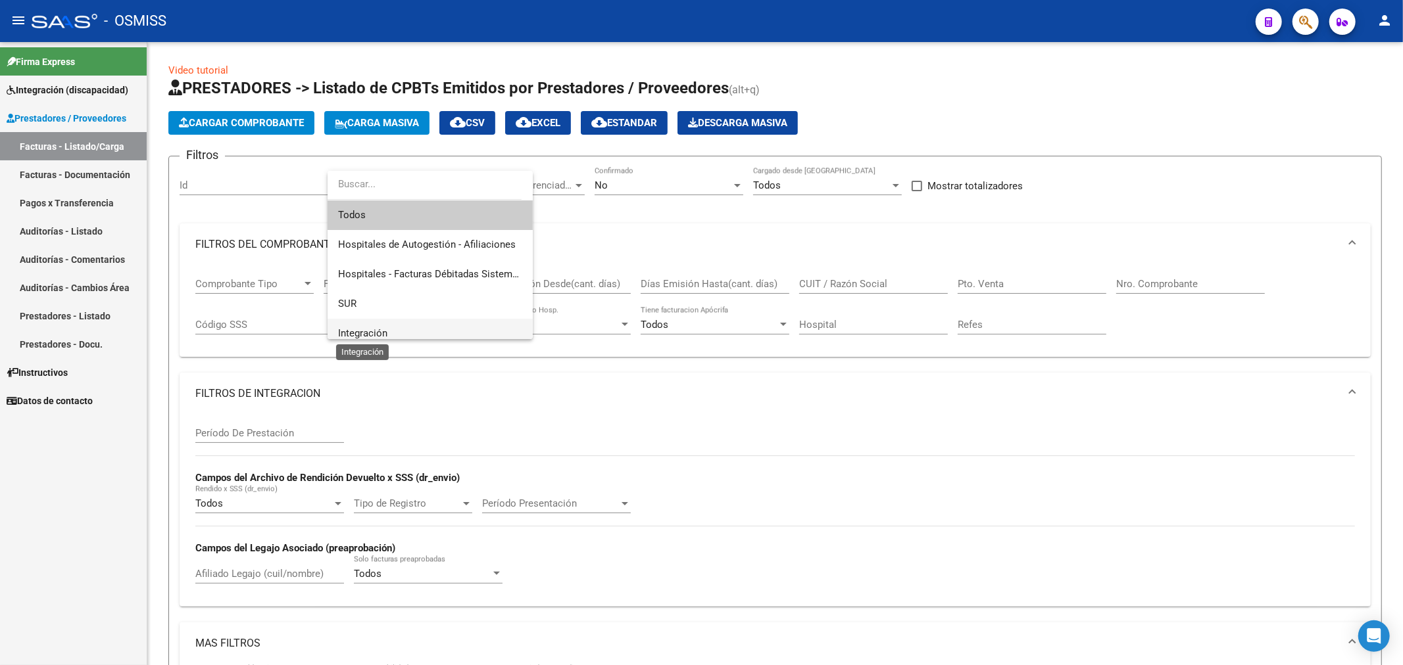
click at [352, 332] on span "Integración" at bounding box center [362, 333] width 49 height 12
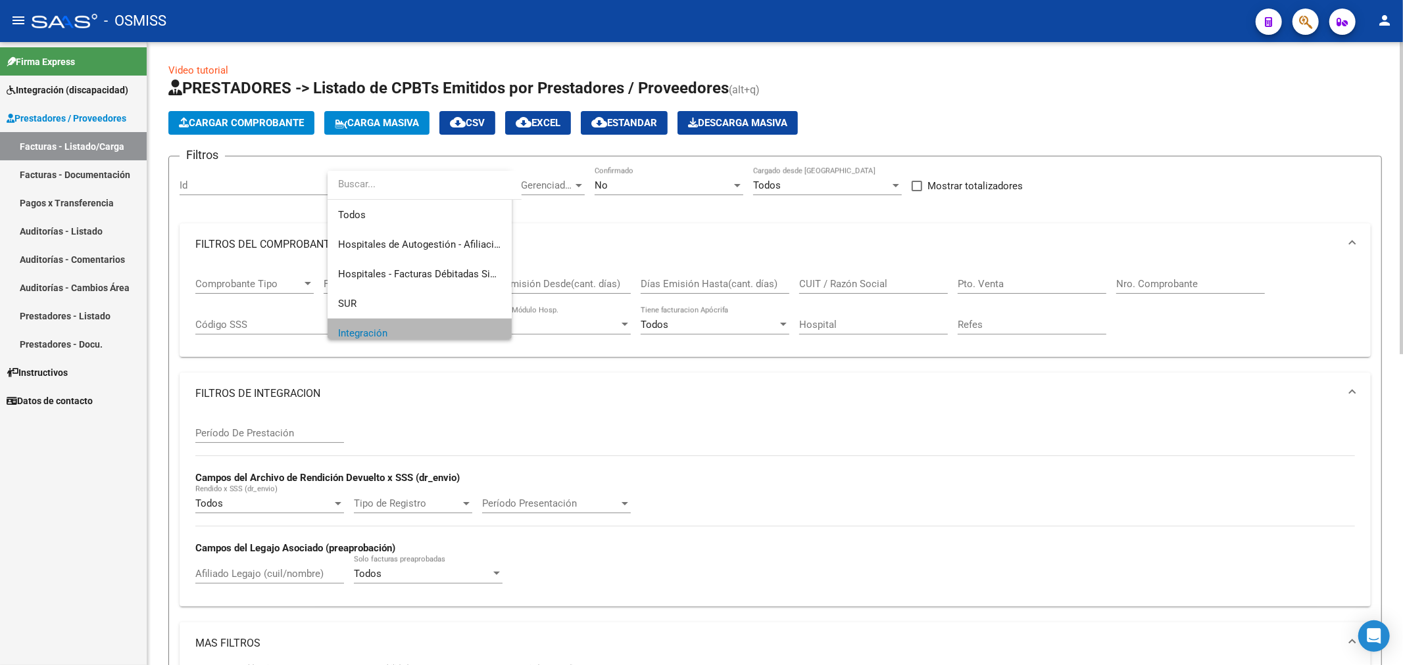
scroll to position [9, 0]
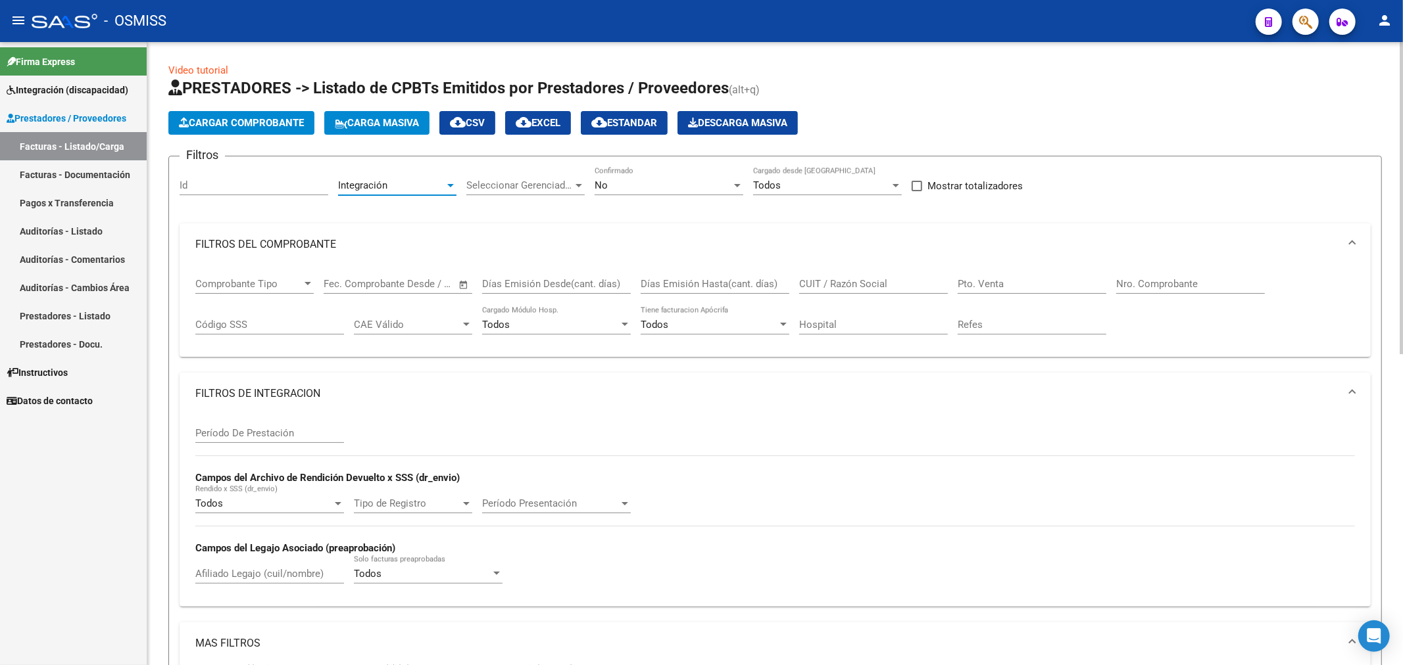
click at [615, 185] on div "No" at bounding box center [662, 186] width 137 height 12
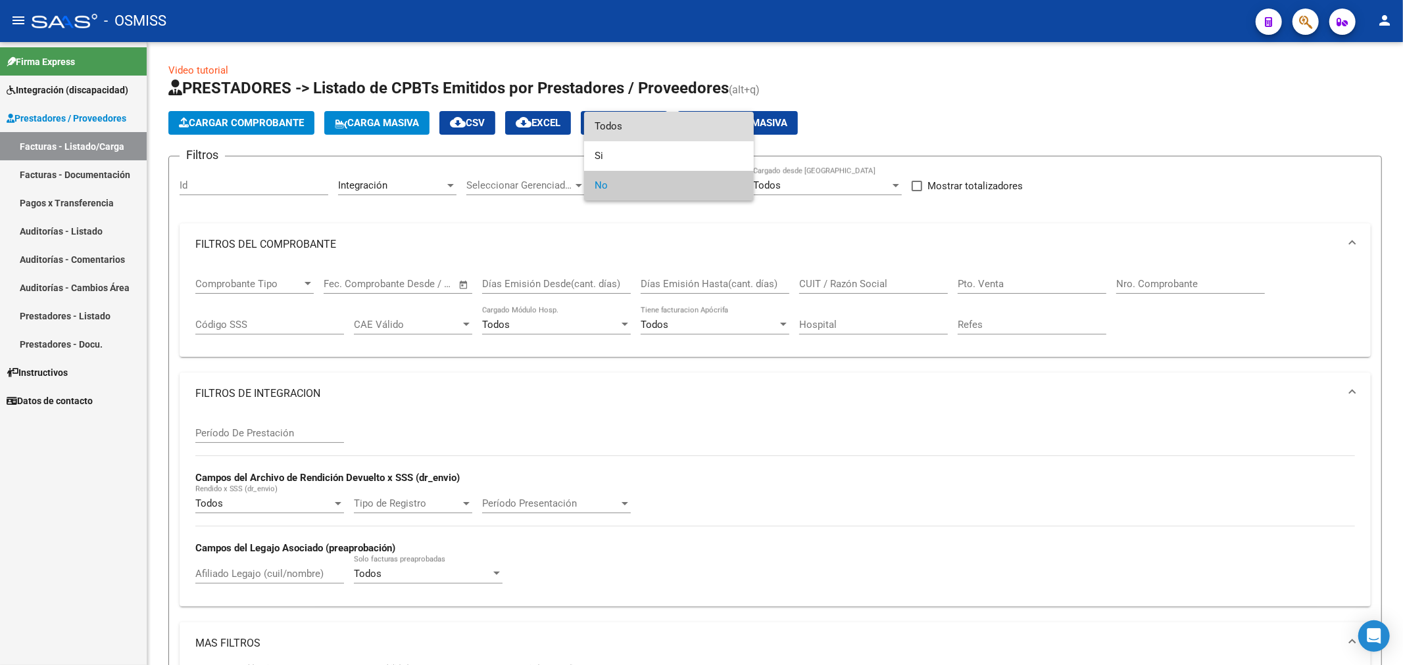
click at [638, 130] on span "Todos" at bounding box center [668, 127] width 149 height 30
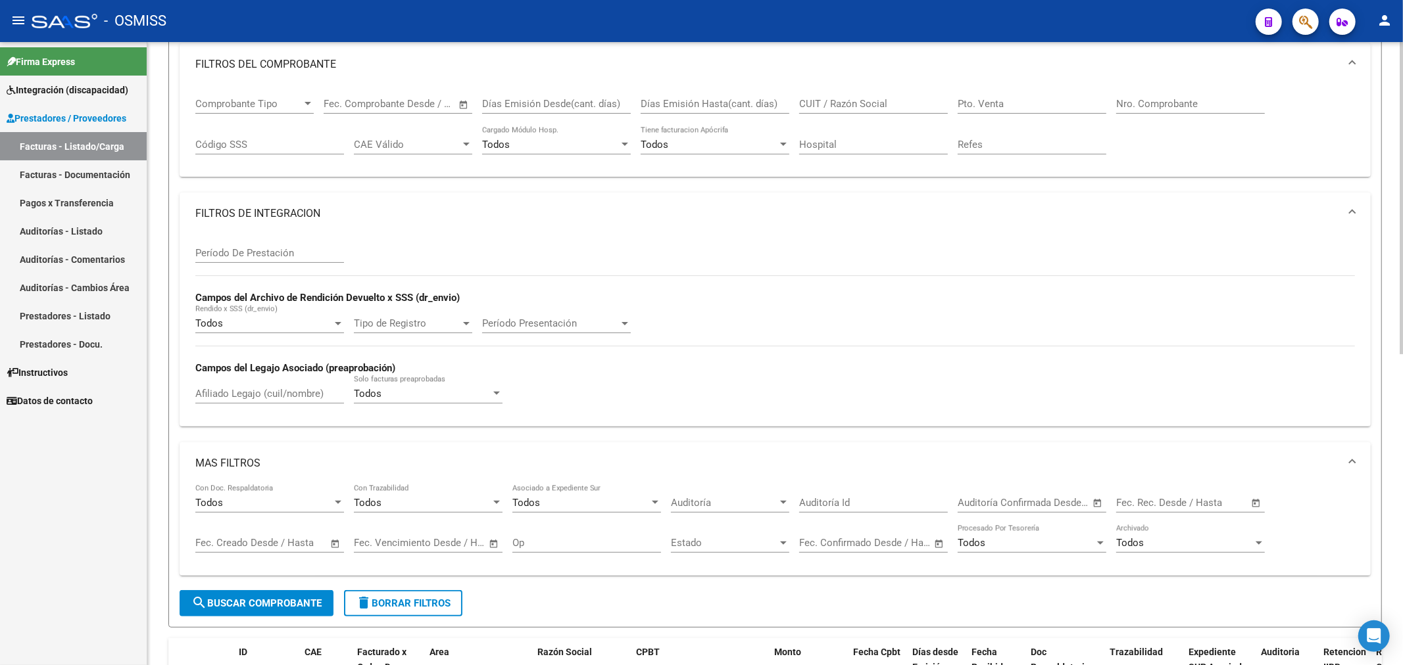
scroll to position [292, 0]
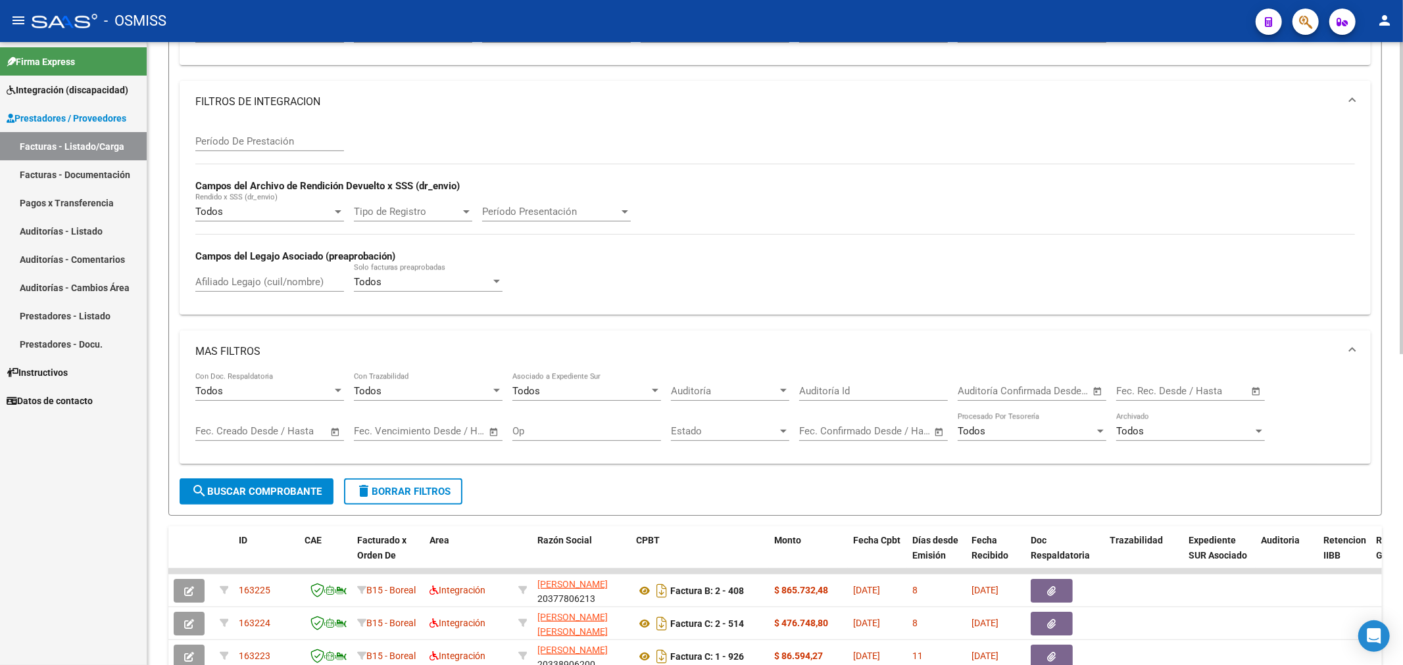
click at [1141, 397] on input "text" at bounding box center [1137, 391] width 43 height 12
click at [1240, 481] on span "1" at bounding box center [1240, 487] width 24 height 24
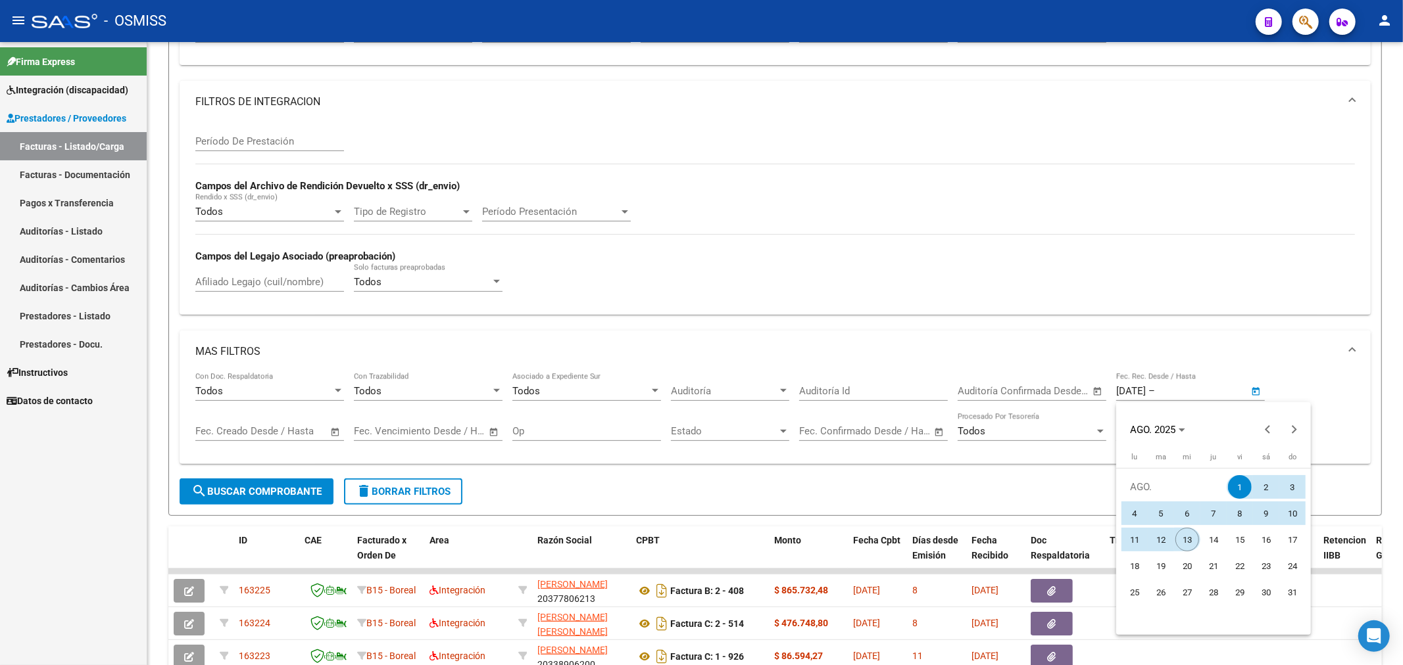
click at [1187, 538] on span "13" at bounding box center [1187, 540] width 24 height 24
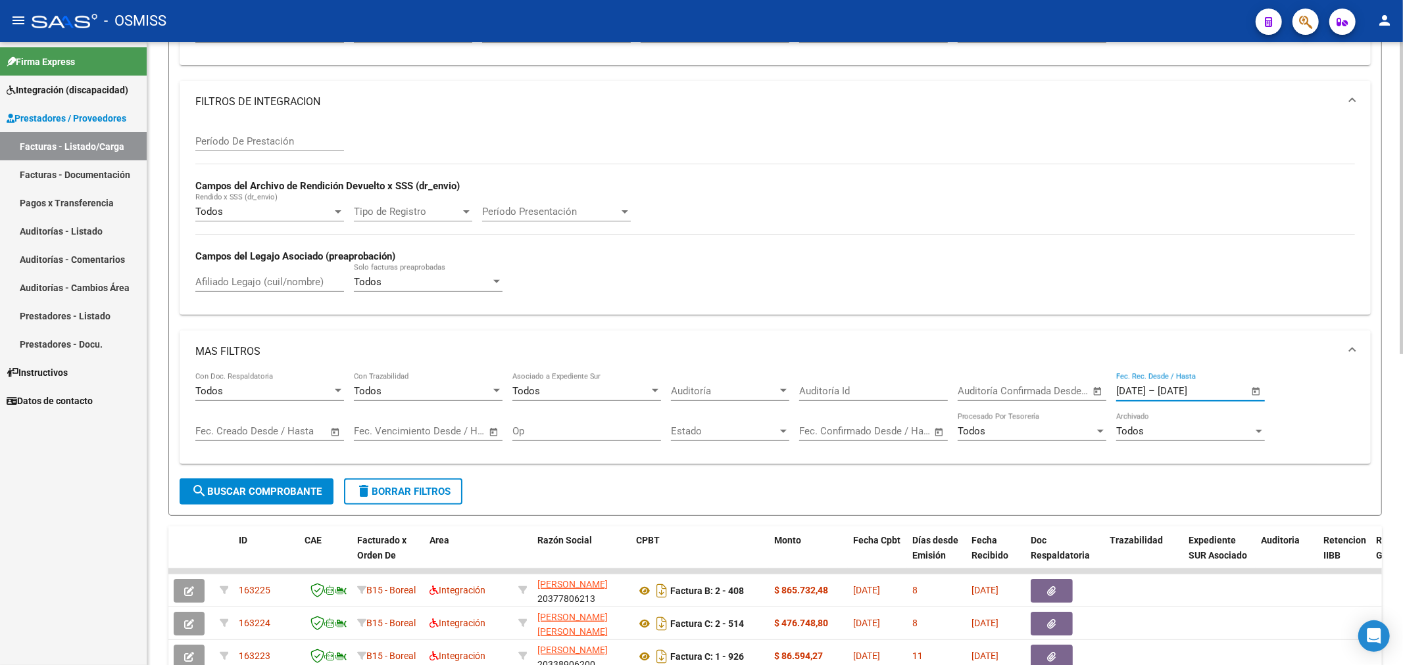
click at [293, 385] on div "Todos Con Doc. Respaldatoria" at bounding box center [269, 387] width 149 height 28
drag, startPoint x: 264, startPoint y: 448, endPoint x: 264, endPoint y: 456, distance: 7.2
click at [264, 450] on span "No" at bounding box center [269, 452] width 149 height 30
click at [256, 485] on button "search Buscar Comprobante" at bounding box center [257, 492] width 154 height 26
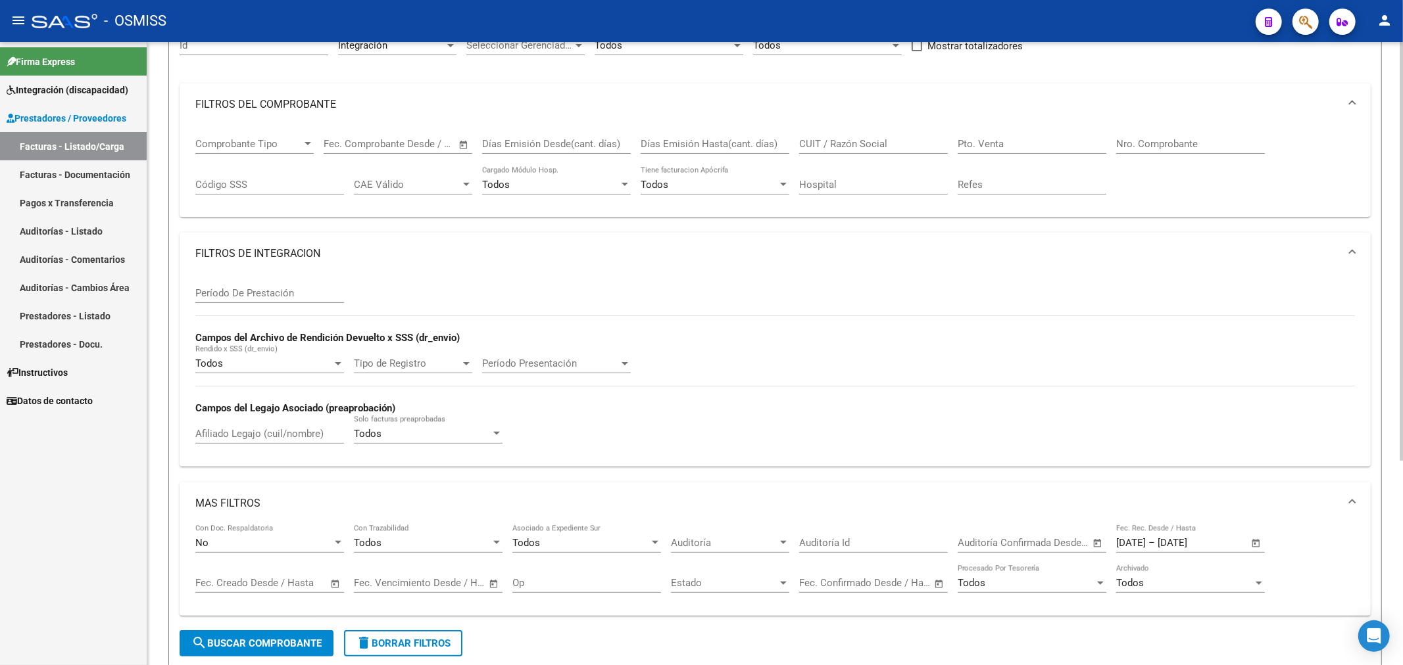
scroll to position [304, 0]
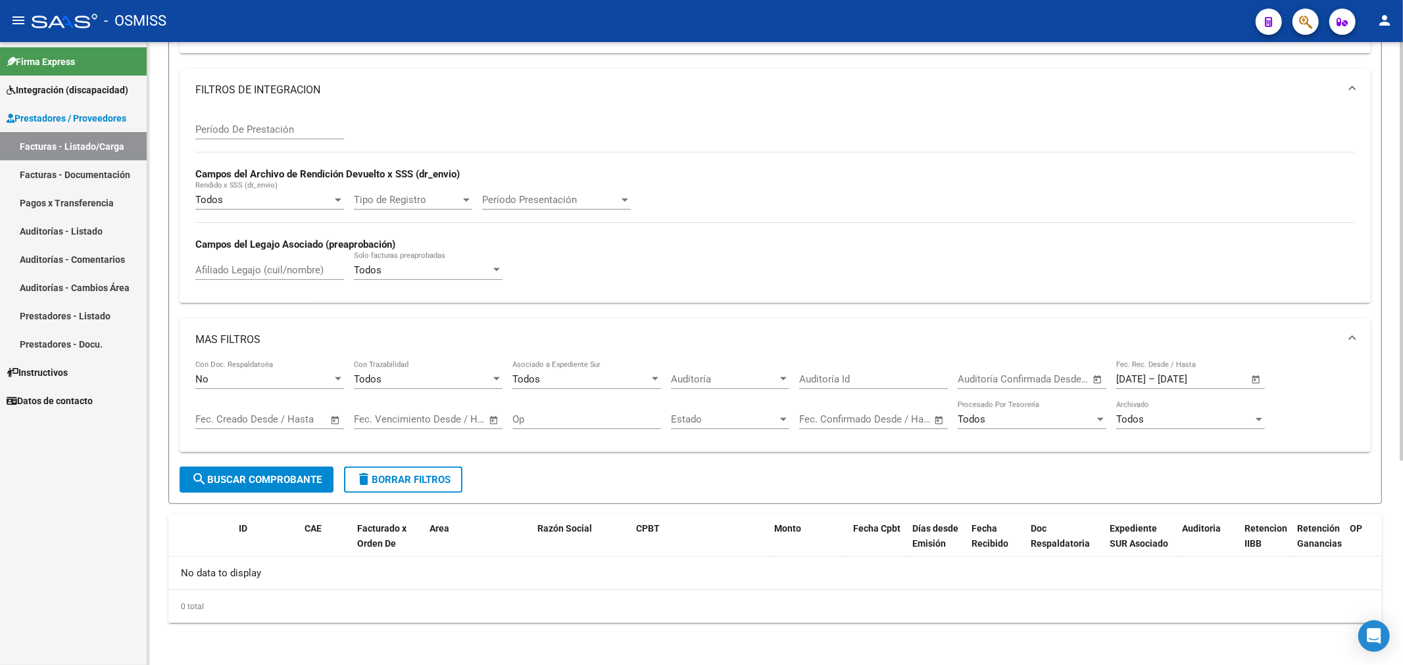
click at [385, 481] on span "delete Borrar Filtros" at bounding box center [403, 480] width 95 height 12
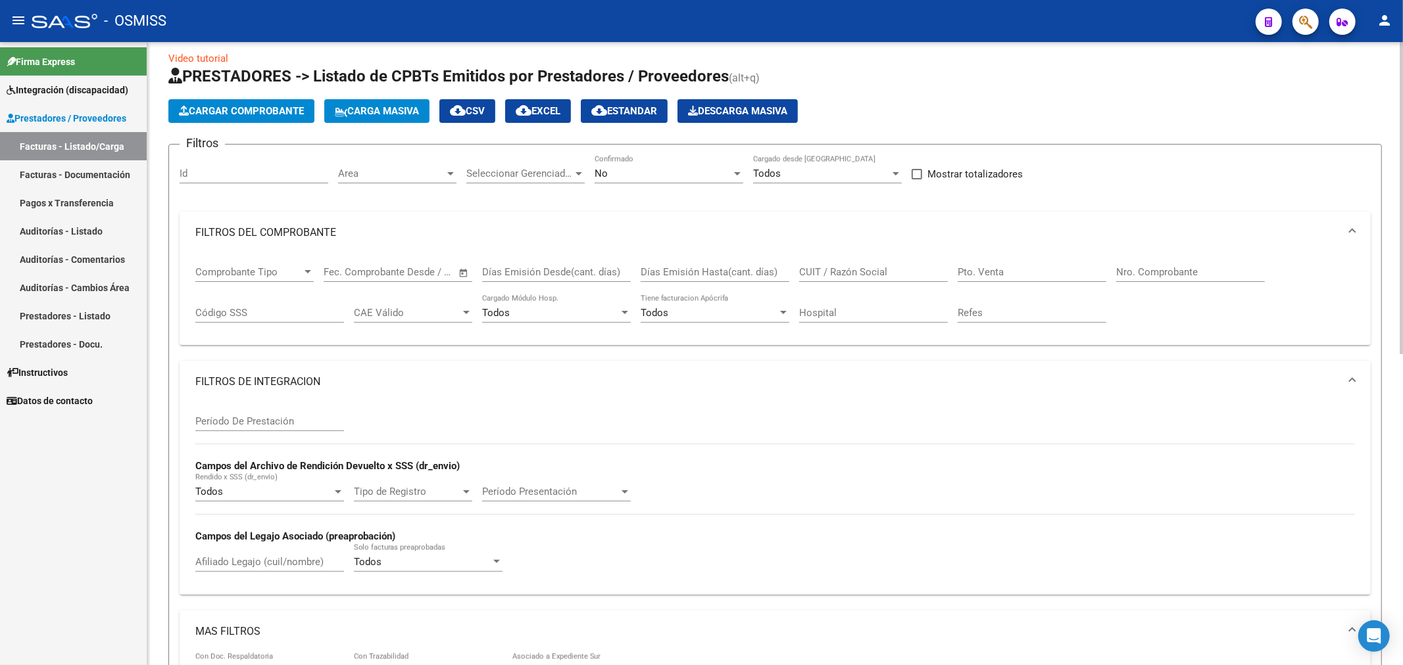
scroll to position [0, 0]
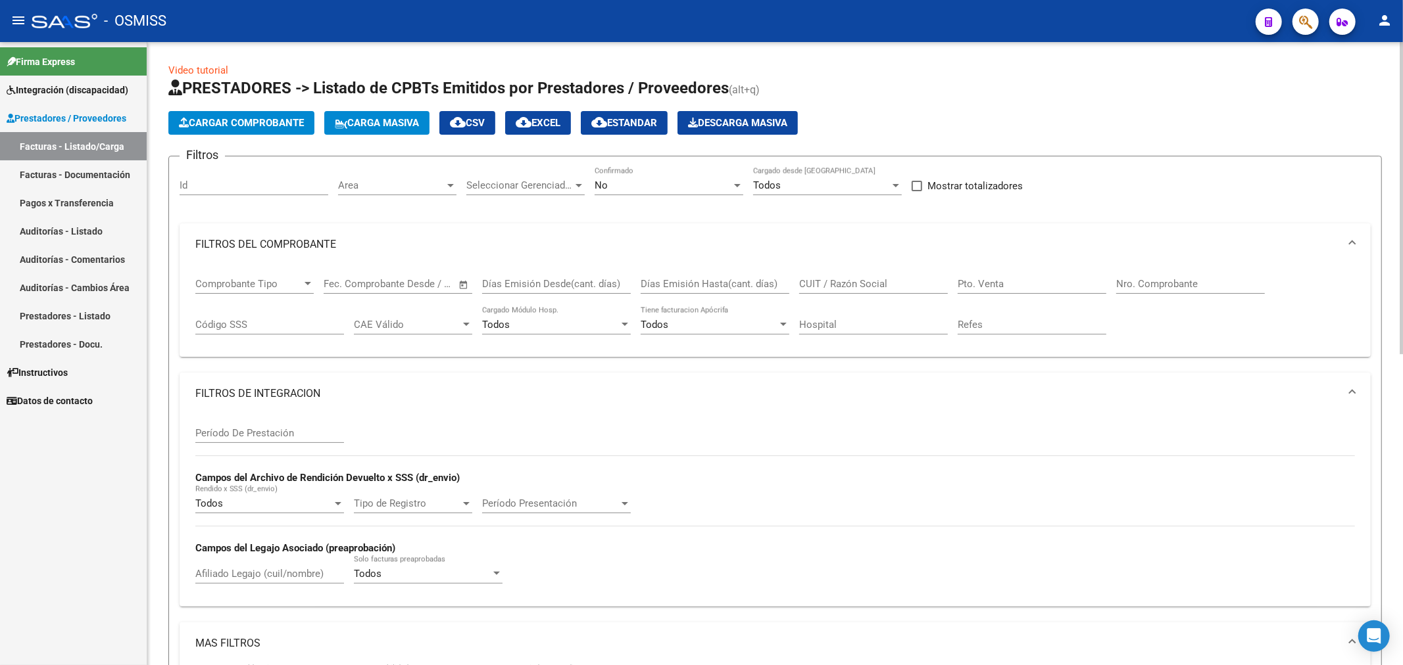
click at [370, 174] on div "Area Area" at bounding box center [397, 181] width 118 height 28
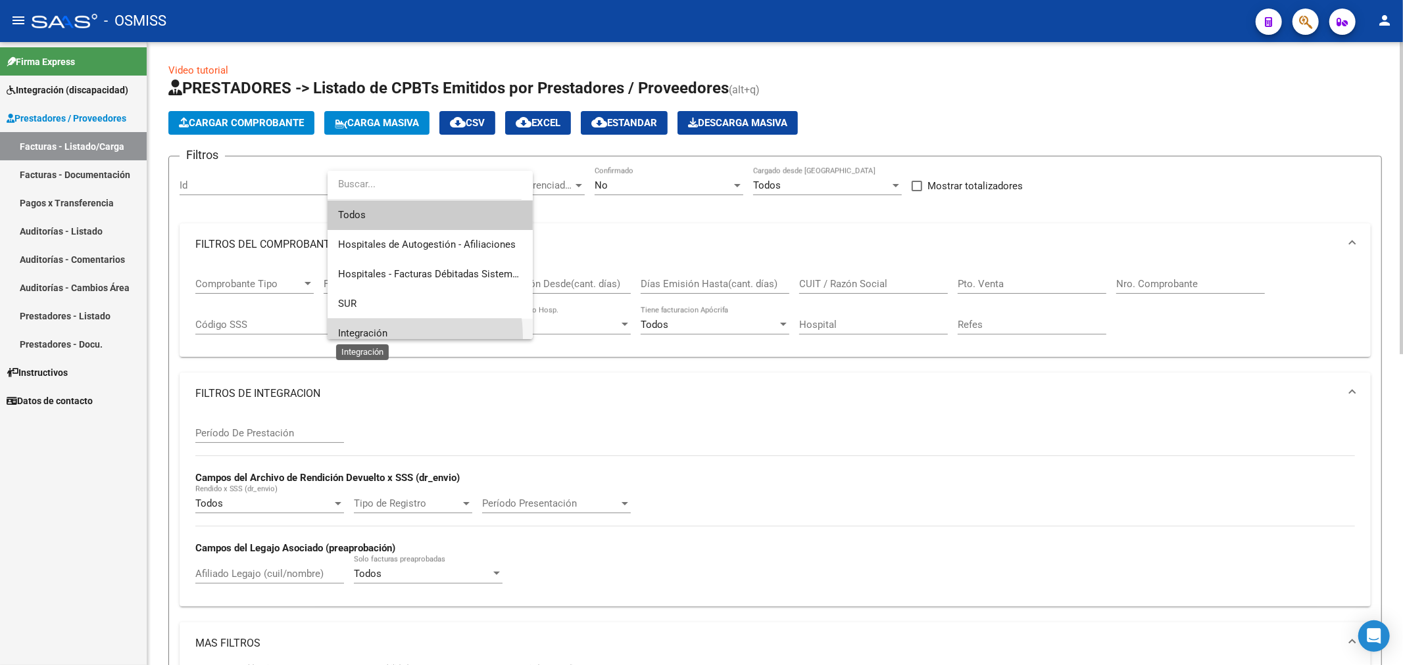
click at [382, 337] on span "Integración" at bounding box center [362, 333] width 49 height 12
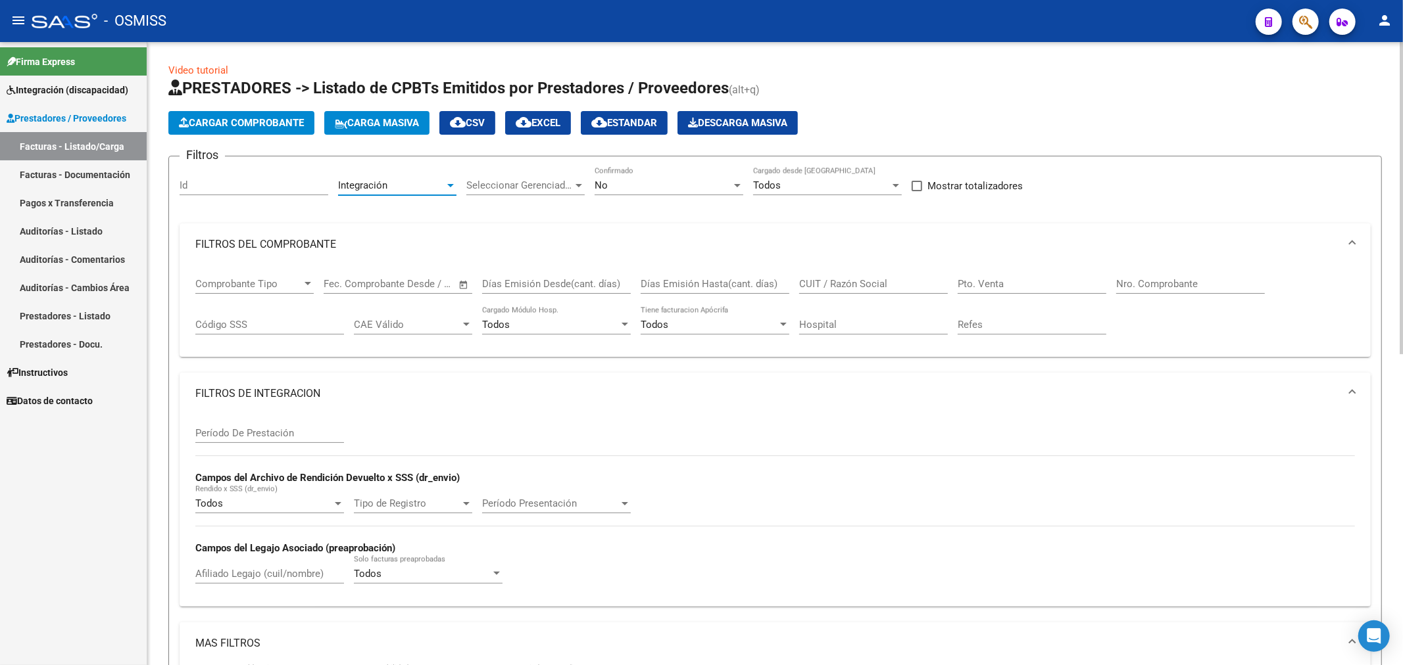
click at [665, 187] on div "No" at bounding box center [662, 186] width 137 height 12
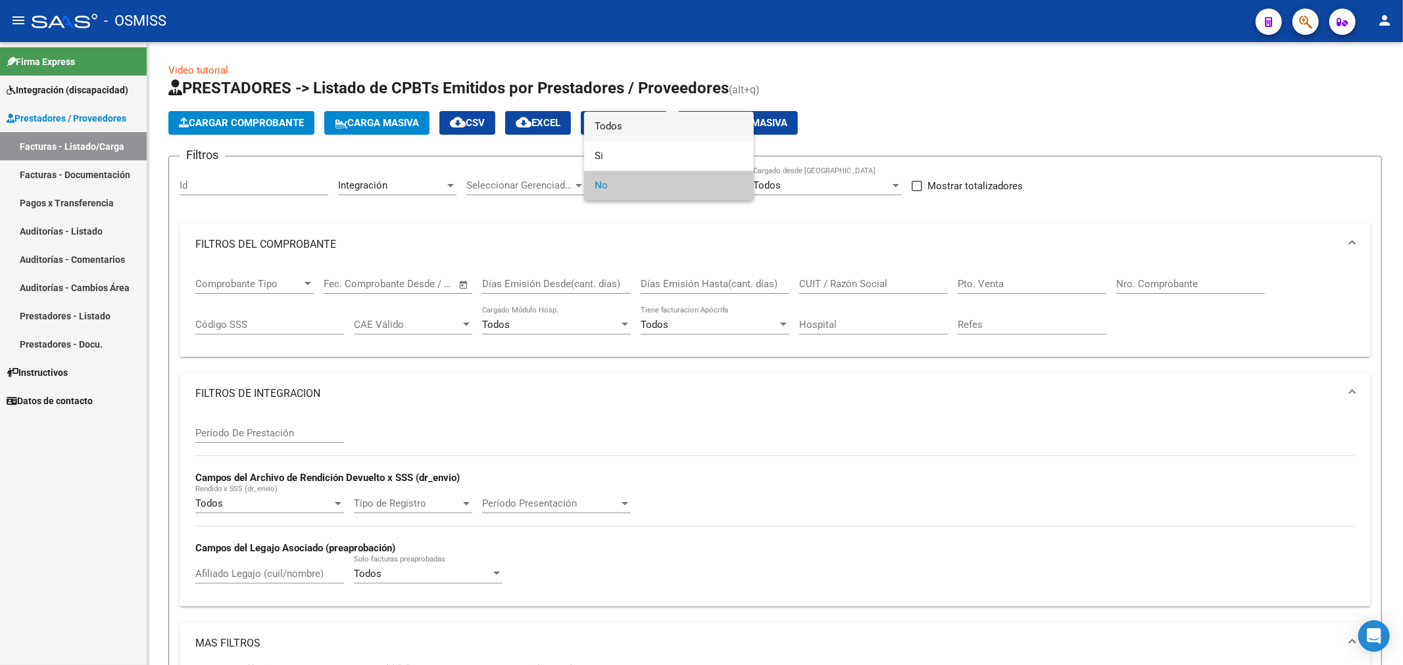
click at [674, 126] on span "Todos" at bounding box center [668, 127] width 149 height 30
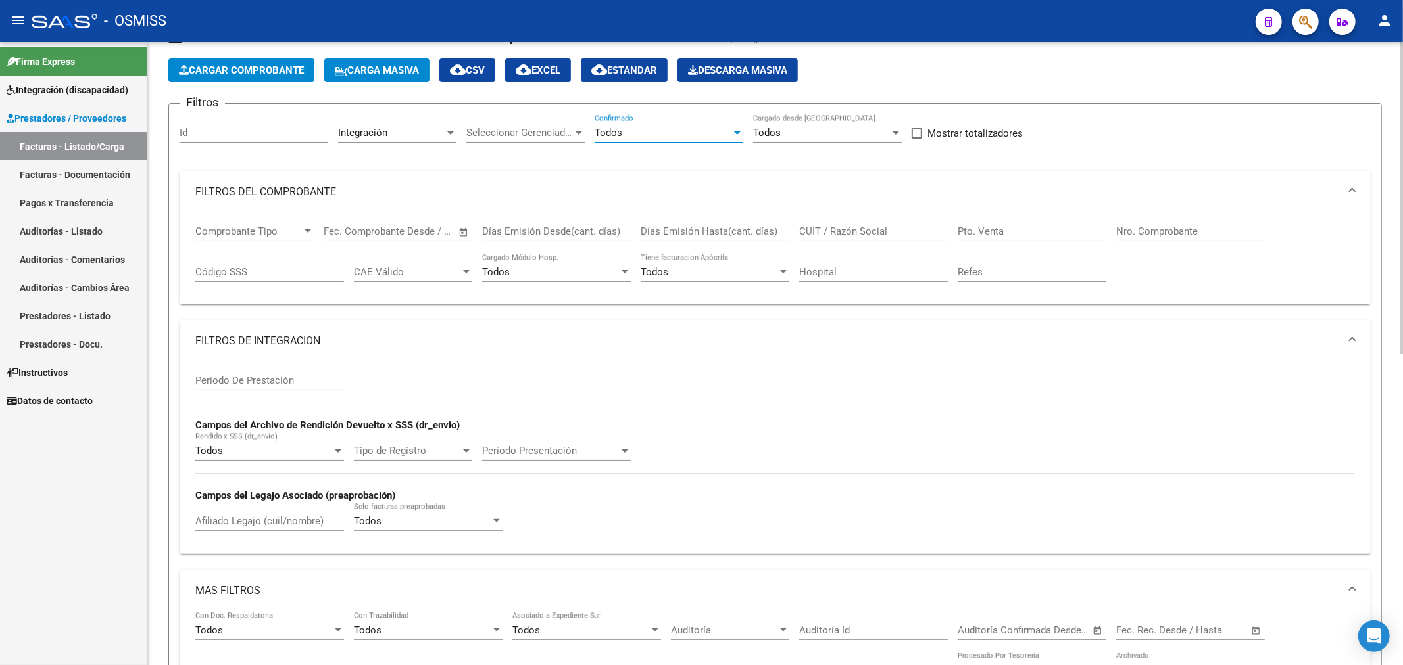
scroll to position [219, 0]
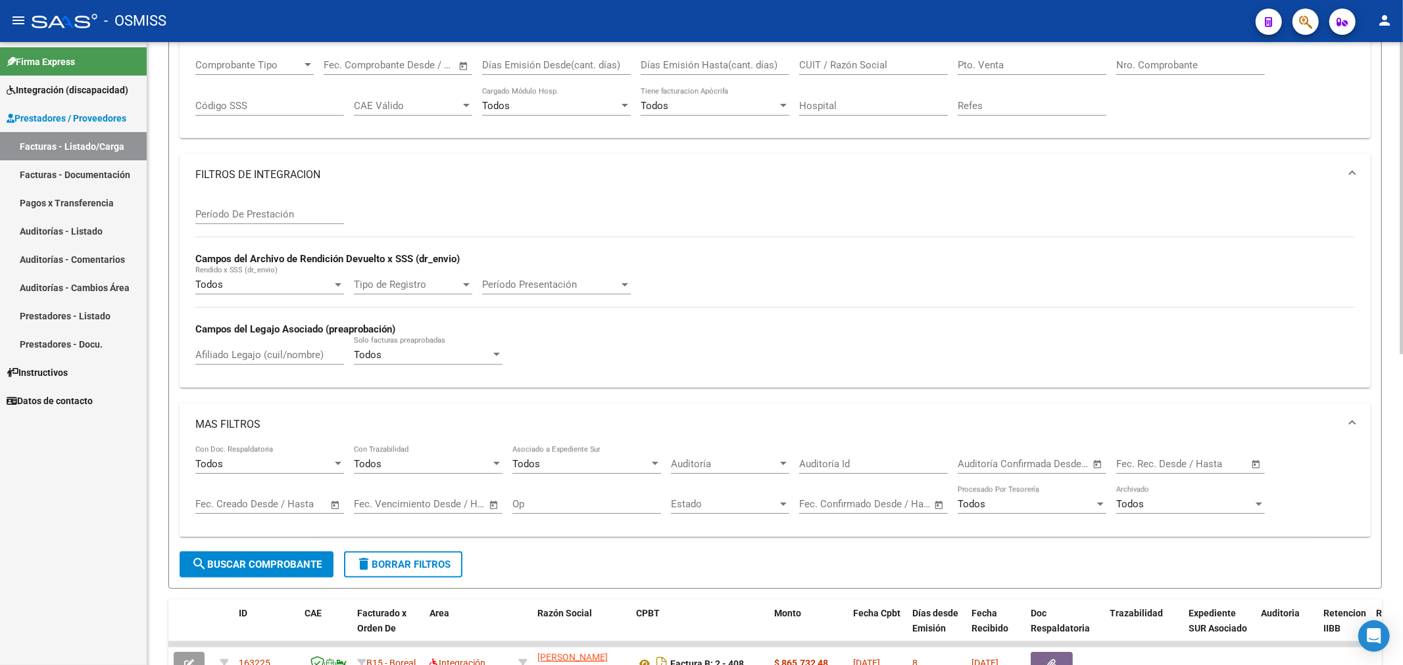
click at [1146, 464] on input "text" at bounding box center [1137, 464] width 43 height 12
drag, startPoint x: 1233, startPoint y: 302, endPoint x: 1213, endPoint y: 339, distance: 41.8
click at [1231, 306] on span "1" at bounding box center [1240, 299] width 24 height 24
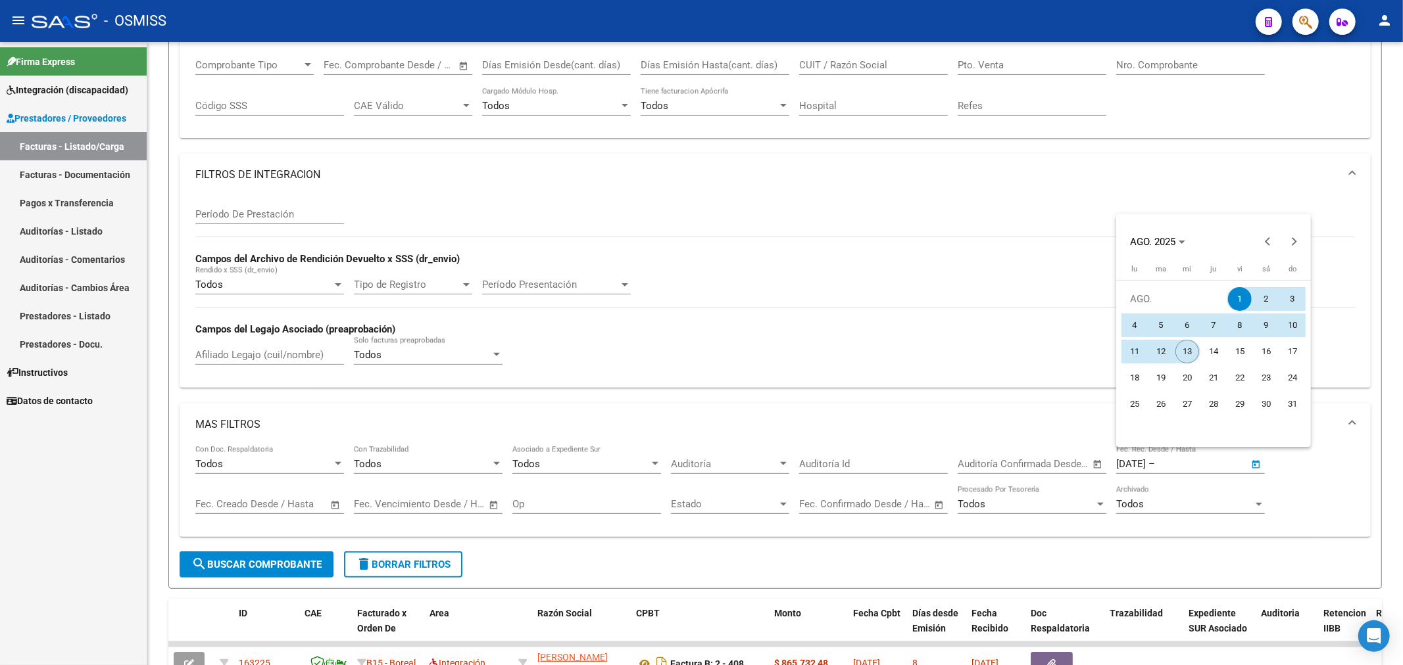
click at [1191, 351] on span "13" at bounding box center [1187, 352] width 24 height 24
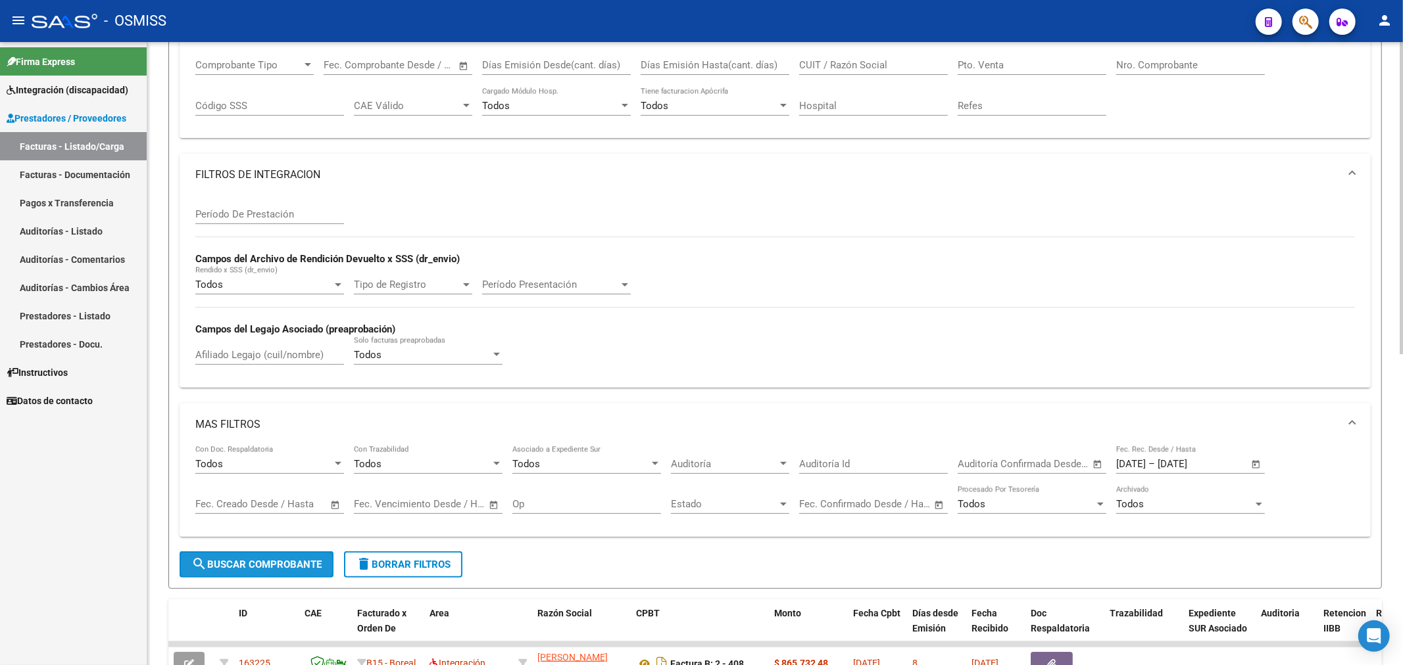
click at [281, 567] on span "search Buscar Comprobante" at bounding box center [256, 565] width 130 height 12
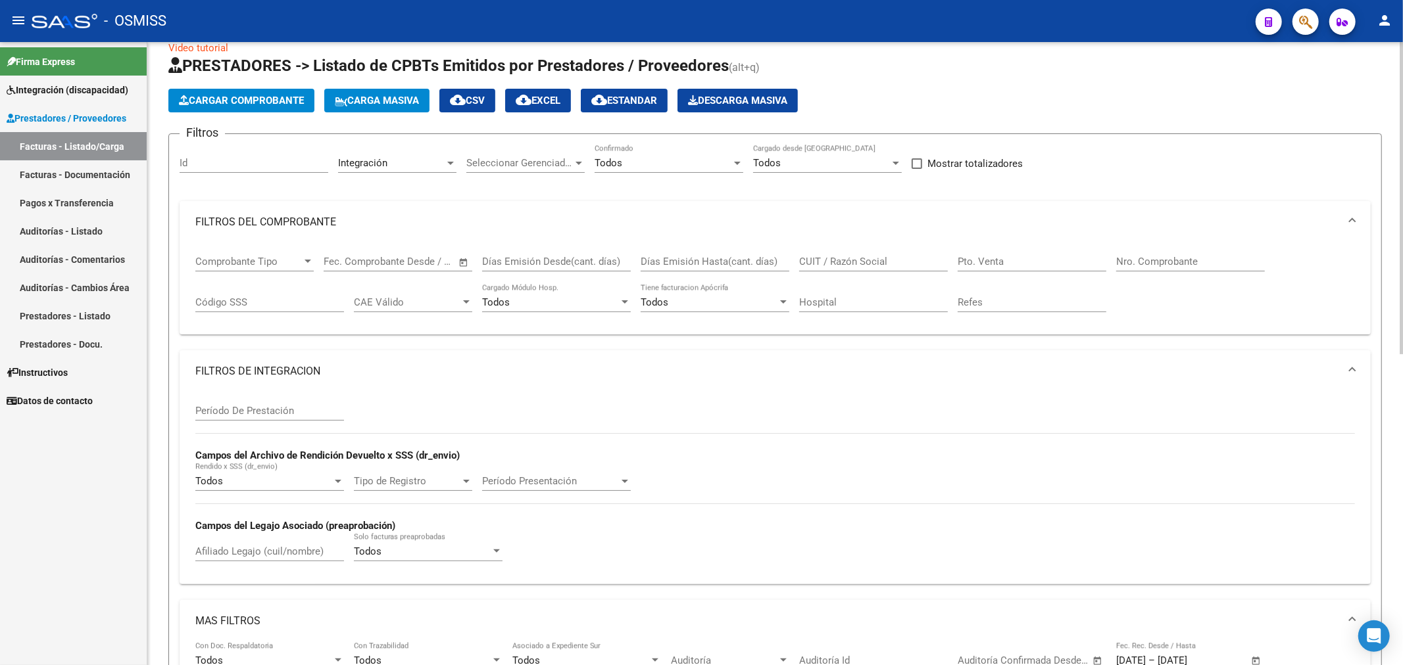
scroll to position [0, 0]
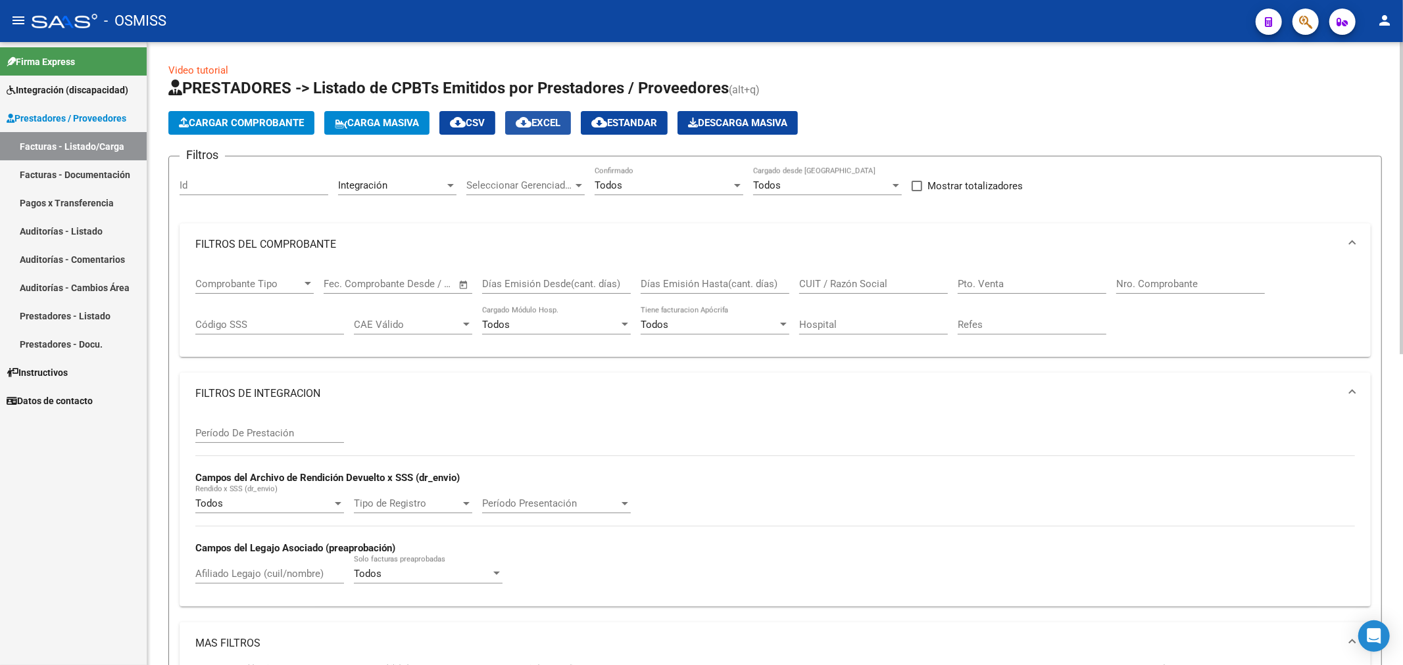
click at [544, 116] on button "cloud_download EXCEL" at bounding box center [538, 123] width 66 height 24
click at [233, 123] on span "Cargar Comprobante" at bounding box center [241, 123] width 125 height 12
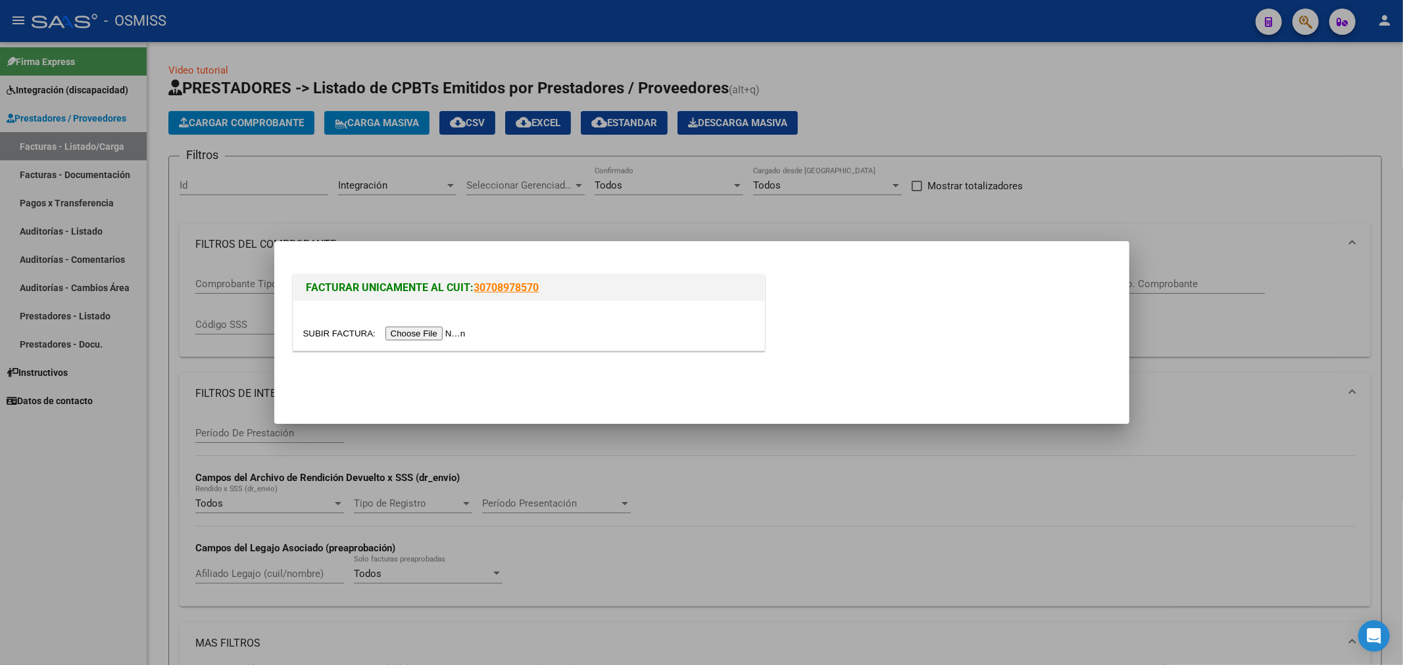
click at [429, 327] on input "file" at bounding box center [386, 334] width 166 height 14
click at [443, 333] on input "file" at bounding box center [386, 334] width 166 height 14
click at [409, 326] on div at bounding box center [528, 333] width 451 height 15
click at [408, 335] on input "file" at bounding box center [386, 334] width 166 height 14
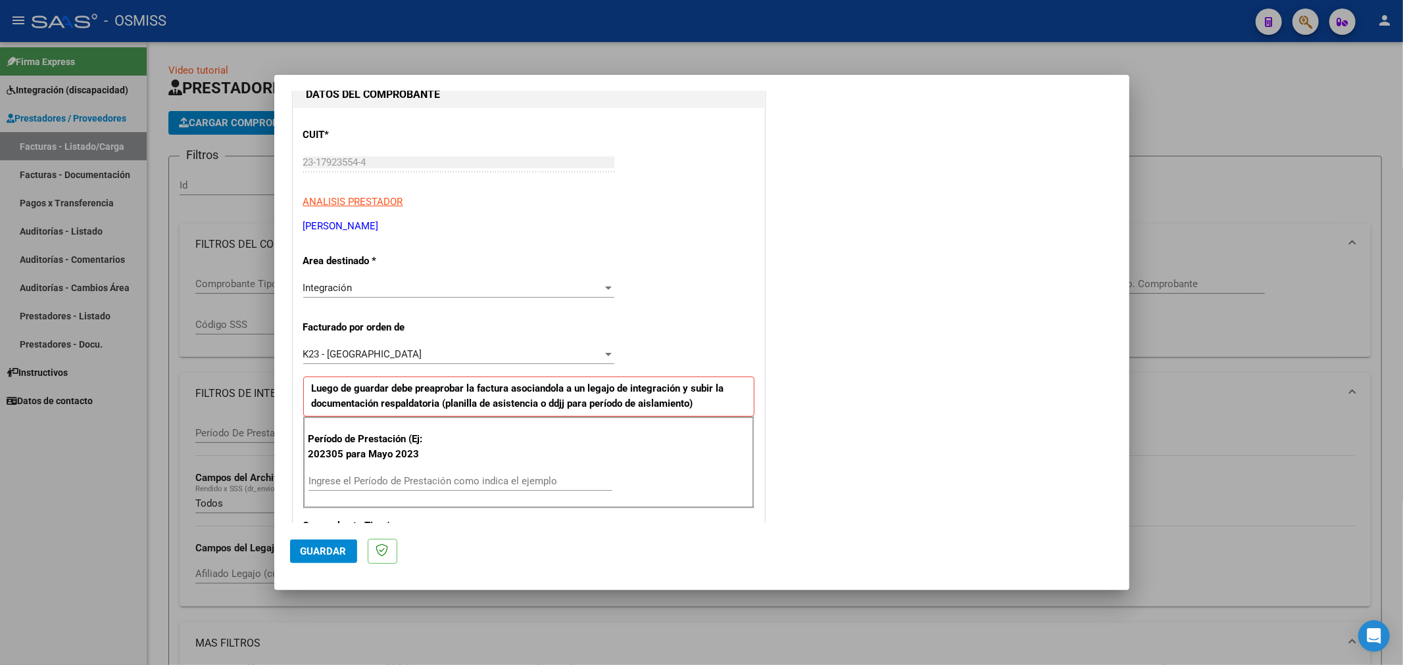
scroll to position [438, 0]
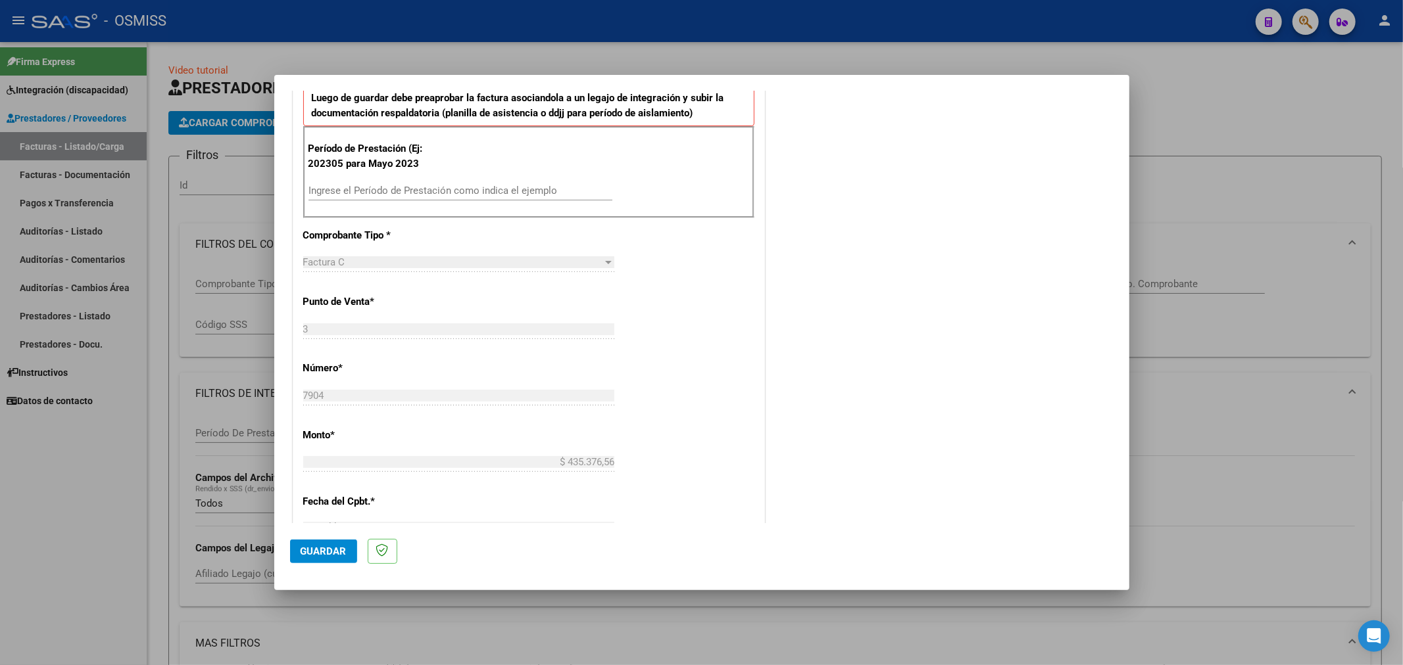
click at [429, 196] on div "Ingrese el Período de Prestación como indica el ejemplo" at bounding box center [460, 191] width 304 height 20
click at [435, 186] on input "Ingrese el Período de Prestación como indica el ejemplo" at bounding box center [460, 191] width 304 height 12
click at [320, 554] on span "Guardar" at bounding box center [324, 552] width 46 height 12
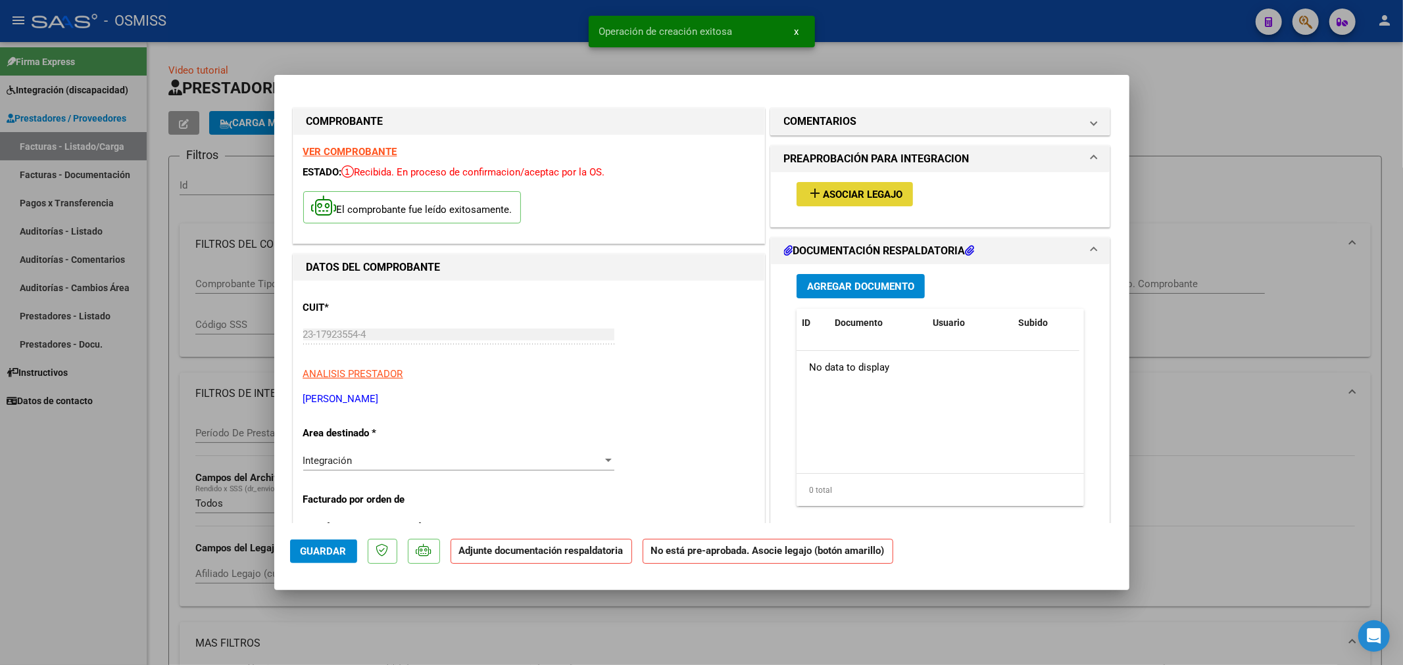
click at [876, 191] on span "Asociar Legajo" at bounding box center [863, 195] width 80 height 12
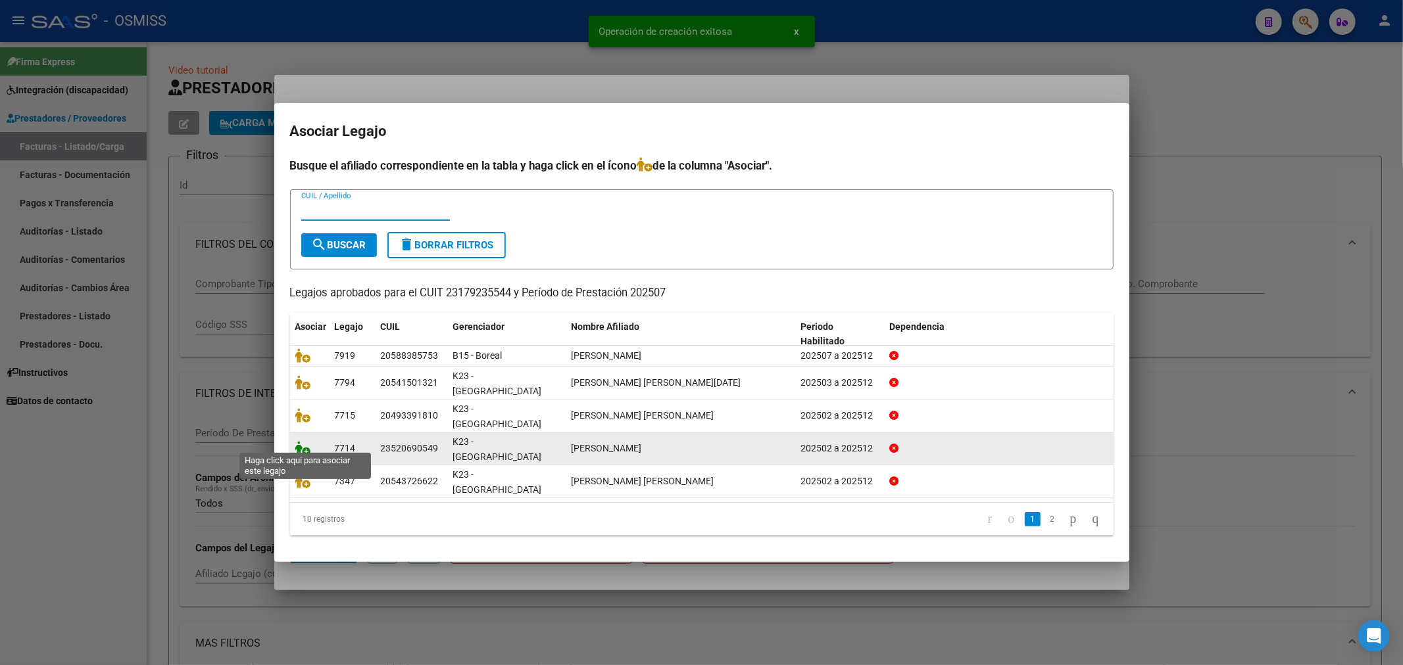
click at [306, 441] on icon at bounding box center [303, 448] width 16 height 14
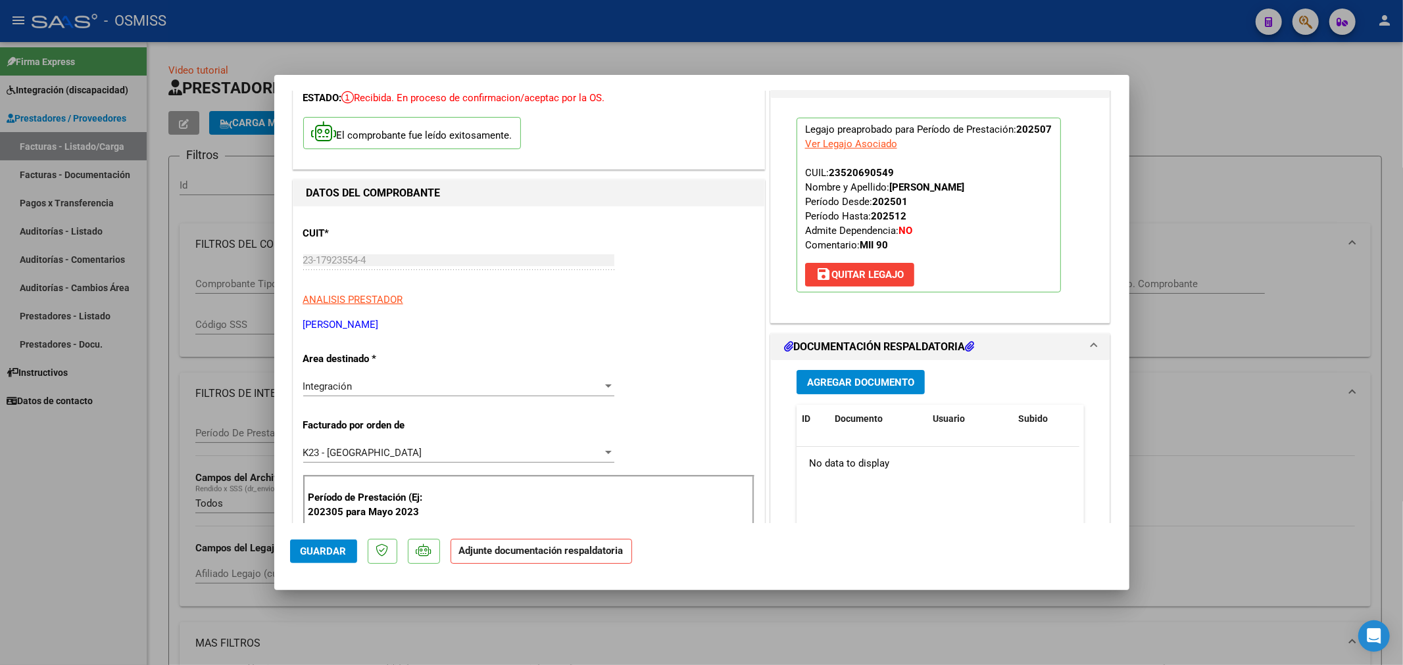
scroll to position [146, 0]
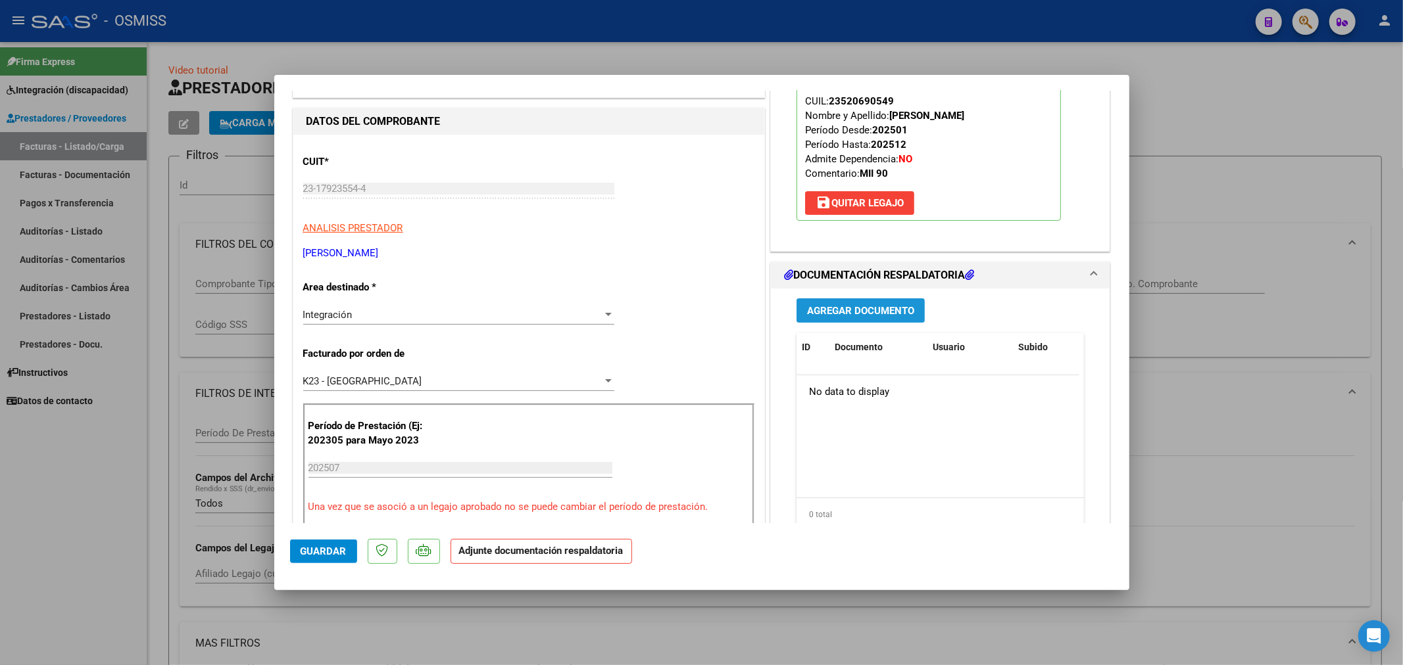
click at [832, 319] on button "Agregar Documento" at bounding box center [860, 311] width 128 height 24
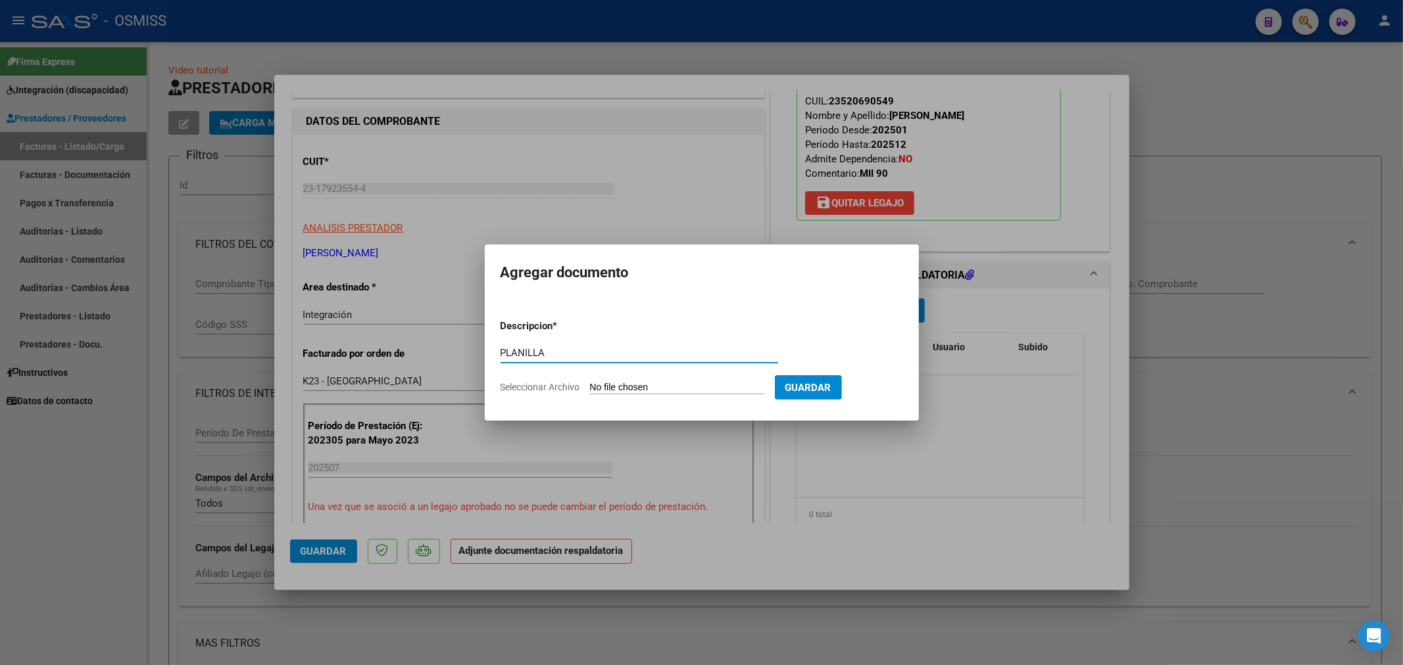
click at [667, 389] on input "Seleccionar Archivo" at bounding box center [677, 388] width 174 height 12
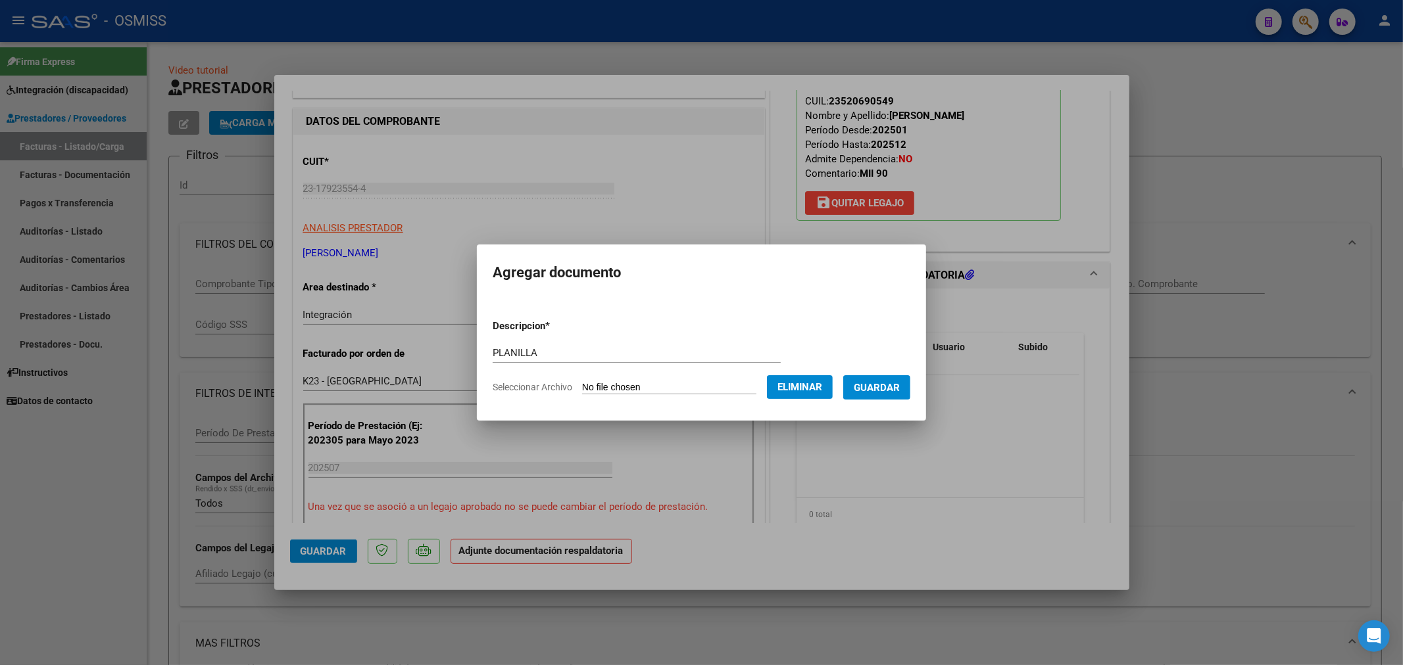
click at [896, 387] on span "Guardar" at bounding box center [877, 388] width 46 height 12
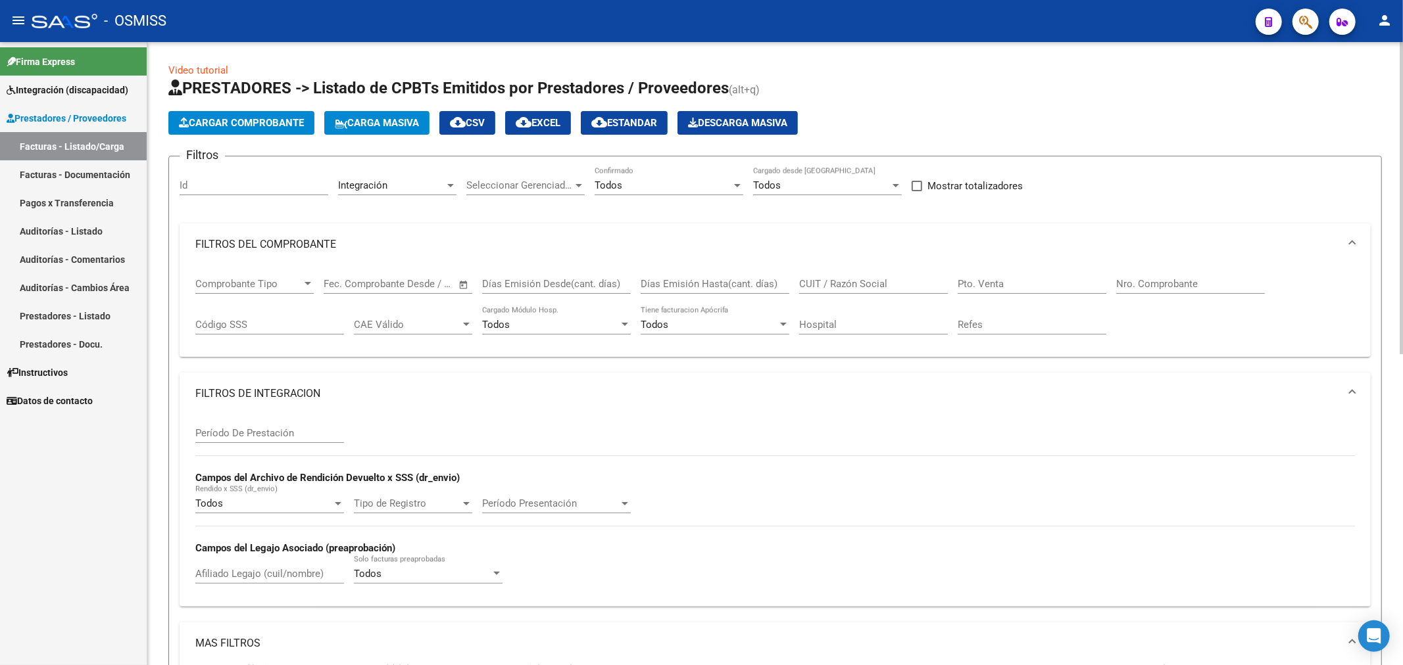
click at [249, 111] on button "Cargar Comprobante" at bounding box center [241, 123] width 146 height 24
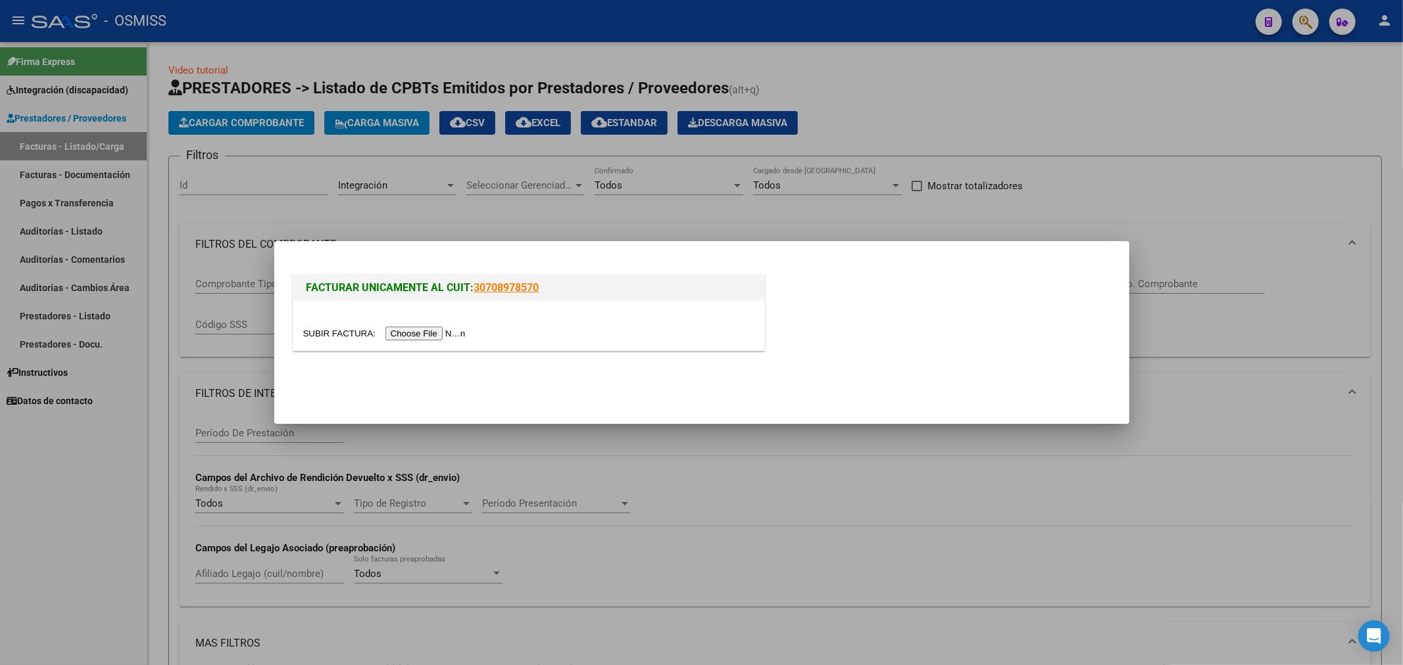
click at [423, 333] on input "file" at bounding box center [386, 334] width 166 height 14
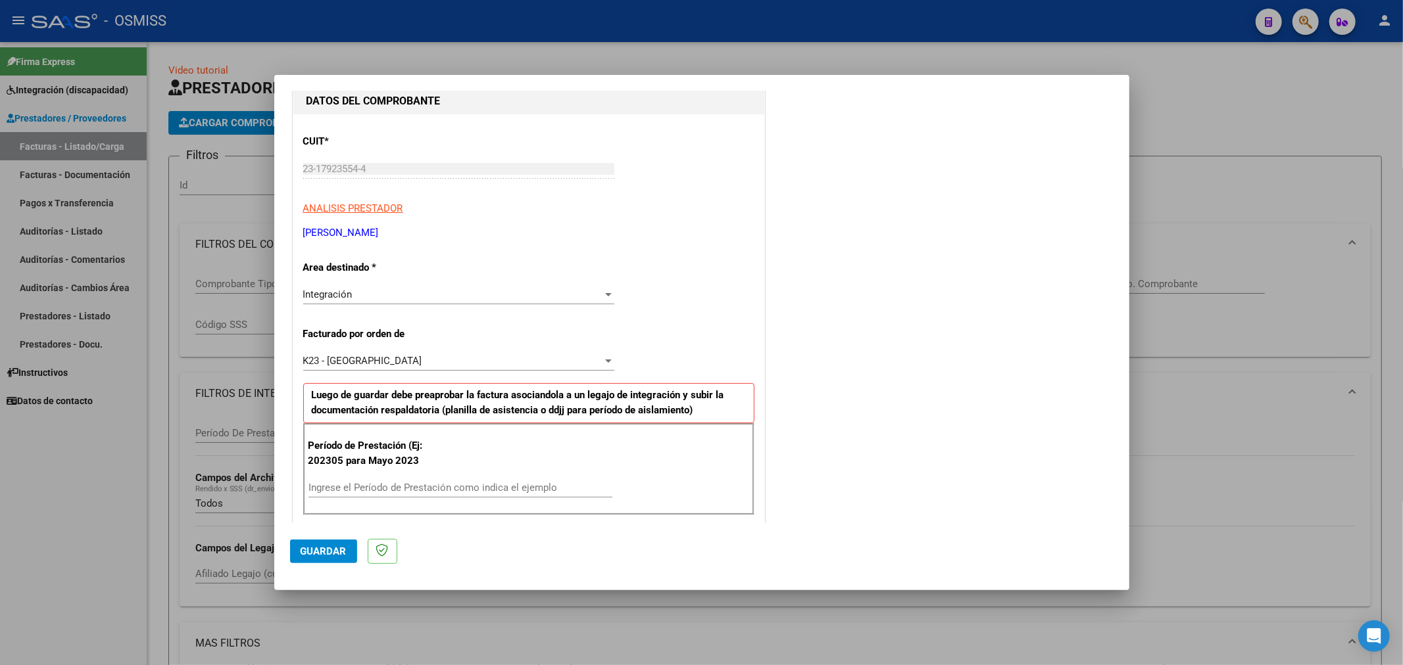
scroll to position [219, 0]
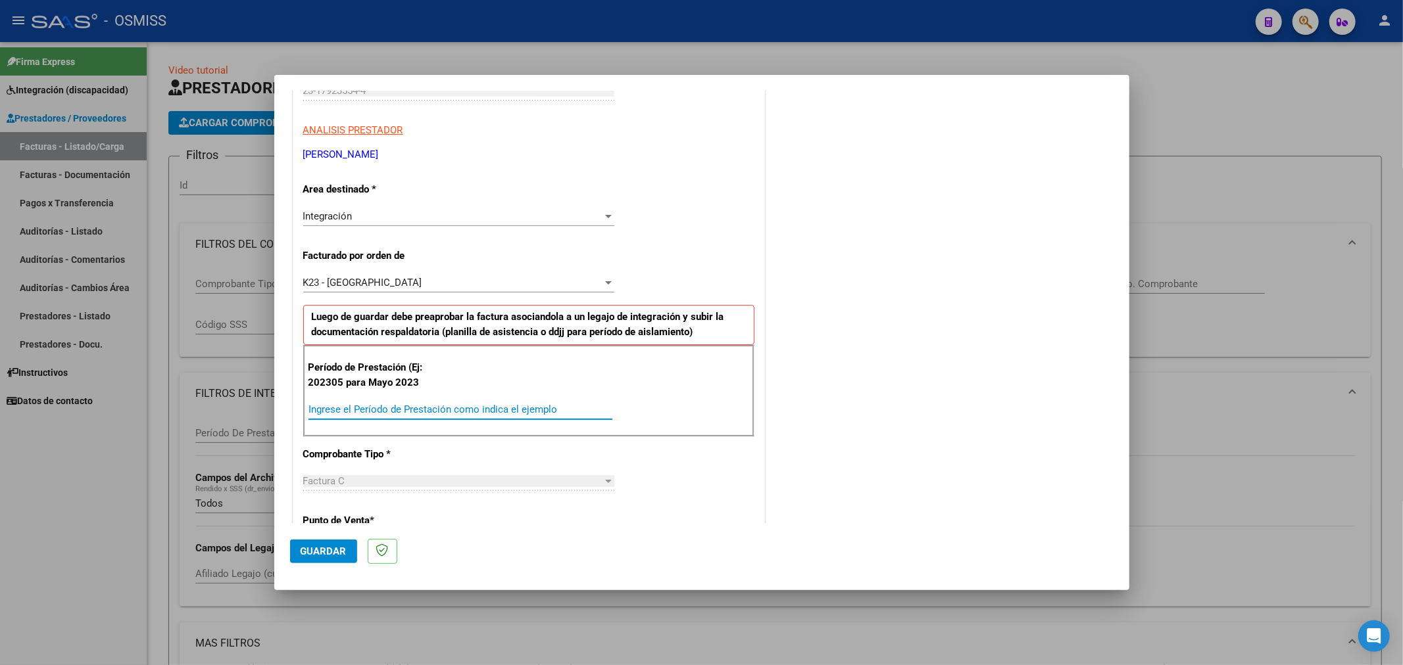
drag, startPoint x: 412, startPoint y: 406, endPoint x: 426, endPoint y: 391, distance: 20.9
click at [412, 406] on input "Ingrese el Período de Prestación como indica el ejemplo" at bounding box center [460, 410] width 304 height 12
click at [329, 558] on button "Guardar" at bounding box center [323, 552] width 67 height 24
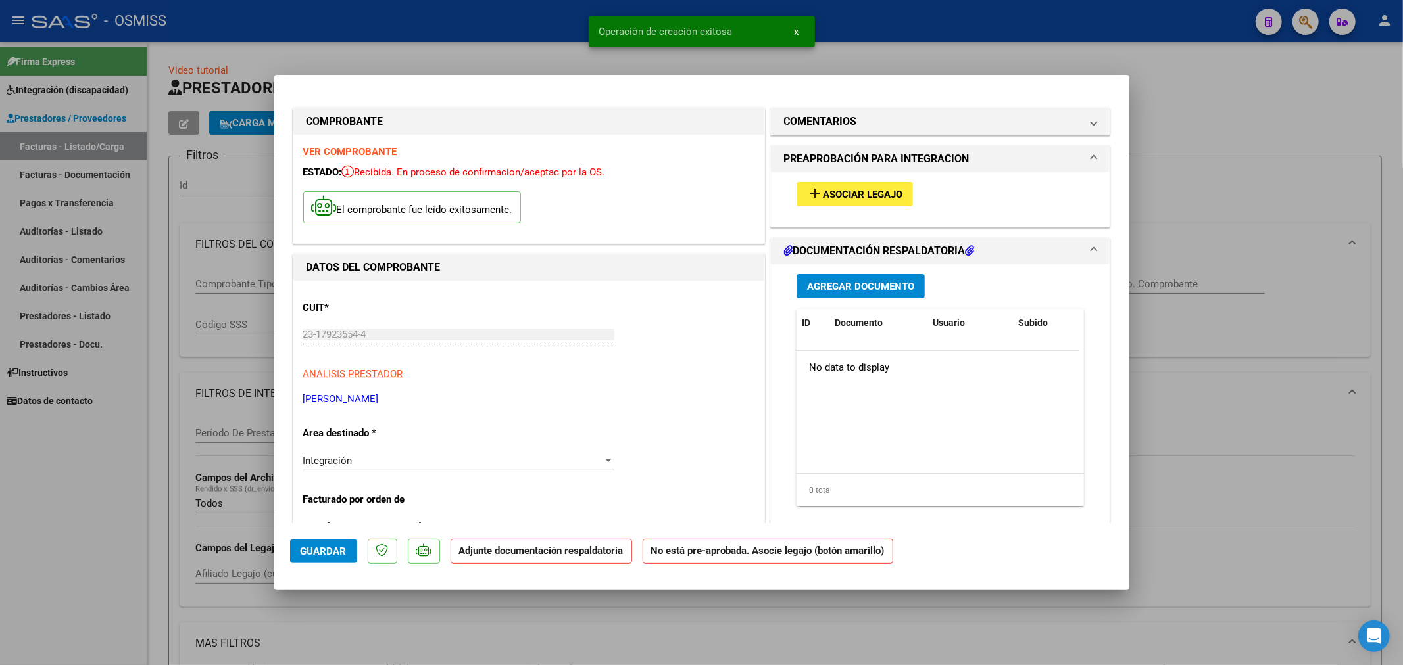
click at [829, 194] on span "Asociar Legajo" at bounding box center [863, 195] width 80 height 12
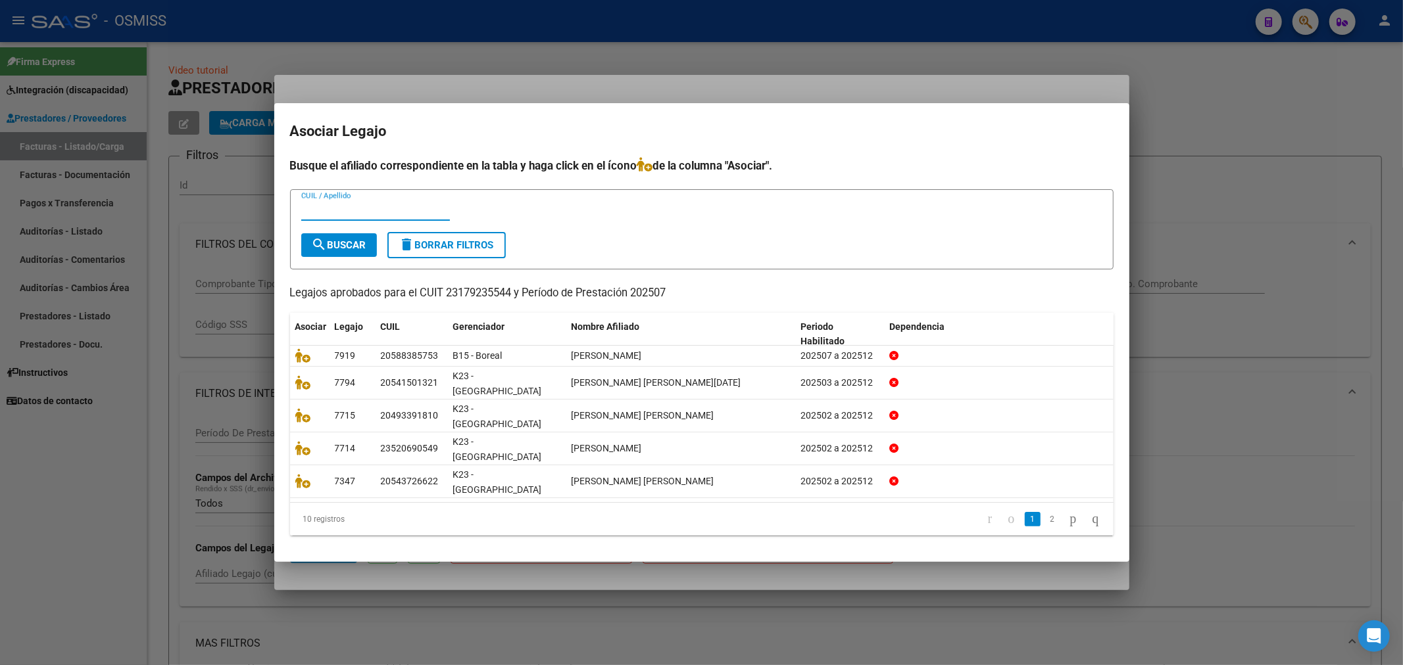
click at [369, 220] on div "CUIL / Apellido" at bounding box center [375, 211] width 149 height 20
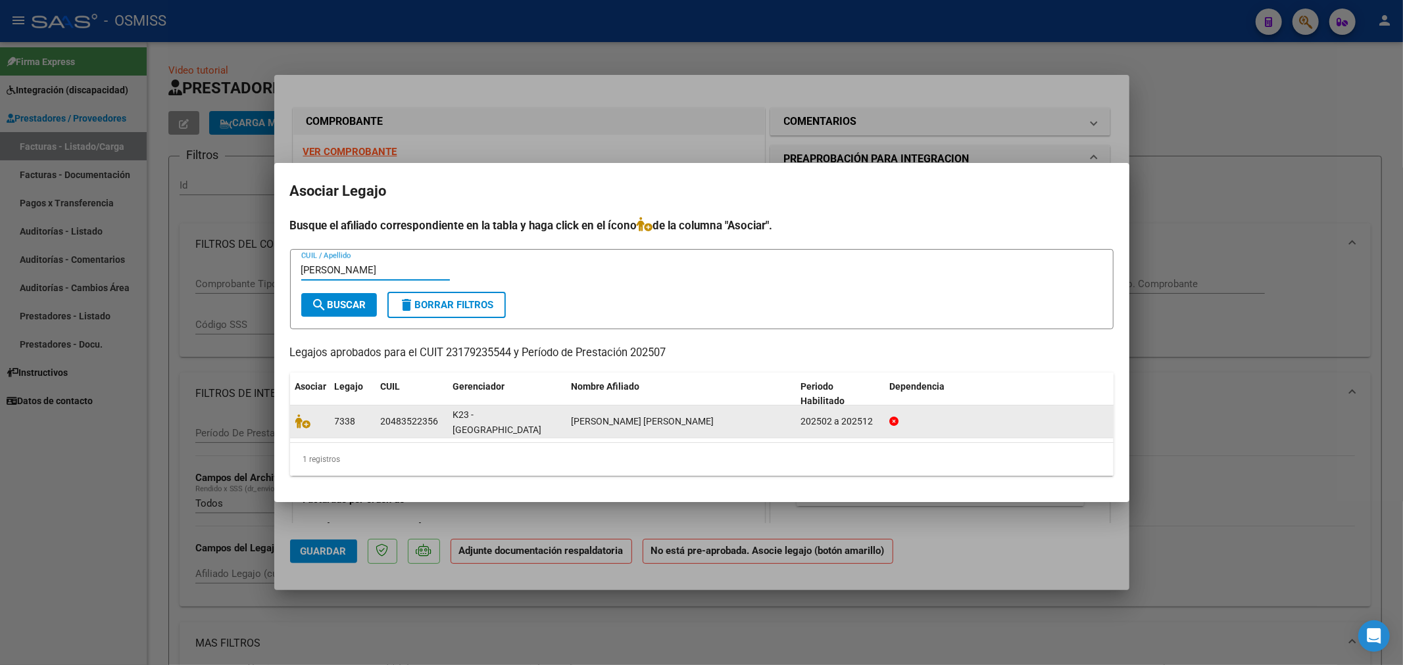
click at [293, 423] on datatable-body-cell at bounding box center [309, 422] width 39 height 32
click at [298, 423] on icon at bounding box center [303, 421] width 16 height 14
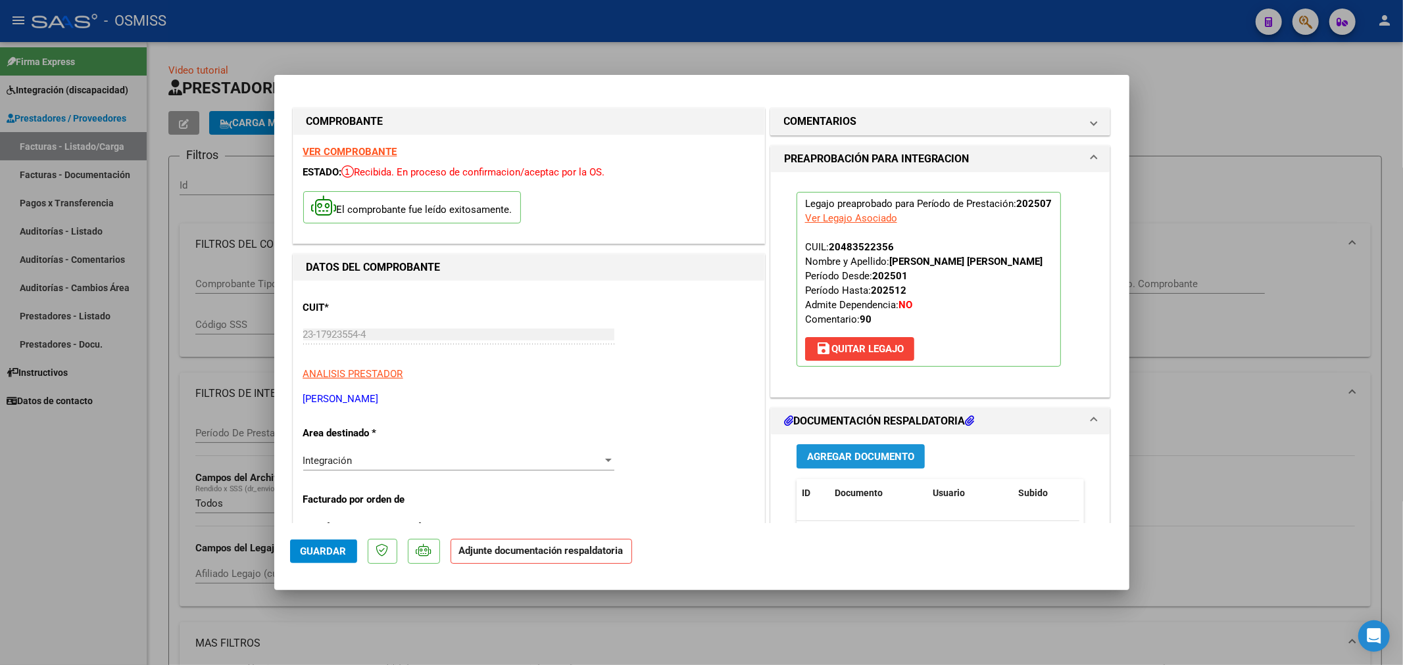
click at [865, 456] on span "Agregar Documento" at bounding box center [860, 457] width 107 height 12
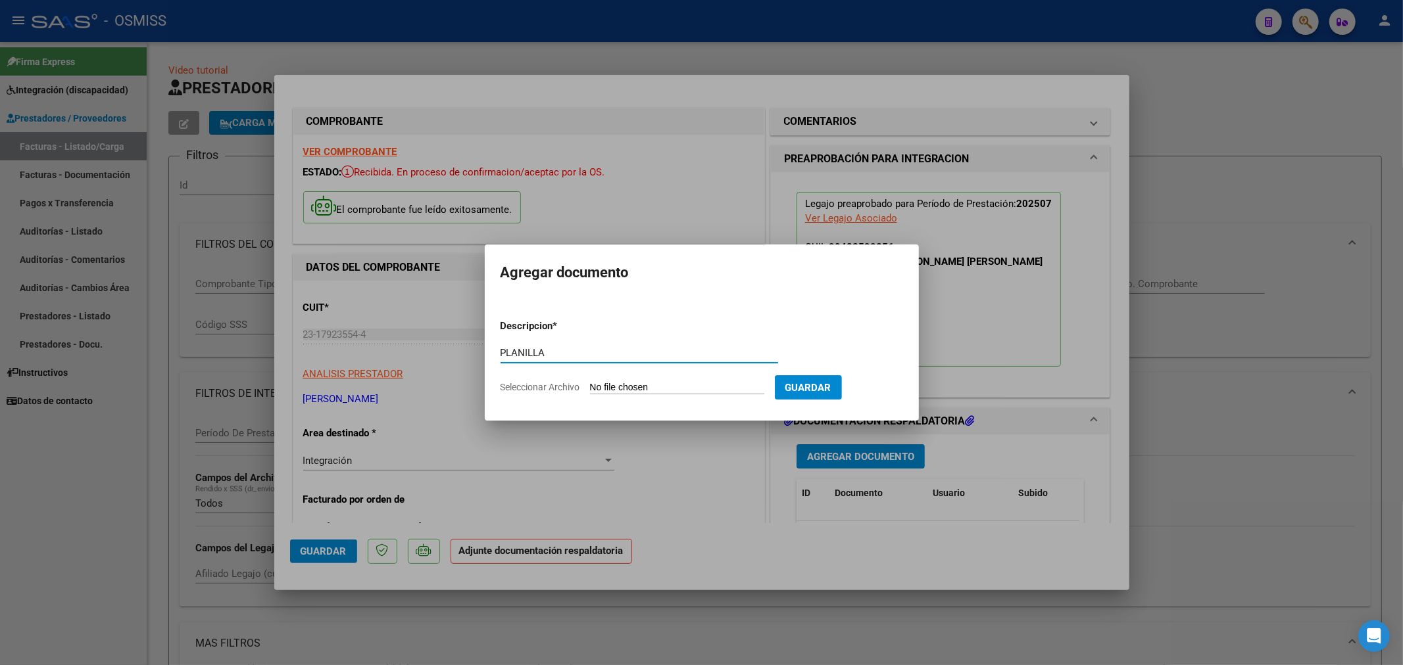
click at [647, 388] on input "Seleccionar Archivo" at bounding box center [677, 388] width 174 height 12
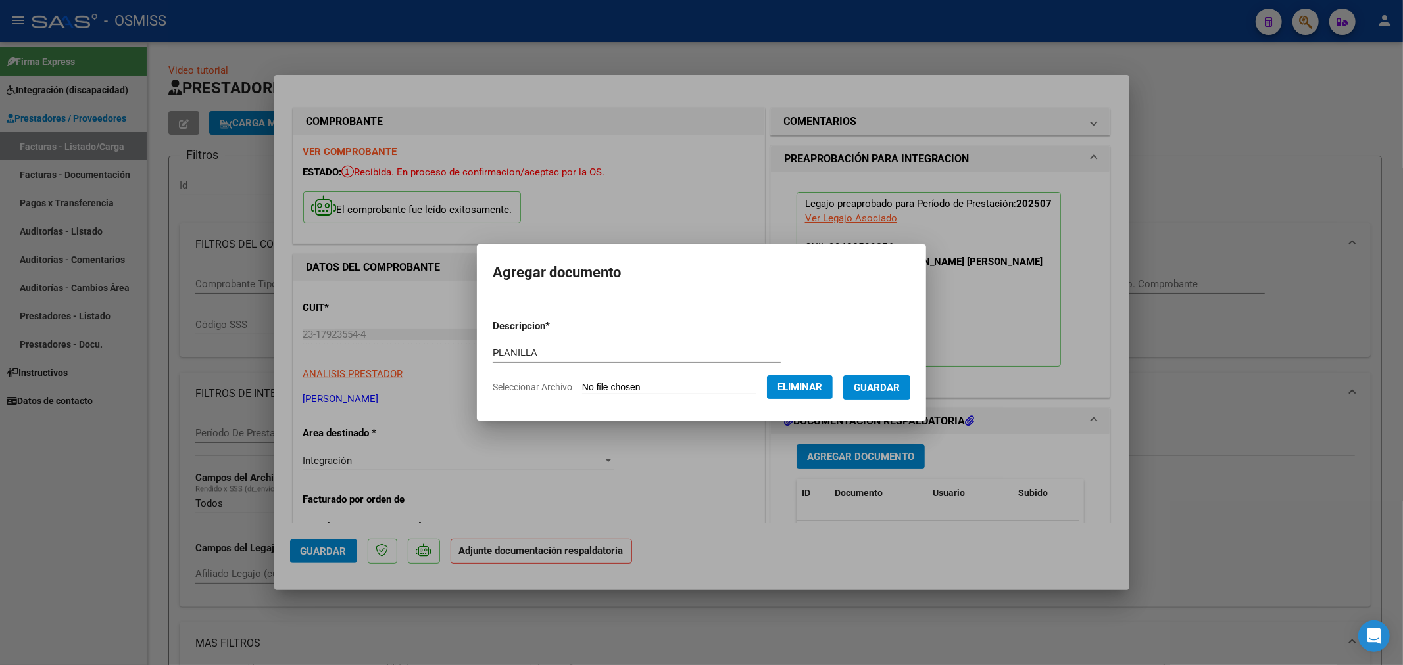
click at [863, 393] on button "Guardar" at bounding box center [876, 387] width 67 height 24
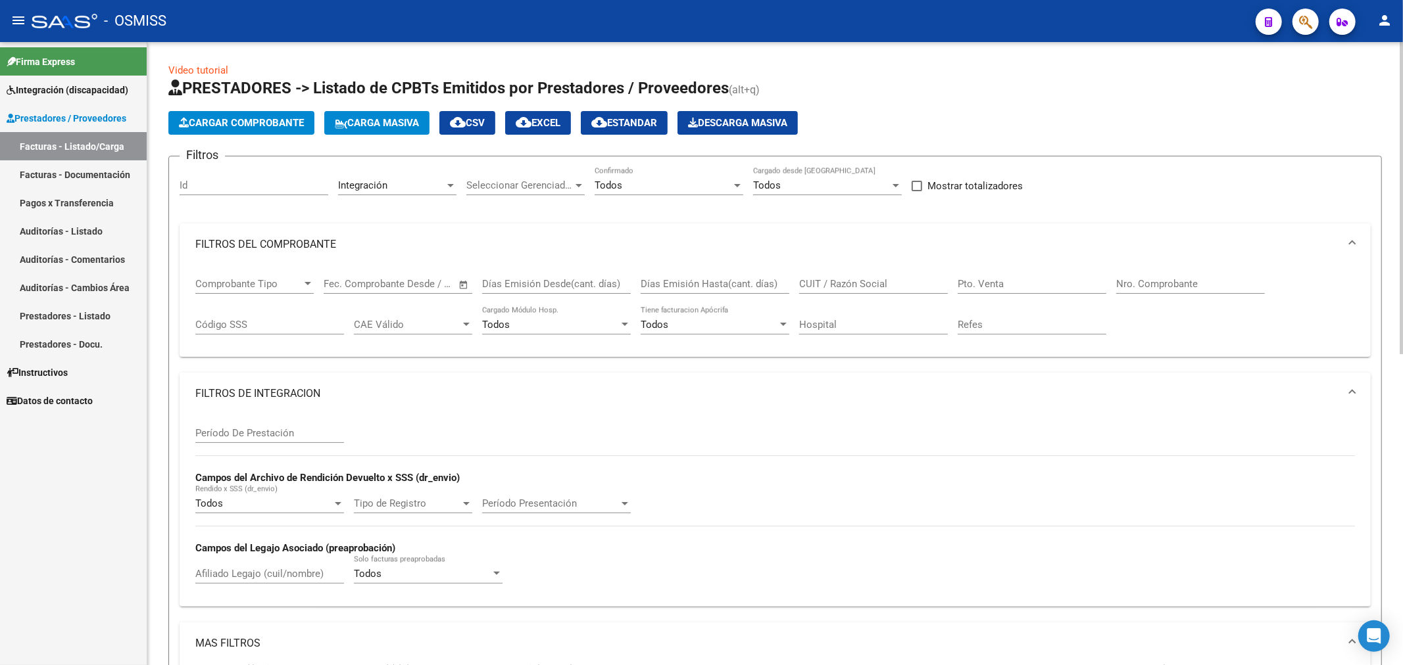
click at [253, 126] on span "Cargar Comprobante" at bounding box center [241, 123] width 125 height 12
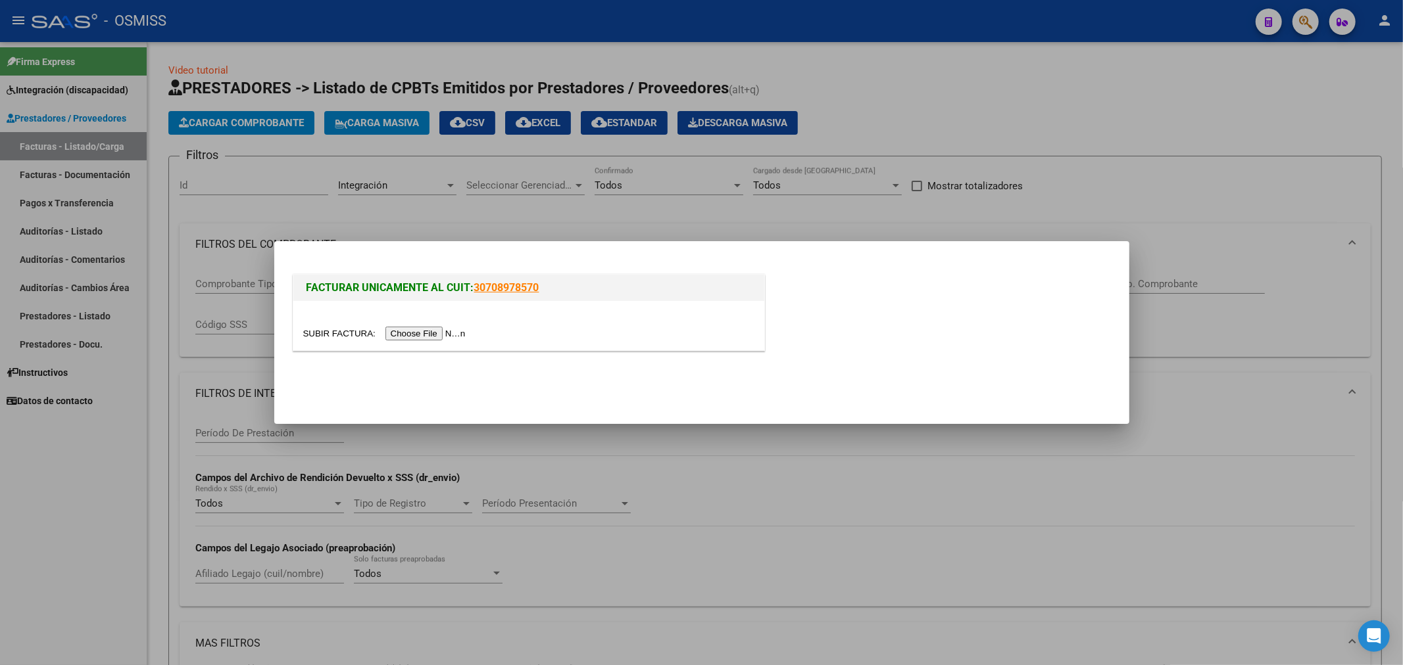
click at [400, 331] on input "file" at bounding box center [386, 334] width 166 height 14
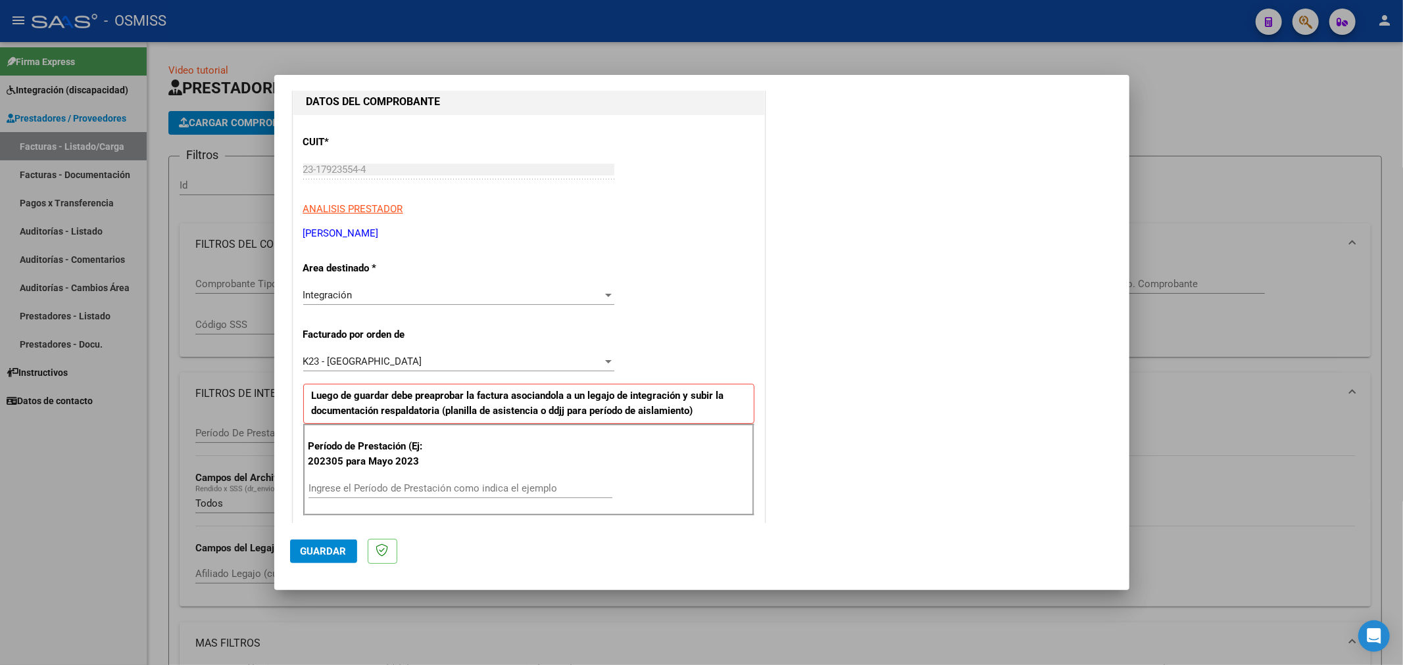
scroll to position [146, 0]
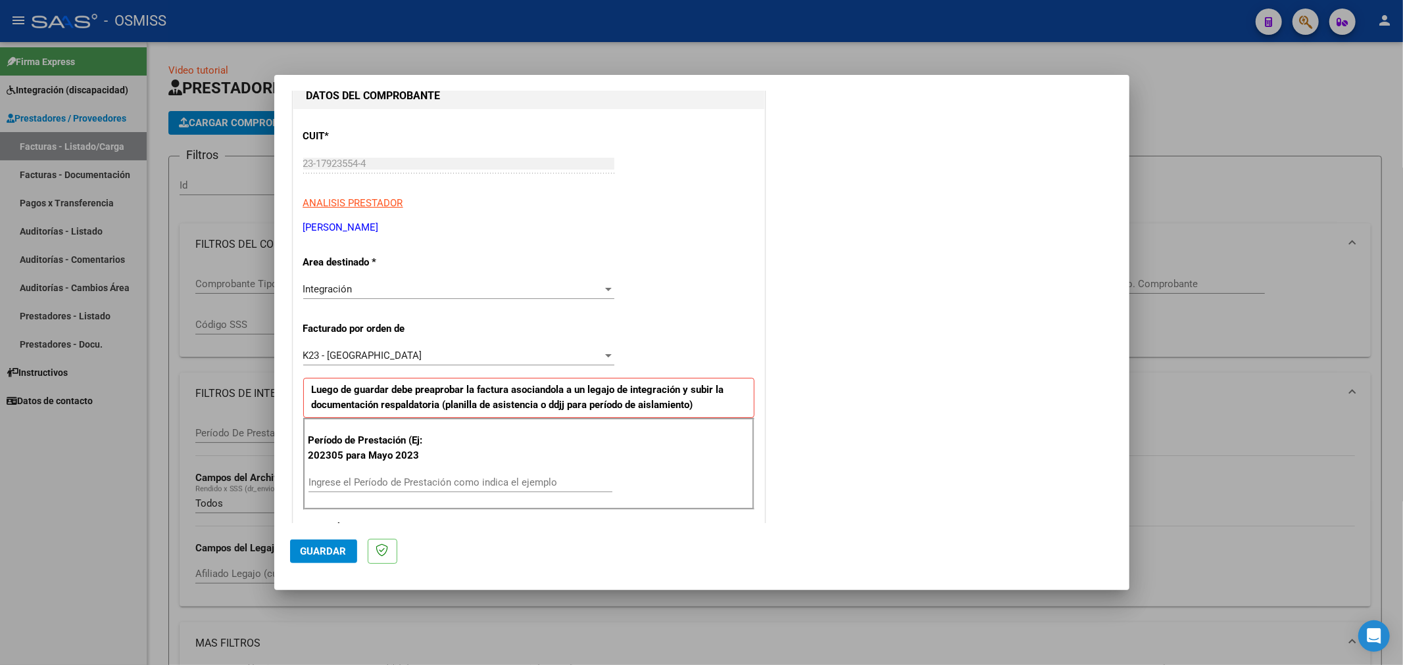
click at [389, 490] on div "Ingrese el Período de Prestación como indica el ejemplo" at bounding box center [460, 483] width 304 height 20
click at [393, 482] on input "Ingrese el Período de Prestación como indica el ejemplo" at bounding box center [460, 483] width 304 height 12
click at [327, 561] on button "Guardar" at bounding box center [323, 552] width 67 height 24
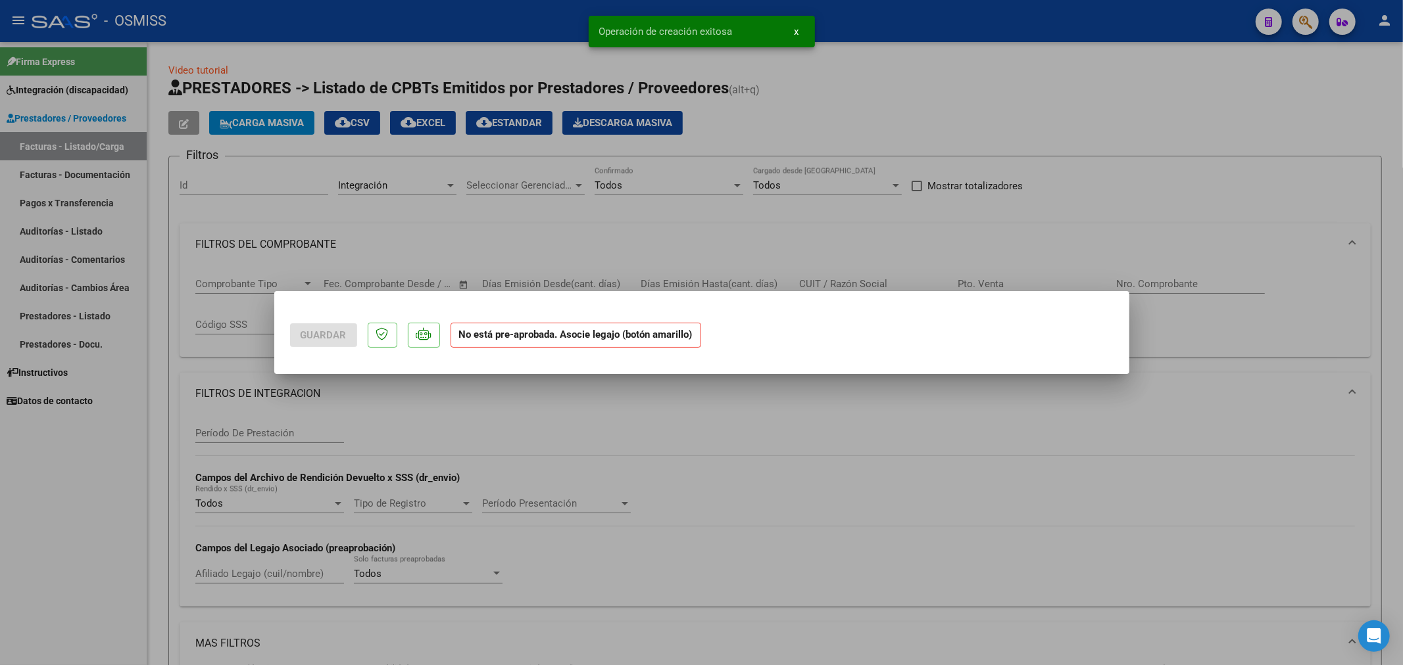
scroll to position [0, 0]
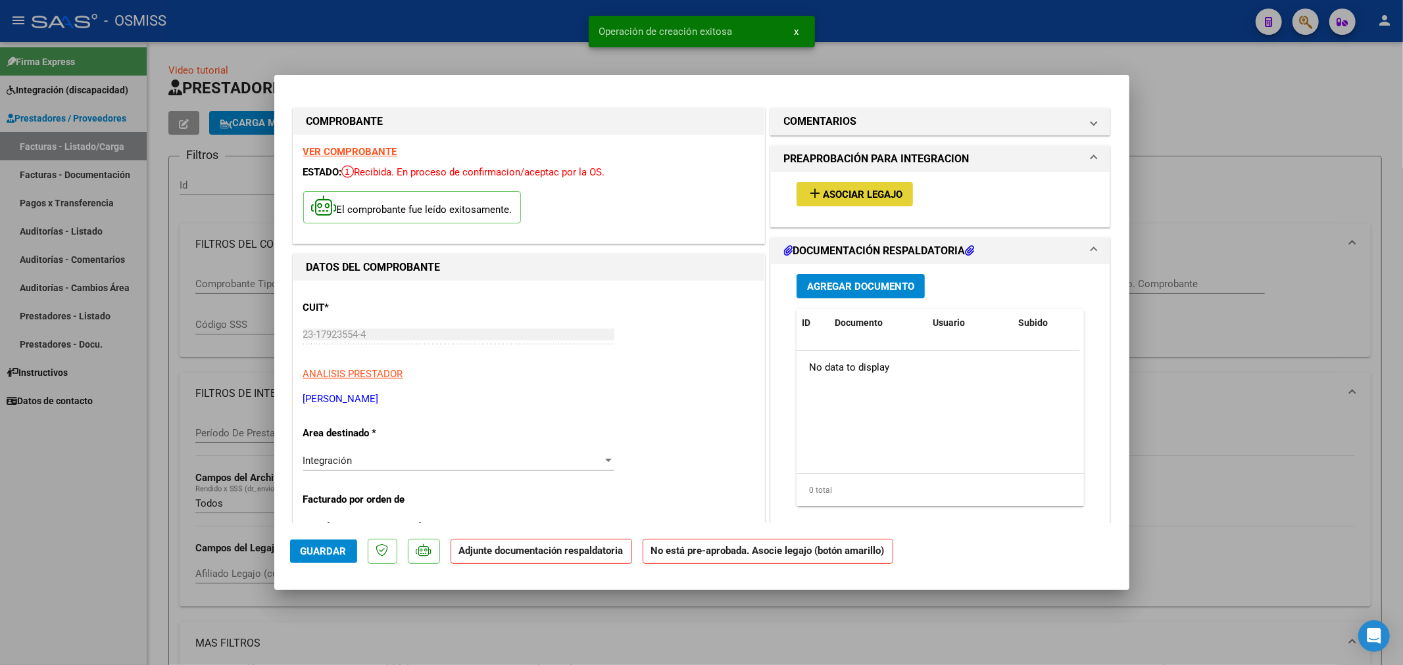
click at [839, 194] on span "Asociar Legajo" at bounding box center [863, 195] width 80 height 12
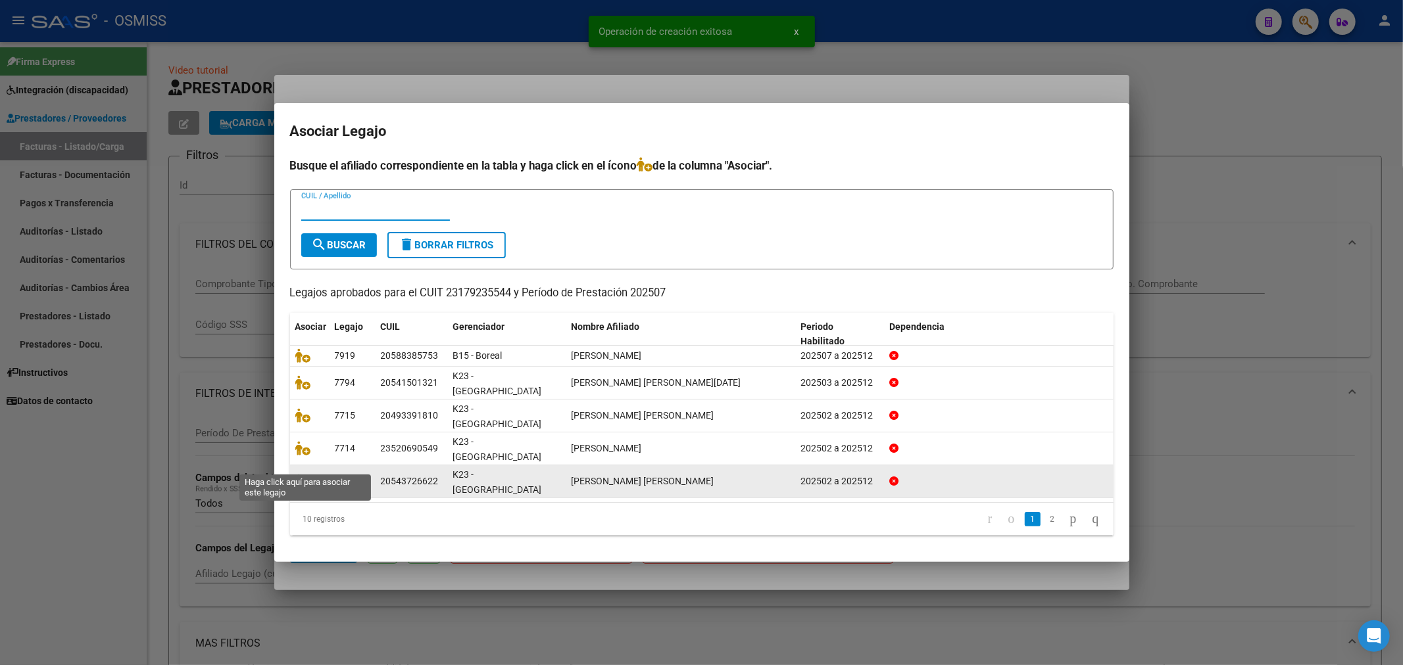
click at [306, 474] on icon at bounding box center [303, 481] width 16 height 14
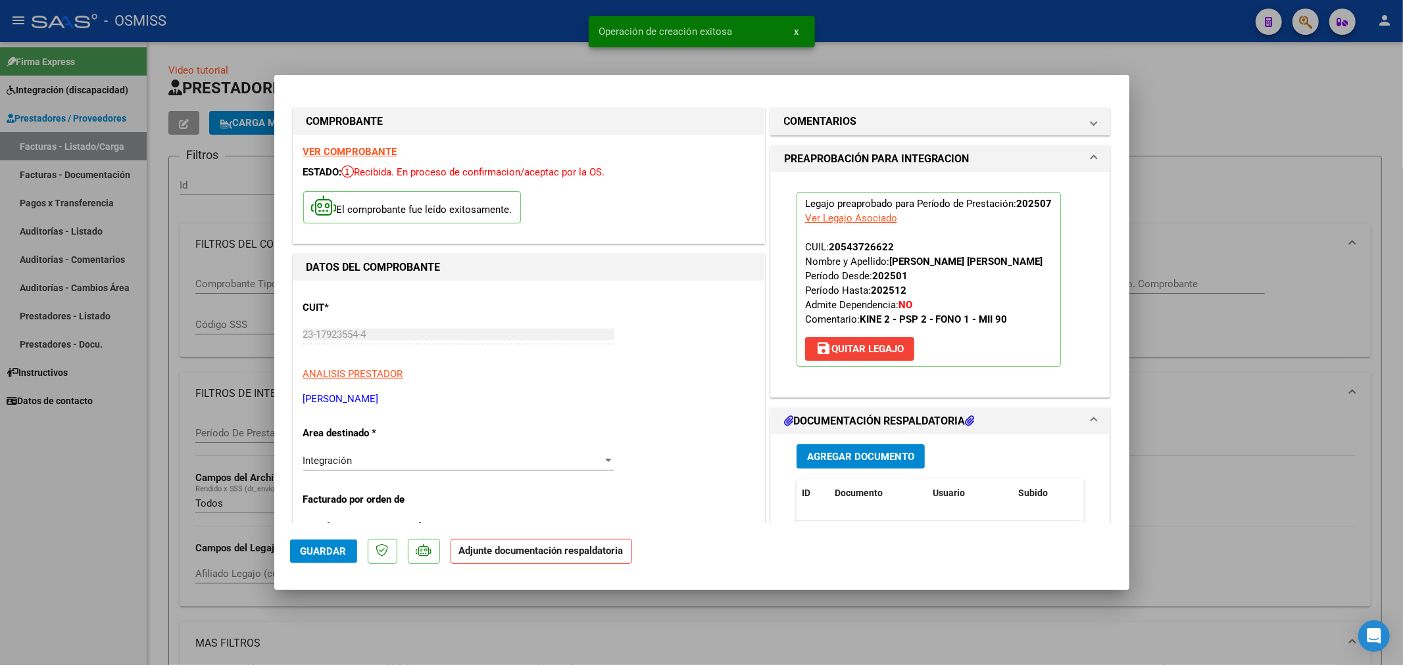
click at [834, 458] on span "Agregar Documento" at bounding box center [860, 457] width 107 height 12
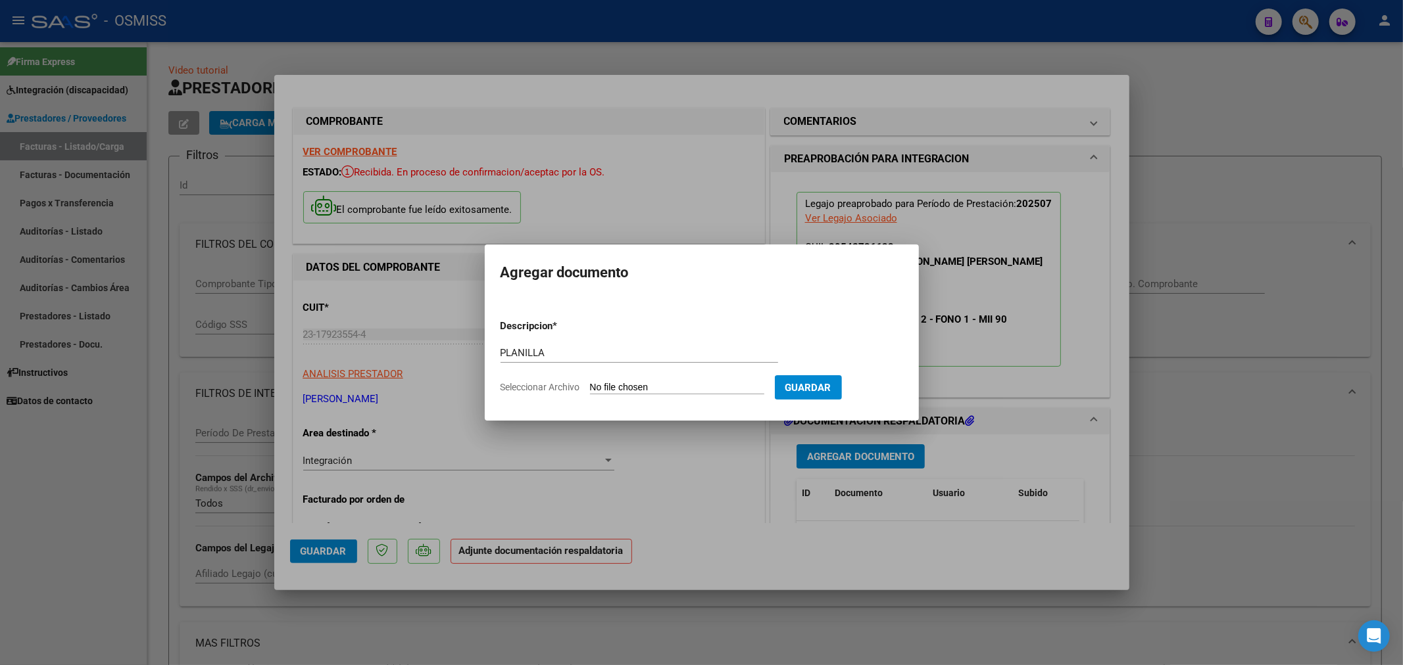
click at [651, 387] on input "Seleccionar Archivo" at bounding box center [677, 388] width 174 height 12
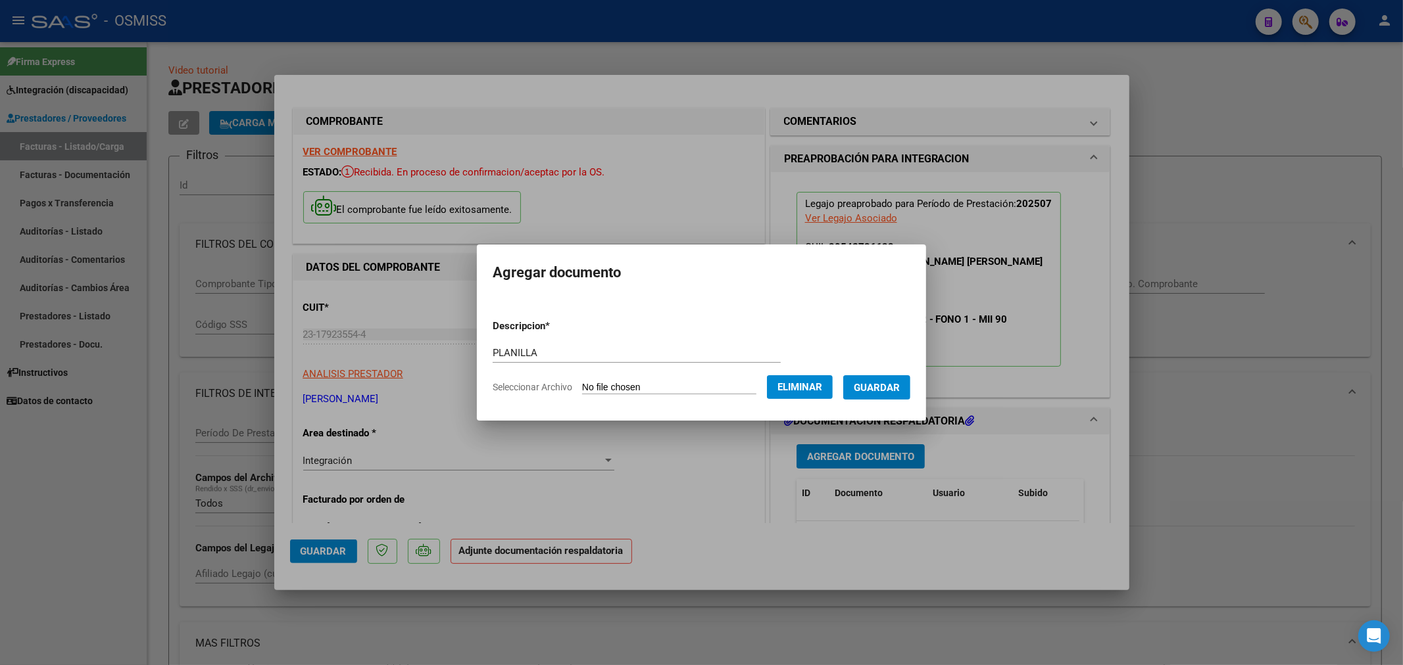
click at [891, 382] on span "Guardar" at bounding box center [877, 388] width 46 height 12
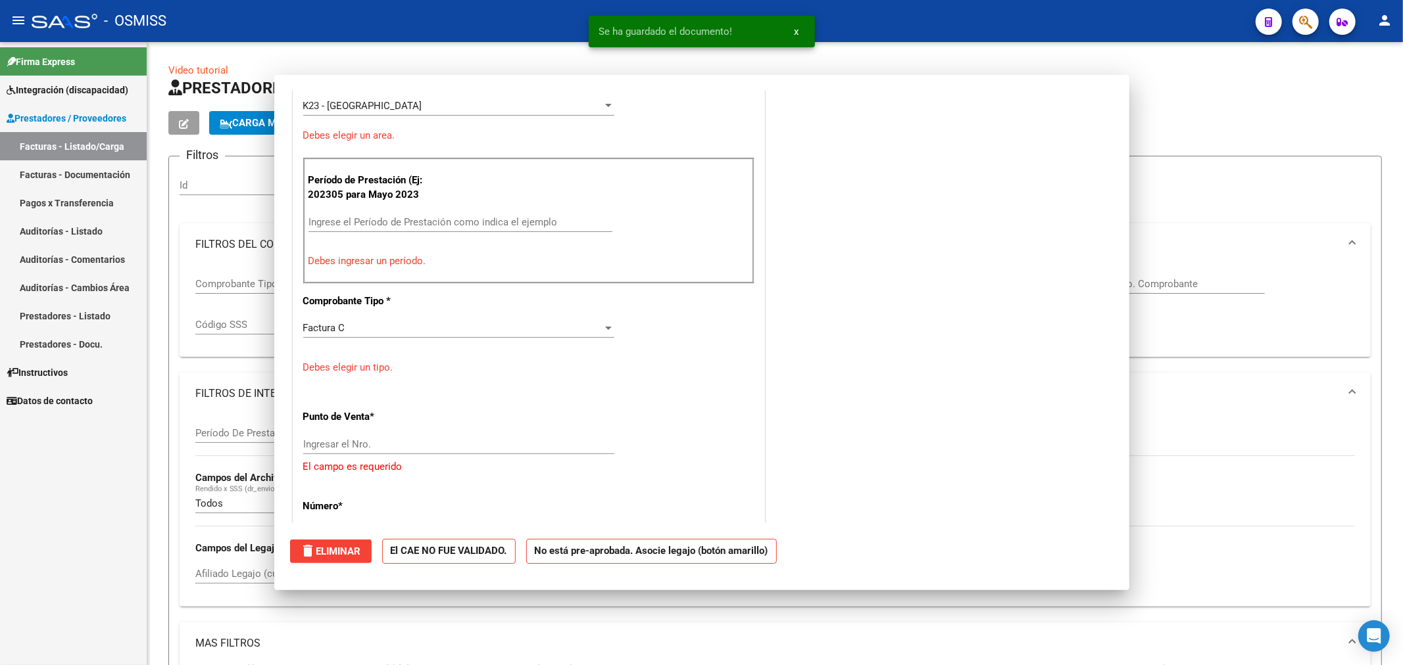
scroll to position [339, 0]
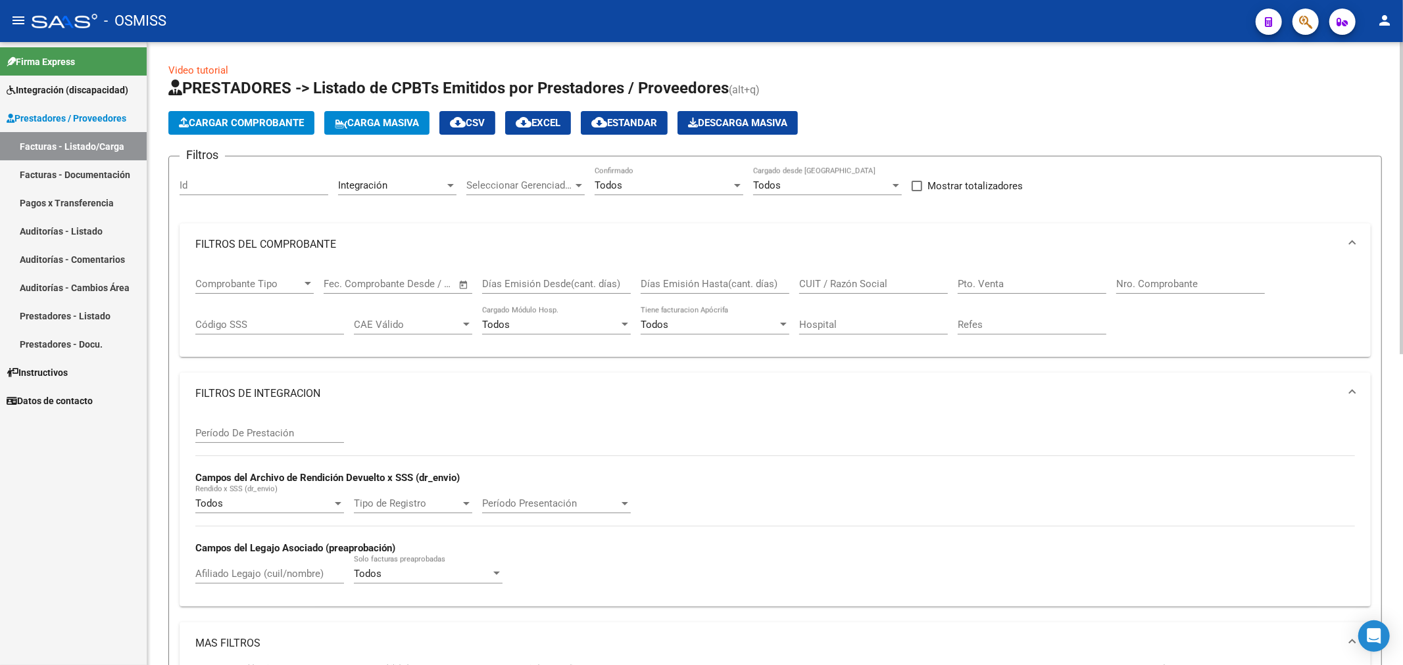
click at [214, 115] on button "Cargar Comprobante" at bounding box center [241, 123] width 146 height 24
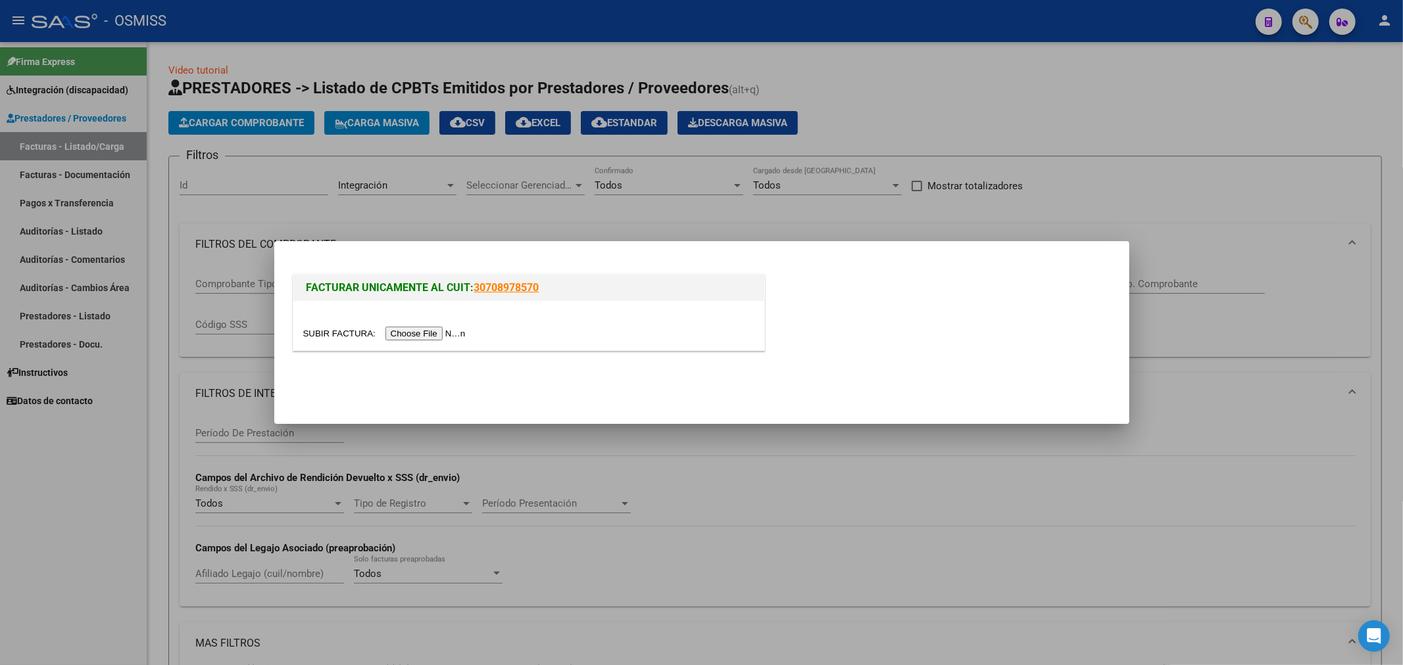
click at [399, 323] on div at bounding box center [528, 325] width 471 height 49
click at [401, 329] on input "file" at bounding box center [386, 334] width 166 height 14
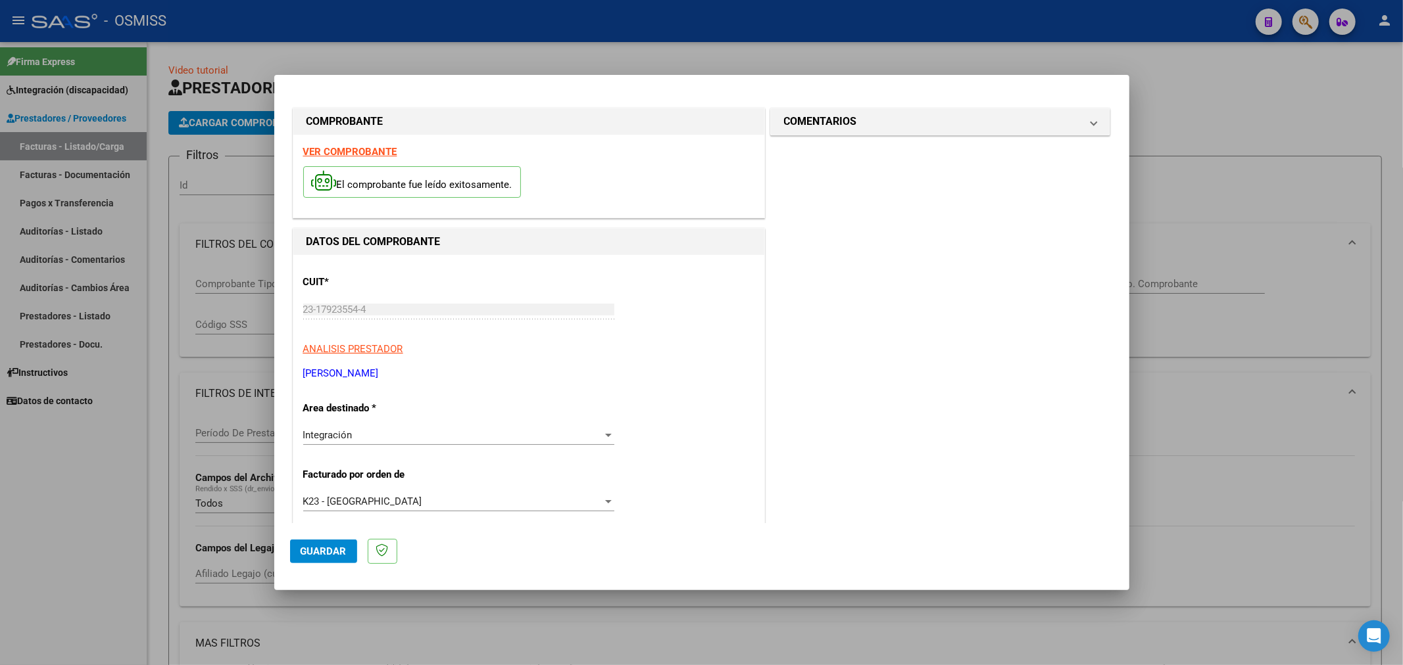
scroll to position [219, 0]
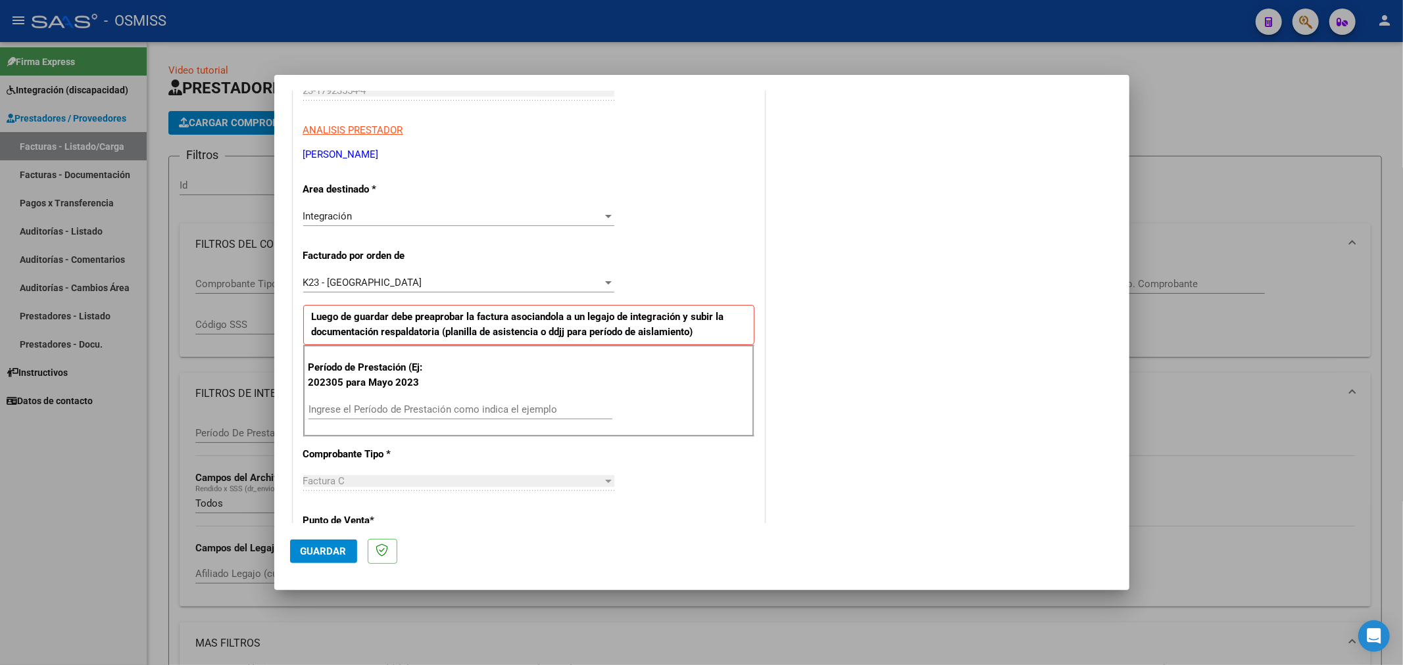
click at [418, 409] on input "Ingrese el Período de Prestación como indica el ejemplo" at bounding box center [460, 410] width 304 height 12
click at [331, 547] on span "Guardar" at bounding box center [324, 552] width 46 height 12
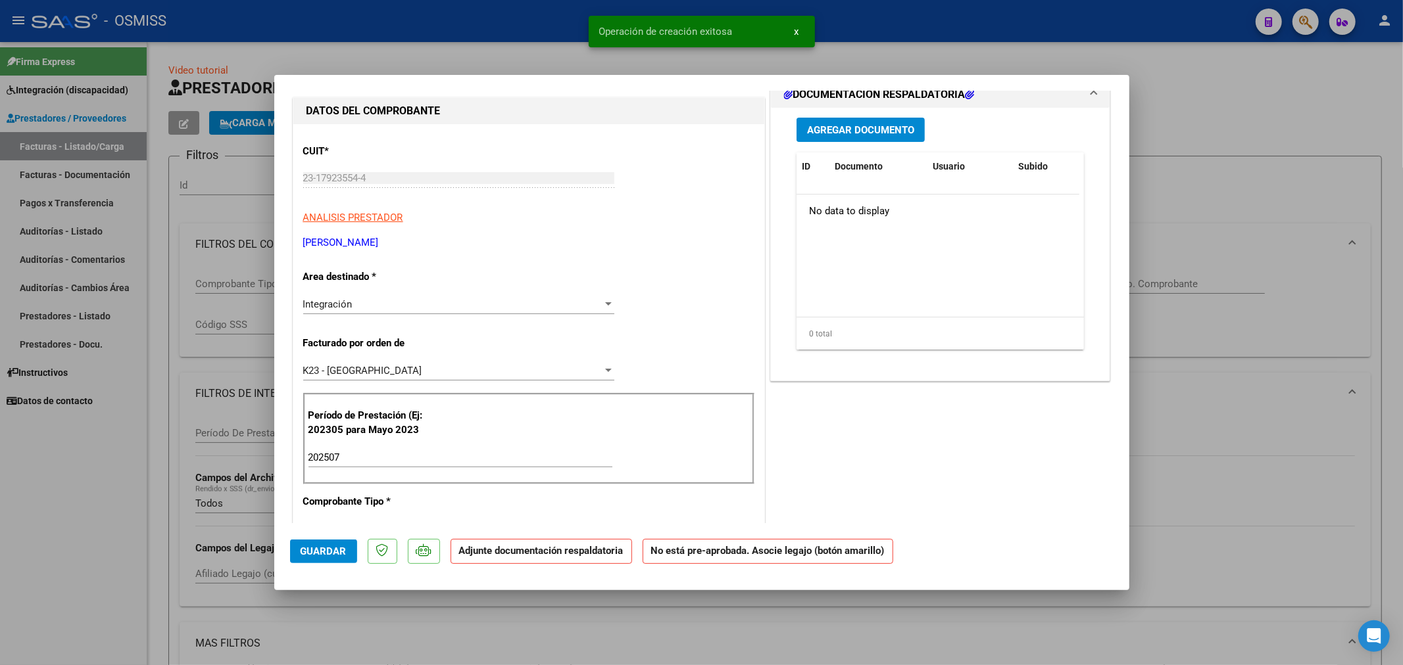
scroll to position [0, 0]
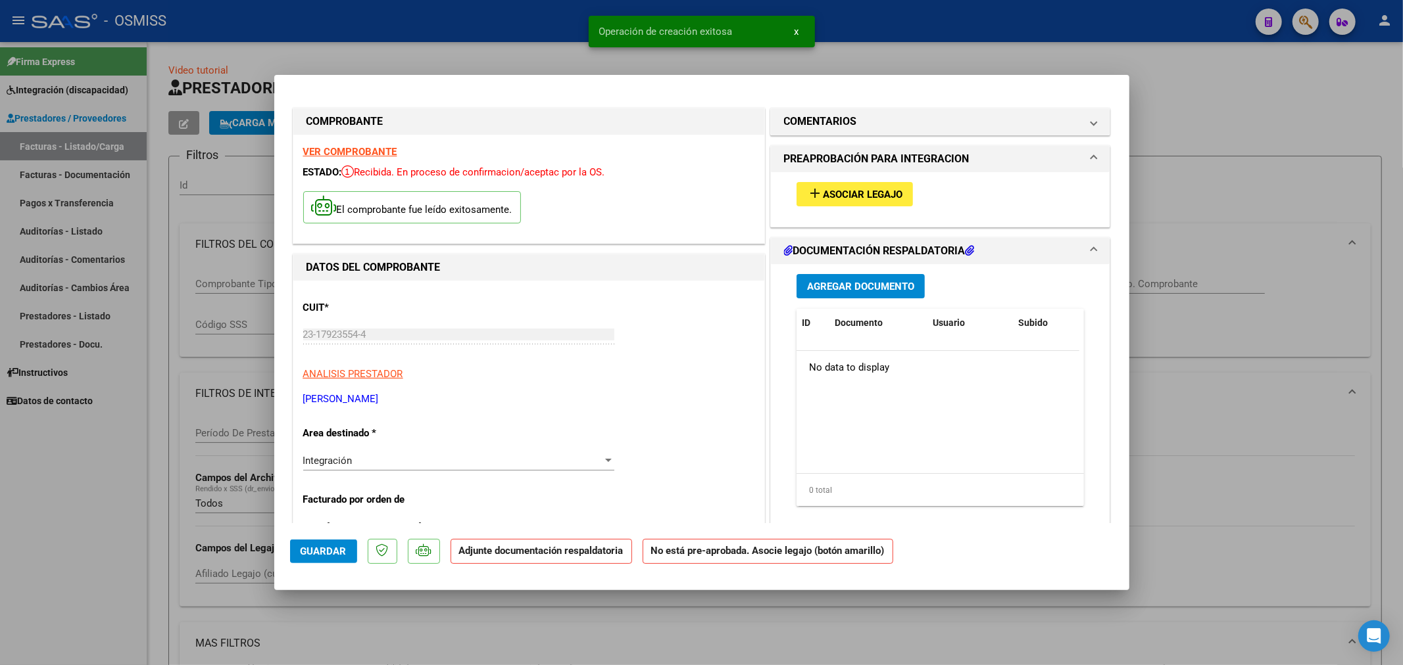
click at [877, 189] on span "Asociar Legajo" at bounding box center [863, 195] width 80 height 12
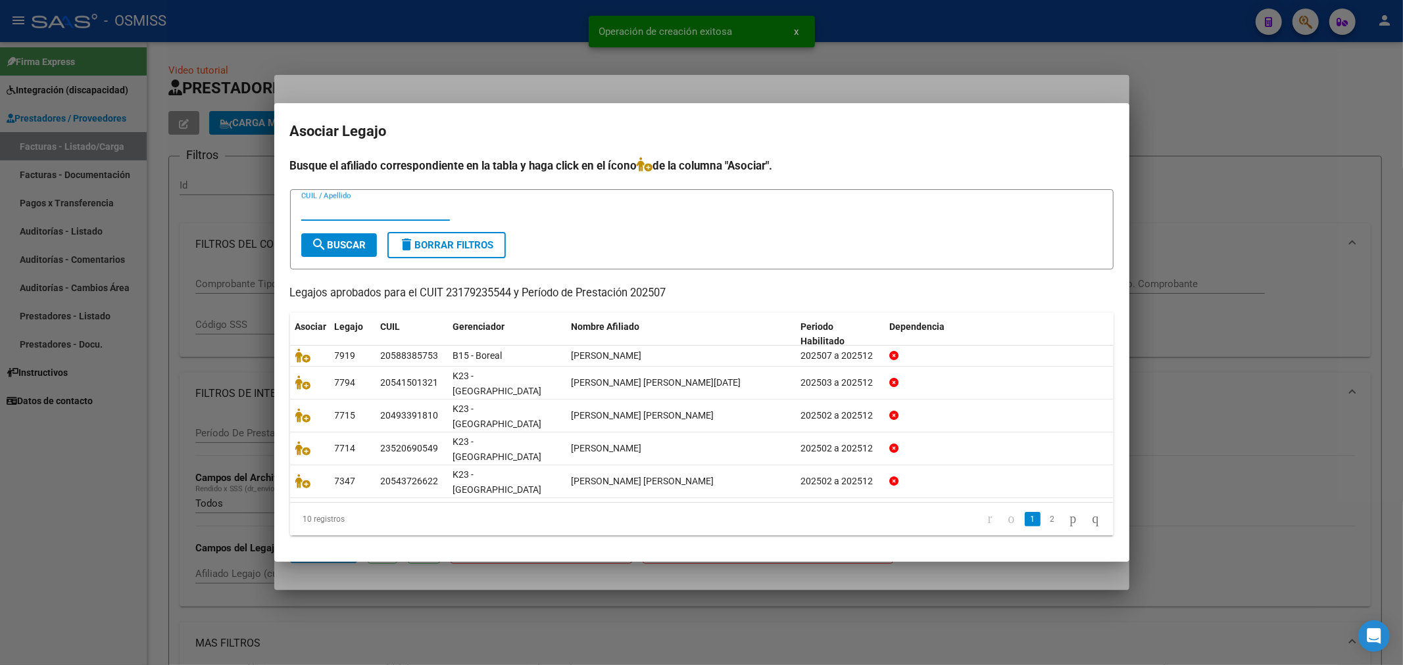
click at [329, 216] on input "CUIL / Apellido" at bounding box center [375, 211] width 149 height 12
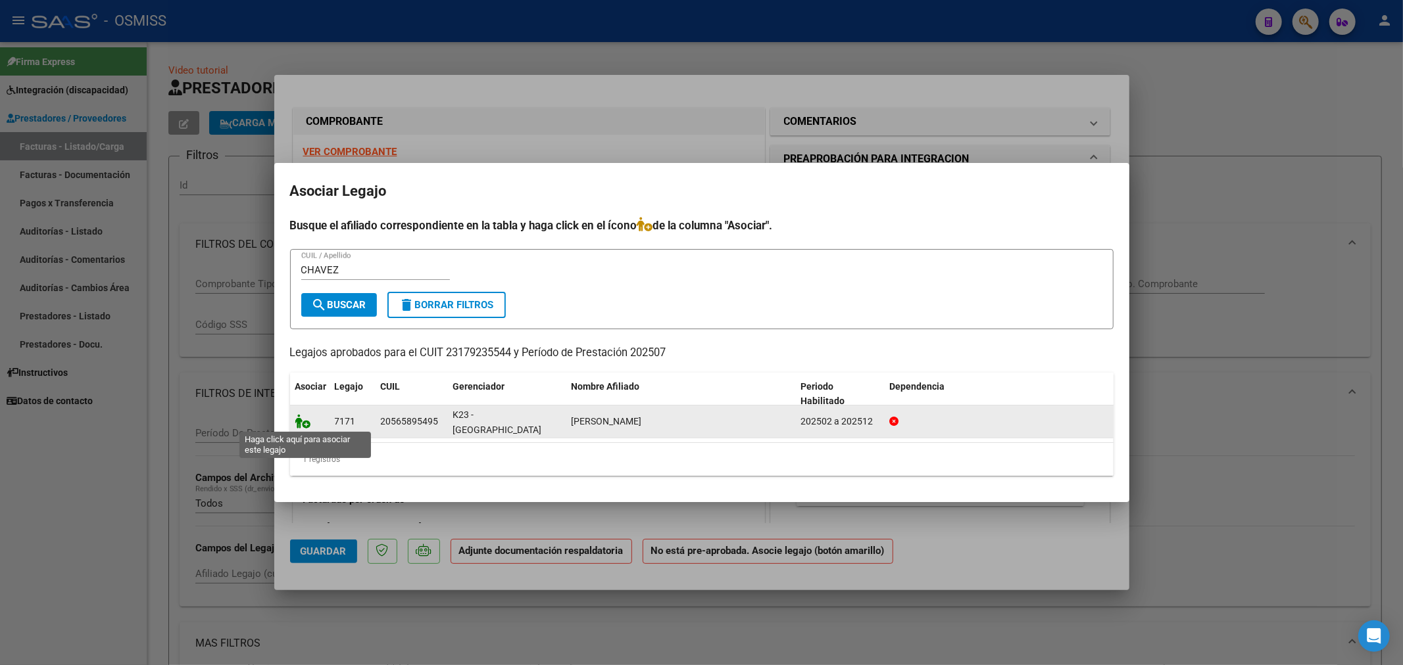
click at [304, 420] on icon at bounding box center [303, 421] width 16 height 14
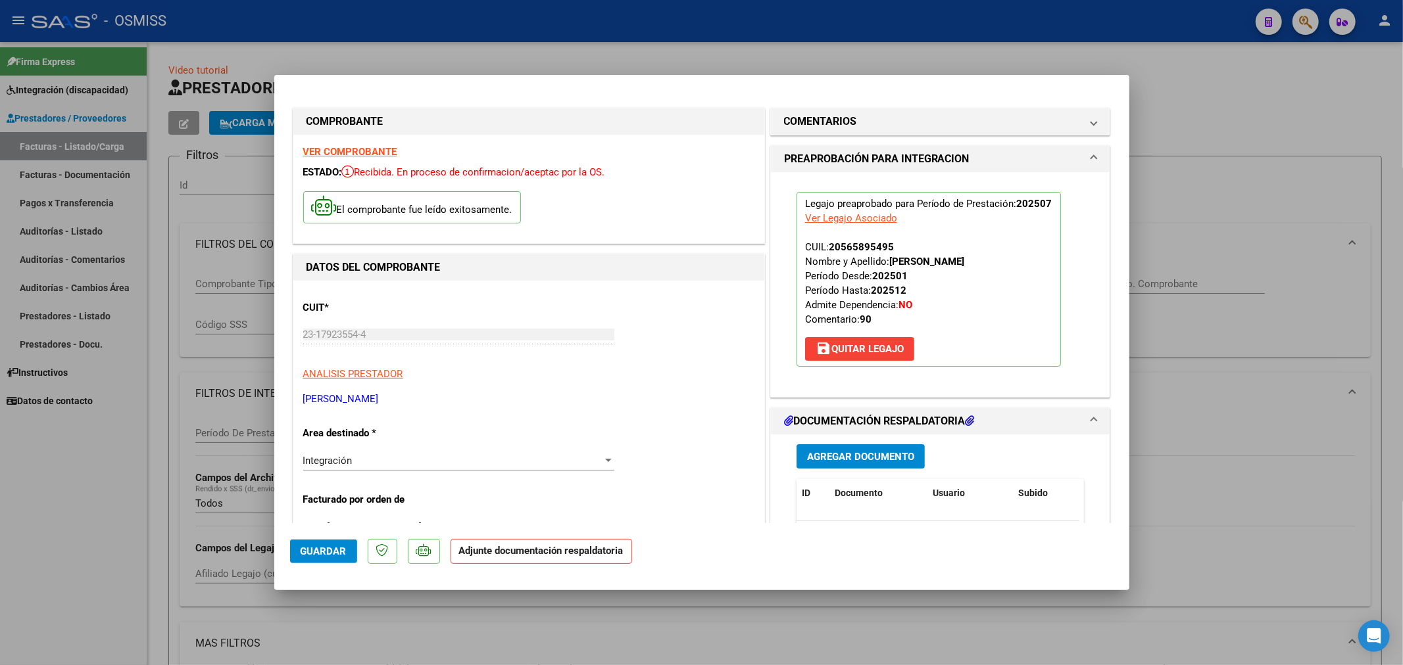
scroll to position [146, 0]
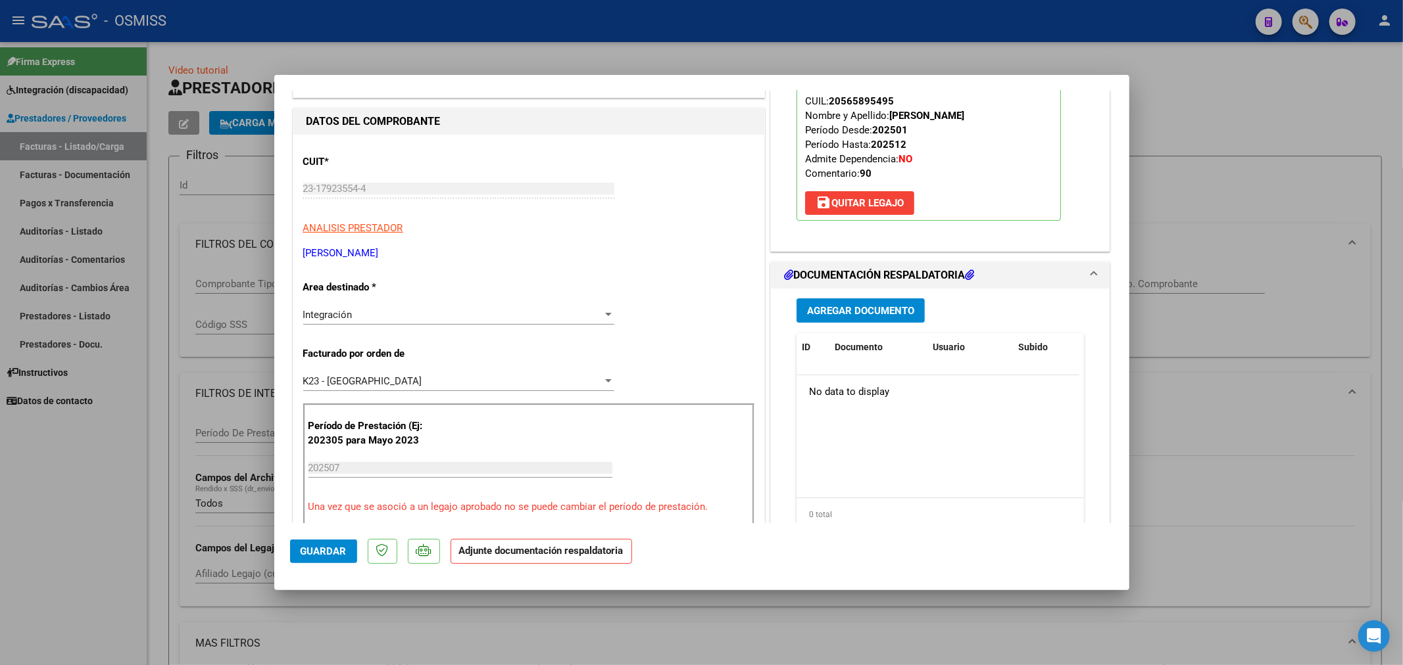
click at [855, 313] on span "Agregar Documento" at bounding box center [860, 311] width 107 height 12
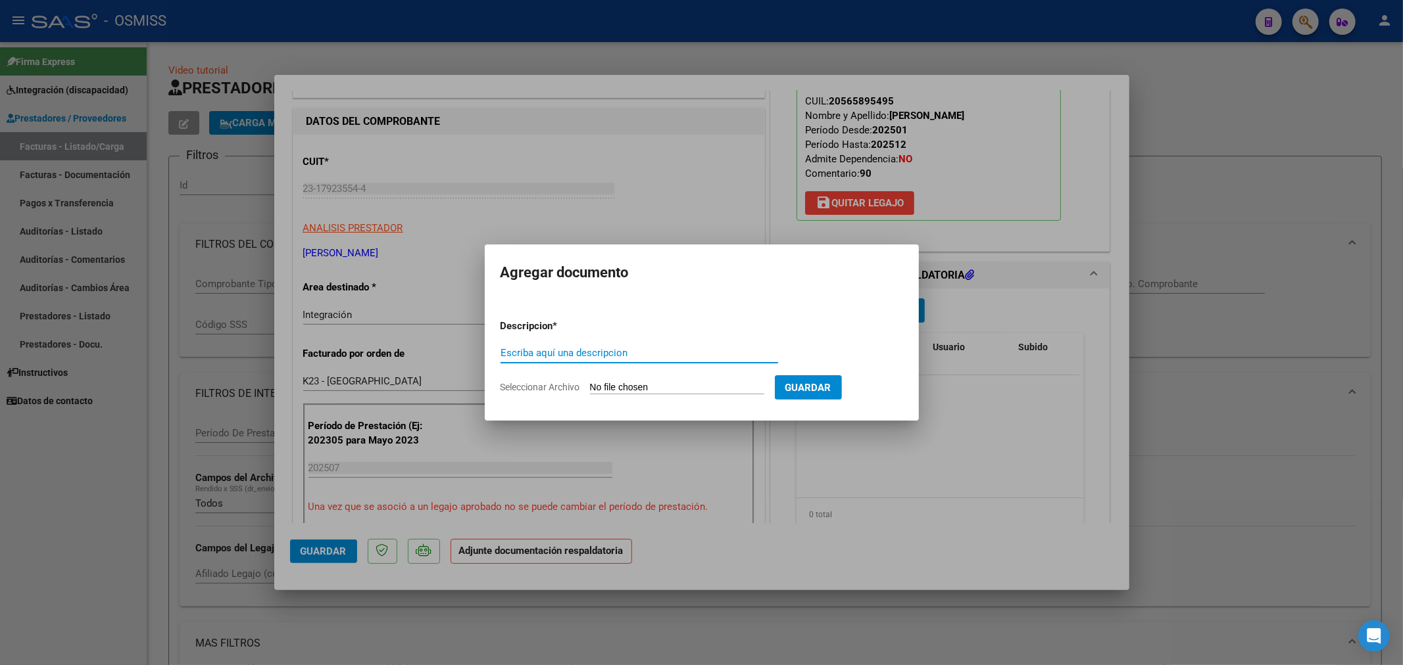
click at [633, 352] on input "Escriba aquí una descripcion" at bounding box center [638, 353] width 277 height 12
drag, startPoint x: 563, startPoint y: 354, endPoint x: 293, endPoint y: 409, distance: 275.8
click at [308, 404] on div "COMPROBANTE VER COMPROBANTE ESTADO: Recibida. En proceso de confirmacion/acepta…" at bounding box center [701, 332] width 1403 height 665
click at [621, 388] on input "Seleccionar Archivo" at bounding box center [677, 388] width 174 height 12
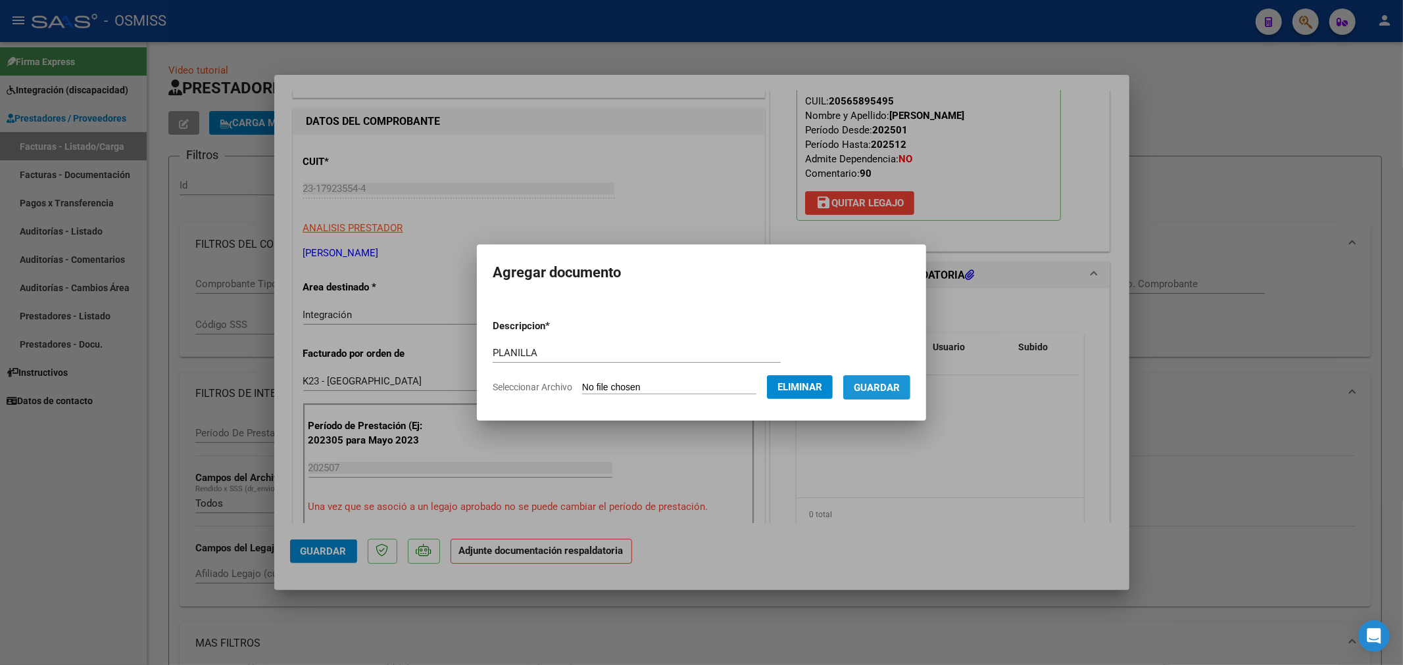
click at [891, 395] on button "Guardar" at bounding box center [876, 387] width 67 height 24
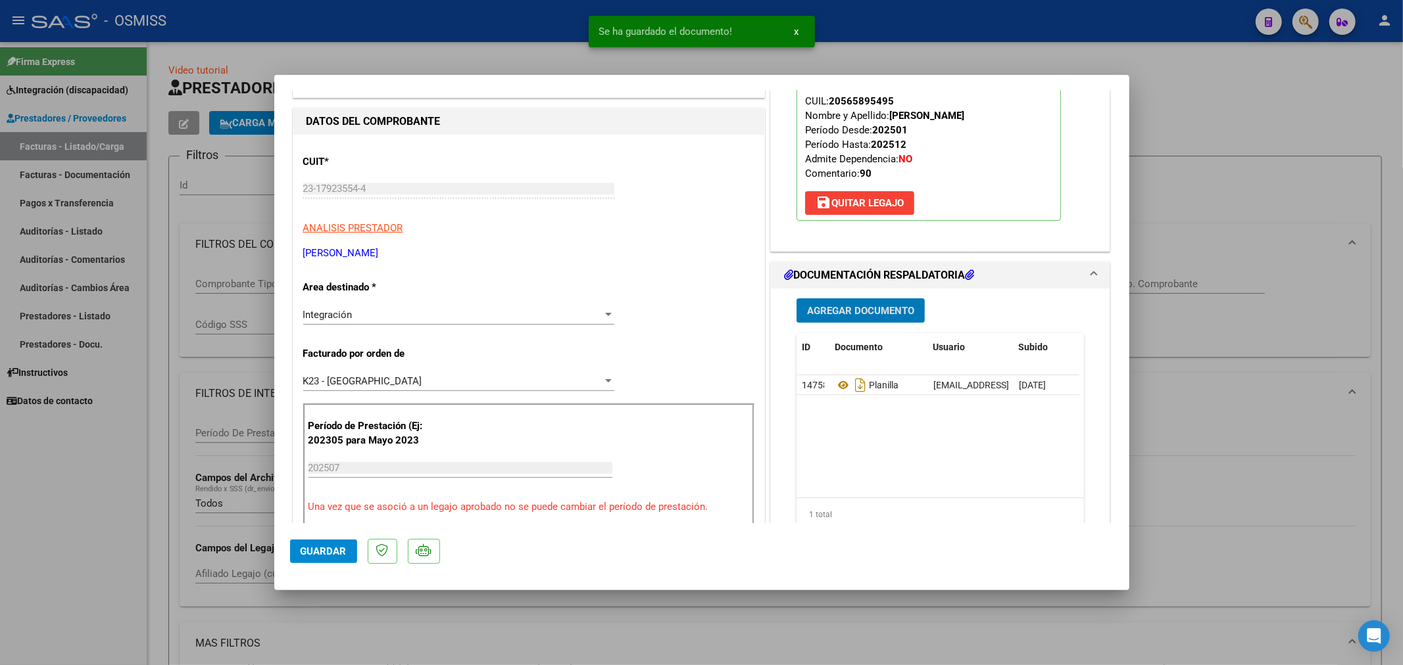
click at [341, 548] on span "Guardar" at bounding box center [324, 552] width 46 height 12
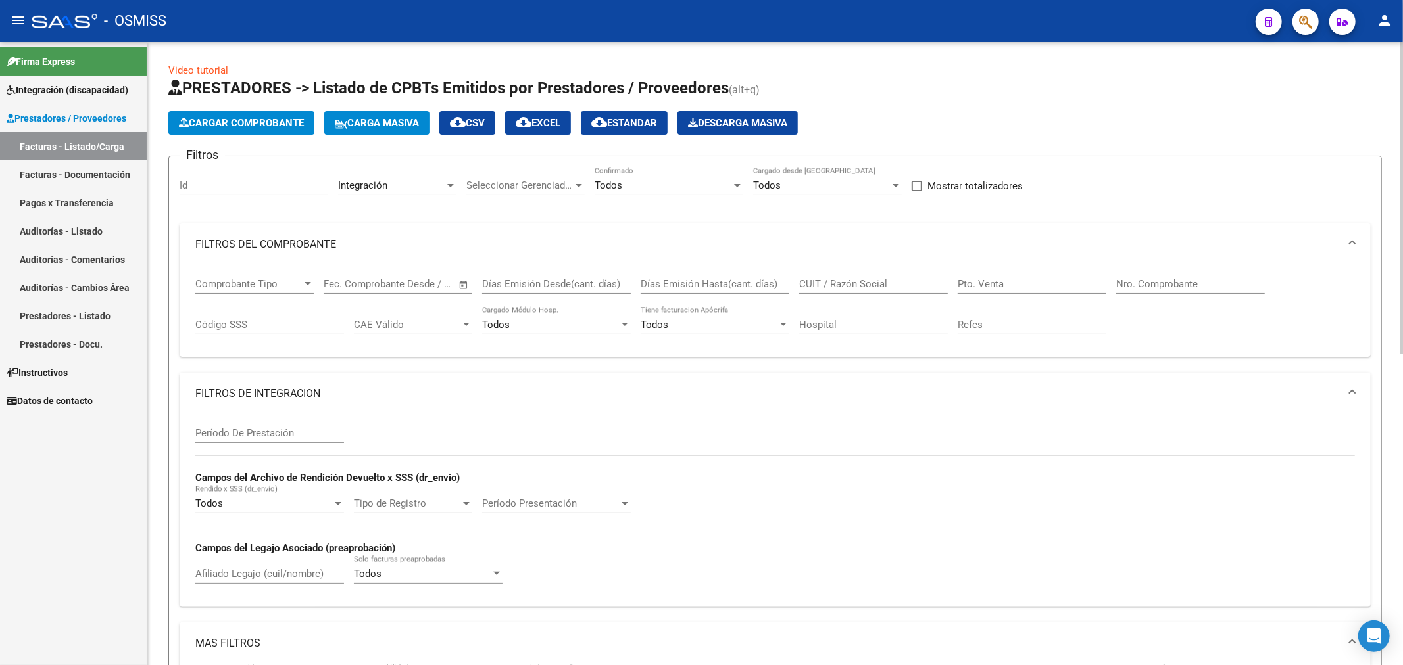
click at [263, 124] on span "Cargar Comprobante" at bounding box center [241, 123] width 125 height 12
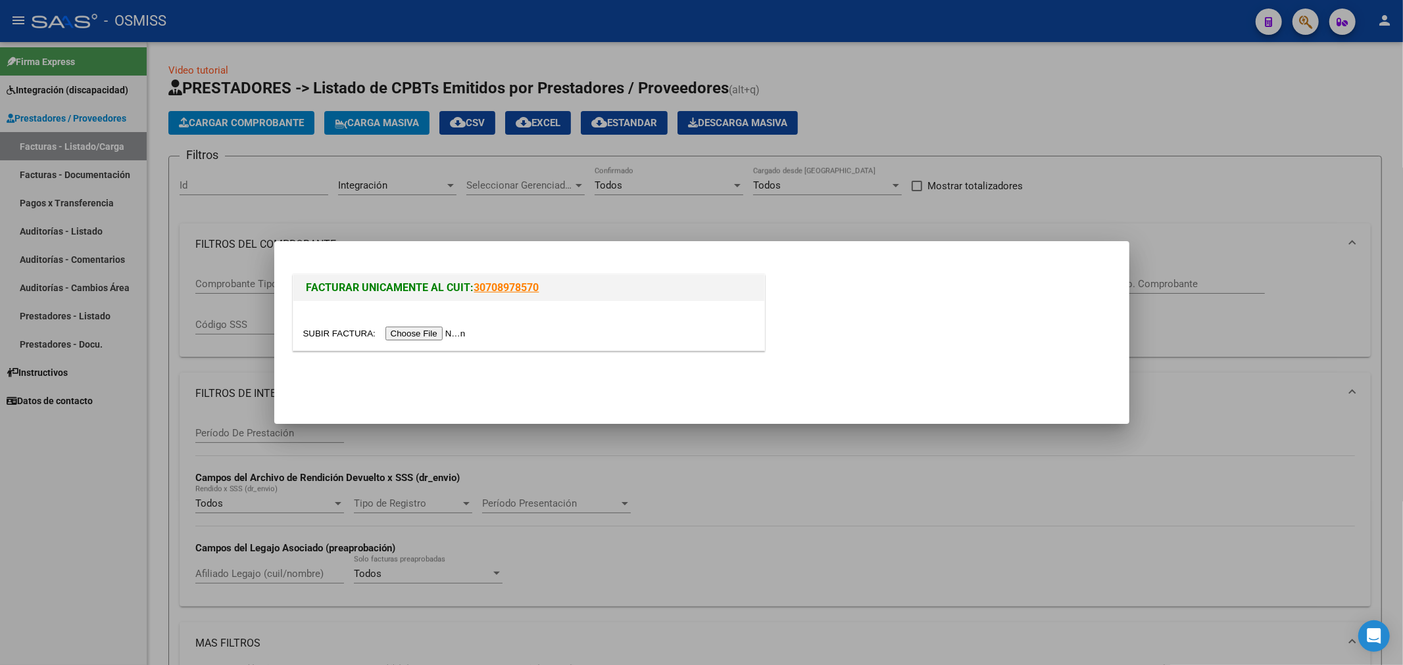
click at [398, 341] on div at bounding box center [528, 325] width 471 height 49
click at [406, 333] on input "file" at bounding box center [386, 334] width 166 height 14
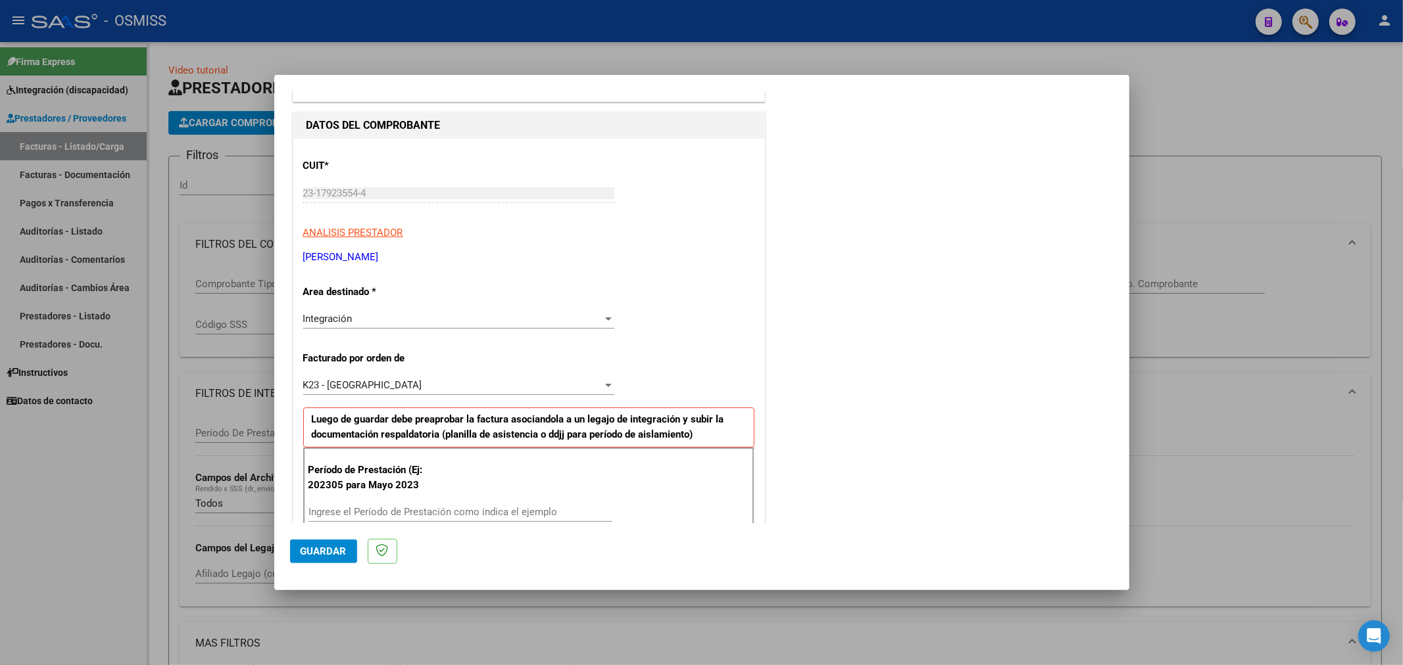
scroll to position [219, 0]
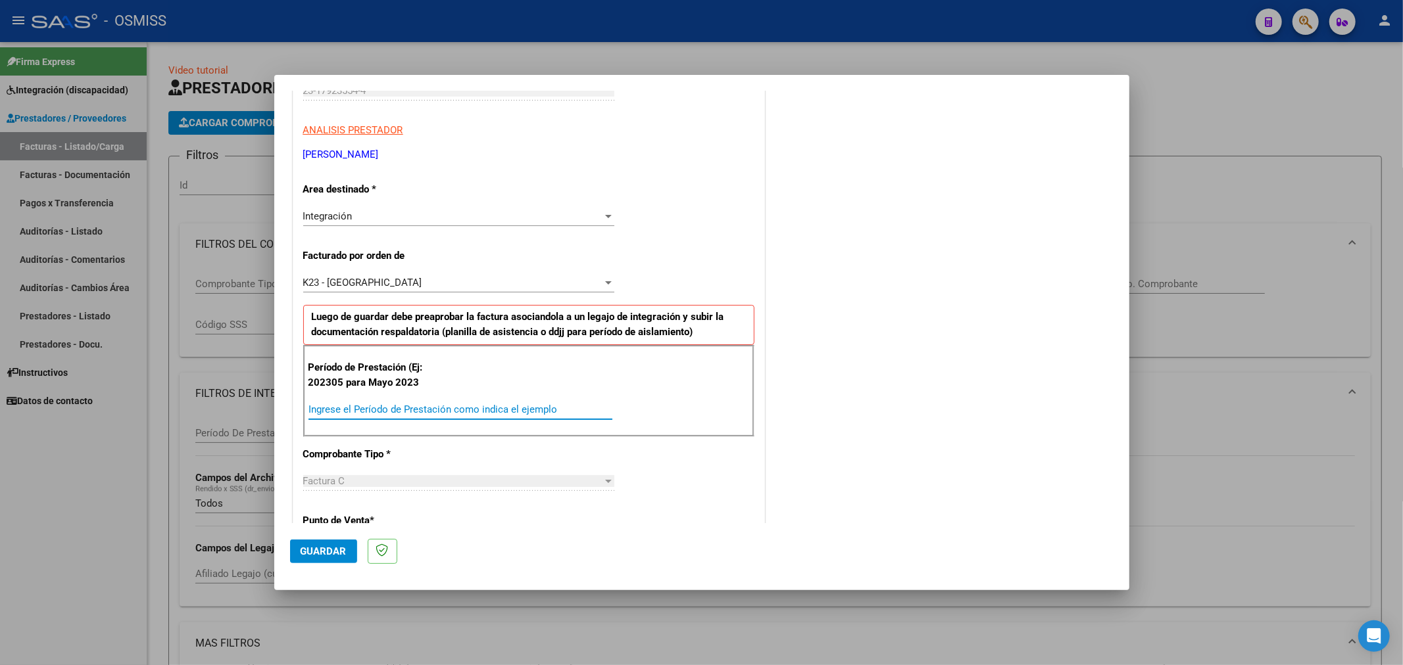
click at [448, 405] on input "Ingrese el Período de Prestación como indica el ejemplo" at bounding box center [460, 410] width 304 height 12
click at [324, 561] on button "Guardar" at bounding box center [323, 552] width 67 height 24
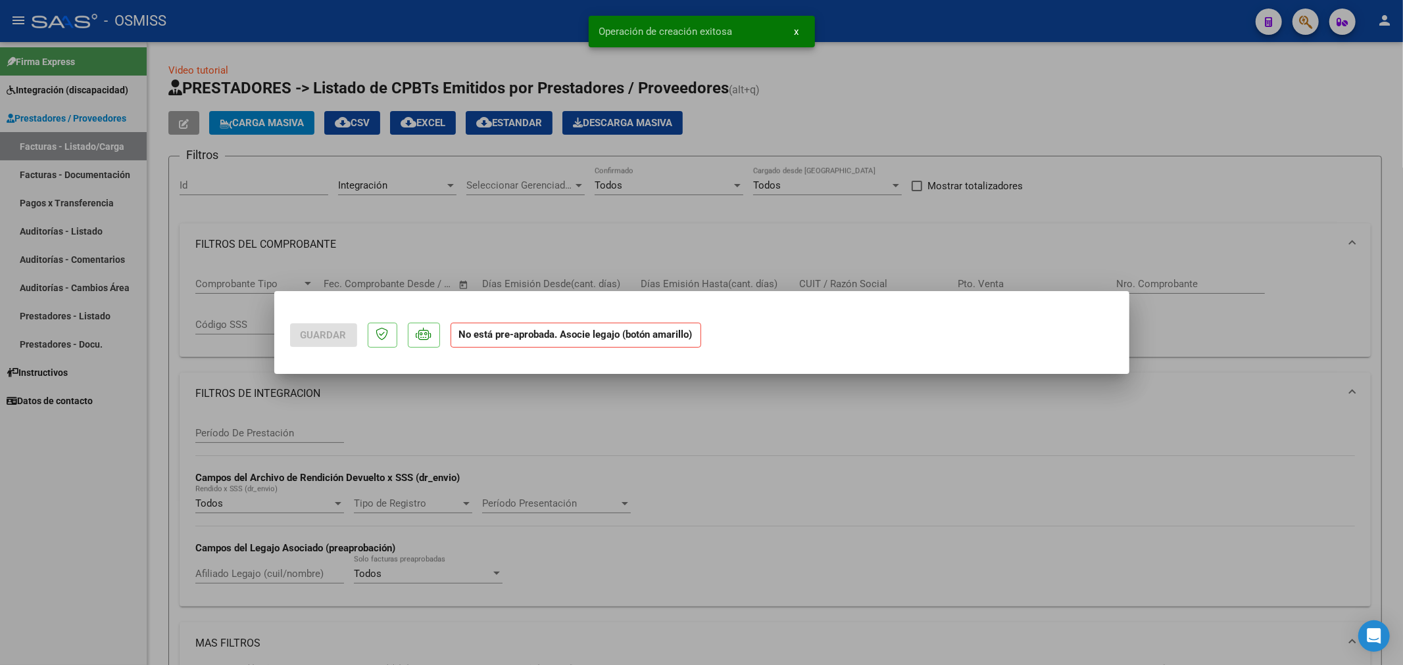
scroll to position [0, 0]
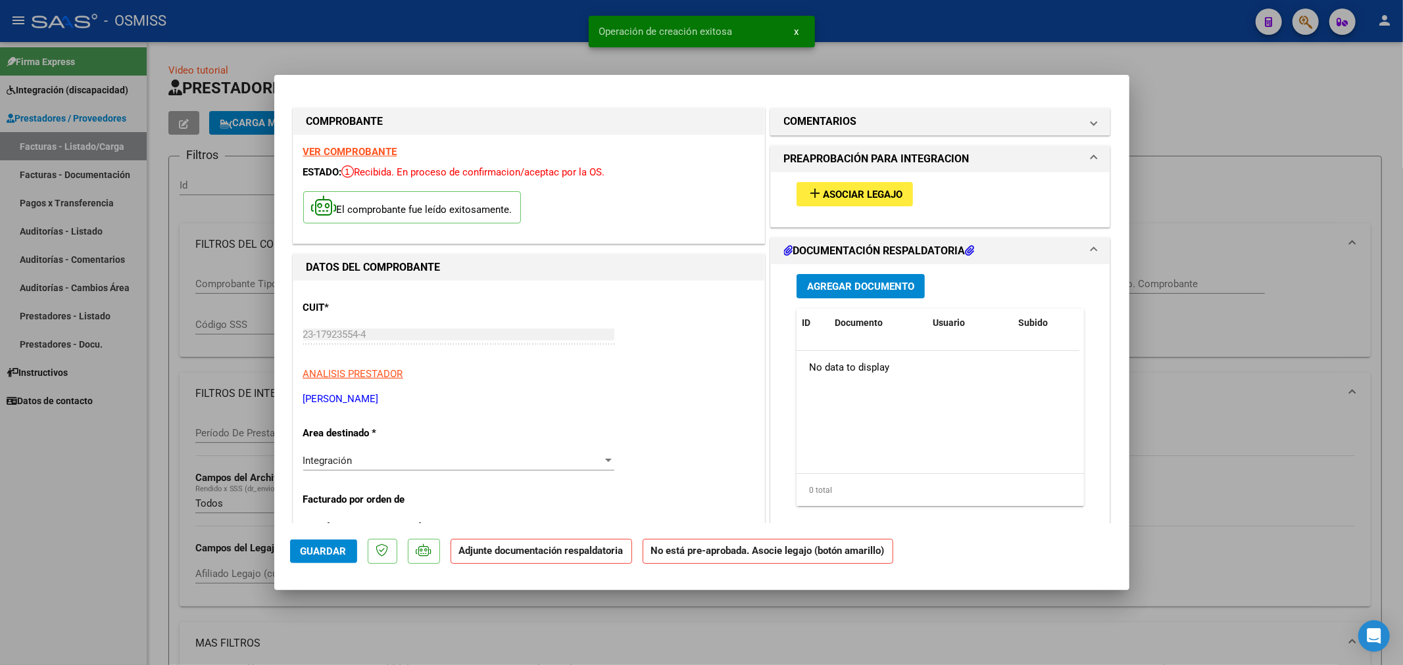
click at [875, 195] on span "Asociar Legajo" at bounding box center [863, 195] width 80 height 12
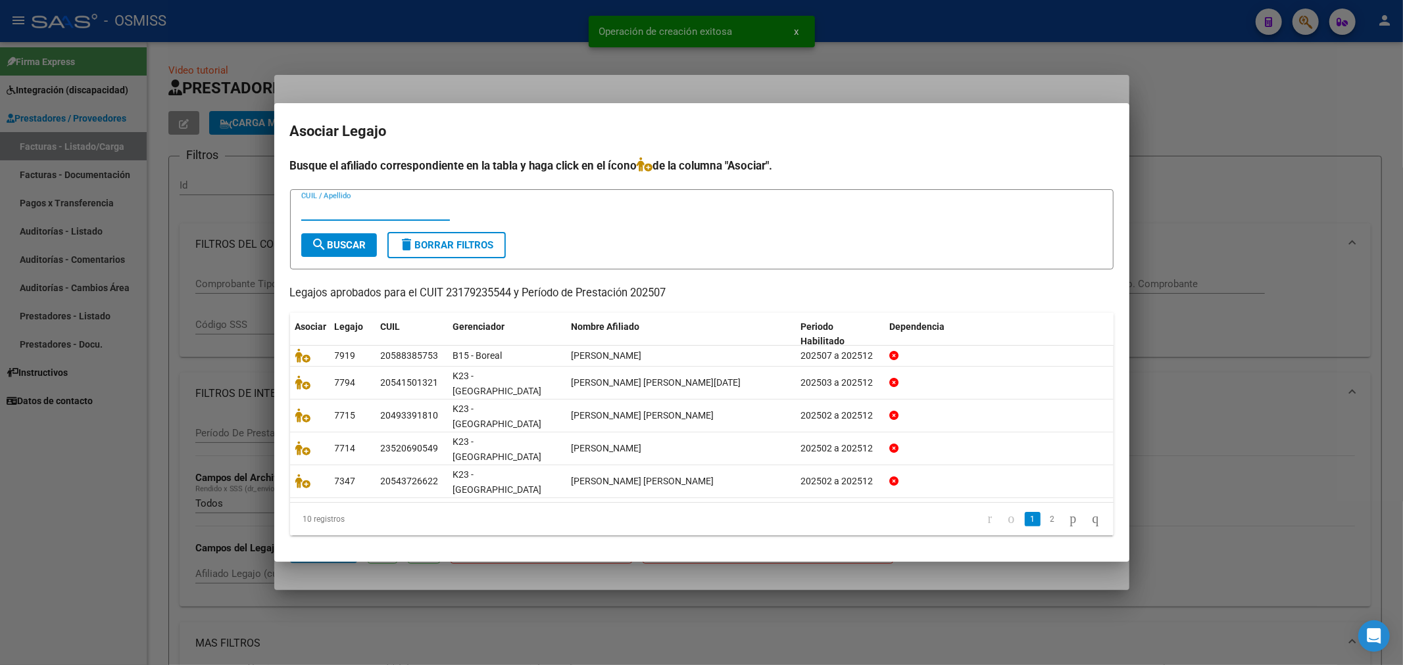
click at [409, 216] on input "CUIL / Apellido" at bounding box center [375, 211] width 149 height 12
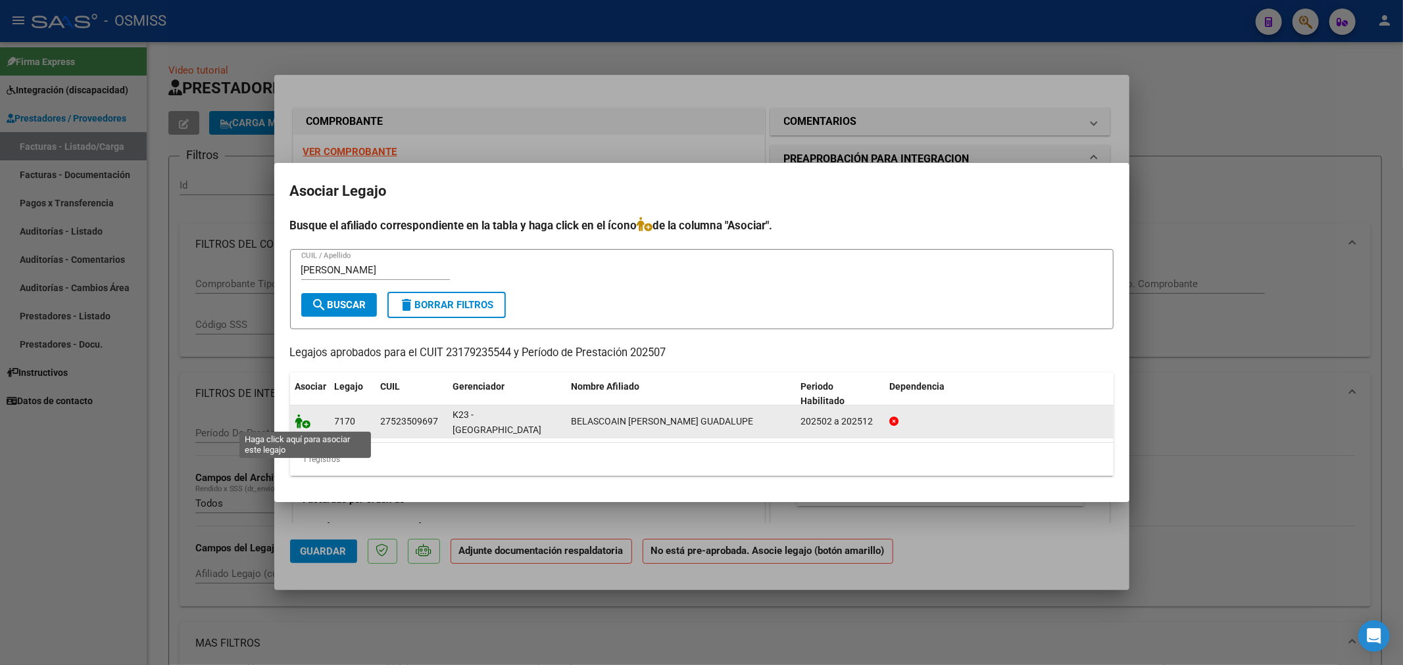
click at [297, 418] on icon at bounding box center [303, 421] width 16 height 14
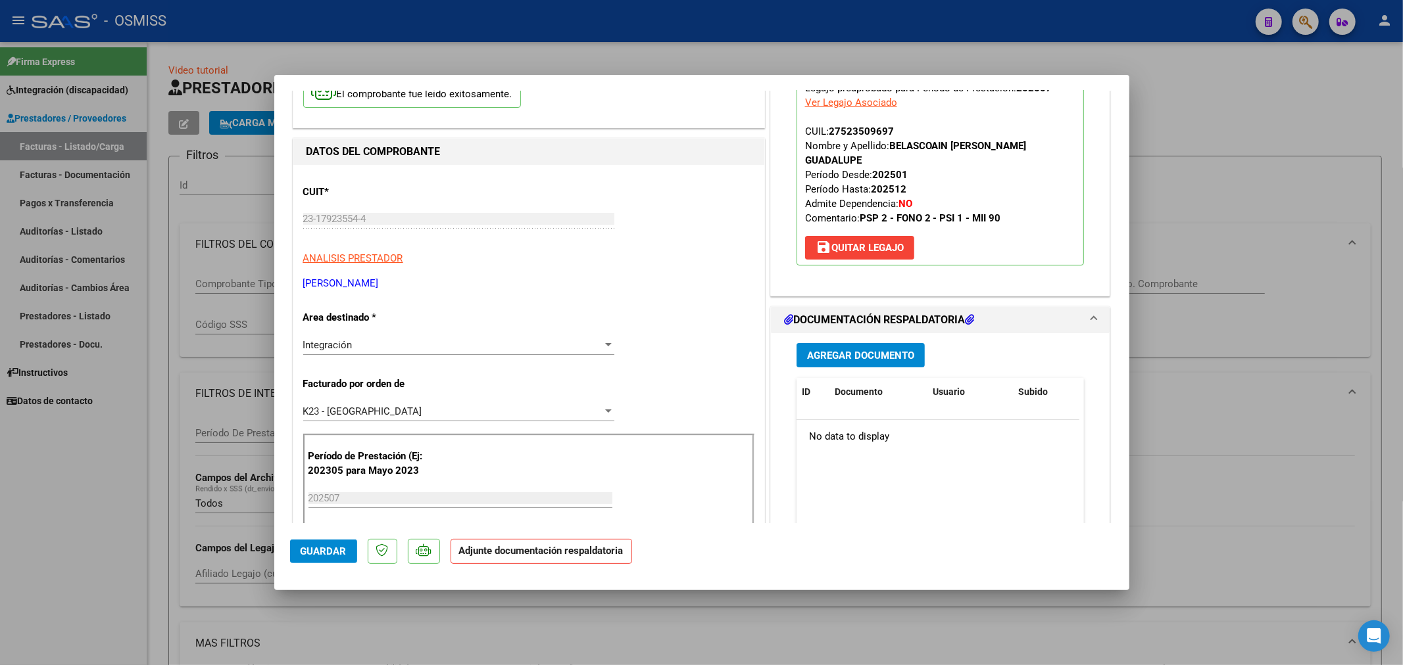
scroll to position [219, 0]
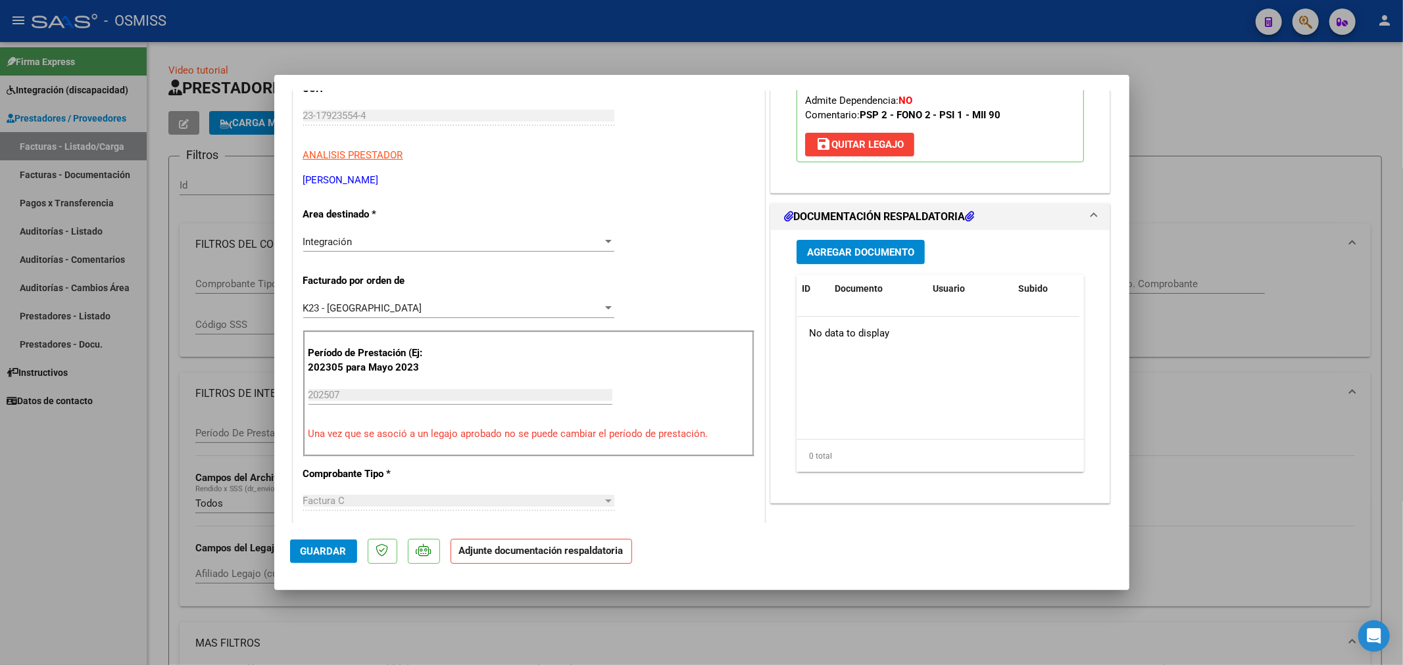
click at [859, 254] on span "Agregar Documento" at bounding box center [860, 253] width 107 height 12
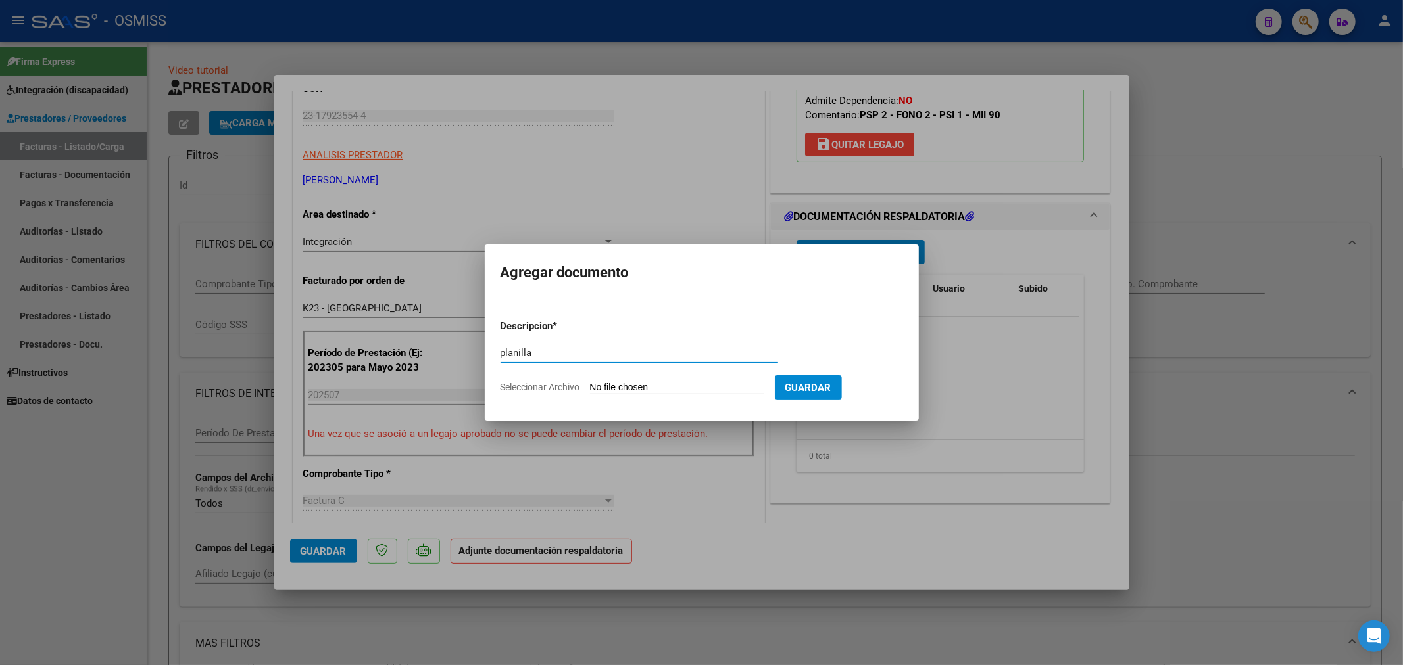
click at [637, 393] on input "Seleccionar Archivo" at bounding box center [677, 388] width 174 height 12
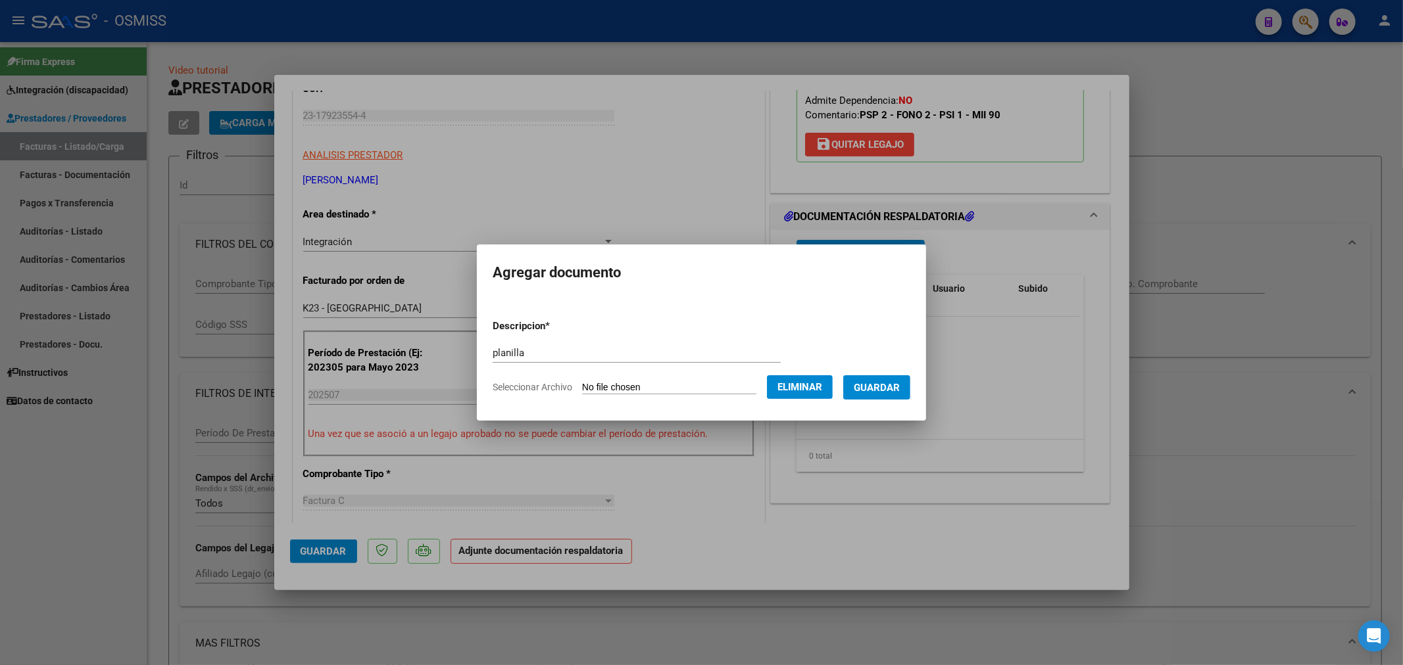
click at [892, 391] on span "Guardar" at bounding box center [877, 388] width 46 height 12
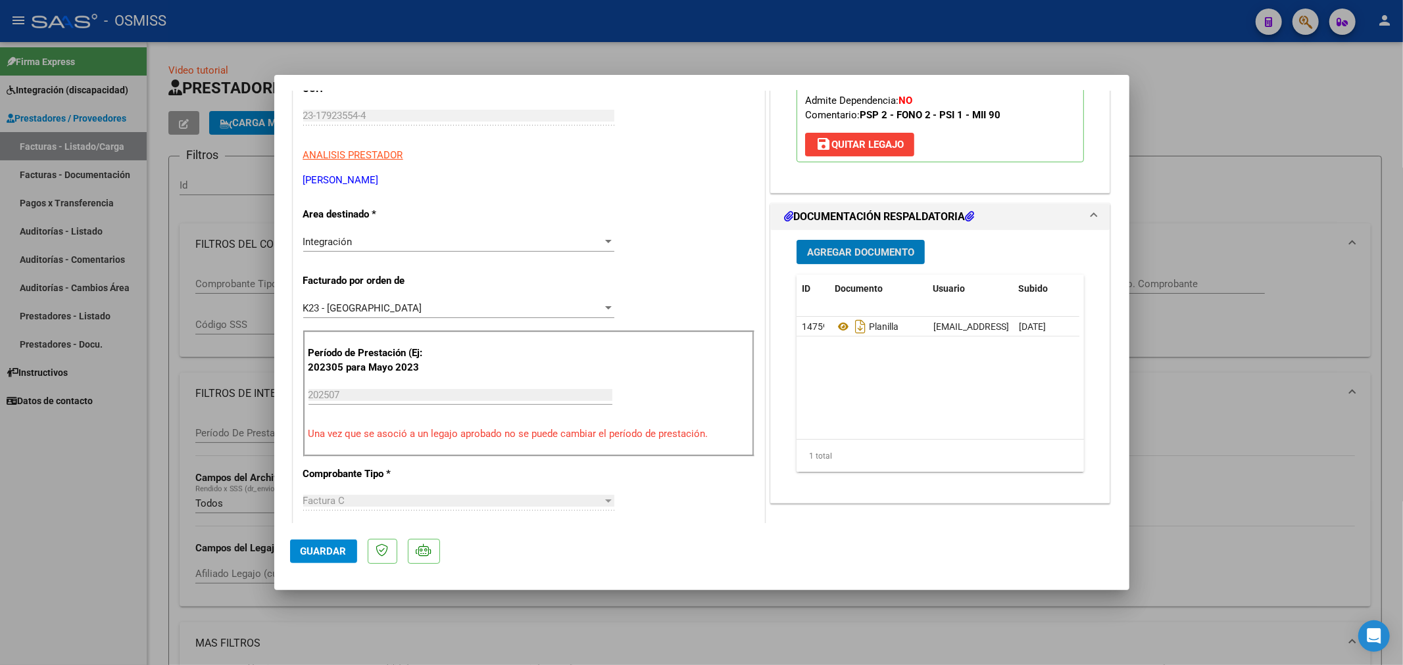
click at [314, 548] on span "Guardar" at bounding box center [324, 552] width 46 height 12
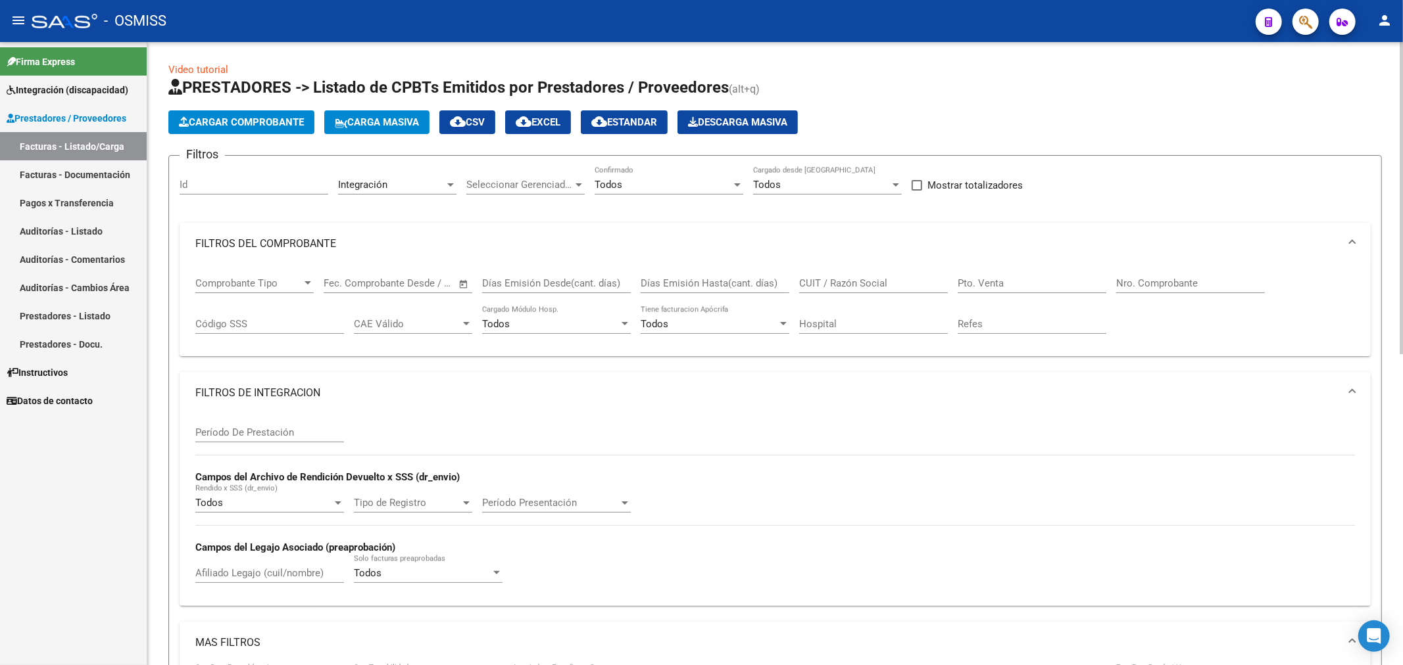
scroll to position [0, 0]
click at [275, 120] on span "Cargar Comprobante" at bounding box center [241, 123] width 125 height 12
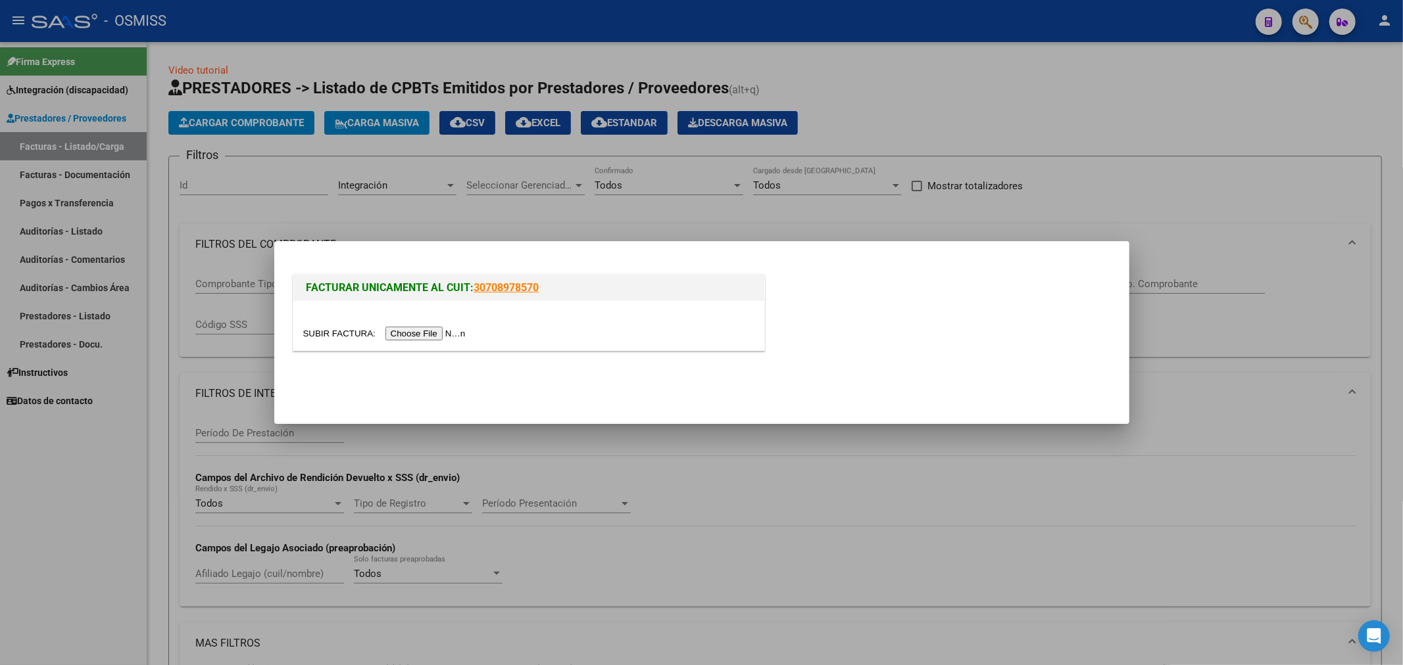
click at [404, 333] on input "file" at bounding box center [386, 334] width 166 height 14
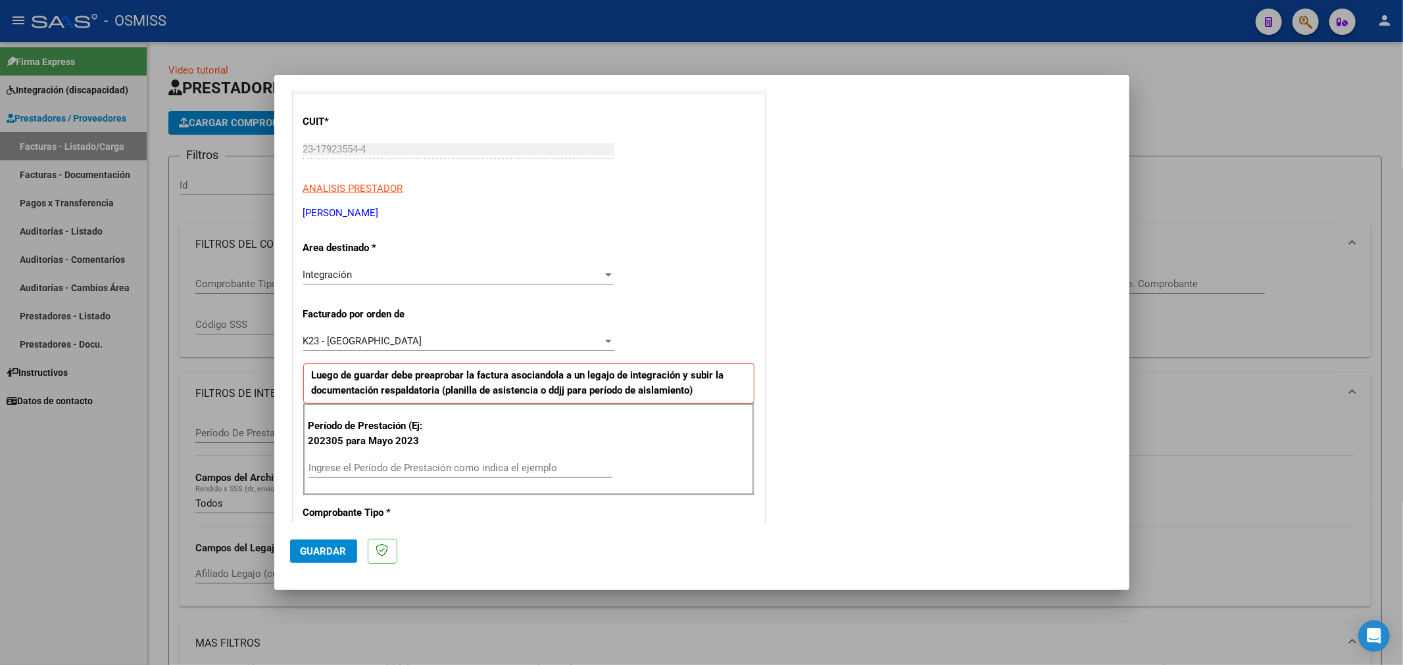
scroll to position [219, 0]
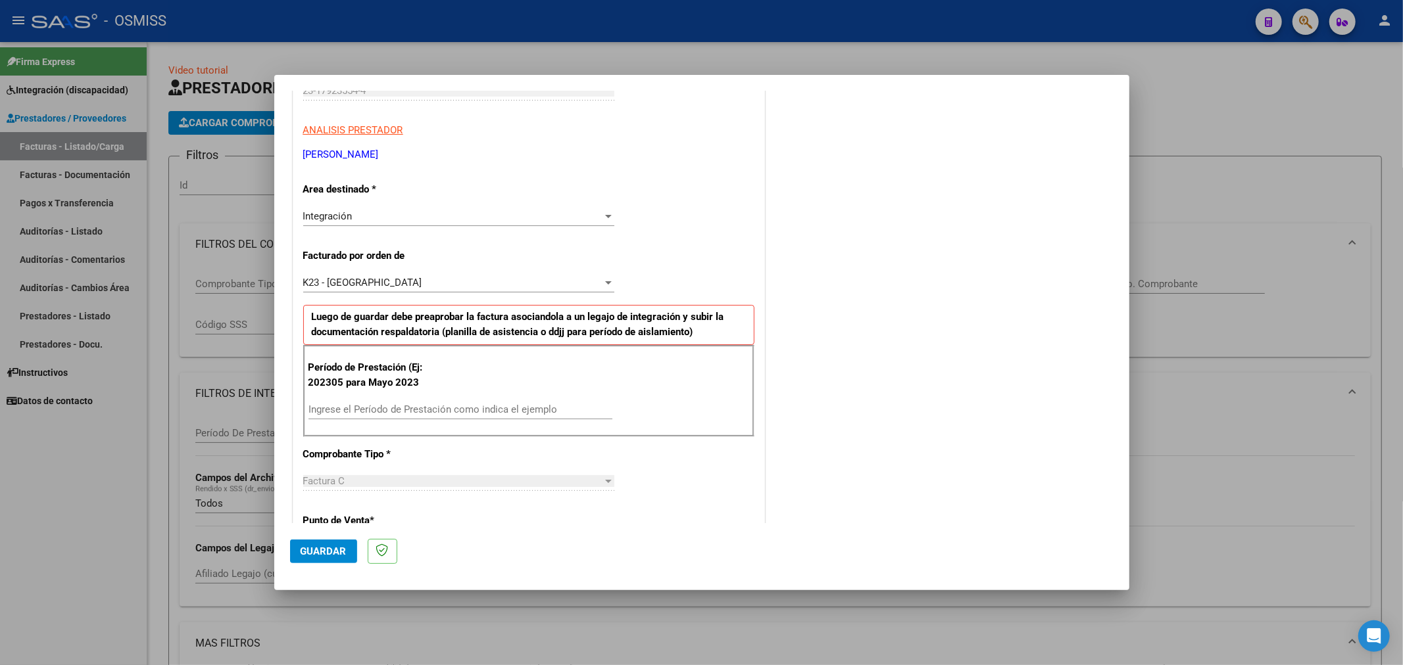
click at [389, 411] on input "Ingrese el Período de Prestación como indica el ejemplo" at bounding box center [460, 410] width 304 height 12
click at [312, 548] on span "Guardar" at bounding box center [324, 552] width 46 height 12
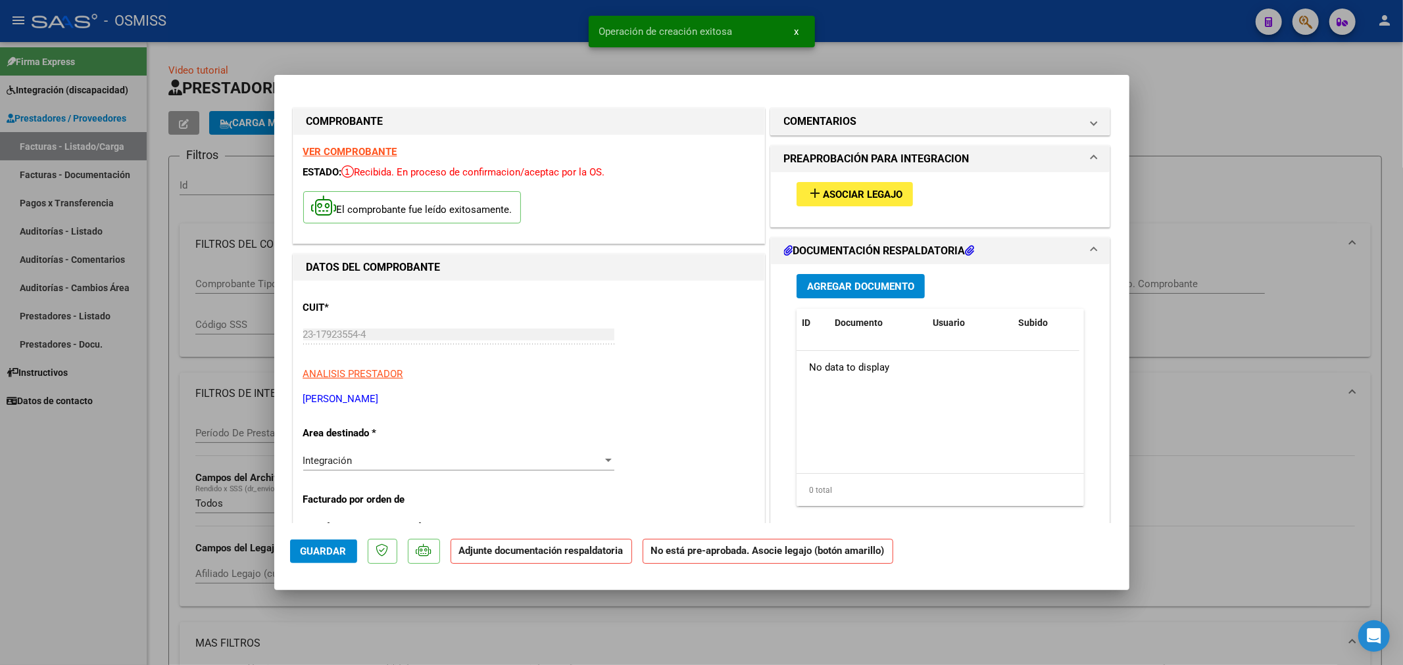
click at [844, 188] on span "add Asociar Legajo" at bounding box center [854, 194] width 95 height 12
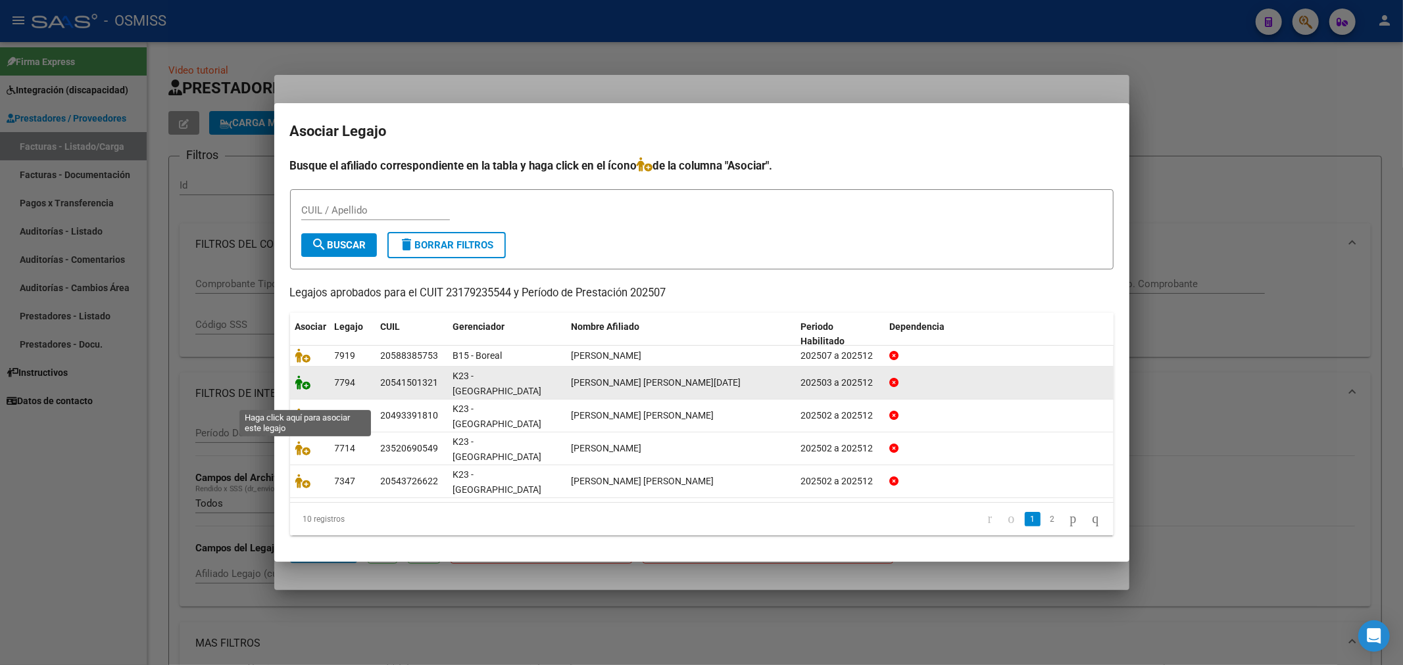
click at [309, 390] on icon at bounding box center [303, 382] width 16 height 14
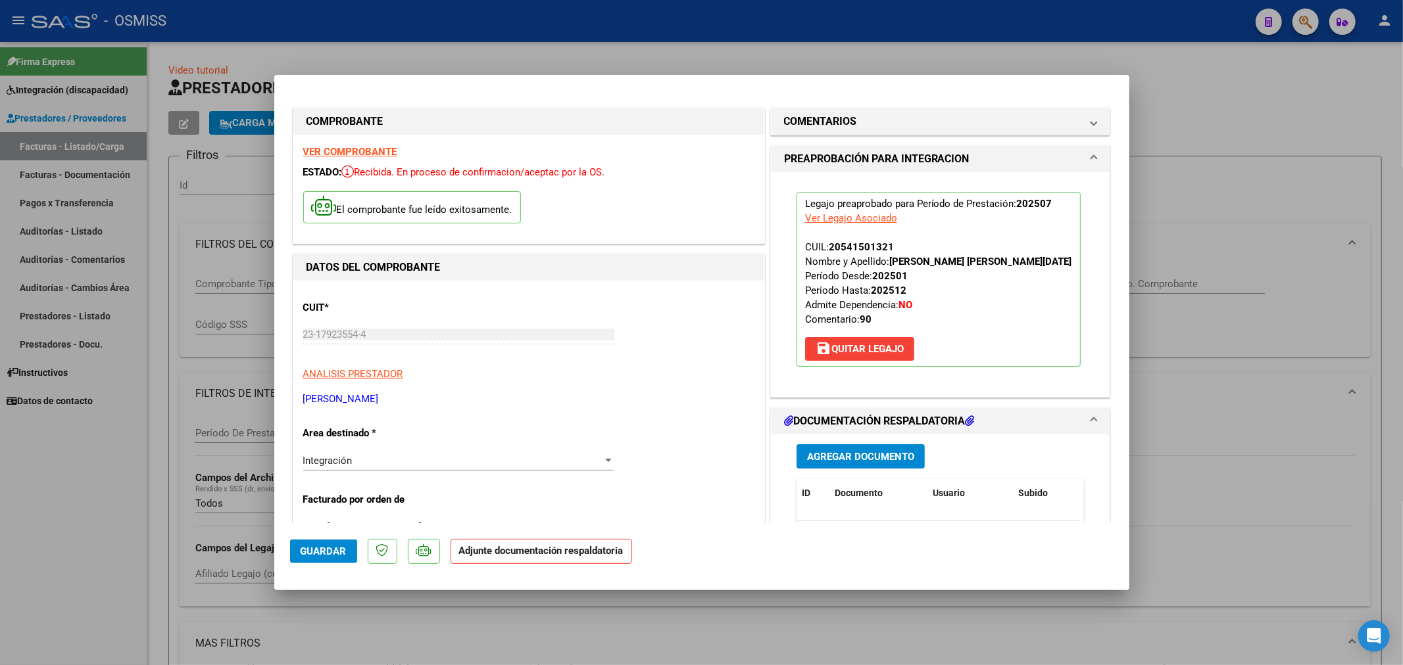
scroll to position [73, 0]
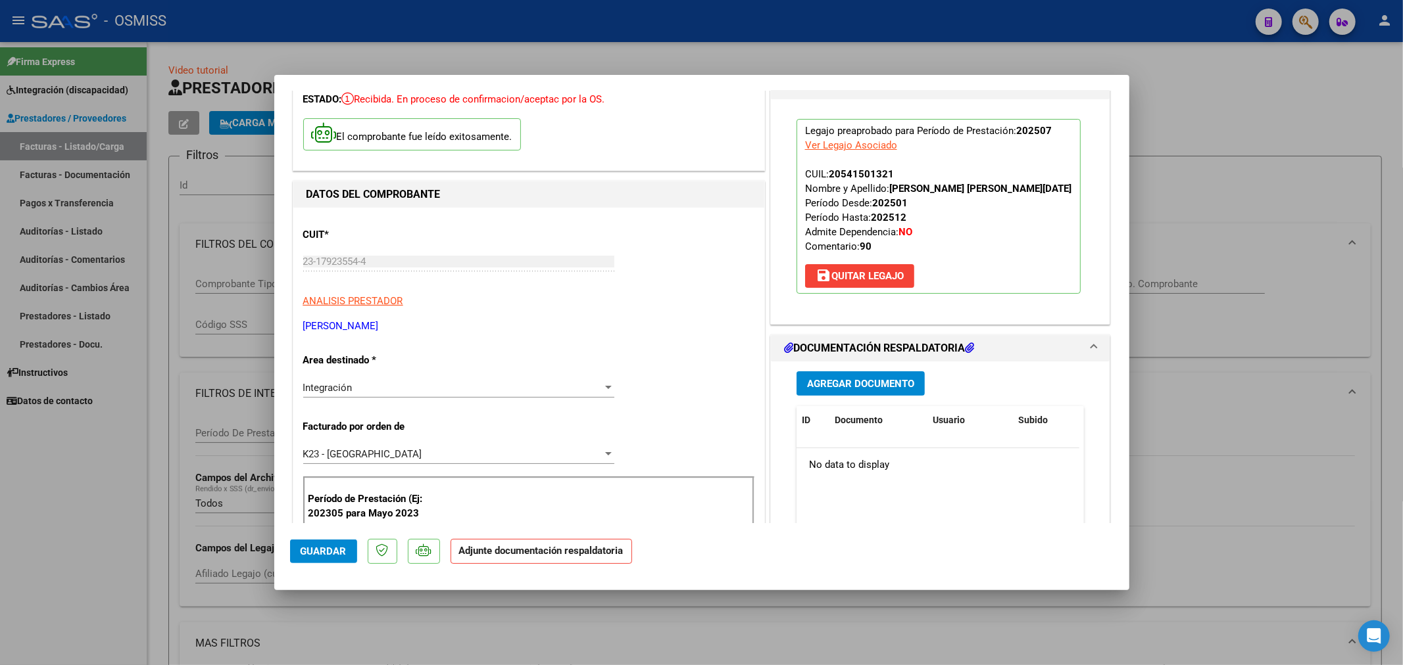
click at [825, 369] on div "Agregar Documento ID Documento Usuario Subido Acción No data to display 0 total…" at bounding box center [940, 493] width 308 height 262
click at [826, 379] on span "Agregar Documento" at bounding box center [860, 384] width 107 height 12
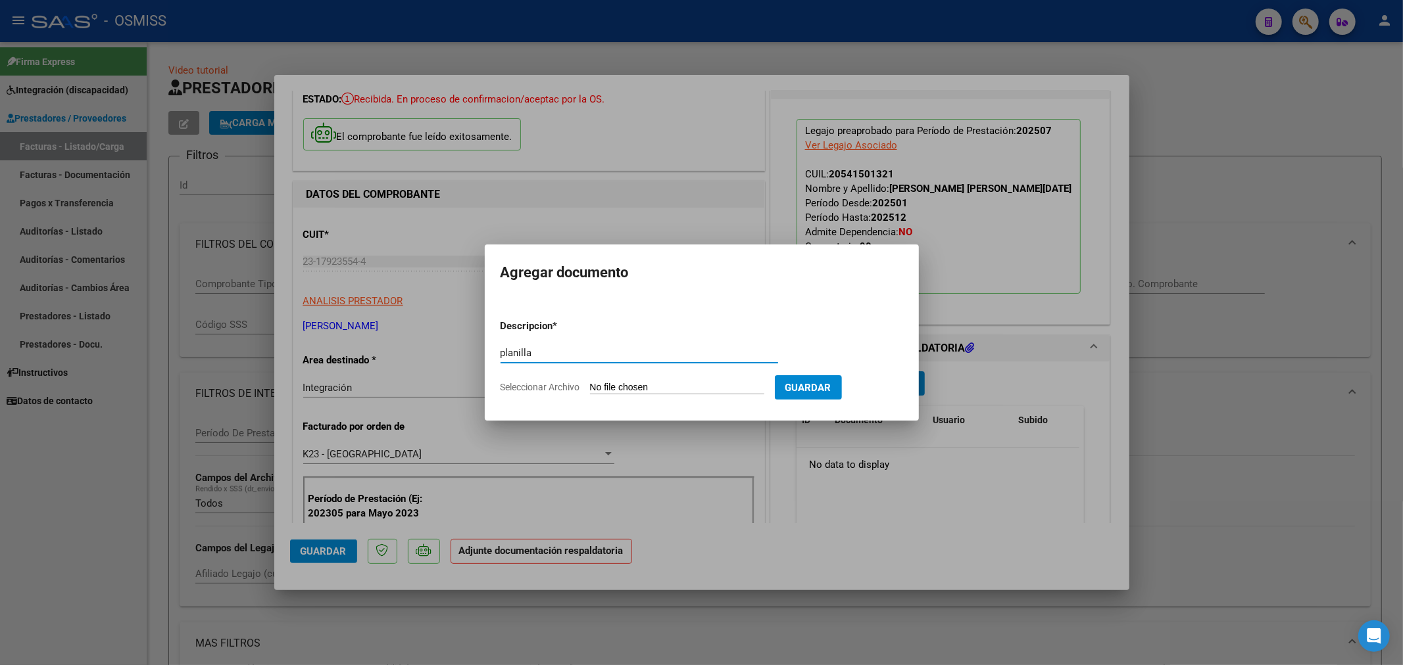
click at [682, 389] on input "Seleccionar Archivo" at bounding box center [677, 388] width 174 height 12
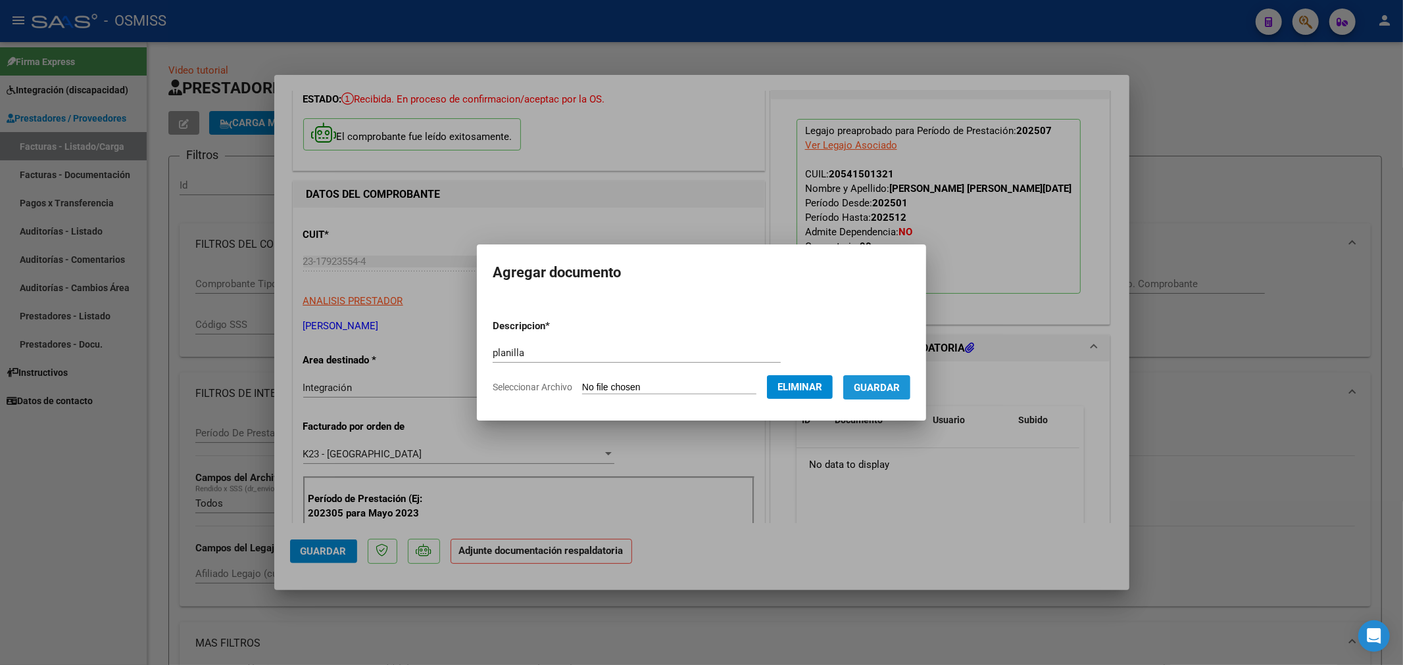
click at [876, 396] on button "Guardar" at bounding box center [876, 387] width 67 height 24
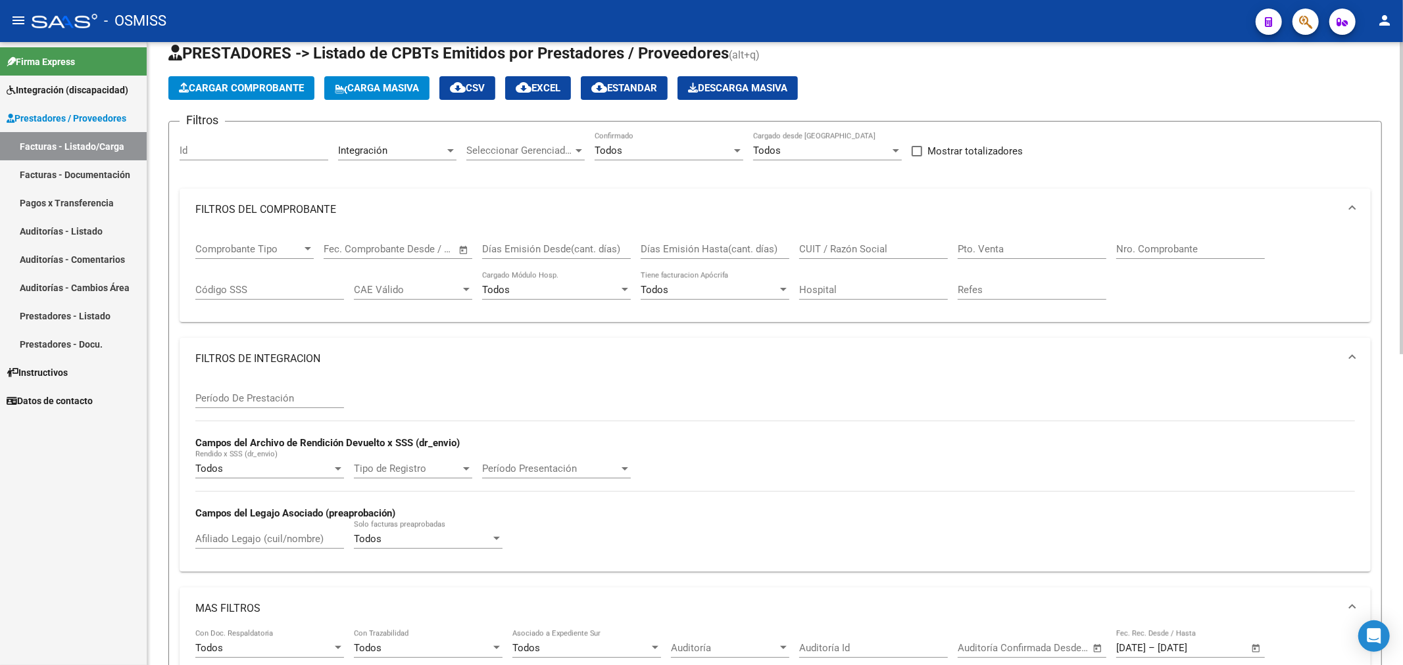
scroll to position [0, 0]
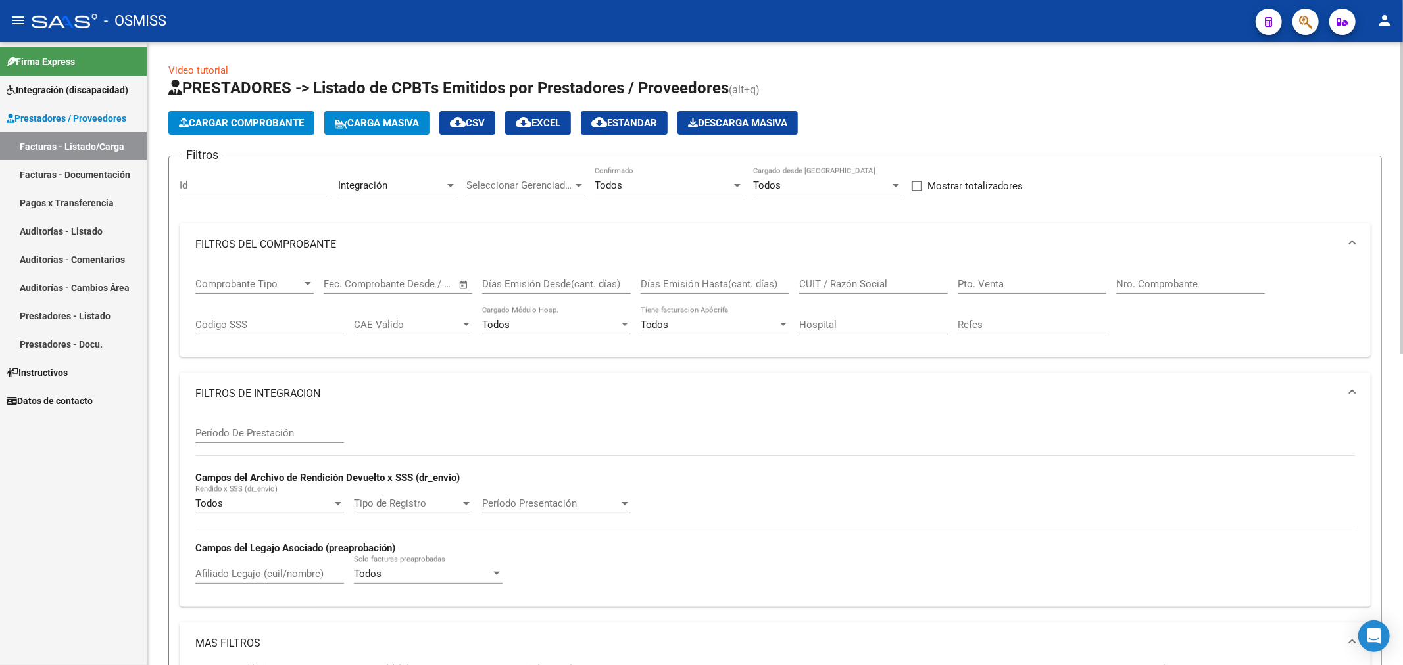
drag, startPoint x: 254, startPoint y: 110, endPoint x: 250, endPoint y: 127, distance: 17.7
click at [255, 119] on app-list-header "PRESTADORES -> Listado de CPBTs Emitidos por Prestadores / Proveedores (alt+q) …" at bounding box center [774, 443] width 1213 height 731
click at [250, 127] on span "Cargar Comprobante" at bounding box center [241, 123] width 125 height 12
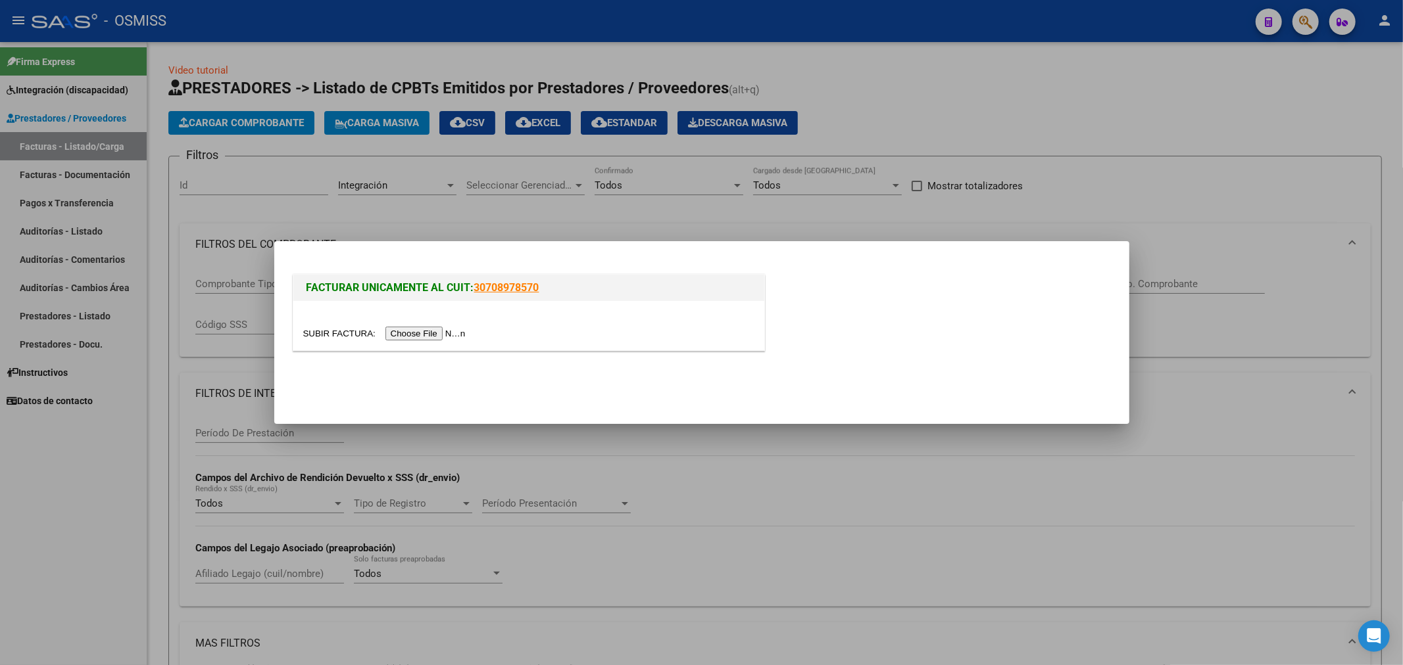
drag, startPoint x: 408, startPoint y: 342, endPoint x: 408, endPoint y: 333, distance: 8.6
click at [408, 340] on div at bounding box center [528, 325] width 471 height 49
click at [408, 333] on input "file" at bounding box center [386, 334] width 166 height 14
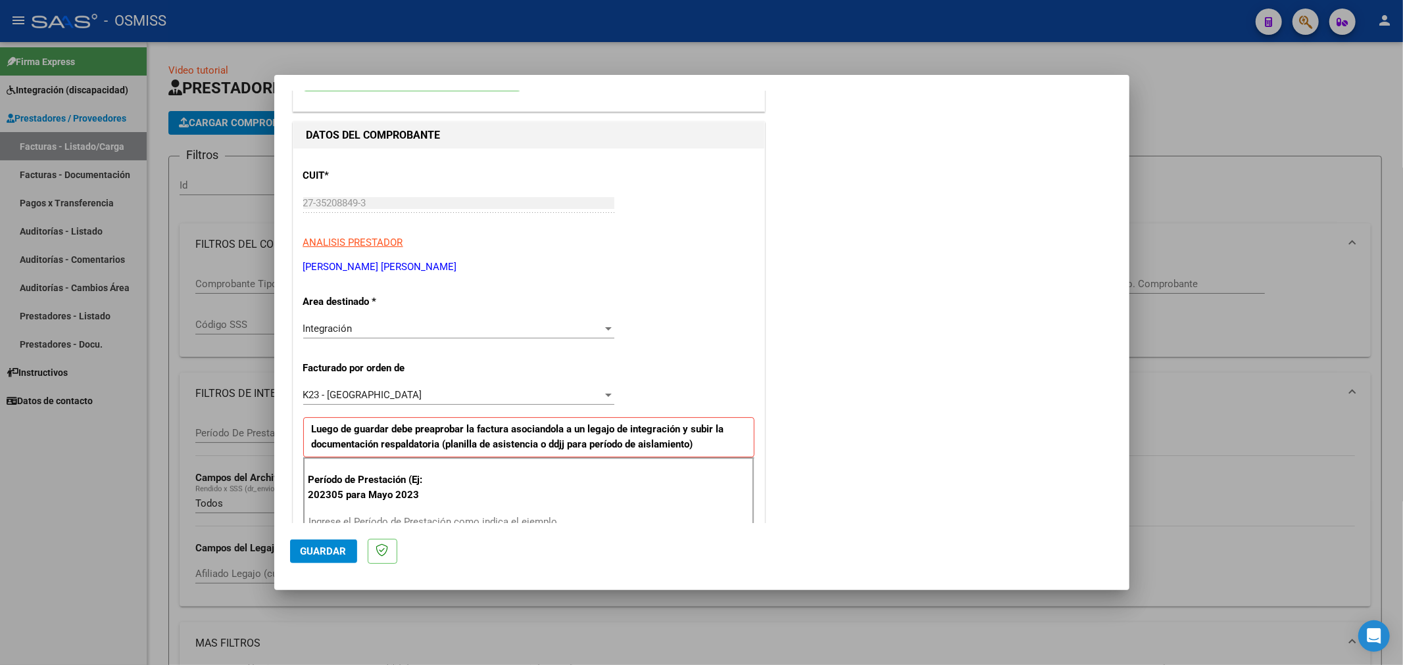
scroll to position [219, 0]
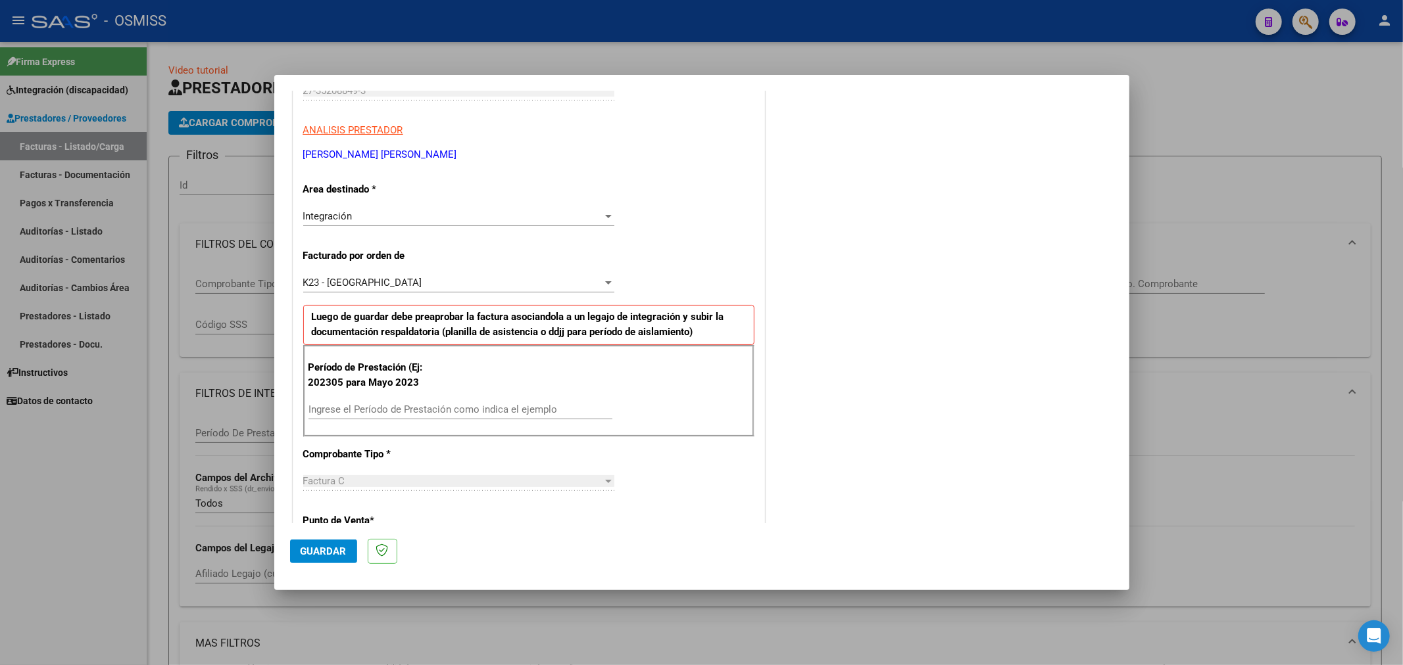
click at [414, 411] on input "Ingrese el Período de Prestación como indica el ejemplo" at bounding box center [460, 410] width 304 height 12
click at [323, 546] on span "Guardar" at bounding box center [324, 552] width 46 height 12
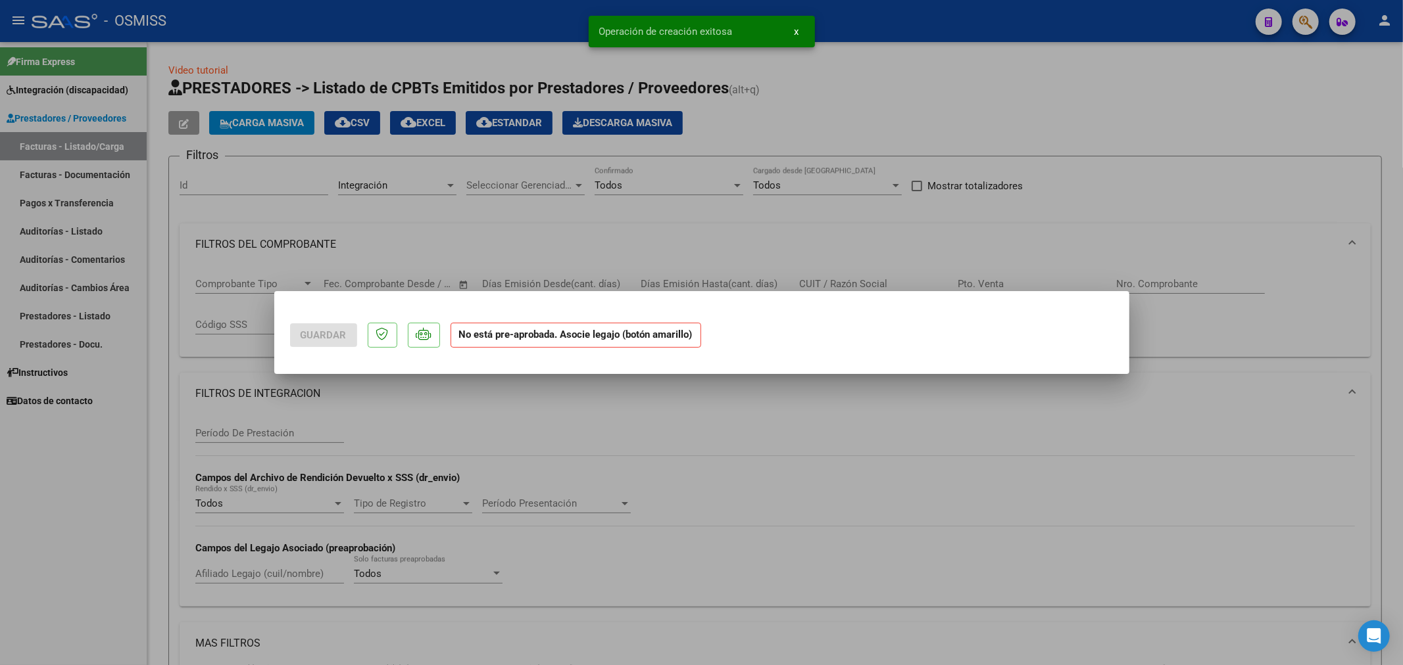
scroll to position [0, 0]
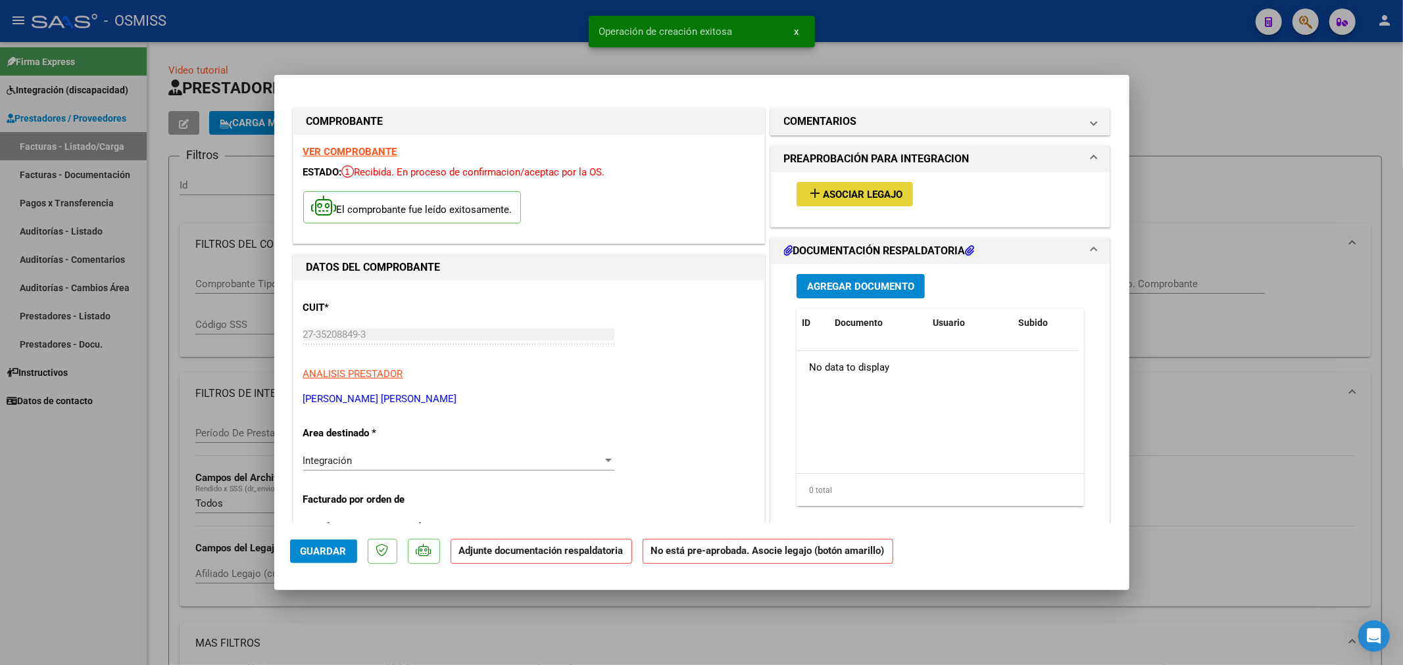
click at [854, 197] on span "Asociar Legajo" at bounding box center [863, 195] width 80 height 12
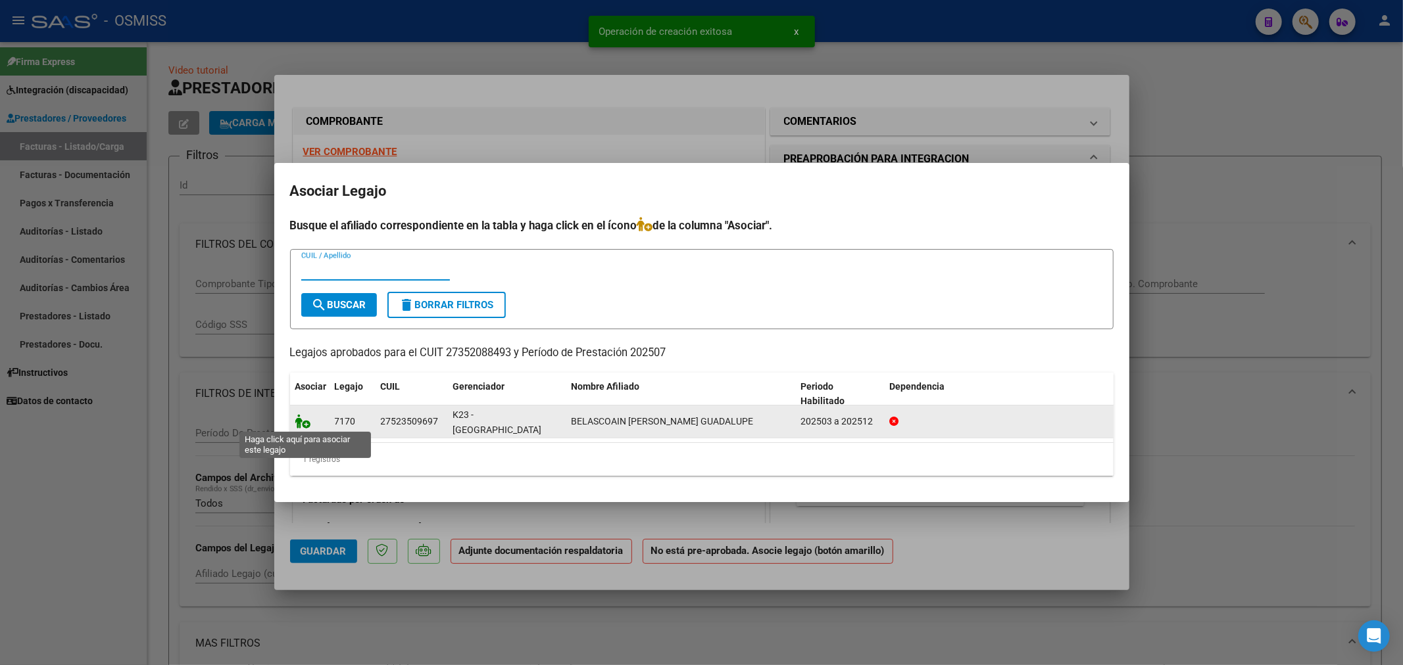
click at [301, 423] on icon at bounding box center [303, 421] width 16 height 14
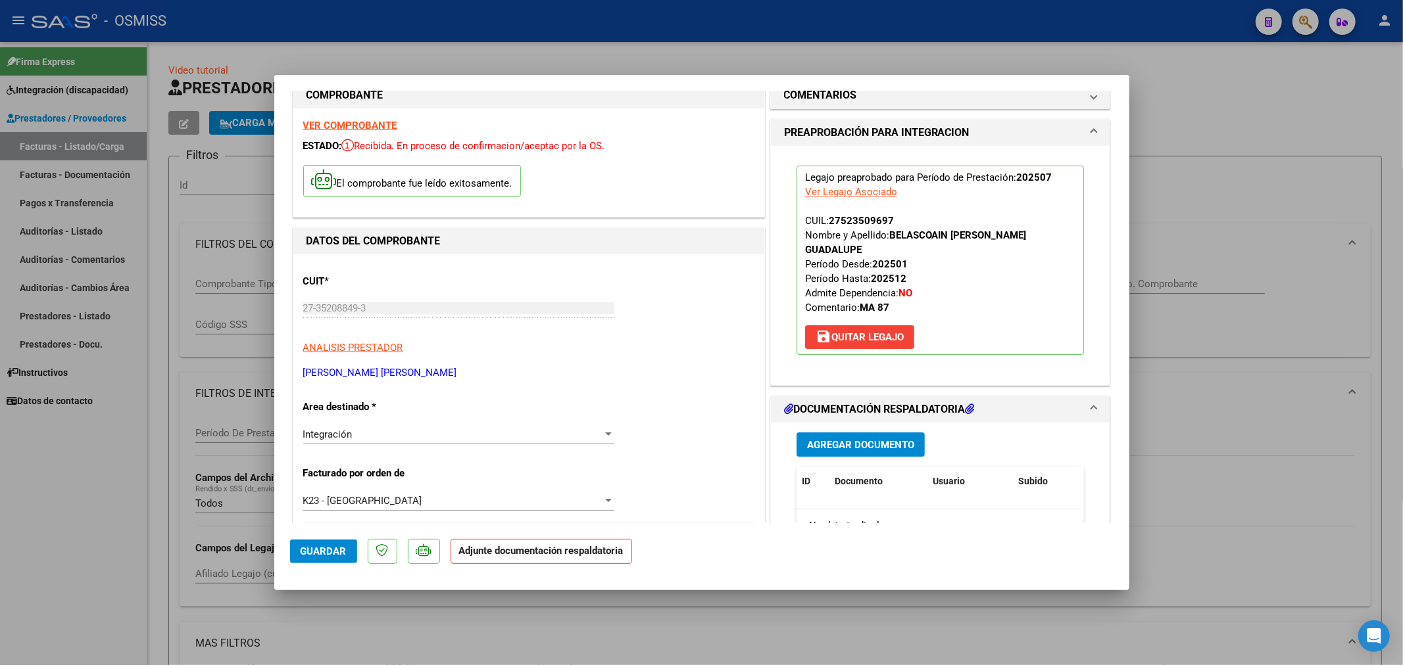
scroll to position [73, 0]
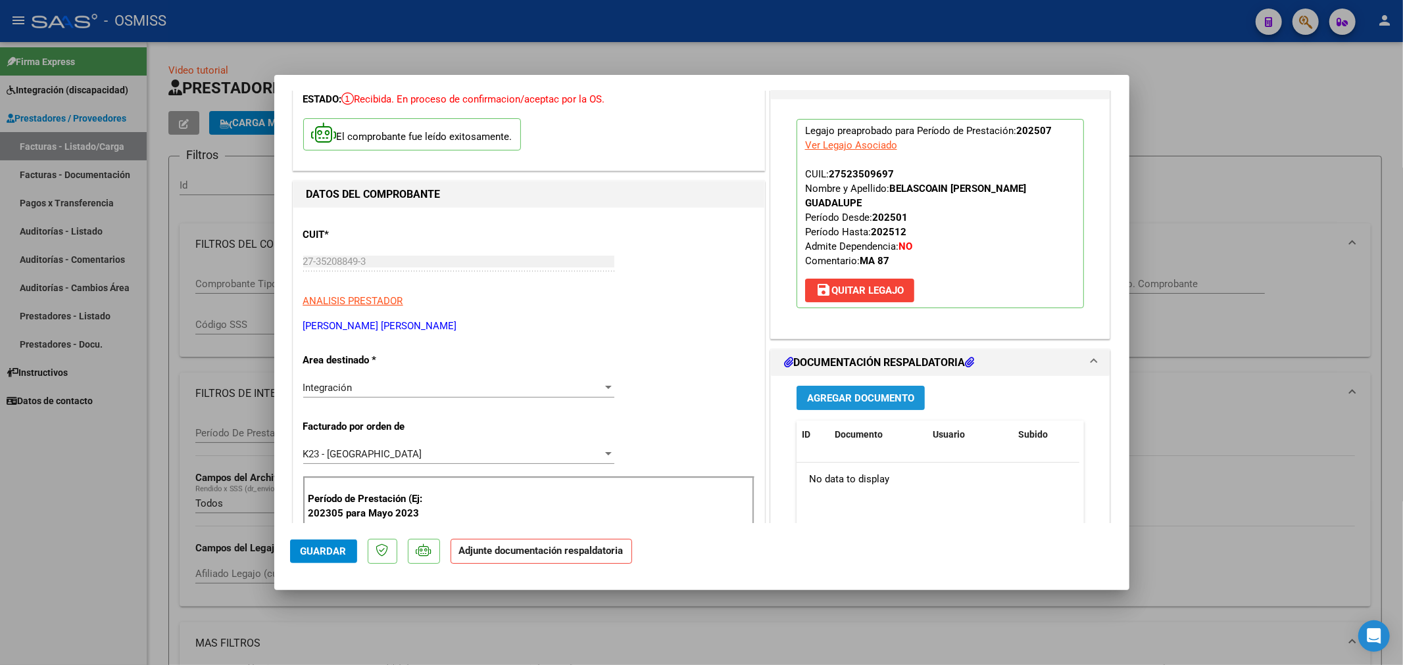
click at [824, 404] on span "Agregar Documento" at bounding box center [860, 399] width 107 height 12
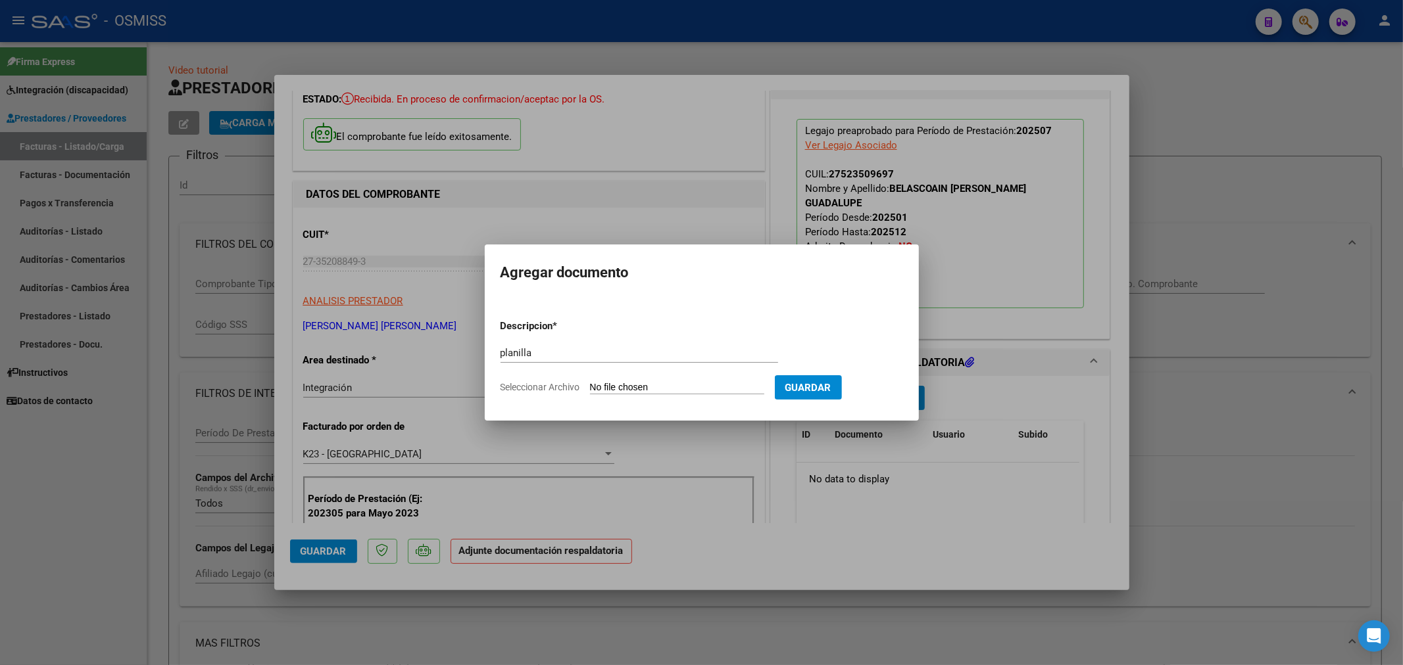
click at [646, 387] on input "Seleccionar Archivo" at bounding box center [677, 388] width 174 height 12
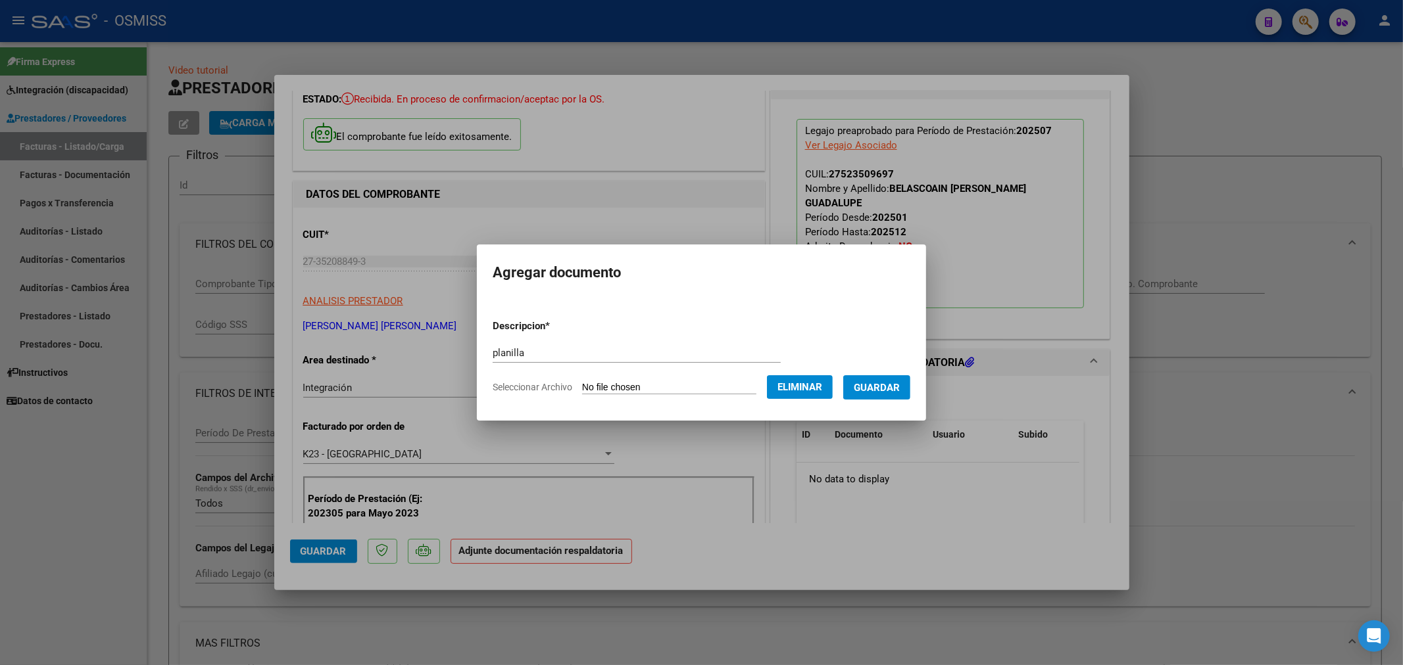
click at [893, 383] on span "Guardar" at bounding box center [877, 388] width 46 height 12
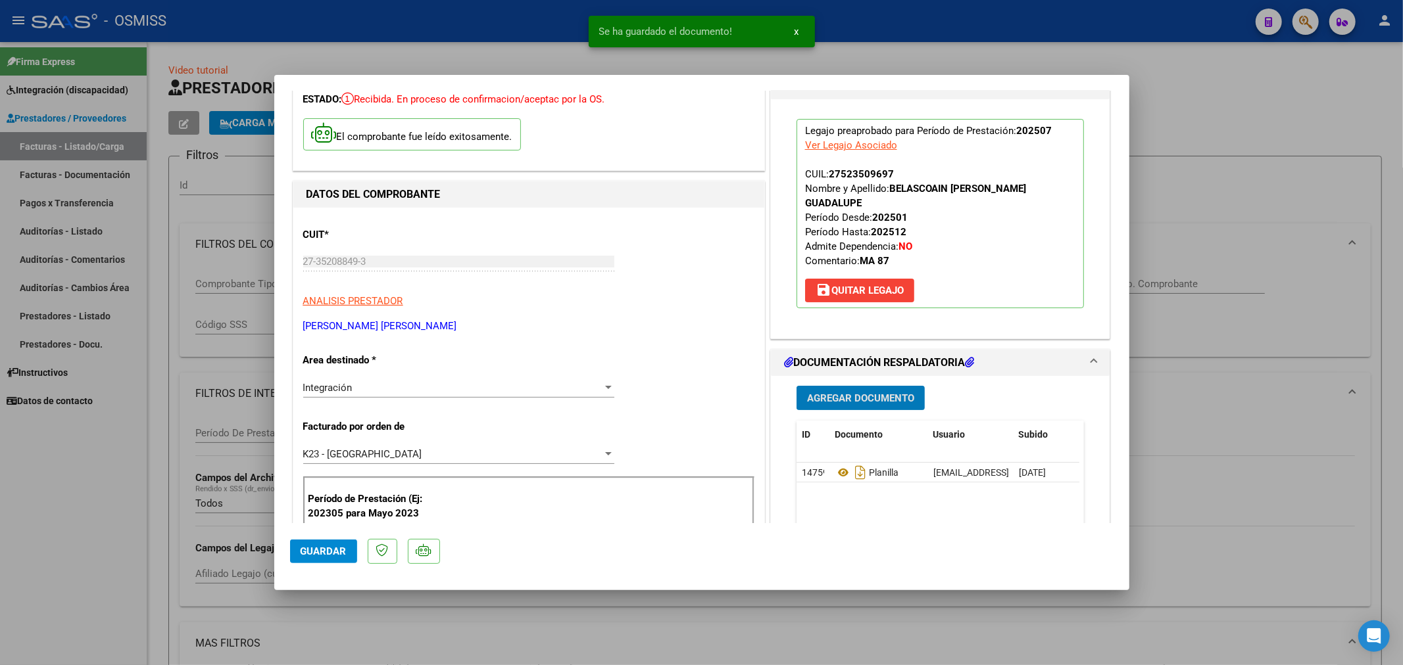
click at [320, 550] on span "Guardar" at bounding box center [324, 552] width 46 height 12
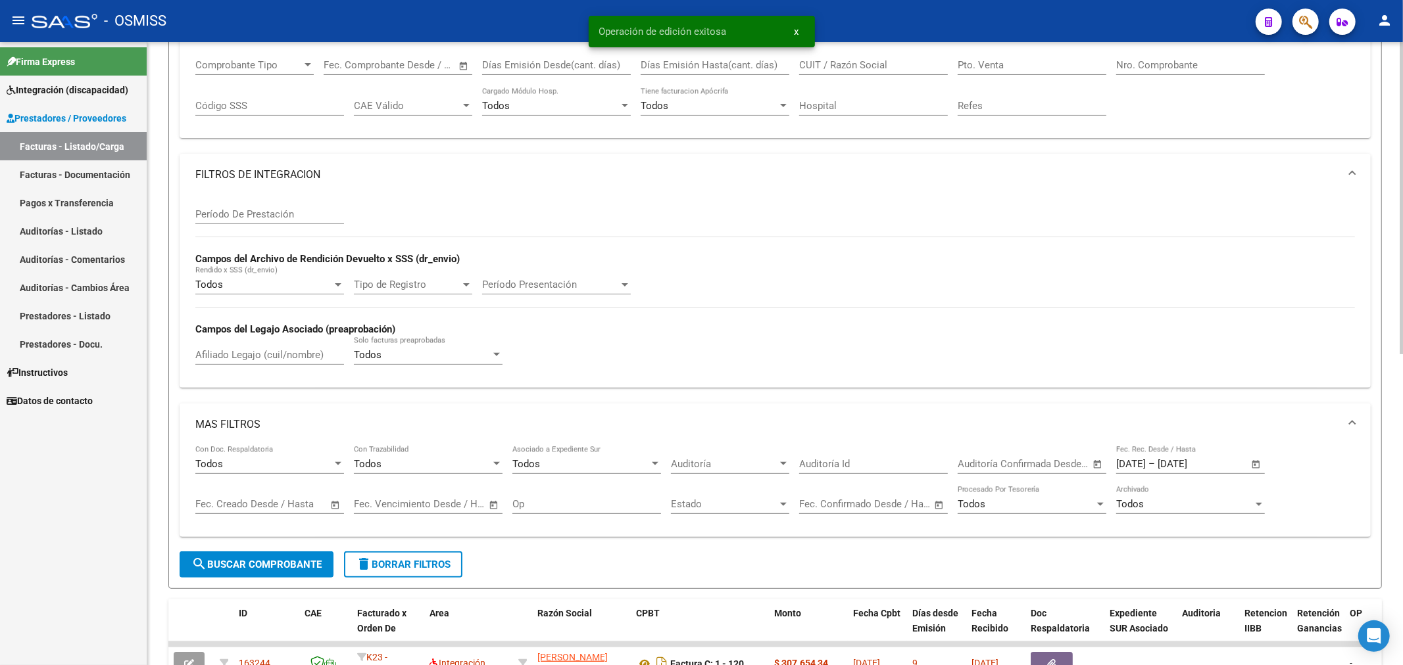
scroll to position [0, 0]
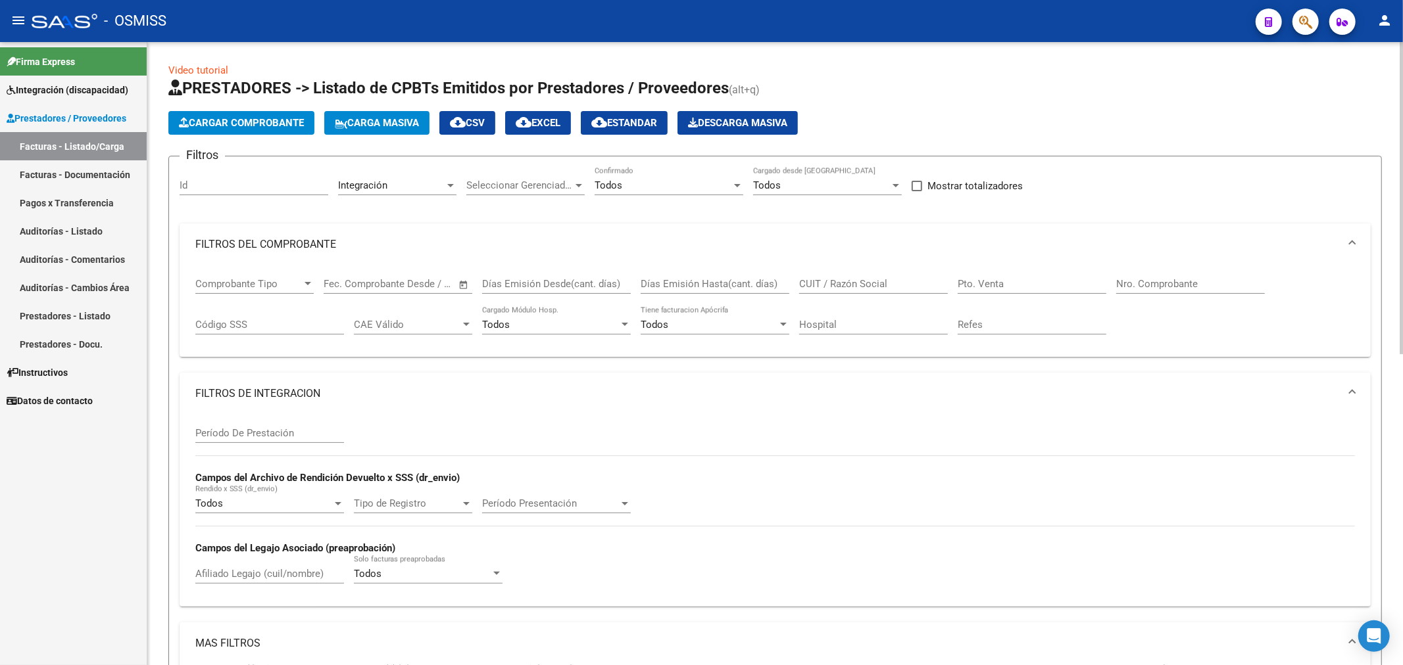
click at [266, 123] on span "Cargar Comprobante" at bounding box center [241, 123] width 125 height 12
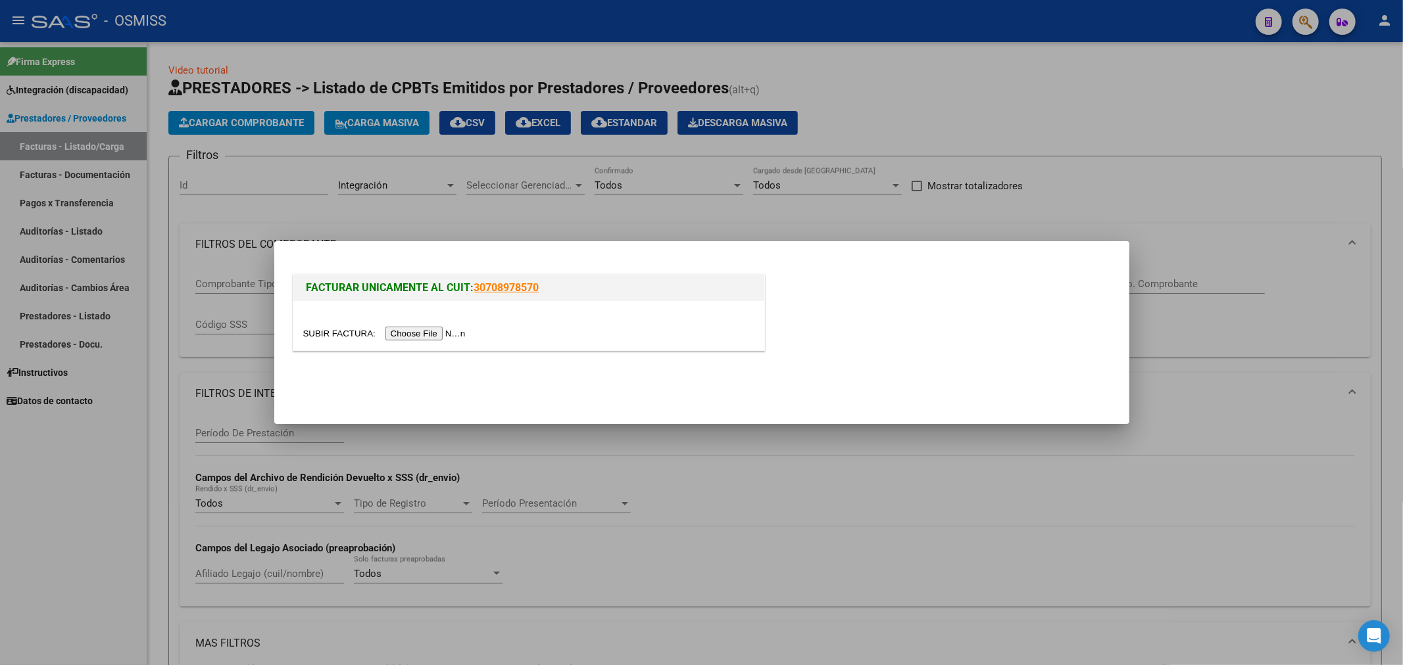
click at [433, 329] on input "file" at bounding box center [386, 334] width 166 height 14
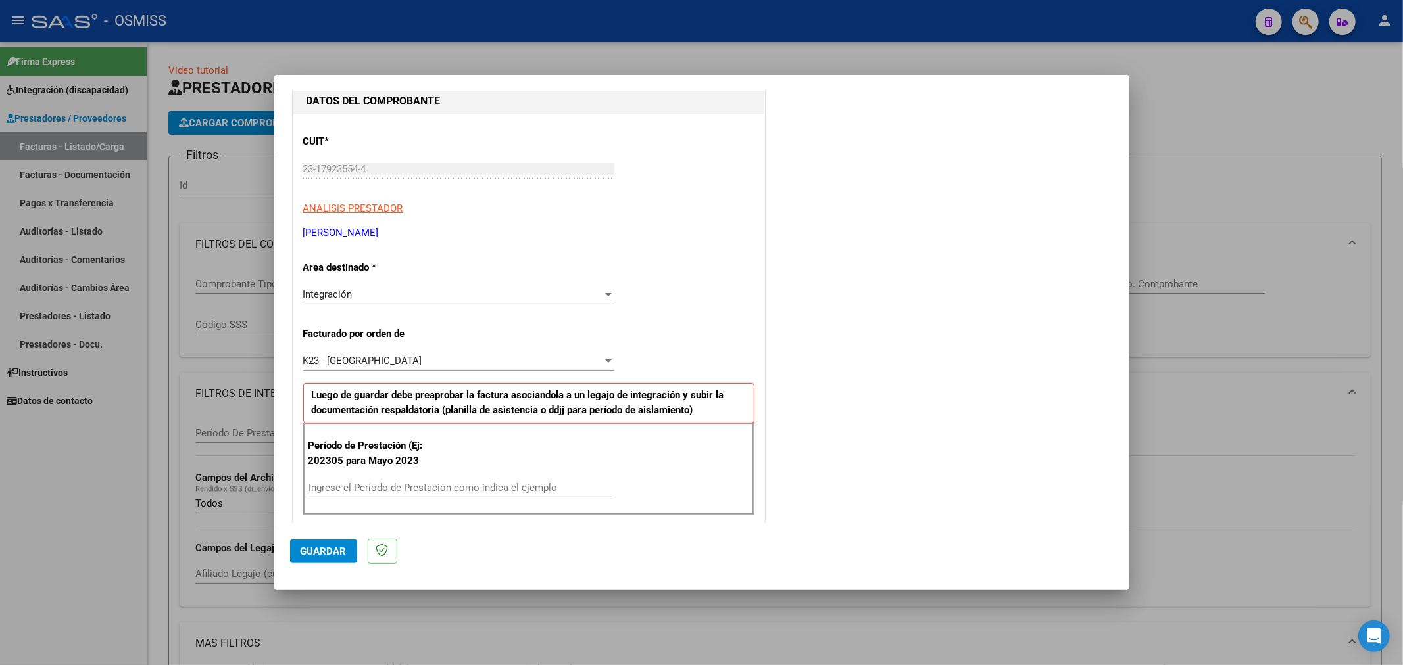
scroll to position [146, 0]
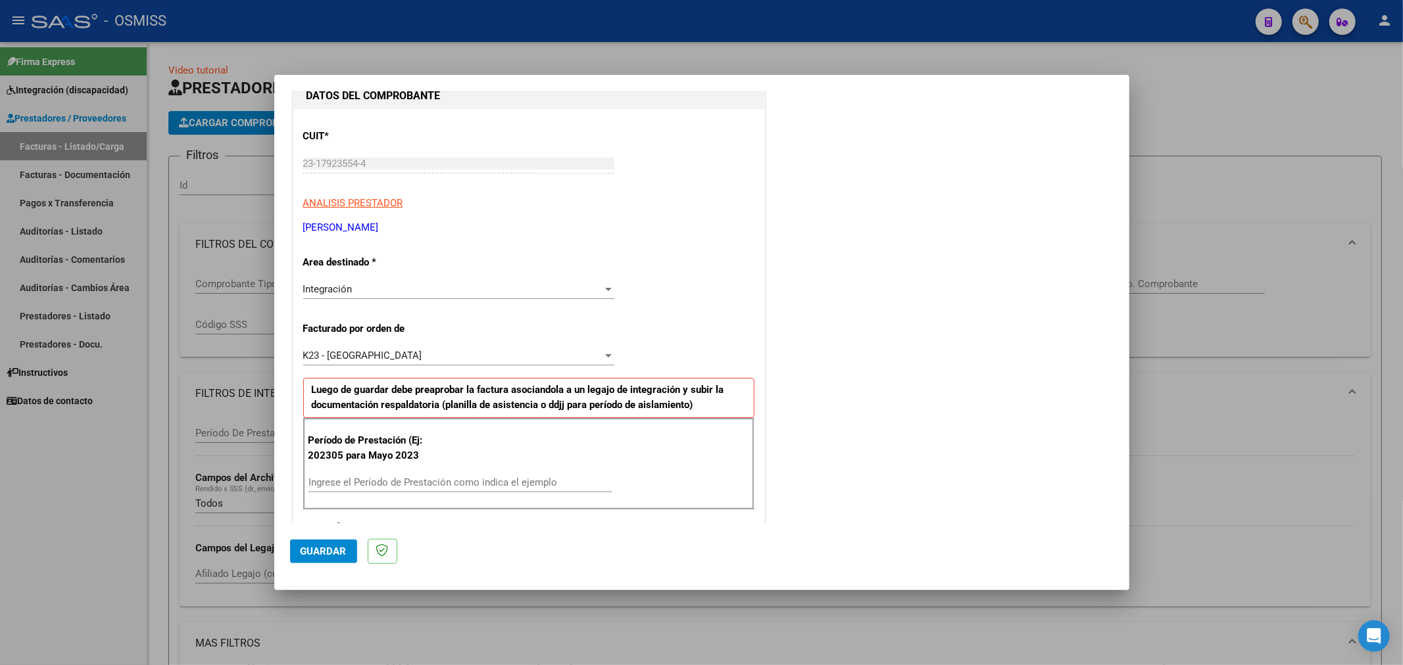
click at [443, 487] on input "Ingrese el Período de Prestación como indica el ejemplo" at bounding box center [460, 483] width 304 height 12
click at [333, 551] on span "Guardar" at bounding box center [324, 552] width 46 height 12
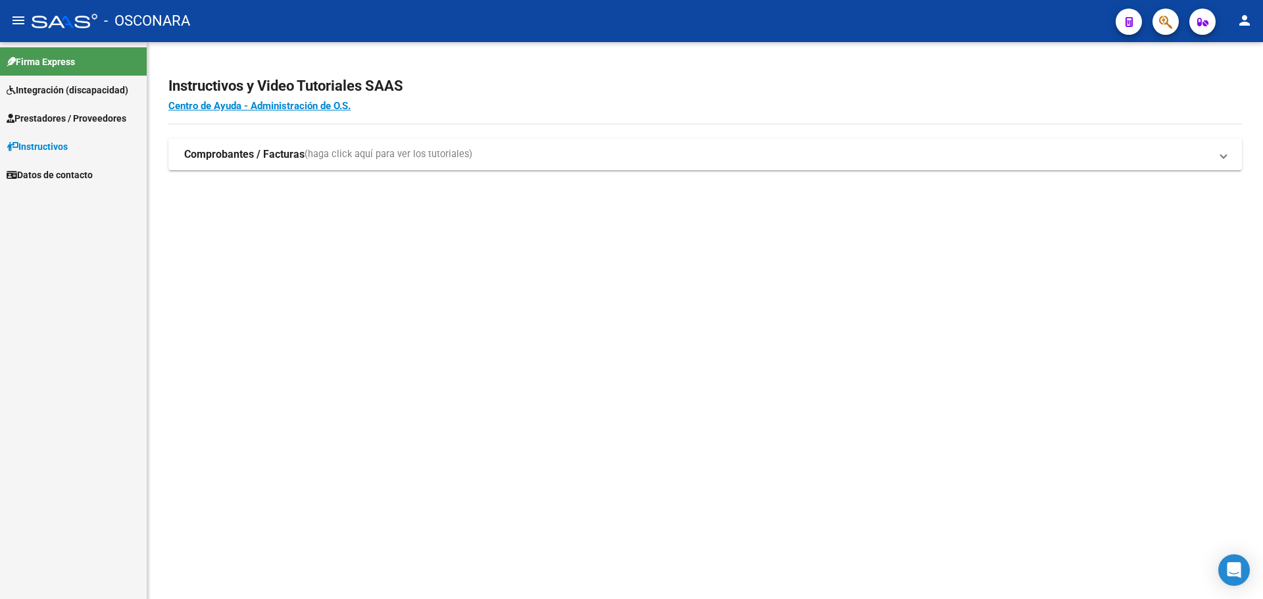
click at [66, 120] on span "Prestadores / Proveedores" at bounding box center [67, 118] width 120 height 14
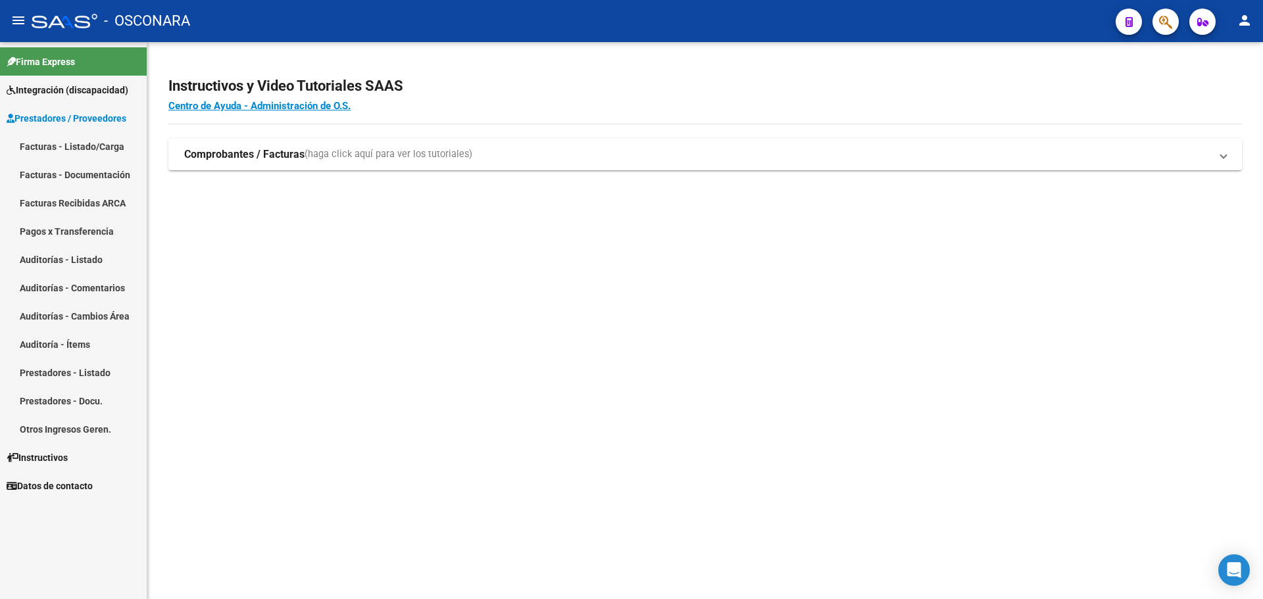
click at [66, 138] on link "Facturas - Listado/Carga" at bounding box center [73, 146] width 147 height 28
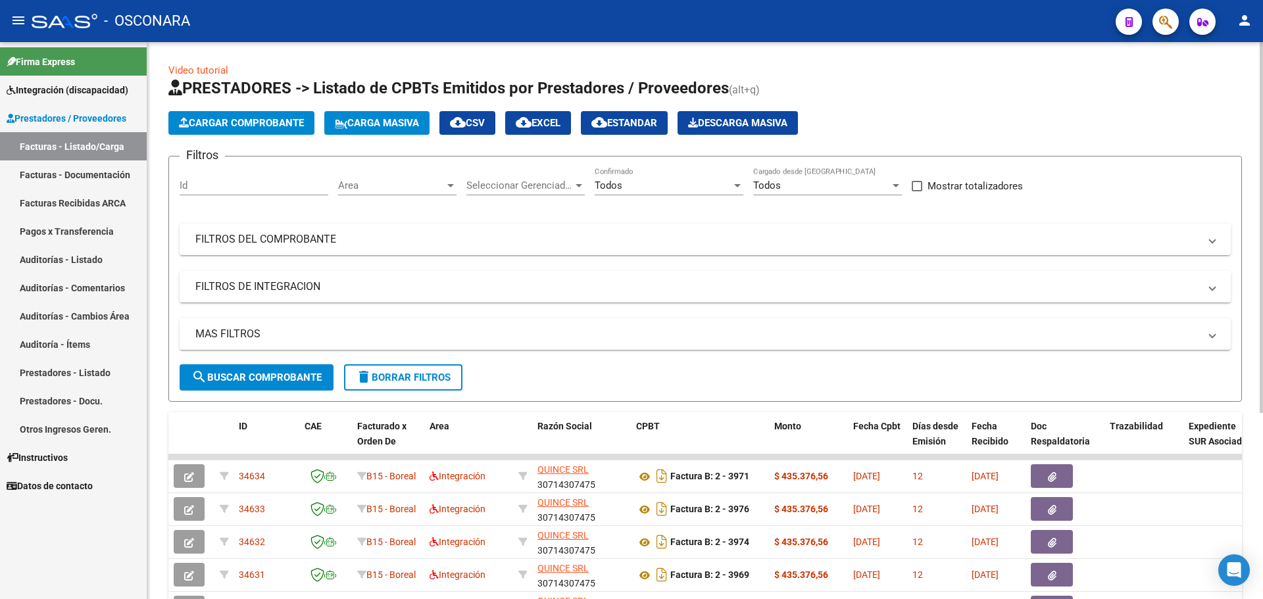
click at [418, 187] on span "Area" at bounding box center [391, 186] width 107 height 12
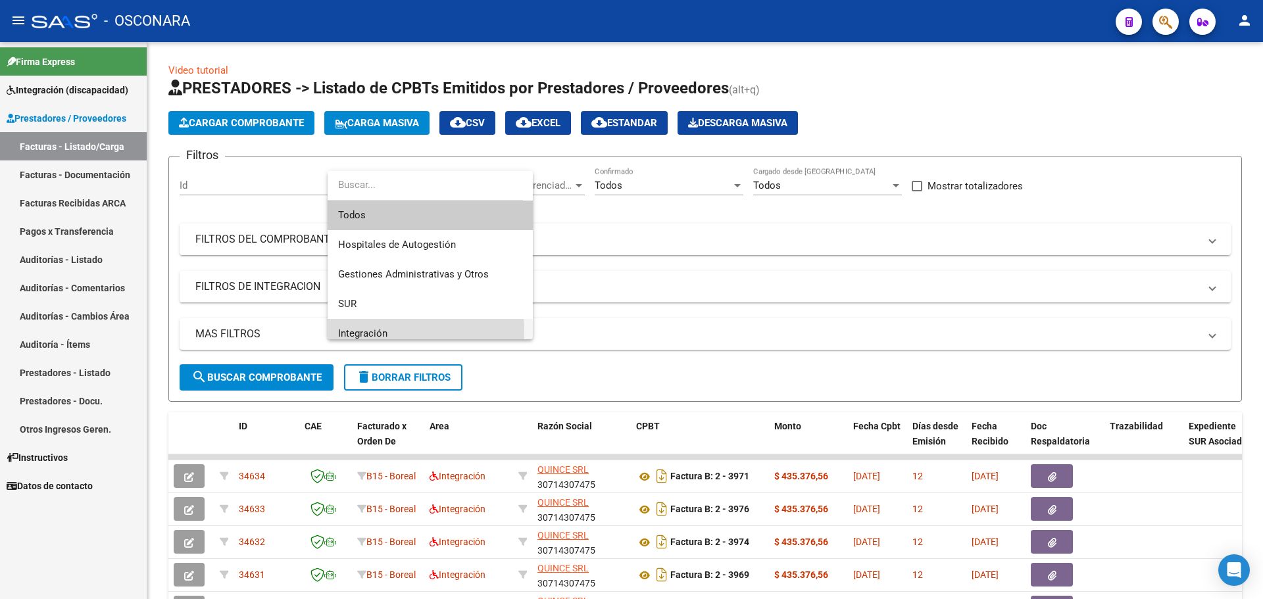
click at [395, 331] on span "Integración" at bounding box center [430, 334] width 184 height 30
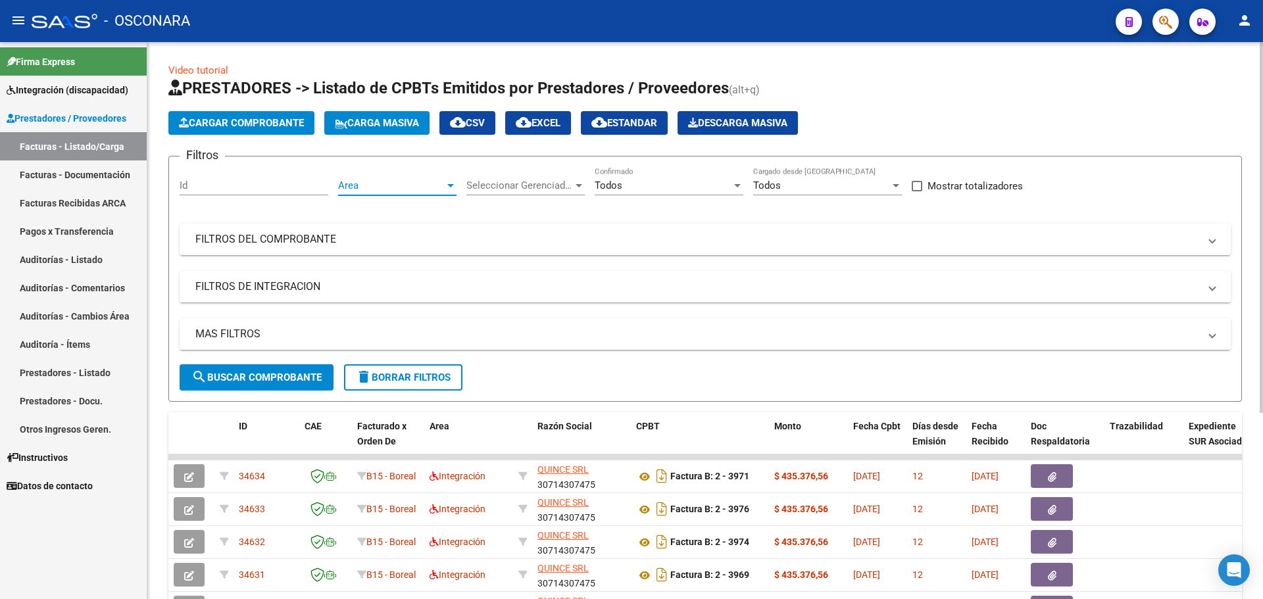
scroll to position [9, 0]
click at [260, 372] on span "search Buscar Comprobante" at bounding box center [256, 378] width 130 height 12
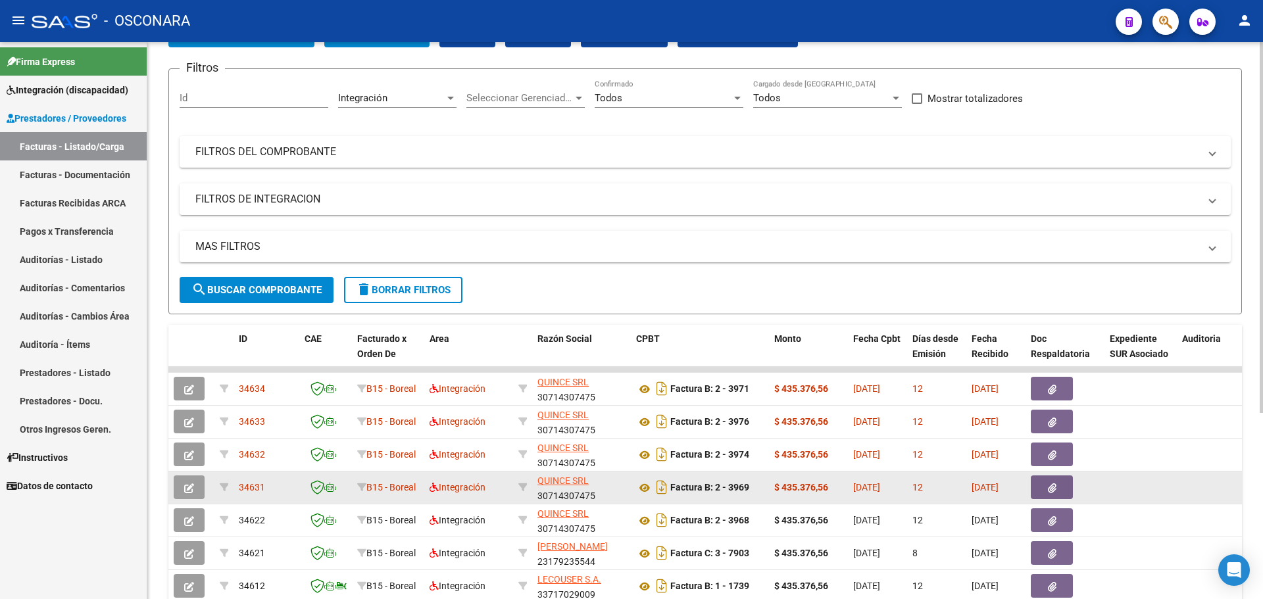
scroll to position [0, 0]
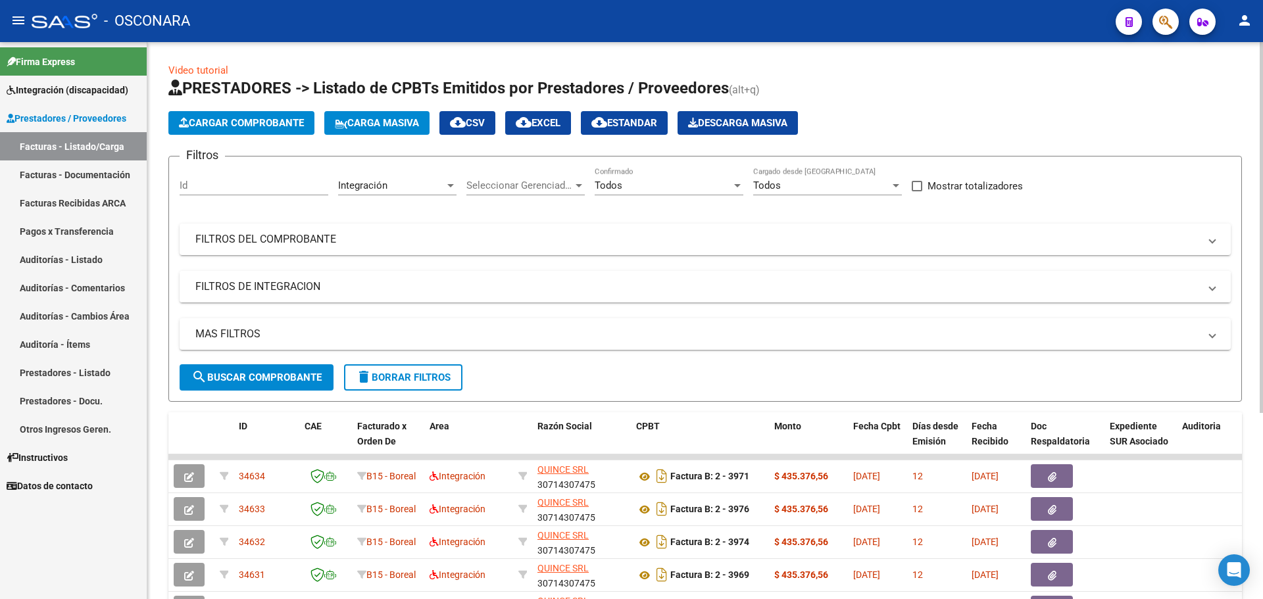
click at [292, 287] on mat-panel-title "FILTROS DE INTEGRACION" at bounding box center [696, 286] width 1003 height 14
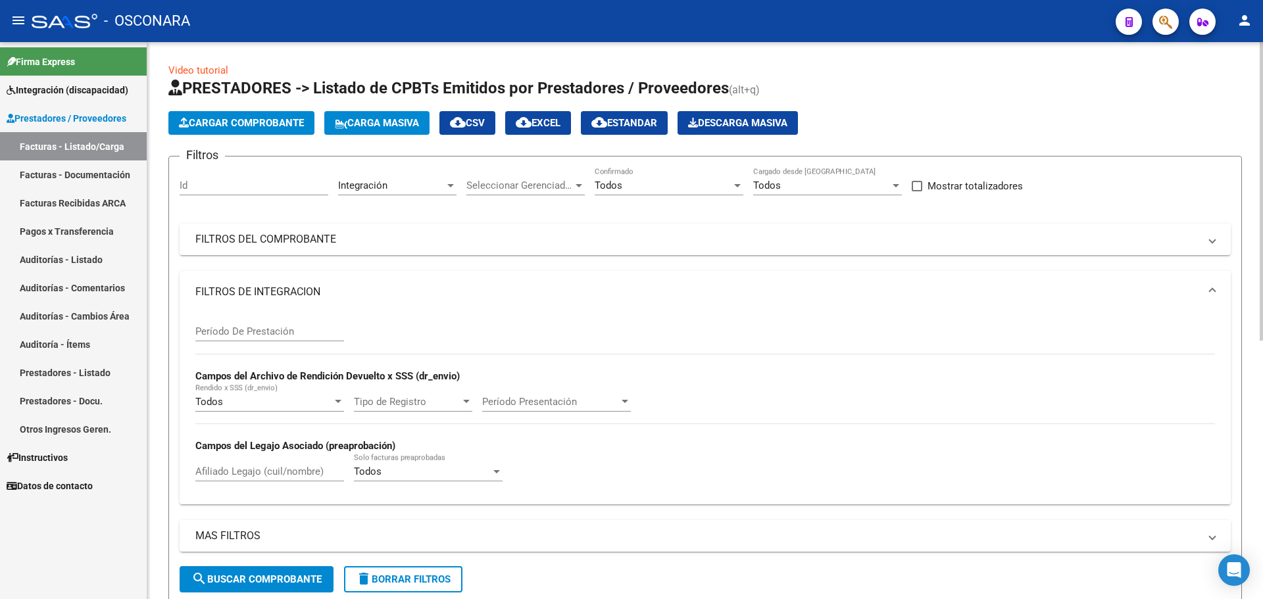
click at [372, 471] on span "Todos" at bounding box center [368, 472] width 28 height 12
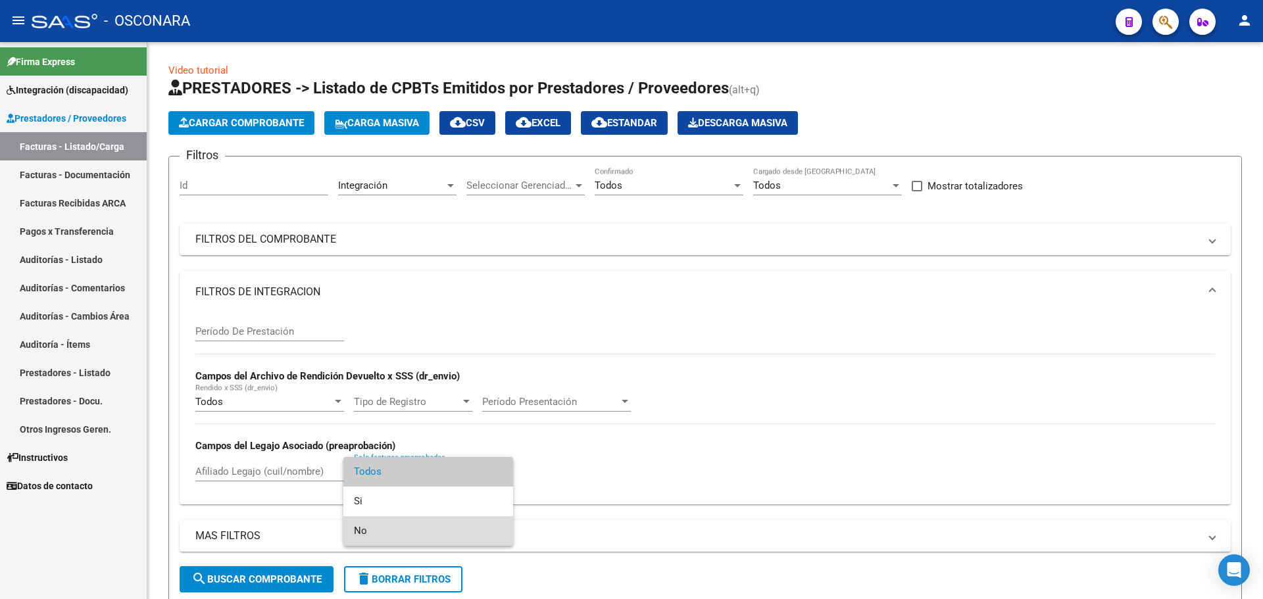
click at [368, 535] on span "No" at bounding box center [428, 531] width 149 height 30
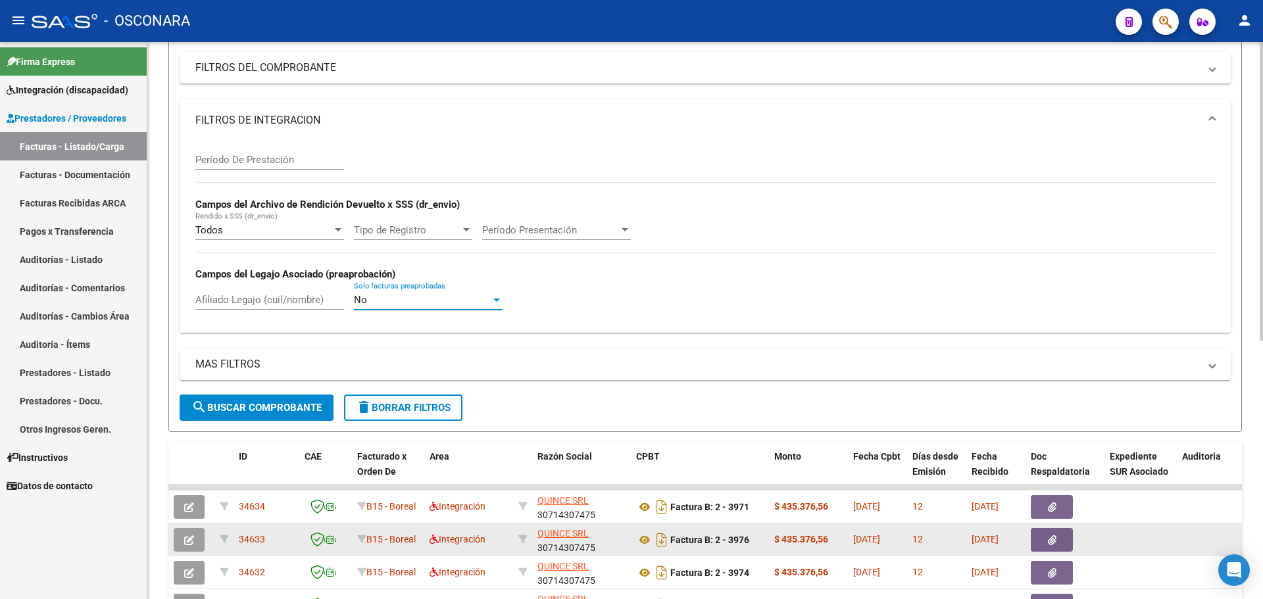
scroll to position [197, 0]
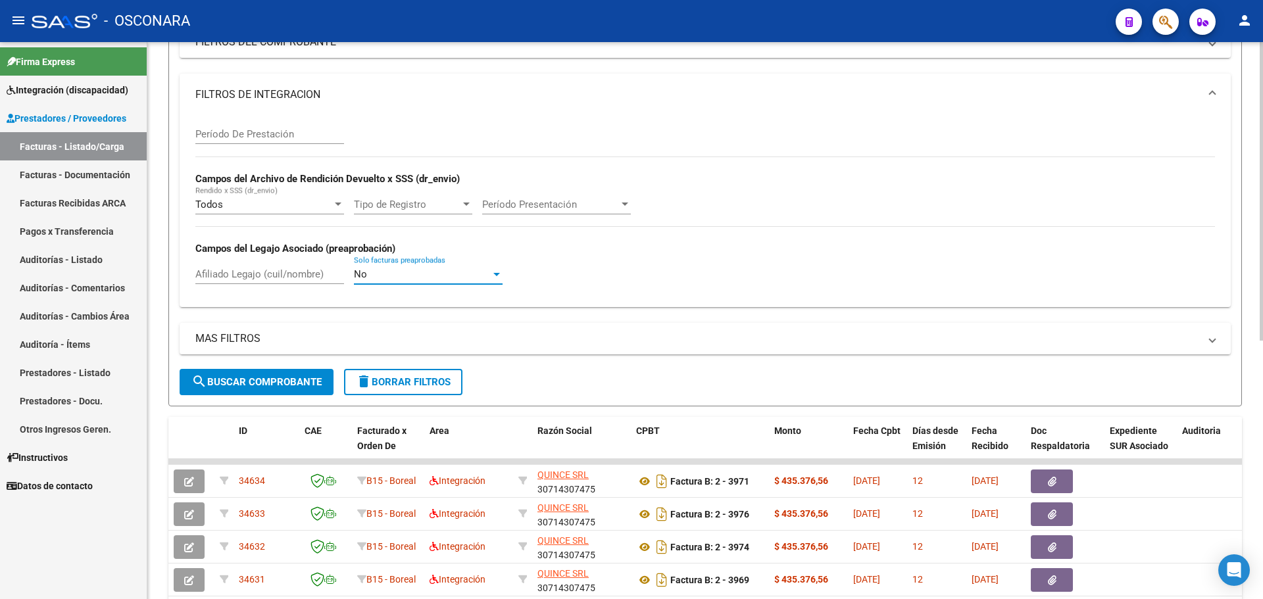
click at [247, 373] on button "search Buscar Comprobante" at bounding box center [257, 382] width 154 height 26
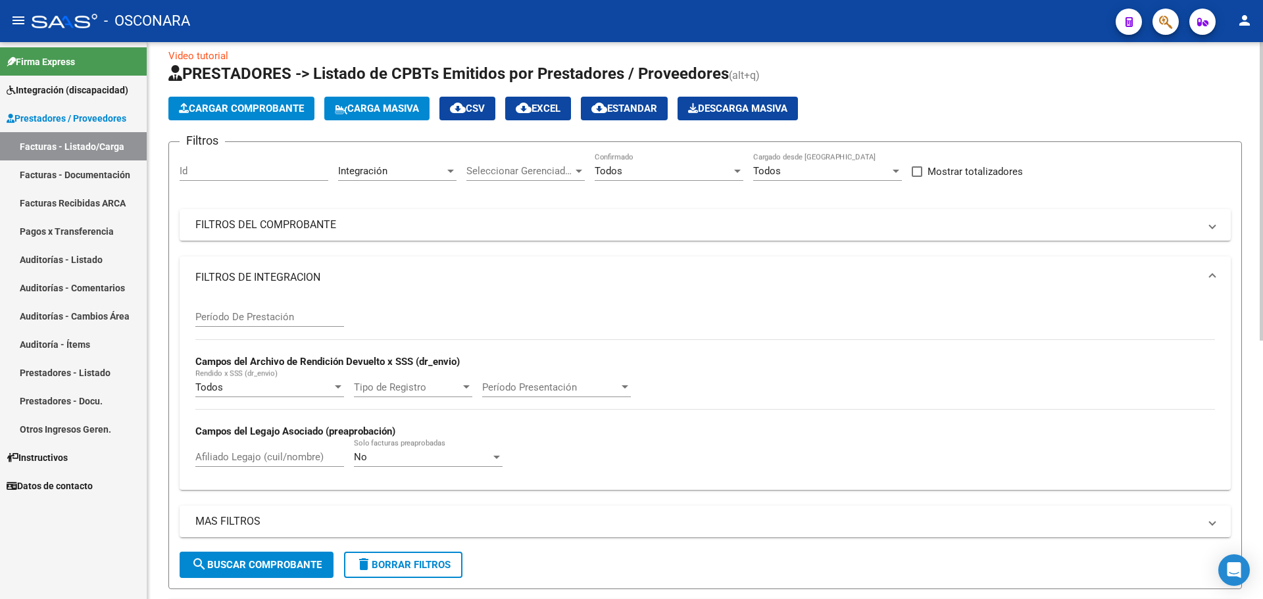
scroll to position [0, 0]
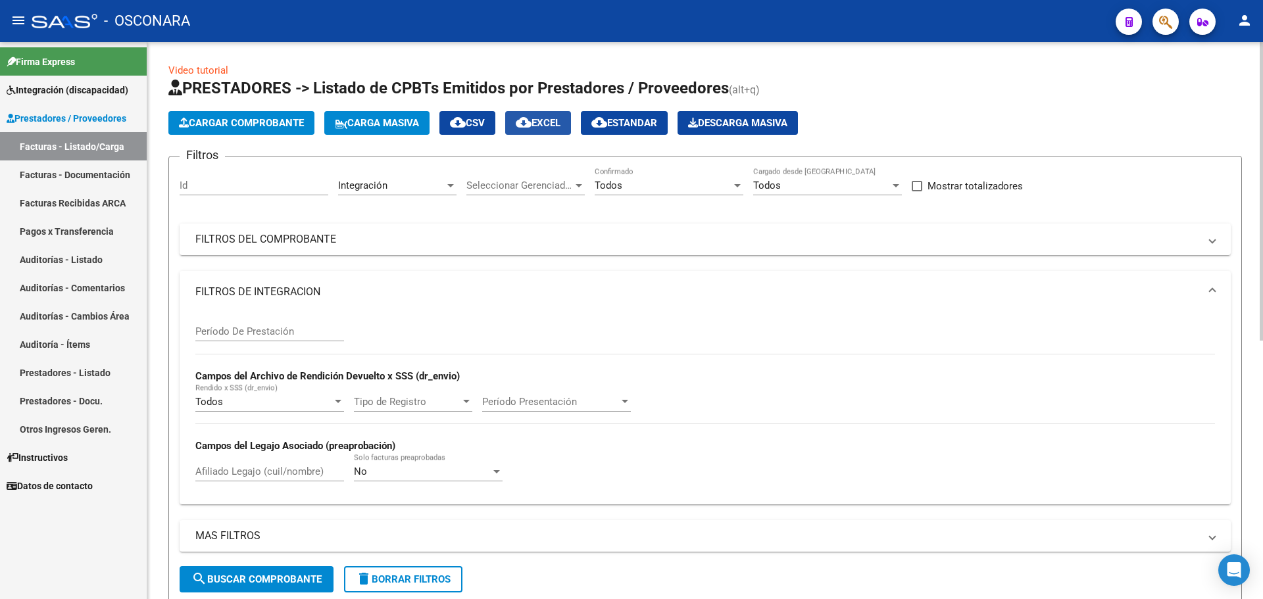
click at [560, 125] on span "cloud_download EXCEL" at bounding box center [538, 123] width 45 height 12
click at [395, 470] on div "No" at bounding box center [422, 472] width 137 height 12
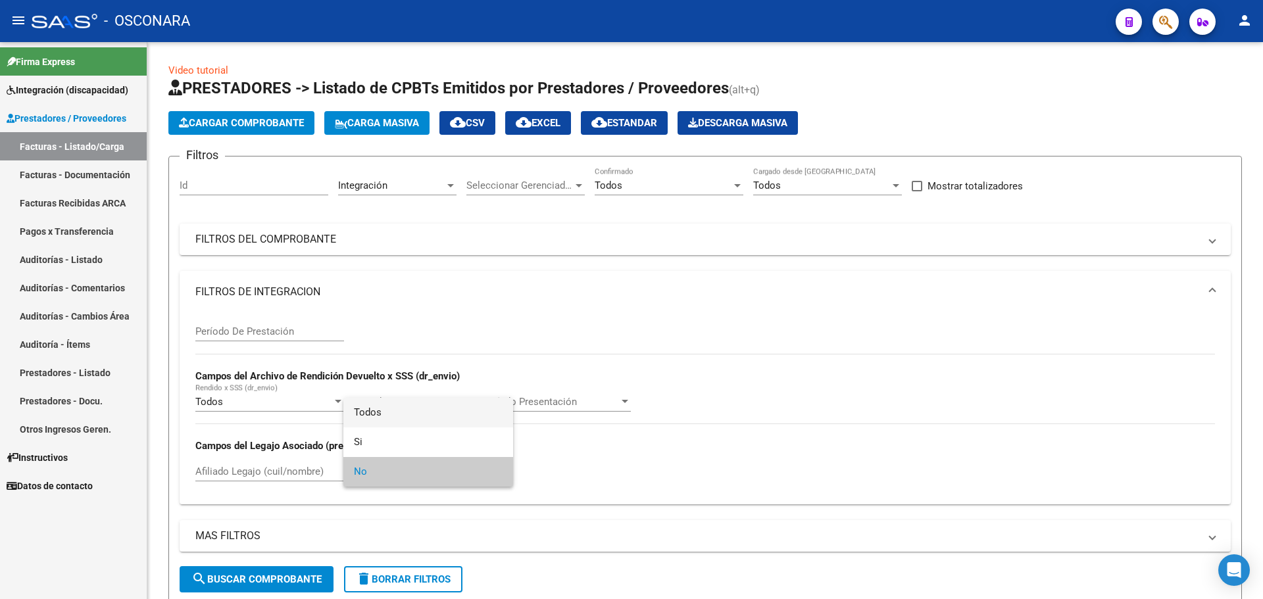
click at [372, 408] on span "Todos" at bounding box center [428, 413] width 149 height 30
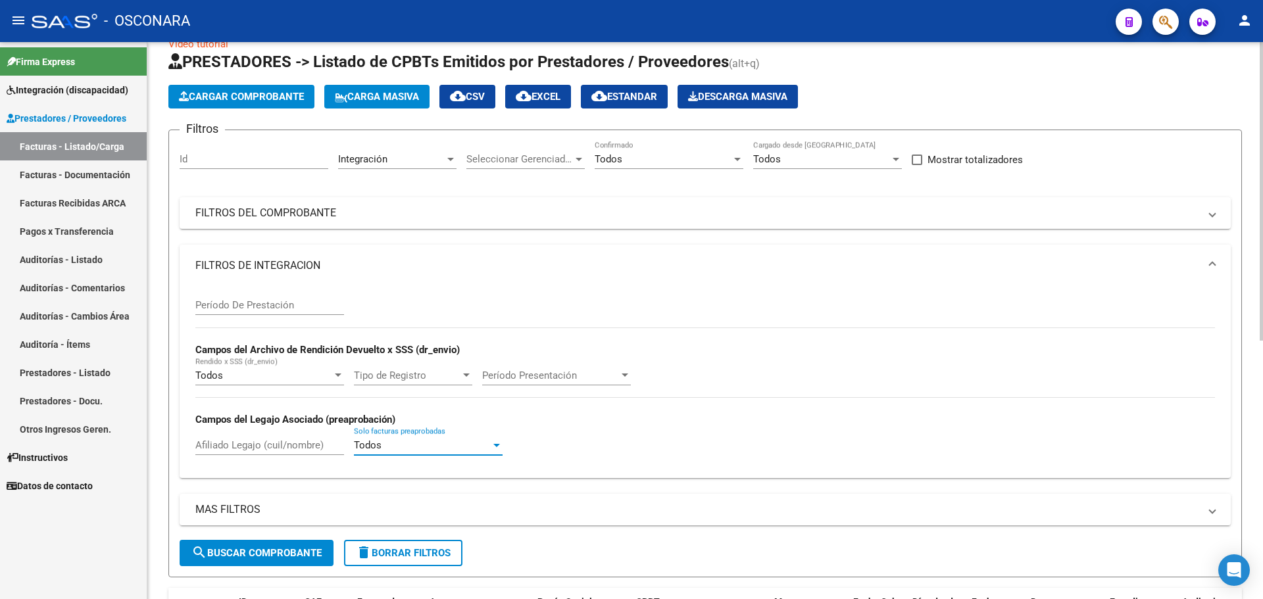
scroll to position [66, 0]
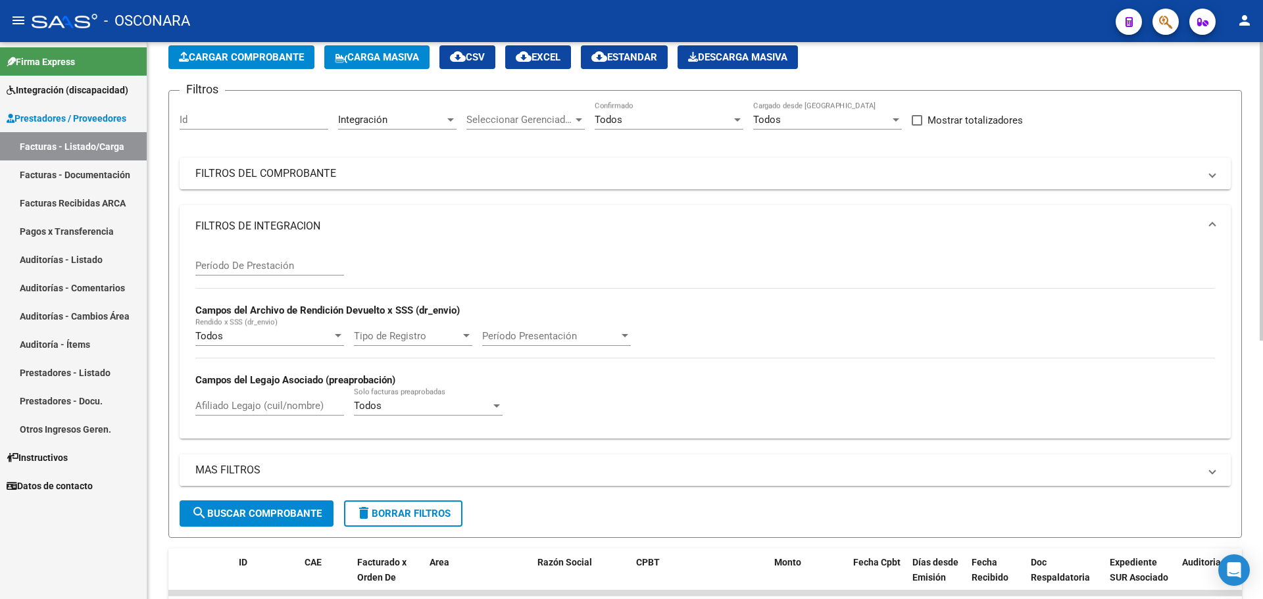
click at [222, 473] on mat-panel-title "MAS FILTROS" at bounding box center [696, 470] width 1003 height 14
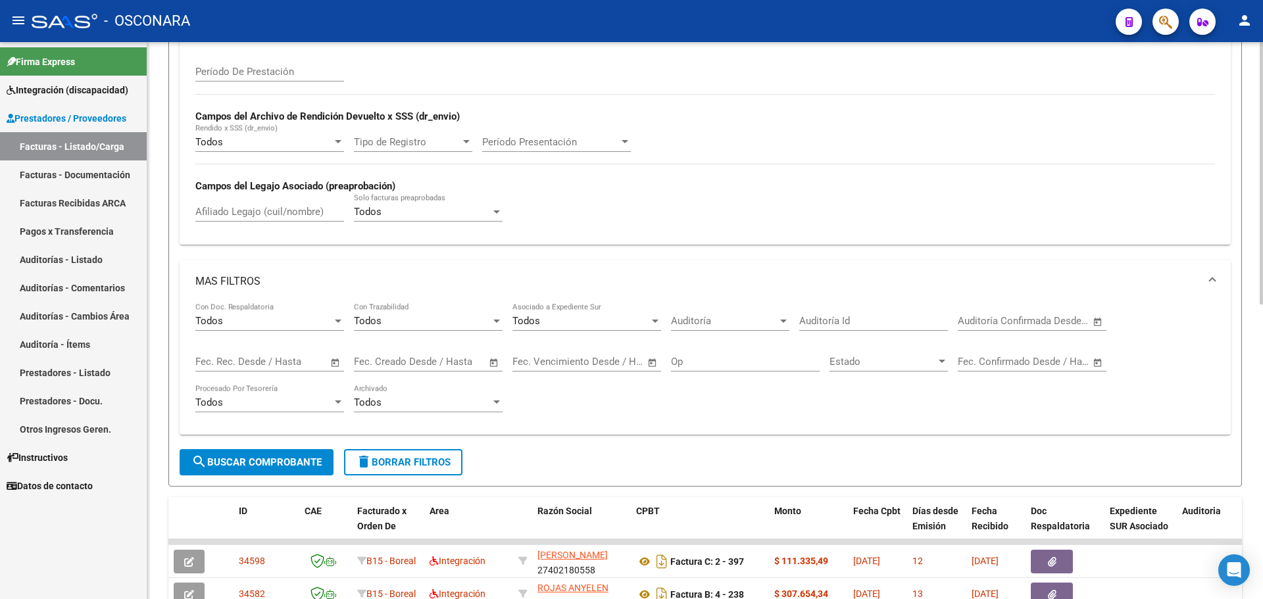
scroll to position [263, 0]
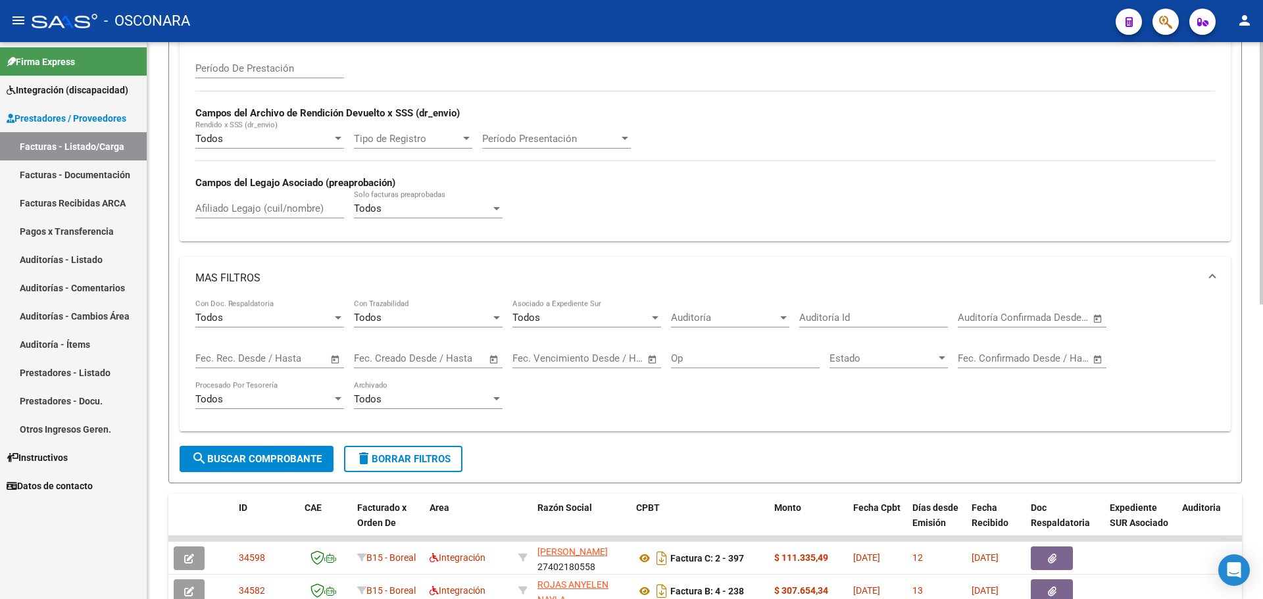
click at [318, 318] on div "Todos" at bounding box center [263, 318] width 137 height 12
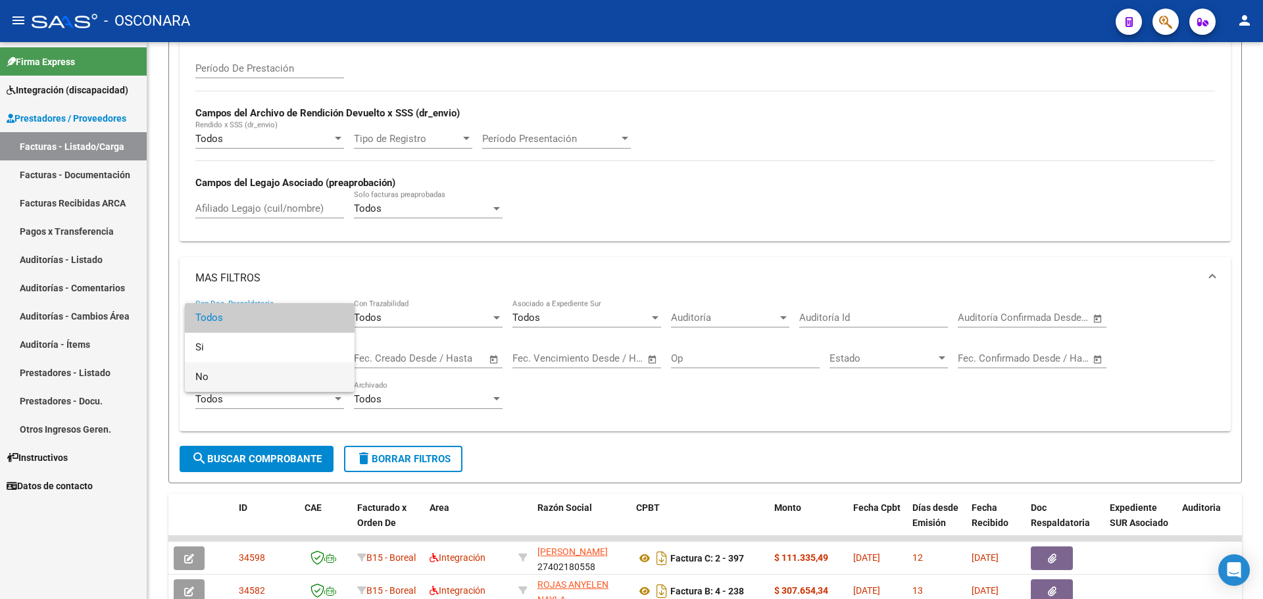
click at [247, 374] on span "No" at bounding box center [269, 377] width 149 height 30
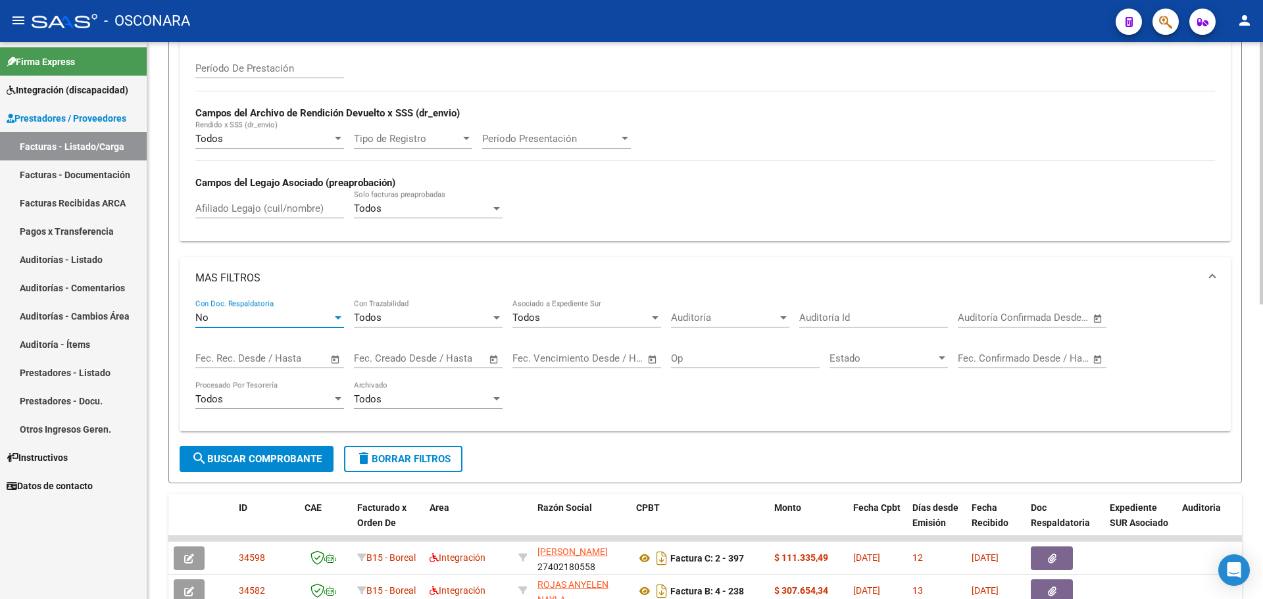
click at [249, 448] on button "search Buscar Comprobante" at bounding box center [257, 459] width 154 height 26
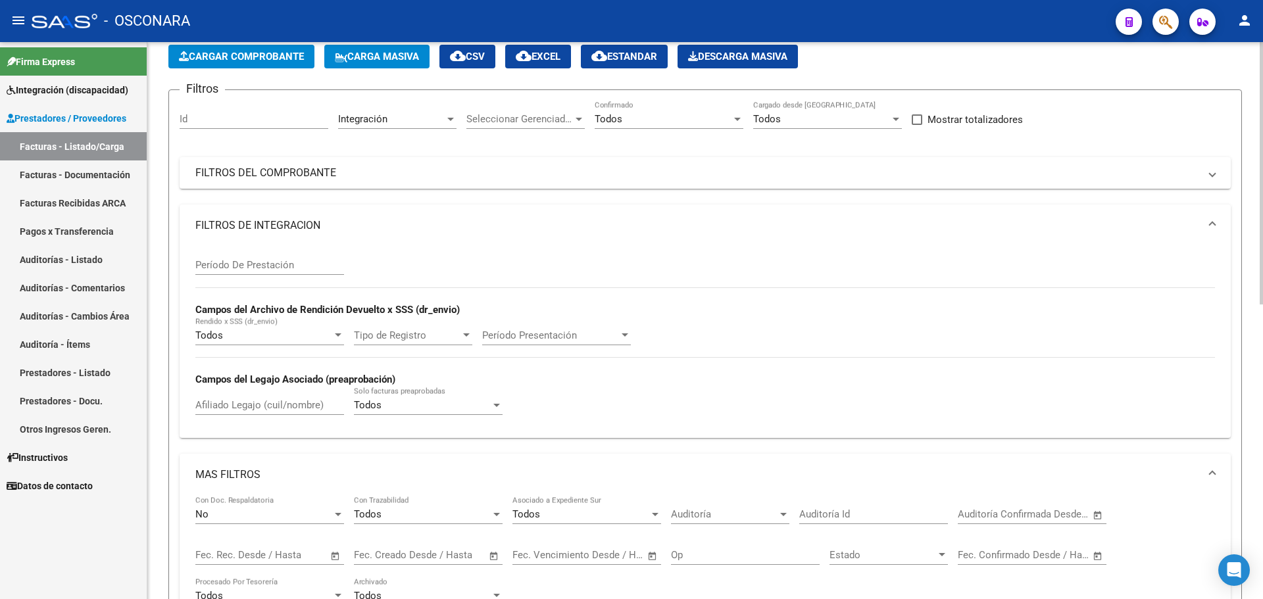
scroll to position [0, 0]
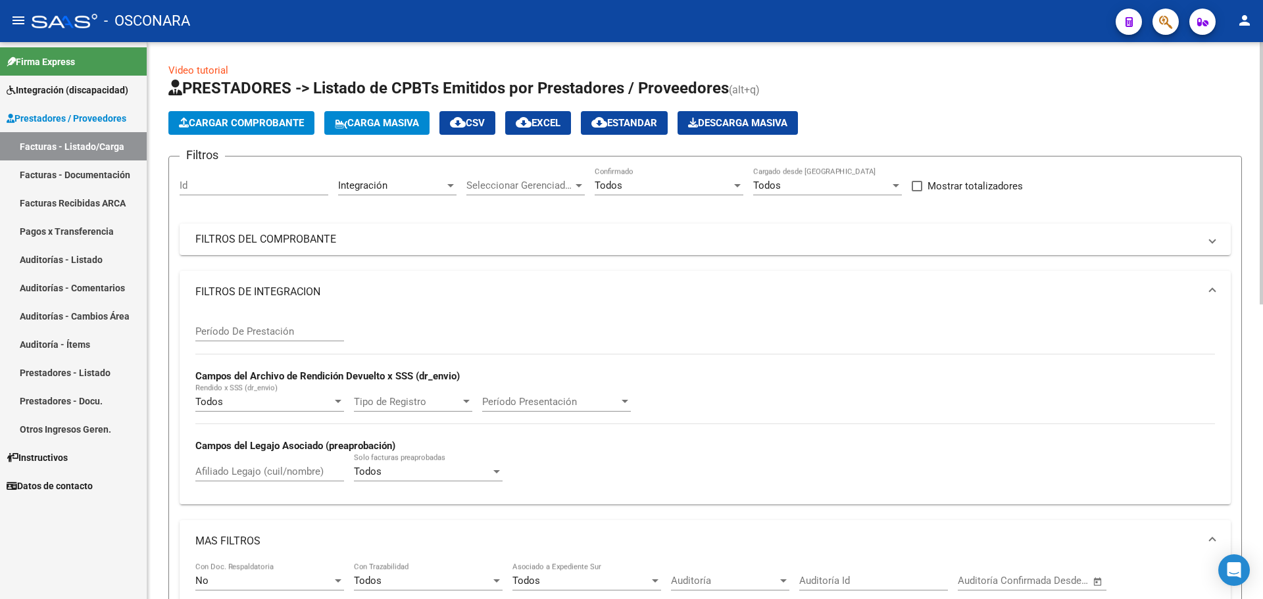
click at [552, 120] on span "cloud_download EXCEL" at bounding box center [538, 123] width 45 height 12
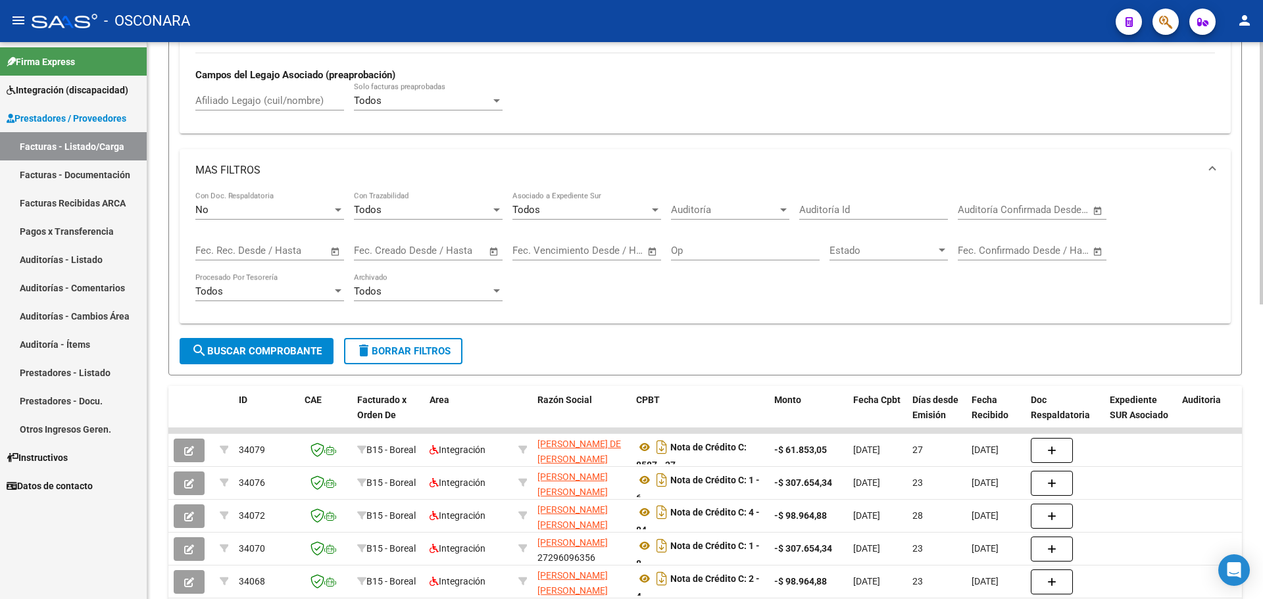
scroll to position [395, 0]
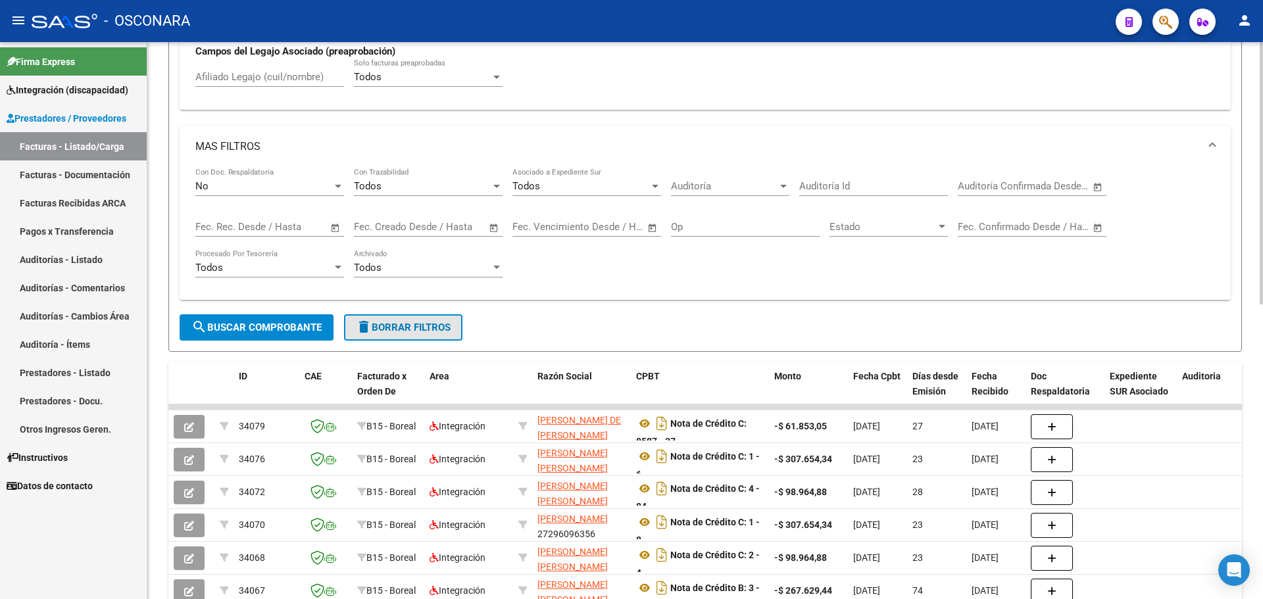
click at [401, 334] on button "delete Borrar Filtros" at bounding box center [403, 327] width 118 height 26
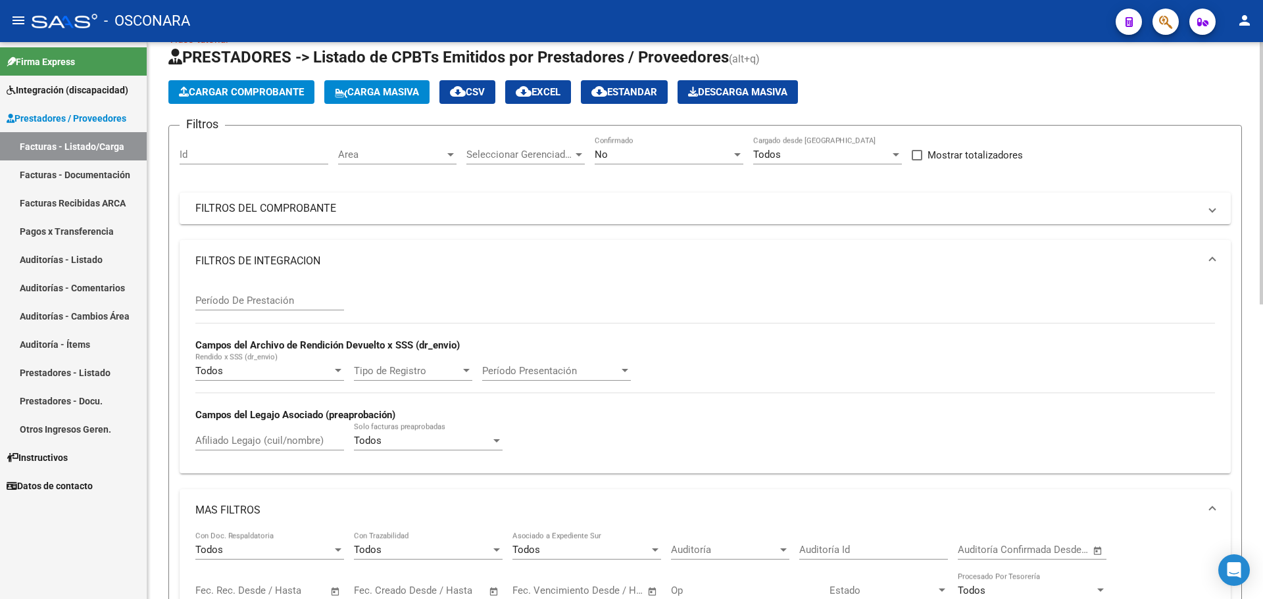
scroll to position [0, 0]
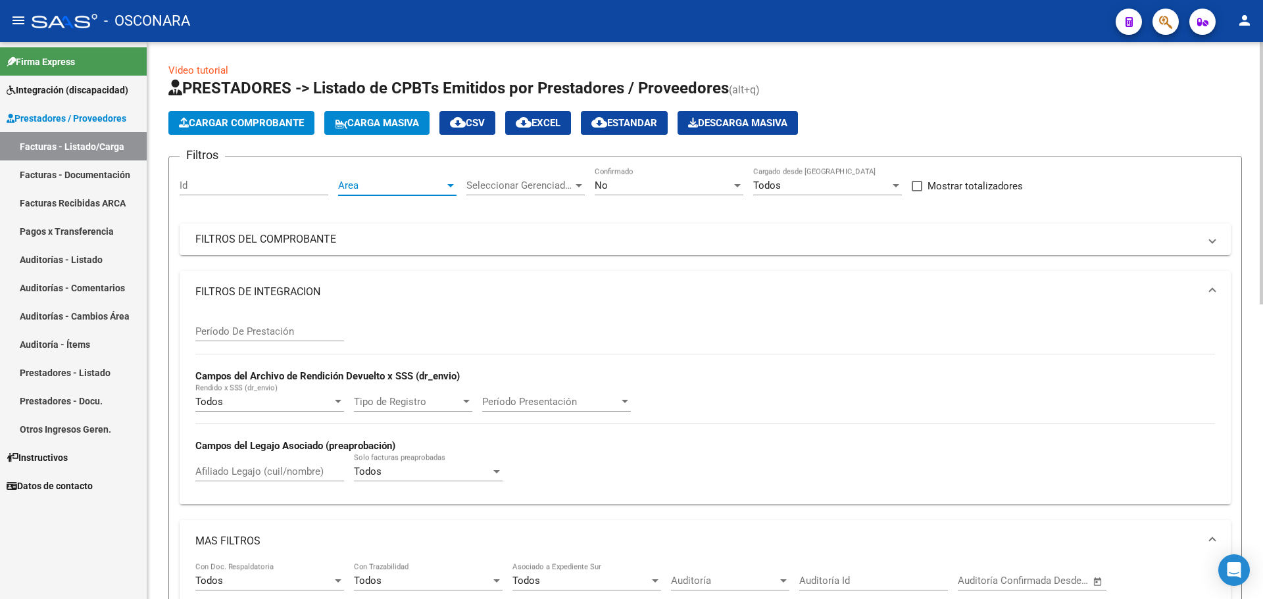
click at [387, 188] on span "Area" at bounding box center [391, 186] width 107 height 12
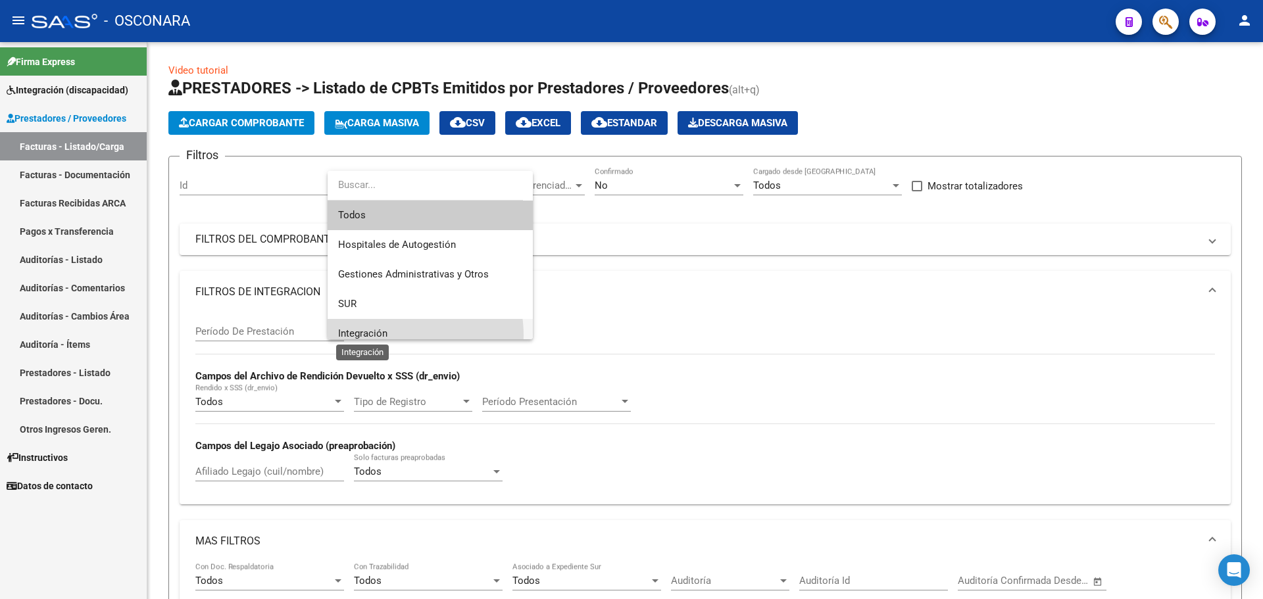
click at [383, 335] on span "Integración" at bounding box center [362, 333] width 49 height 12
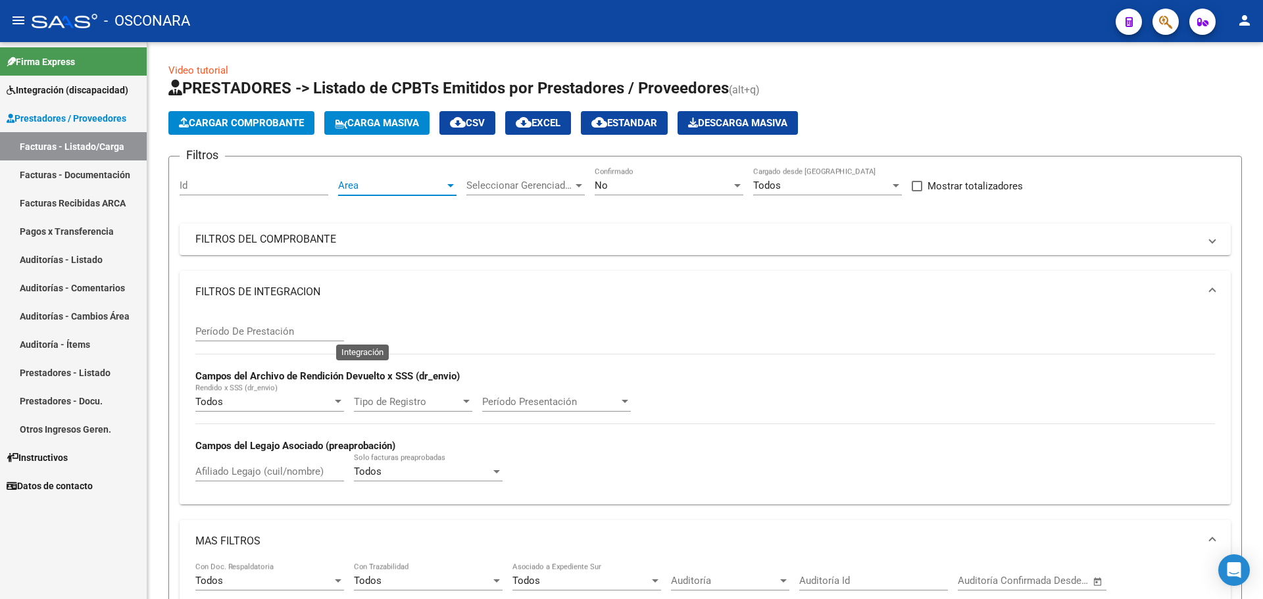
scroll to position [9, 0]
click at [619, 185] on div "No" at bounding box center [662, 186] width 137 height 12
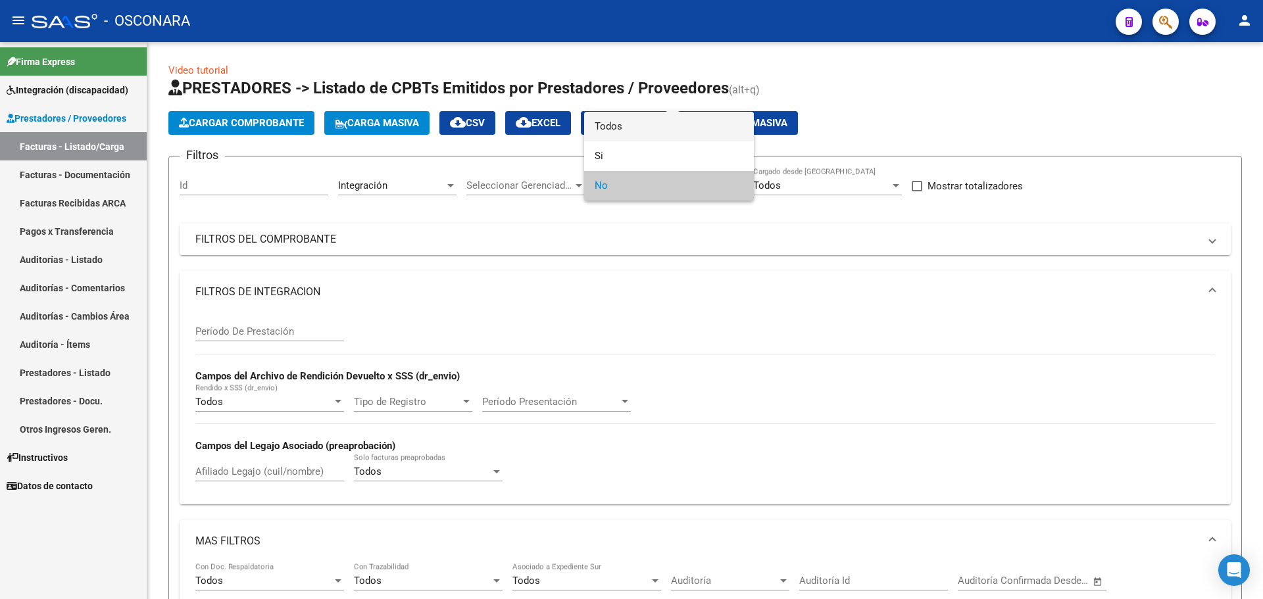
click at [645, 129] on span "Todos" at bounding box center [668, 127] width 149 height 30
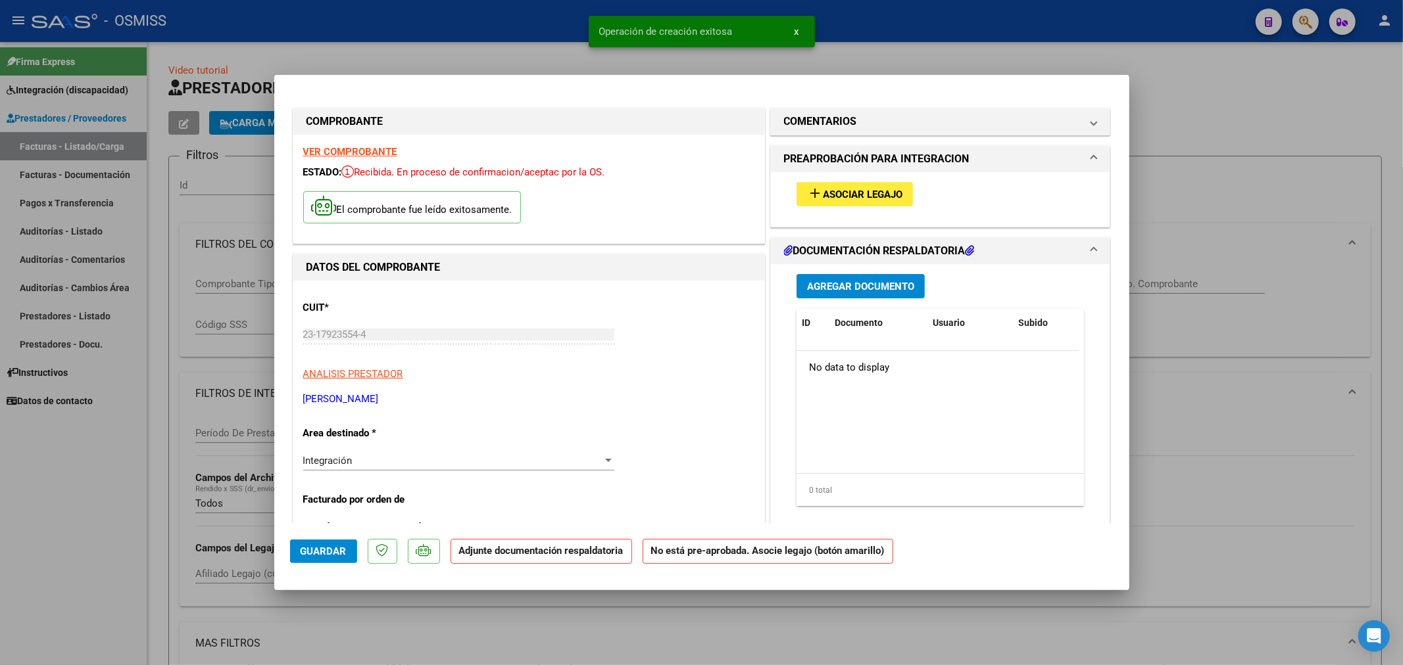
click at [823, 188] on span "add Asociar Legajo" at bounding box center [854, 194] width 95 height 12
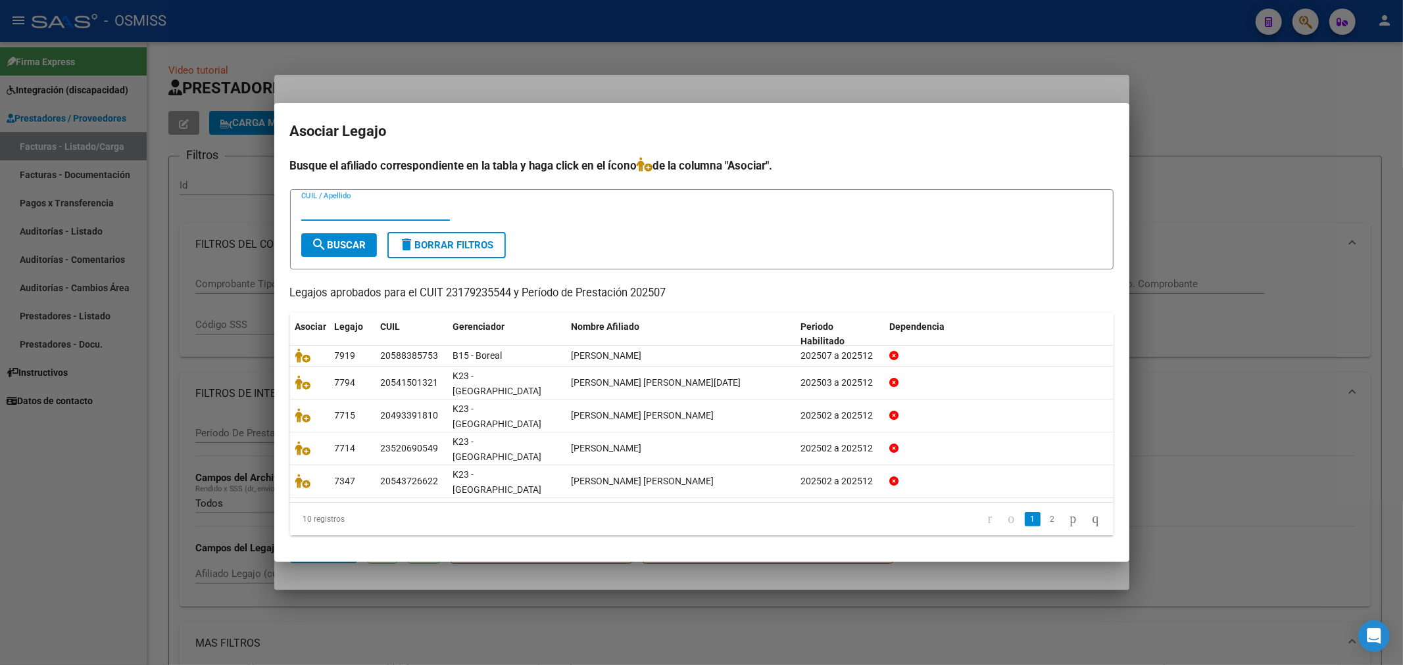
click at [412, 216] on input "CUIL / Apellido" at bounding box center [375, 211] width 149 height 12
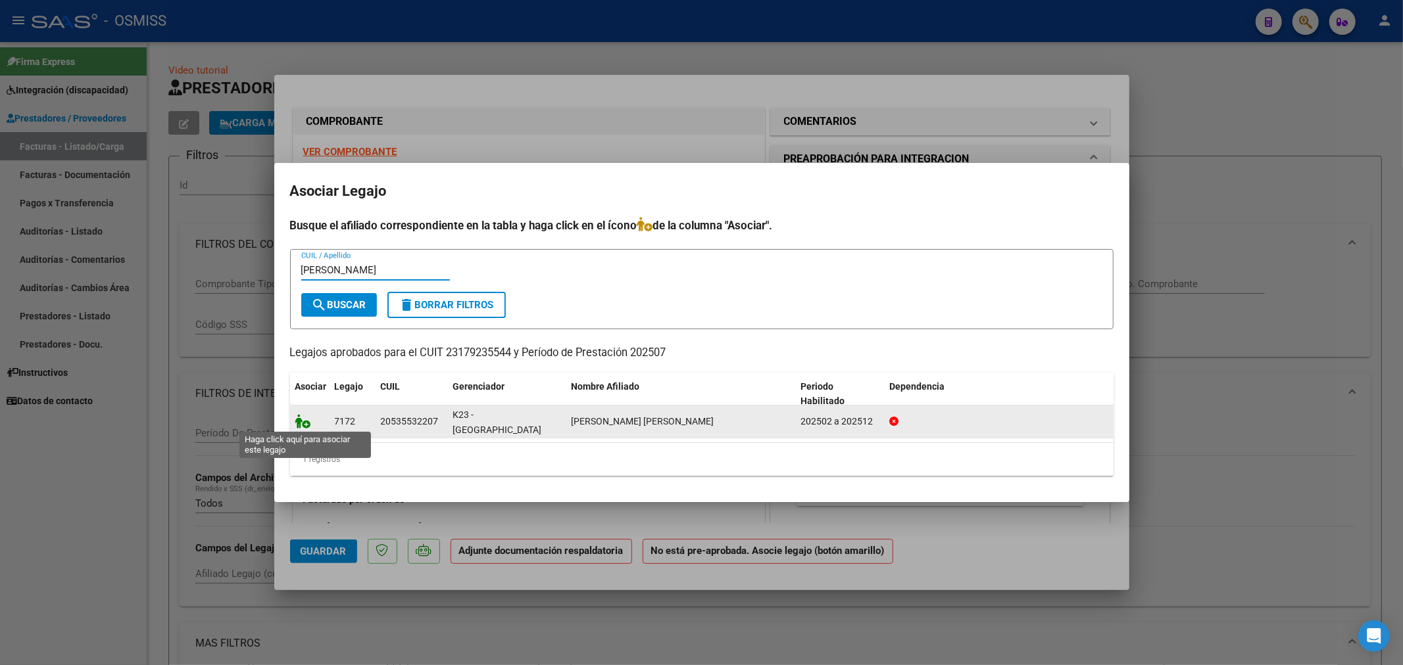
type input "jordan"
click at [295, 419] on icon at bounding box center [303, 421] width 16 height 14
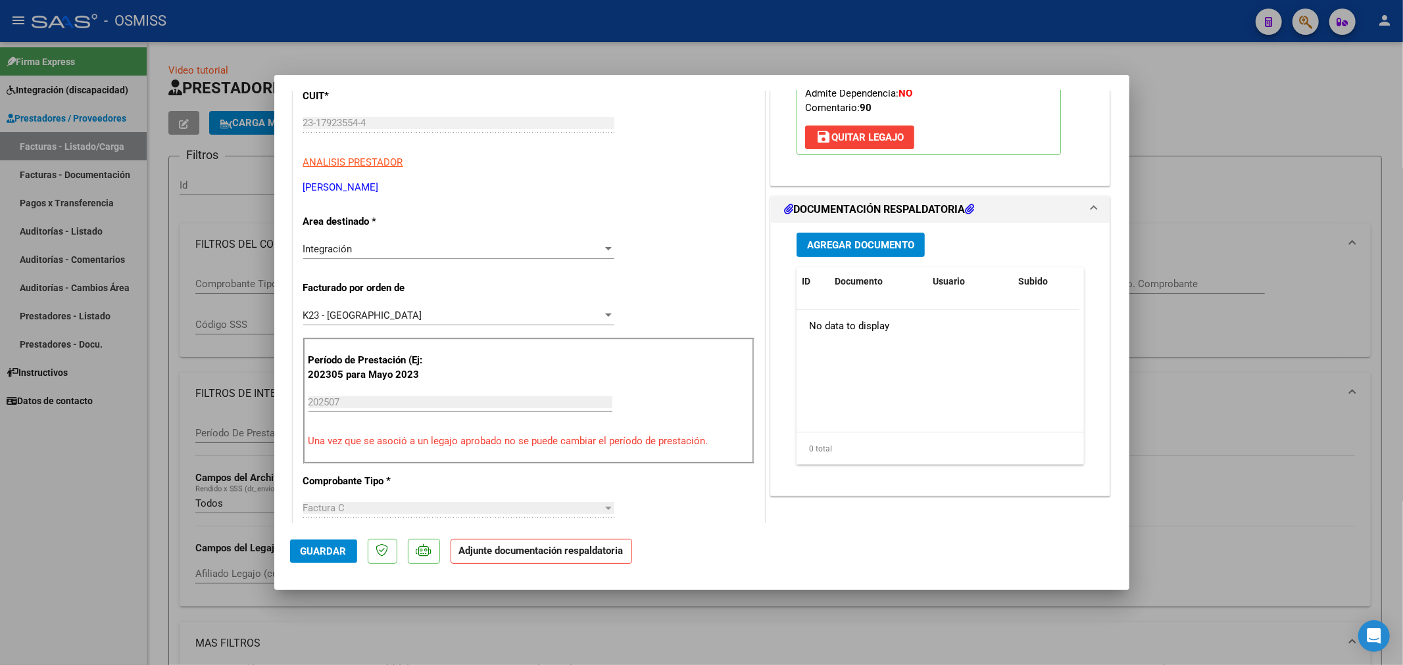
scroll to position [219, 0]
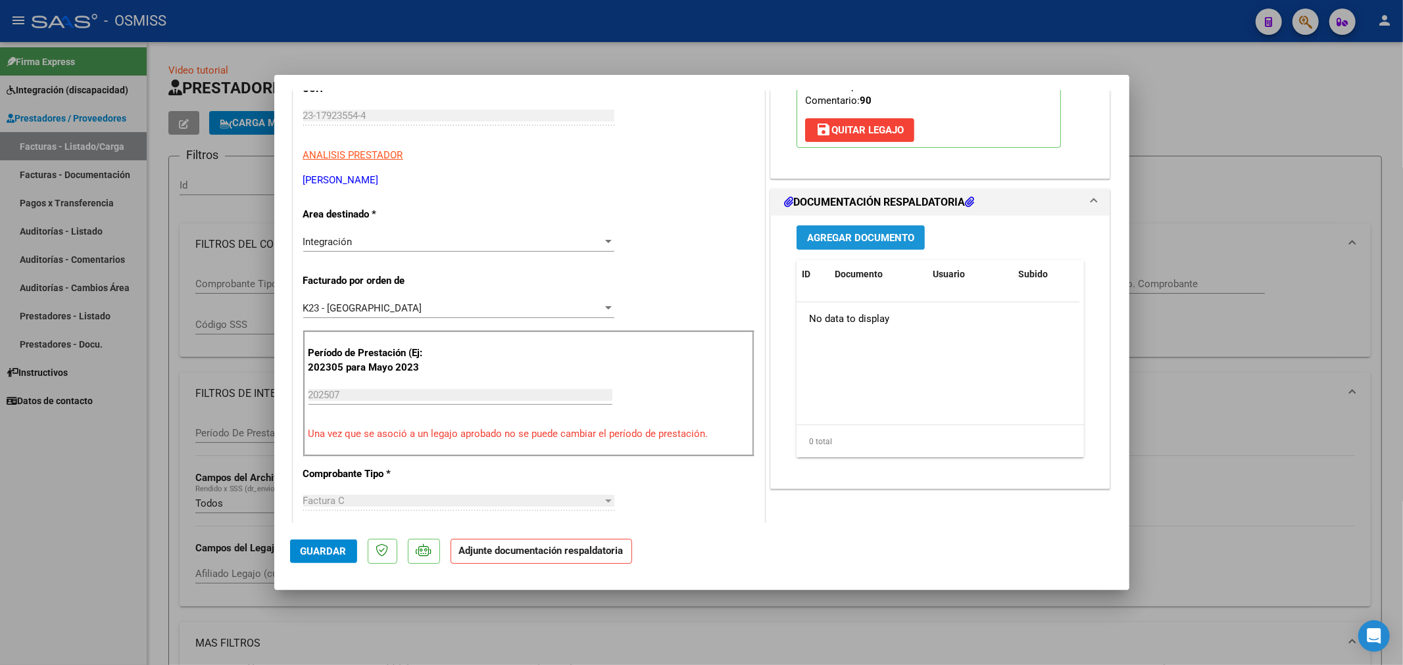
click at [840, 237] on span "Agregar Documento" at bounding box center [860, 238] width 107 height 12
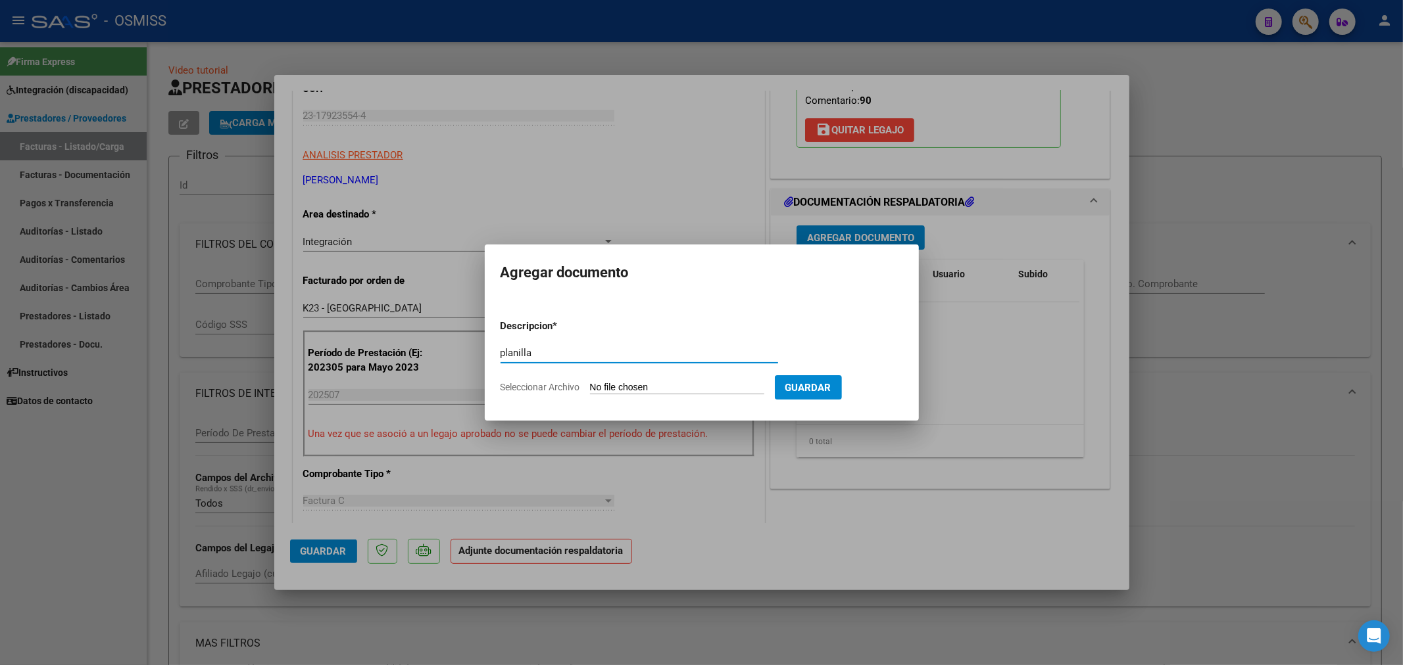
type input "planilla"
click at [623, 386] on input "Seleccionar Archivo" at bounding box center [677, 388] width 174 height 12
type input "C:\fakepath\planilla.pdf"
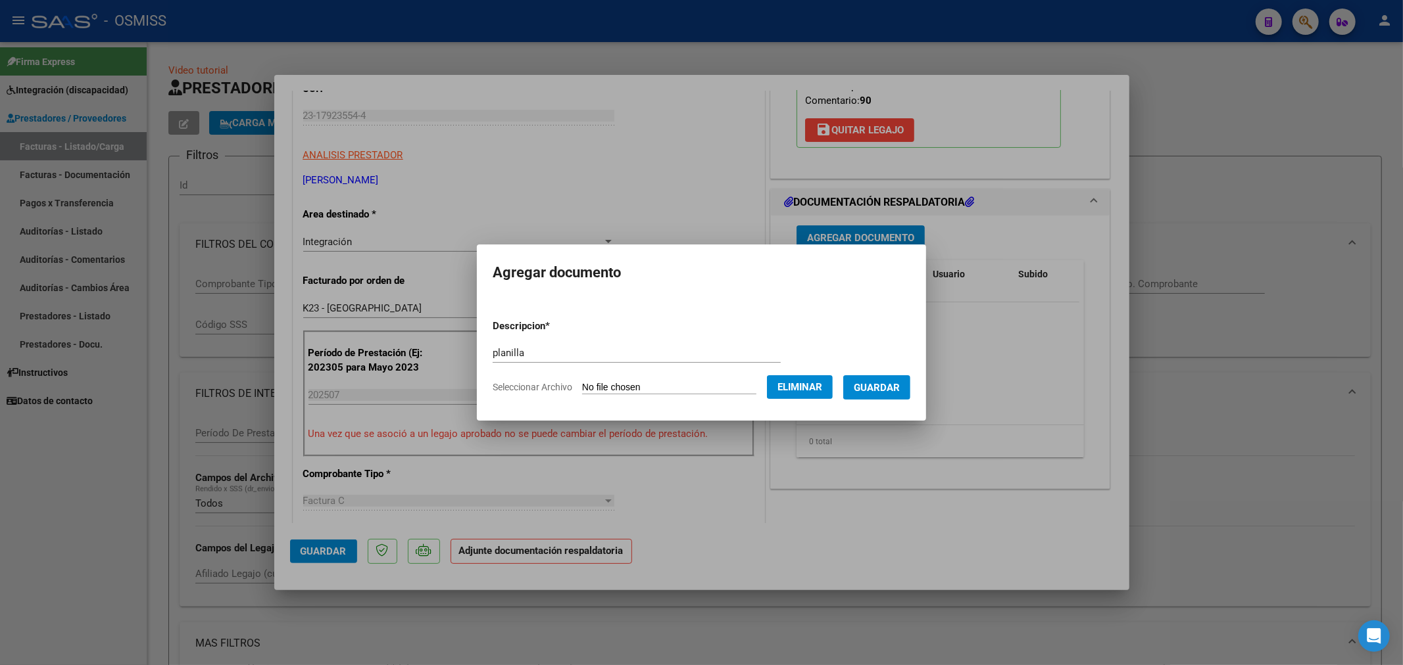
click at [879, 390] on span "Guardar" at bounding box center [877, 388] width 46 height 12
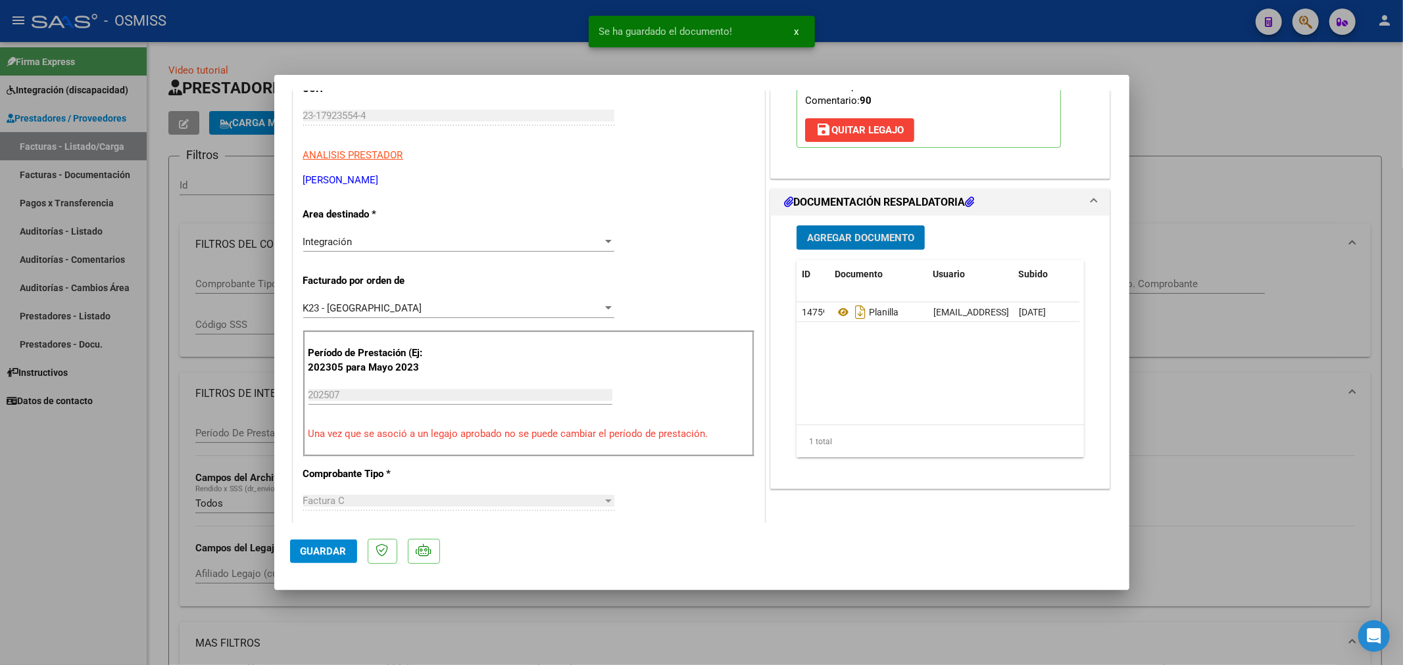
click at [327, 549] on span "Guardar" at bounding box center [324, 552] width 46 height 12
click at [832, 237] on span "Agregar Documento" at bounding box center [860, 238] width 107 height 12
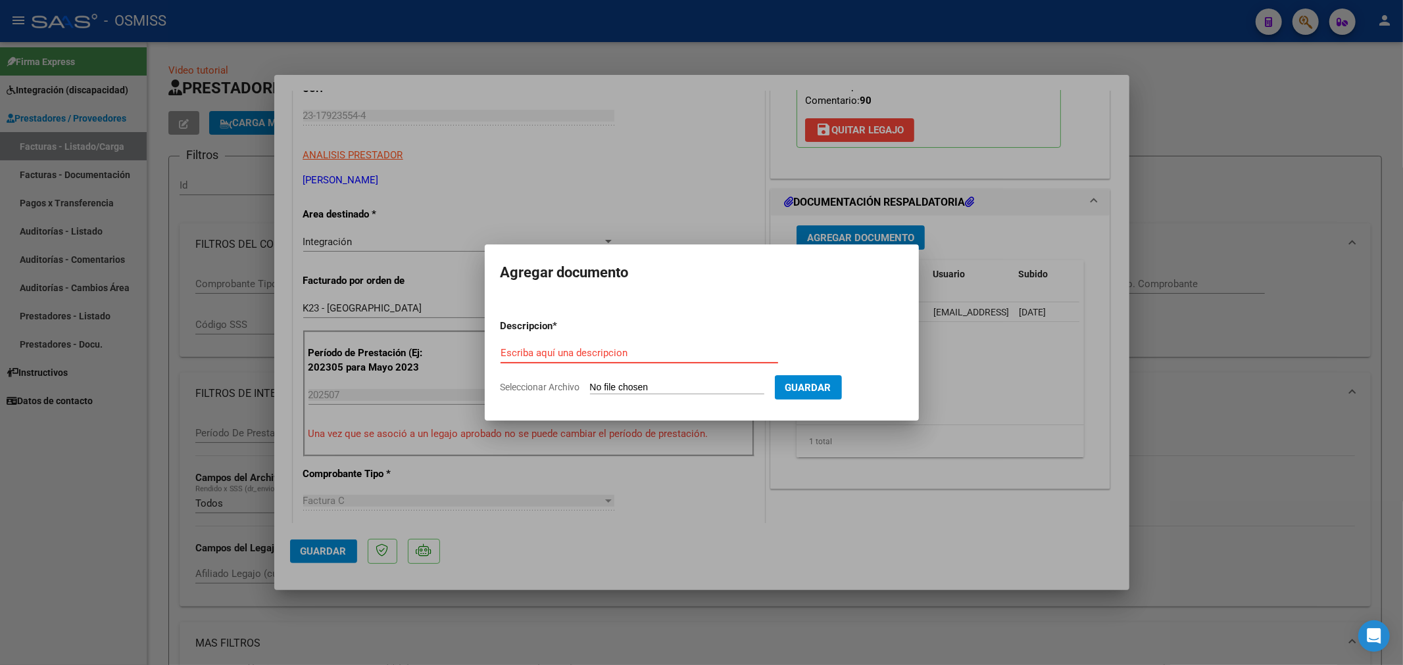
click at [589, 355] on input "Escriba aquí una descripcion" at bounding box center [638, 353] width 277 height 12
type input "INFORME"
click at [628, 388] on input "Seleccionar Archivo" at bounding box center [677, 388] width 174 height 12
type input "C:\fakepath\informe.pdf"
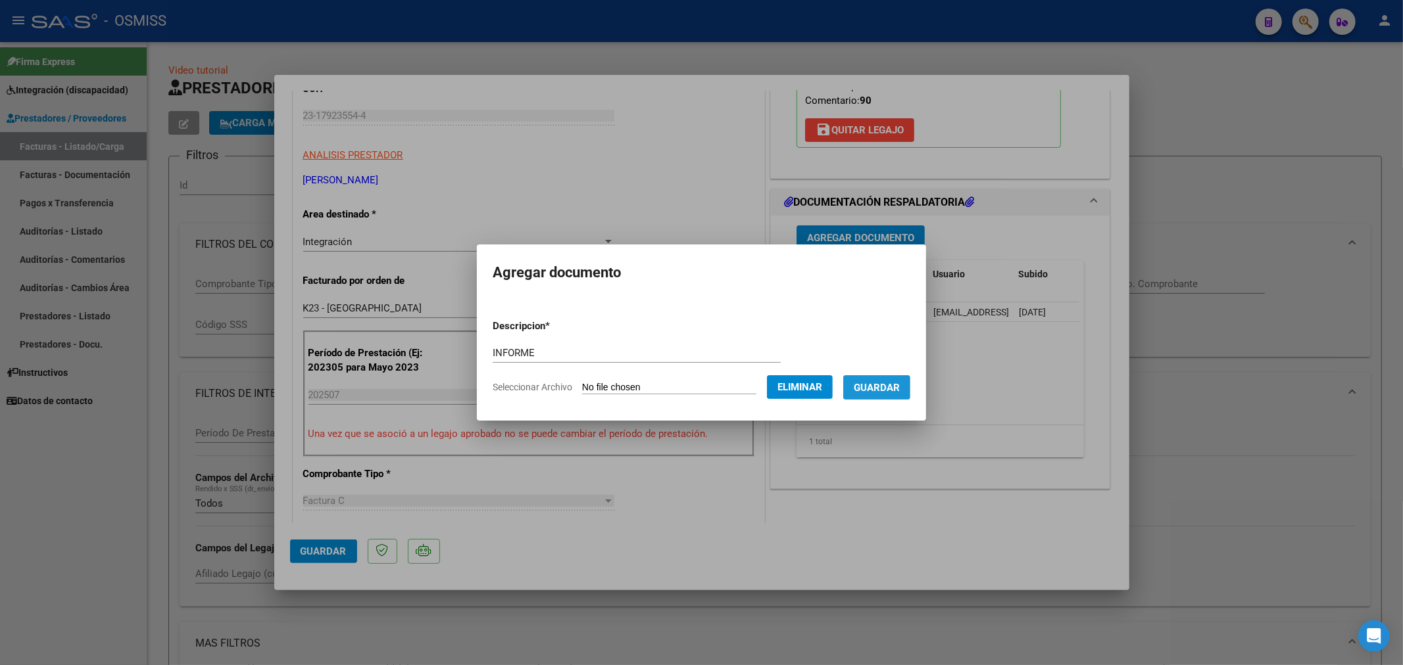
click at [884, 398] on button "Guardar" at bounding box center [876, 387] width 67 height 24
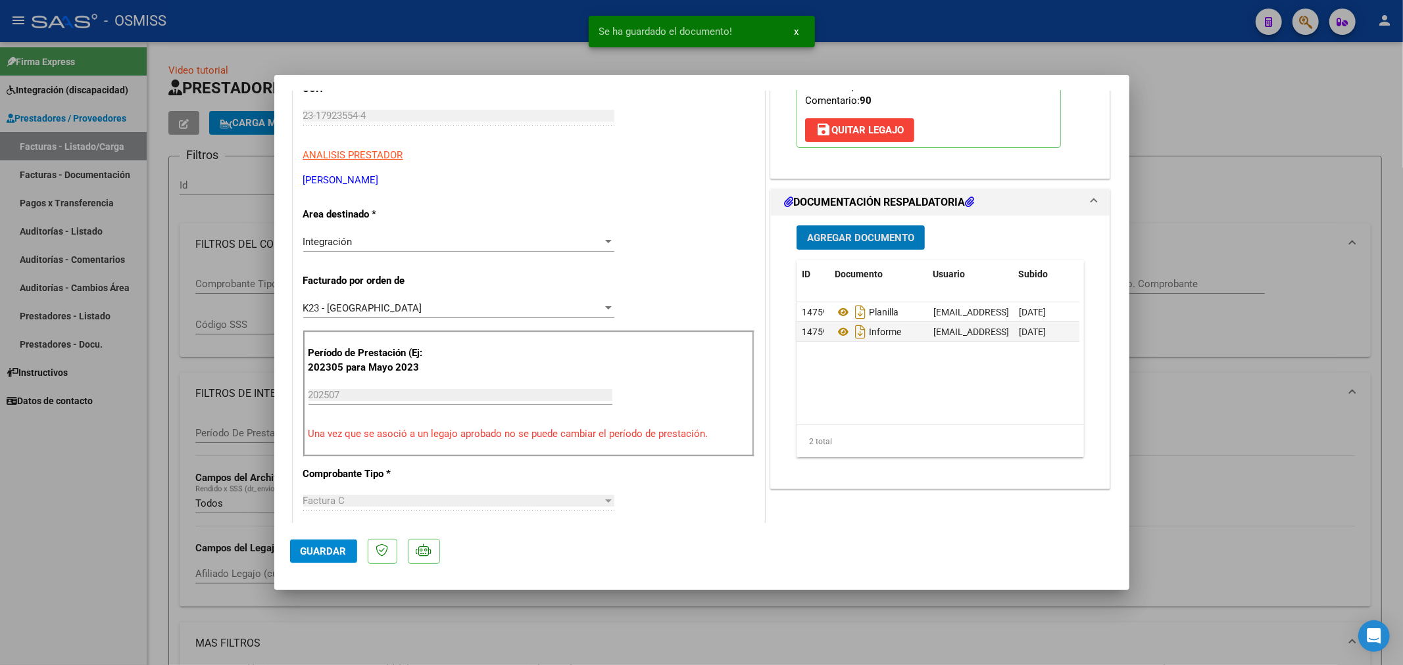
click at [338, 539] on mat-dialog-actions "Guardar" at bounding box center [701, 549] width 823 height 52
click at [336, 546] on span "Guardar" at bounding box center [324, 552] width 46 height 12
type input "$ 0,00"
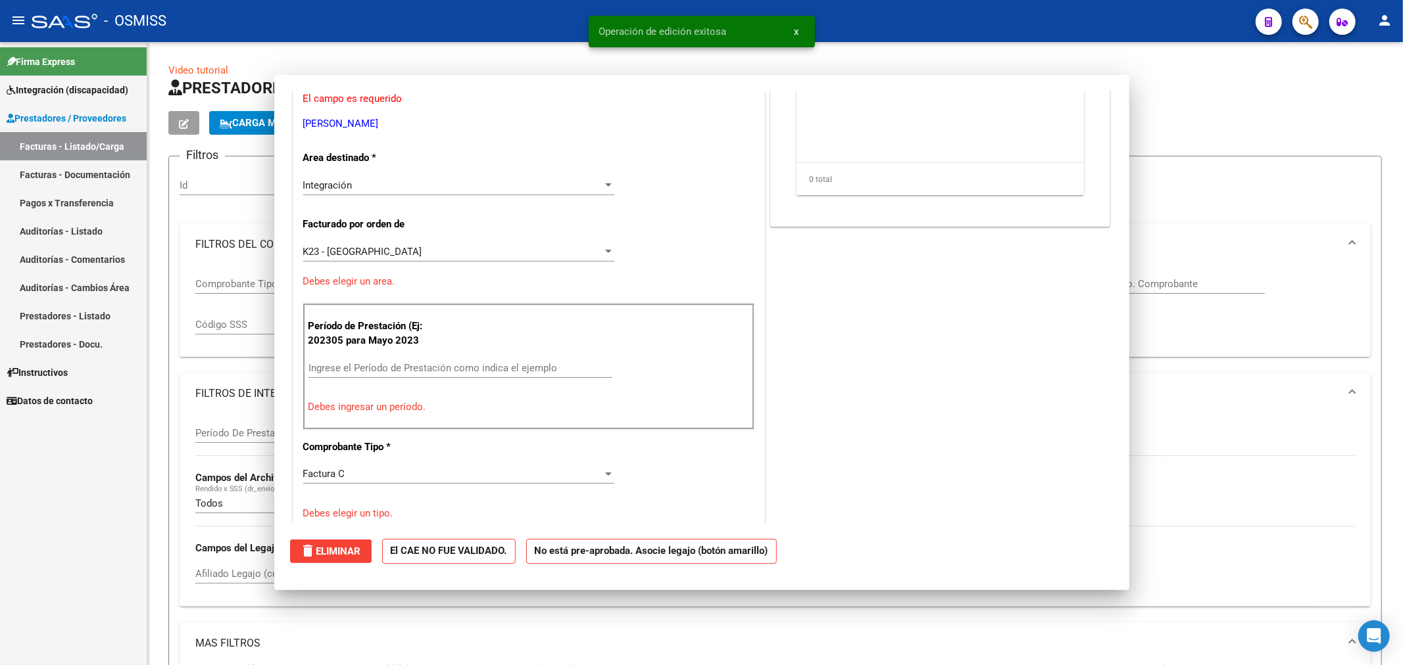
scroll to position [179, 0]
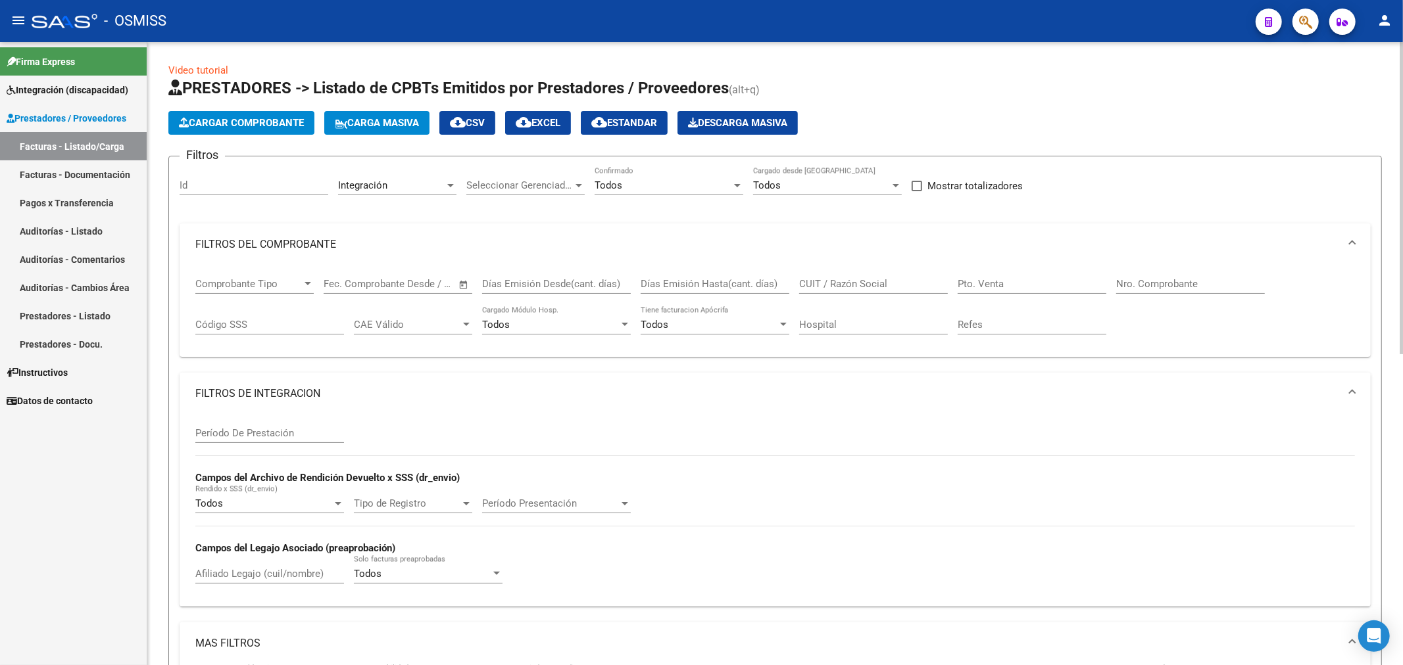
click at [213, 123] on span "Cargar Comprobante" at bounding box center [241, 123] width 125 height 12
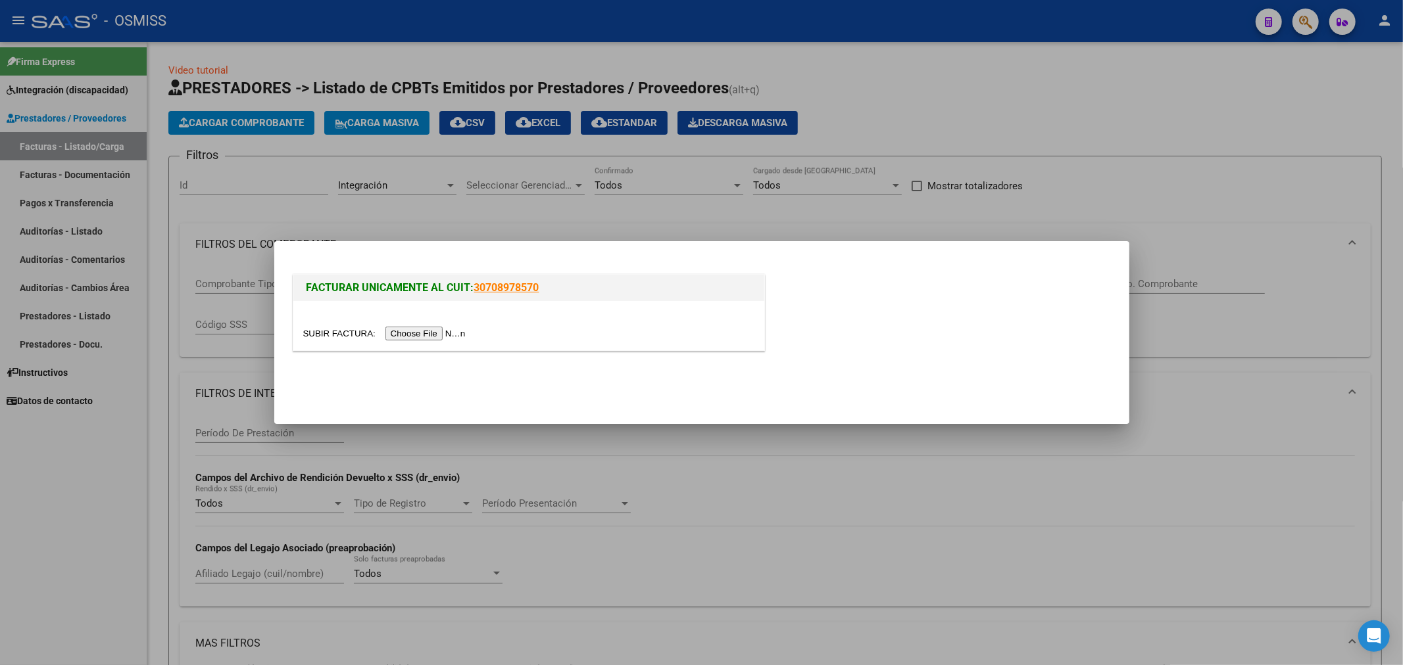
click at [423, 331] on input "file" at bounding box center [386, 334] width 166 height 14
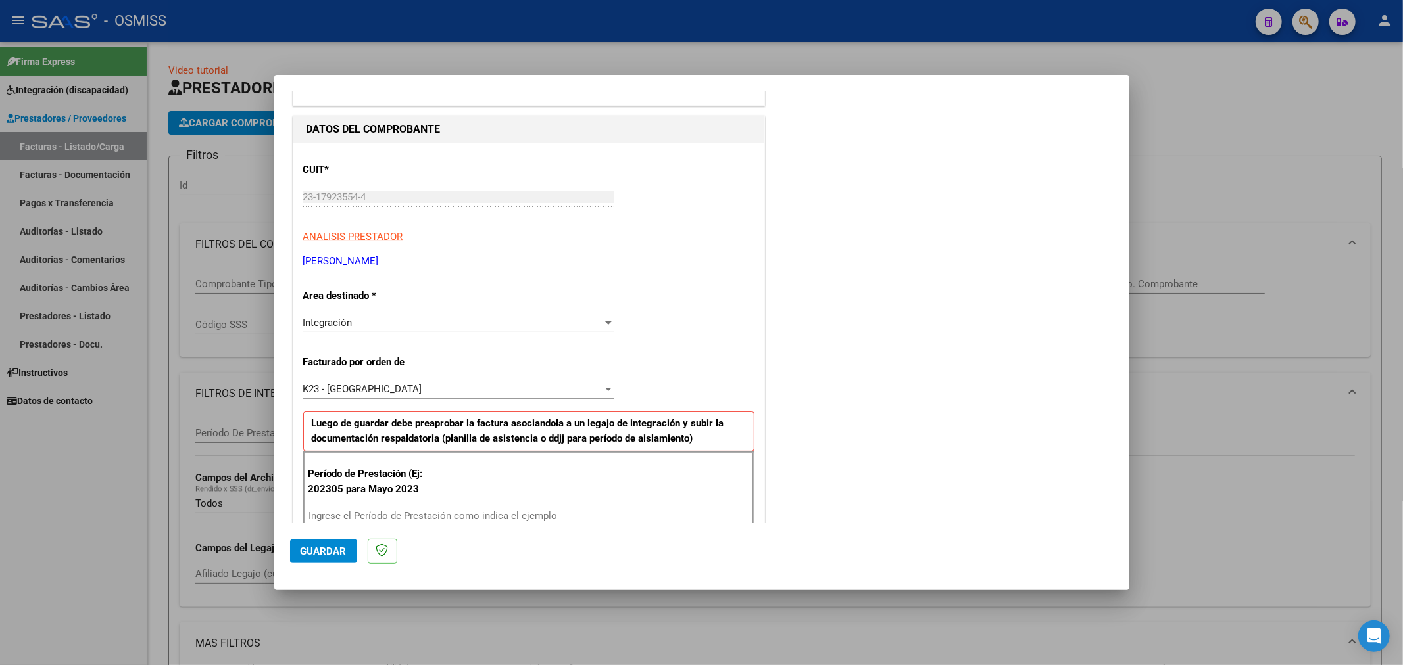
scroll to position [146, 0]
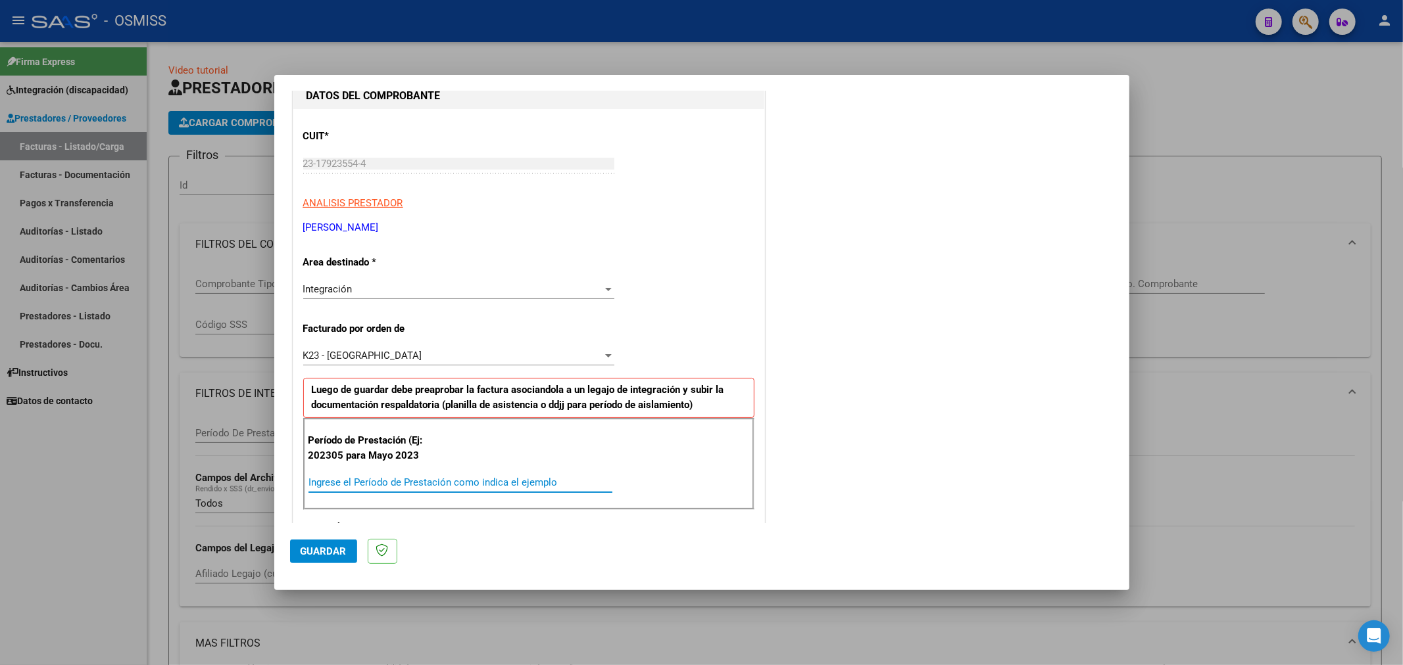
click at [418, 477] on input "Ingrese el Período de Prestación como indica el ejemplo" at bounding box center [460, 483] width 304 height 12
type input "202505"
click at [330, 544] on button "Guardar" at bounding box center [323, 552] width 67 height 24
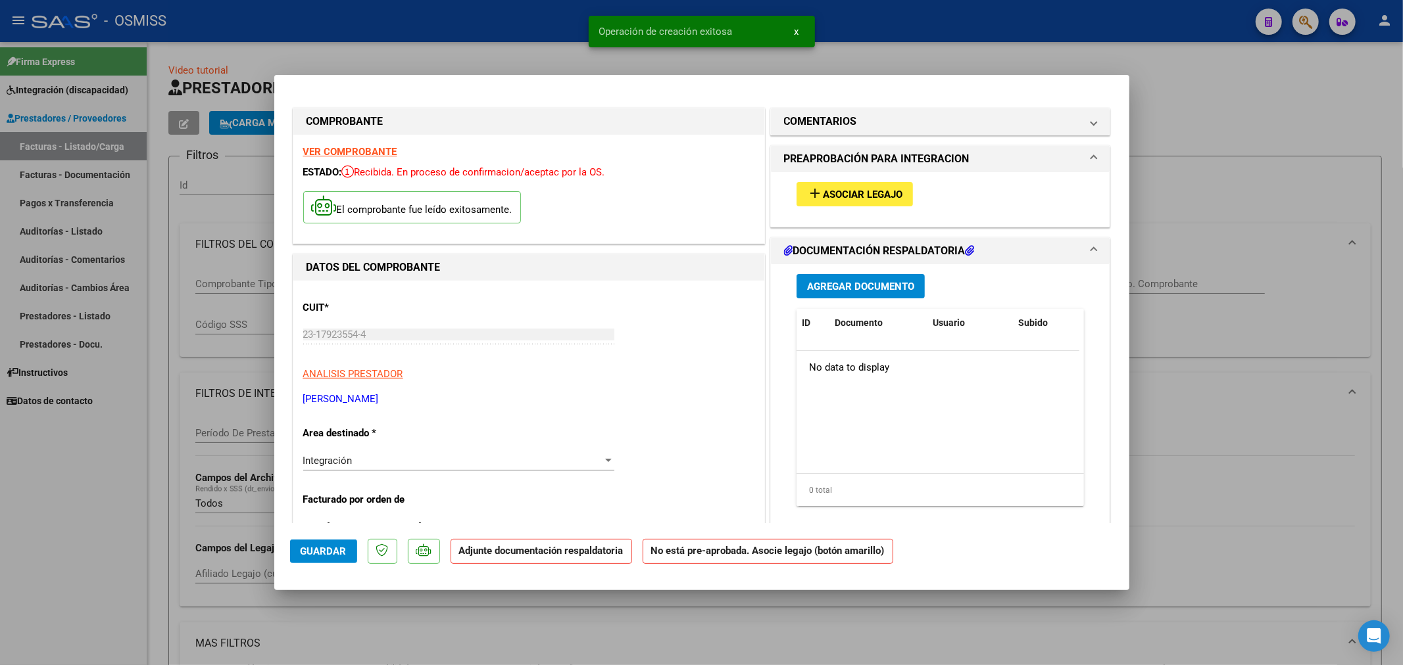
click at [854, 196] on span "Asociar Legajo" at bounding box center [863, 195] width 80 height 12
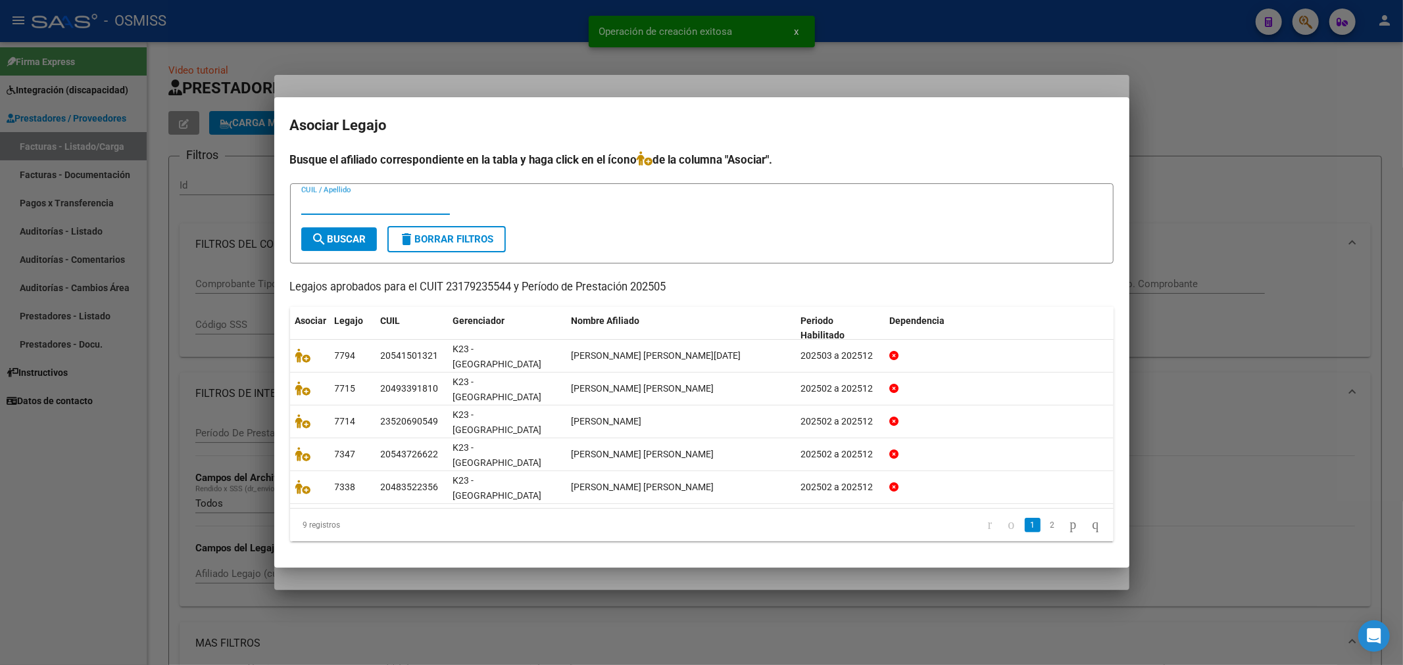
click at [411, 210] on input "CUIL / Apellido" at bounding box center [375, 205] width 149 height 12
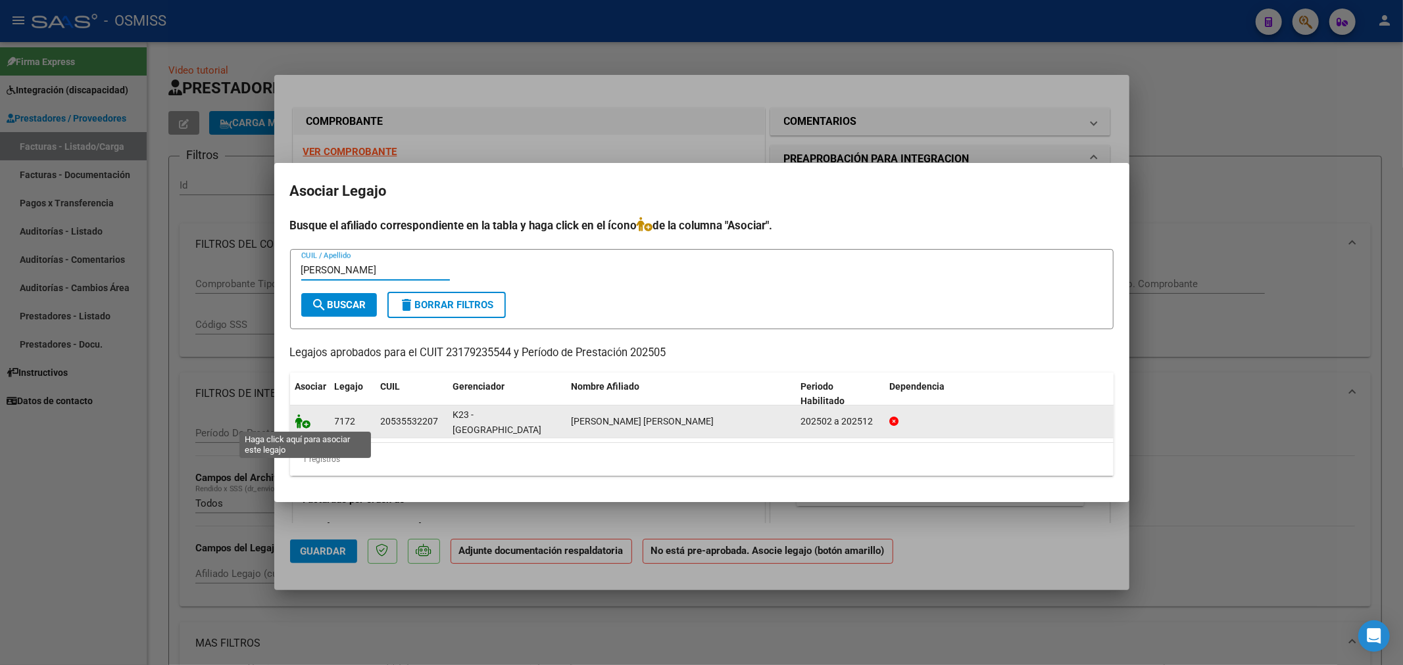
type input "JORDAN"
click at [299, 425] on icon at bounding box center [303, 421] width 16 height 14
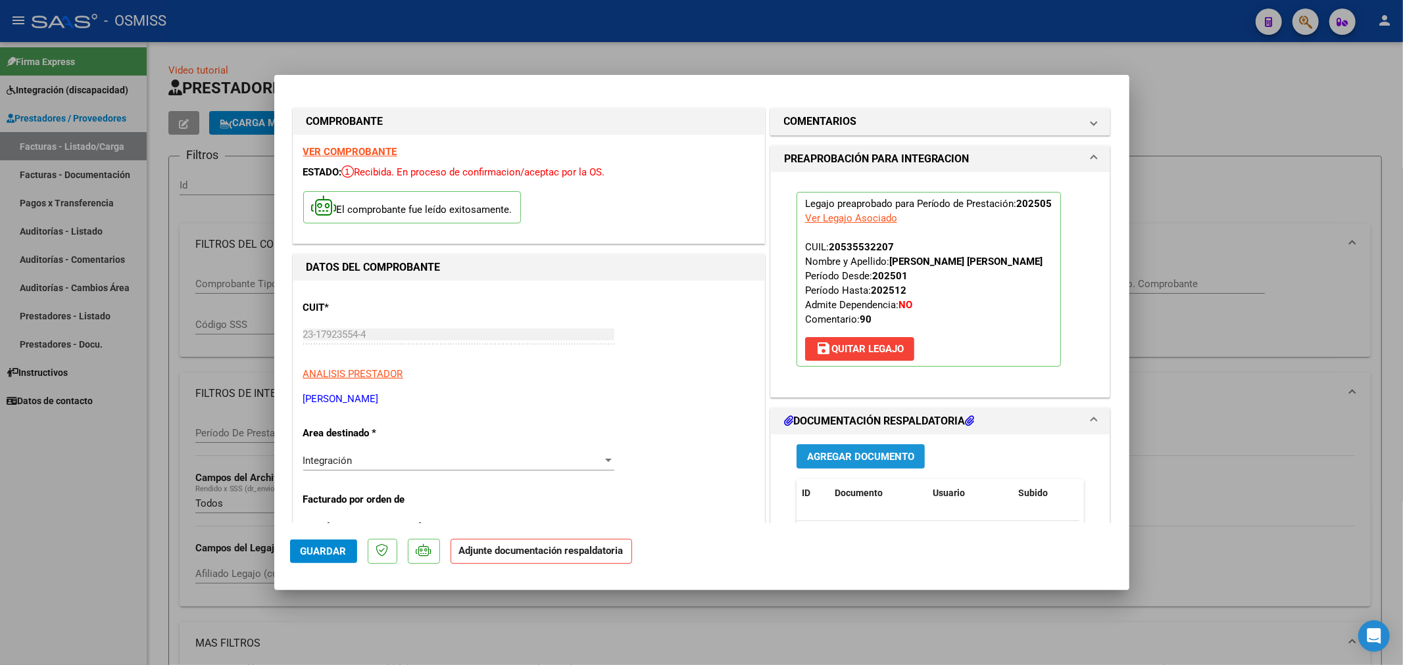
click at [879, 450] on span "Agregar Documento" at bounding box center [860, 456] width 107 height 12
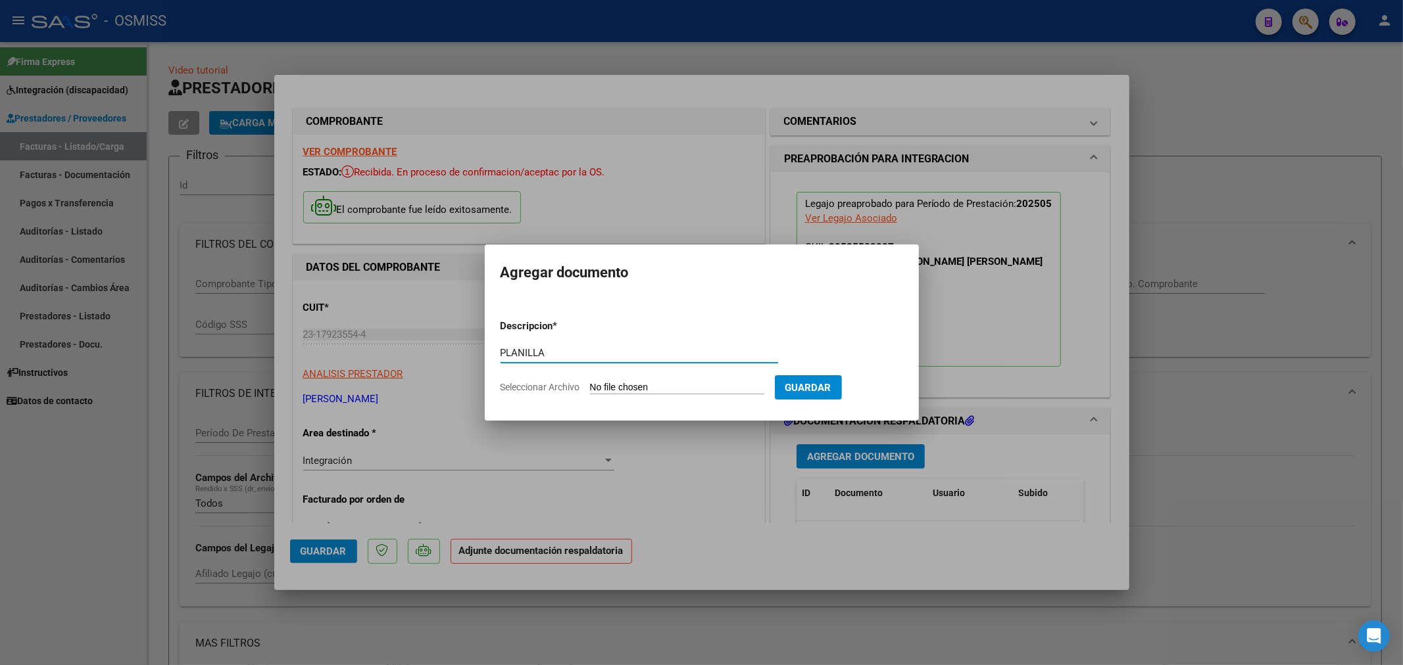
type input "PLANILLA"
click at [638, 385] on input "Seleccionar Archivo" at bounding box center [677, 388] width 174 height 12
type input "C:\fakepath\Jordan_Santino_0525[1].pdf"
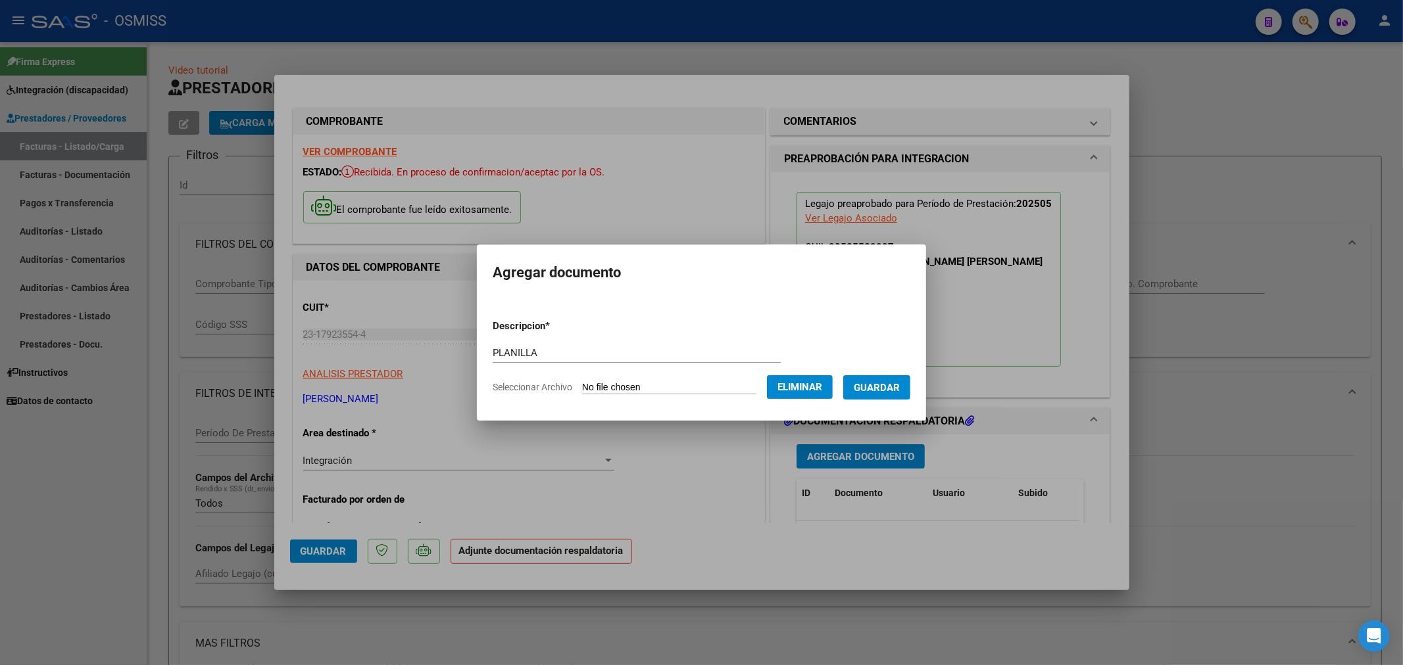
click at [885, 378] on button "Guardar" at bounding box center [876, 387] width 67 height 24
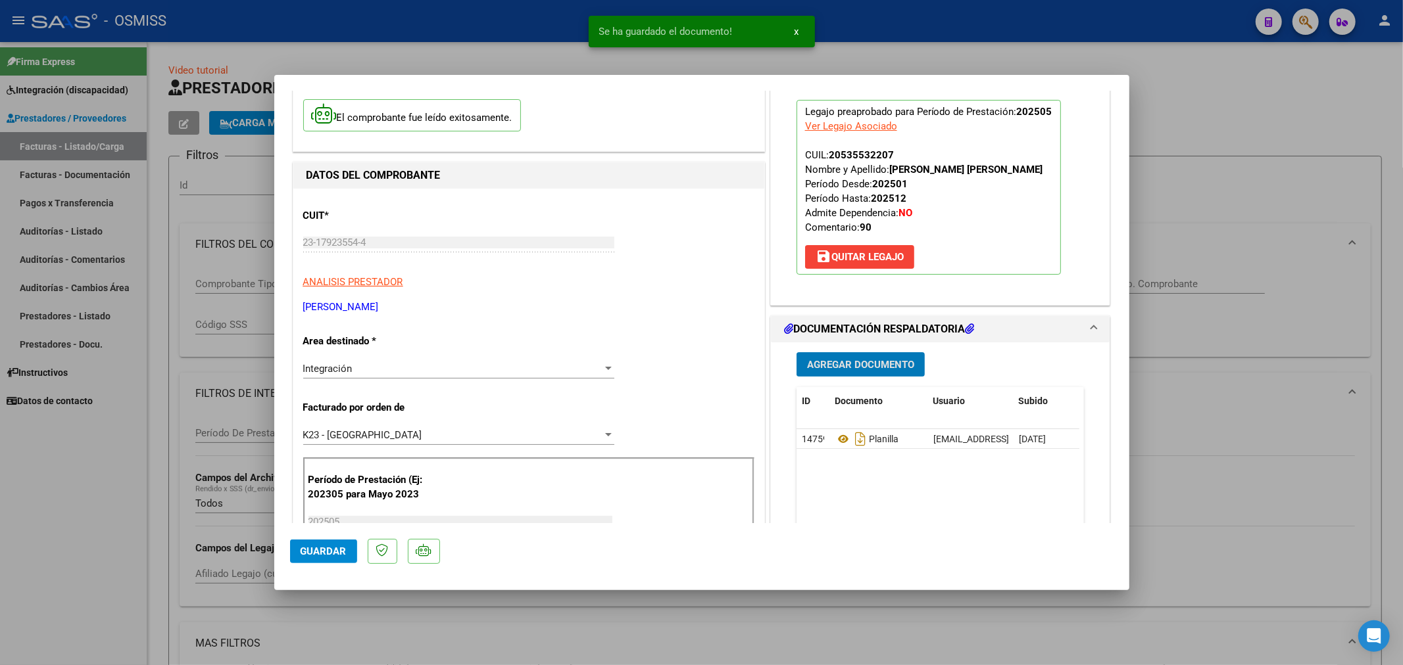
scroll to position [292, 0]
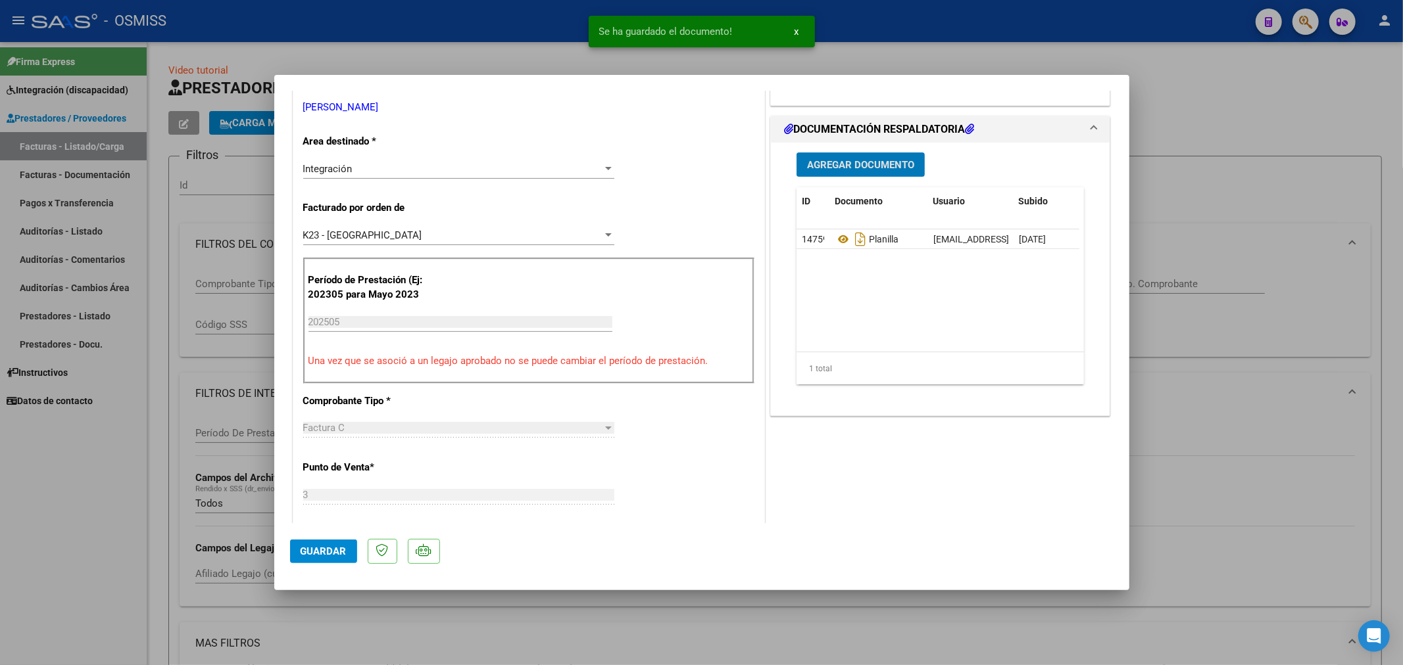
click at [307, 552] on span "Guardar" at bounding box center [324, 552] width 46 height 12
type input "$ 0,00"
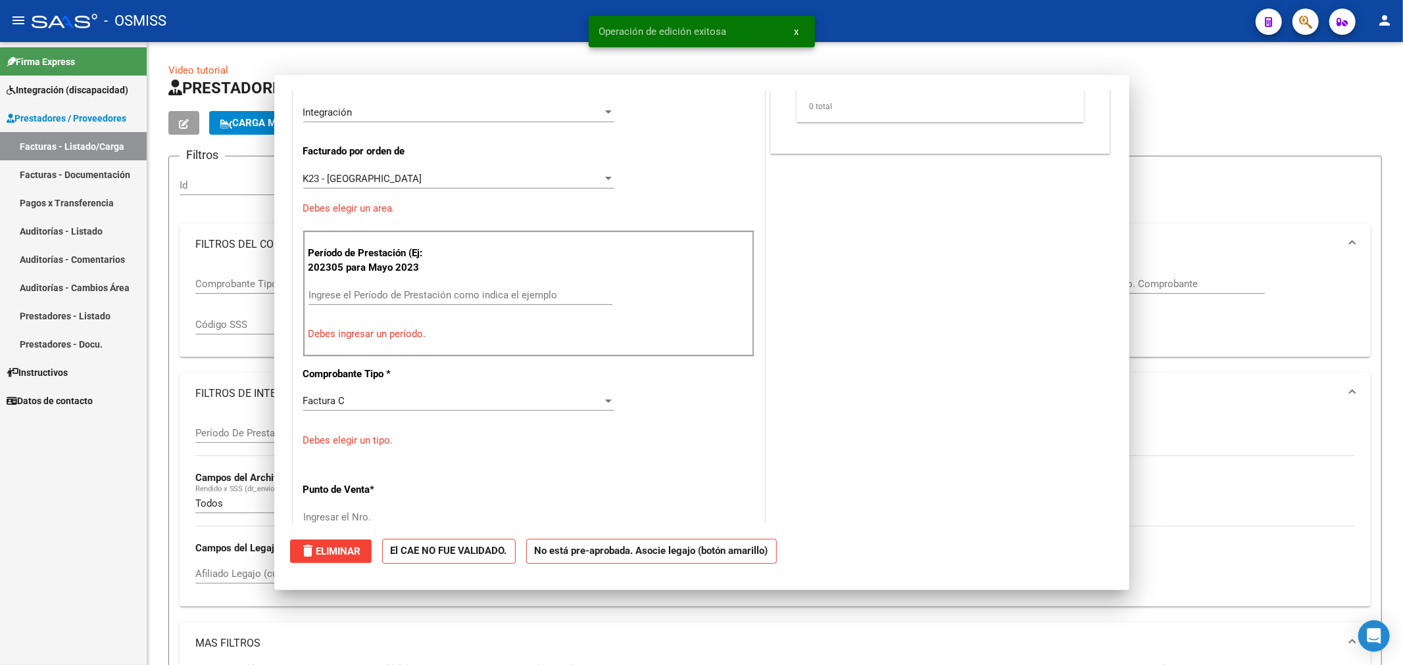
scroll to position [0, 0]
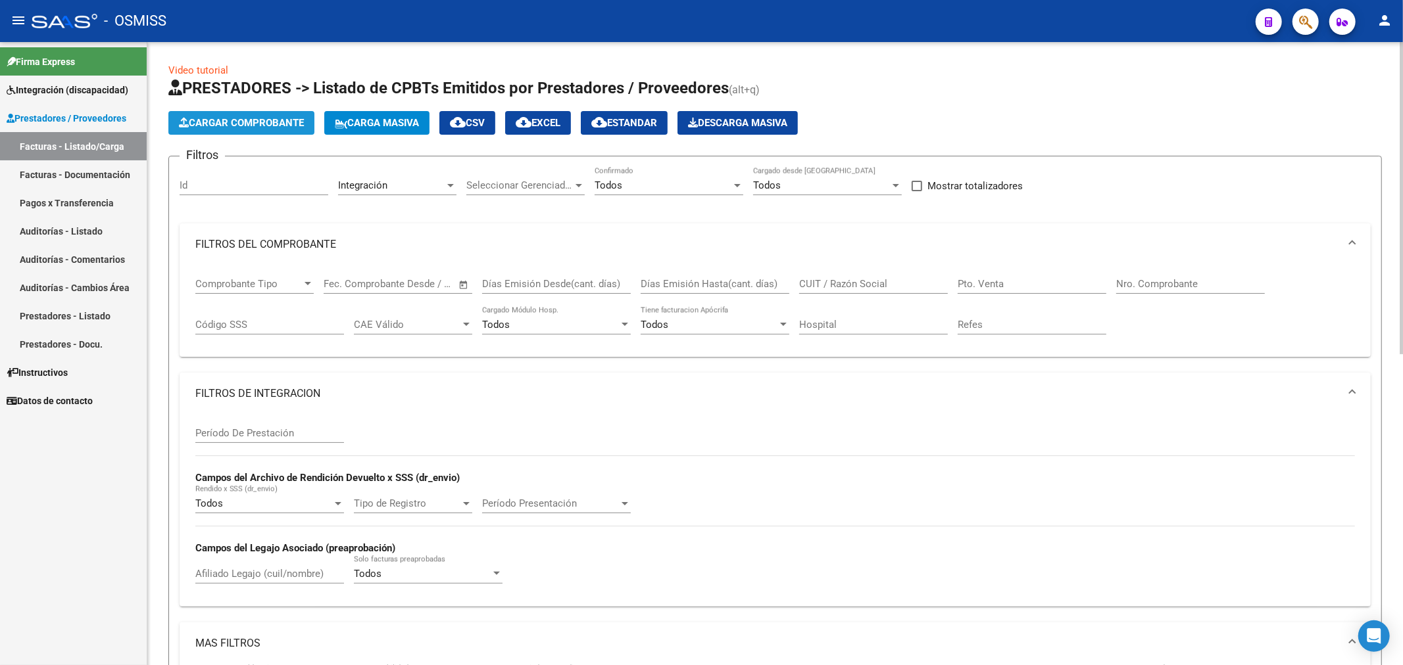
click at [252, 117] on span "Cargar Comprobante" at bounding box center [241, 123] width 125 height 12
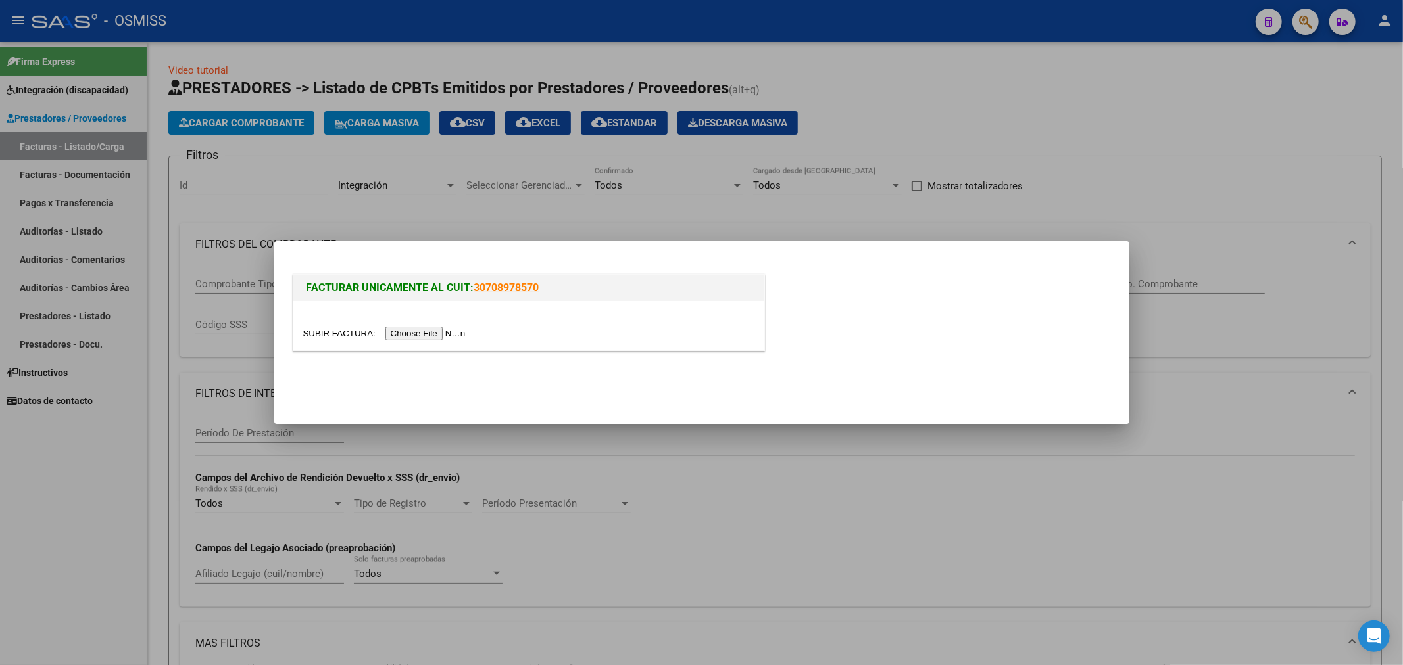
click at [410, 331] on input "file" at bounding box center [386, 334] width 166 height 14
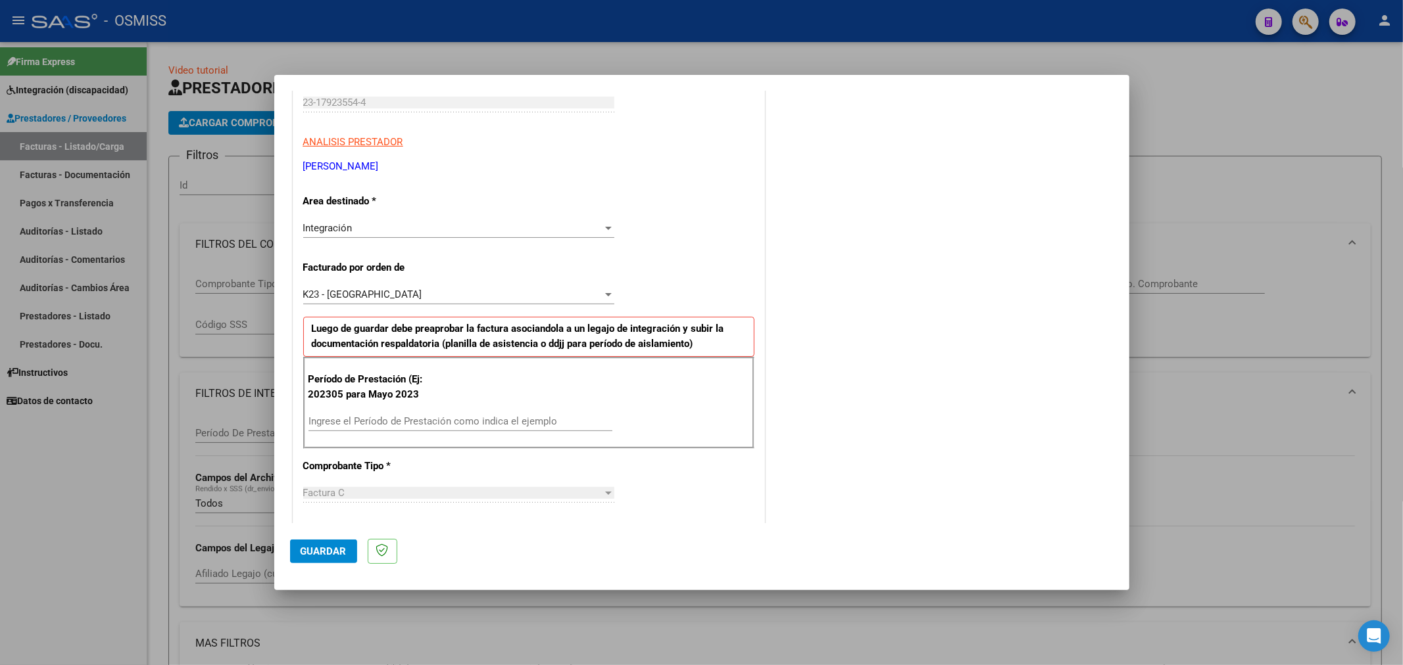
scroll to position [219, 0]
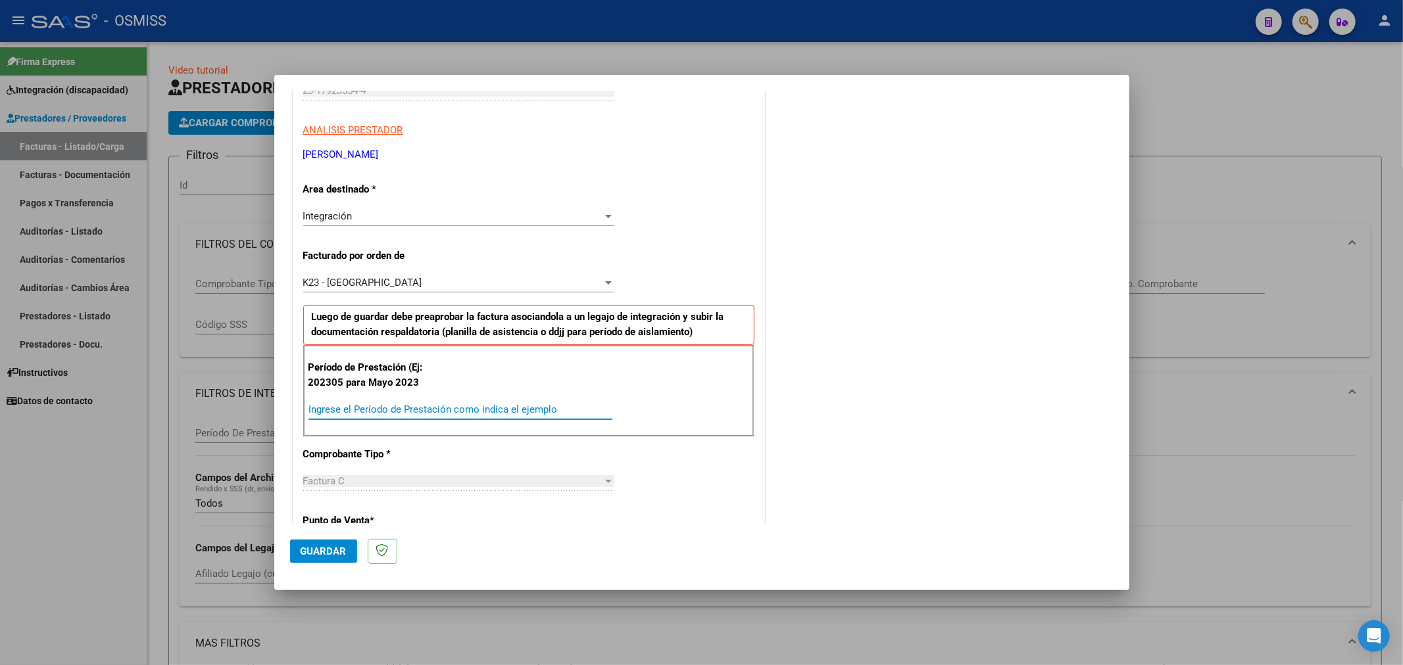
click at [366, 415] on input "Ingrese el Período de Prestación como indica el ejemplo" at bounding box center [460, 410] width 304 height 12
type input "202507"
click at [320, 541] on button "Guardar" at bounding box center [323, 552] width 67 height 24
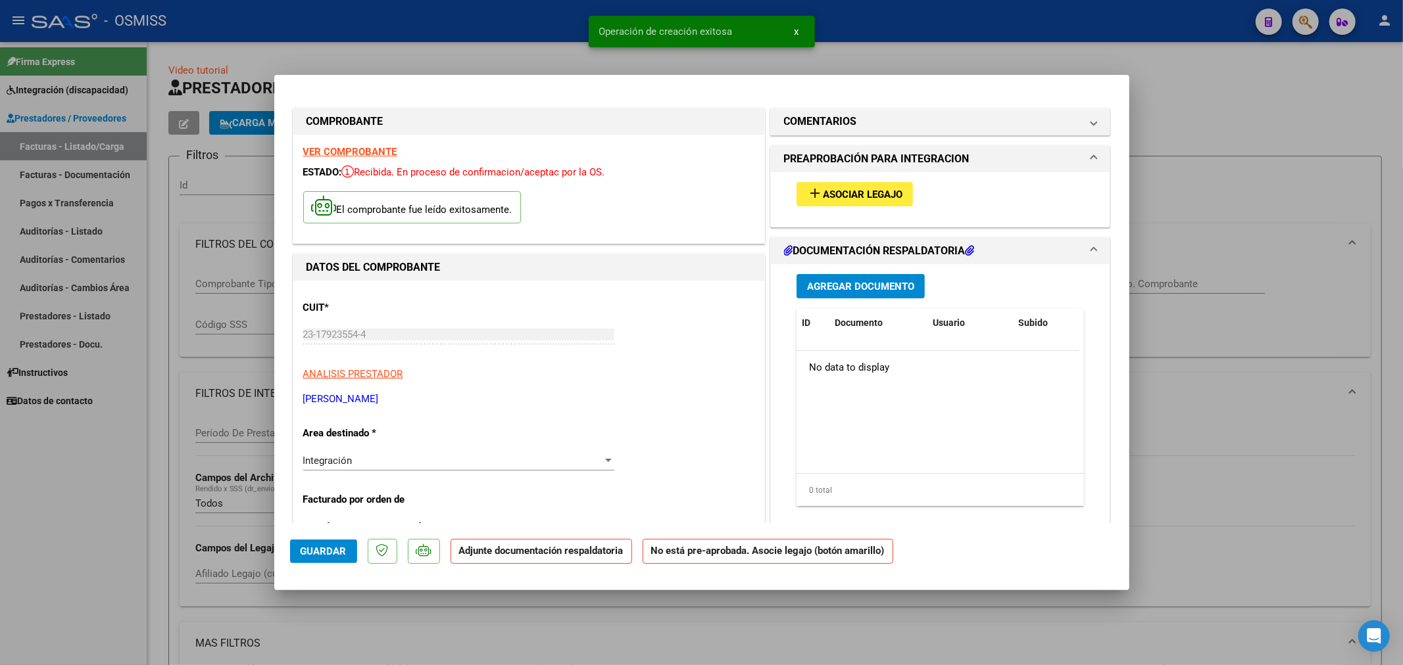
click at [857, 201] on button "add Asociar Legajo" at bounding box center [854, 194] width 116 height 24
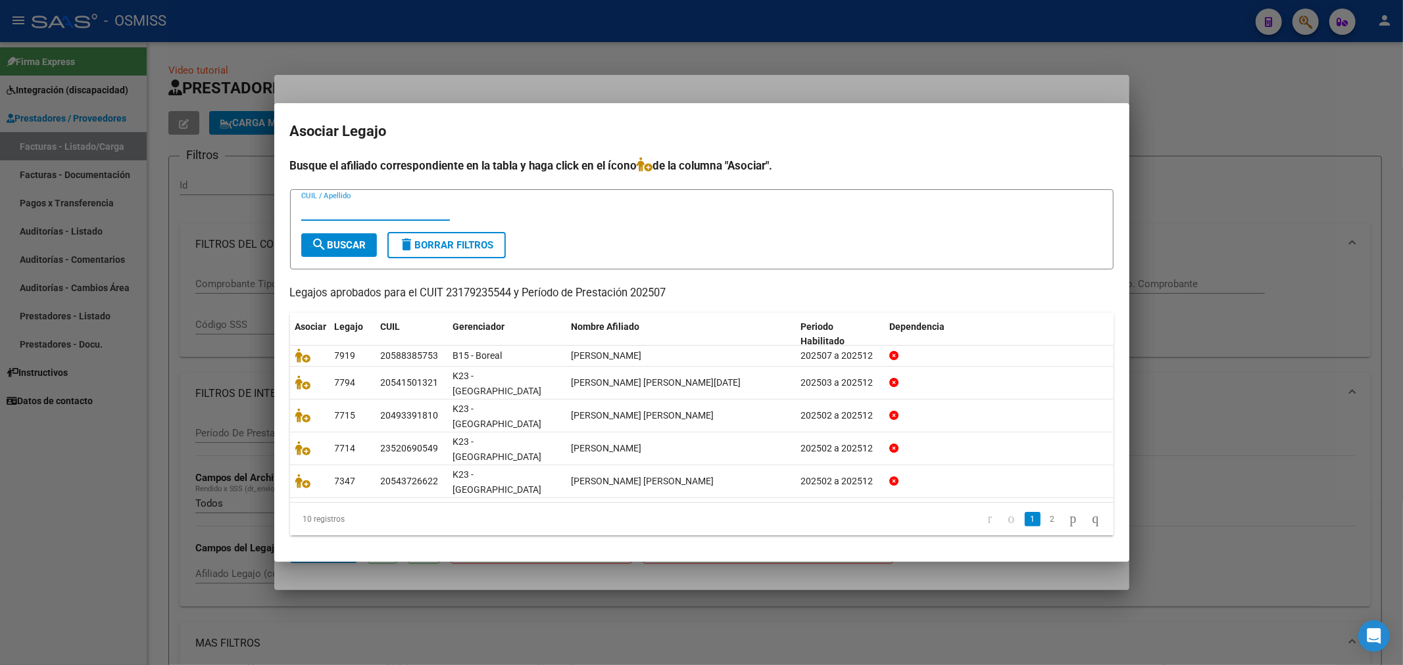
drag, startPoint x: 405, startPoint y: 222, endPoint x: 398, endPoint y: 235, distance: 15.3
click at [403, 228] on form "CUIL / Apellido search Buscar delete Borrar Filtros" at bounding box center [701, 229] width 823 height 81
click at [398, 216] on input "CUIL / Apellido" at bounding box center [375, 211] width 149 height 12
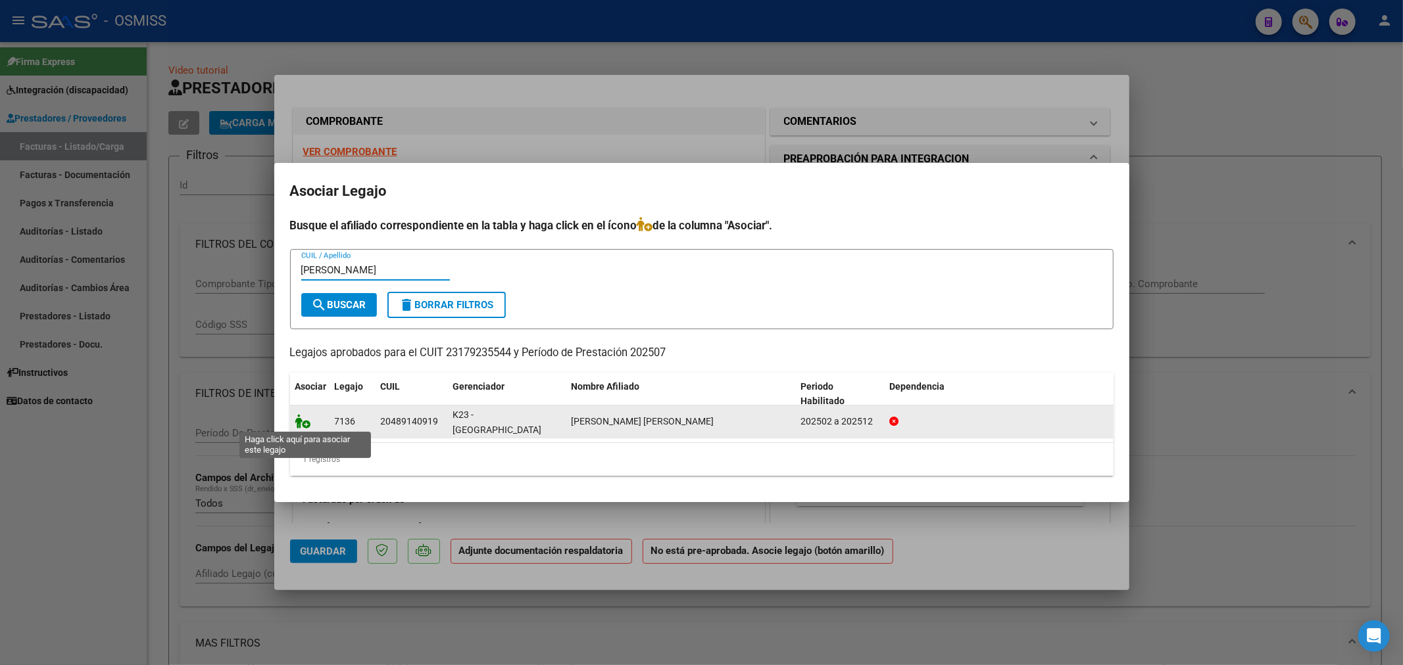
type input "AGUIRRE"
click at [305, 425] on icon at bounding box center [303, 421] width 16 height 14
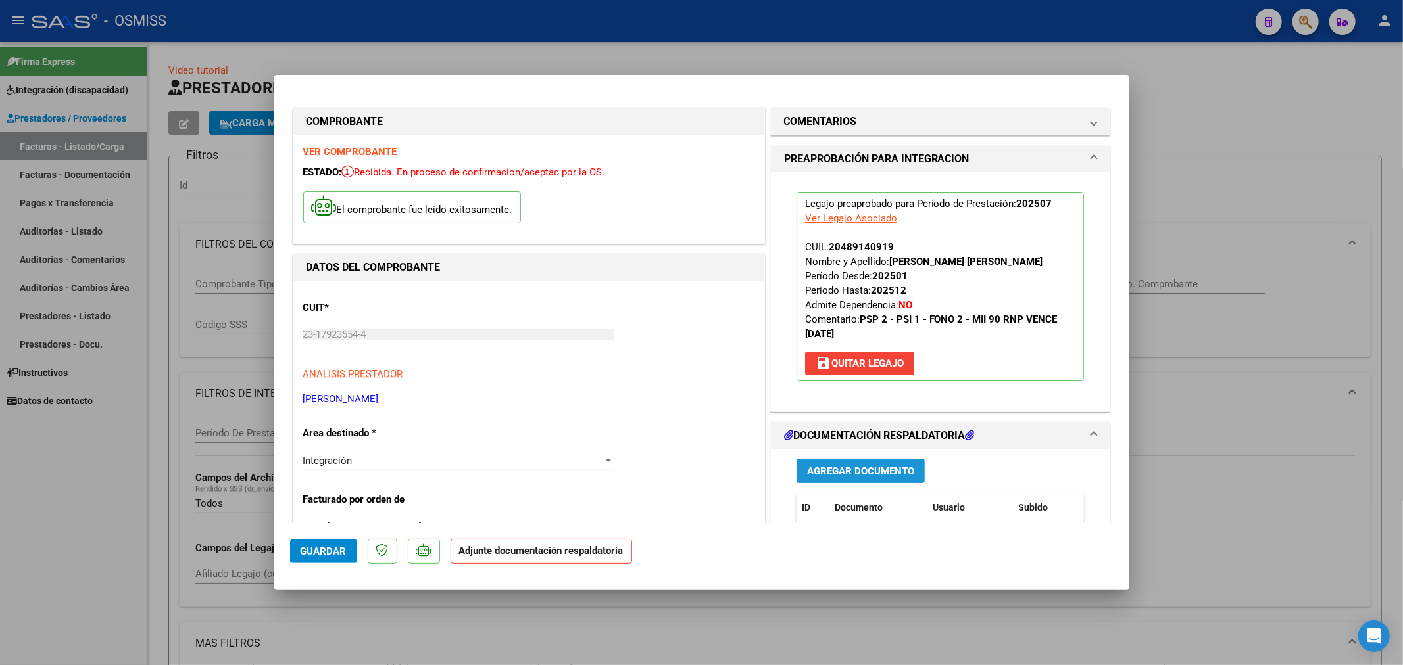
click at [833, 471] on span "Agregar Documento" at bounding box center [860, 472] width 107 height 12
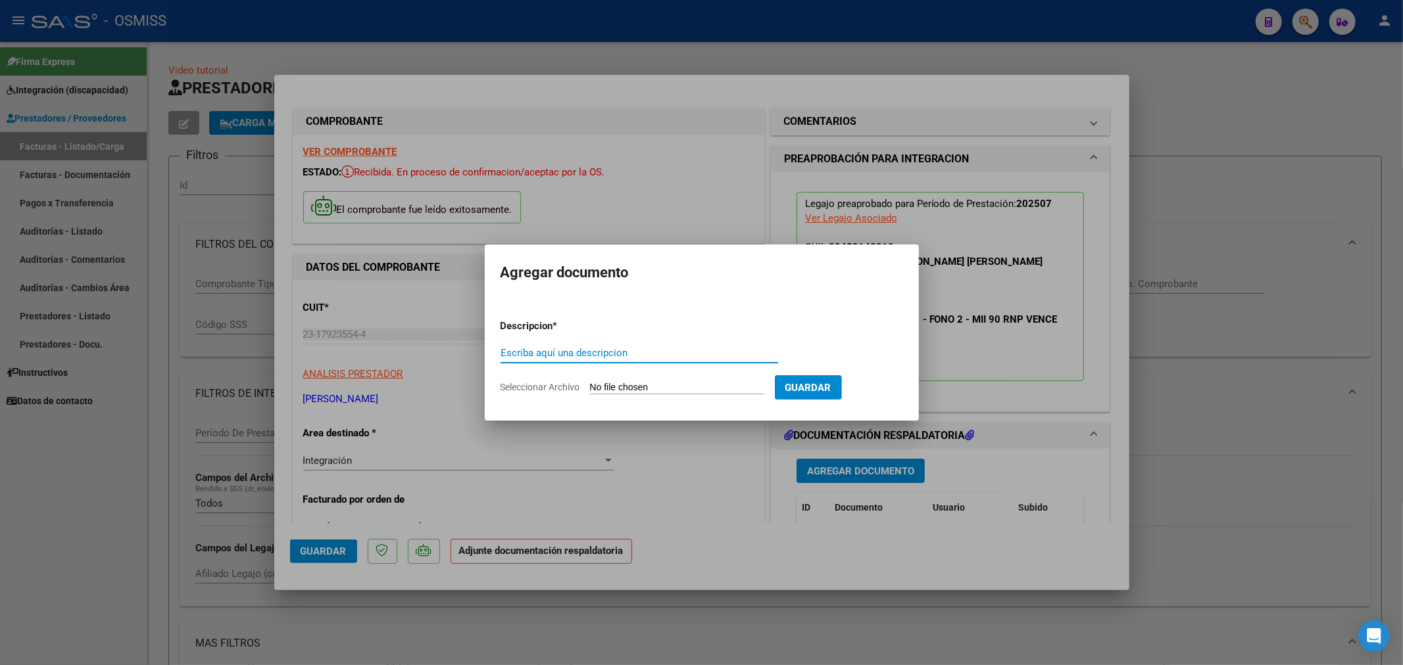
click at [514, 345] on div "Escriba aquí una descripcion" at bounding box center [638, 353] width 277 height 20
type input "PLANILLA"
click at [637, 385] on input "Seleccionar Archivo" at bounding box center [677, 388] width 174 height 12
type input "C:\fakepath\Aguirre_kevin_0725[1].pdf"
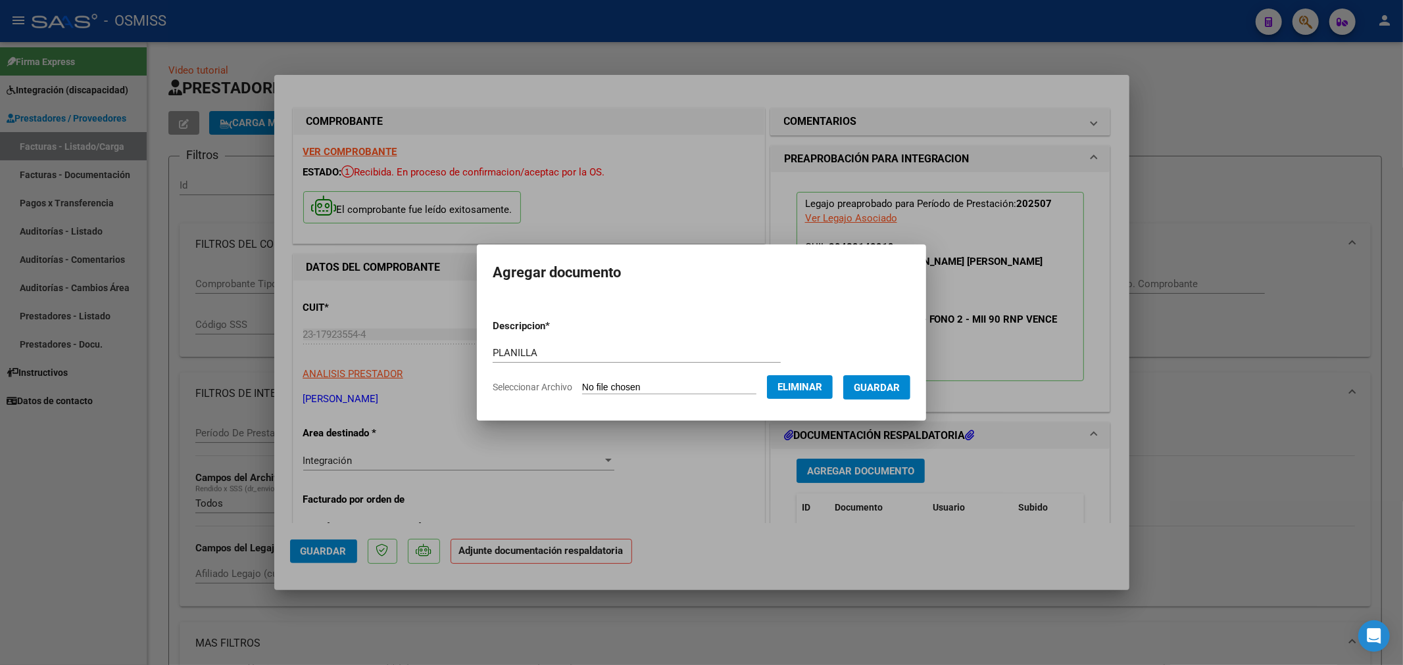
click at [882, 392] on span "Guardar" at bounding box center [877, 388] width 46 height 12
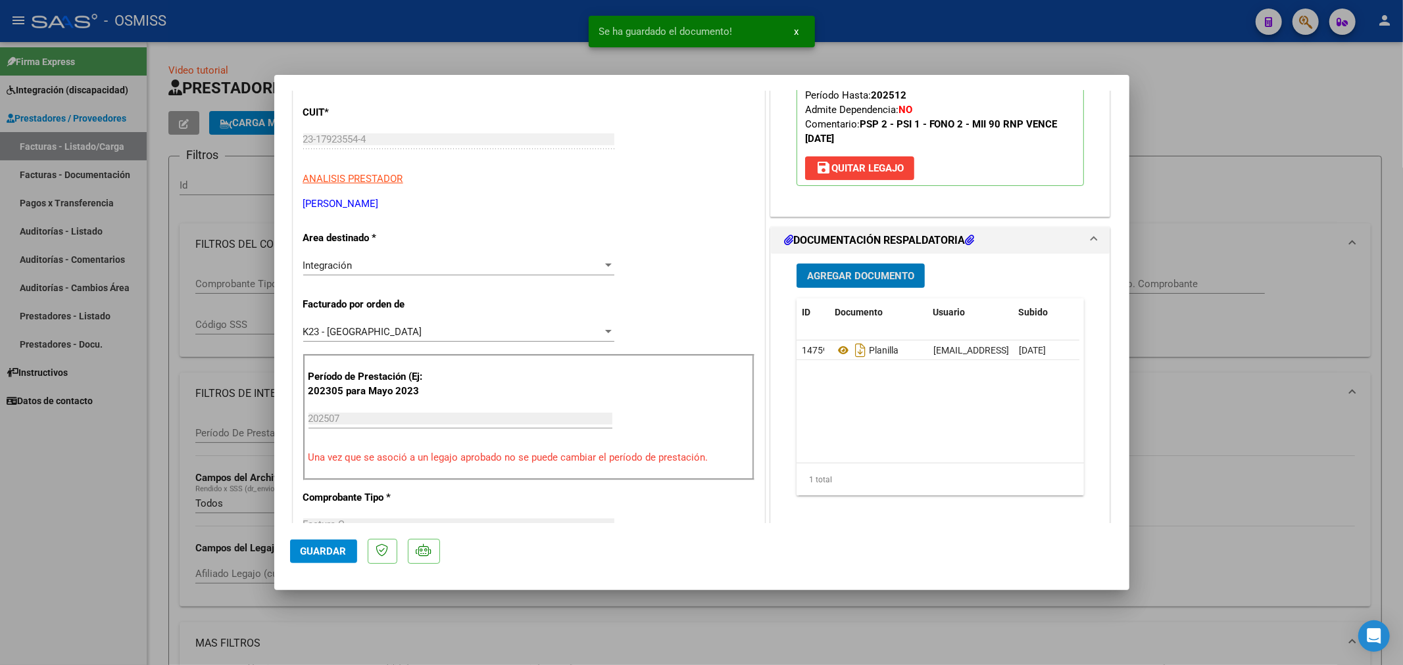
scroll to position [292, 0]
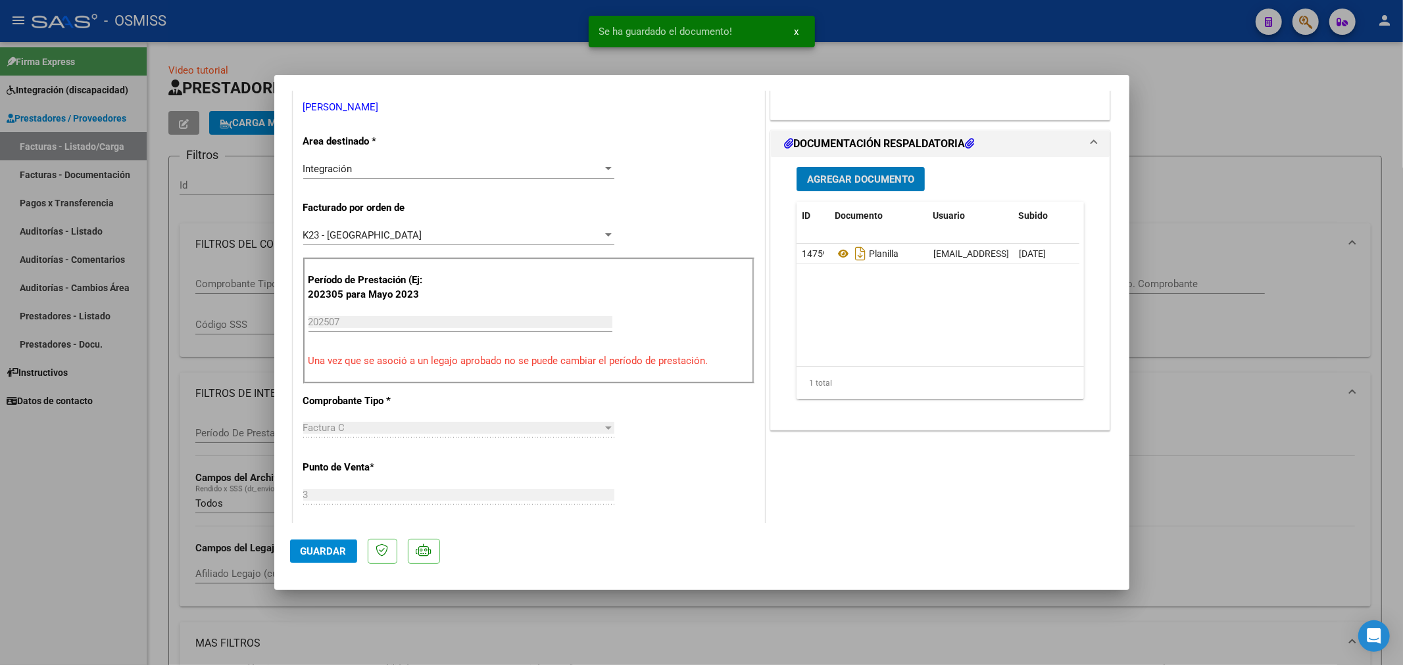
click at [311, 551] on span "Guardar" at bounding box center [324, 552] width 46 height 12
type input "$ 0,00"
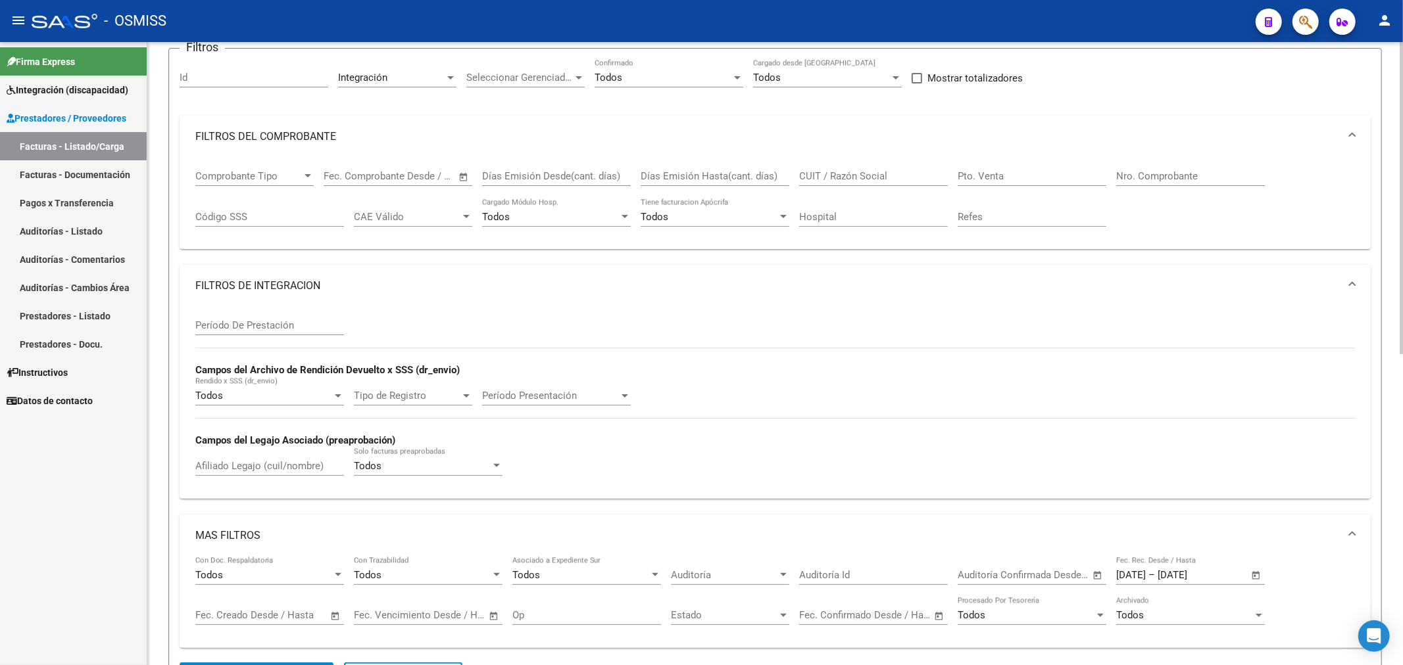
scroll to position [0, 0]
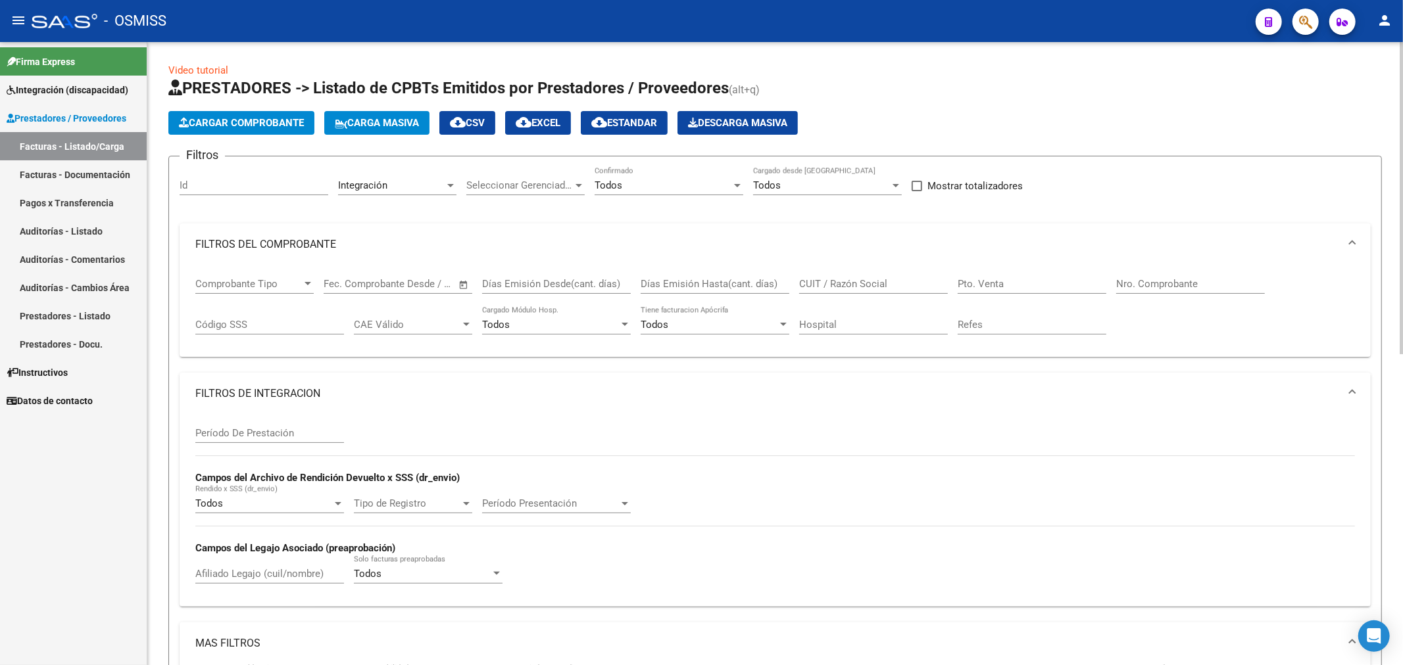
click at [235, 129] on button "Cargar Comprobante" at bounding box center [241, 123] width 146 height 24
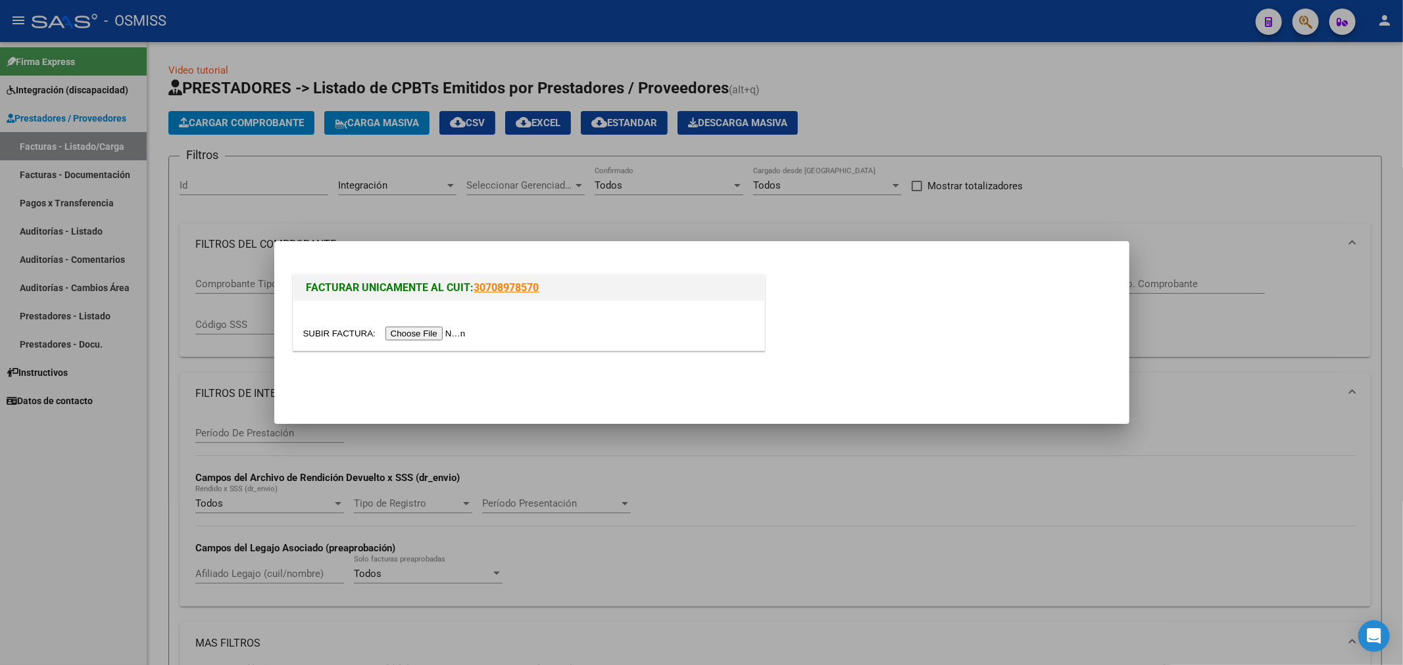
click at [414, 332] on input "file" at bounding box center [386, 334] width 166 height 14
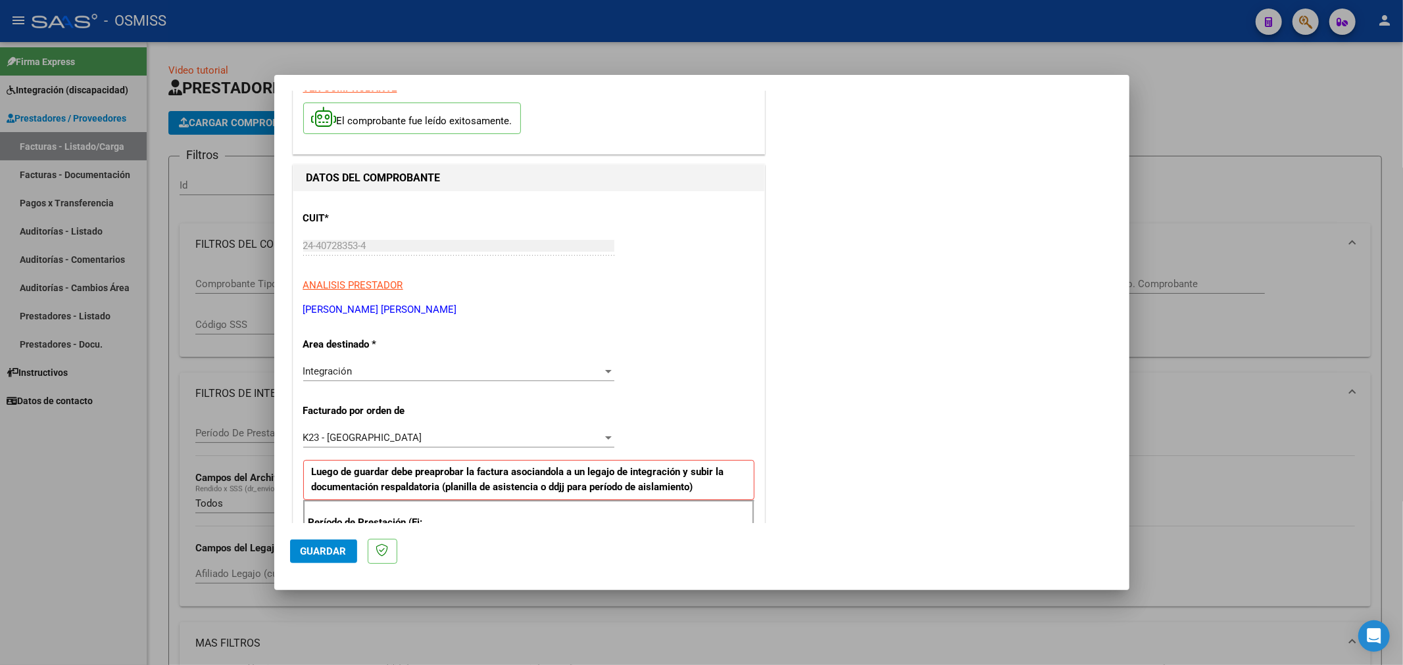
scroll to position [146, 0]
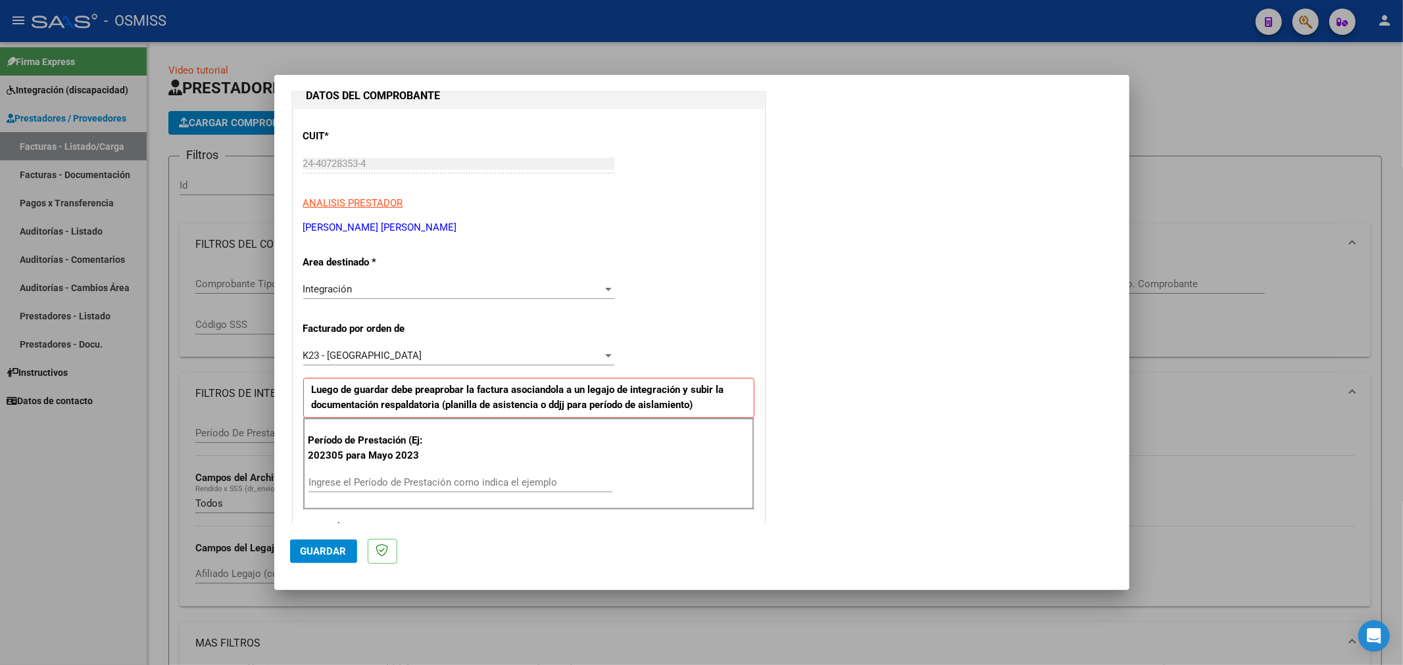
click at [404, 481] on input "Ingrese el Período de Prestación como indica el ejemplo" at bounding box center [460, 483] width 304 height 12
type input "202507"
click at [325, 551] on span "Guardar" at bounding box center [324, 552] width 46 height 12
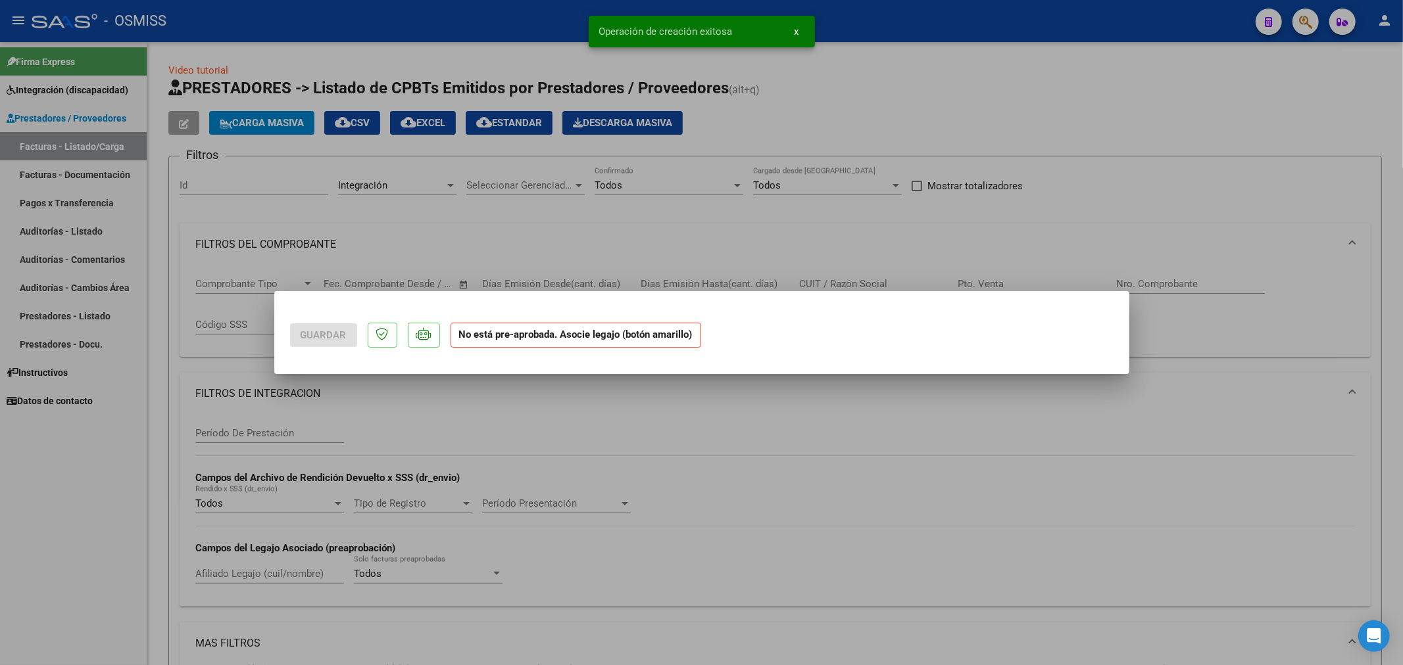
scroll to position [0, 0]
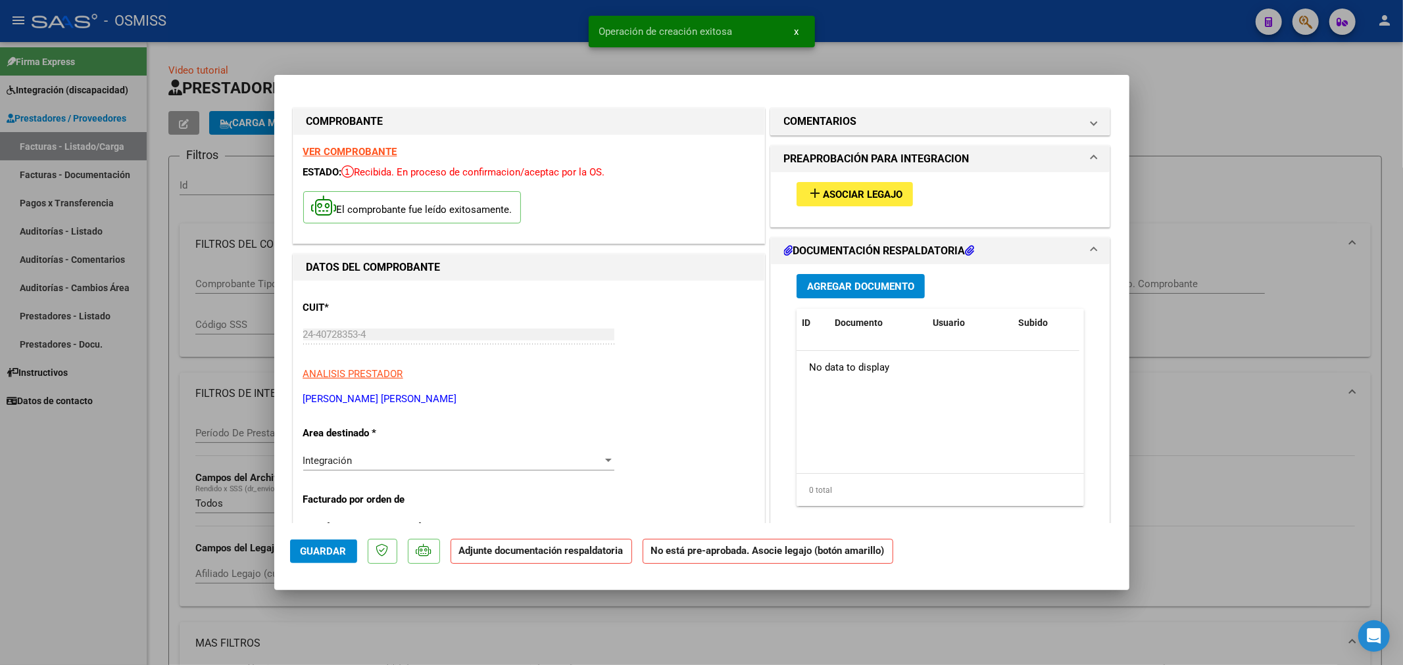
click at [855, 189] on span "Asociar Legajo" at bounding box center [863, 195] width 80 height 12
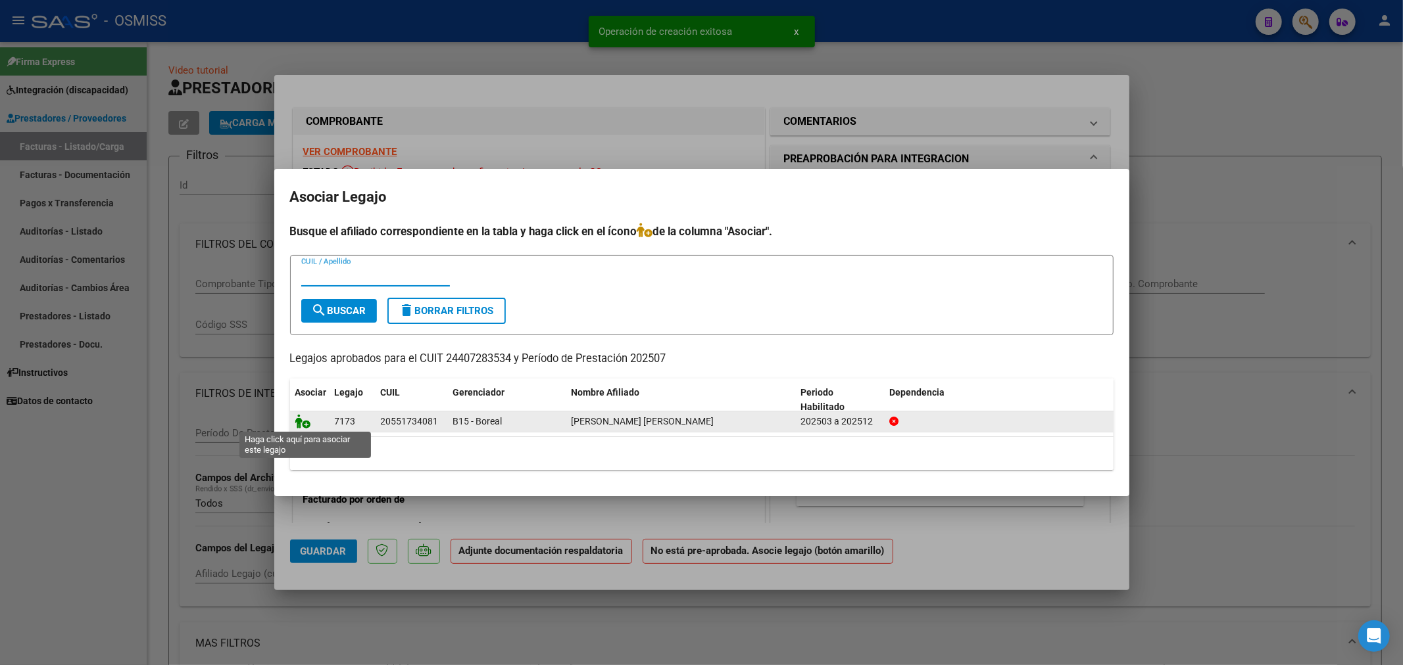
click at [304, 425] on icon at bounding box center [303, 421] width 16 height 14
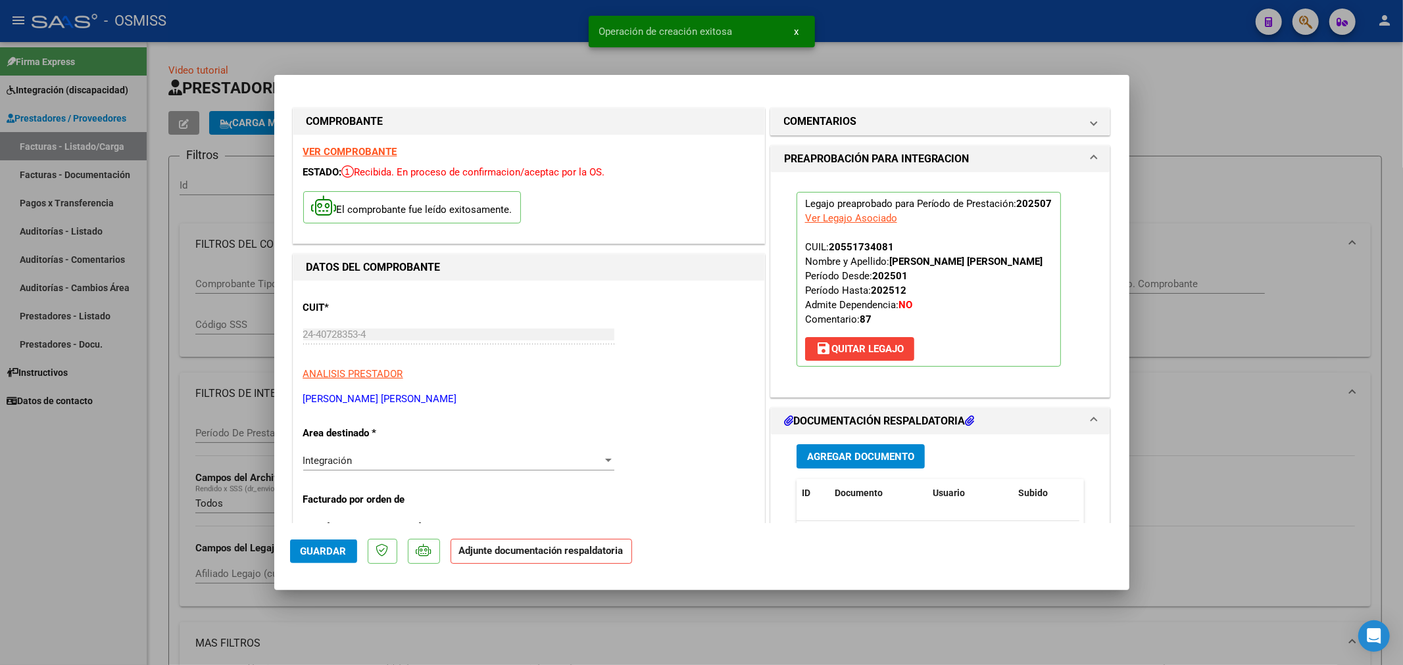
click at [854, 457] on span "Agregar Documento" at bounding box center [860, 457] width 107 height 12
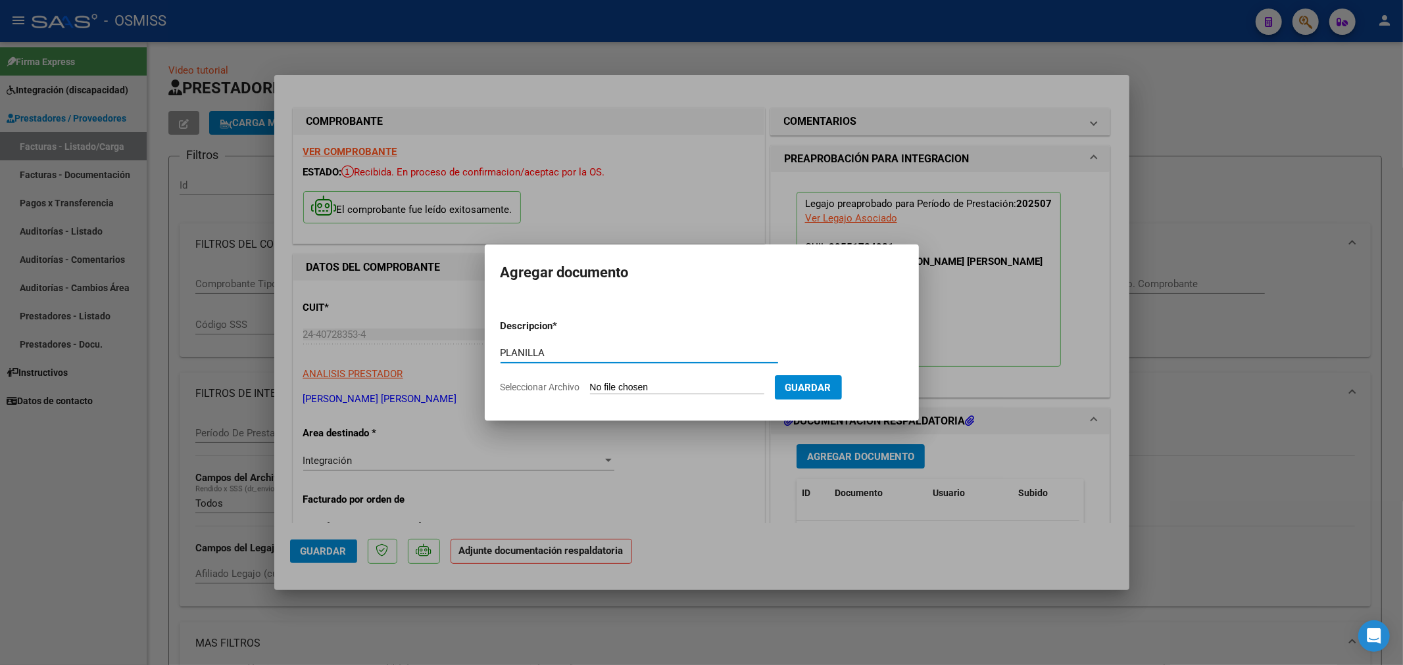
type input "PLANILLA"
click at [618, 388] on input "Seleccionar Archivo" at bounding box center [677, 388] width 174 height 12
type input "C:\fakepath\PLANILLA.pdf"
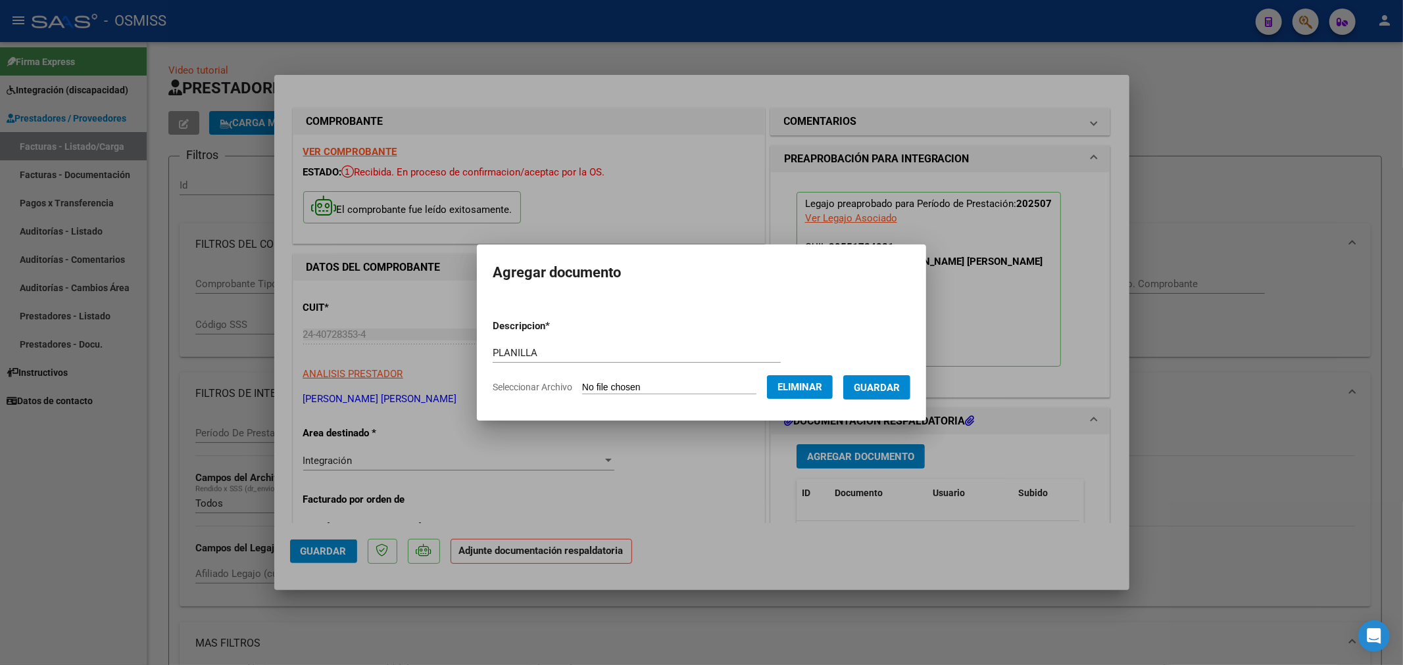
click at [880, 385] on span "Guardar" at bounding box center [877, 388] width 46 height 12
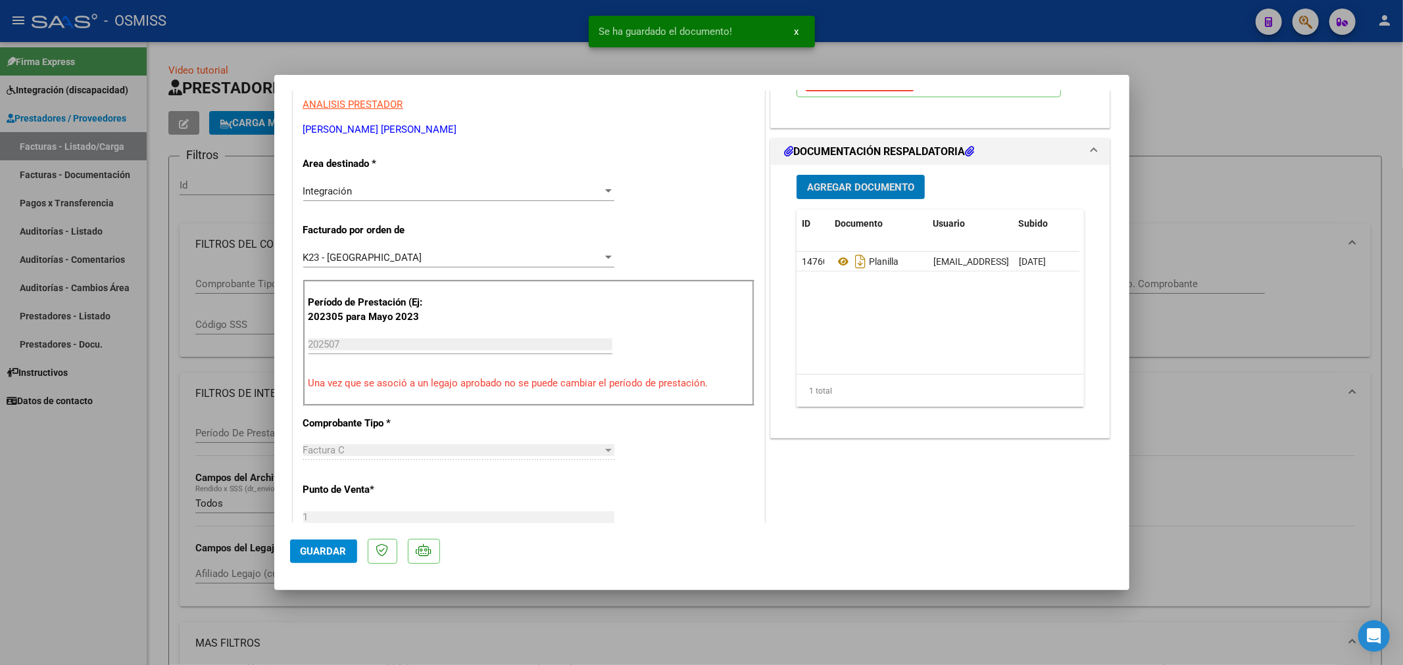
scroll to position [292, 0]
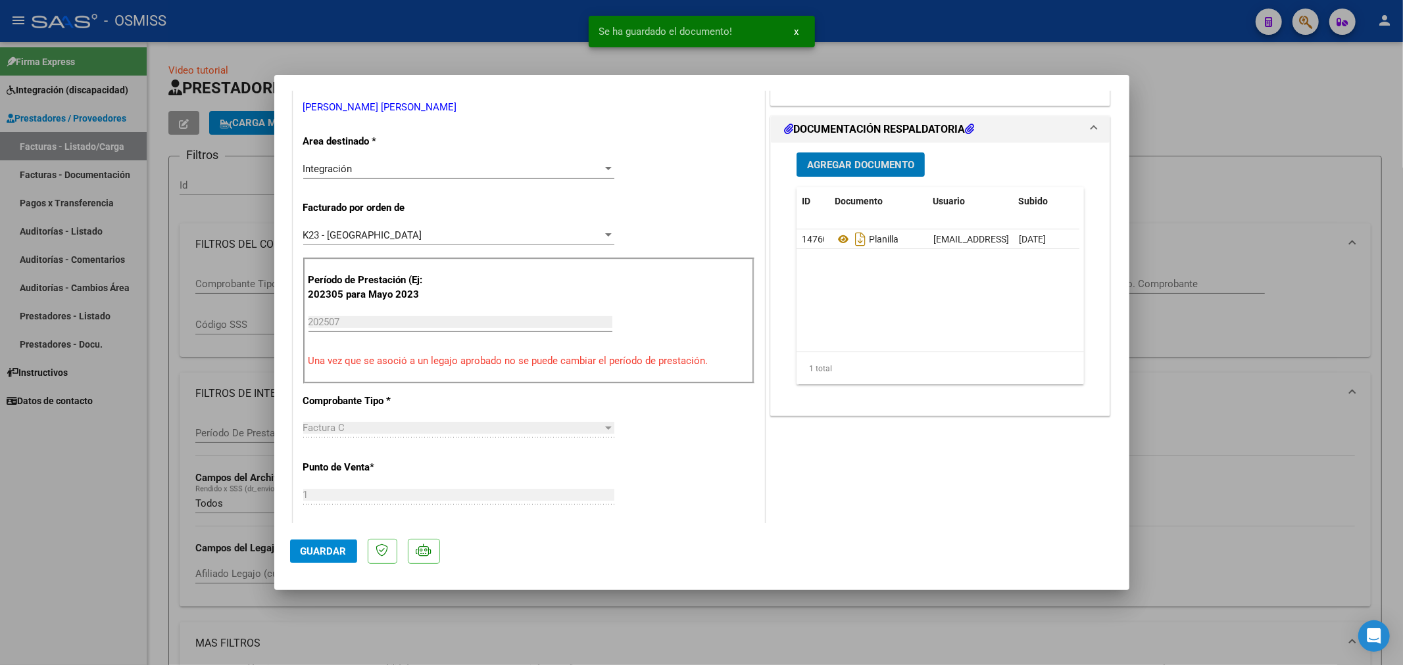
click at [306, 548] on span "Guardar" at bounding box center [324, 552] width 46 height 12
click at [299, 554] on button "Guardar" at bounding box center [323, 552] width 67 height 24
type input "$ 0,00"
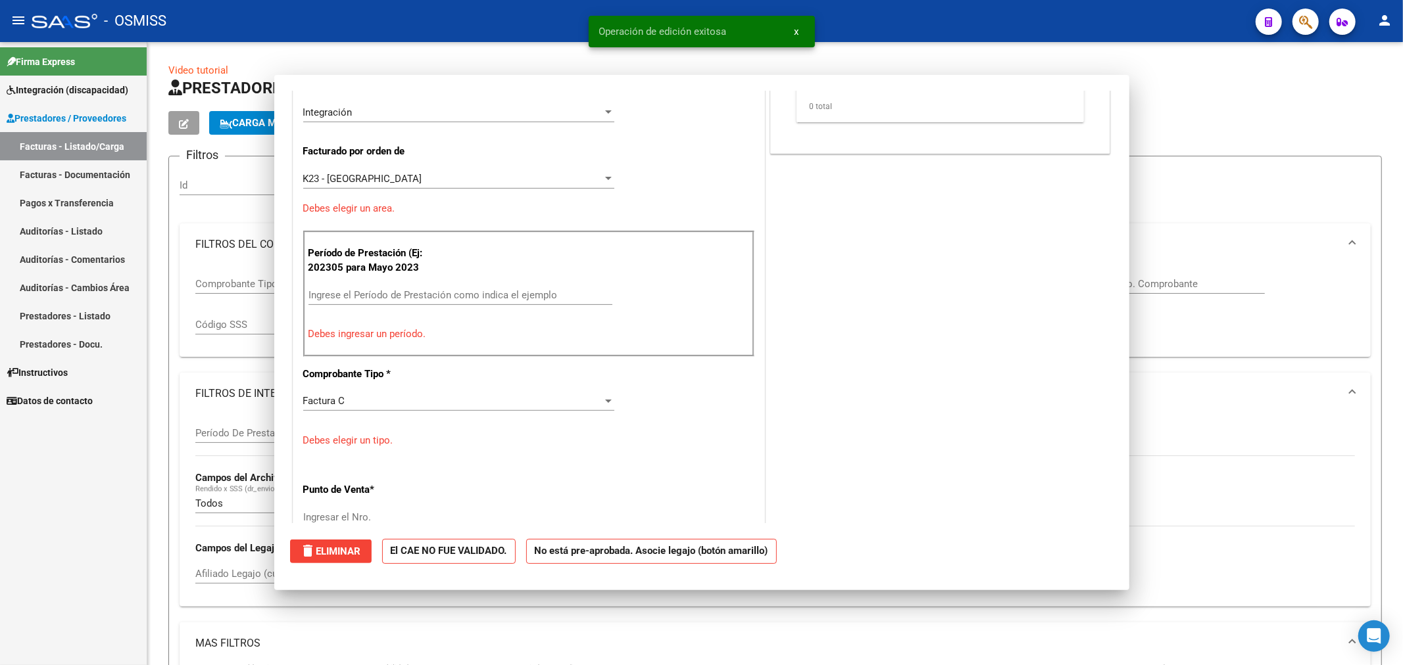
scroll to position [0, 0]
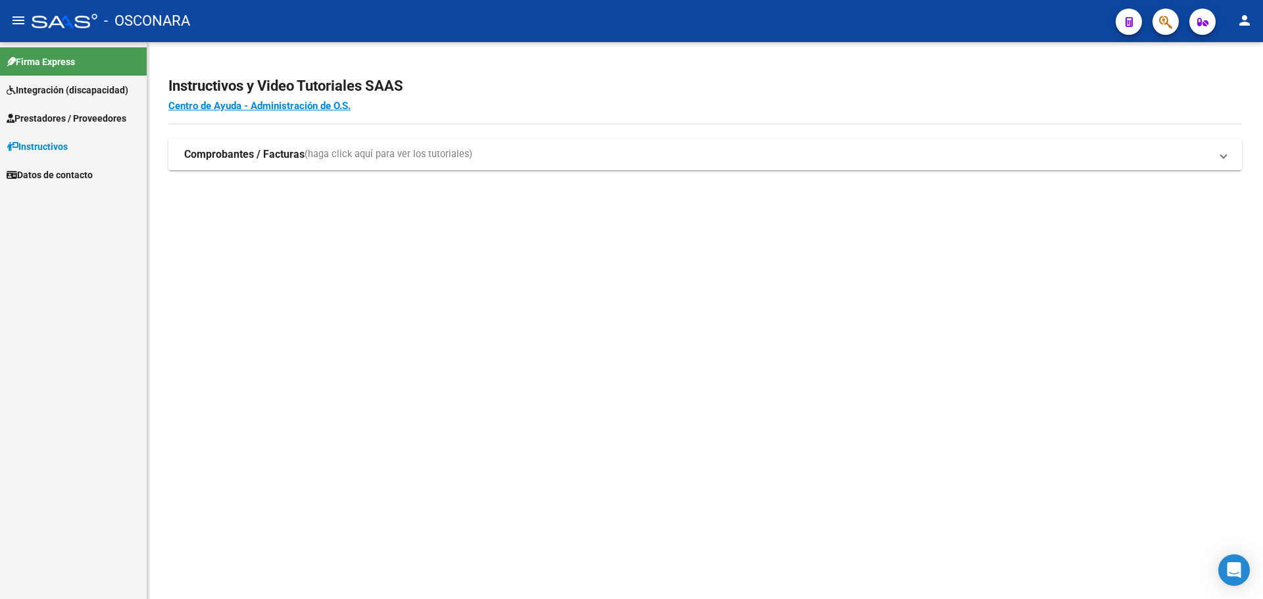
click at [84, 110] on link "Prestadores / Proveedores" at bounding box center [73, 118] width 147 height 28
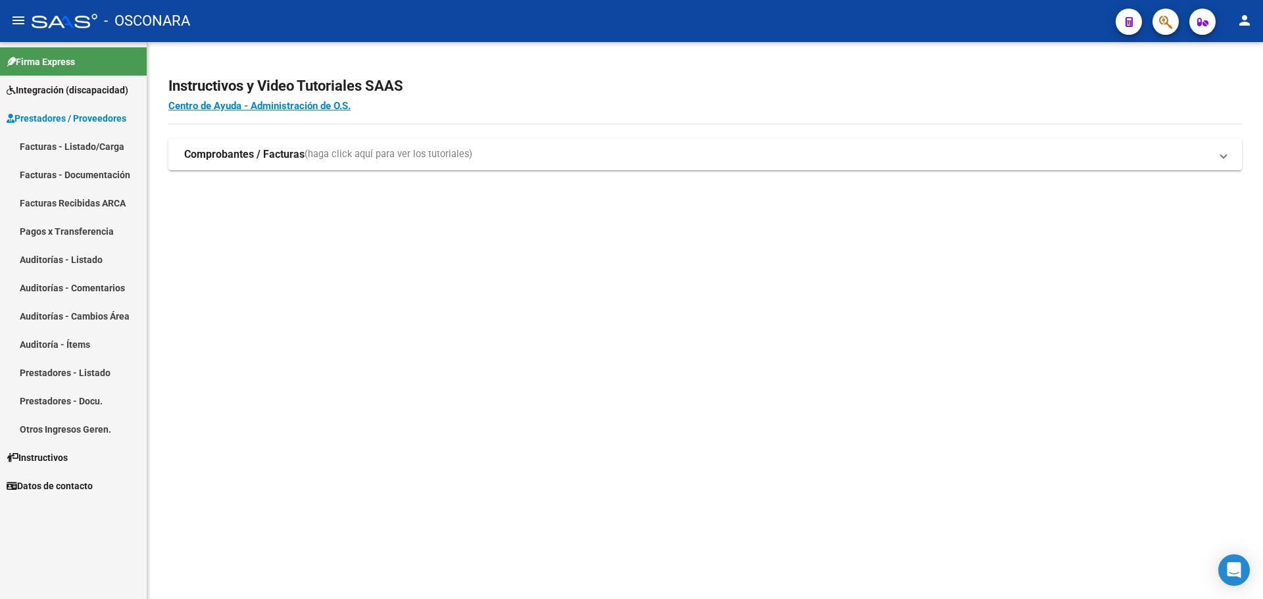
click at [65, 144] on link "Facturas - Listado/Carga" at bounding box center [73, 146] width 147 height 28
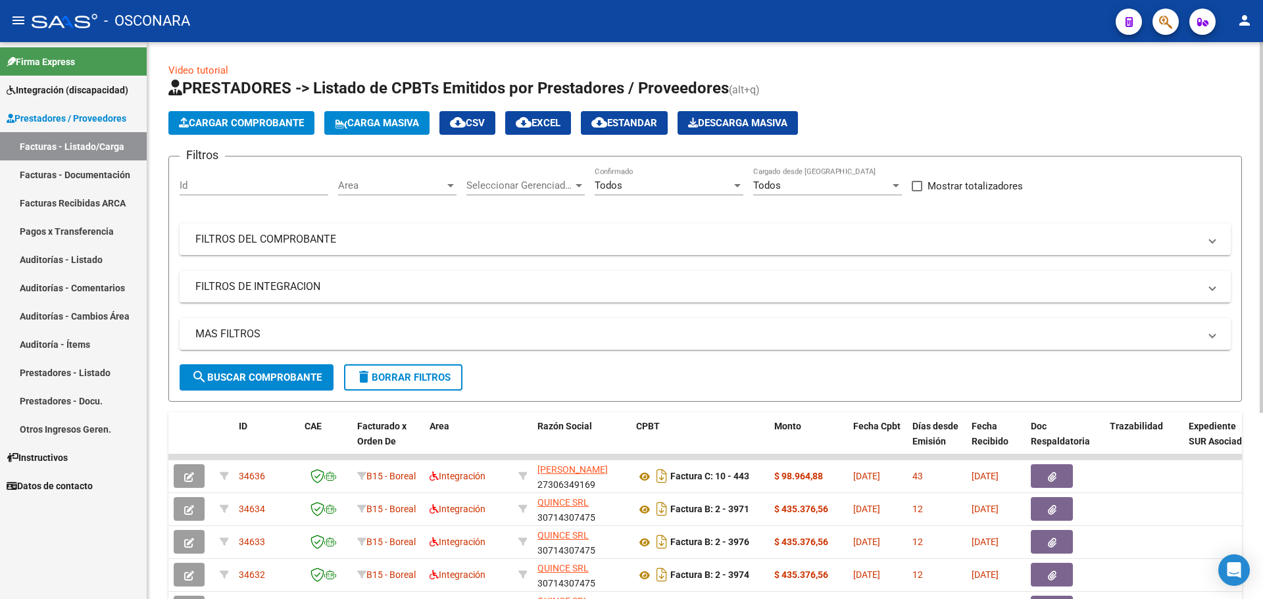
click at [380, 185] on span "Area" at bounding box center [391, 186] width 107 height 12
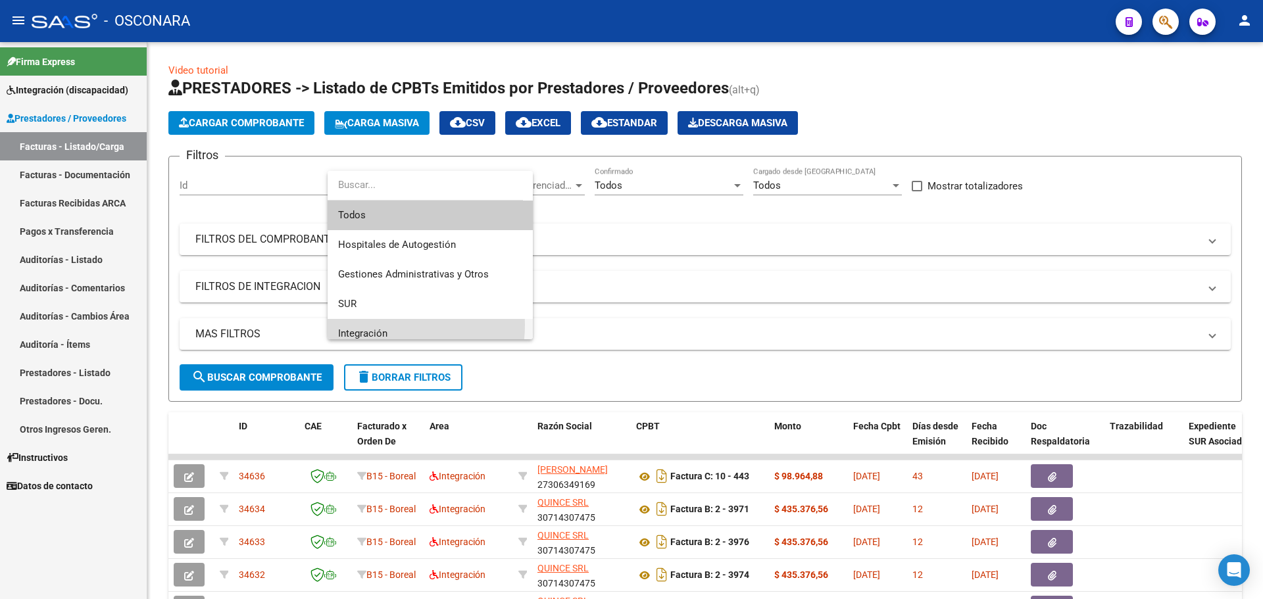
click at [380, 325] on span "Integración" at bounding box center [430, 334] width 184 height 30
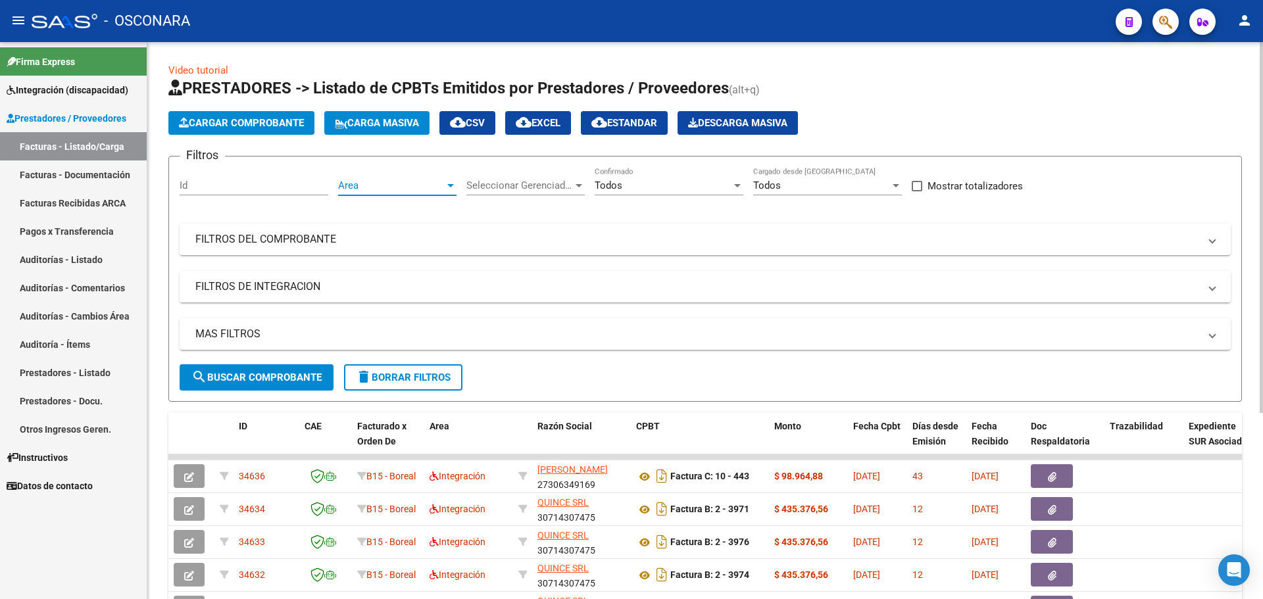
scroll to position [9, 0]
click at [522, 181] on span "Seleccionar Gerenciador" at bounding box center [519, 186] width 107 height 12
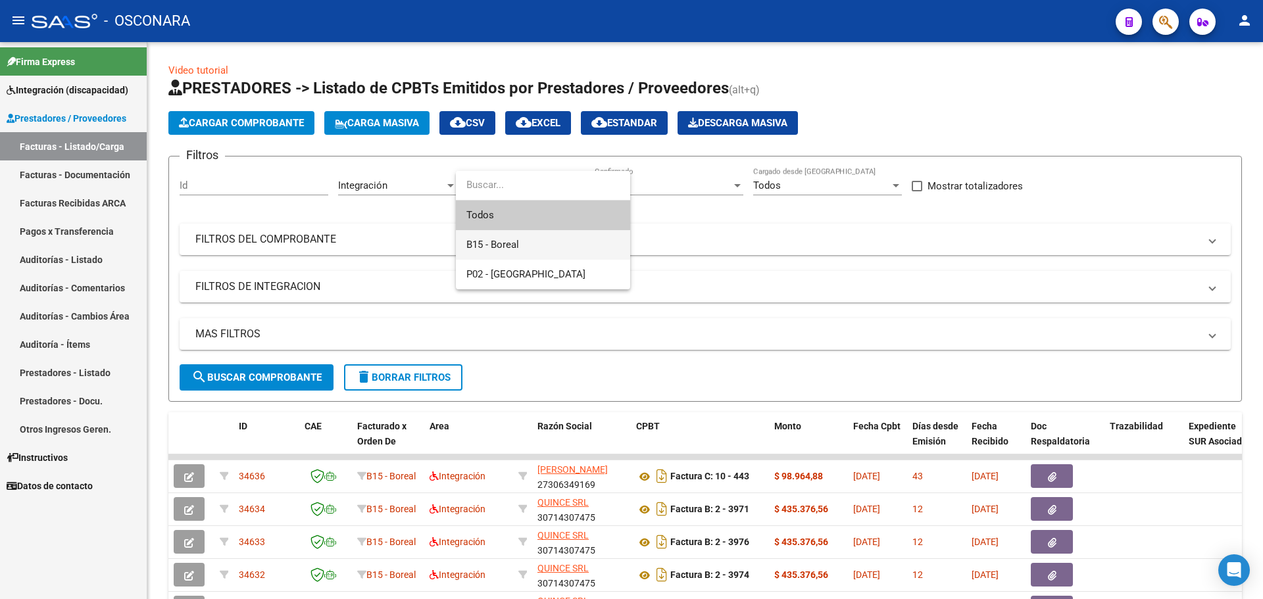
click at [574, 245] on span "B15 - Boreal" at bounding box center [542, 245] width 153 height 30
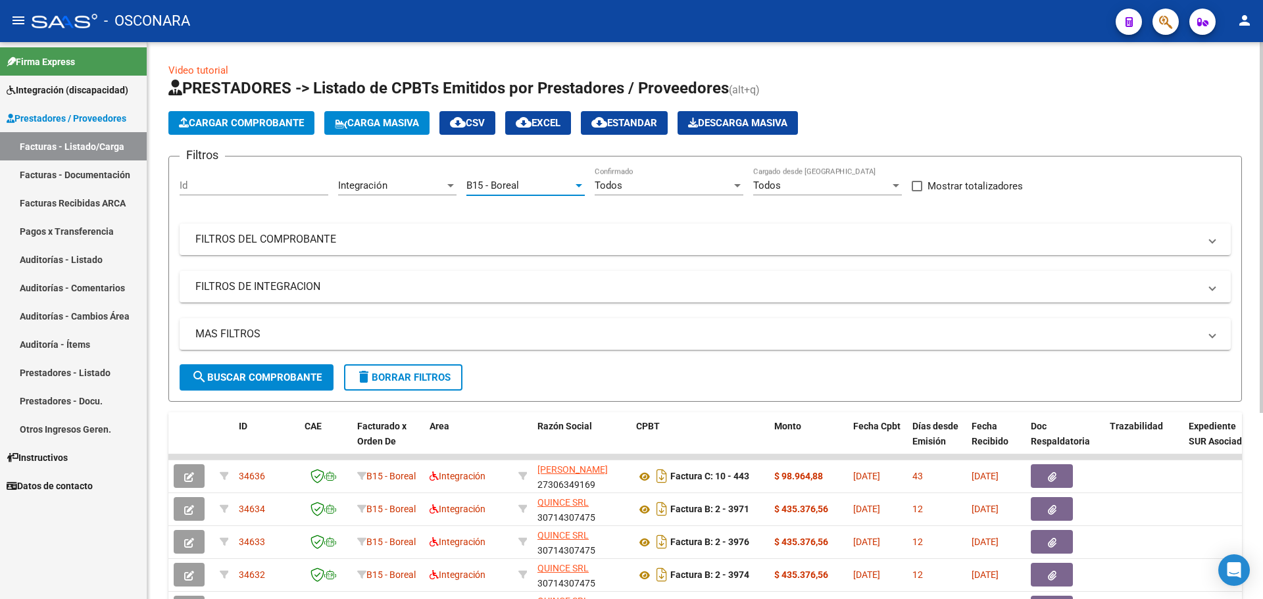
click at [650, 189] on div "Todos" at bounding box center [662, 186] width 137 height 12
click at [650, 189] on span "Todos" at bounding box center [668, 186] width 149 height 30
click at [261, 239] on mat-panel-title "FILTROS DEL COMPROBANTE" at bounding box center [696, 239] width 1003 height 14
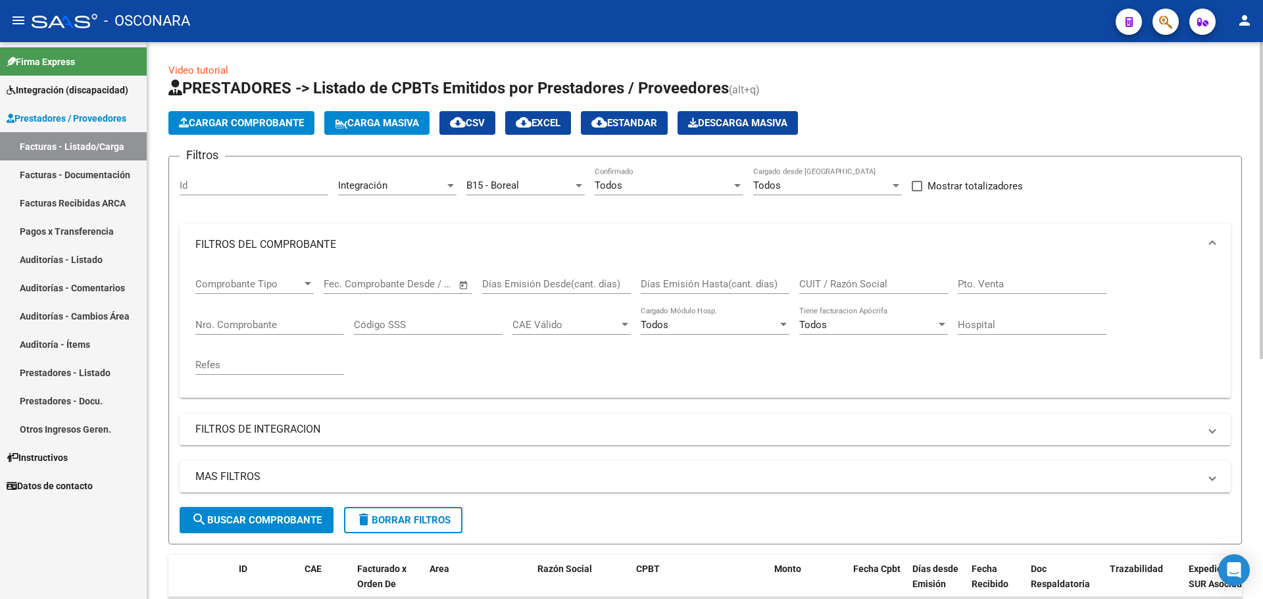
drag, startPoint x: 214, startPoint y: 425, endPoint x: 558, endPoint y: 398, distance: 345.7
click at [215, 425] on mat-panel-title "FILTROS DE INTEGRACION" at bounding box center [696, 429] width 1003 height 14
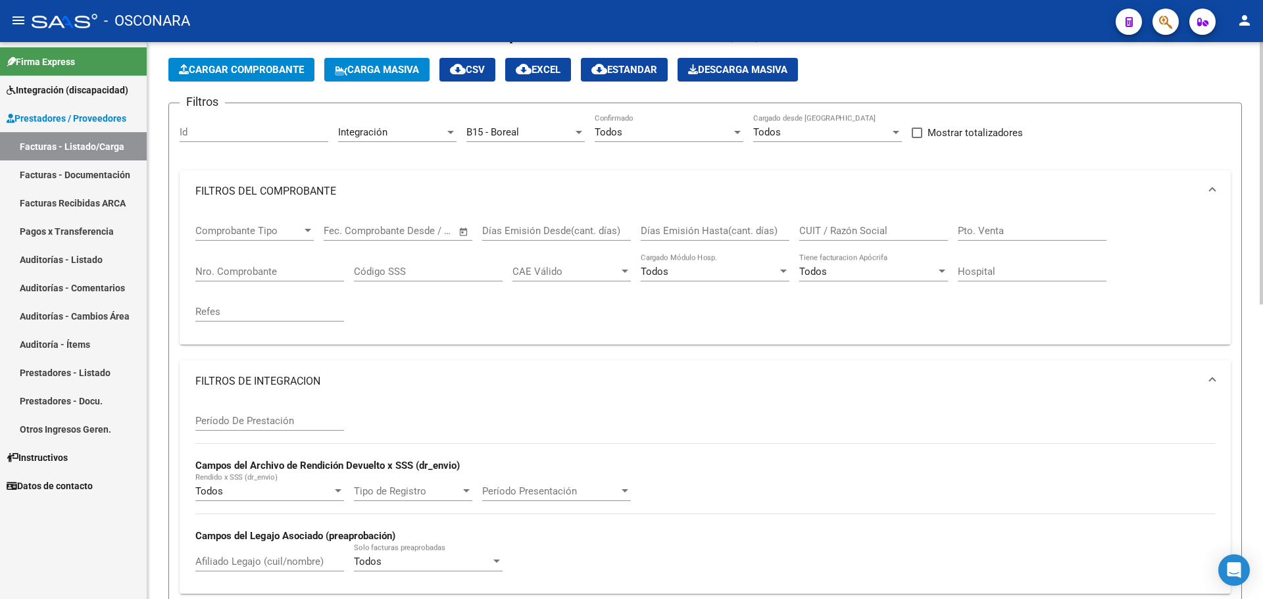
scroll to position [395, 0]
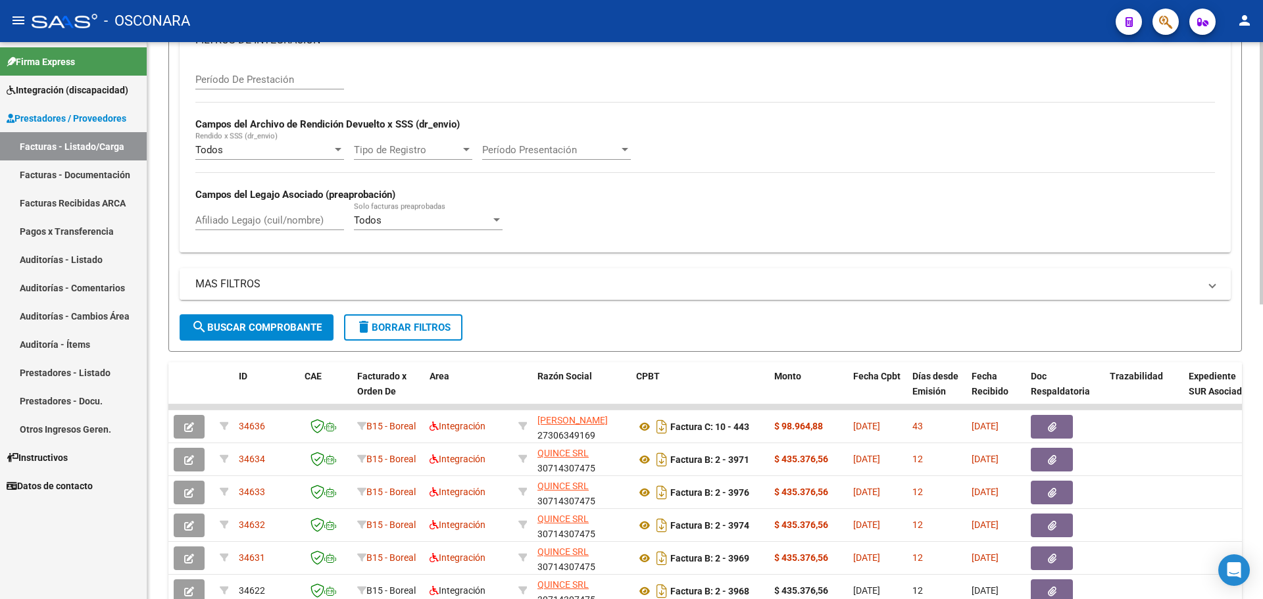
click at [231, 281] on mat-panel-title "MAS FILTROS" at bounding box center [696, 284] width 1003 height 14
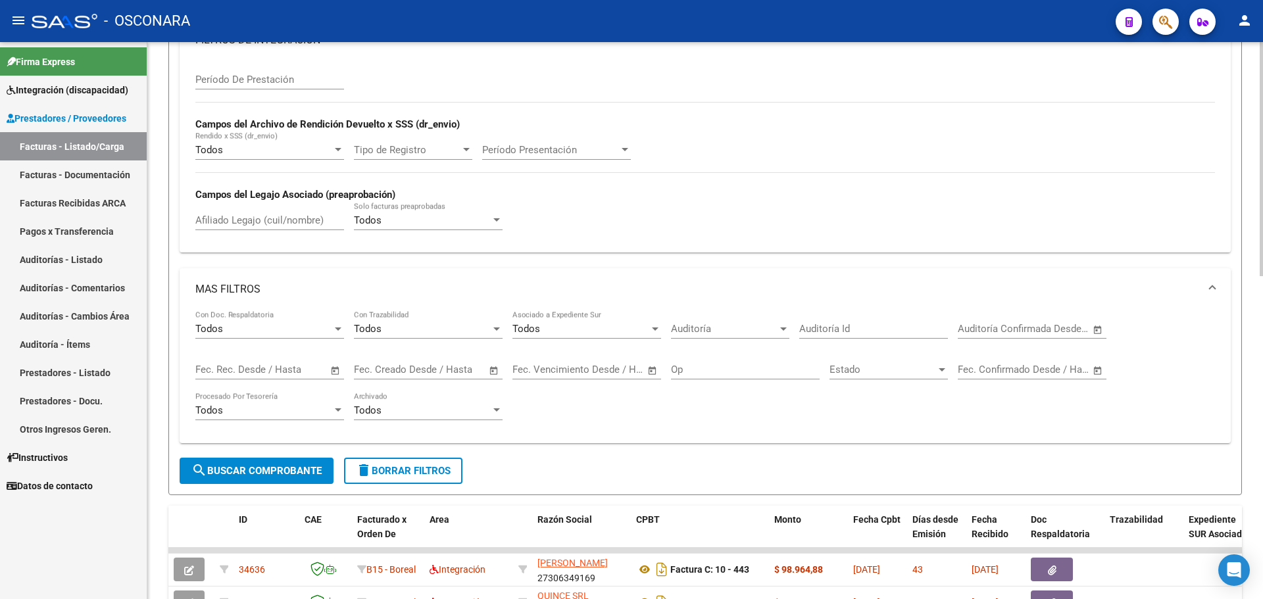
click at [299, 372] on input "text" at bounding box center [282, 370] width 64 height 12
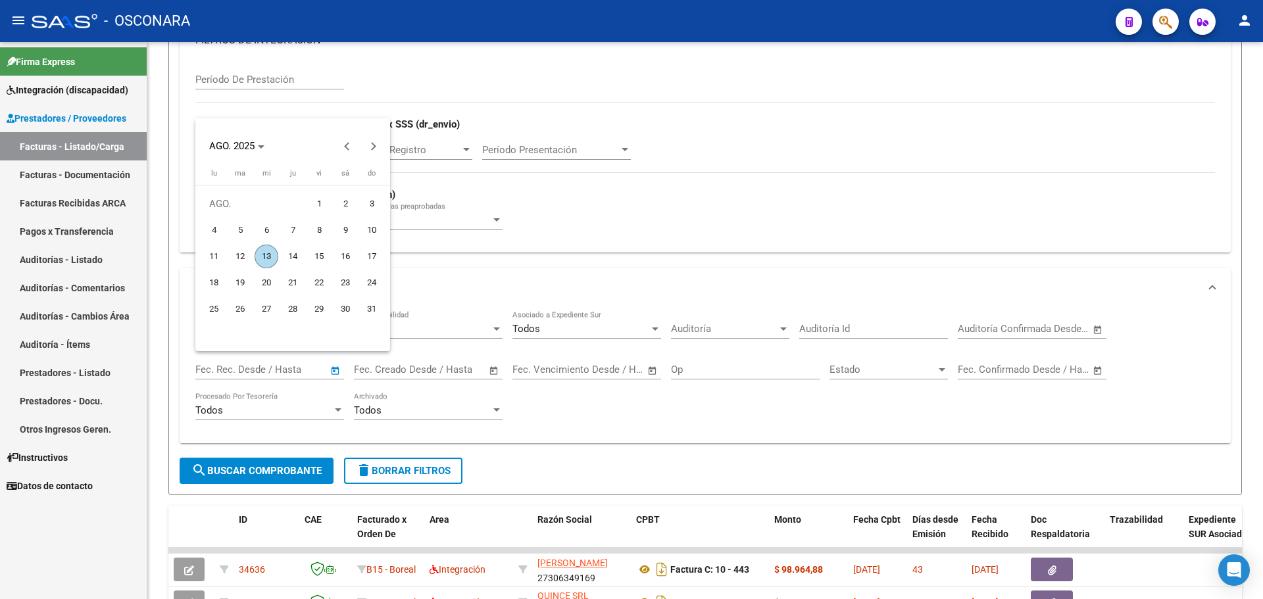
click at [323, 199] on span "1" at bounding box center [319, 204] width 24 height 24
type input "[DATE]"
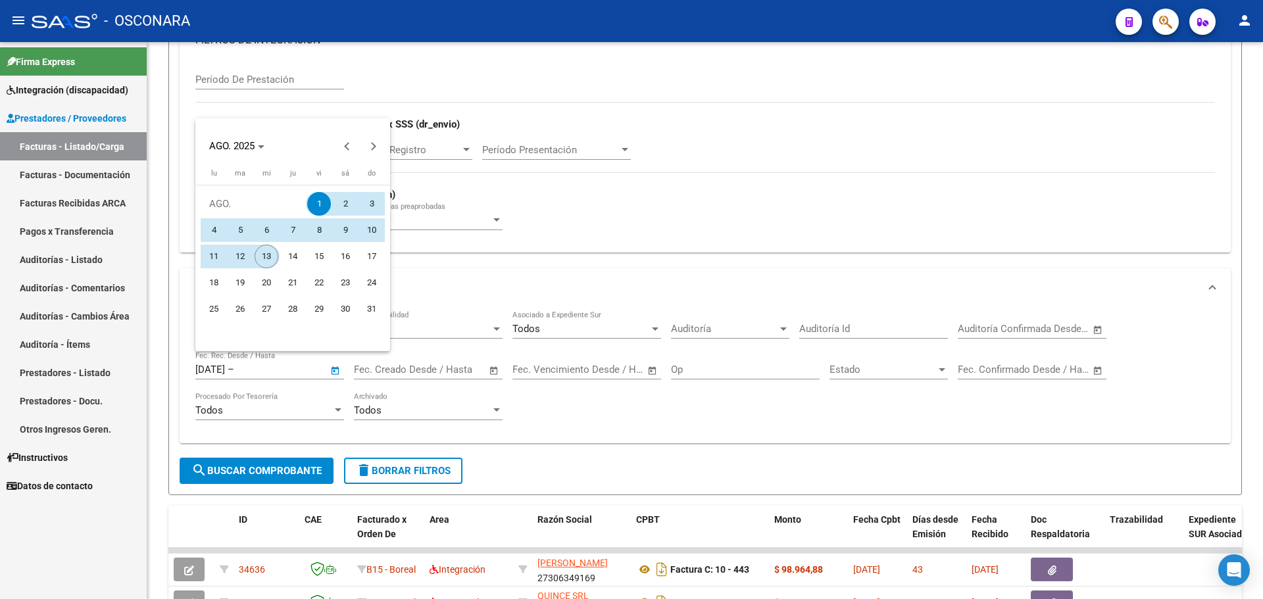
click at [270, 261] on span "13" at bounding box center [266, 257] width 24 height 24
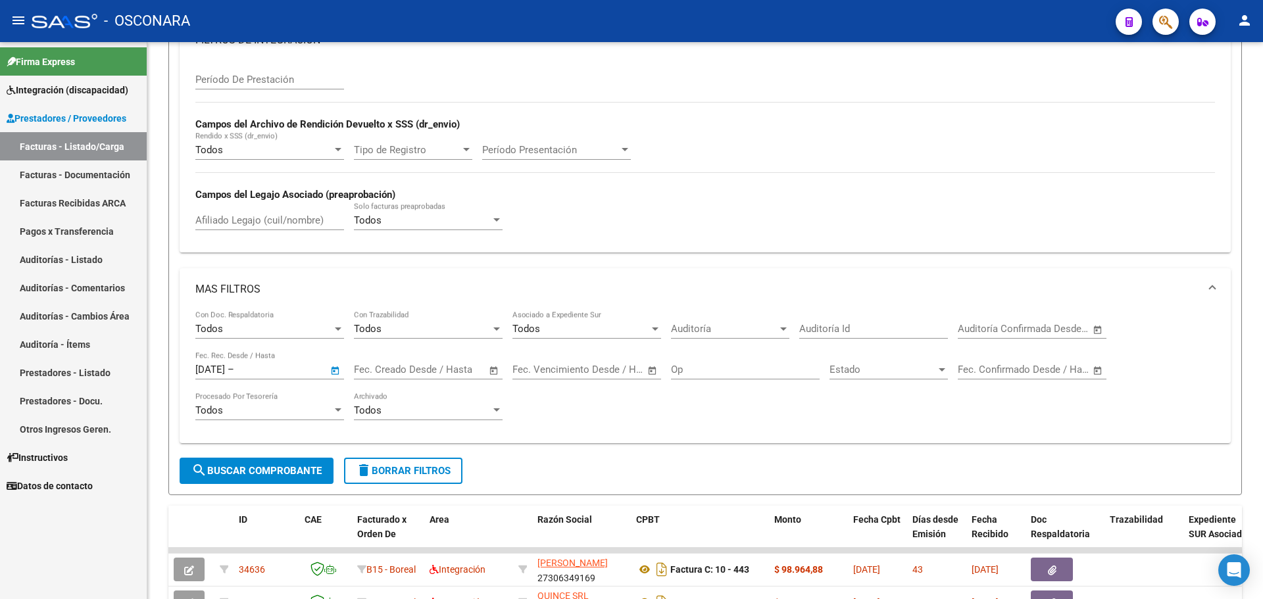
type input "[DATE]"
click at [269, 471] on span "search Buscar Comprobante" at bounding box center [256, 471] width 130 height 12
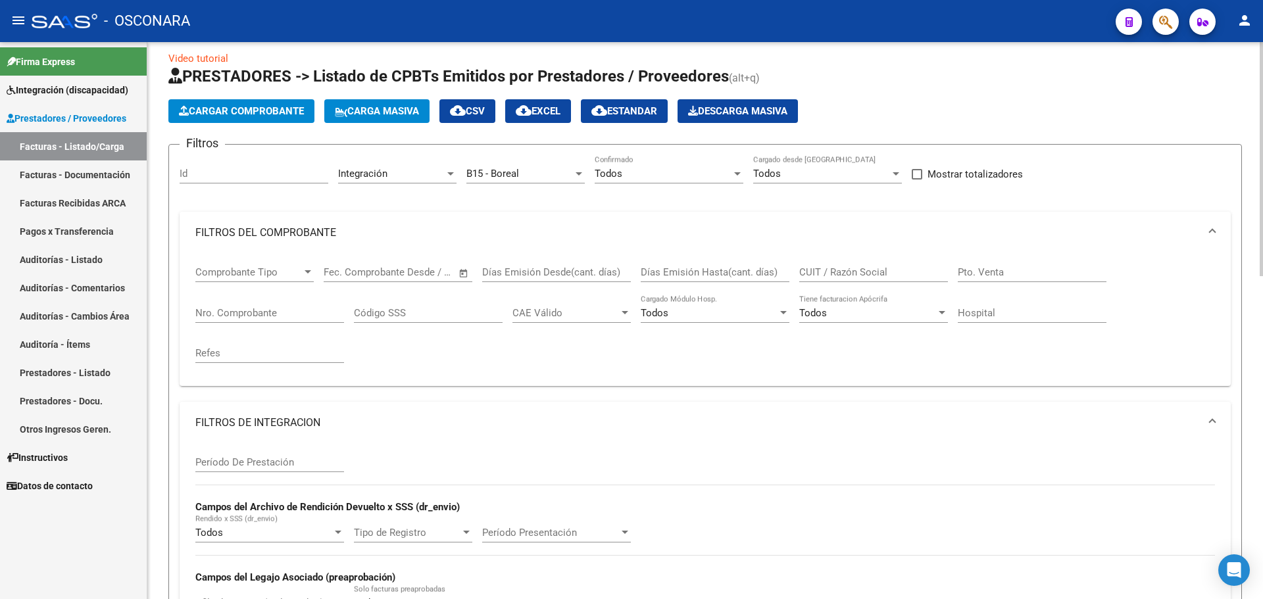
scroll to position [0, 0]
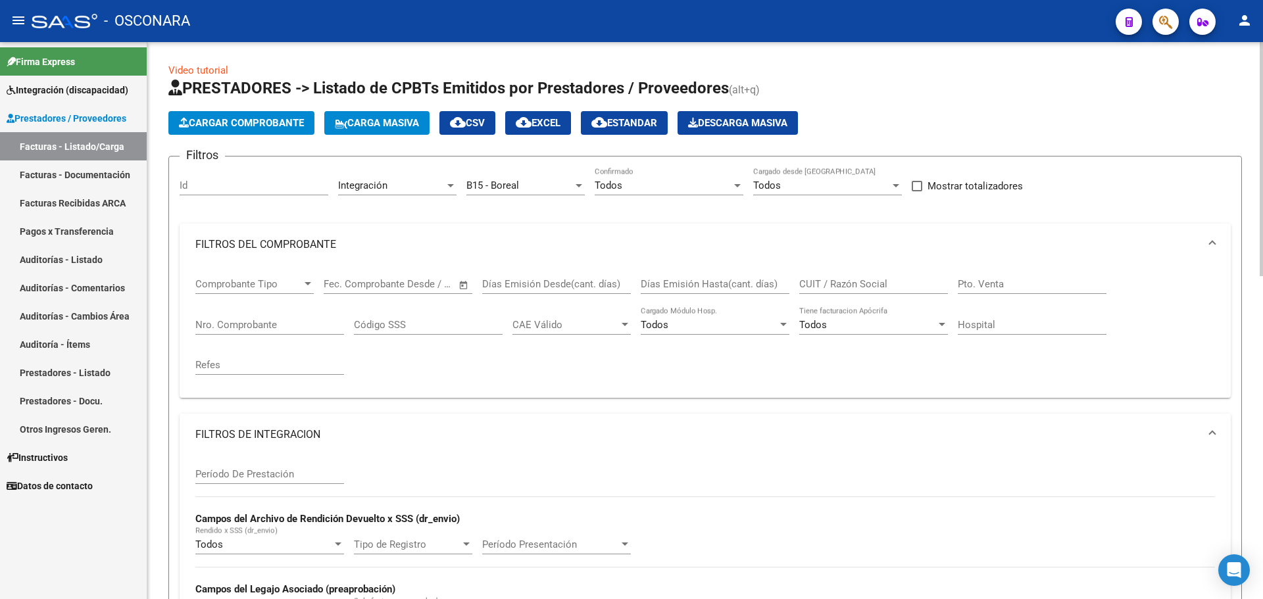
click at [557, 117] on span "cloud_download EXCEL" at bounding box center [538, 123] width 45 height 12
click at [258, 119] on span "Cargar Comprobante" at bounding box center [241, 123] width 125 height 12
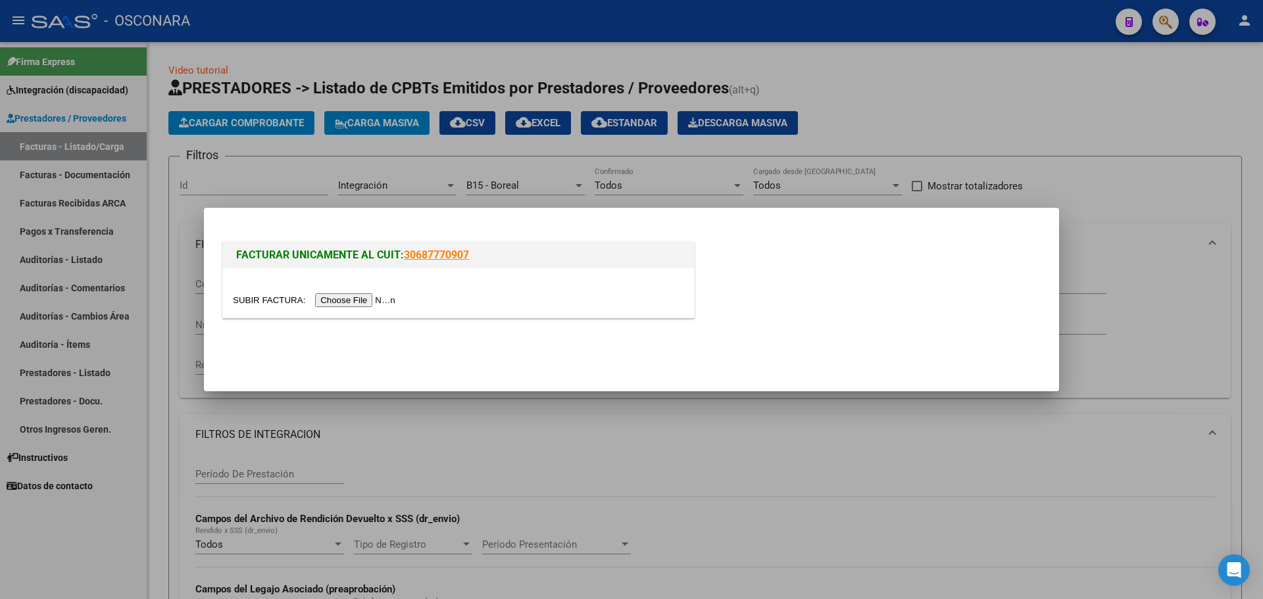
click at [333, 302] on input "file" at bounding box center [316, 300] width 166 height 14
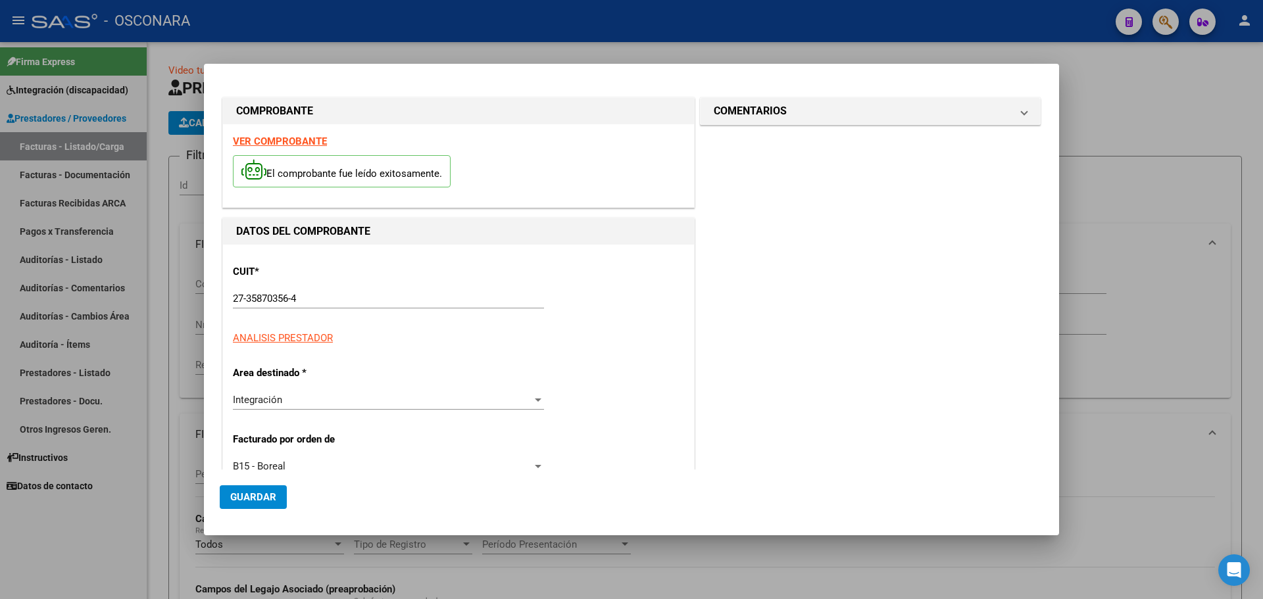
scroll to position [263, 0]
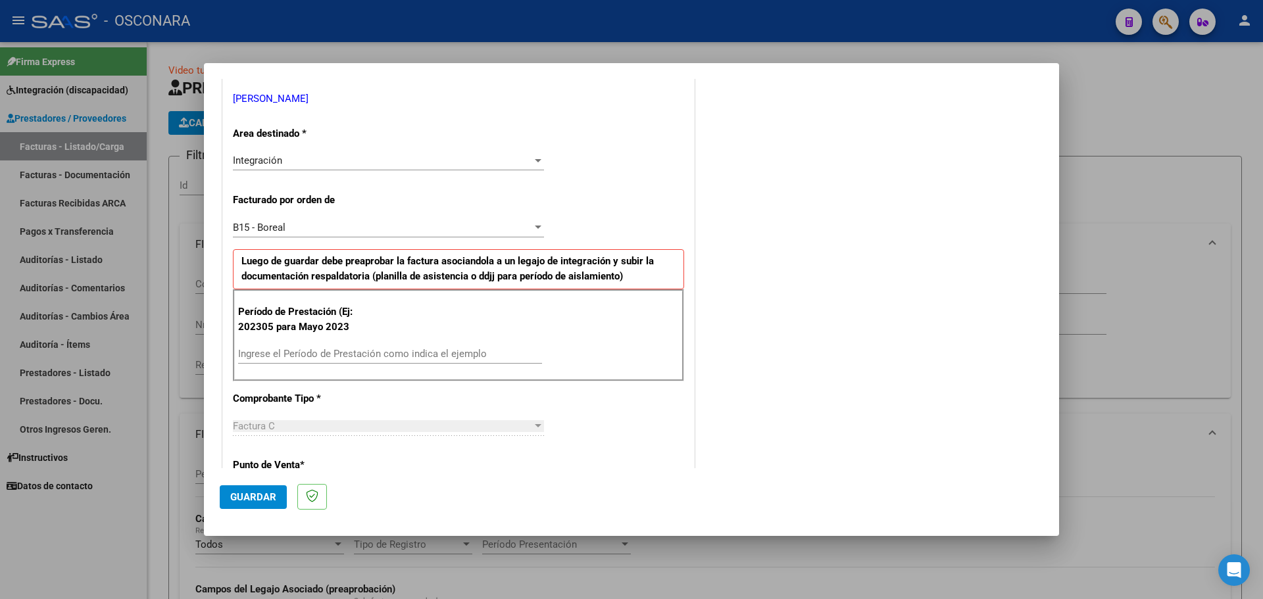
click at [356, 351] on input "Ingrese el Período de Prestación como indica el ejemplo" at bounding box center [390, 354] width 304 height 12
type input "202507"
click at [256, 500] on span "Guardar" at bounding box center [253, 497] width 46 height 12
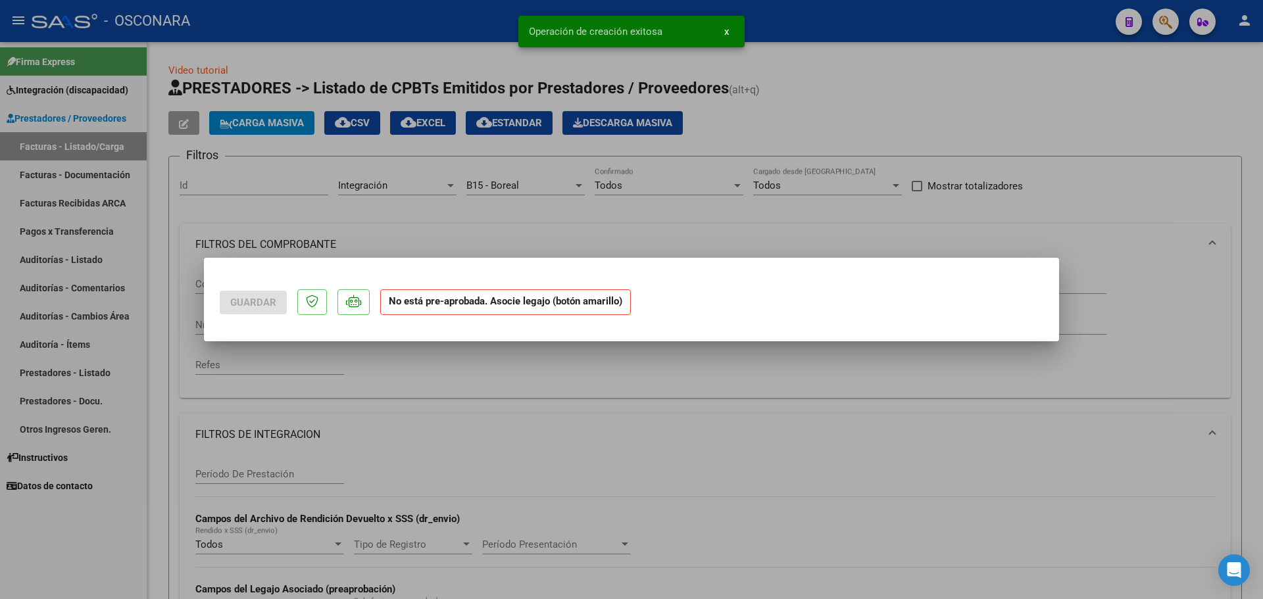
scroll to position [0, 0]
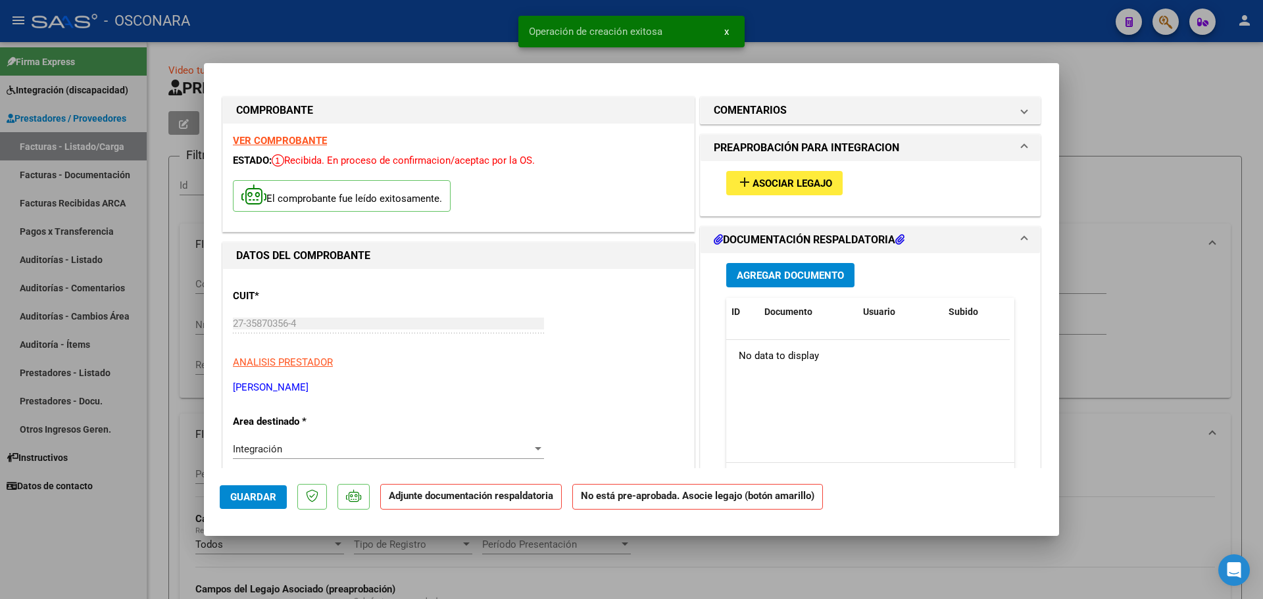
click at [762, 168] on div "add Asociar Legajo" at bounding box center [870, 183] width 308 height 44
click at [762, 177] on span "add Asociar Legajo" at bounding box center [783, 183] width 95 height 12
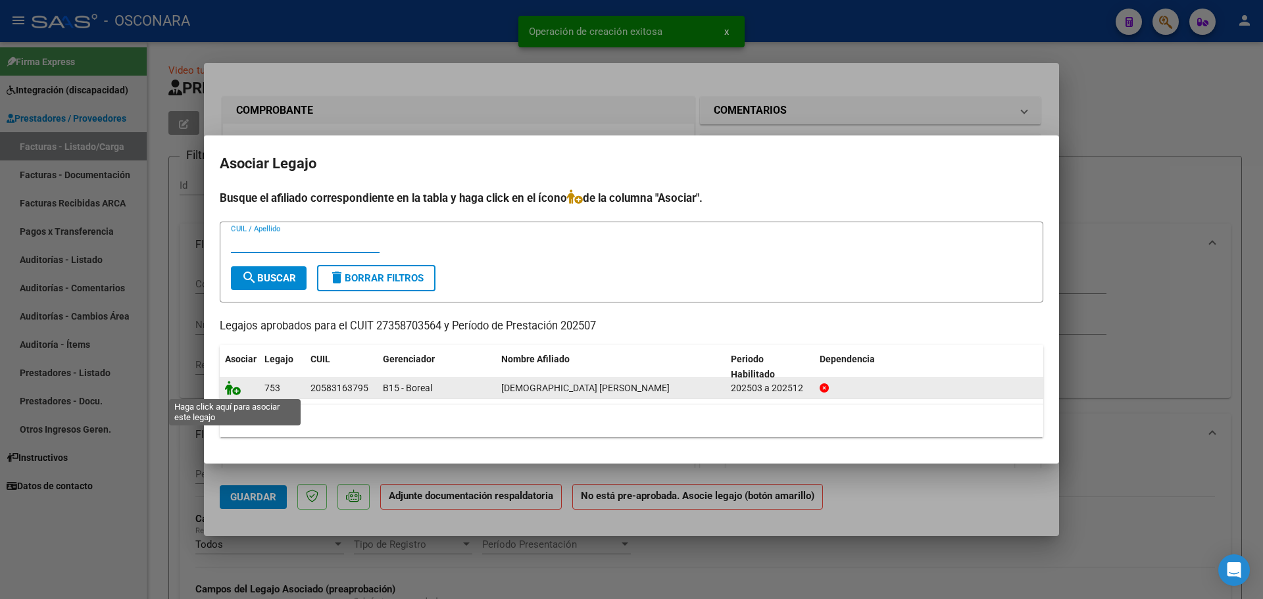
click at [233, 392] on icon at bounding box center [233, 388] width 16 height 14
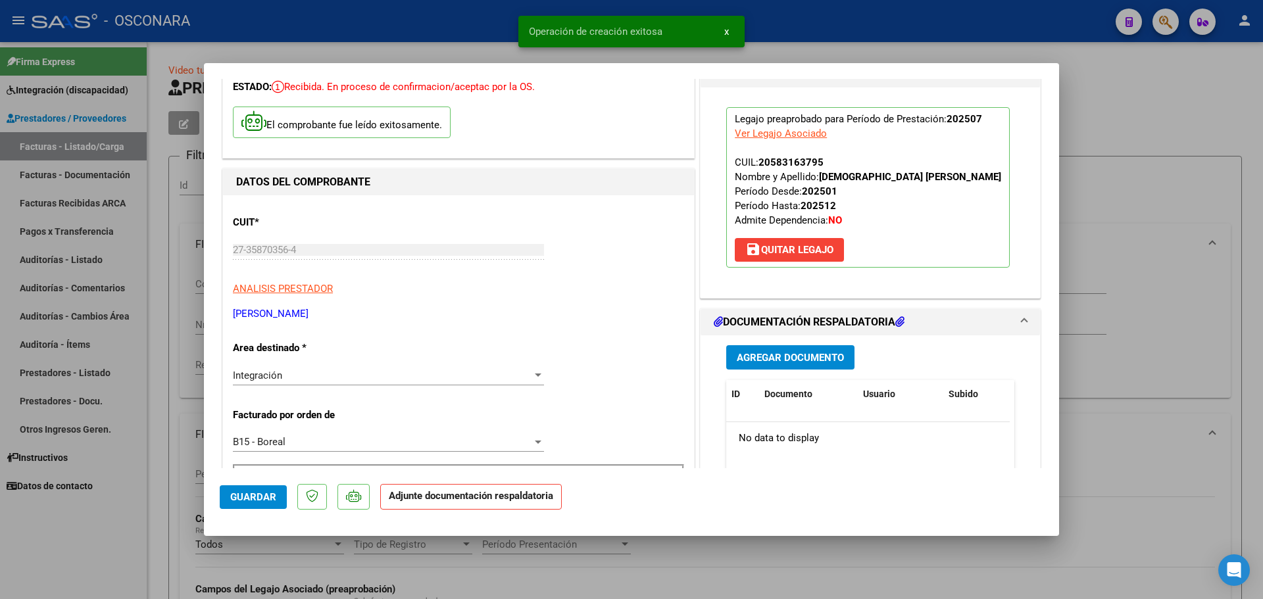
scroll to position [197, 0]
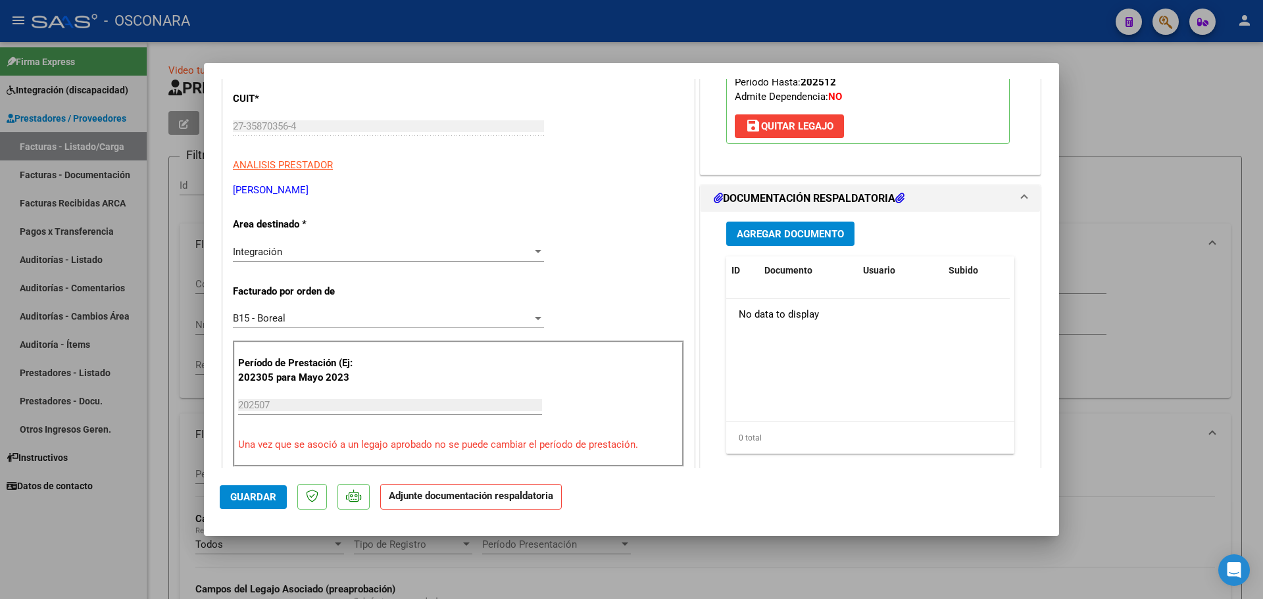
click at [778, 230] on span "Agregar Documento" at bounding box center [789, 234] width 107 height 12
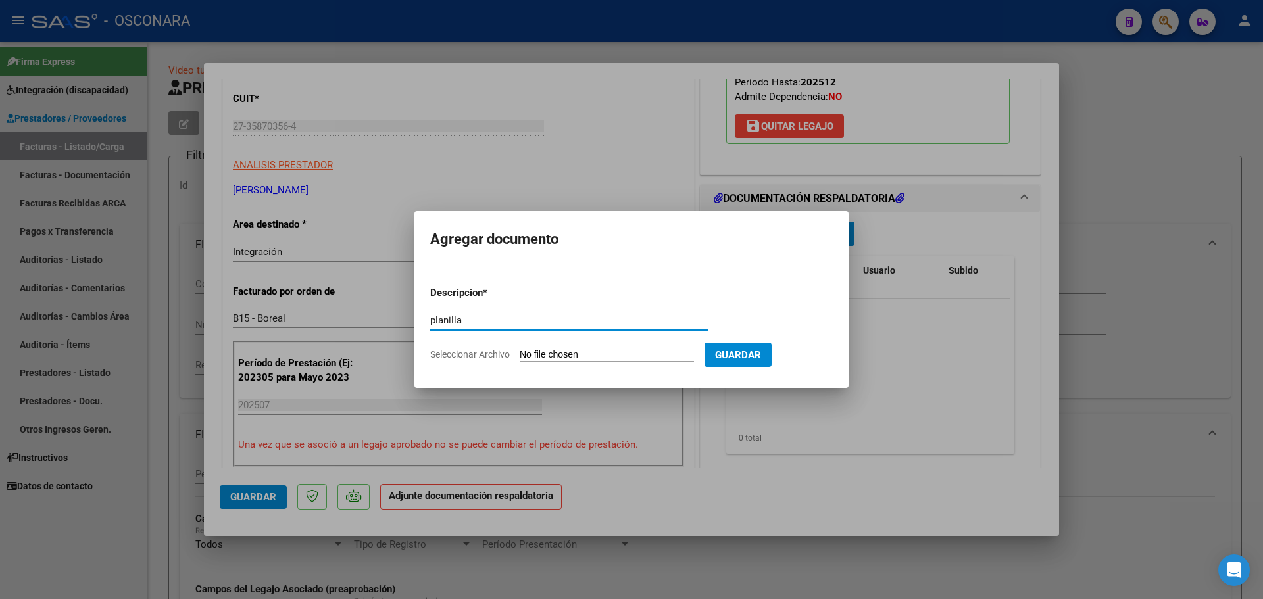
type input "planilla"
click at [561, 354] on input "Seleccionar Archivo" at bounding box center [606, 355] width 174 height 12
type input "C:\fakepath\148578-4-Planilla_de_Asistencia.pdf"
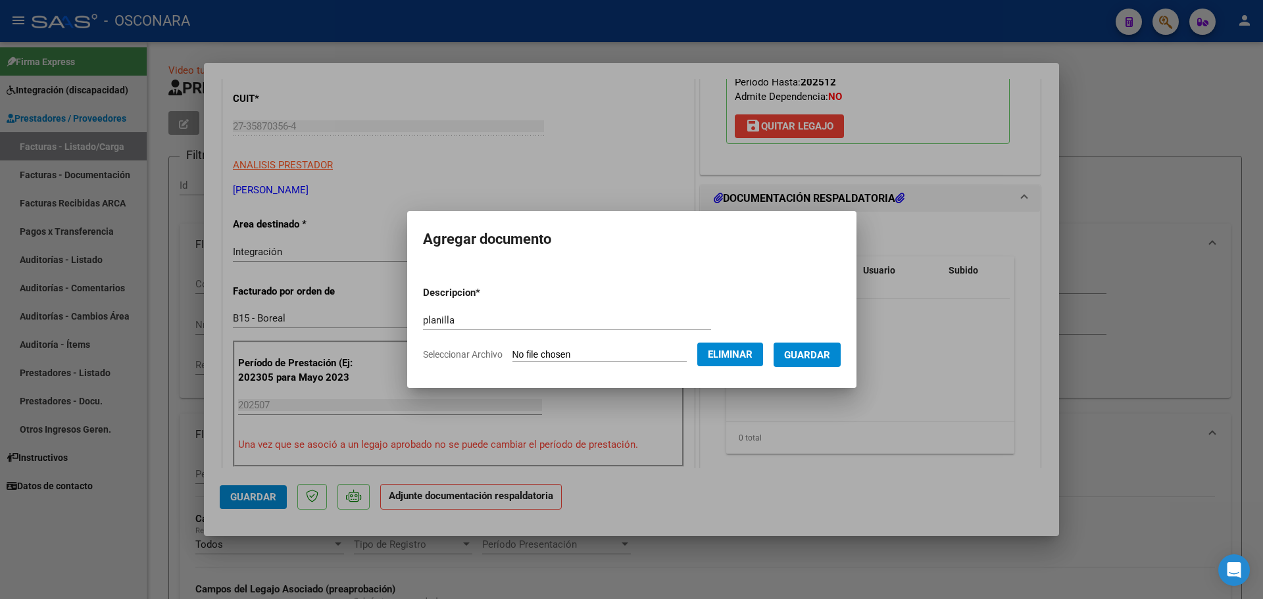
click at [816, 361] on button "Guardar" at bounding box center [806, 355] width 67 height 24
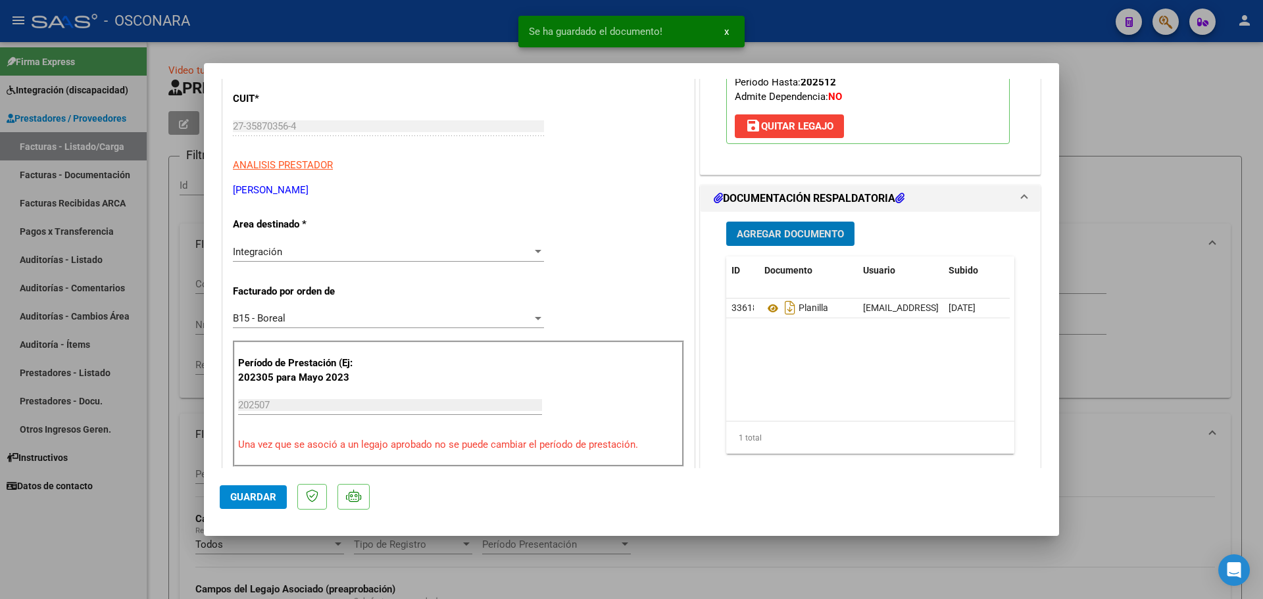
click at [254, 498] on span "Guardar" at bounding box center [253, 497] width 46 height 12
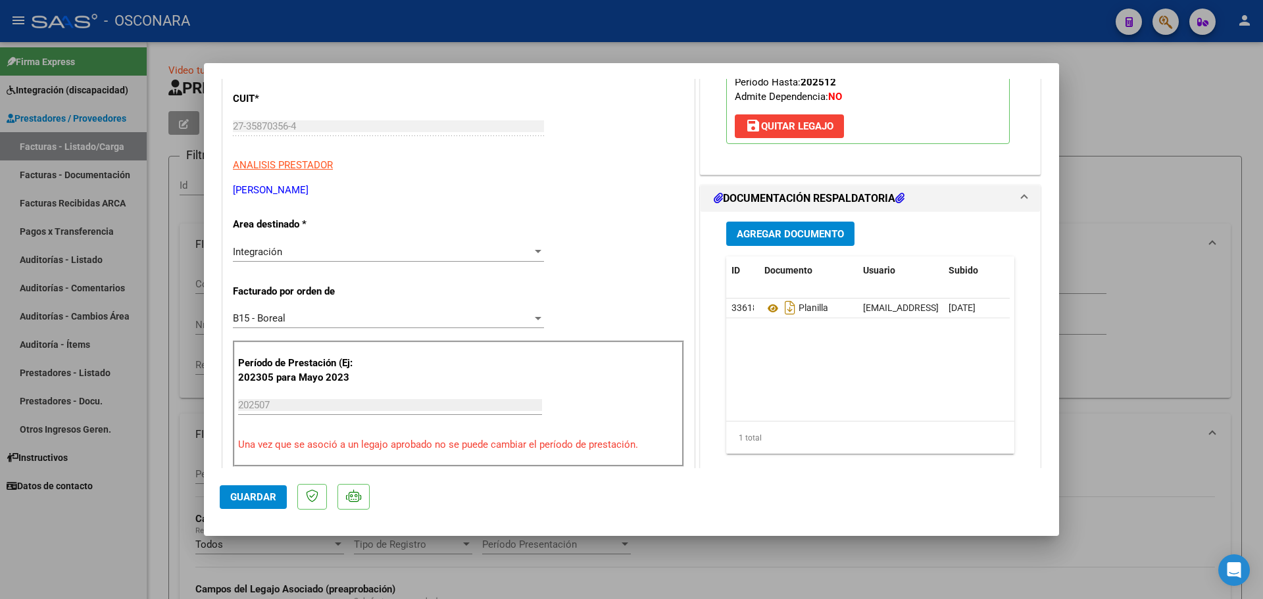
click at [266, 490] on button "Guardar" at bounding box center [253, 497] width 67 height 24
type input "$ 0,00"
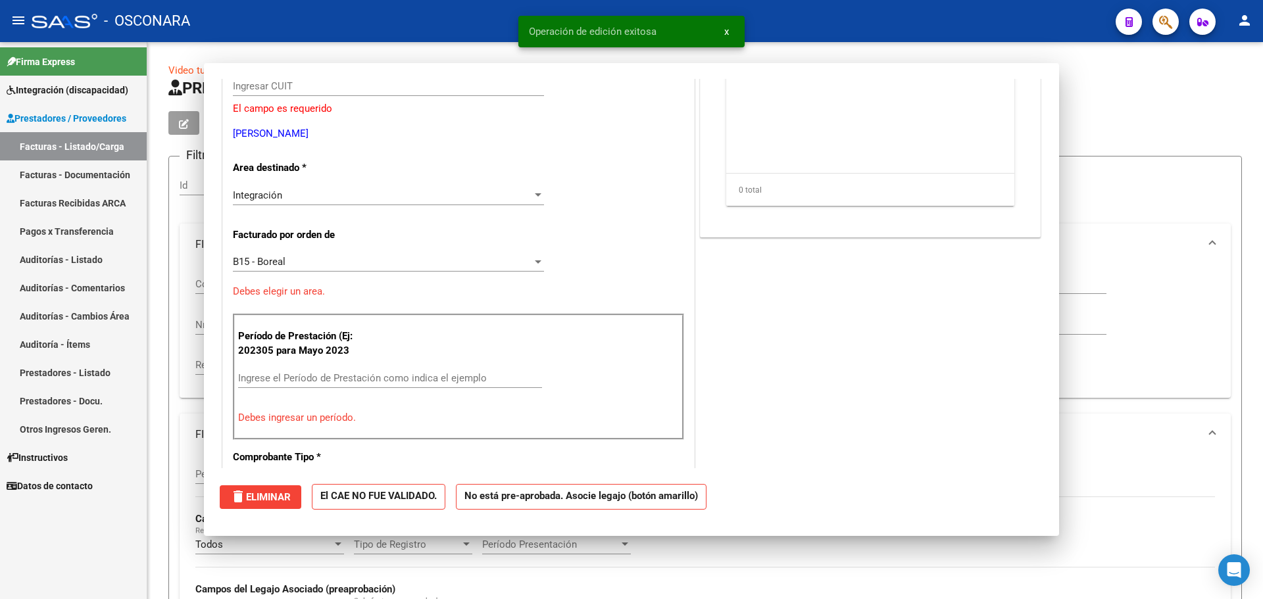
scroll to position [157, 0]
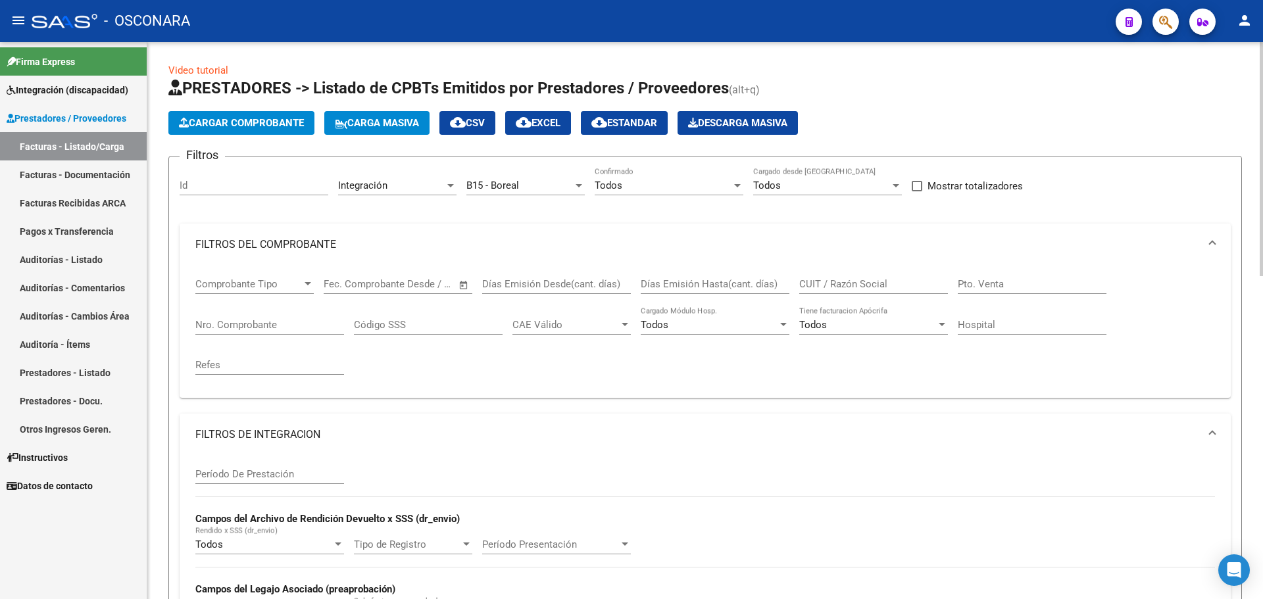
click at [228, 115] on button "Cargar Comprobante" at bounding box center [241, 123] width 146 height 24
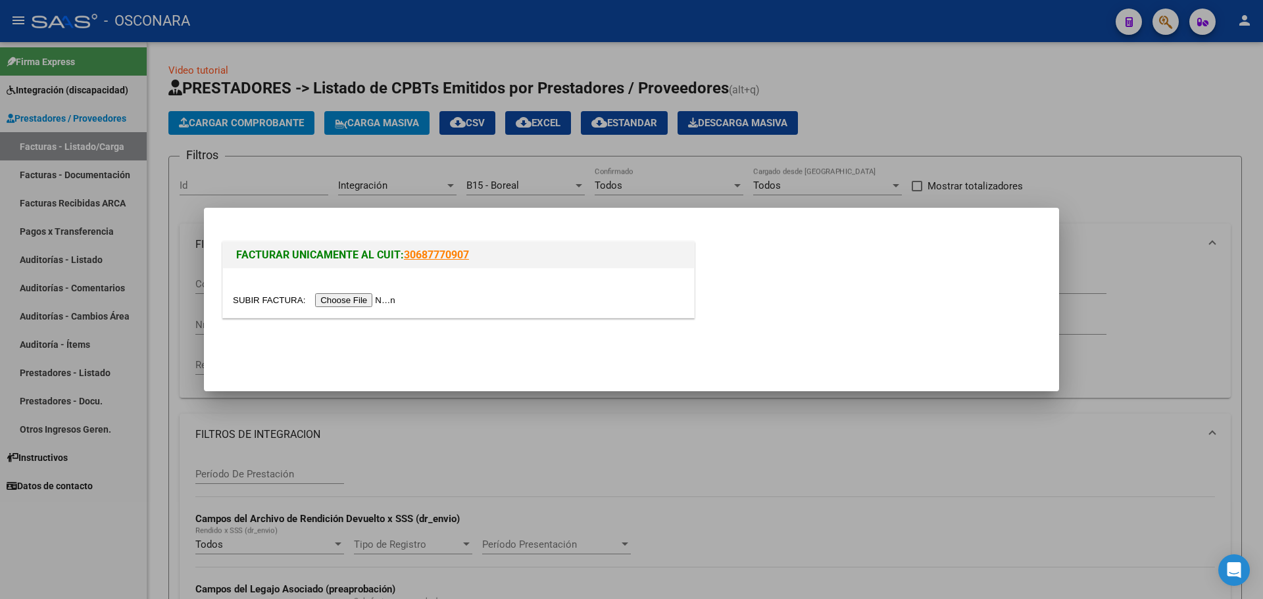
click at [339, 298] on input "file" at bounding box center [316, 300] width 166 height 14
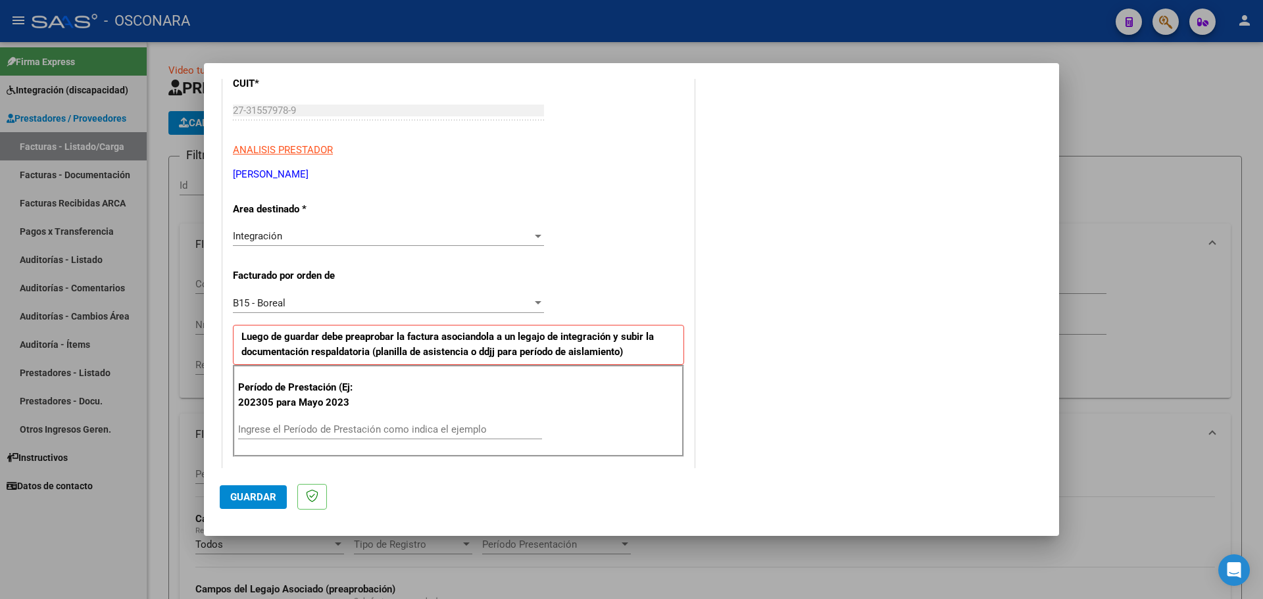
scroll to position [263, 0]
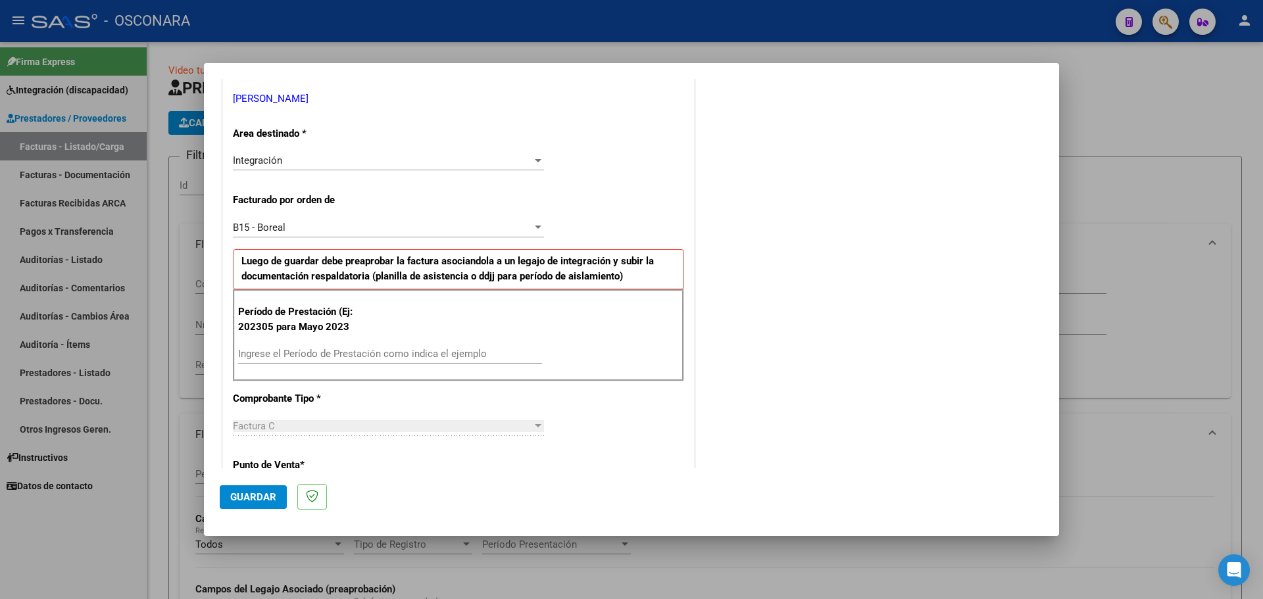
click at [337, 356] on input "Ingrese el Período de Prestación como indica el ejemplo" at bounding box center [390, 354] width 304 height 12
type input "202507"
click at [247, 501] on span "Guardar" at bounding box center [253, 497] width 46 height 12
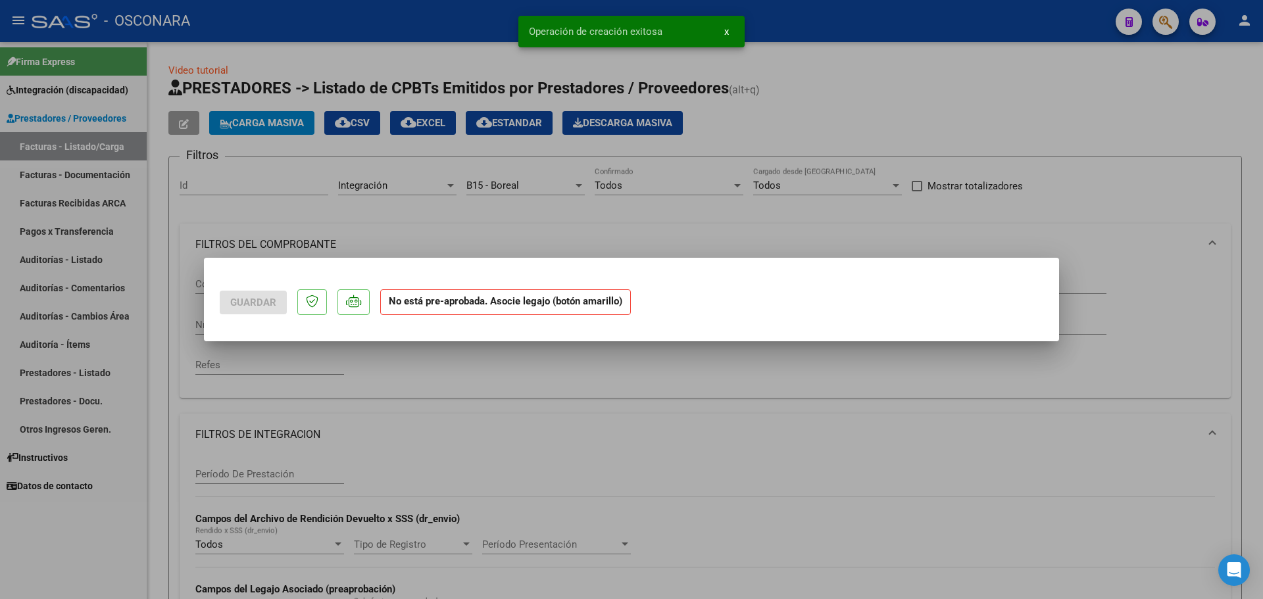
scroll to position [0, 0]
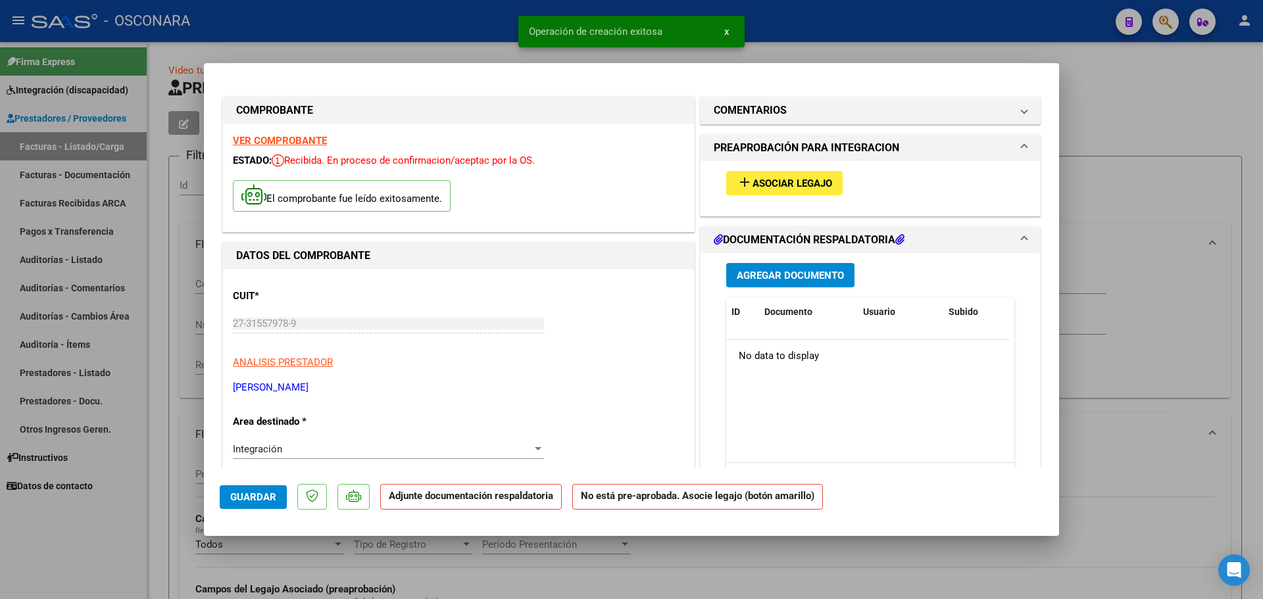
click at [774, 186] on span "Asociar Legajo" at bounding box center [792, 184] width 80 height 12
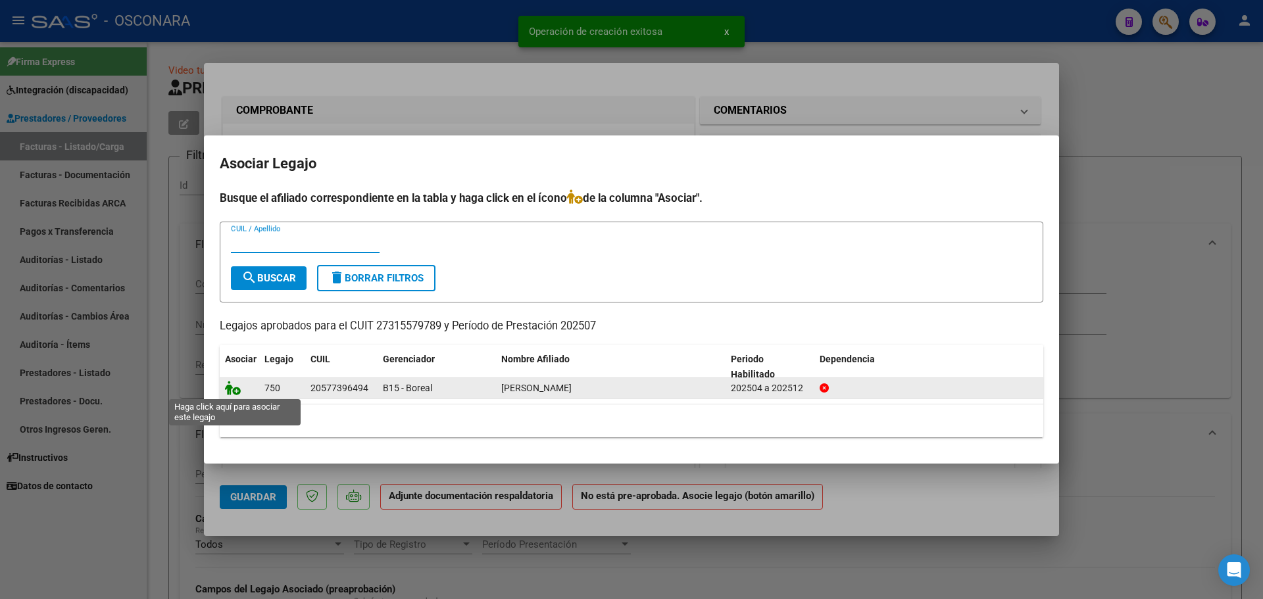
click at [237, 391] on icon at bounding box center [233, 388] width 16 height 14
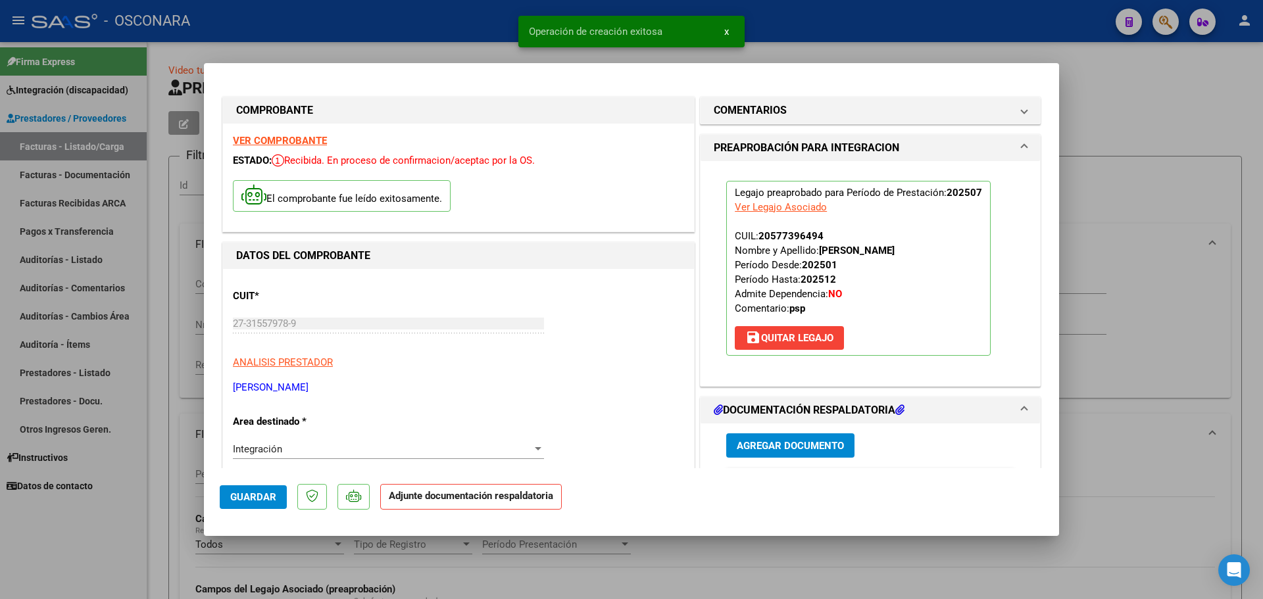
scroll to position [132, 0]
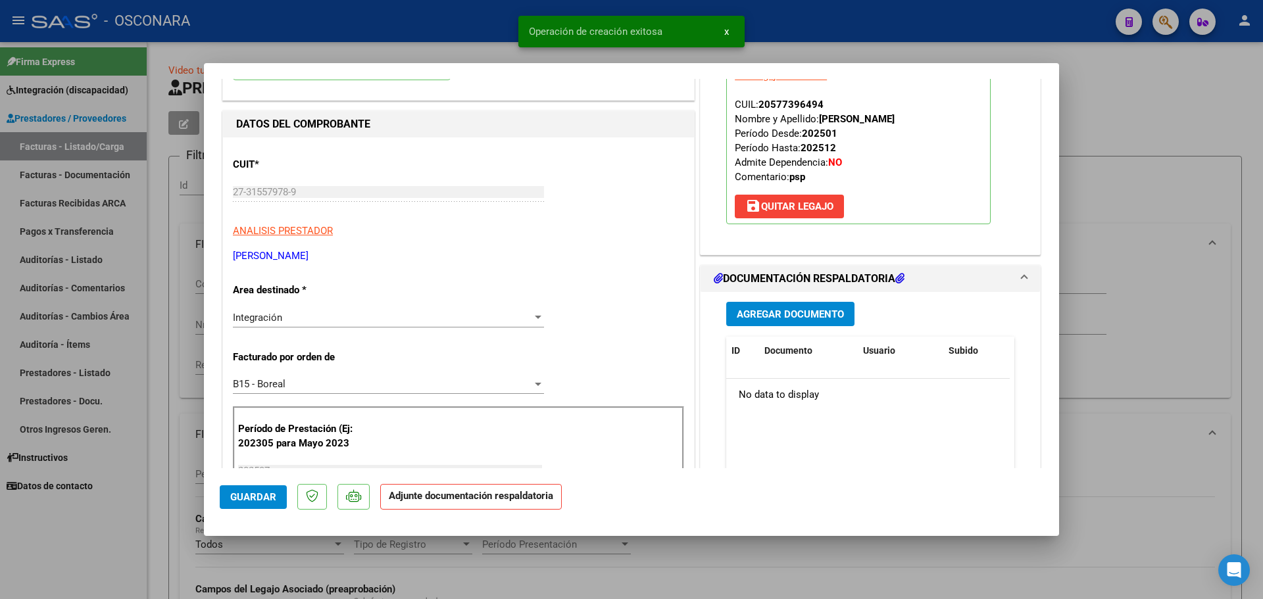
click at [775, 314] on span "Agregar Documento" at bounding box center [789, 314] width 107 height 12
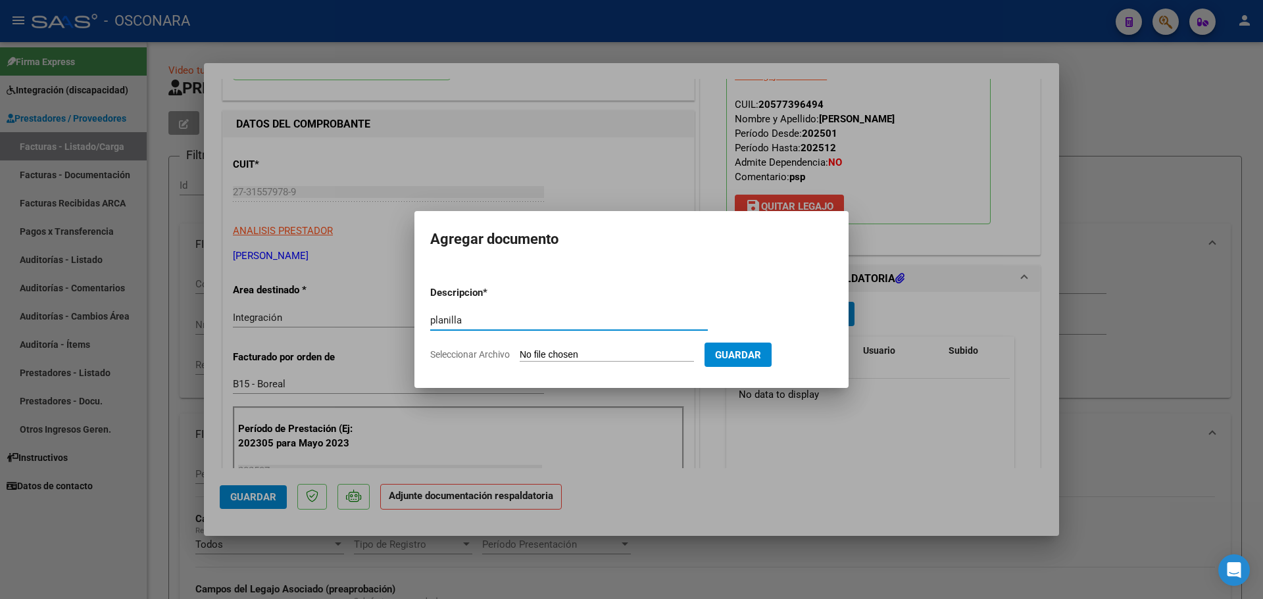
type input "planilla"
click at [760, 350] on span "Guardar" at bounding box center [738, 355] width 46 height 12
click at [653, 352] on input "Seleccionar Archivo" at bounding box center [606, 355] width 174 height 12
type input "C:\fakepath\152728-3-Planilla_de_Asistencia.pdf"
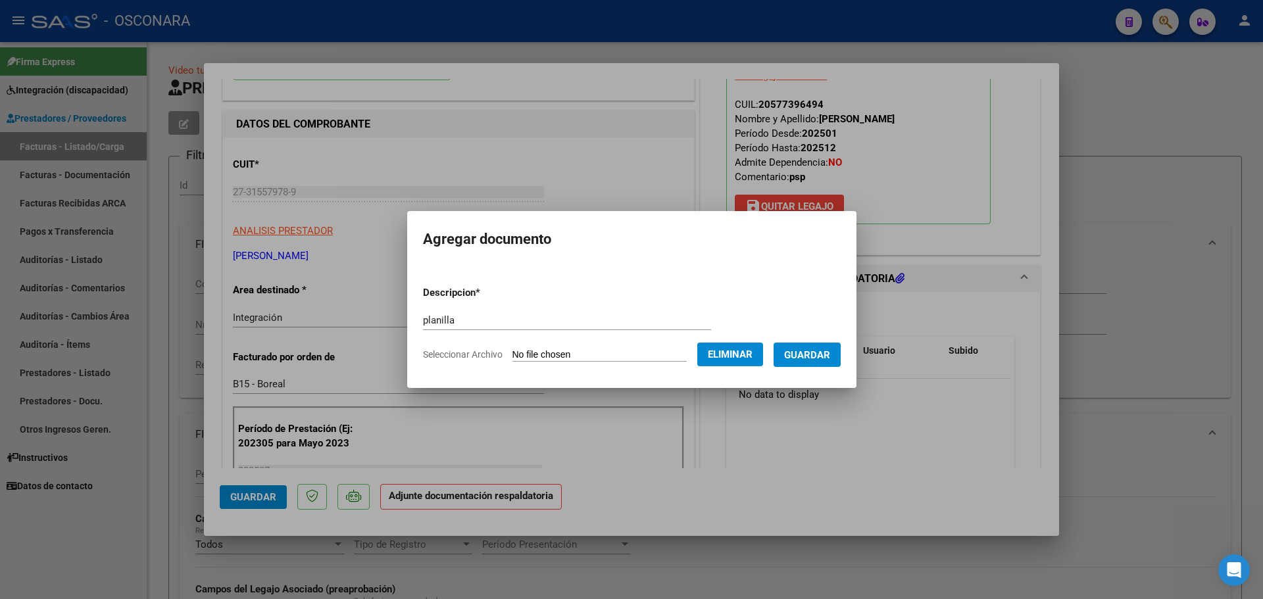
click at [802, 363] on button "Guardar" at bounding box center [806, 355] width 67 height 24
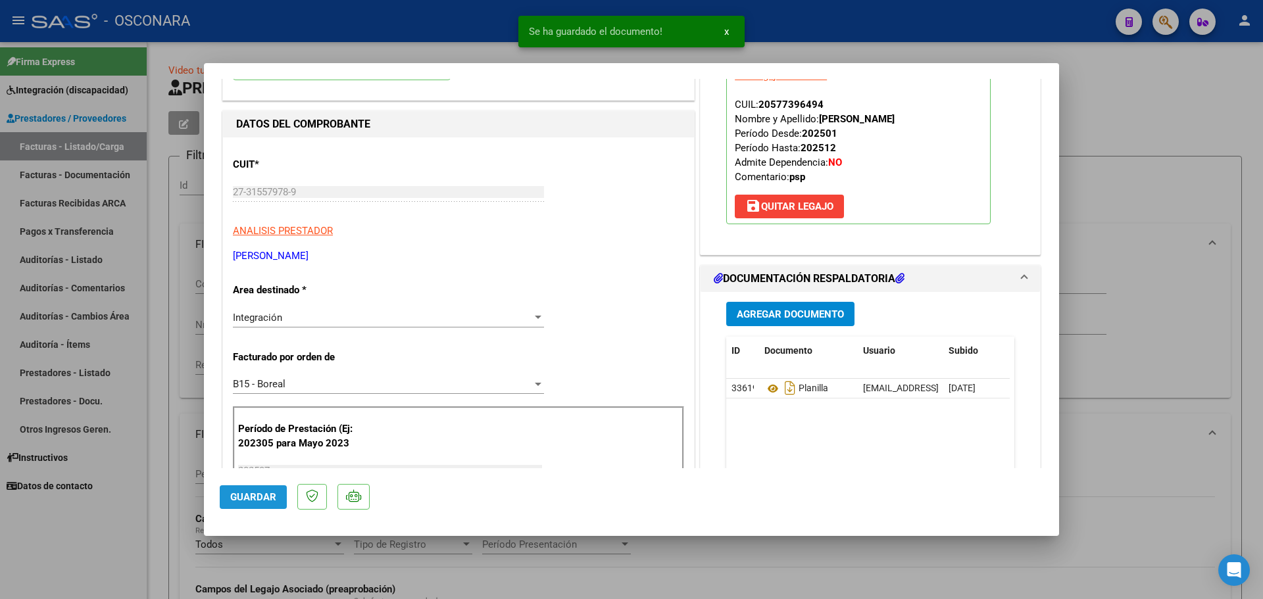
click at [229, 504] on button "Guardar" at bounding box center [253, 497] width 67 height 24
type input "$ 0,00"
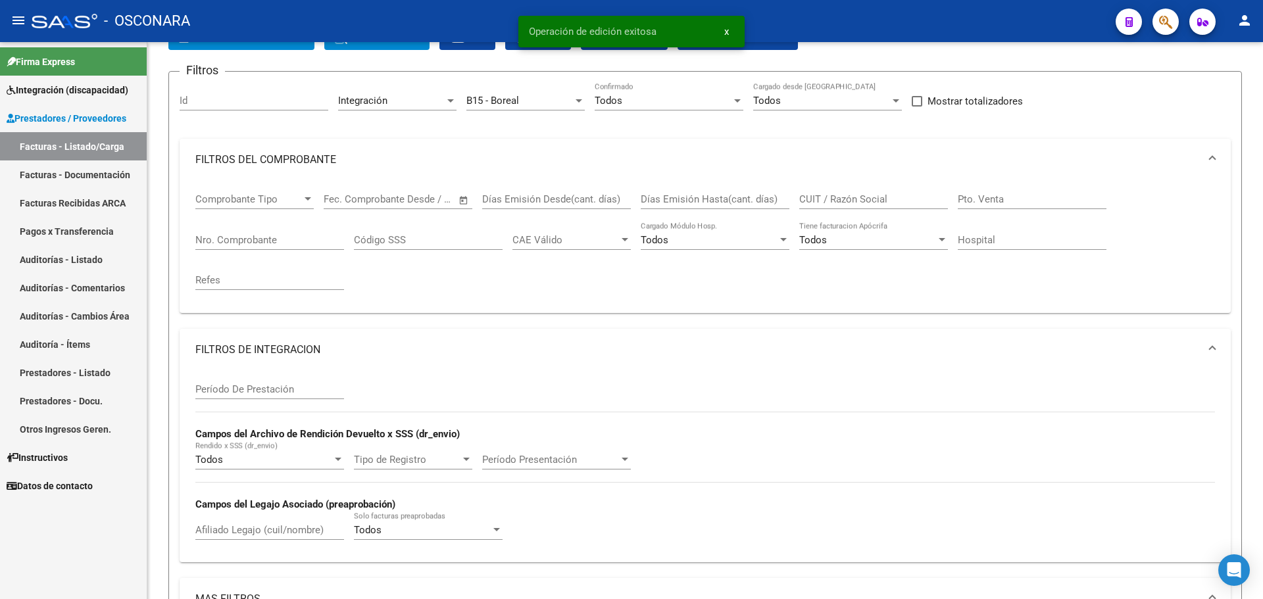
scroll to position [66, 0]
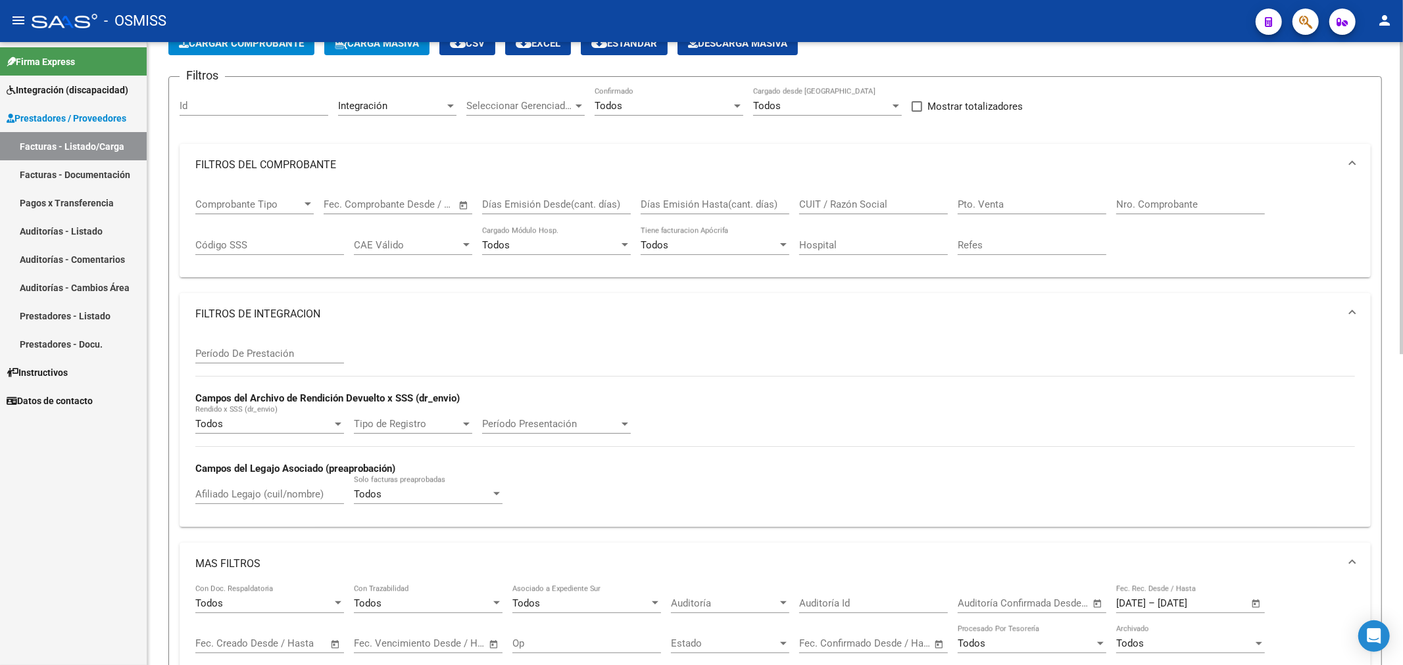
scroll to position [219, 0]
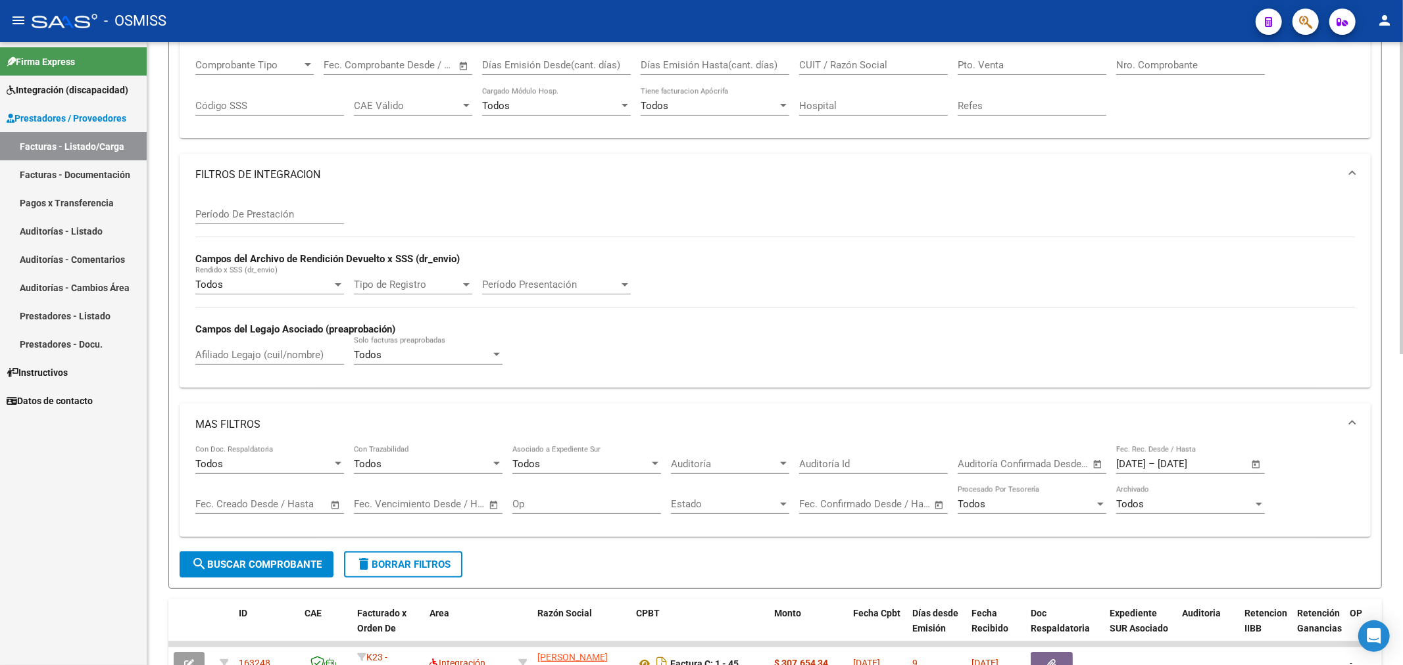
click at [393, 562] on span "delete Borrar Filtros" at bounding box center [403, 565] width 95 height 12
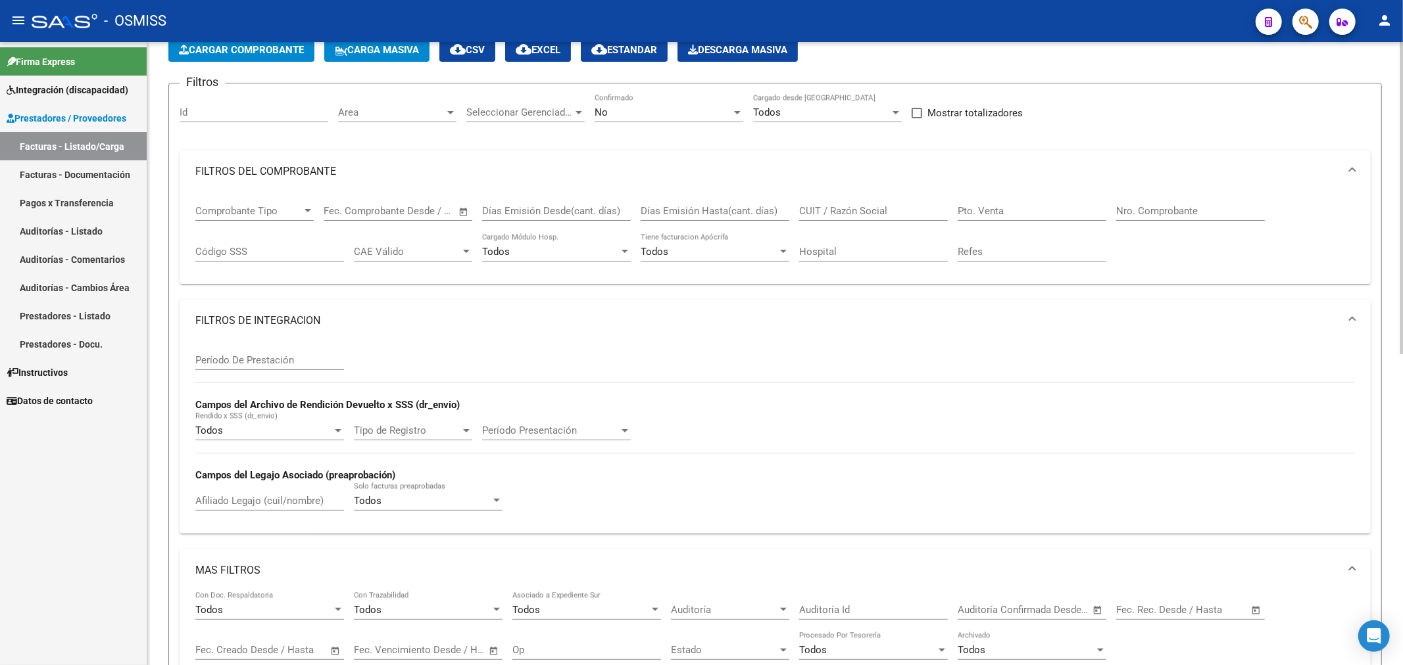
scroll to position [0, 0]
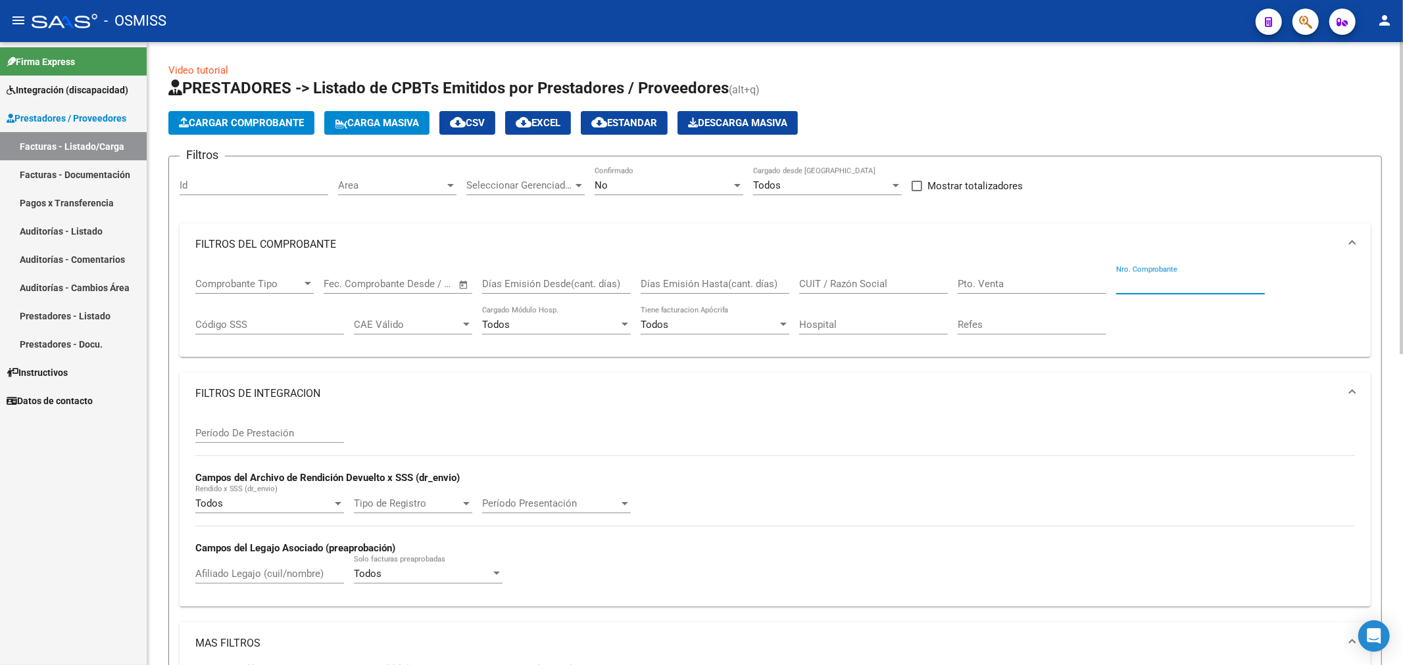
click at [1218, 285] on input "Nro. Comprobante" at bounding box center [1190, 284] width 149 height 12
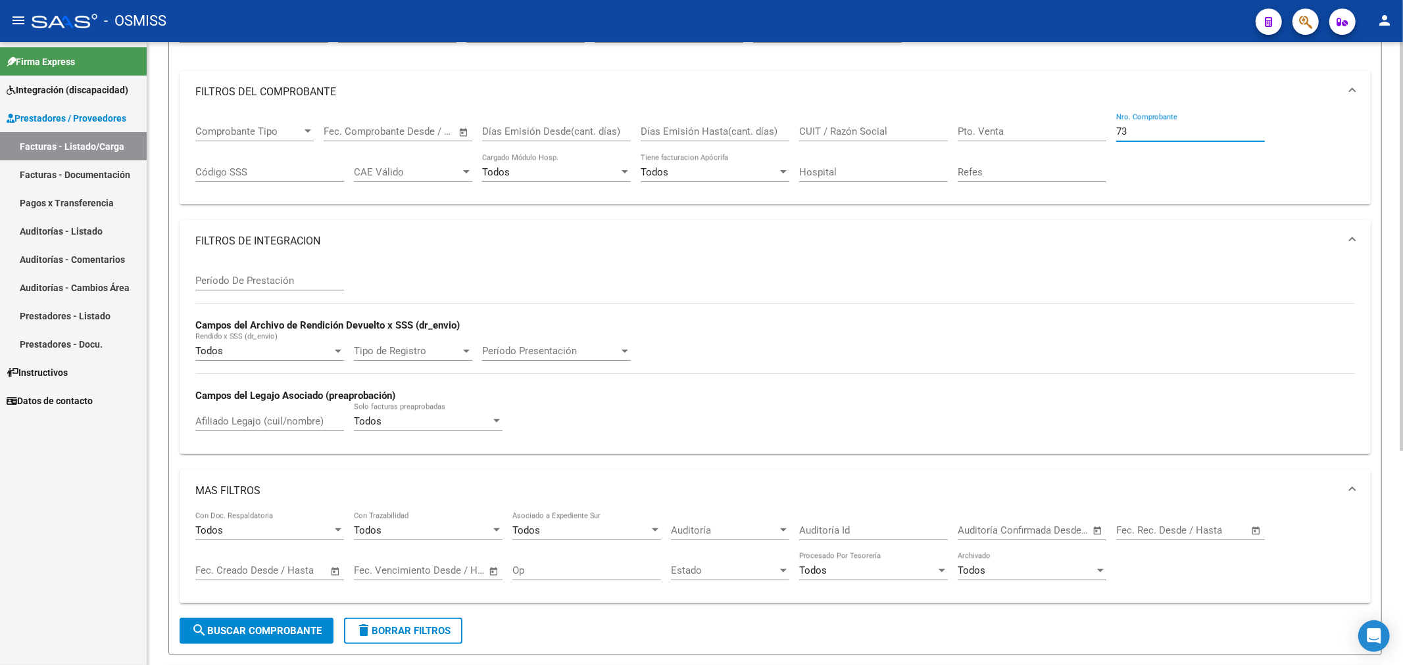
scroll to position [292, 0]
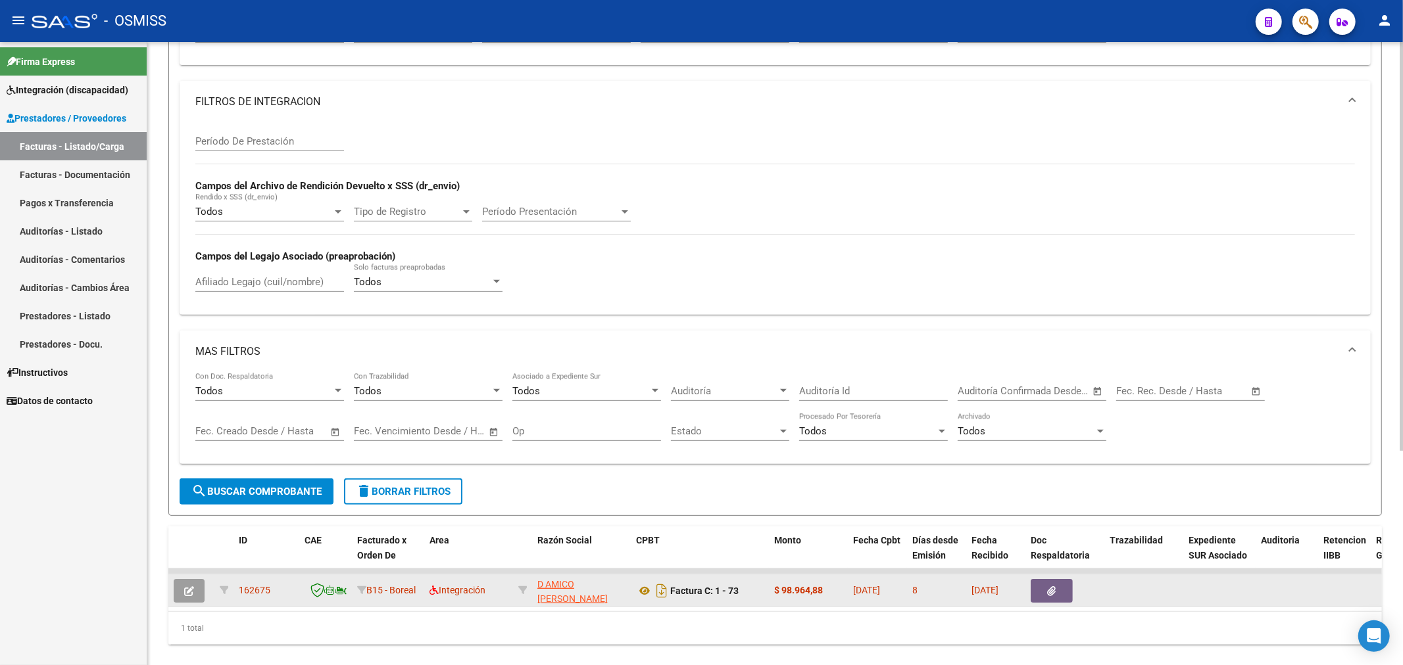
type input "73"
click at [184, 596] on icon "button" at bounding box center [189, 592] width 10 height 10
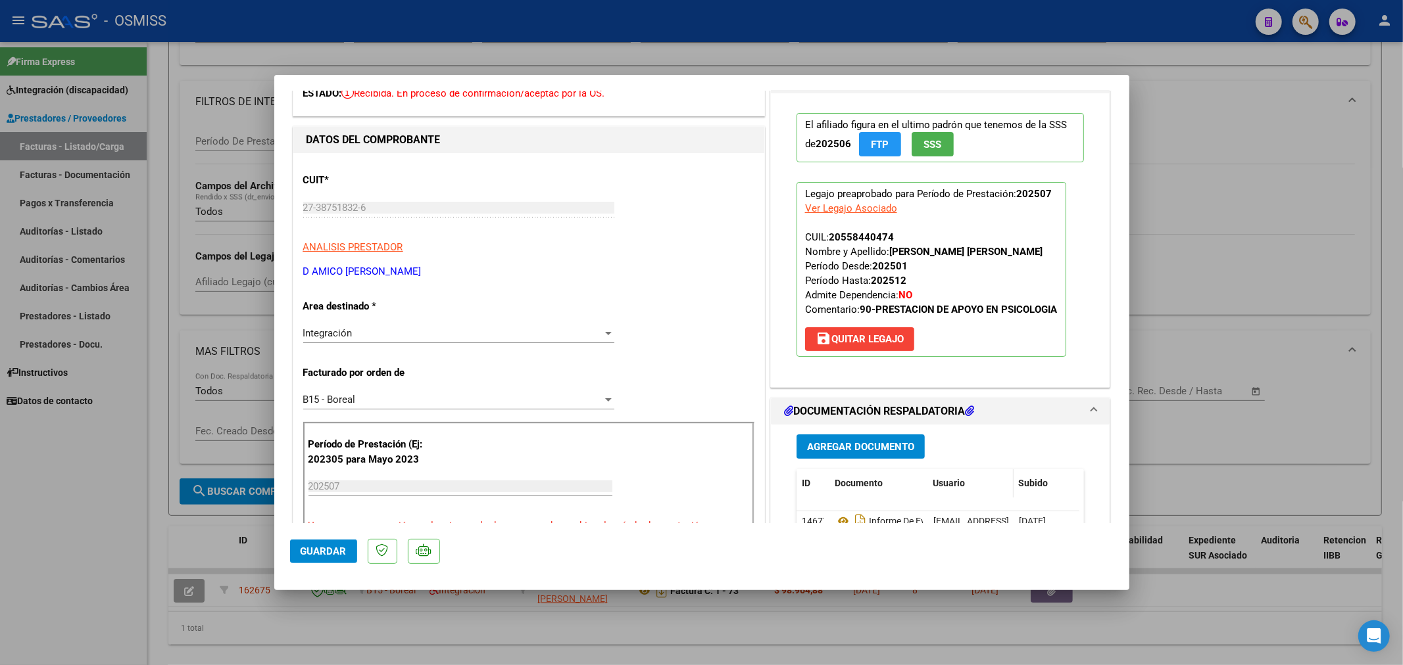
scroll to position [0, 0]
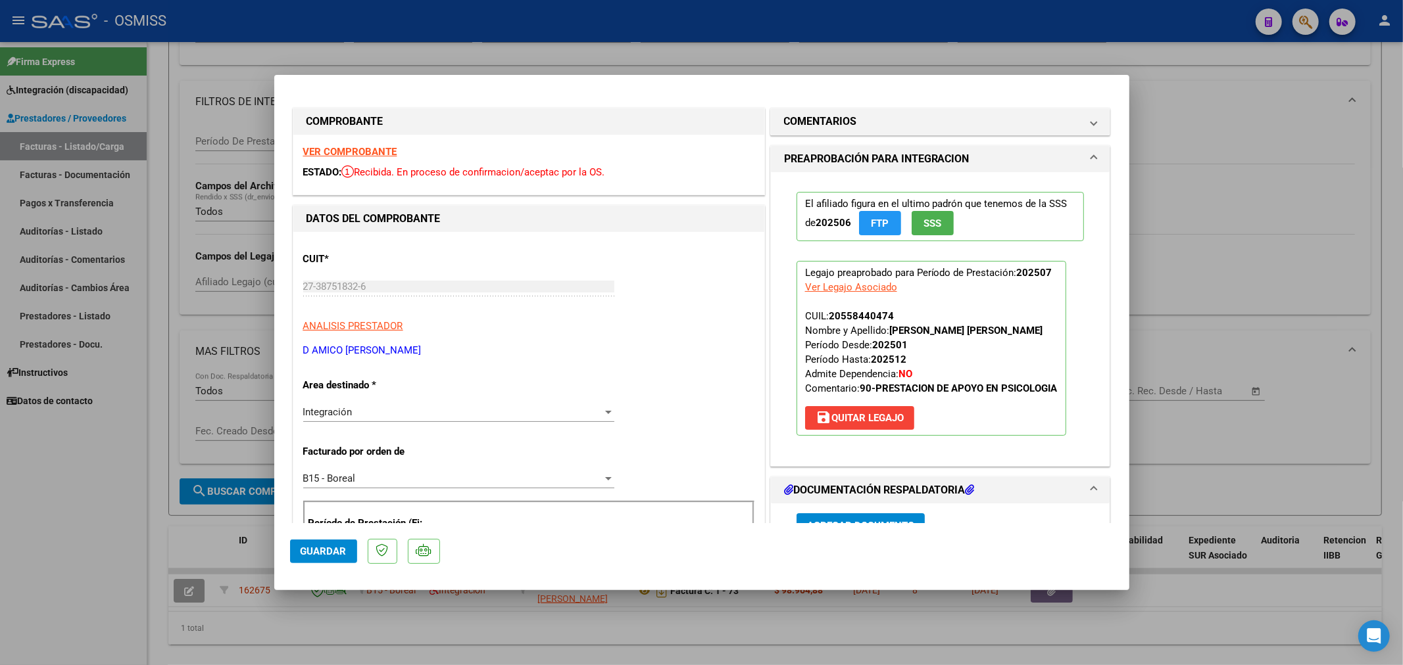
click at [868, 289] on div "Ver Legajo Asociado" at bounding box center [851, 287] width 92 height 14
type input "$ 0,00"
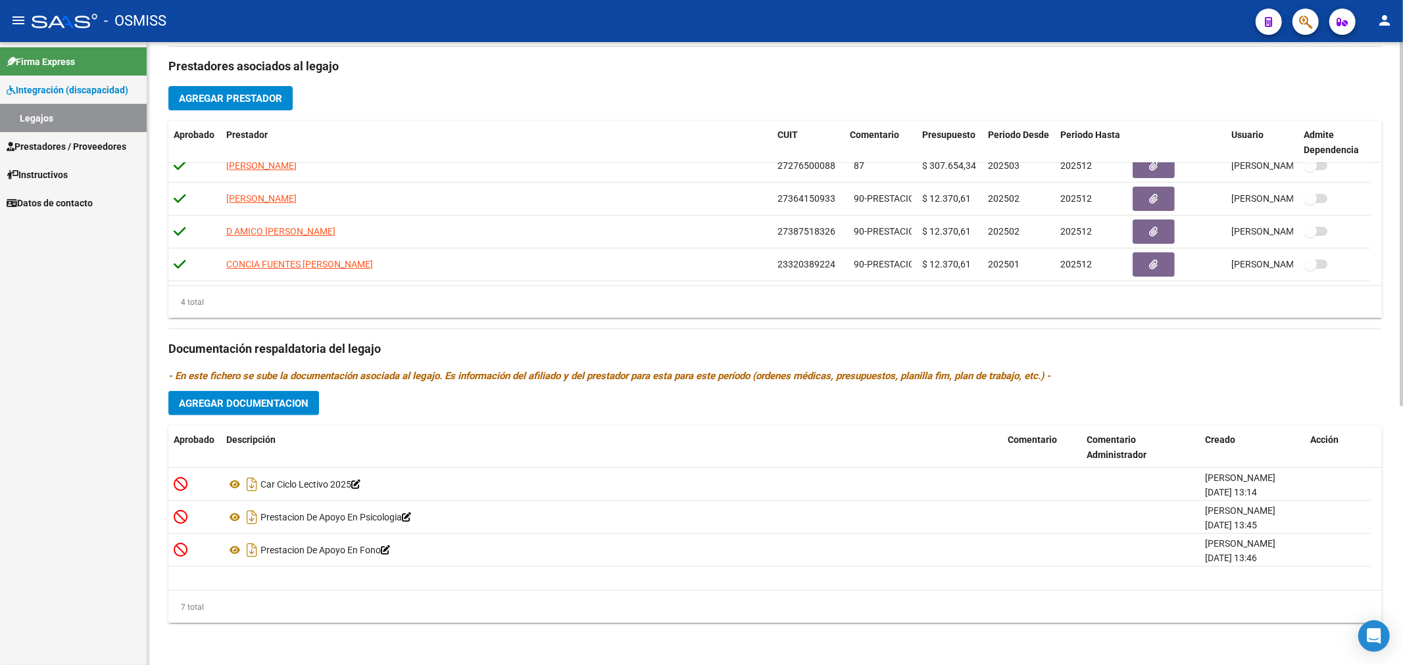
scroll to position [112, 0]
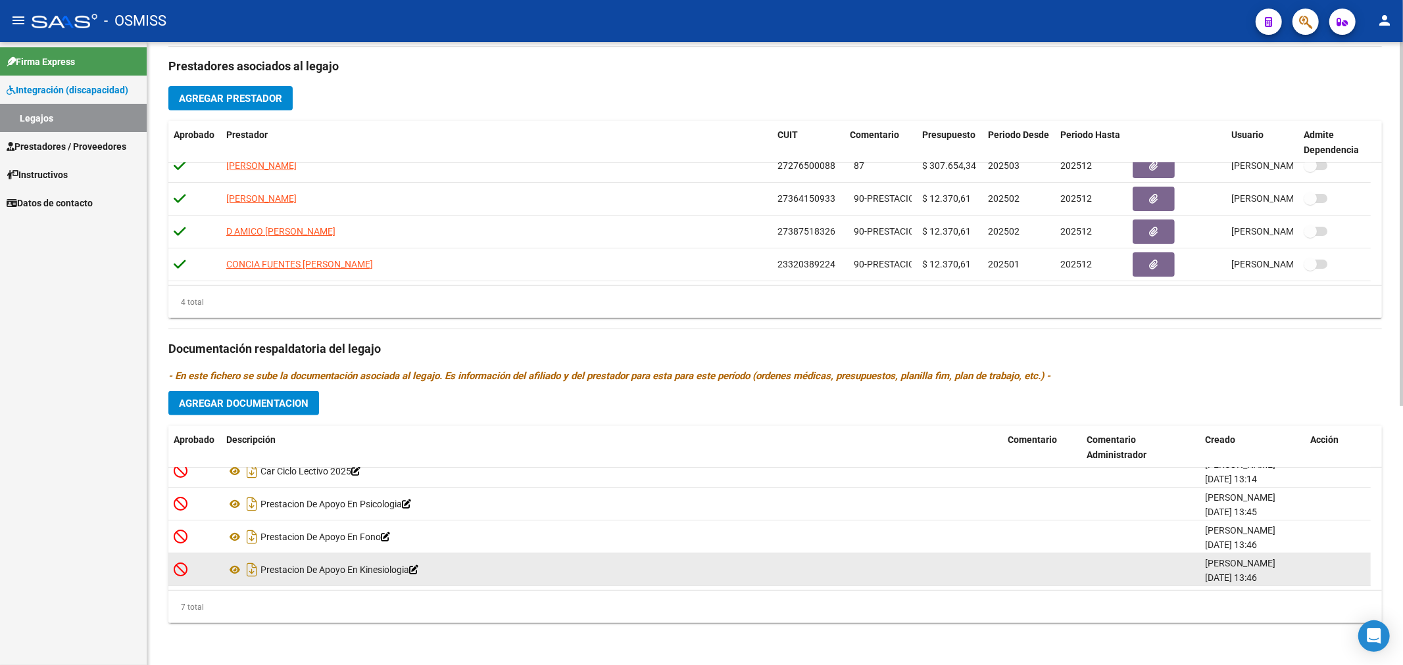
click at [179, 566] on icon at bounding box center [181, 569] width 14 height 14
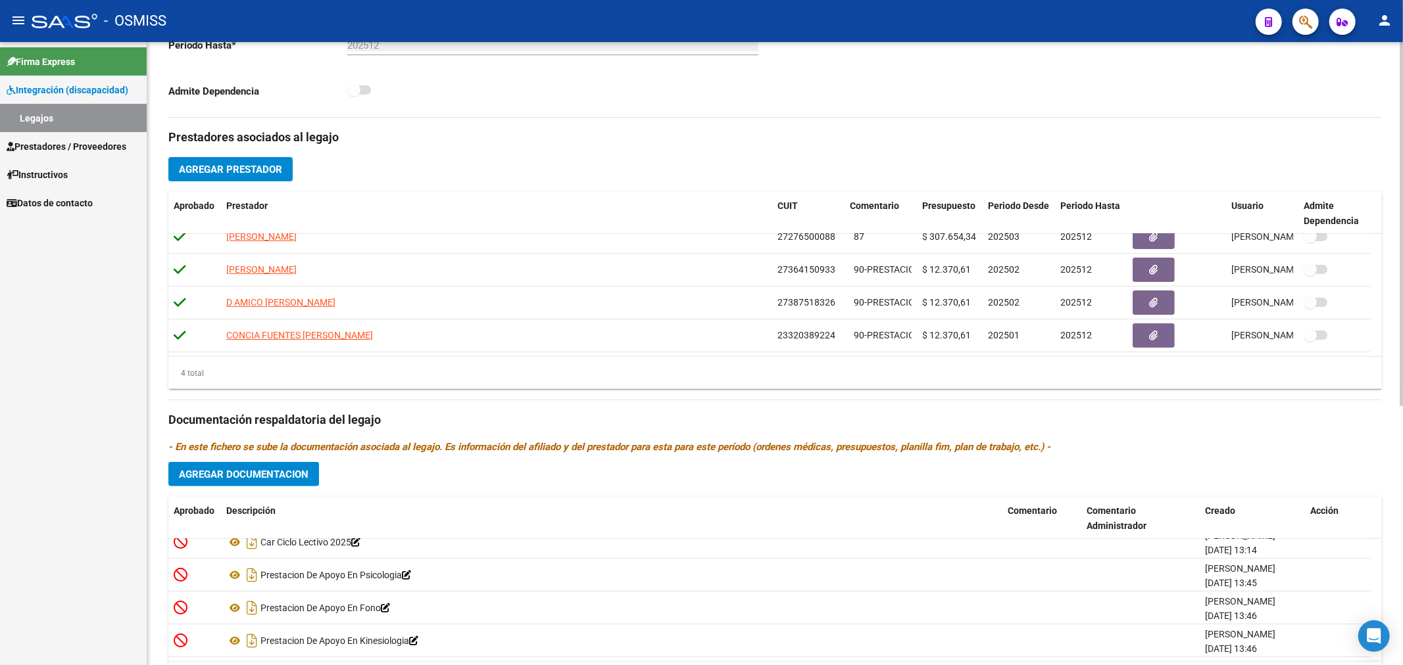
scroll to position [443, 0]
